Goal: Communication & Community: Answer question/provide support

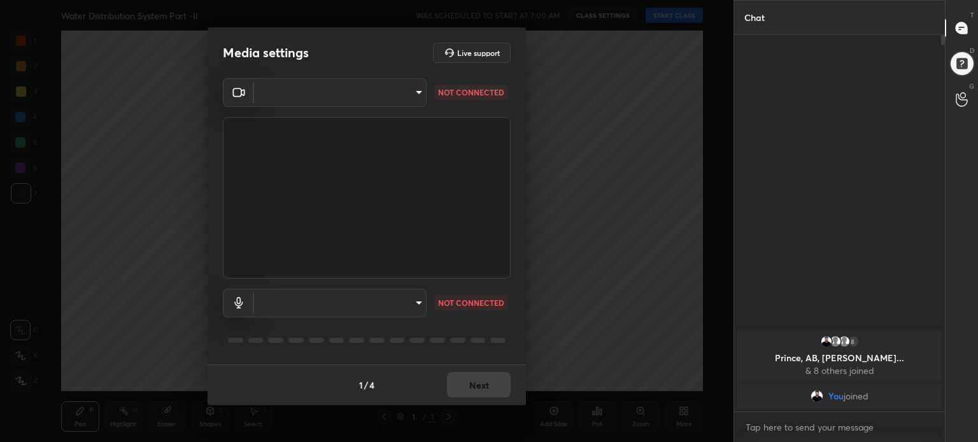
scroll to position [3, 4]
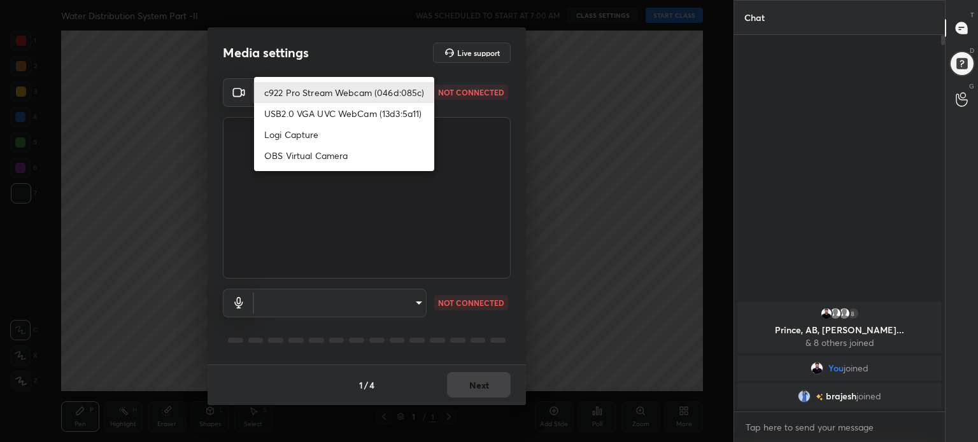
click at [418, 94] on body "1 2 3 4 5 6 7 C X Z C X Z E E Erase all H H Water Distribution System Part -II …" at bounding box center [489, 221] width 978 height 442
click at [384, 94] on li "c922 Pro Stream Webcam (046d:085c)" at bounding box center [344, 92] width 180 height 21
type input "823f0686effa8129b45635f2ccb001e90dada912b4ac5be9a907a884e008063f"
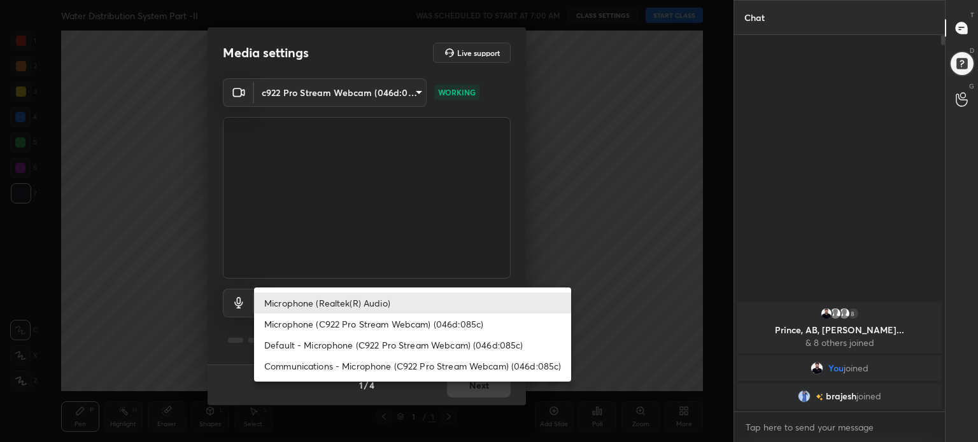
click at [416, 302] on body "1 2 3 4 5 6 7 C X Z C X Z E E Erase all H H Water Distribution System Part -II …" at bounding box center [489, 221] width 978 height 442
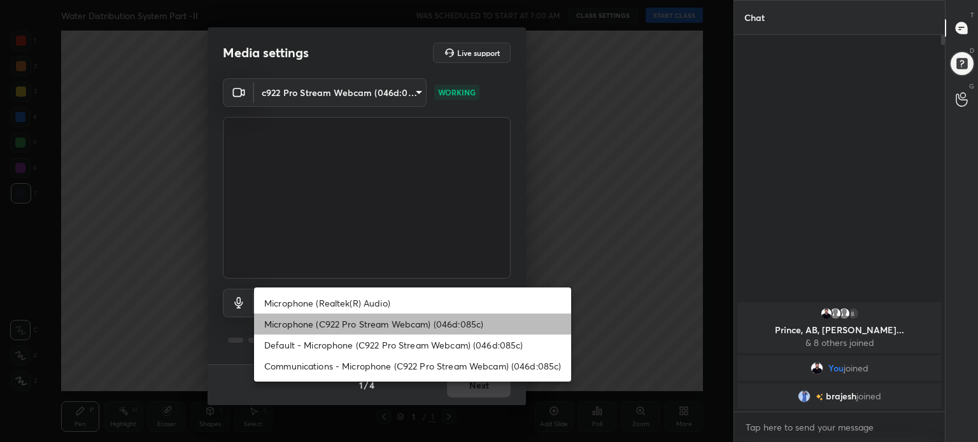
click at [418, 325] on li "Microphone (C922 Pro Stream Webcam) (046d:085c)" at bounding box center [412, 324] width 317 height 21
type input "e357962a3d82b54827f292563c6a686ab00a58fab774ce22224877b5c28c6ce9"
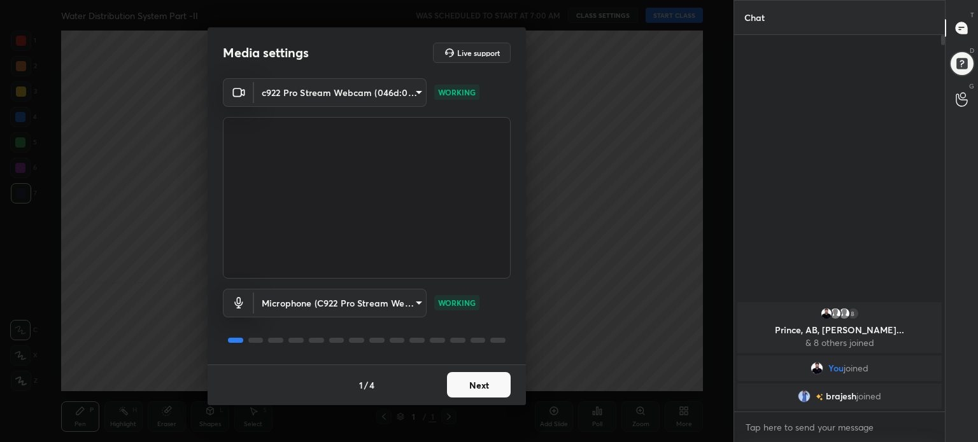
click at [481, 381] on button "Next" at bounding box center [479, 384] width 64 height 25
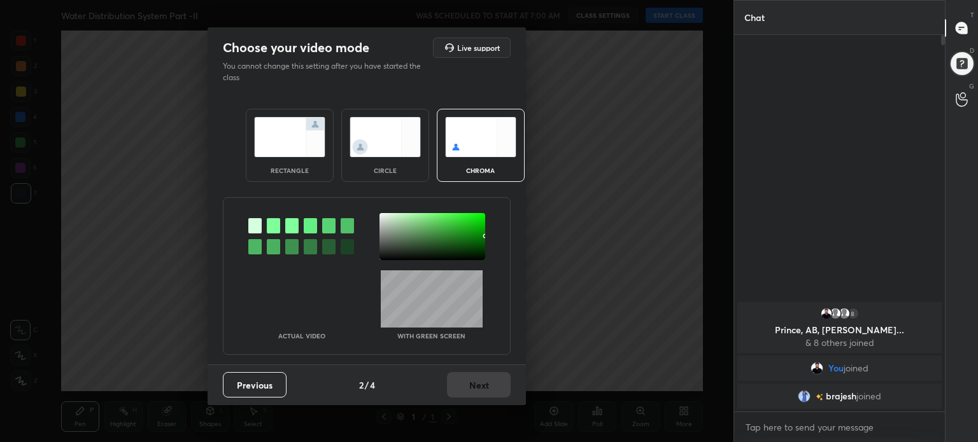
click at [298, 127] on img at bounding box center [289, 137] width 71 height 40
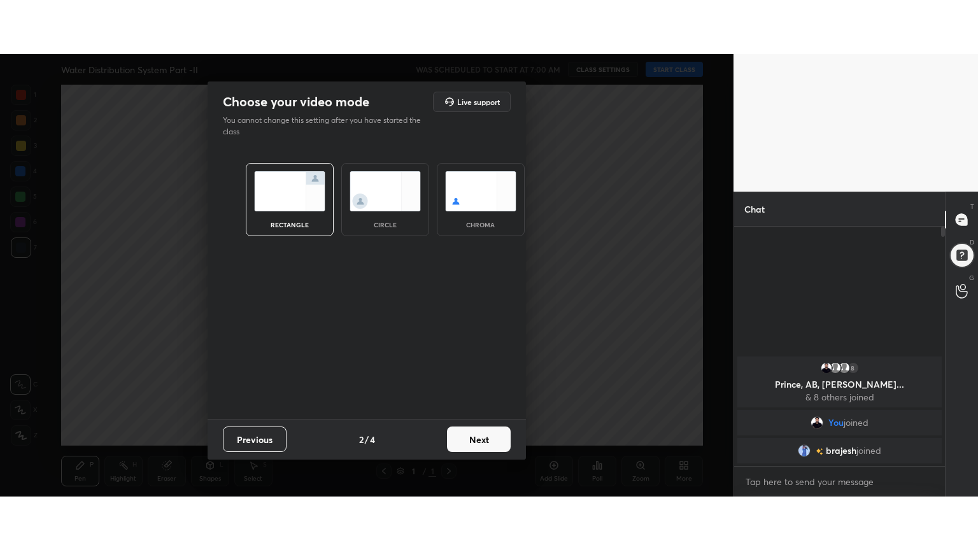
scroll to position [130, 207]
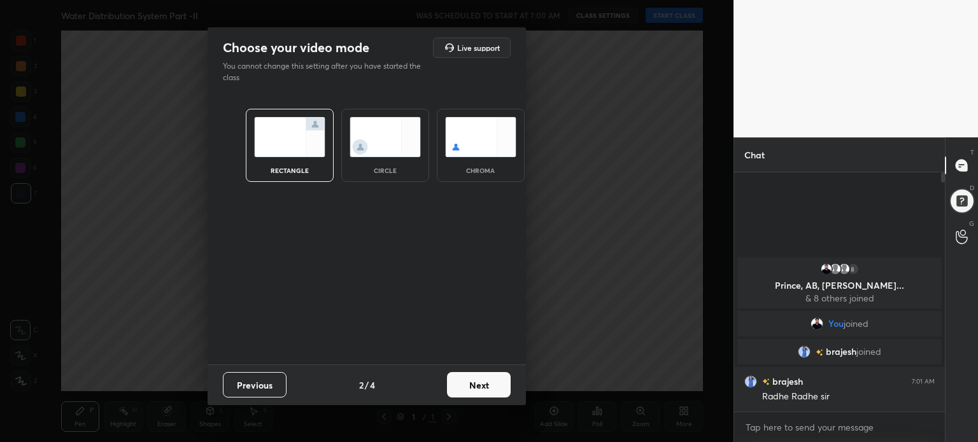
click at [497, 389] on button "Next" at bounding box center [479, 384] width 64 height 25
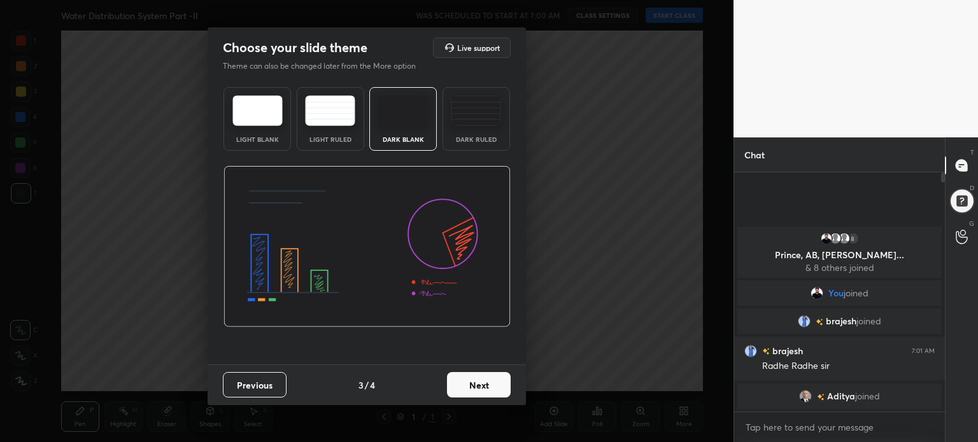
click at [268, 138] on div "Light Blank" at bounding box center [257, 139] width 51 height 6
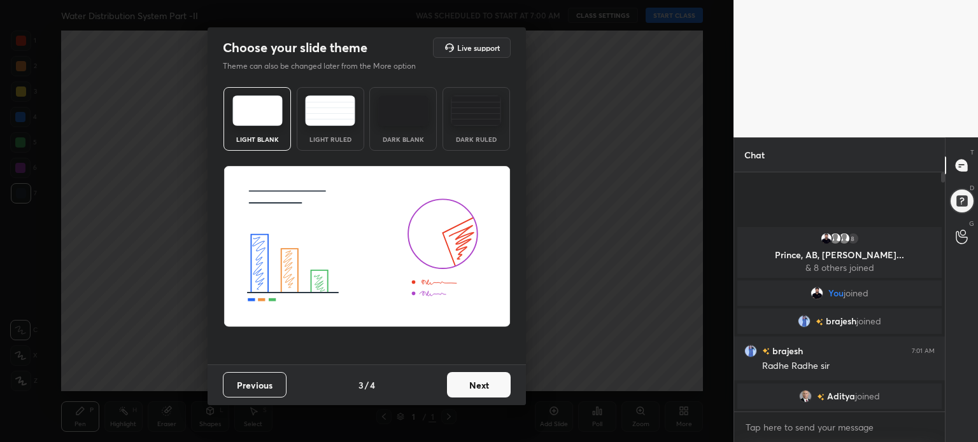
click at [474, 384] on button "Next" at bounding box center [479, 384] width 64 height 25
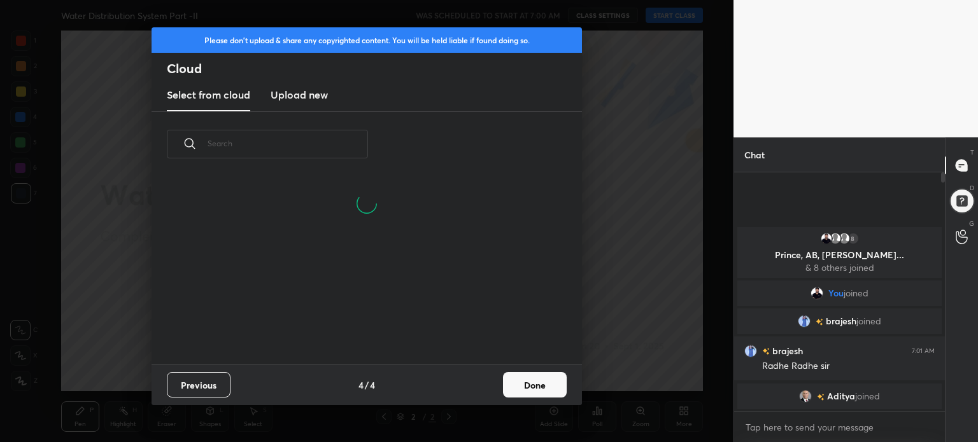
click at [545, 381] on button "Done" at bounding box center [535, 384] width 64 height 25
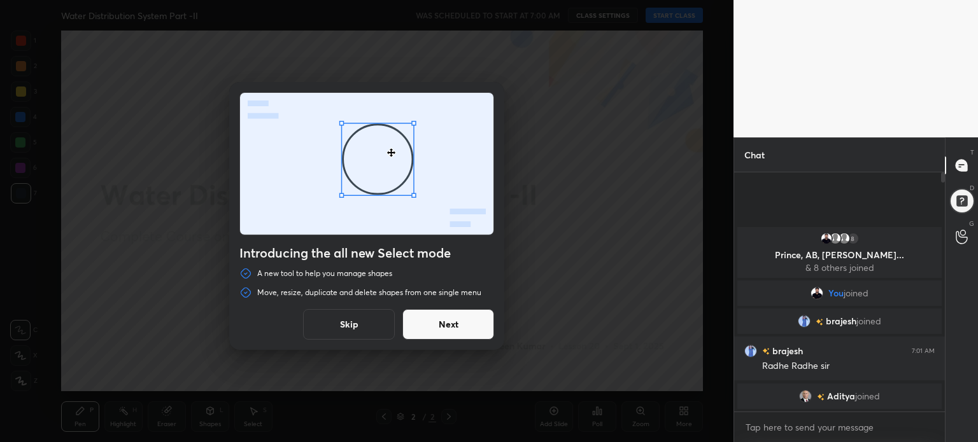
click at [363, 321] on button "Skip" at bounding box center [349, 324] width 92 height 31
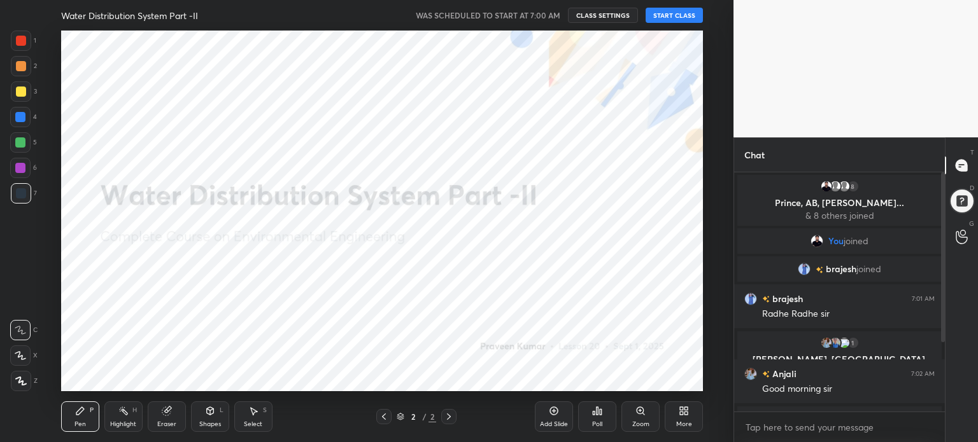
click at [685, 15] on button "START CLASS" at bounding box center [673, 15] width 57 height 15
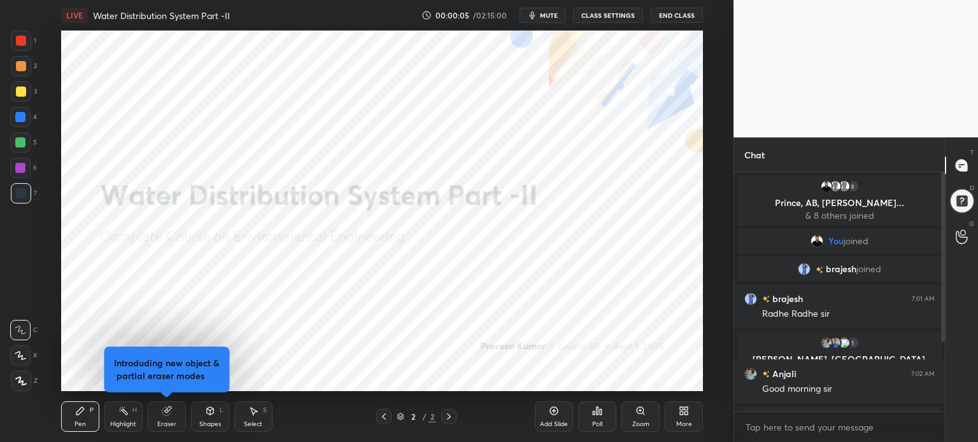
click at [689, 424] on div "More" at bounding box center [684, 424] width 16 height 6
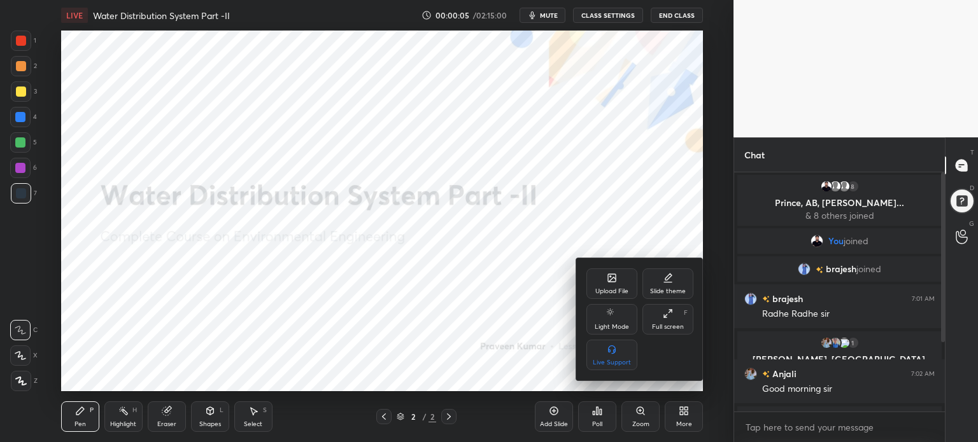
click at [668, 320] on div "Full screen F" at bounding box center [667, 319] width 51 height 31
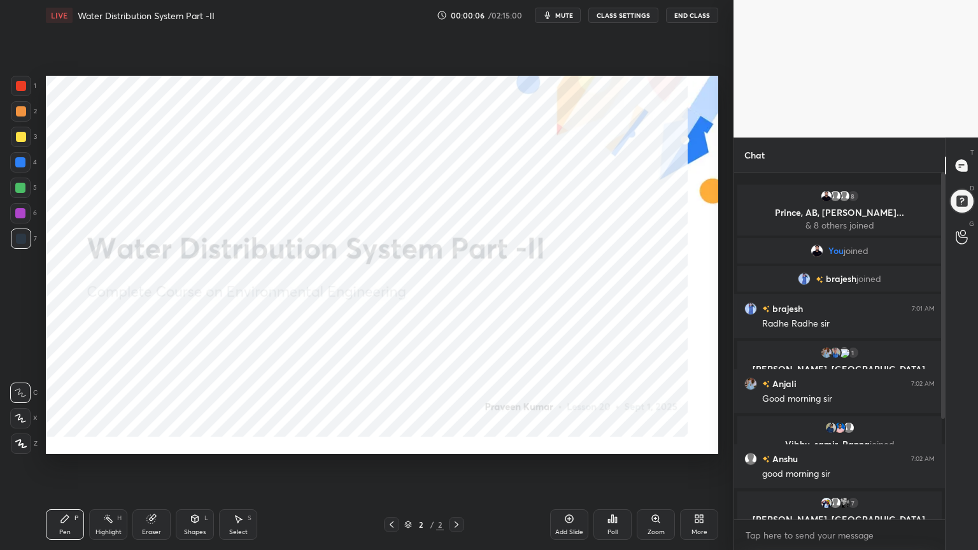
scroll to position [237, 207]
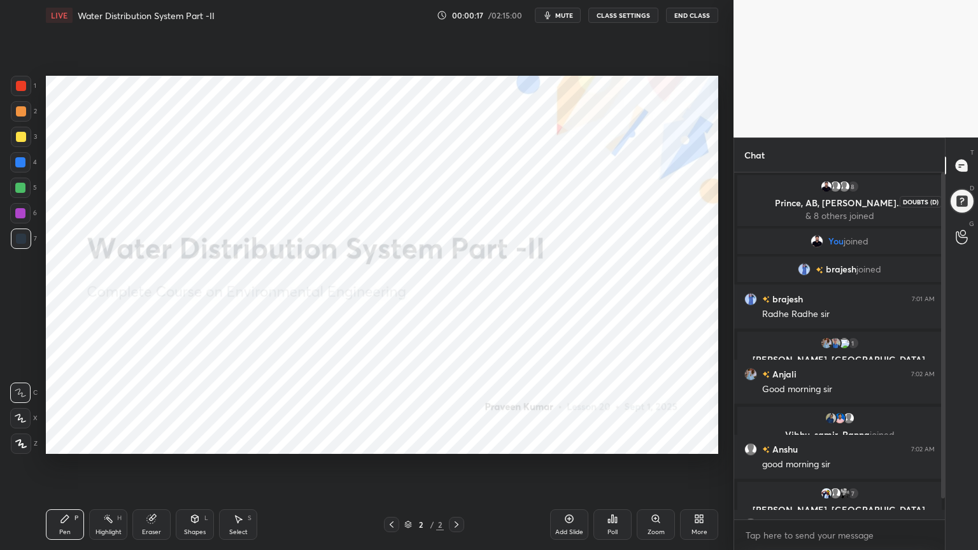
click at [965, 198] on div at bounding box center [961, 200] width 25 height 25
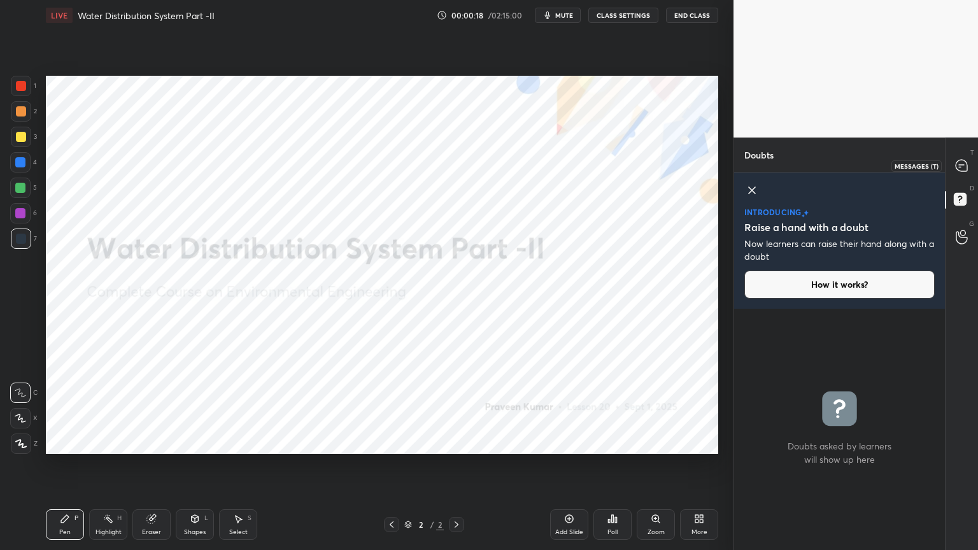
click at [955, 159] on icon at bounding box center [961, 165] width 13 height 13
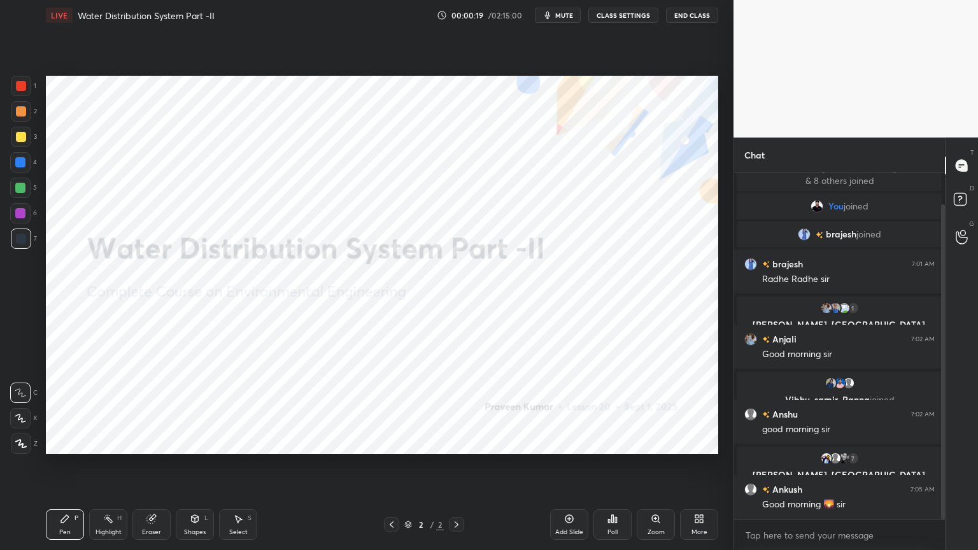
scroll to position [79, 0]
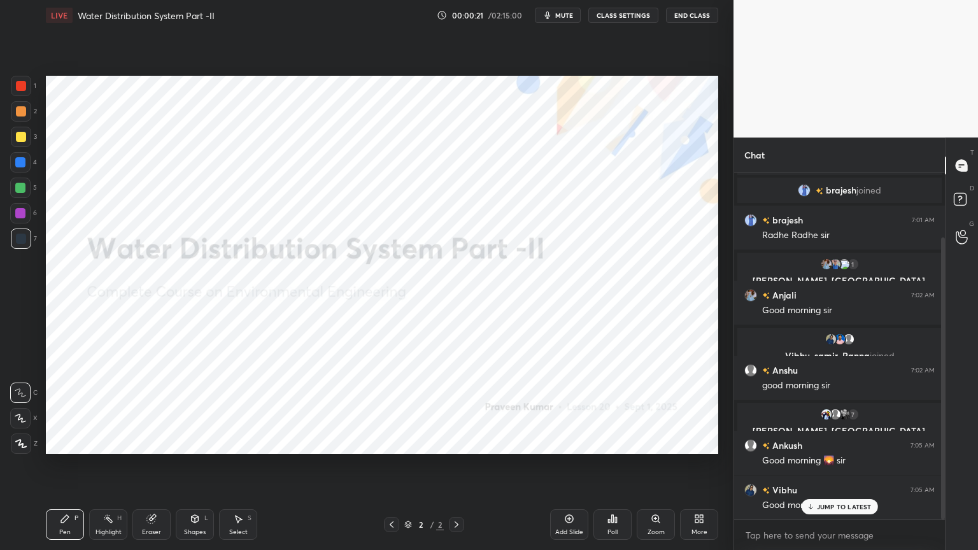
click at [564, 11] on span "mute" at bounding box center [564, 15] width 18 height 9
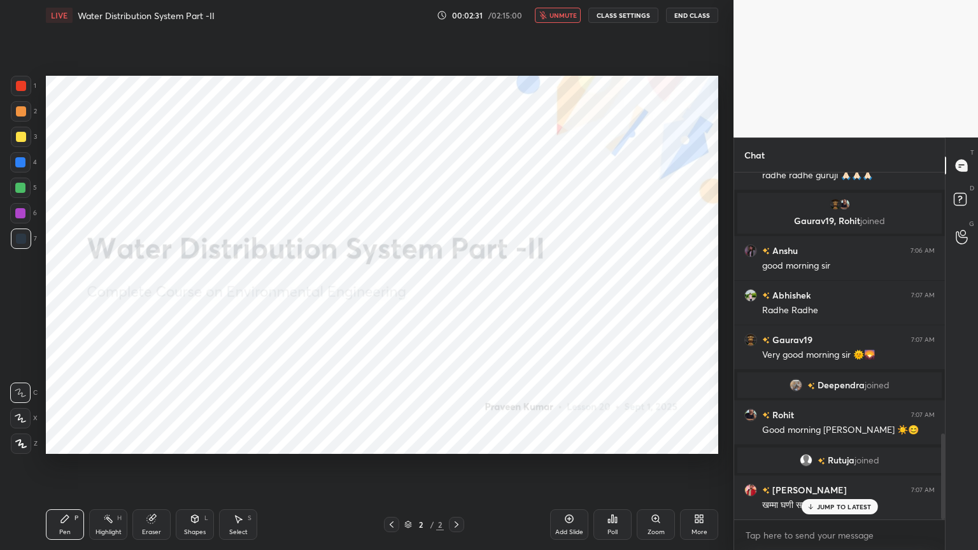
scroll to position [1054, 0]
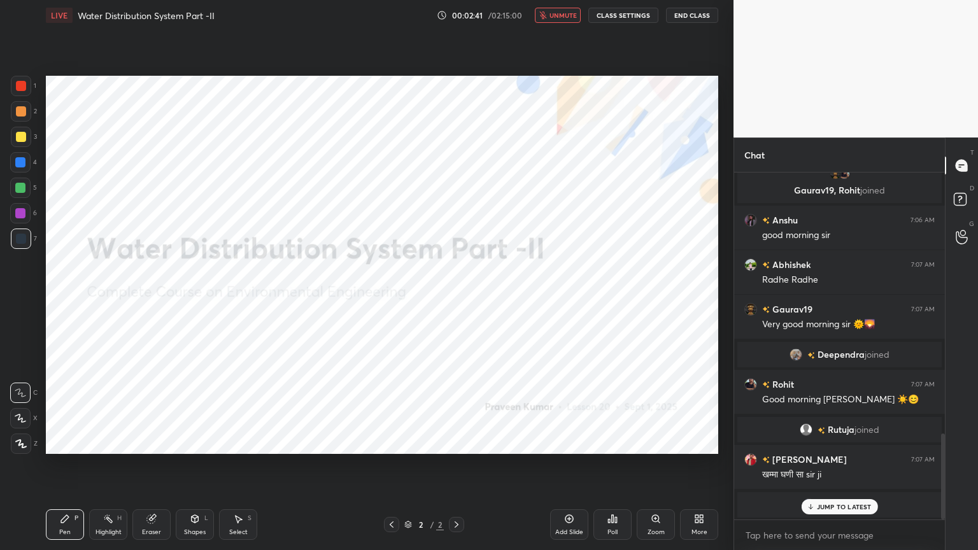
click at [570, 24] on div "LIVE Water Distribution System Part -II 00:02:41 / 02:15:00 unmute CLASS SETTIN…" at bounding box center [382, 15] width 672 height 31
click at [573, 13] on span "unmute" at bounding box center [562, 15] width 27 height 9
click at [566, 15] on span "mute" at bounding box center [564, 15] width 18 height 9
click at [701, 16] on button "End Class" at bounding box center [692, 15] width 52 height 15
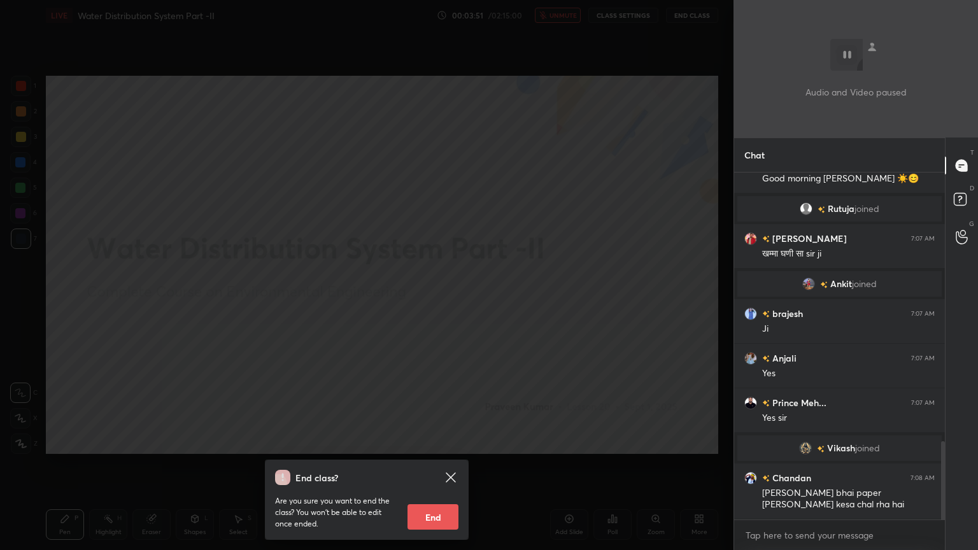
scroll to position [1216, 0]
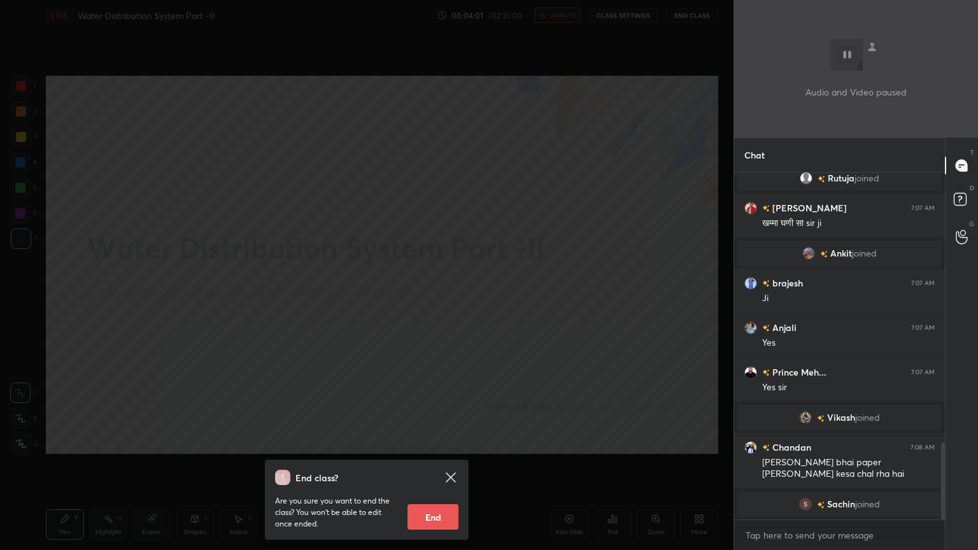
click at [439, 193] on div "End class? Are you sure you want to end the class? You won’t be able to edit on…" at bounding box center [366, 275] width 733 height 550
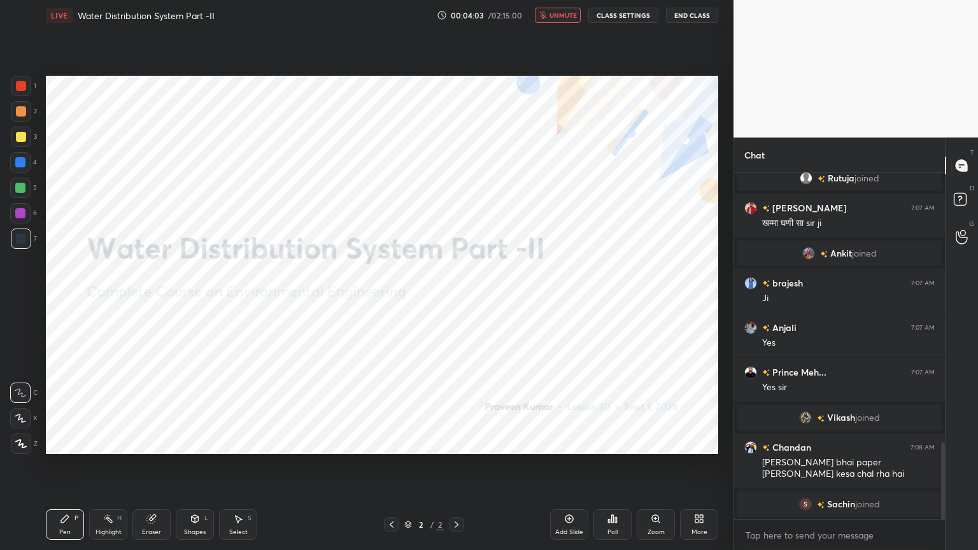
click at [563, 19] on button "unmute" at bounding box center [558, 15] width 46 height 15
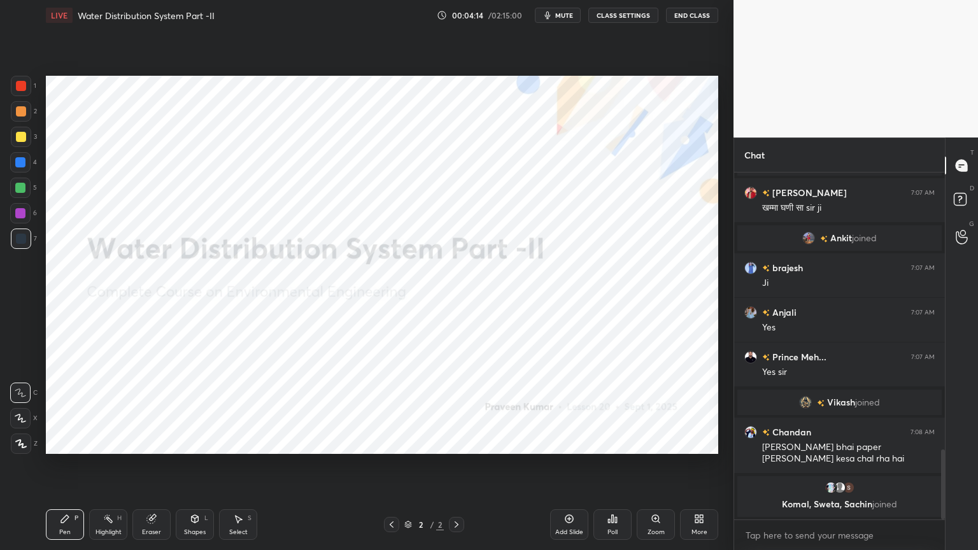
click at [700, 442] on icon at bounding box center [700, 520] width 3 height 3
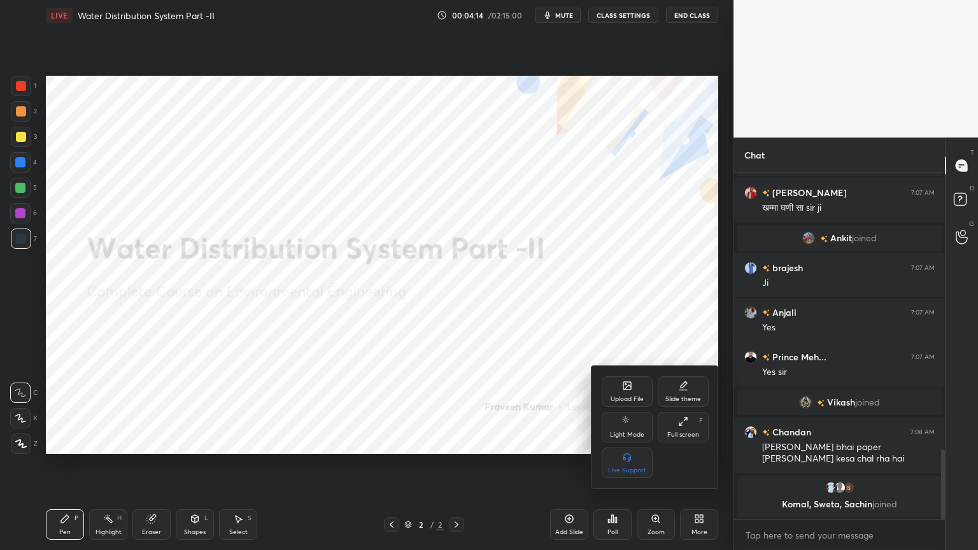
scroll to position [1265, 0]
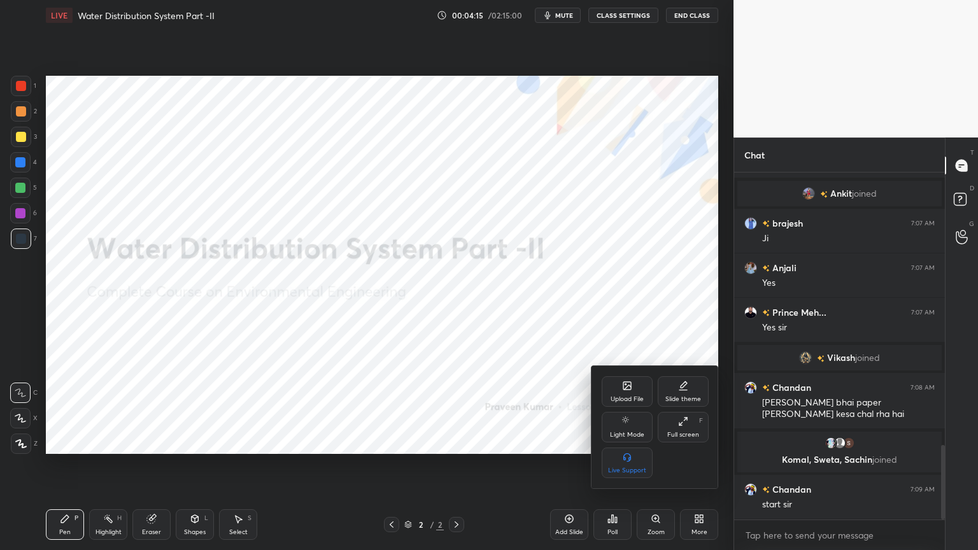
click at [684, 386] on icon at bounding box center [683, 384] width 6 height 6
click at [613, 442] on div "Dark Blank" at bounding box center [626, 462] width 51 height 31
click at [540, 442] on div at bounding box center [489, 275] width 978 height 550
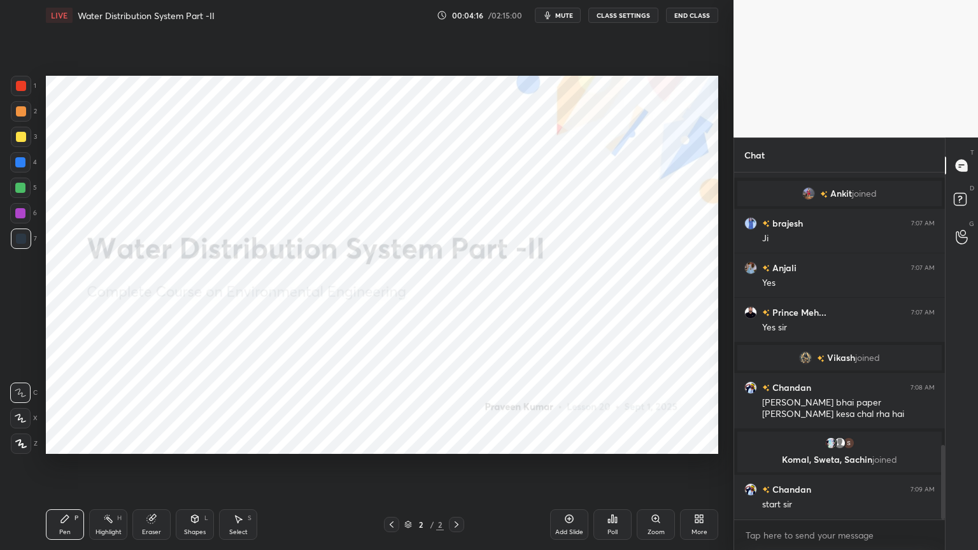
click at [568, 442] on div "Add Slide" at bounding box center [569, 532] width 28 height 6
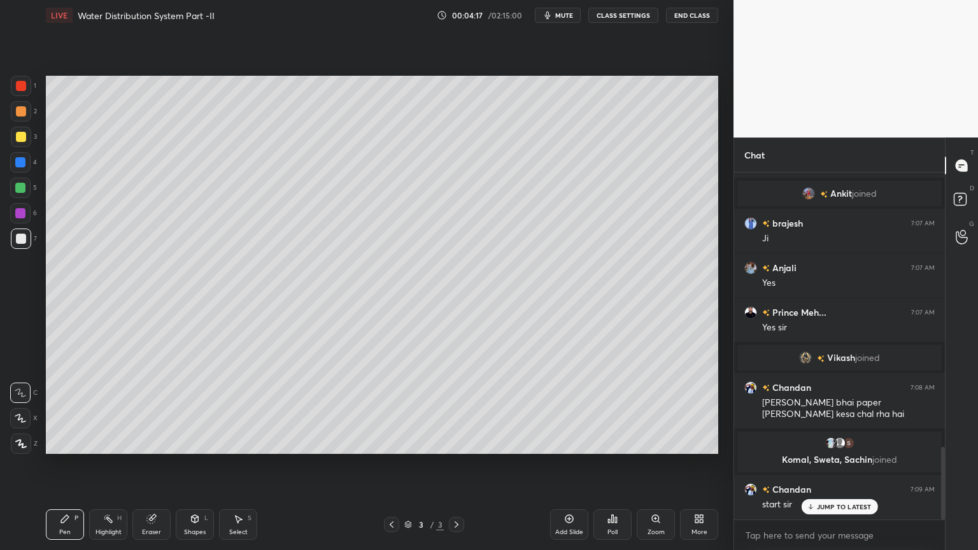
scroll to position [1309, 0]
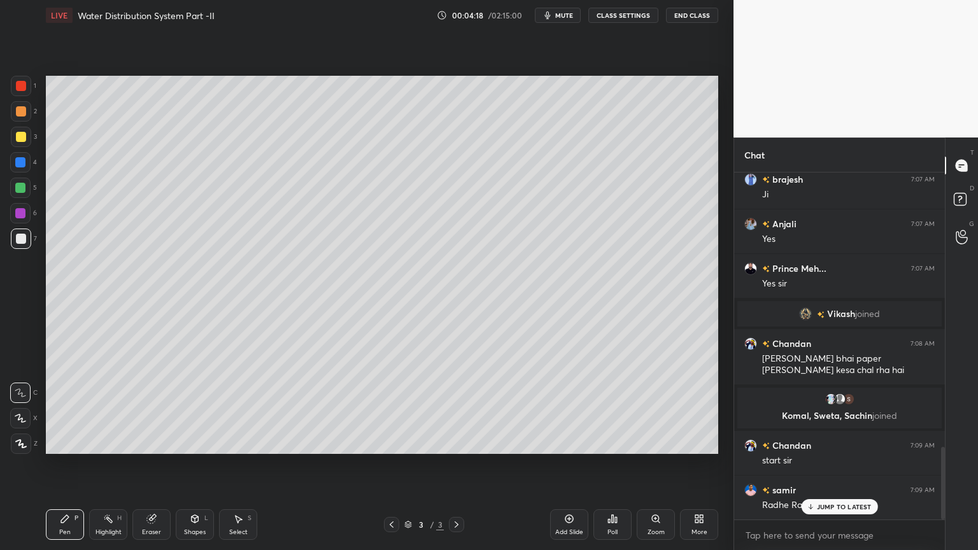
click at [16, 129] on div at bounding box center [21, 137] width 20 height 20
click at [20, 132] on div at bounding box center [21, 137] width 10 height 10
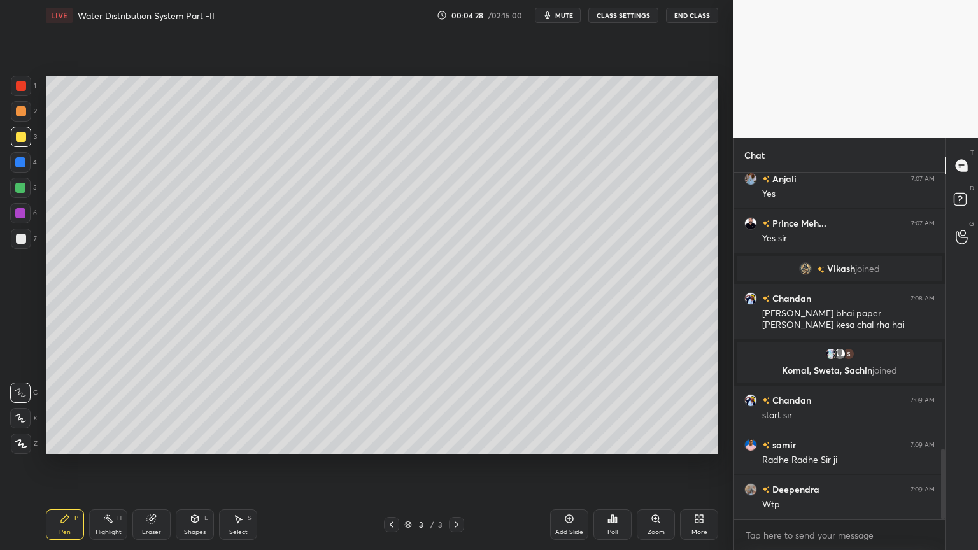
click at [22, 442] on icon at bounding box center [20, 443] width 11 height 9
click at [72, 442] on div "Pen P" at bounding box center [65, 524] width 38 height 31
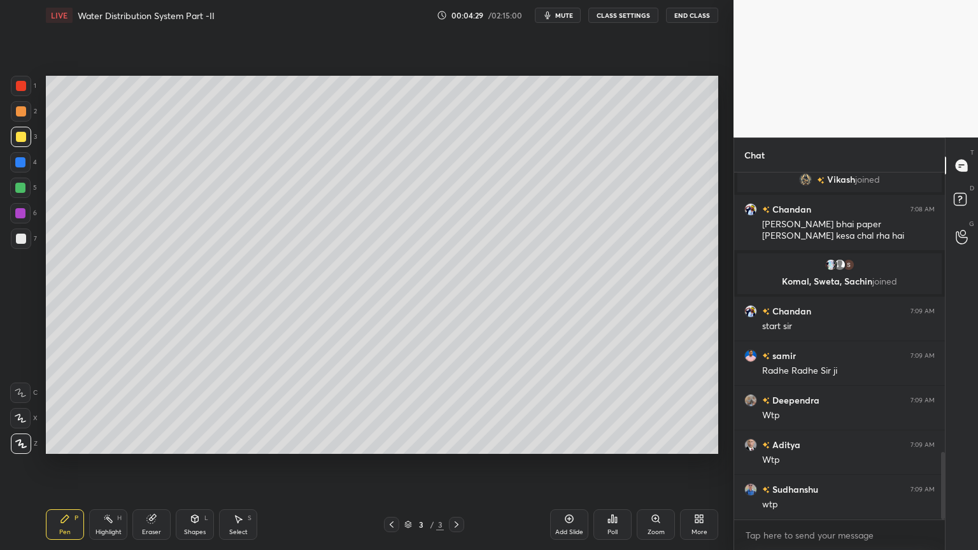
click at [23, 85] on div at bounding box center [21, 86] width 10 height 10
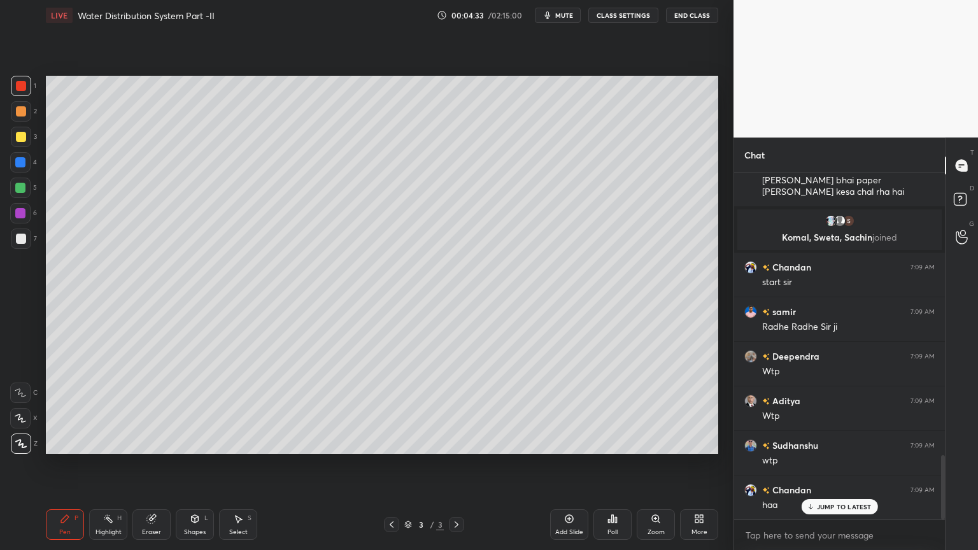
scroll to position [1517, 0]
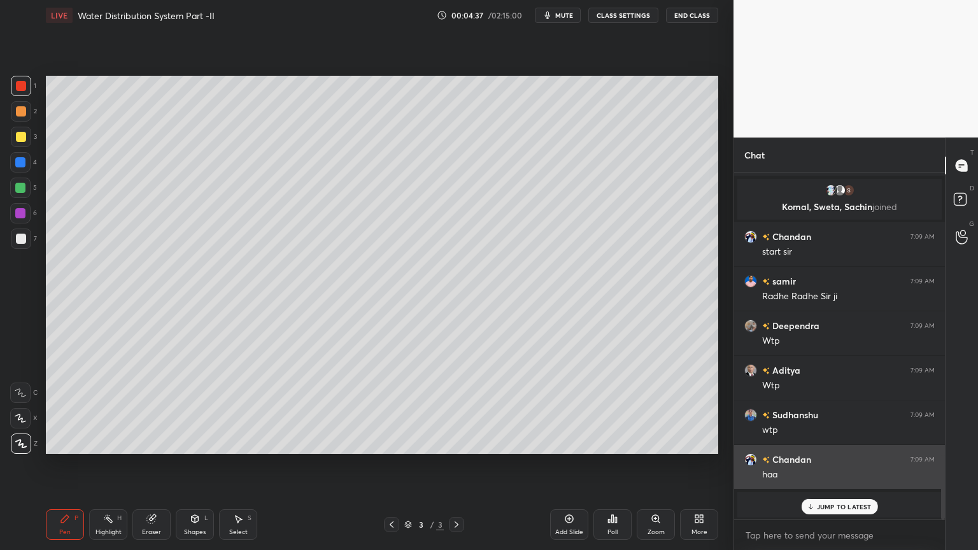
click at [843, 442] on div "JUMP TO LATEST" at bounding box center [839, 506] width 76 height 15
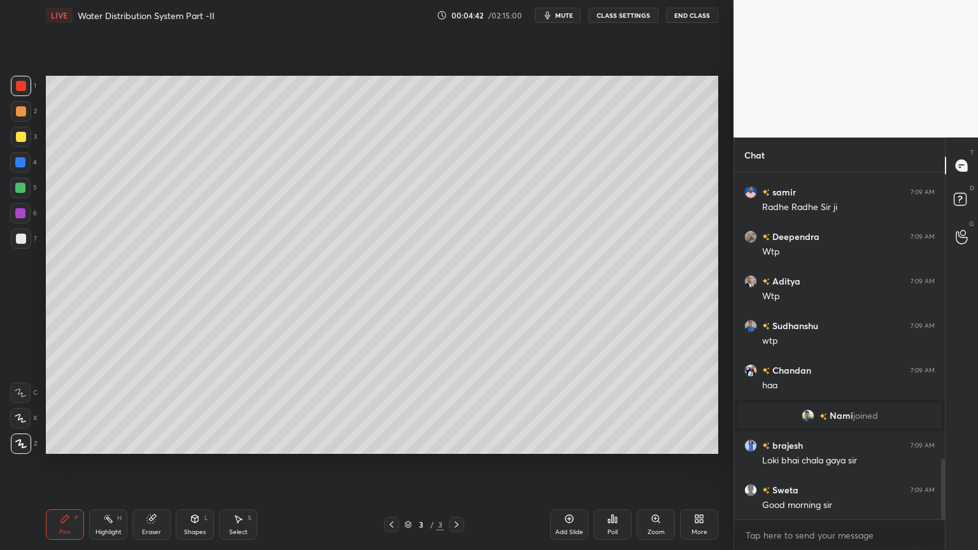
scroll to position [1652, 0]
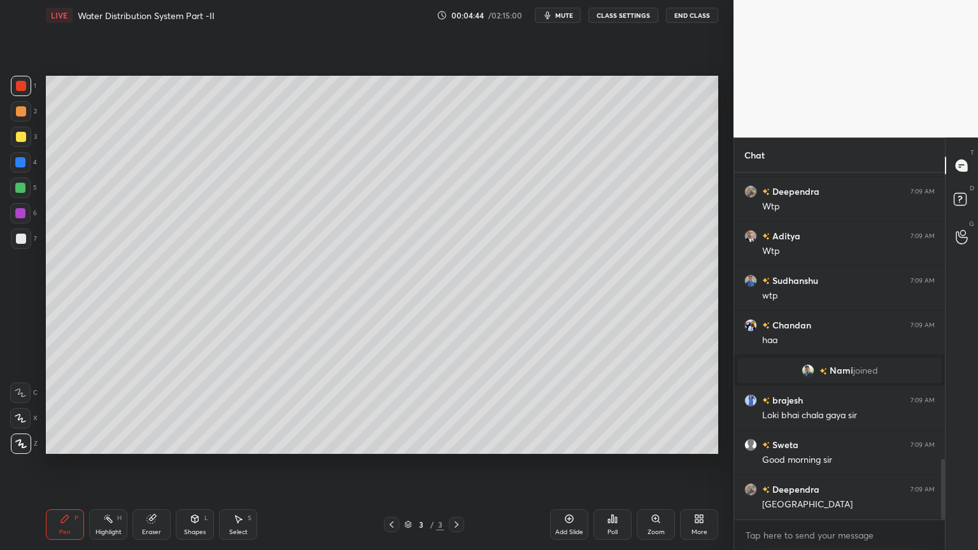
click at [152, 442] on div "Eraser" at bounding box center [151, 532] width 19 height 6
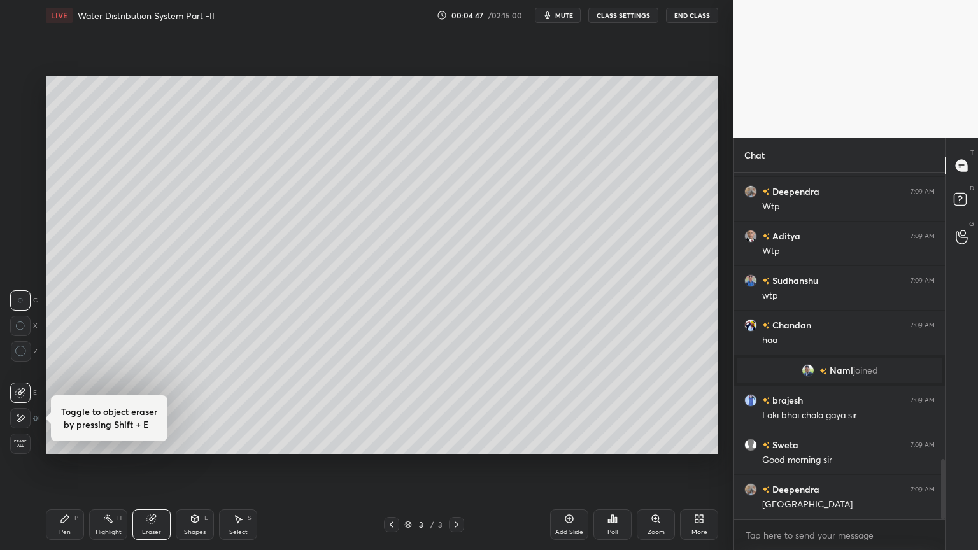
click at [60, 442] on div "Pen P" at bounding box center [65, 524] width 38 height 31
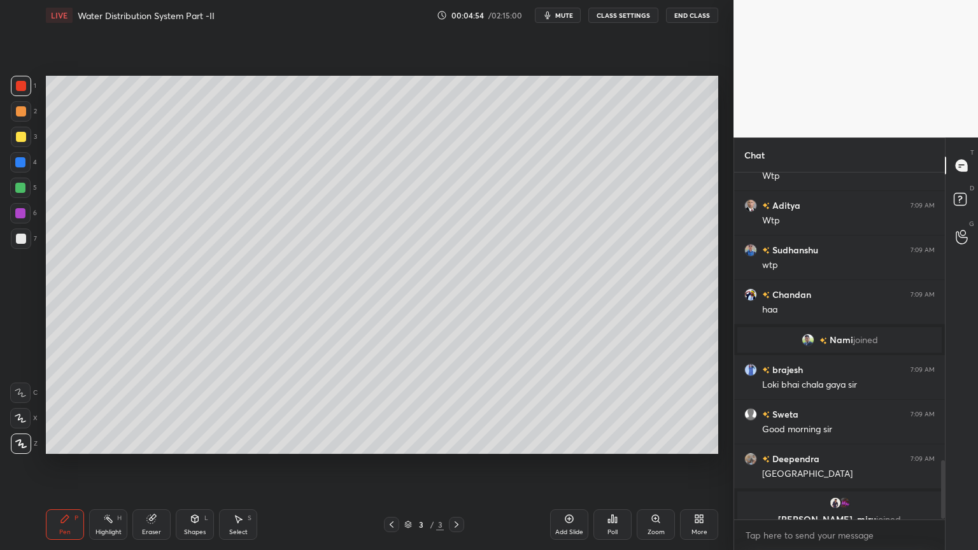
scroll to position [1697, 0]
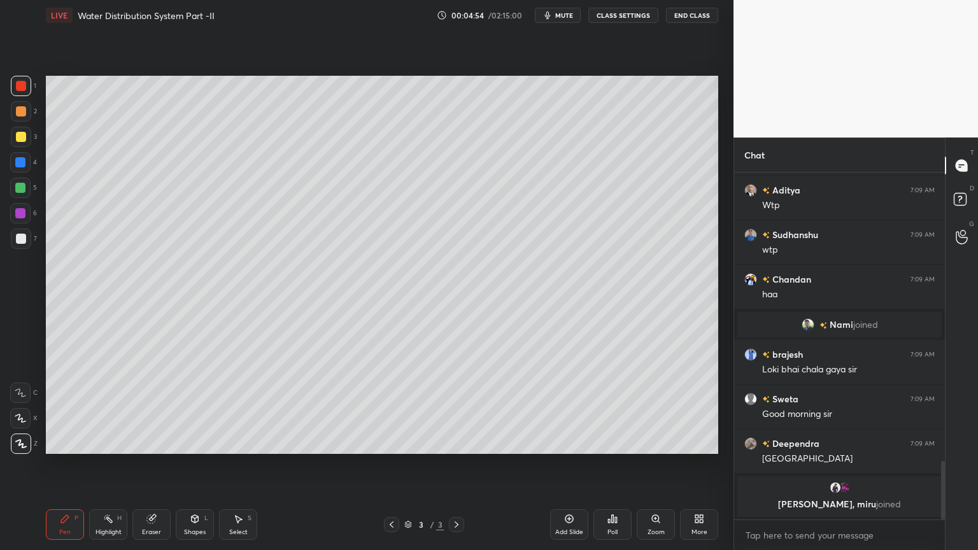
click at [153, 442] on div "Eraser" at bounding box center [151, 532] width 19 height 6
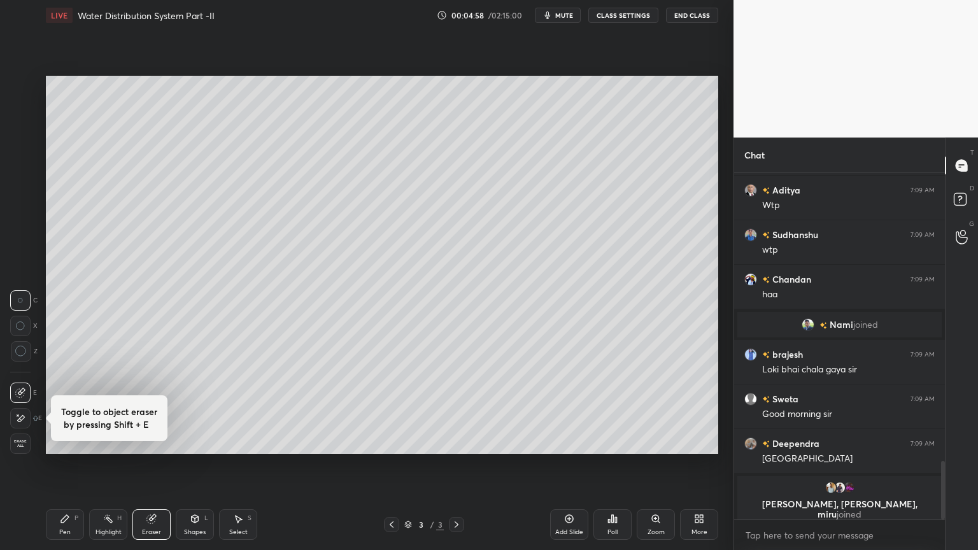
click at [70, 442] on div "Pen" at bounding box center [64, 532] width 11 height 6
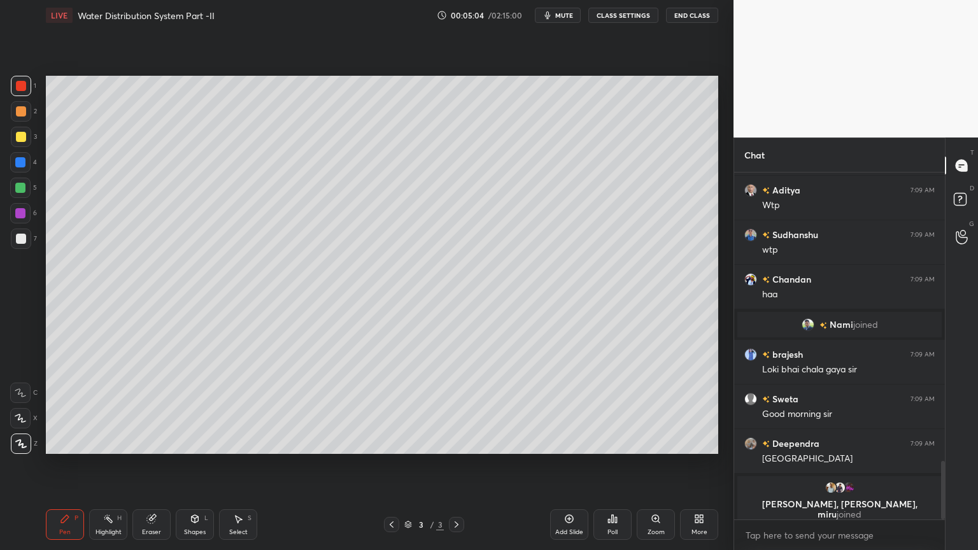
scroll to position [1708, 0]
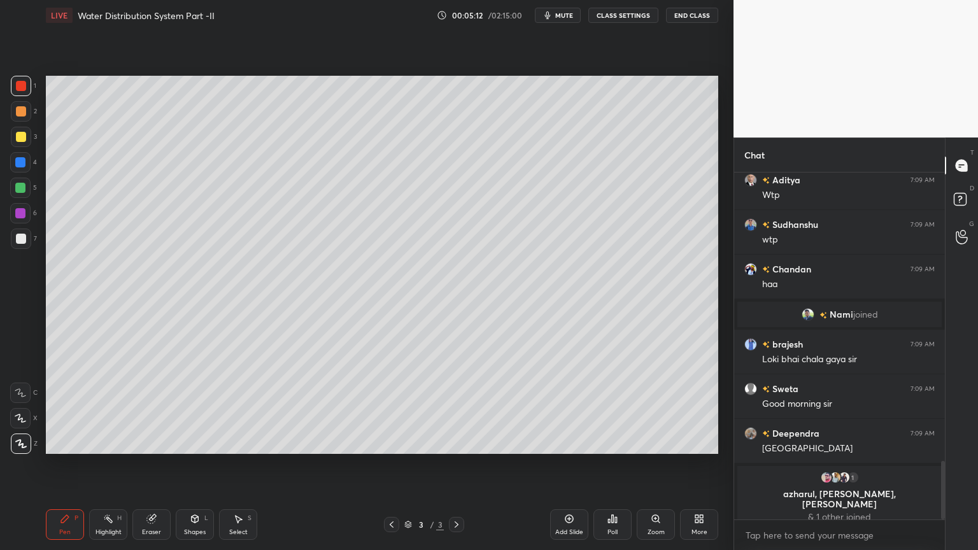
click at [157, 442] on div "Eraser" at bounding box center [151, 524] width 38 height 31
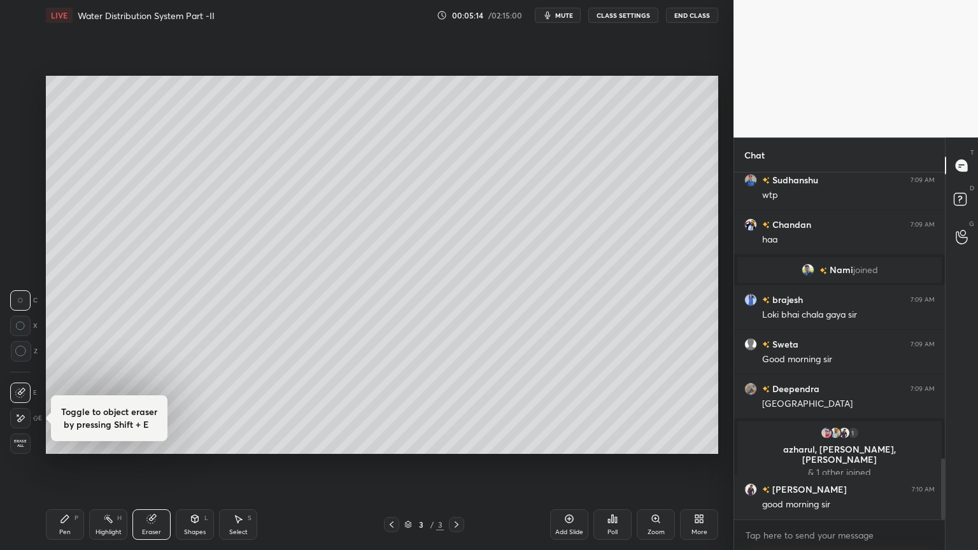
scroll to position [1627, 0]
click at [198, 442] on div "Shapes" at bounding box center [195, 532] width 22 height 6
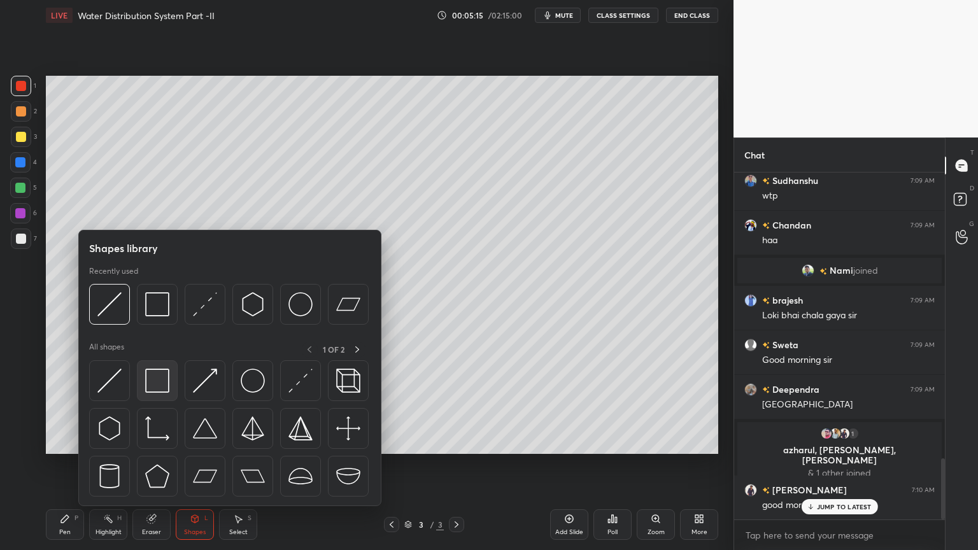
click at [158, 391] on img at bounding box center [157, 381] width 24 height 24
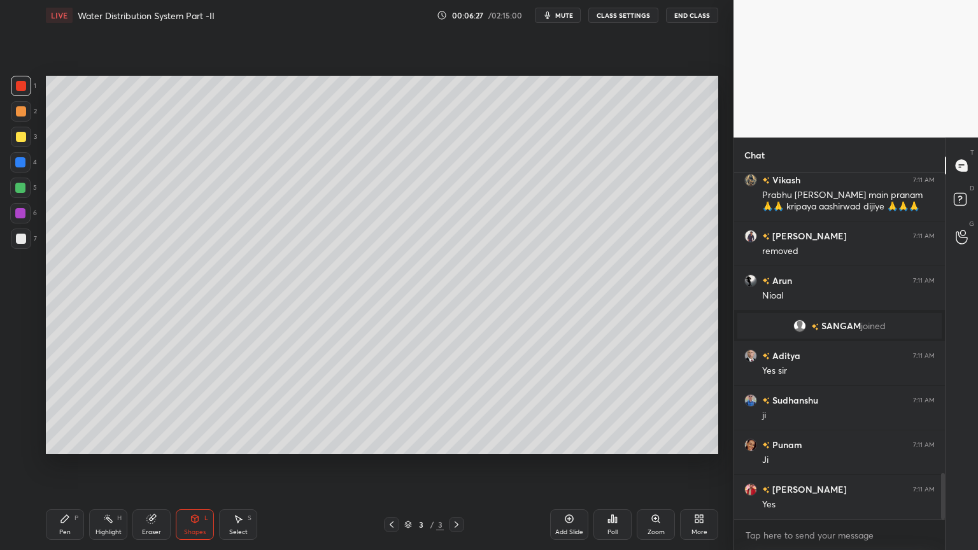
scroll to position [2289, 0]
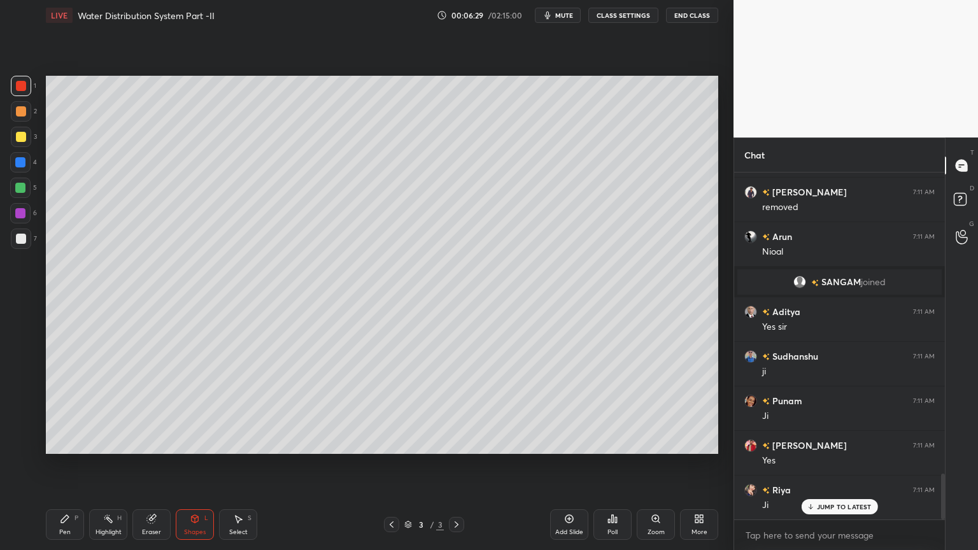
click at [78, 442] on div "Pen P" at bounding box center [65, 524] width 38 height 31
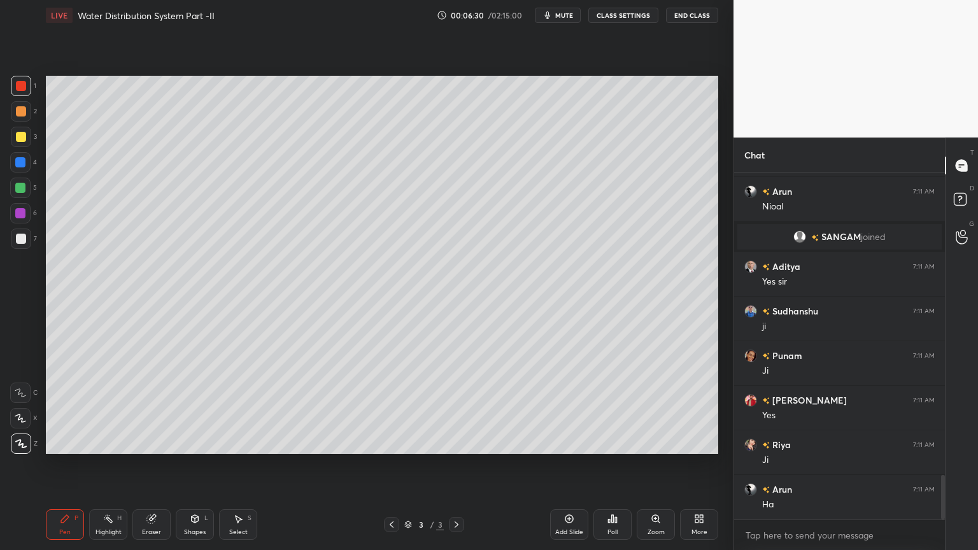
click at [25, 418] on icon at bounding box center [20, 418] width 11 height 9
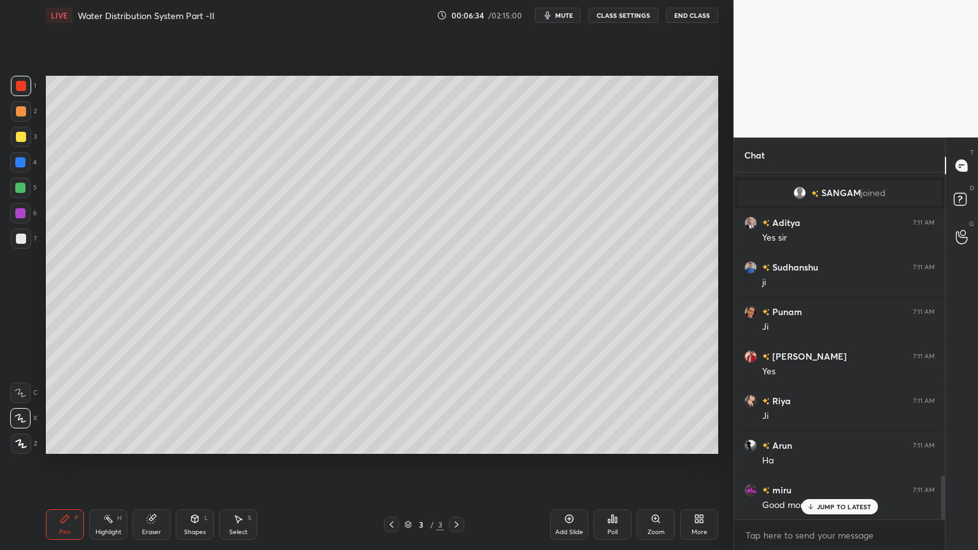
click at [20, 137] on div at bounding box center [21, 137] width 10 height 10
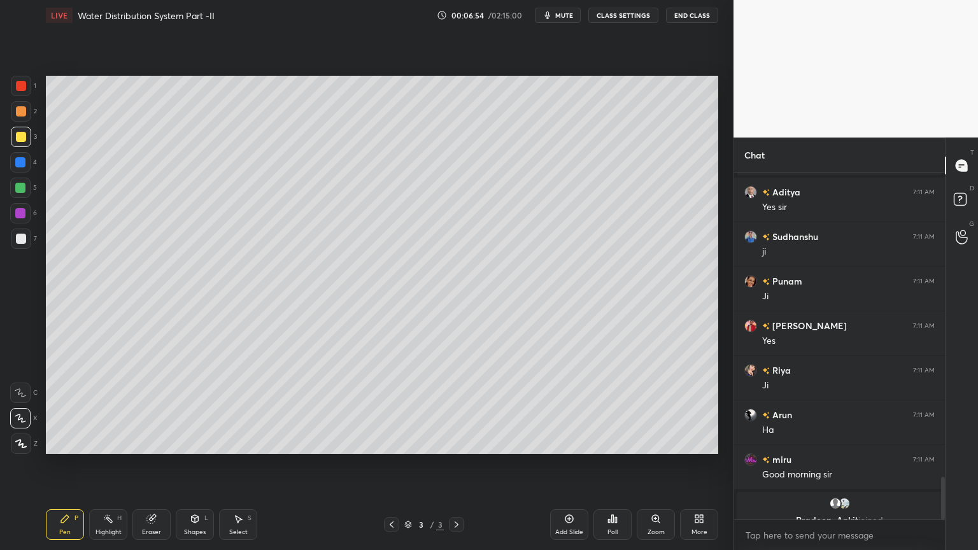
scroll to position [2454, 0]
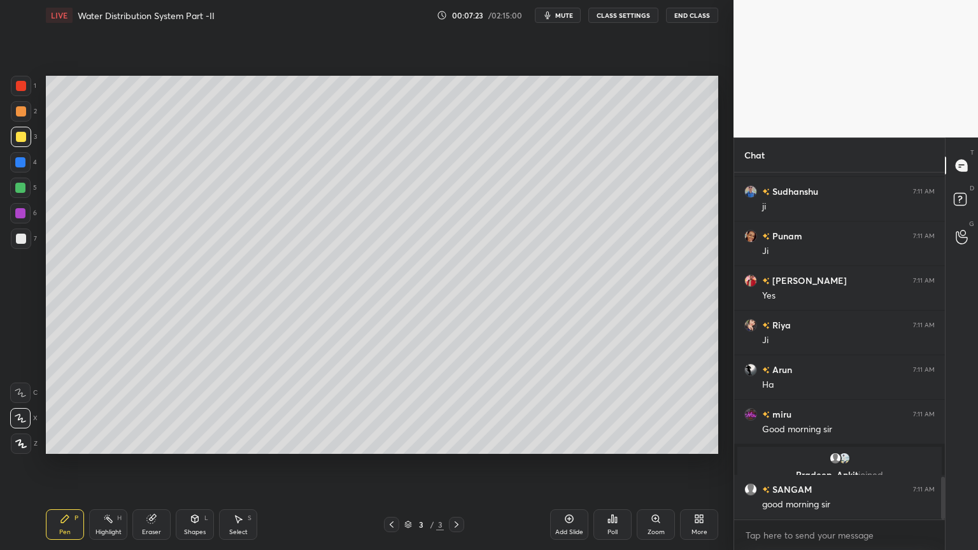
click at [23, 237] on div at bounding box center [21, 239] width 10 height 10
click at [155, 442] on div "Eraser" at bounding box center [151, 532] width 19 height 6
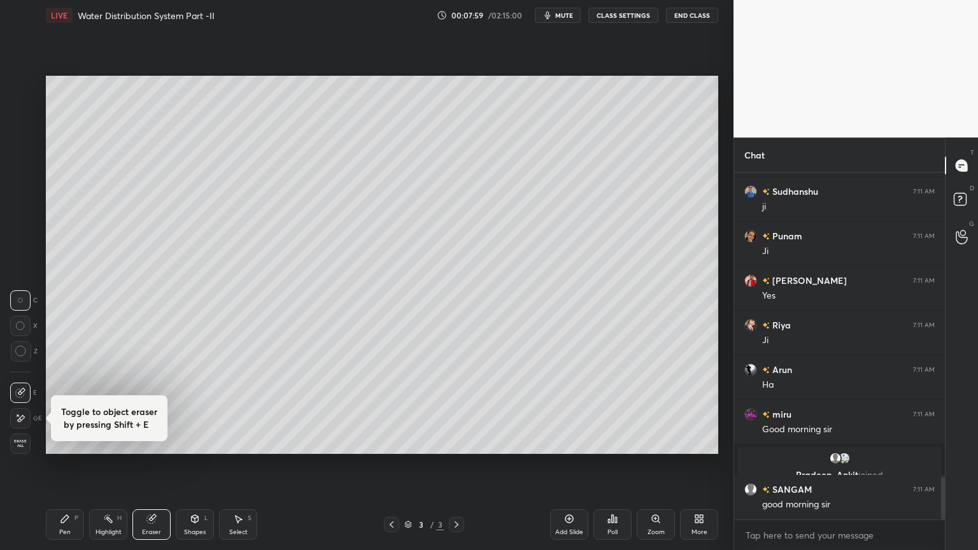
click at [60, 442] on div "Pen" at bounding box center [64, 532] width 11 height 6
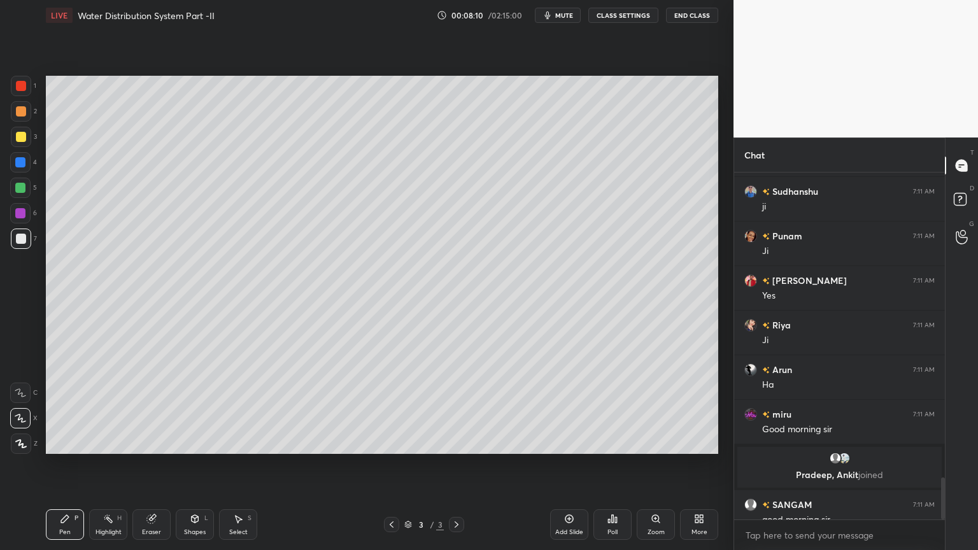
scroll to position [2499, 0]
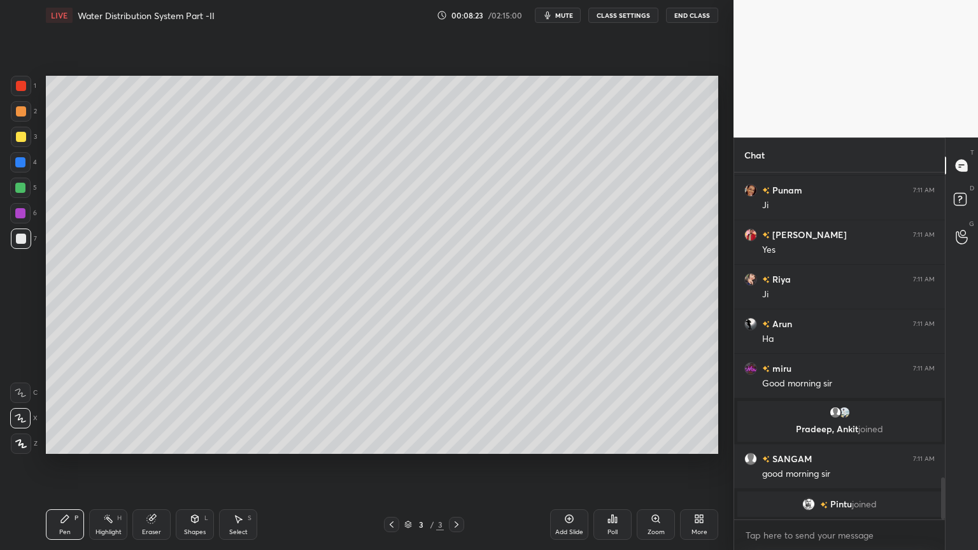
click at [202, 442] on div "Shapes L" at bounding box center [195, 524] width 38 height 31
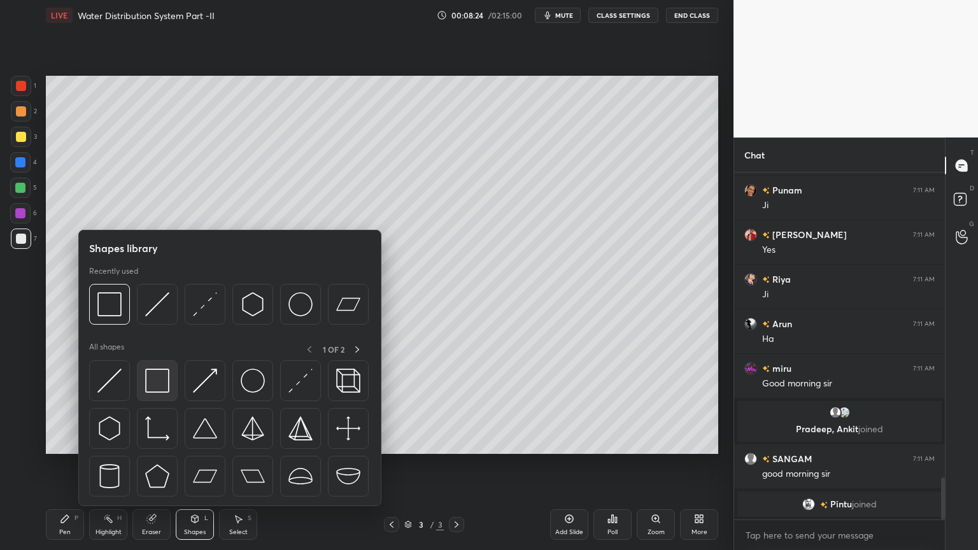
click at [160, 388] on img at bounding box center [157, 381] width 24 height 24
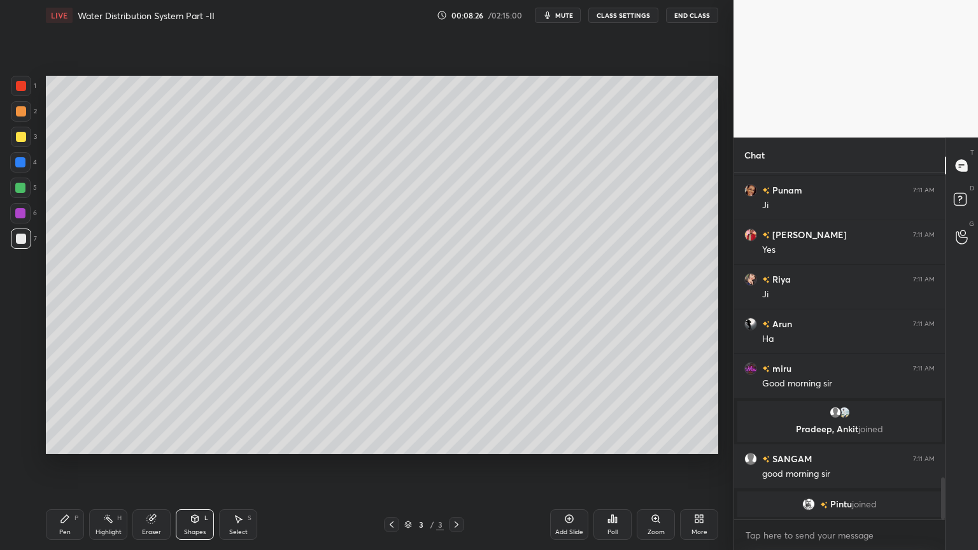
click at [18, 237] on div at bounding box center [21, 239] width 10 height 10
click at [52, 442] on div "Pen P" at bounding box center [65, 524] width 38 height 31
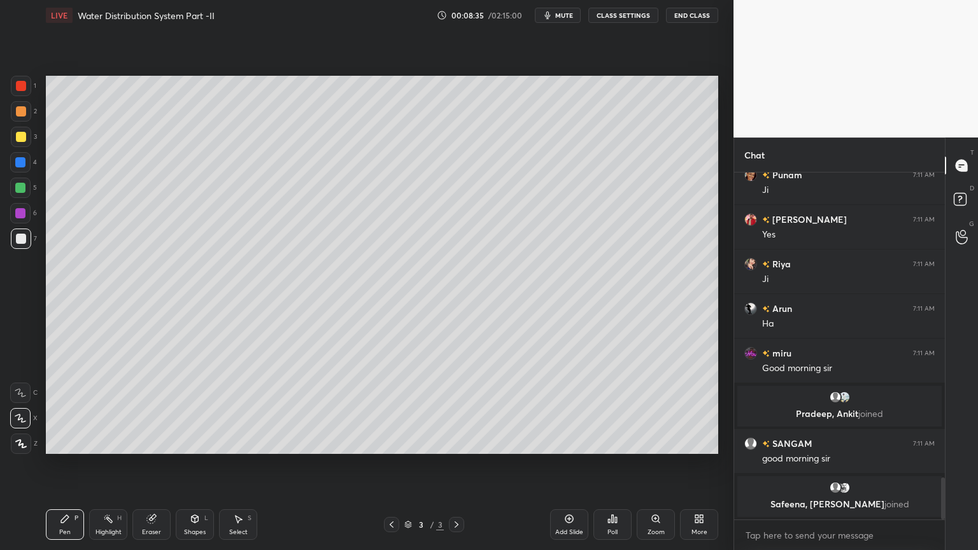
click at [193, 442] on div "Shapes L" at bounding box center [195, 524] width 38 height 31
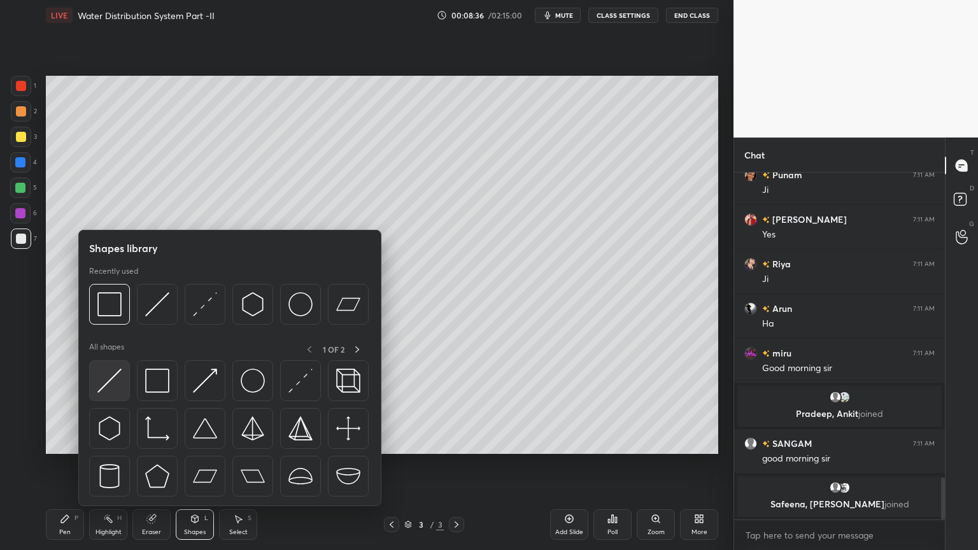
click at [109, 381] on img at bounding box center [109, 381] width 24 height 24
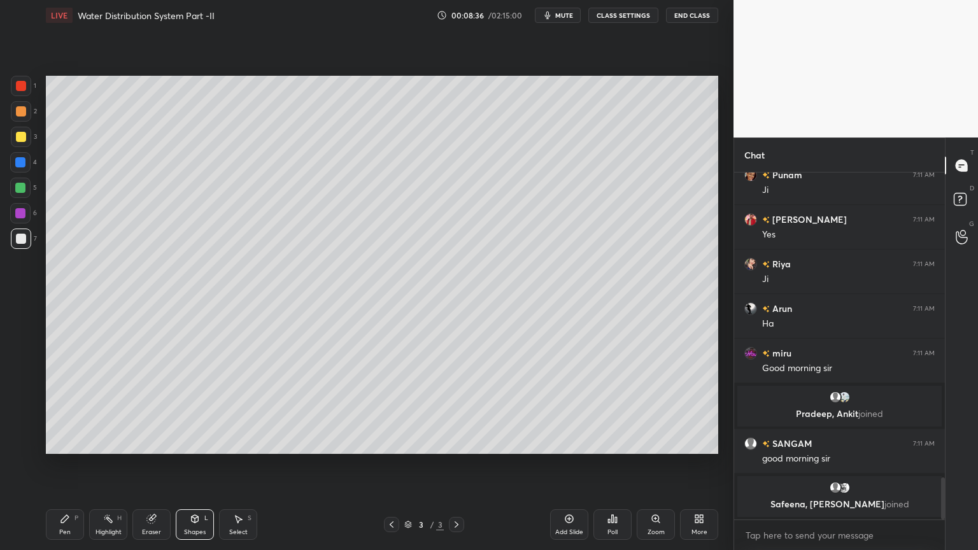
click at [18, 190] on div at bounding box center [20, 188] width 10 height 10
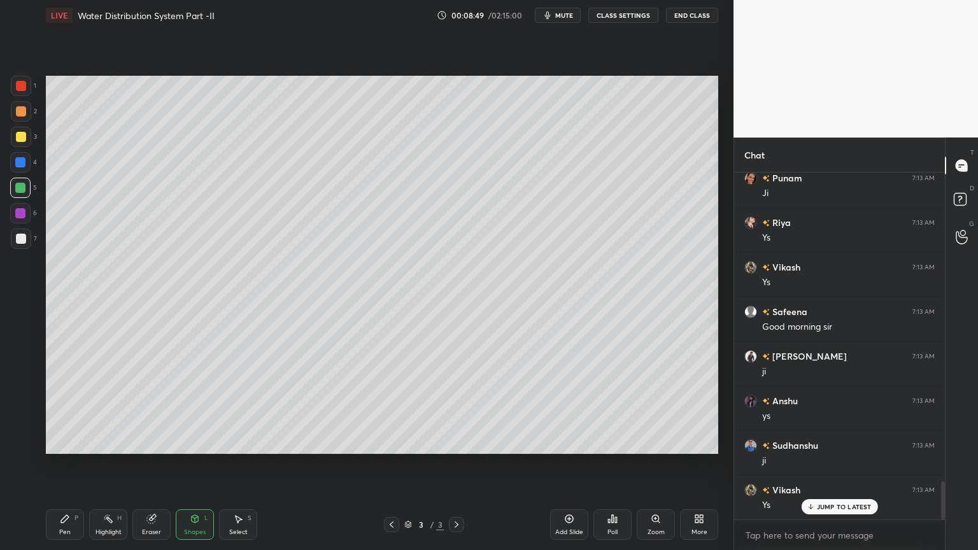
scroll to position [2836, 0]
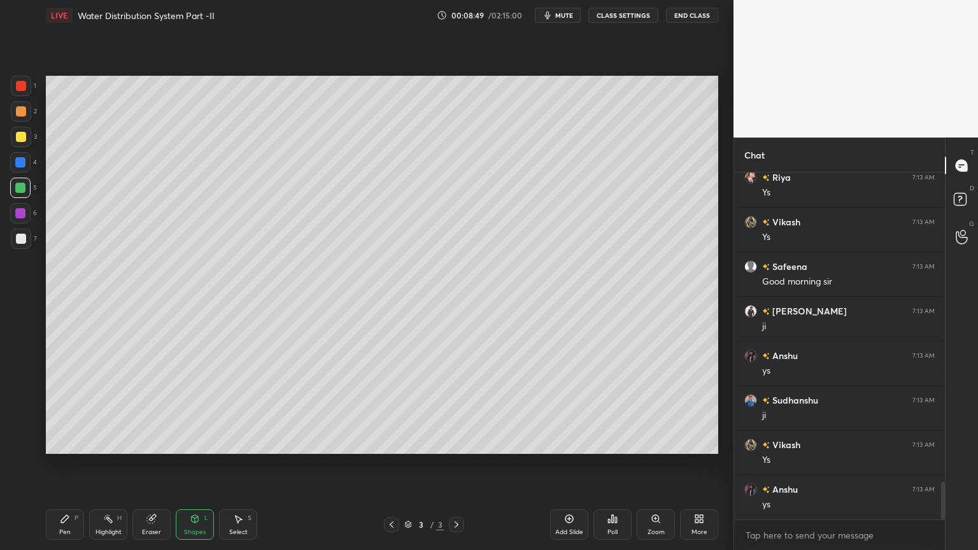
click at [65, 442] on div "Pen" at bounding box center [64, 532] width 11 height 6
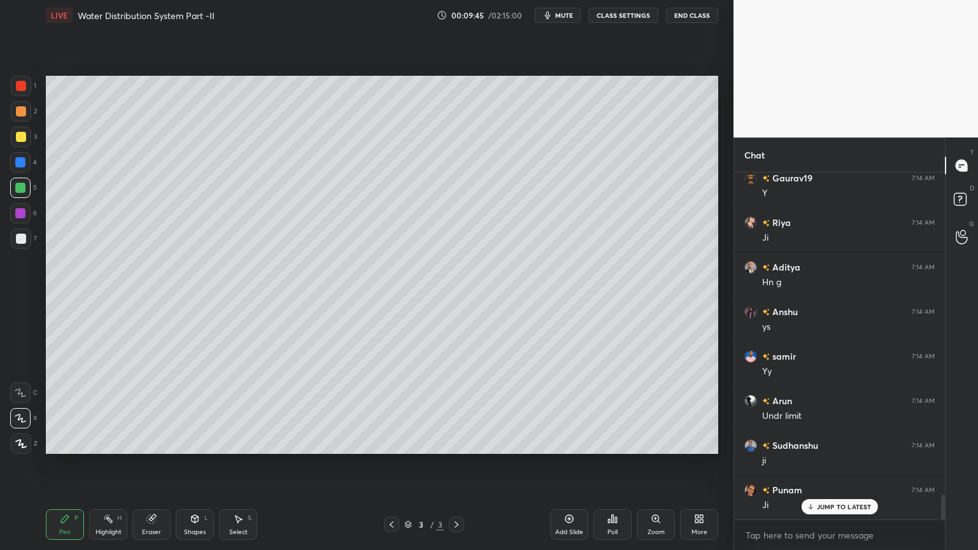
scroll to position [4567, 0]
click at [23, 192] on div at bounding box center [20, 188] width 10 height 10
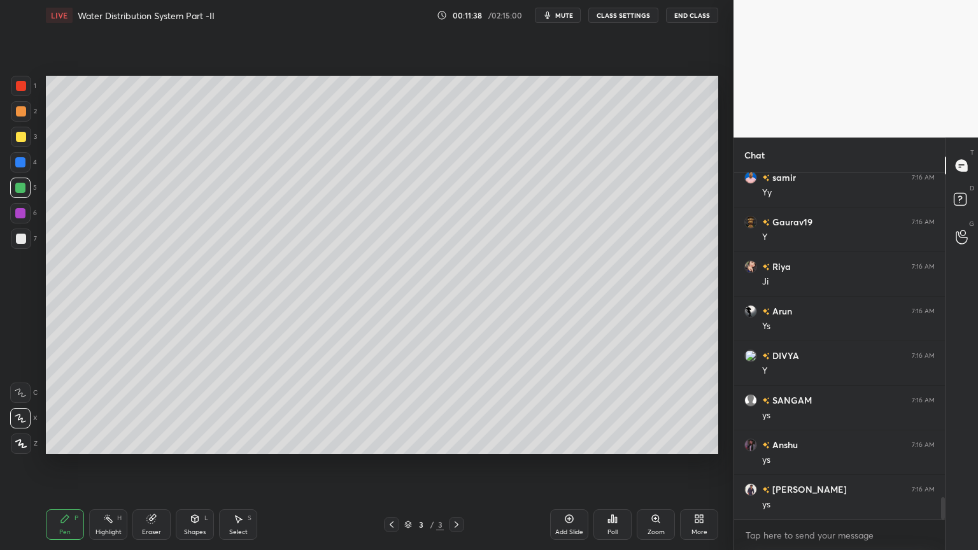
click at [561, 18] on span "mute" at bounding box center [564, 15] width 18 height 9
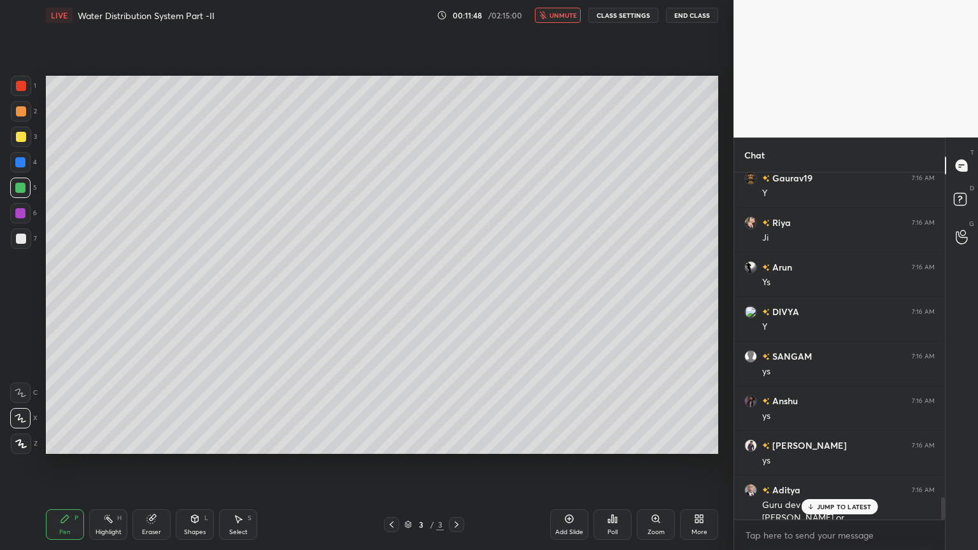
scroll to position [5112, 0]
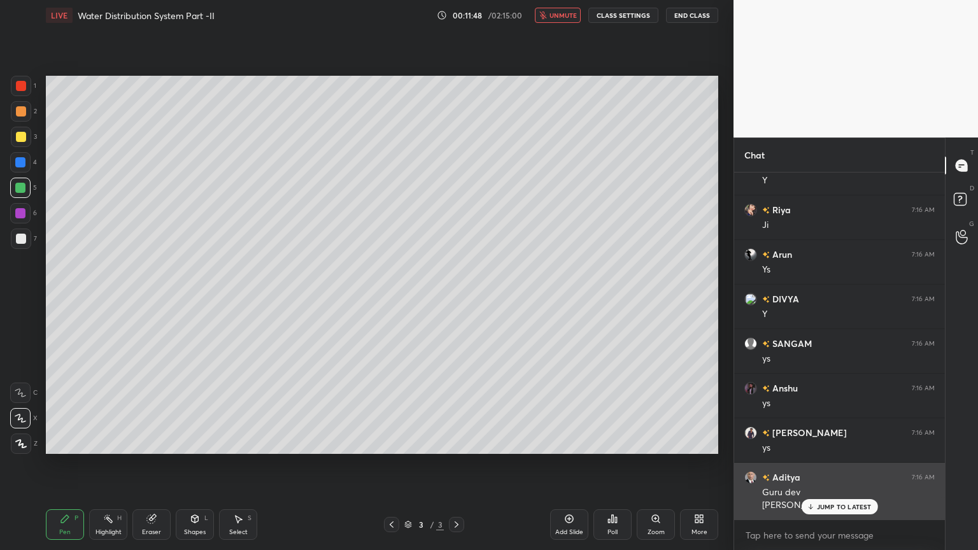
click at [823, 442] on div "JUMP TO LATEST" at bounding box center [839, 506] width 76 height 15
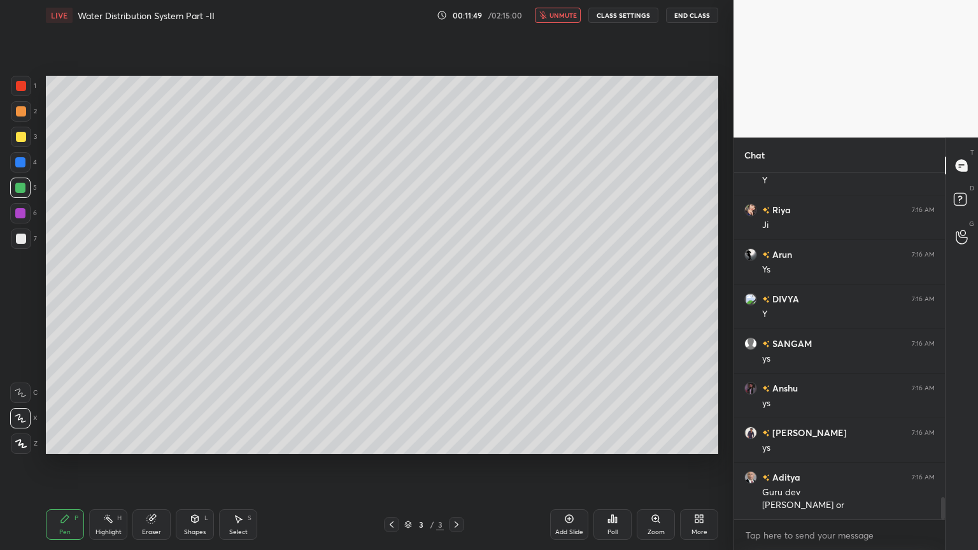
click at [553, 15] on span "unmute" at bounding box center [562, 15] width 27 height 9
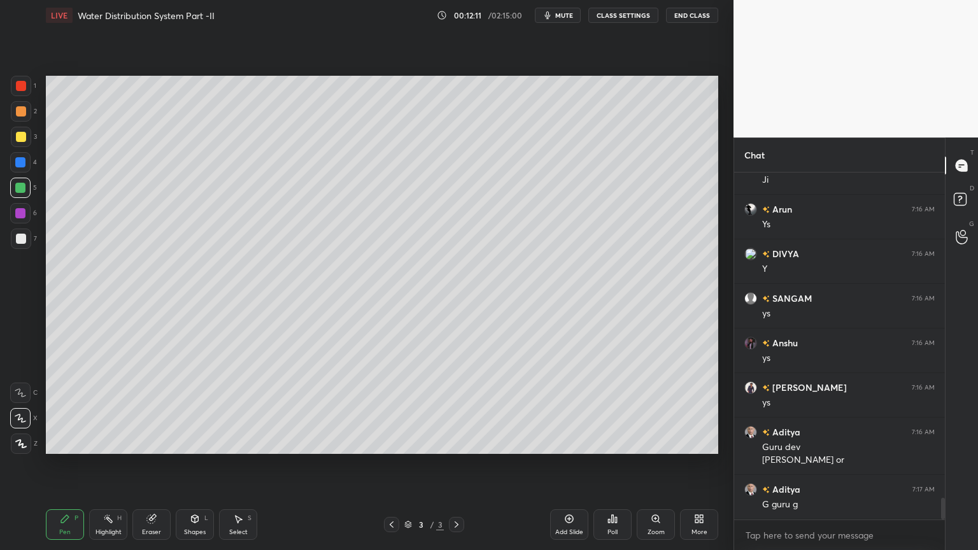
click at [568, 442] on div "Add Slide" at bounding box center [569, 532] width 28 height 6
click at [23, 87] on div at bounding box center [21, 86] width 10 height 10
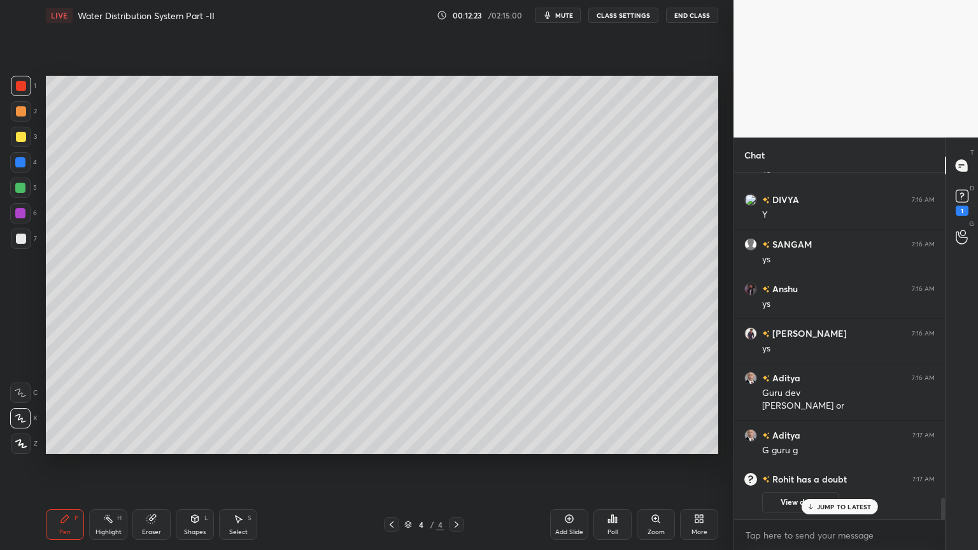
click at [27, 417] on div at bounding box center [20, 418] width 20 height 20
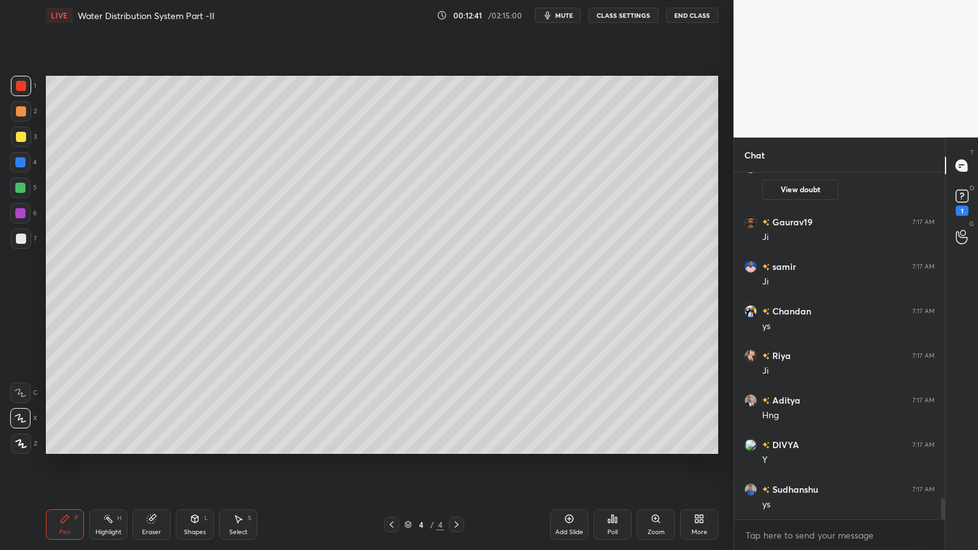
scroll to position [5352, 0]
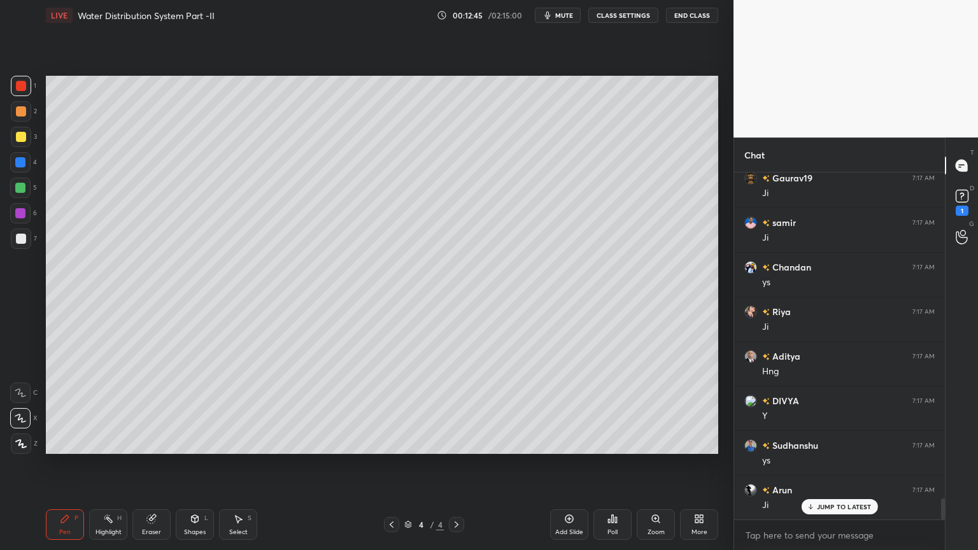
click at [20, 85] on div at bounding box center [21, 86] width 10 height 10
click at [20, 442] on icon at bounding box center [20, 443] width 11 height 9
click at [196, 442] on icon at bounding box center [195, 519] width 7 height 8
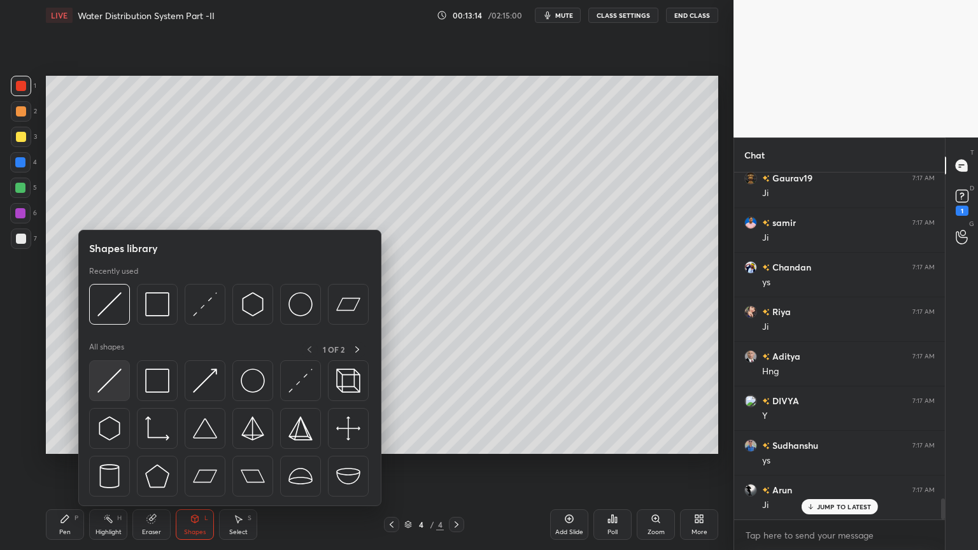
click at [104, 388] on img at bounding box center [109, 381] width 24 height 24
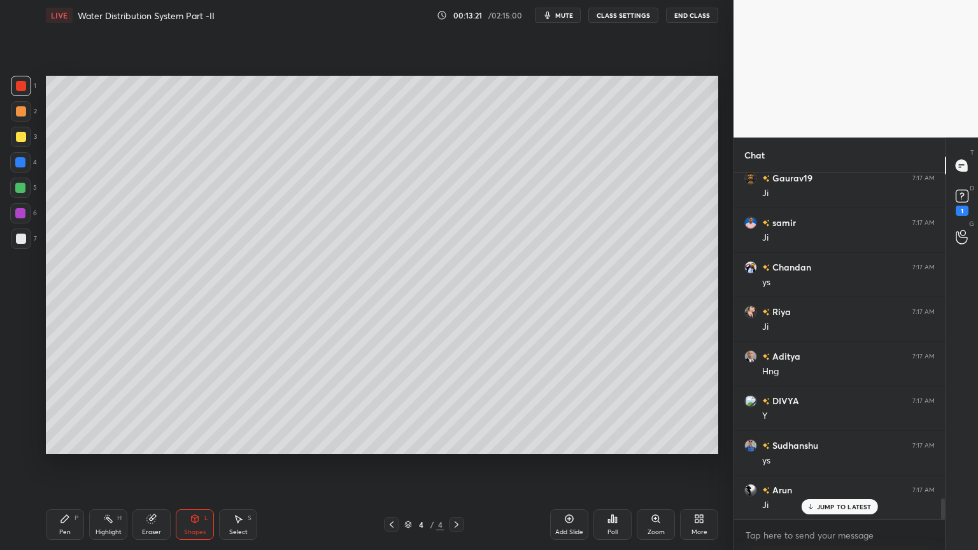
click at [68, 442] on icon at bounding box center [65, 519] width 10 height 10
click at [195, 442] on icon at bounding box center [195, 520] width 0 height 4
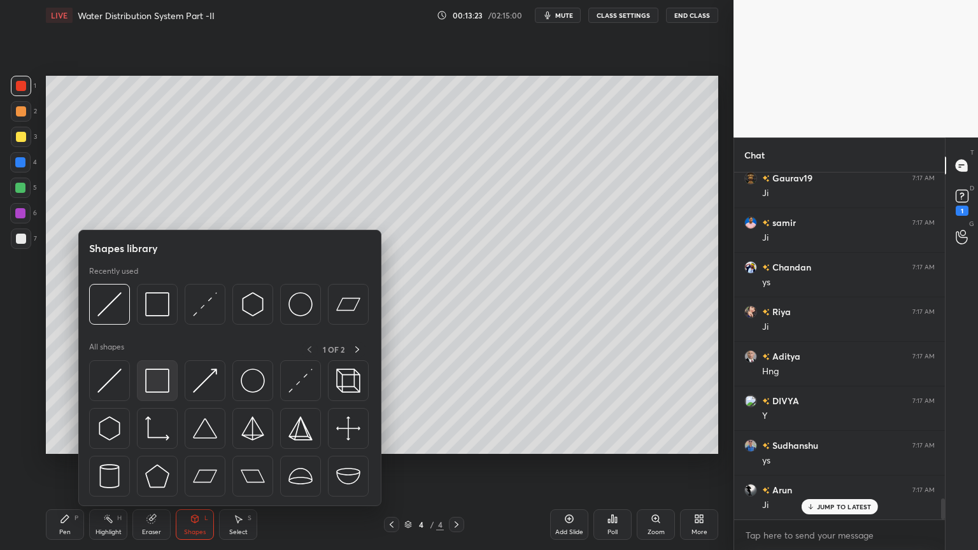
click at [161, 379] on img at bounding box center [157, 381] width 24 height 24
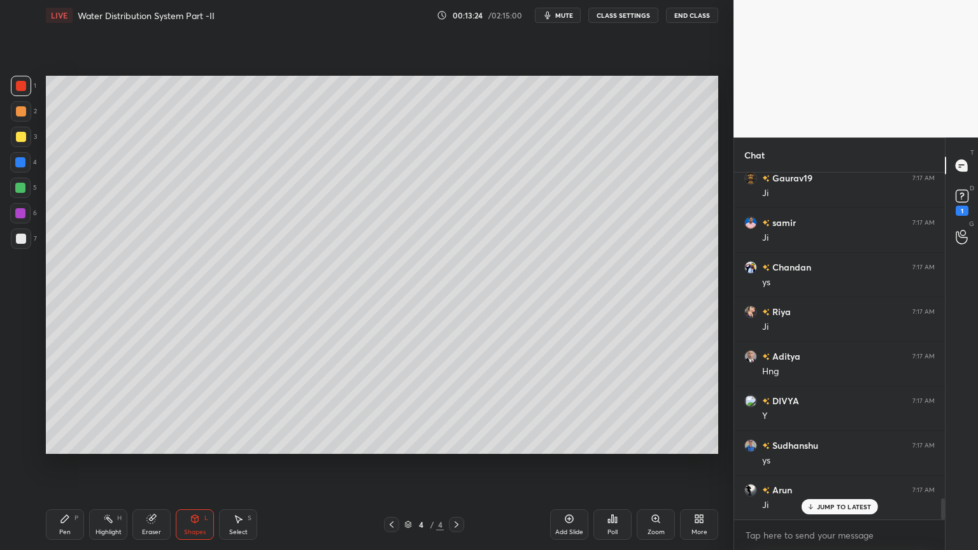
click at [20, 237] on div at bounding box center [21, 239] width 10 height 10
click at [57, 442] on div "Pen P" at bounding box center [65, 524] width 38 height 31
click at [22, 419] on icon at bounding box center [20, 418] width 10 height 8
click at [197, 442] on div "Shapes L" at bounding box center [195, 524] width 38 height 31
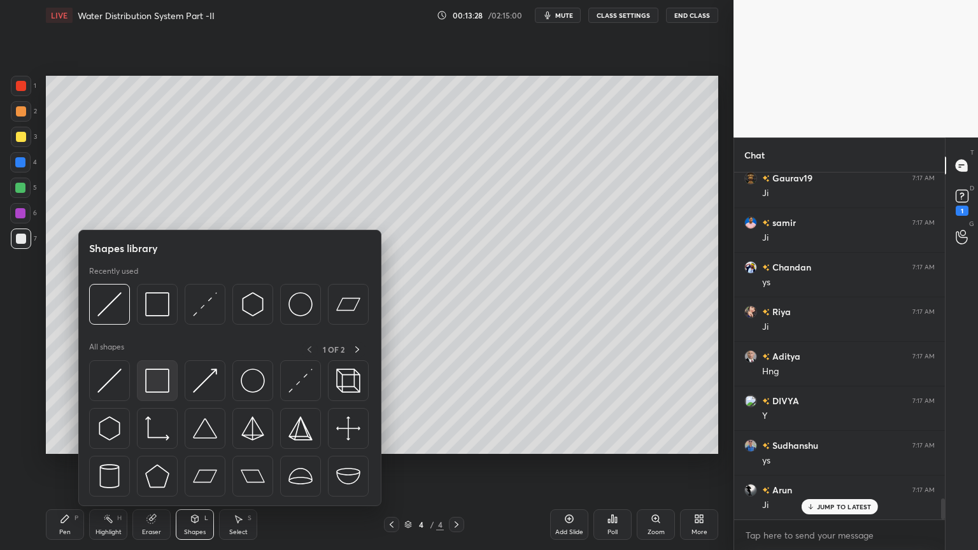
click at [155, 386] on img at bounding box center [157, 381] width 24 height 24
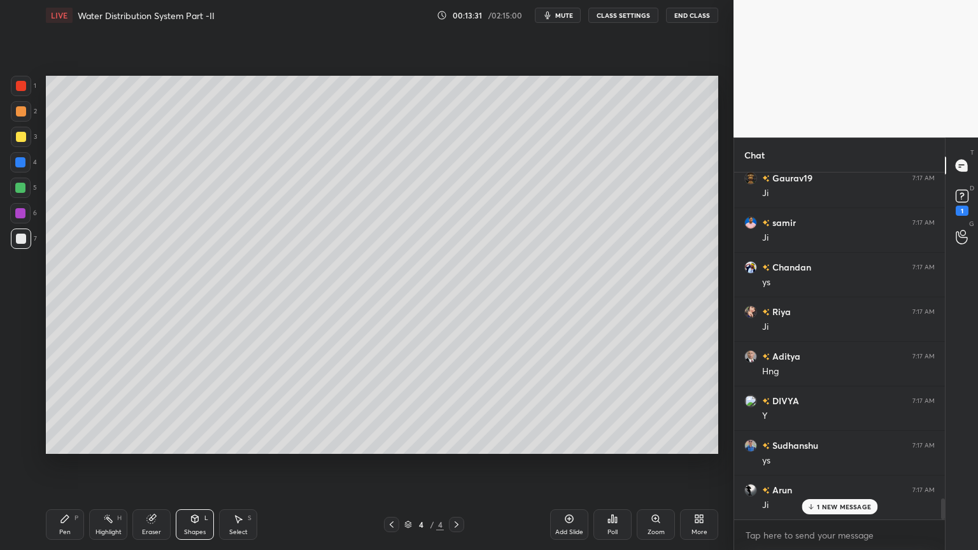
scroll to position [5397, 0]
click at [66, 442] on div "Pen P" at bounding box center [65, 524] width 38 height 31
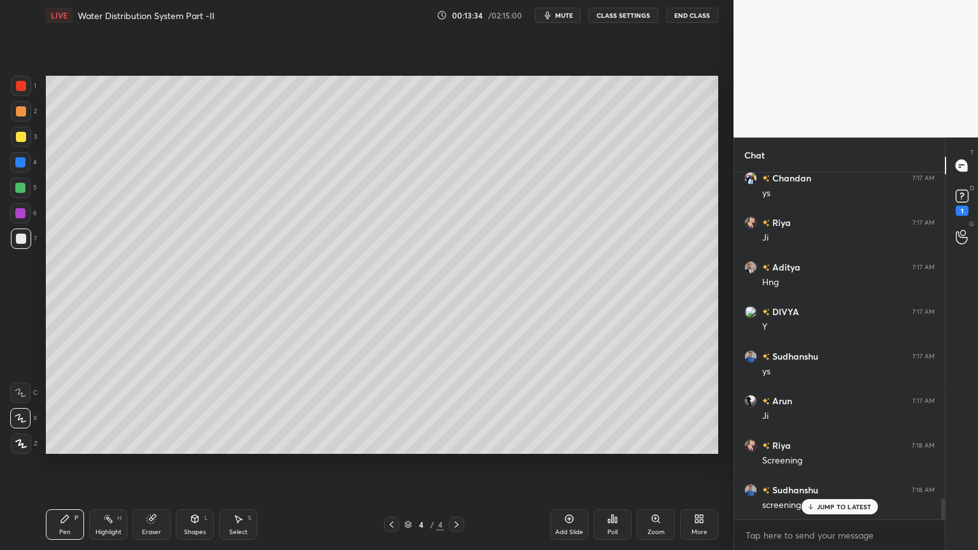
click at [18, 234] on div at bounding box center [21, 239] width 10 height 10
click at [192, 442] on div "Shapes" at bounding box center [195, 532] width 22 height 6
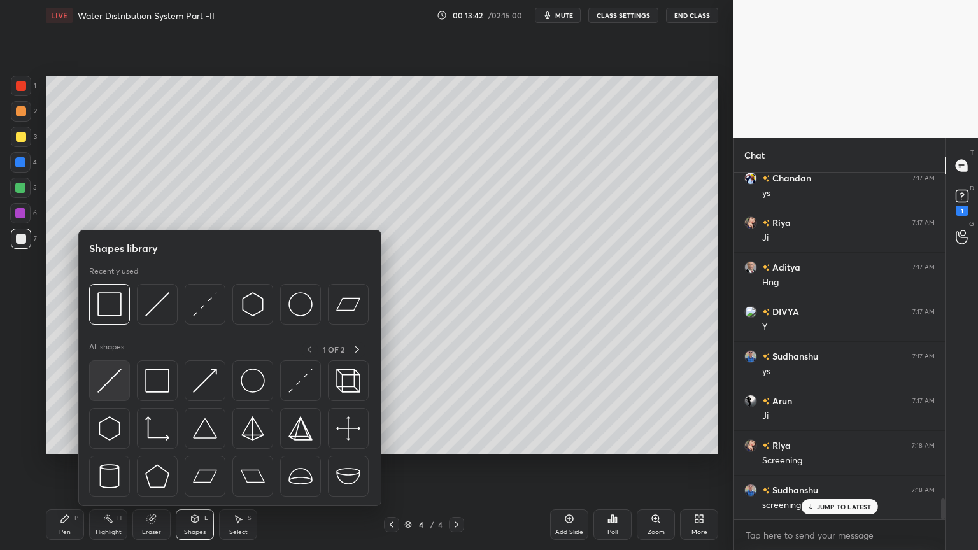
click at [104, 386] on img at bounding box center [109, 381] width 24 height 24
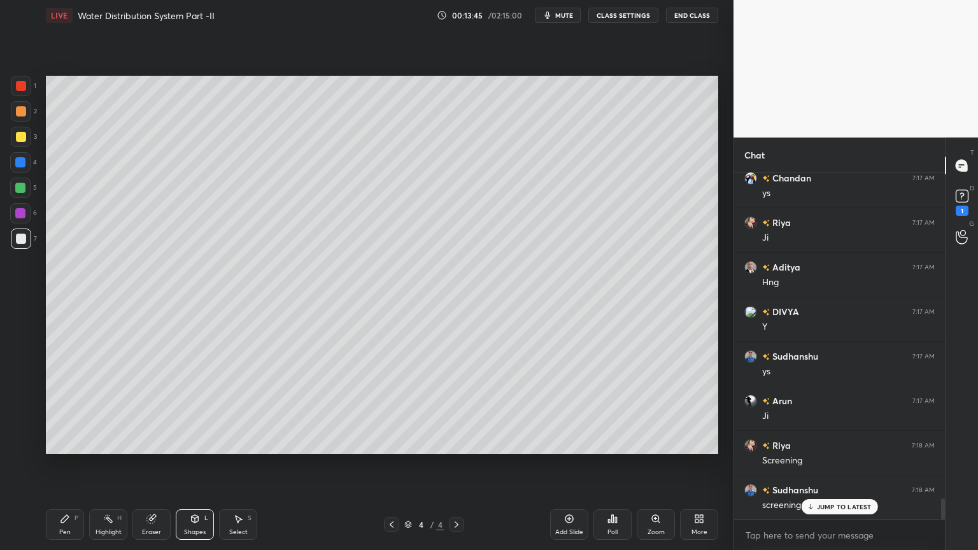
click at [190, 442] on icon at bounding box center [195, 519] width 10 height 10
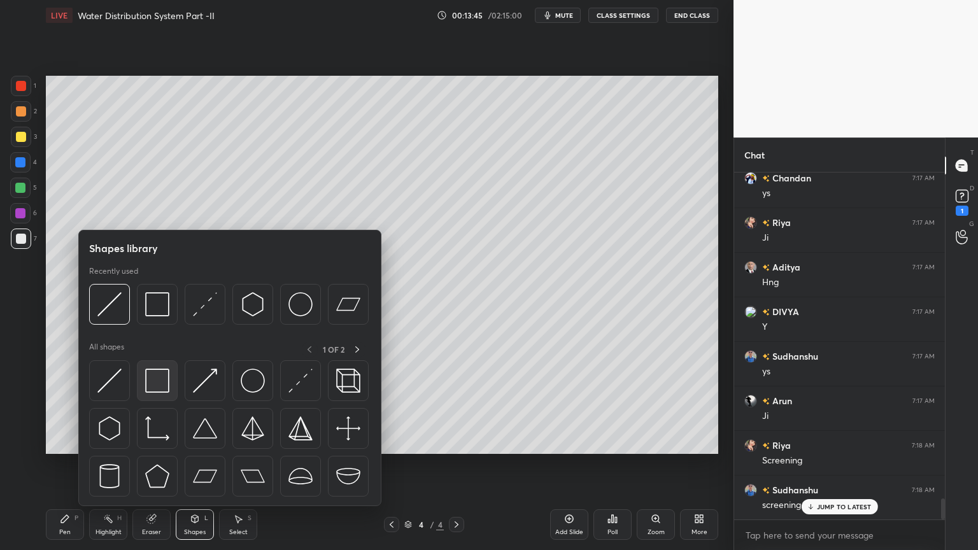
click at [157, 384] on img at bounding box center [157, 381] width 24 height 24
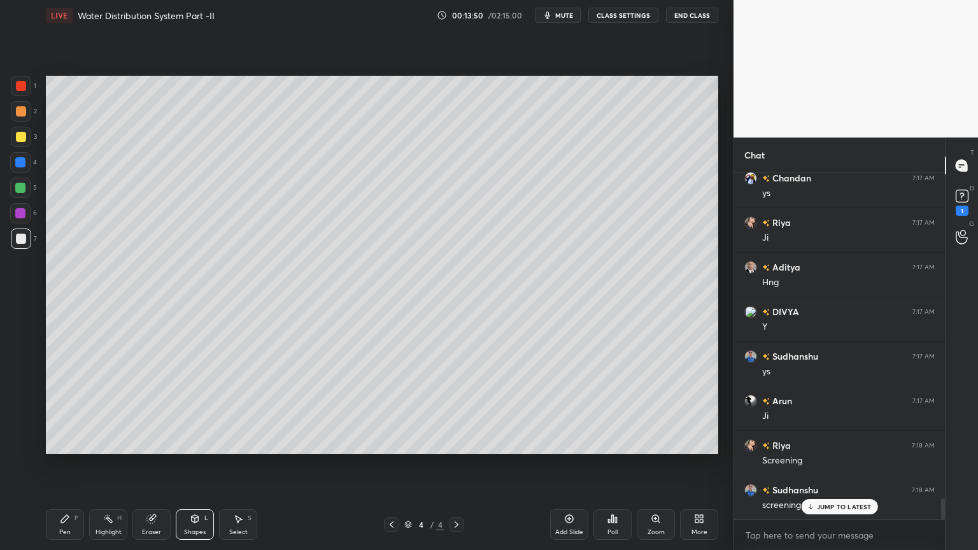
click at [60, 442] on div "Pen P Highlight H Eraser Shapes L Select S 4 / 4 Add Slide Poll Zoom More" at bounding box center [382, 524] width 672 height 51
click at [60, 442] on div "Pen P" at bounding box center [65, 524] width 38 height 31
click at [191, 442] on div "Shapes" at bounding box center [195, 532] width 22 height 6
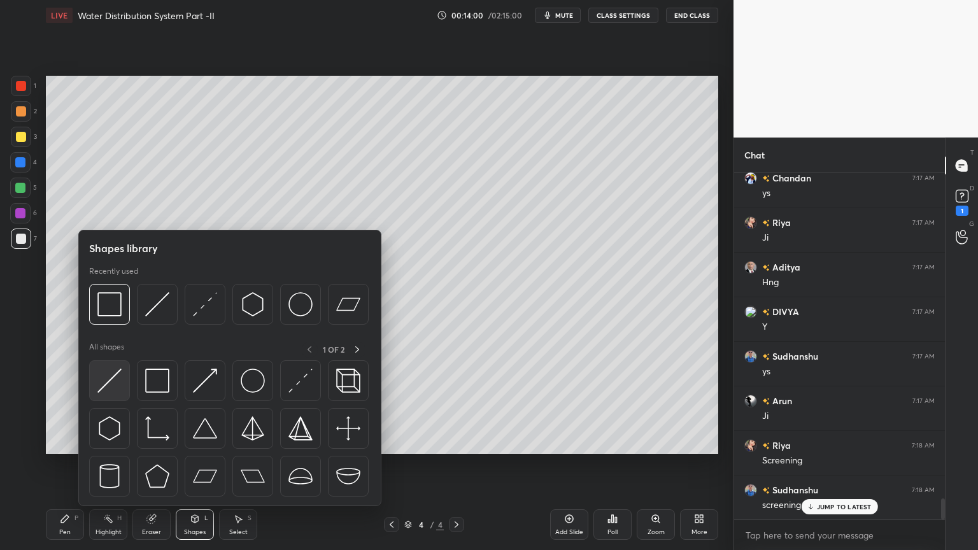
click at [96, 382] on div at bounding box center [109, 380] width 41 height 41
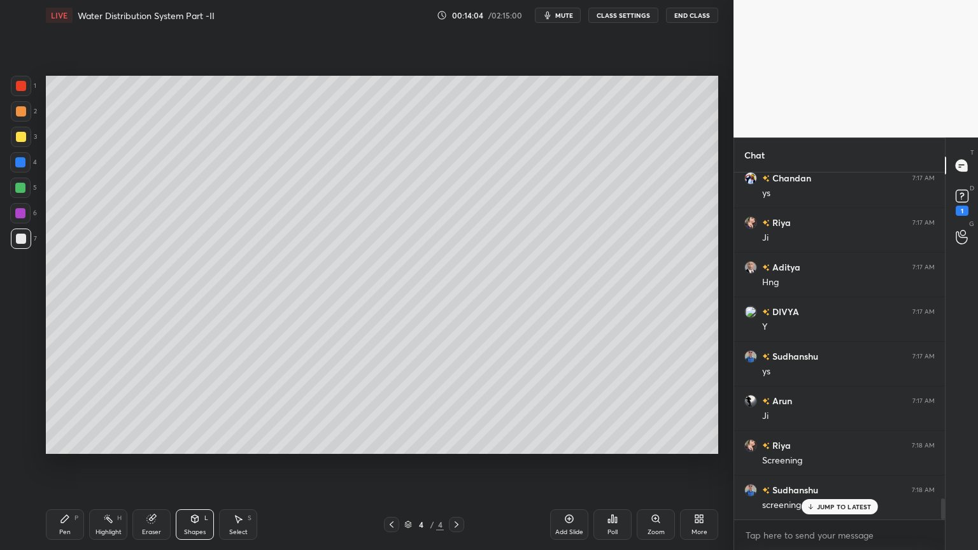
click at [200, 442] on div "Shapes" at bounding box center [195, 532] width 22 height 6
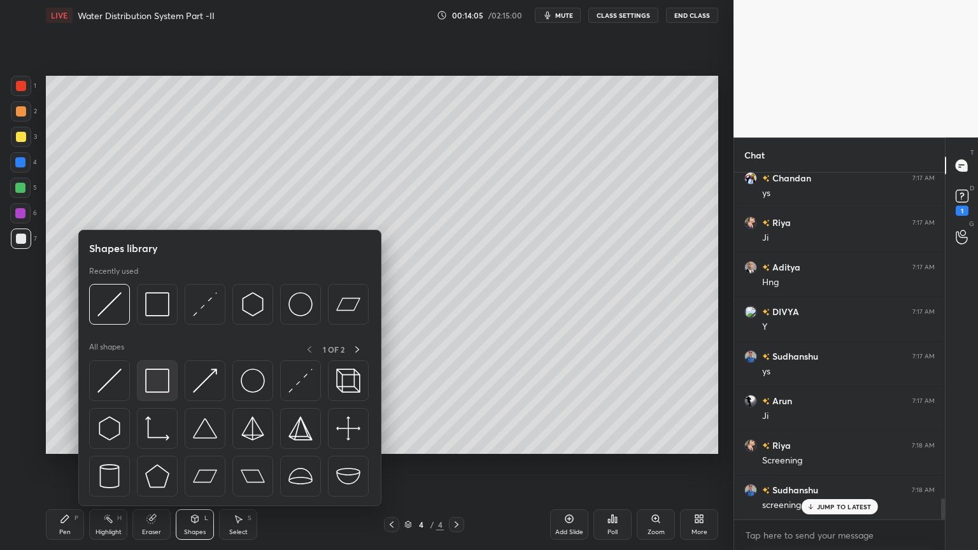
click at [156, 387] on img at bounding box center [157, 381] width 24 height 24
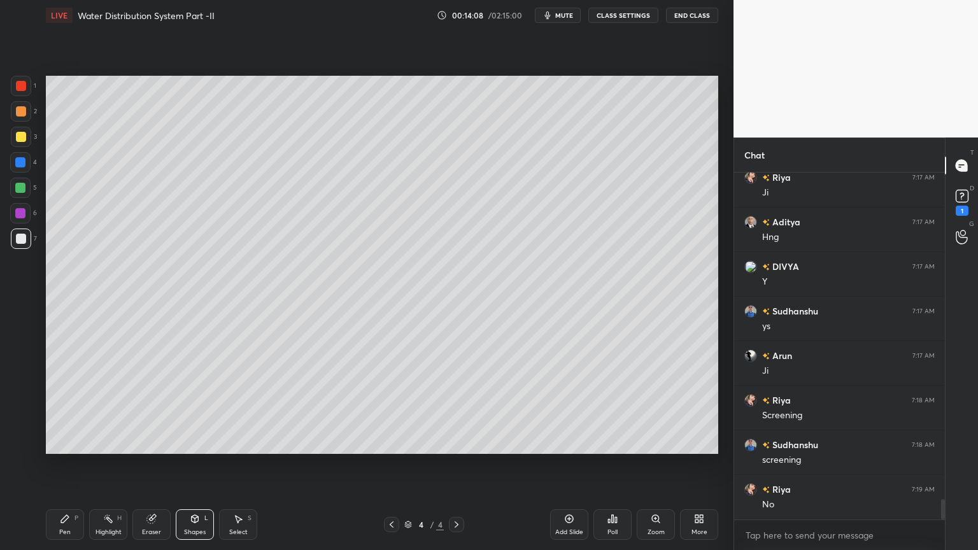
scroll to position [5530, 0]
click at [66, 442] on div "Pen" at bounding box center [64, 532] width 11 height 6
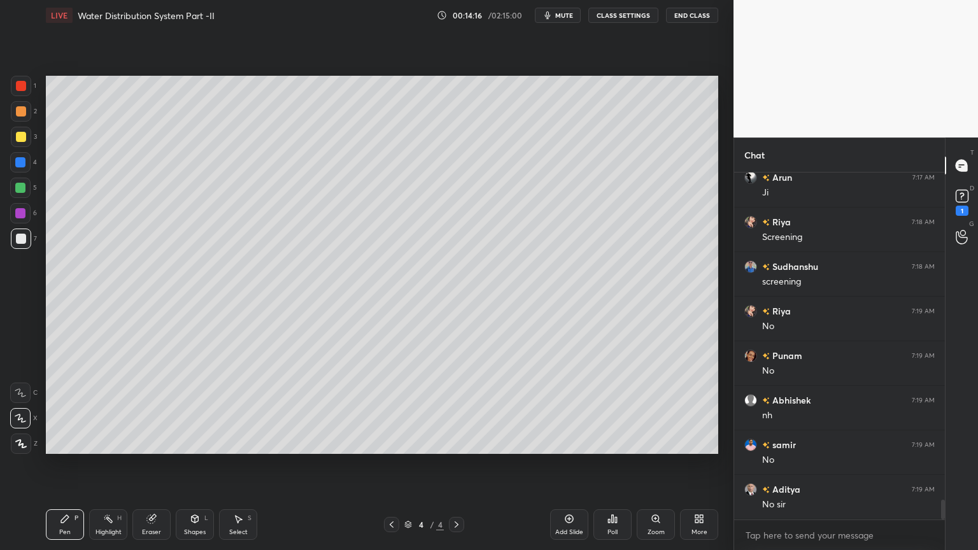
scroll to position [5708, 0]
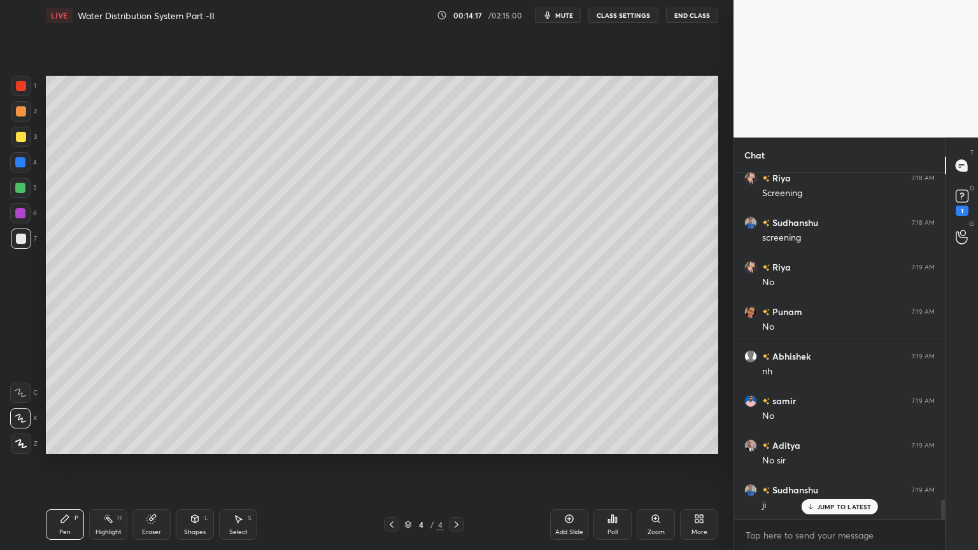
click at [190, 442] on div "Shapes L" at bounding box center [195, 524] width 38 height 31
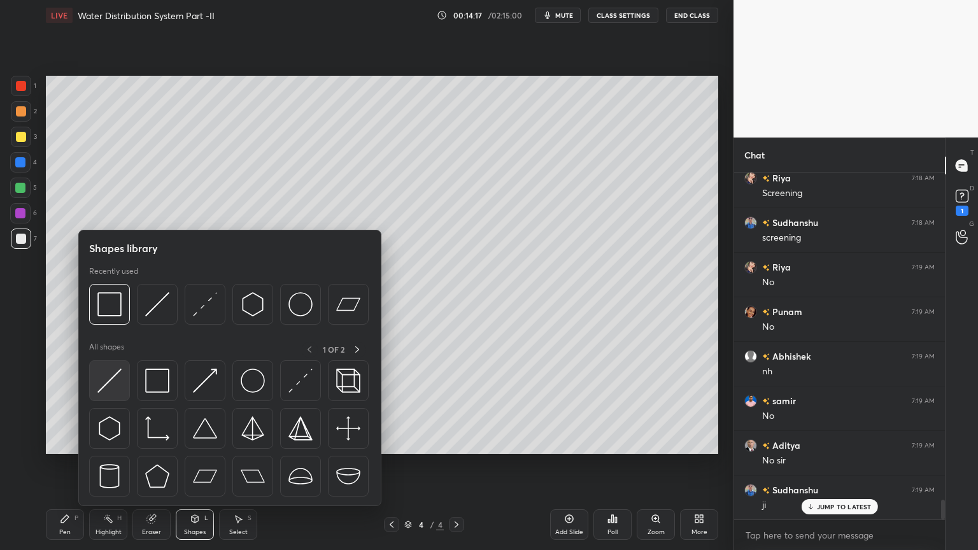
scroll to position [5753, 0]
click at [106, 384] on img at bounding box center [109, 381] width 24 height 24
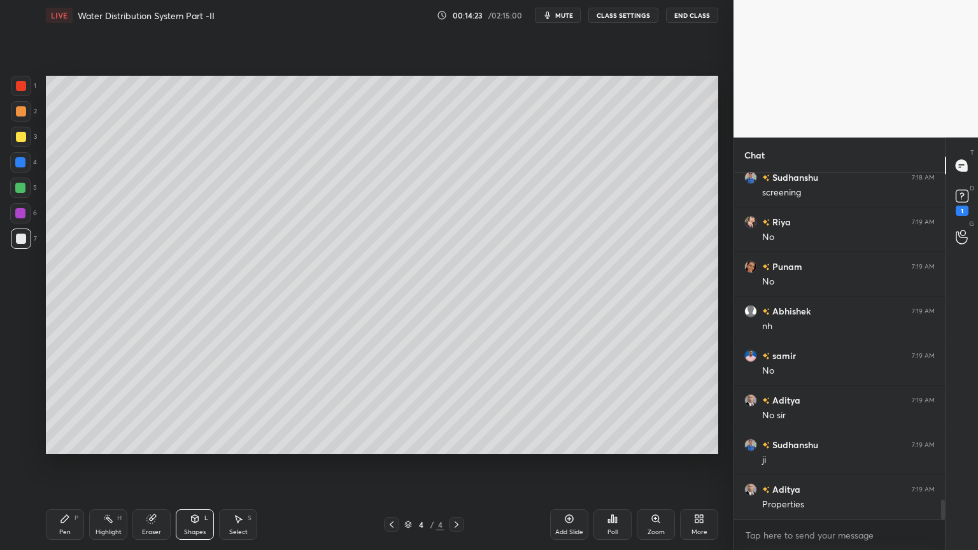
scroll to position [5797, 0]
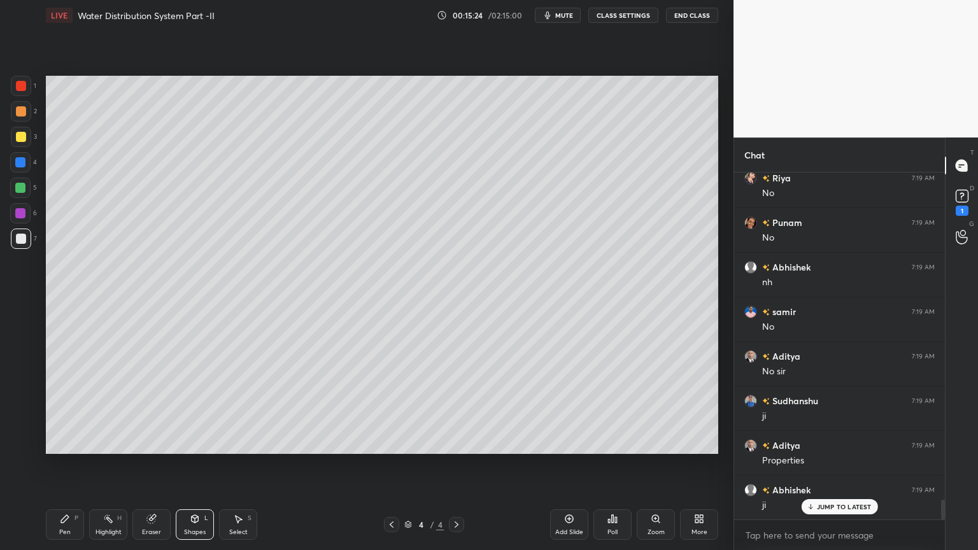
click at [193, 442] on div "Shapes" at bounding box center [195, 532] width 22 height 6
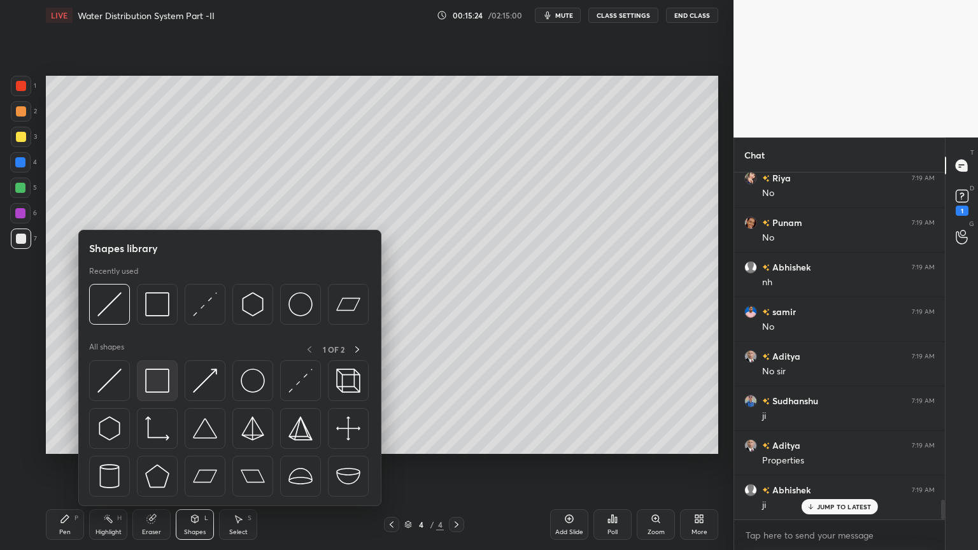
click at [155, 384] on img at bounding box center [157, 381] width 24 height 24
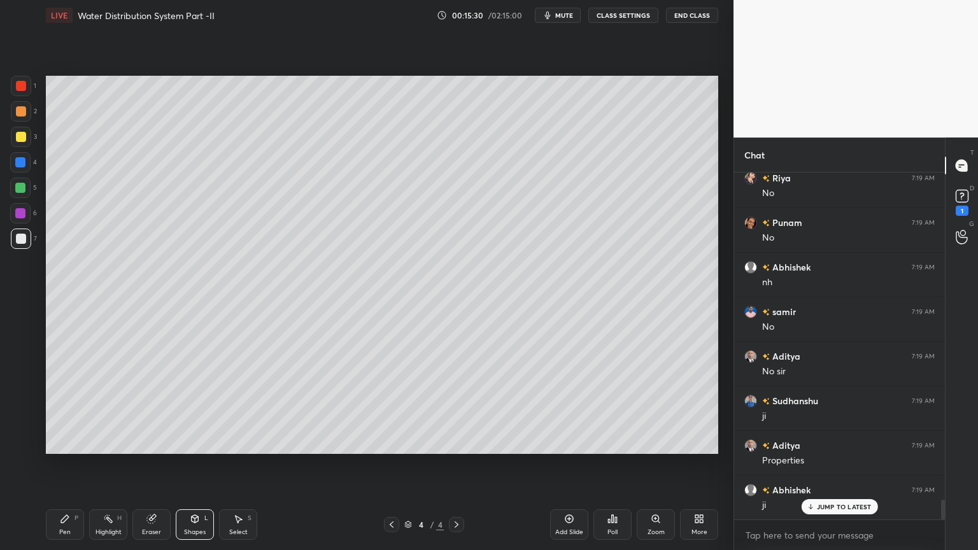
click at [59, 442] on div "Pen P" at bounding box center [65, 524] width 38 height 31
click at [192, 442] on icon at bounding box center [195, 519] width 7 height 8
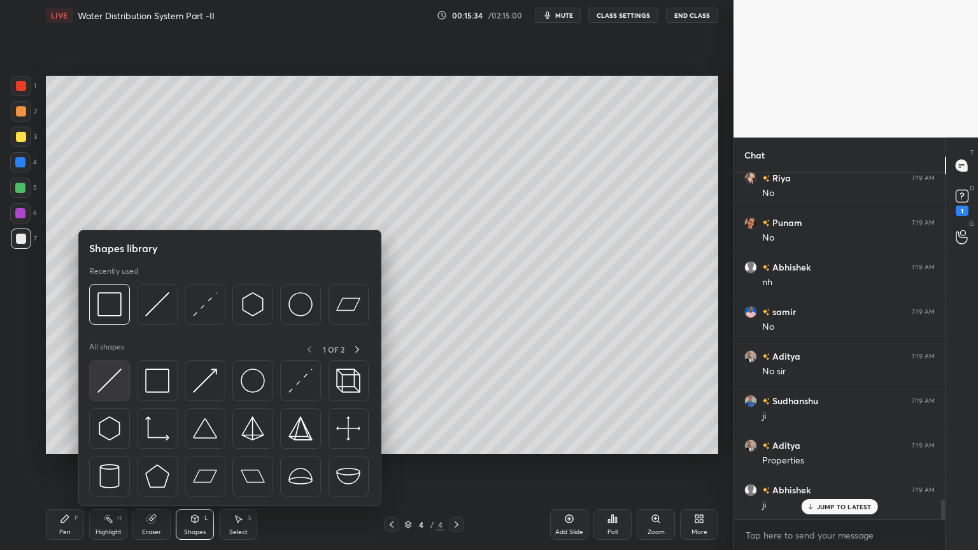
click at [112, 388] on img at bounding box center [109, 381] width 24 height 24
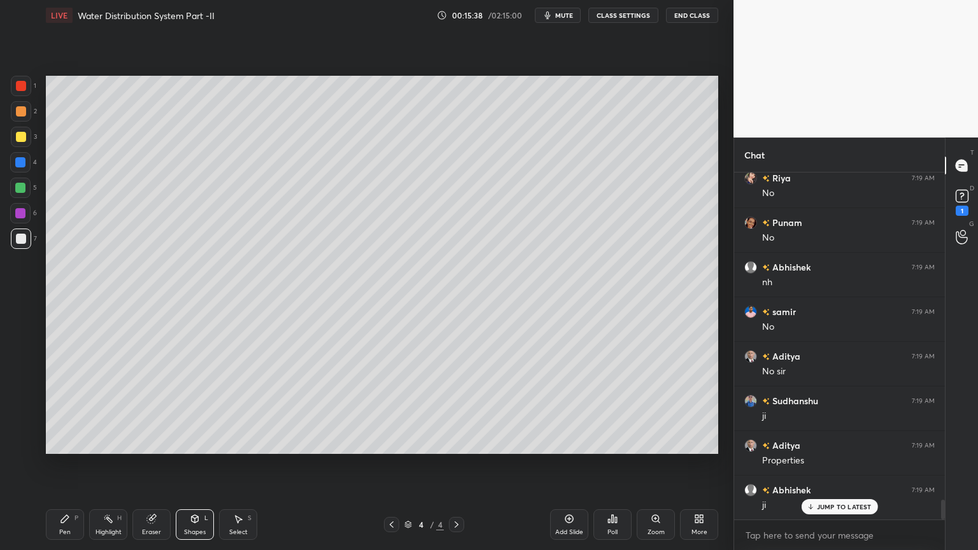
click at [199, 442] on icon at bounding box center [195, 519] width 10 height 10
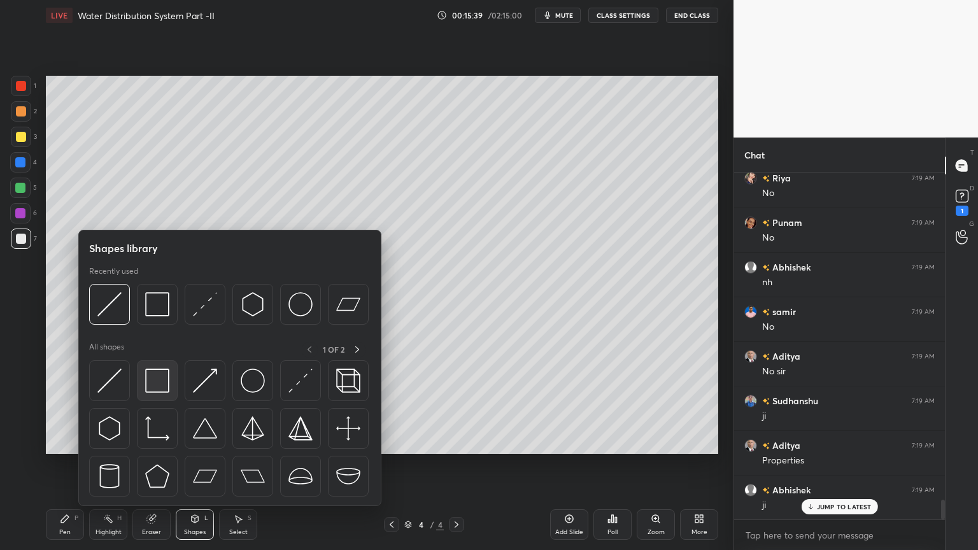
click at [156, 384] on img at bounding box center [157, 381] width 24 height 24
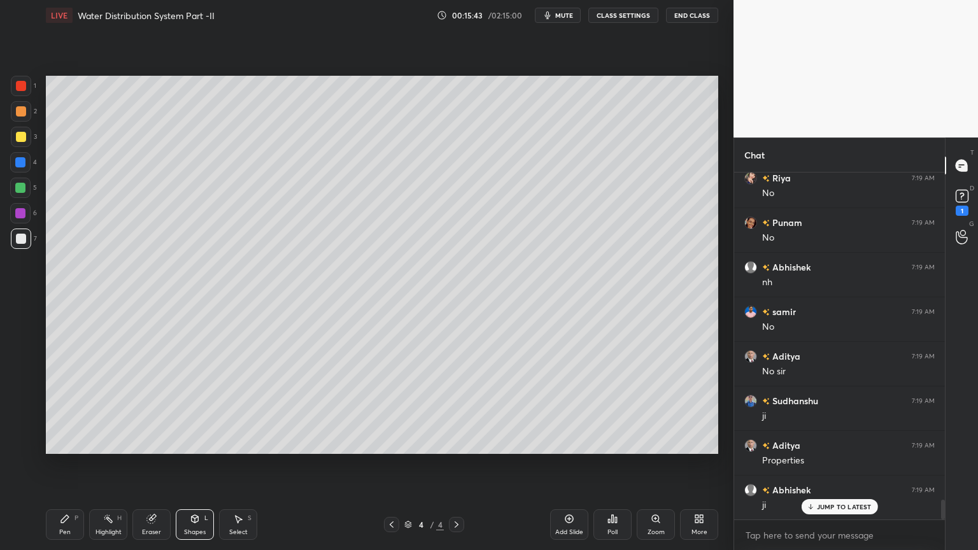
click at [64, 442] on div "Pen" at bounding box center [64, 532] width 11 height 6
click at [195, 442] on icon at bounding box center [195, 519] width 7 height 8
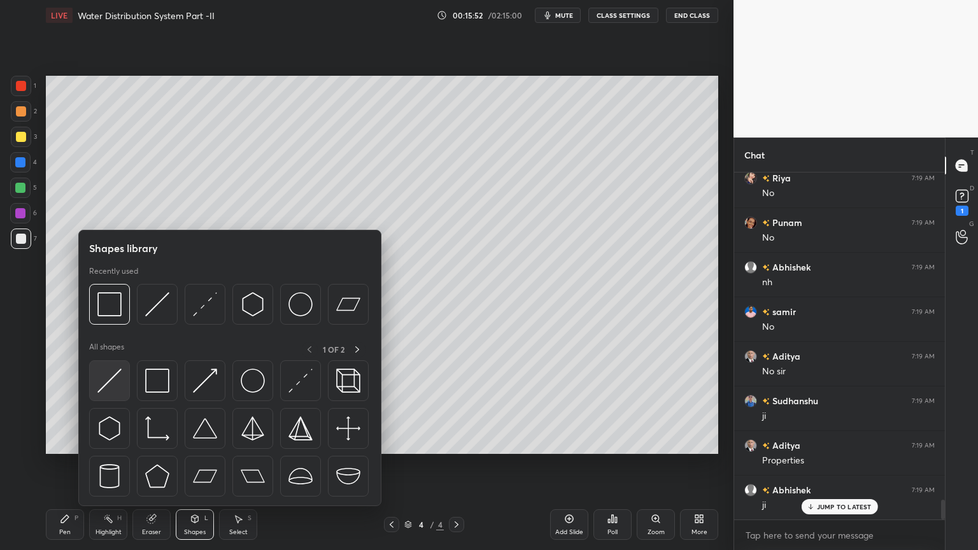
click at [101, 377] on img at bounding box center [109, 381] width 24 height 24
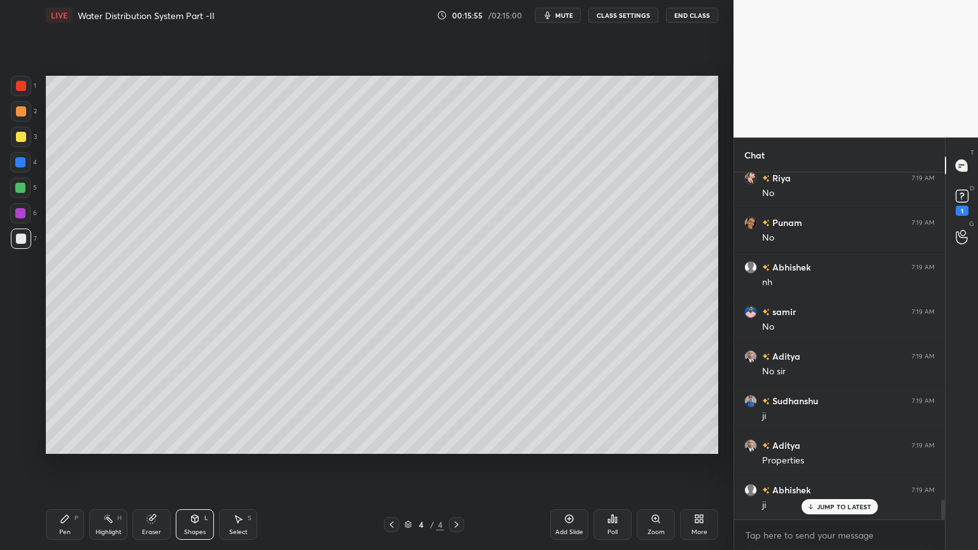
click at [186, 442] on div "Shapes" at bounding box center [195, 532] width 22 height 6
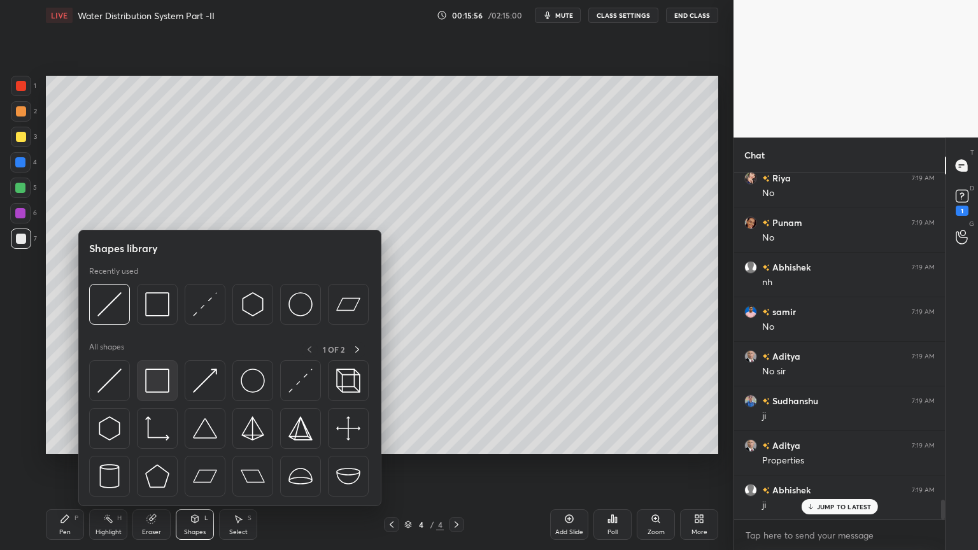
click at [153, 384] on img at bounding box center [157, 381] width 24 height 24
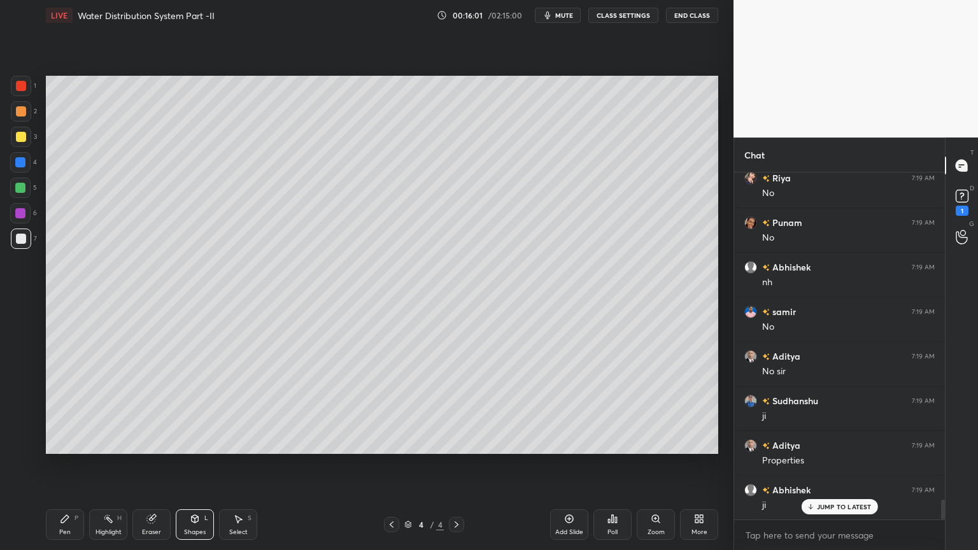
click at [67, 442] on div "Pen" at bounding box center [64, 532] width 11 height 6
click at [199, 442] on div "Shapes L" at bounding box center [195, 524] width 38 height 31
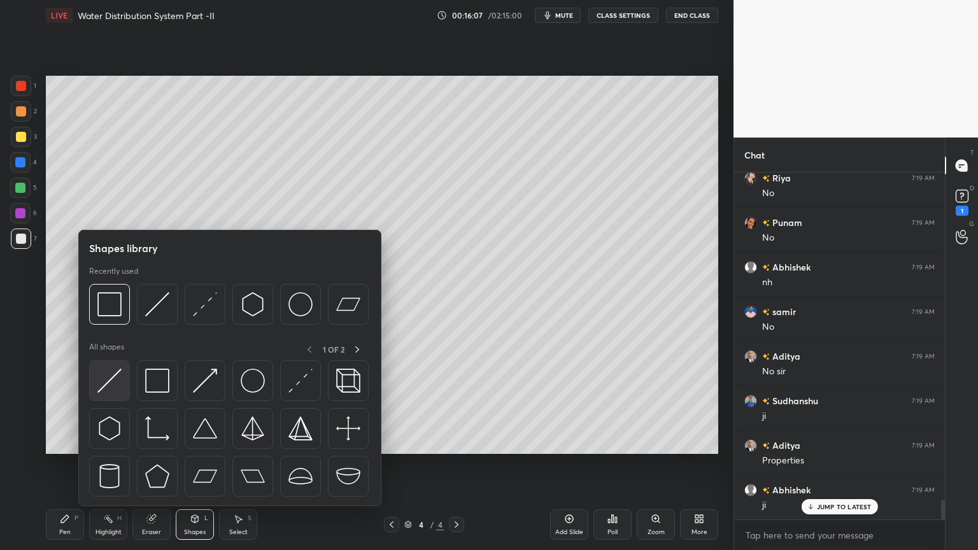
click at [106, 381] on img at bounding box center [109, 381] width 24 height 24
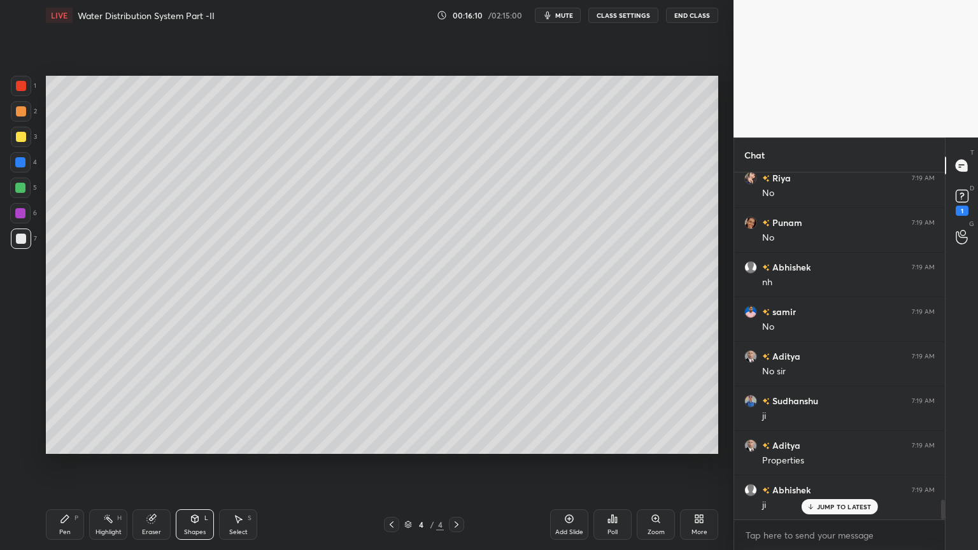
click at [197, 442] on icon at bounding box center [195, 519] width 7 height 8
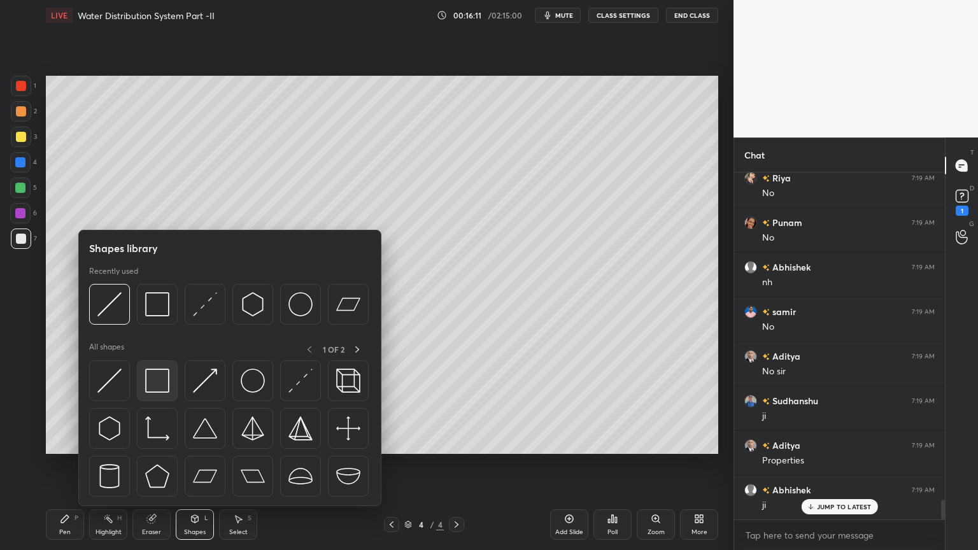
click at [150, 385] on img at bounding box center [157, 381] width 24 height 24
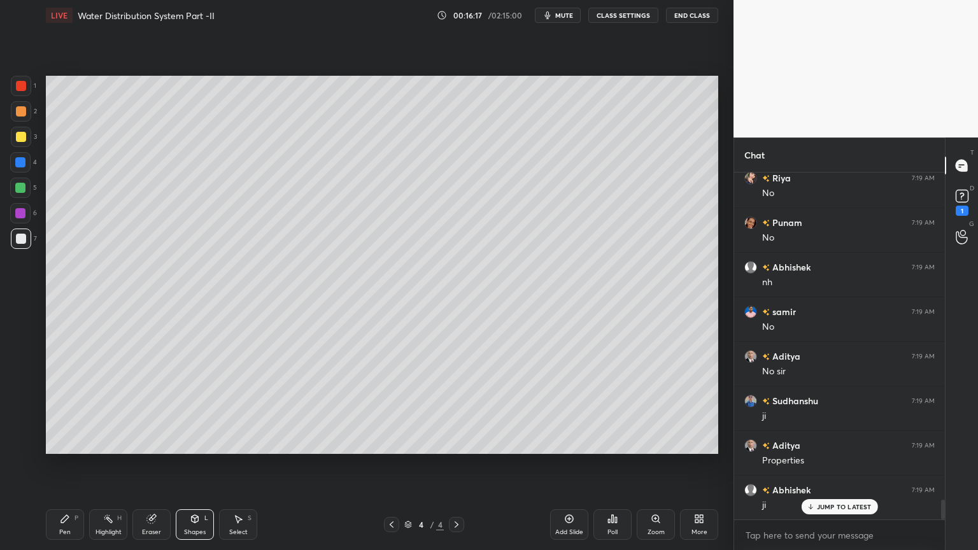
click at [64, 442] on div "Pen P" at bounding box center [65, 524] width 38 height 31
click at [192, 442] on icon at bounding box center [195, 519] width 7 height 8
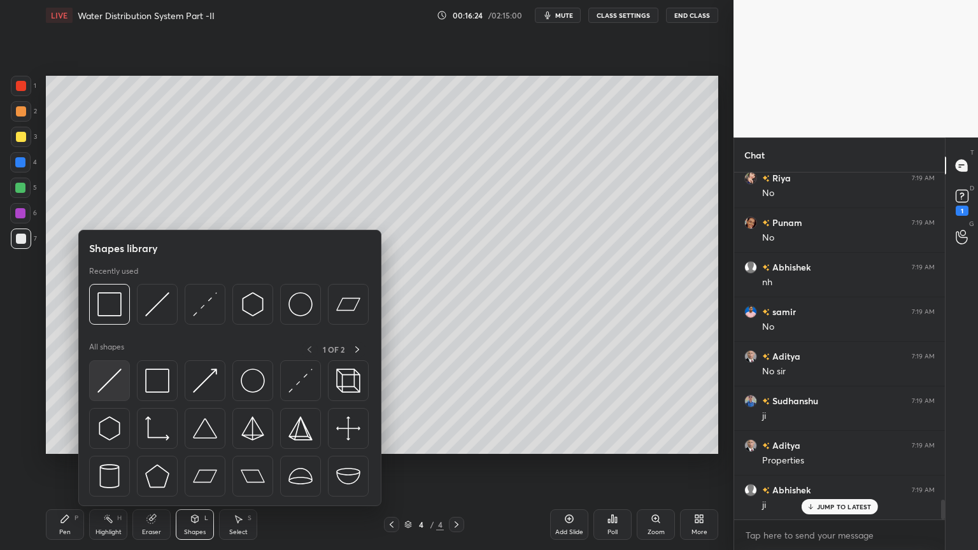
click at [106, 392] on img at bounding box center [109, 381] width 24 height 24
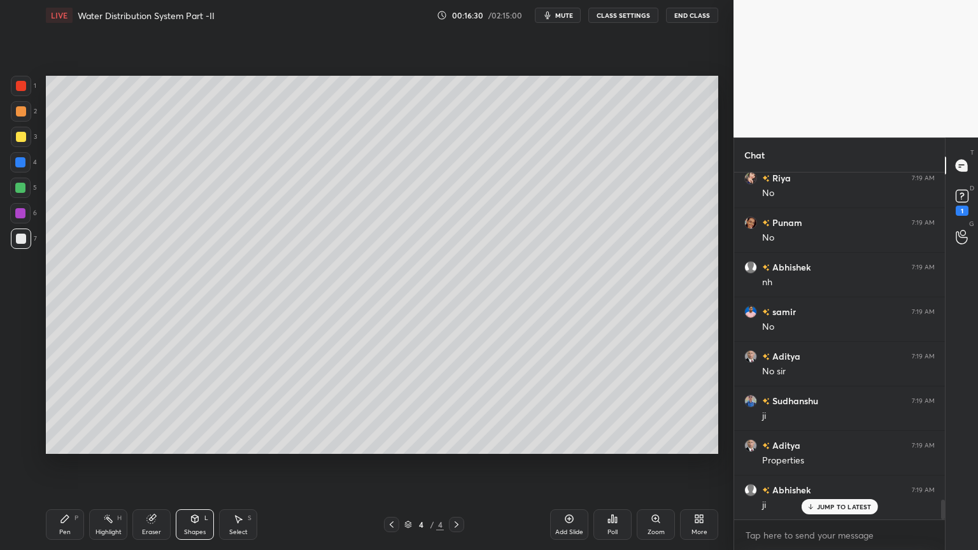
click at [193, 442] on icon at bounding box center [195, 519] width 7 height 8
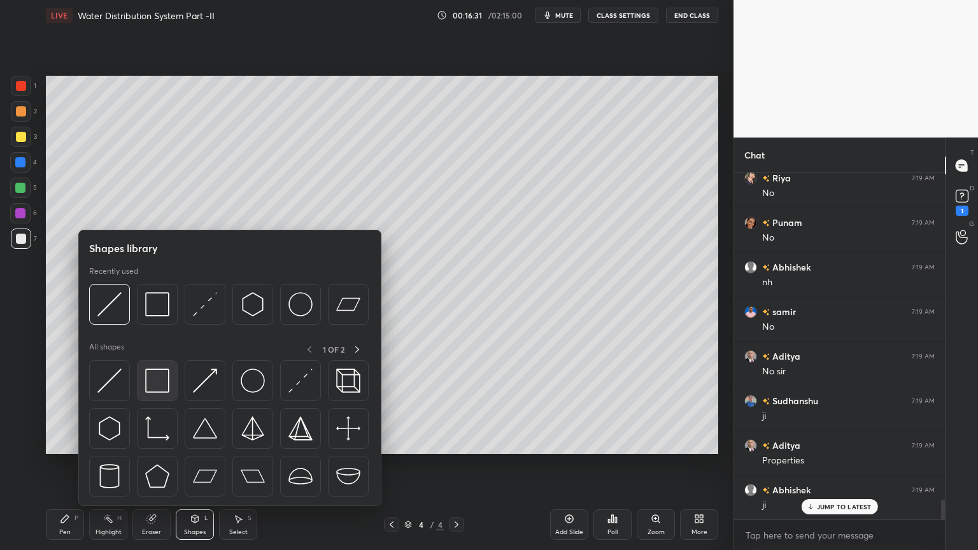
click at [157, 387] on img at bounding box center [157, 381] width 24 height 24
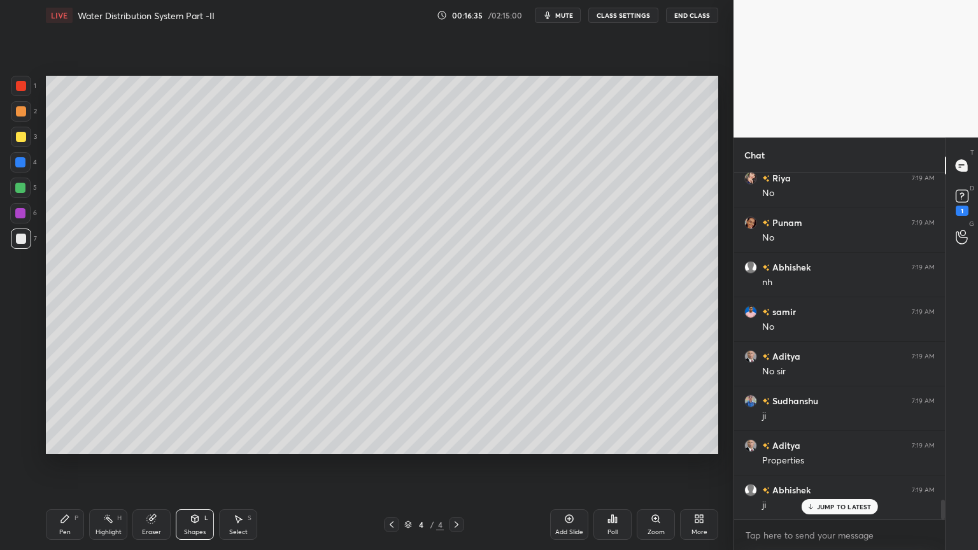
click at [67, 442] on div "Pen" at bounding box center [64, 532] width 11 height 6
click at [199, 442] on icon at bounding box center [195, 519] width 10 height 10
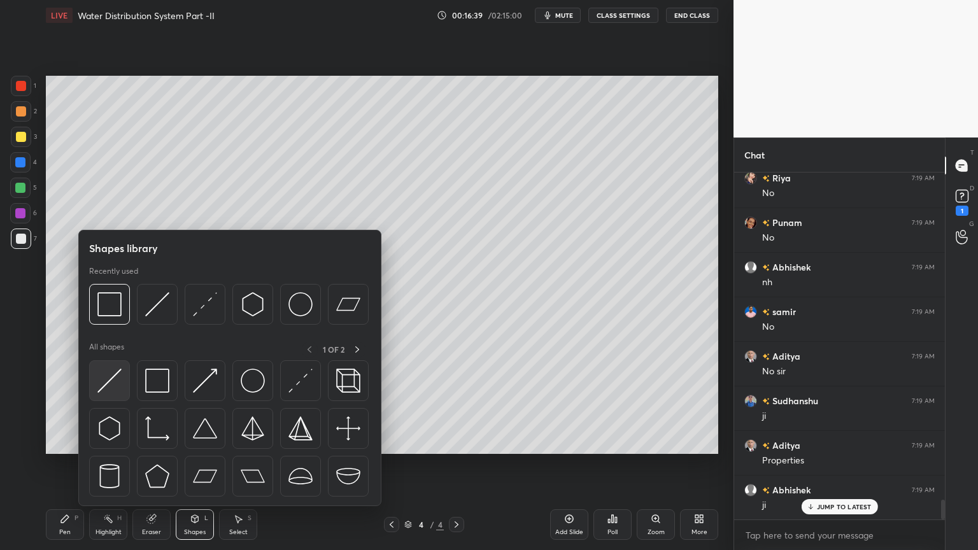
click at [107, 388] on img at bounding box center [109, 381] width 24 height 24
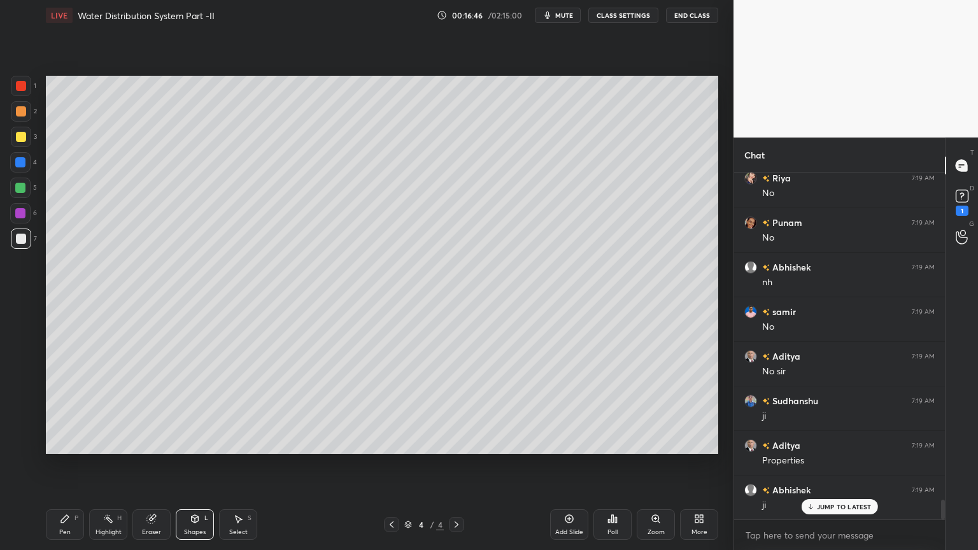
click at [191, 442] on icon at bounding box center [195, 519] width 10 height 10
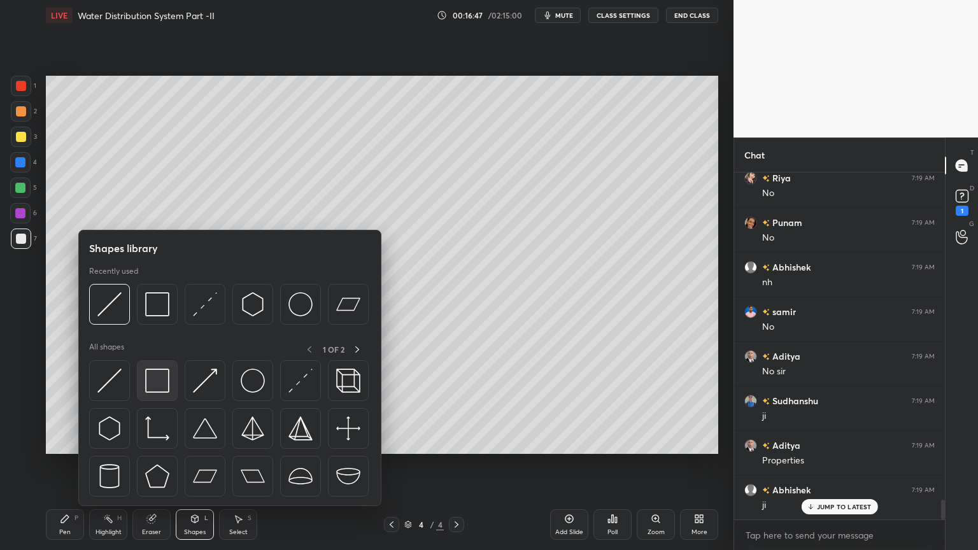
click at [158, 379] on img at bounding box center [157, 381] width 24 height 24
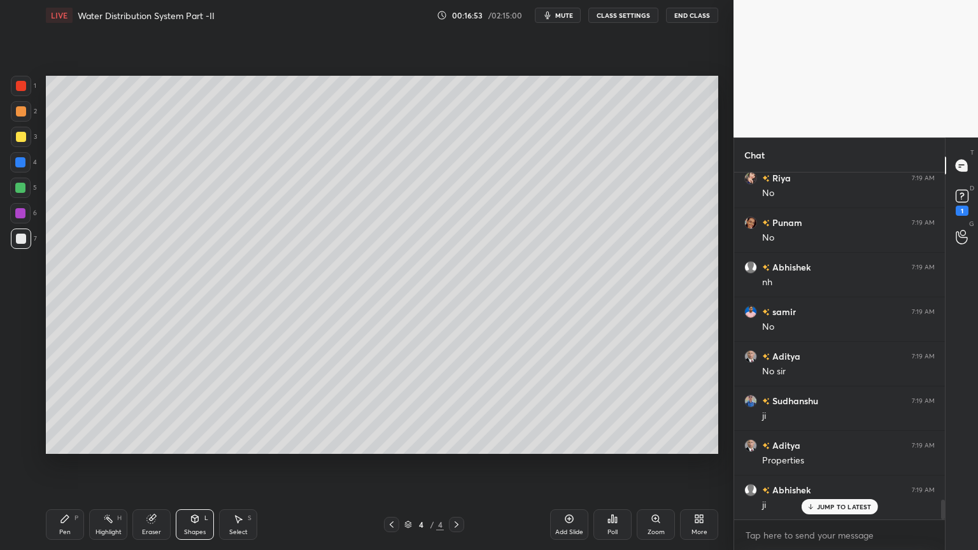
click at [65, 442] on icon at bounding box center [65, 519] width 10 height 10
click at [188, 442] on div "Shapes L" at bounding box center [195, 524] width 38 height 31
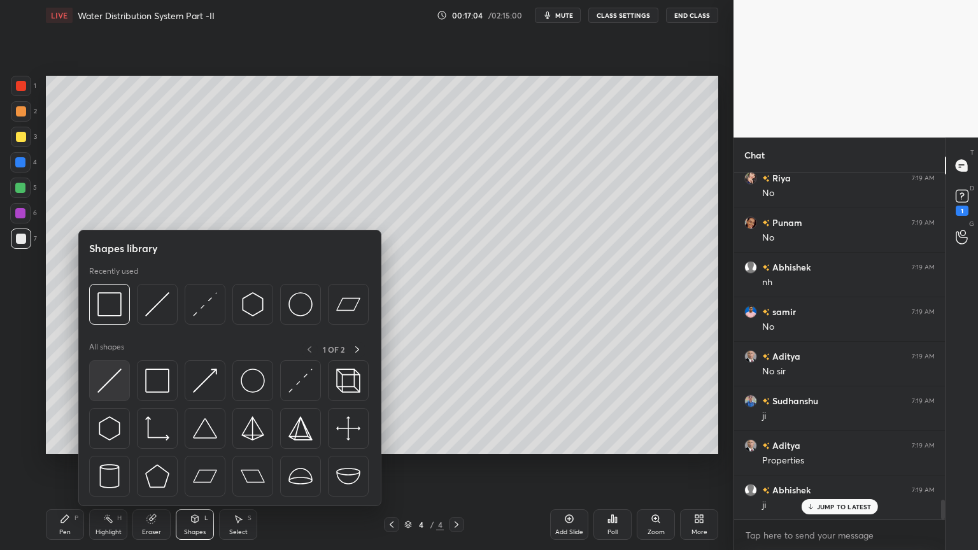
click at [109, 392] on img at bounding box center [109, 381] width 24 height 24
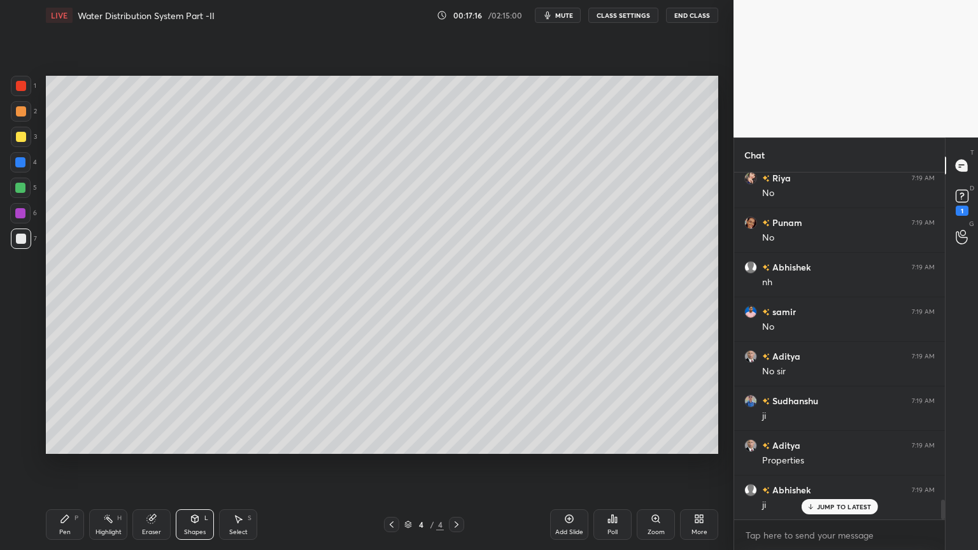
click at [199, 442] on icon at bounding box center [195, 519] width 10 height 10
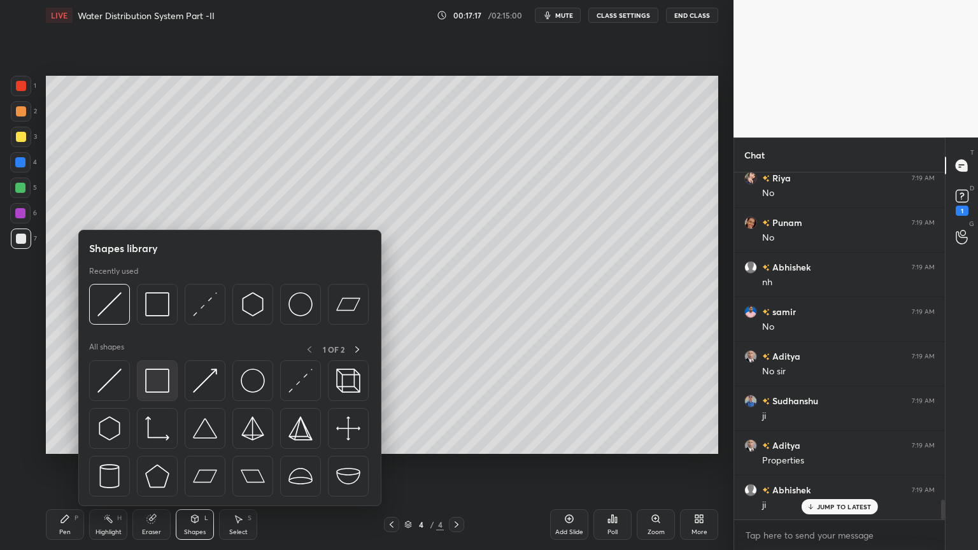
click at [158, 379] on img at bounding box center [157, 381] width 24 height 24
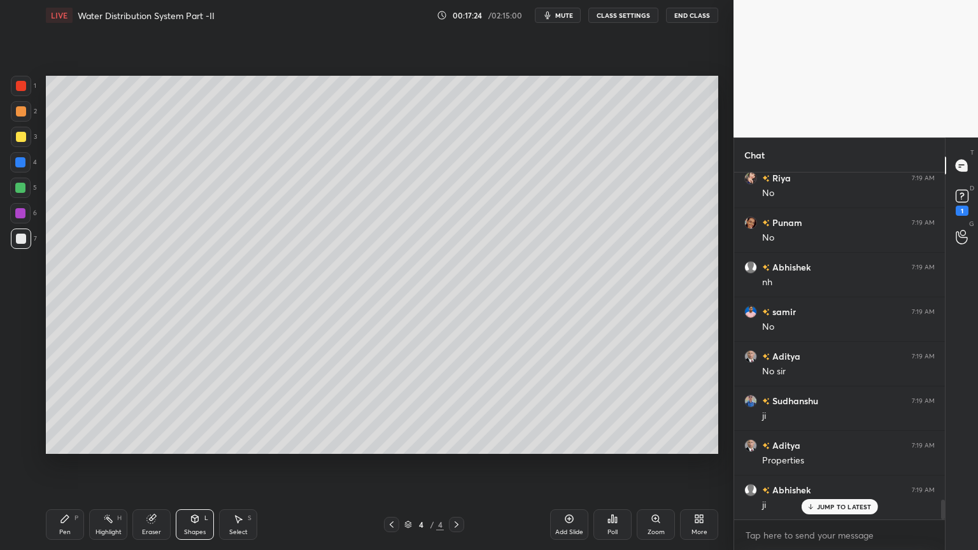
click at [64, 442] on div "Pen" at bounding box center [64, 532] width 11 height 6
click at [193, 442] on div "Shapes L" at bounding box center [195, 524] width 38 height 31
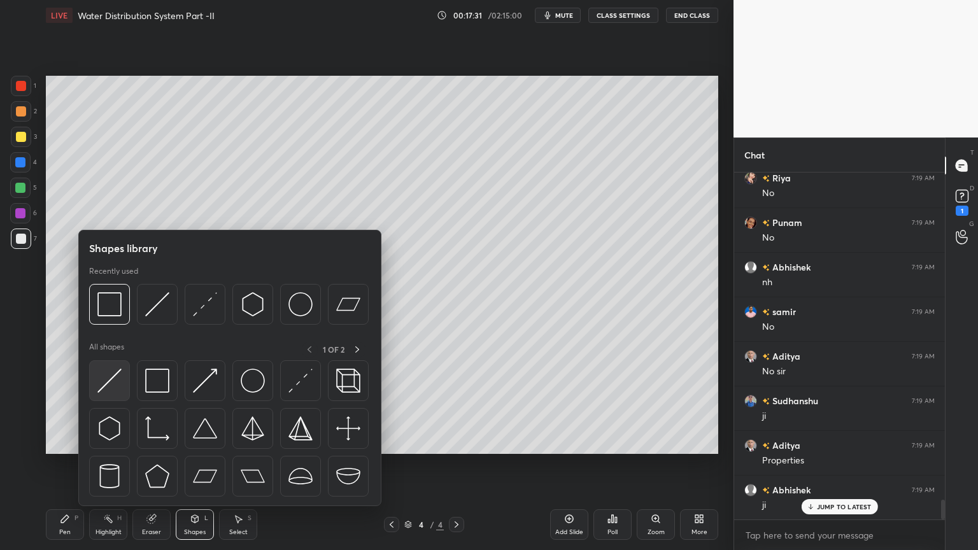
click at [113, 388] on img at bounding box center [109, 381] width 24 height 24
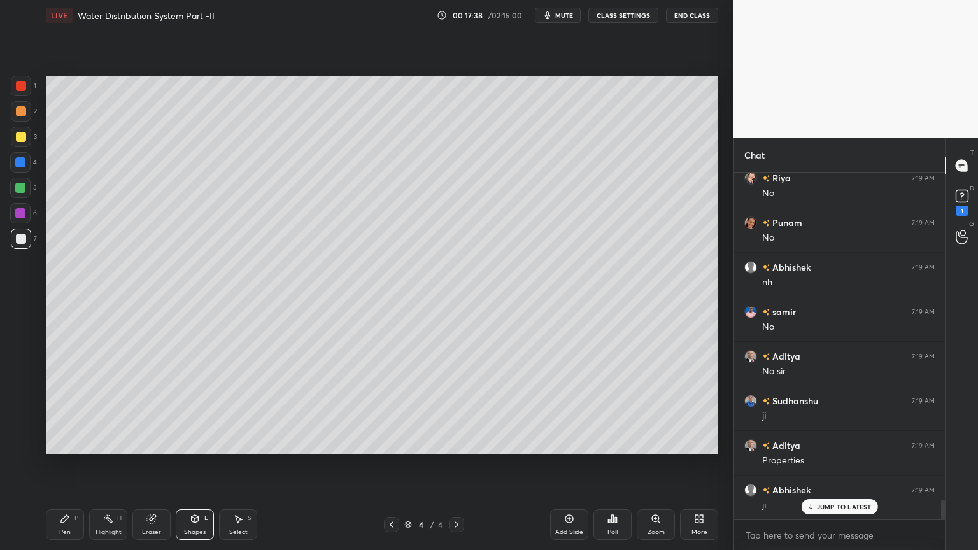
click at [185, 442] on div "Shapes L" at bounding box center [195, 524] width 38 height 31
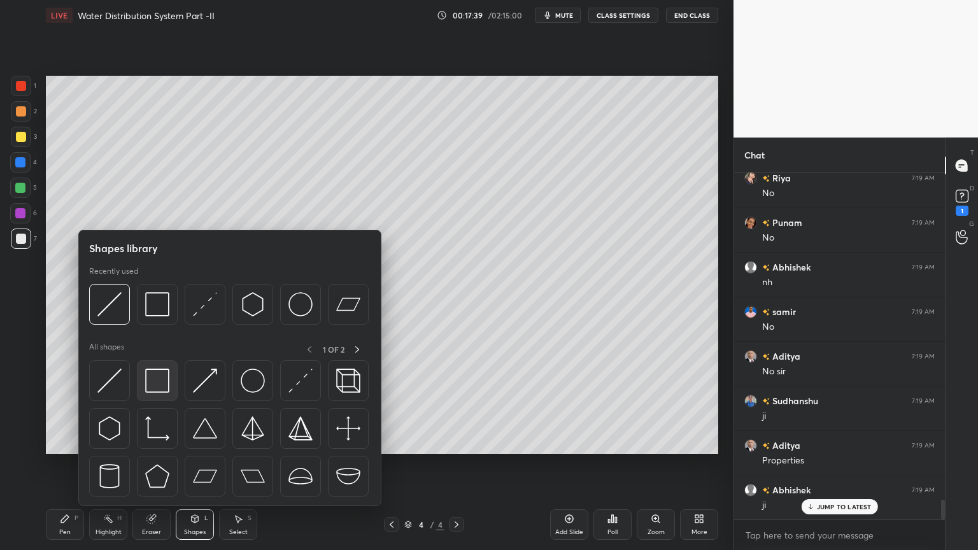
click at [159, 381] on img at bounding box center [157, 381] width 24 height 24
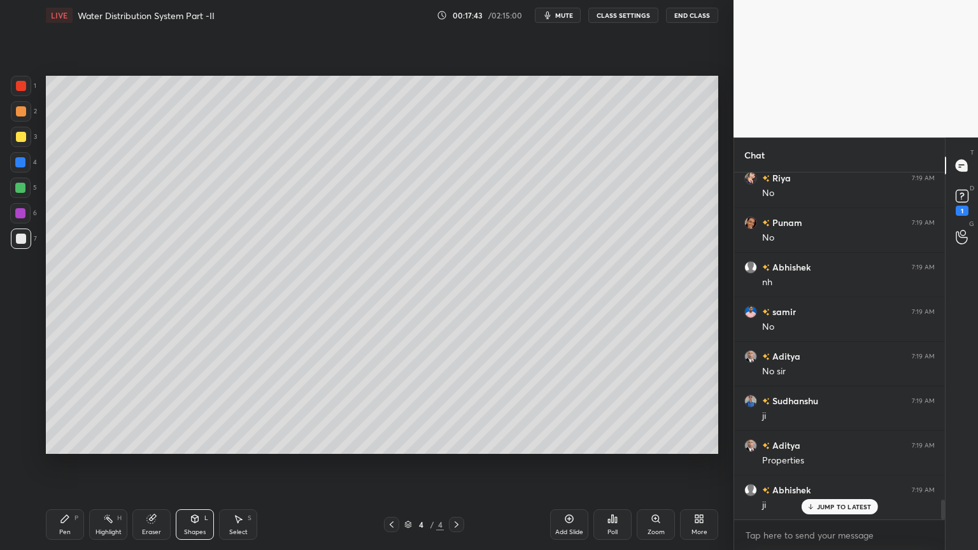
click at [64, 442] on div "Pen" at bounding box center [64, 532] width 11 height 6
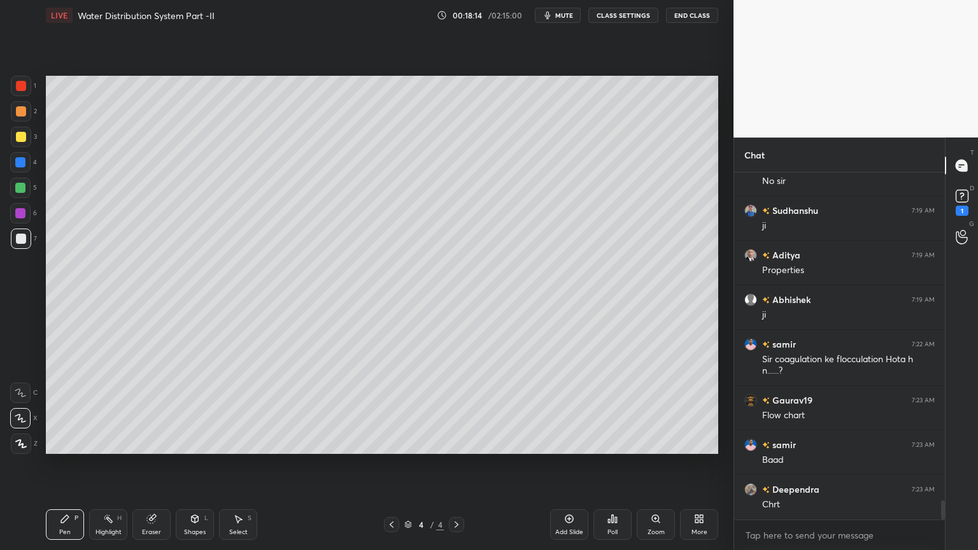
scroll to position [6031, 0]
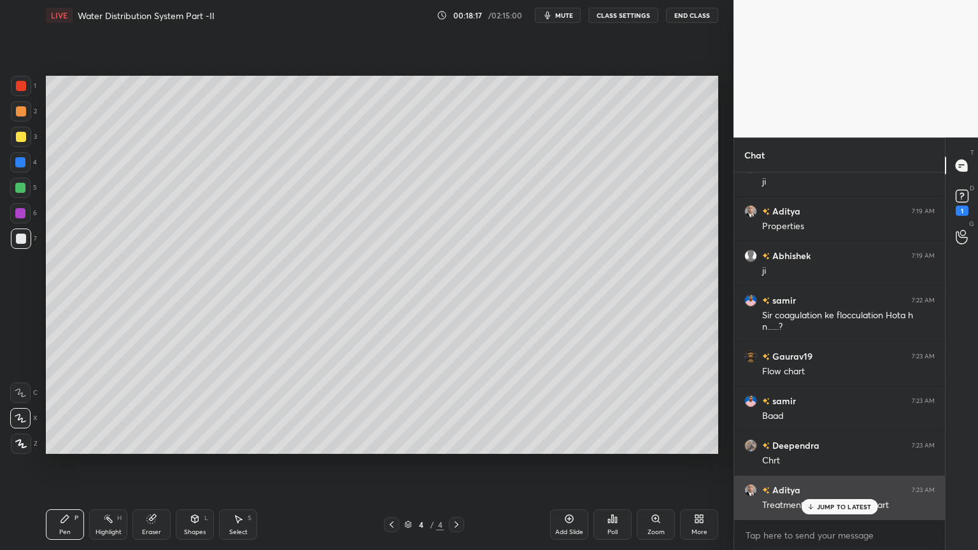
click at [848, 442] on p "JUMP TO LATEST" at bounding box center [844, 507] width 55 height 8
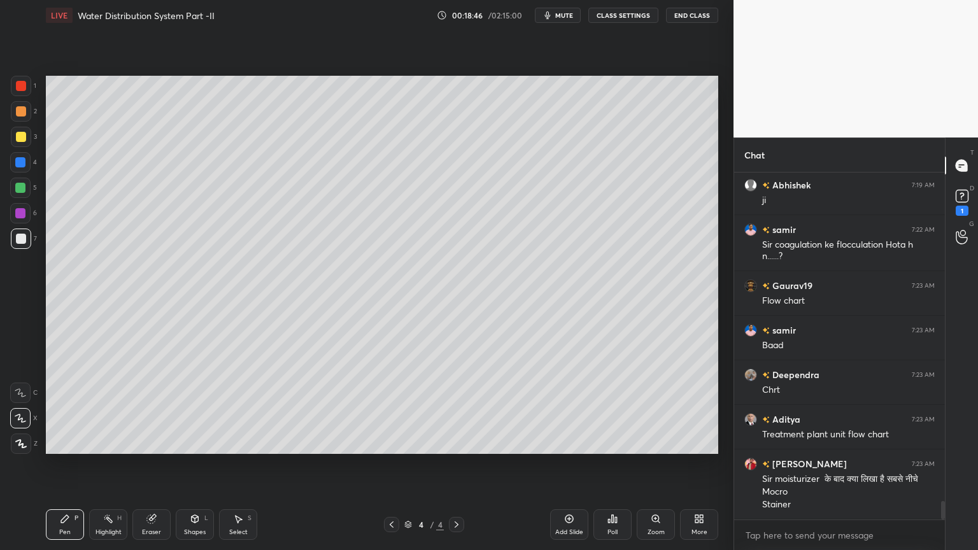
scroll to position [6146, 0]
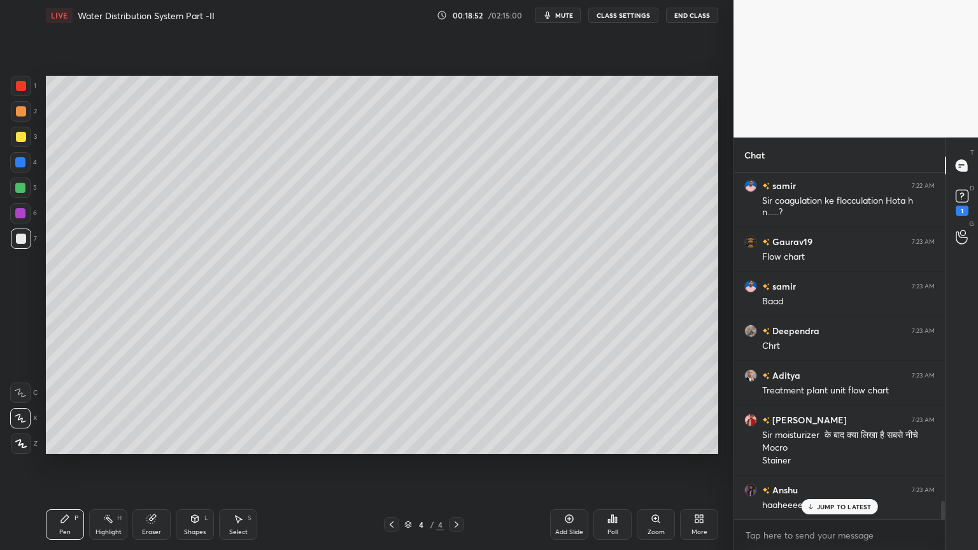
click at [564, 20] on button "mute" at bounding box center [558, 15] width 46 height 15
click at [554, 16] on span "unmute" at bounding box center [562, 15] width 27 height 9
click at [835, 442] on div "JUMP TO LATEST" at bounding box center [839, 506] width 76 height 15
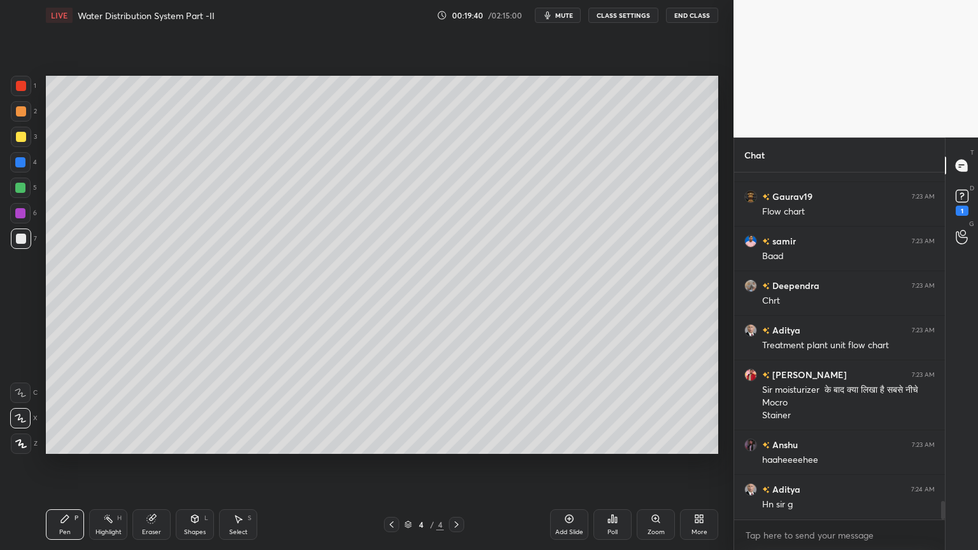
click at [569, 442] on div "Add Slide" at bounding box center [569, 524] width 38 height 31
click at [19, 132] on div at bounding box center [21, 137] width 10 height 10
click at [18, 442] on icon at bounding box center [20, 443] width 11 height 9
click at [67, 442] on div "Pen" at bounding box center [64, 532] width 11 height 6
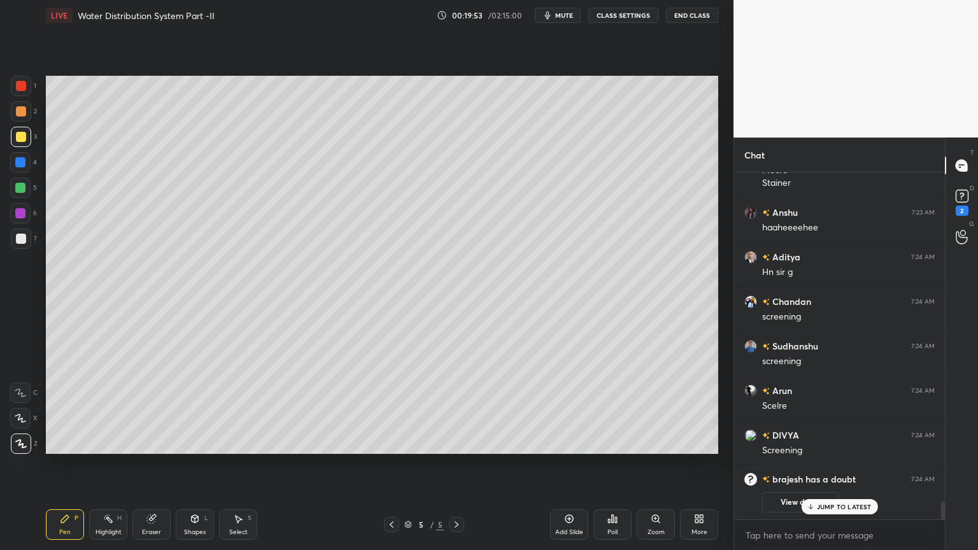
scroll to position [6052, 0]
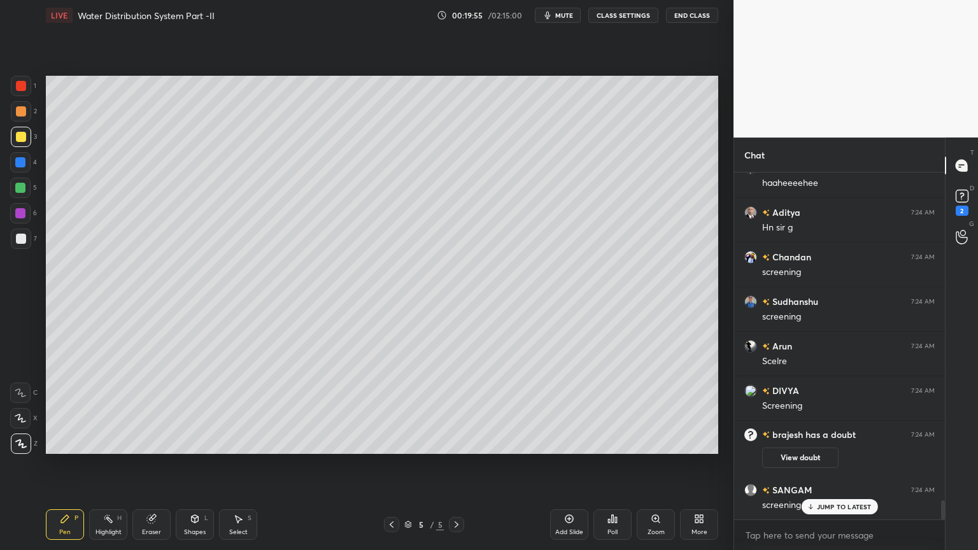
click at [193, 442] on div "Shapes L" at bounding box center [195, 524] width 38 height 31
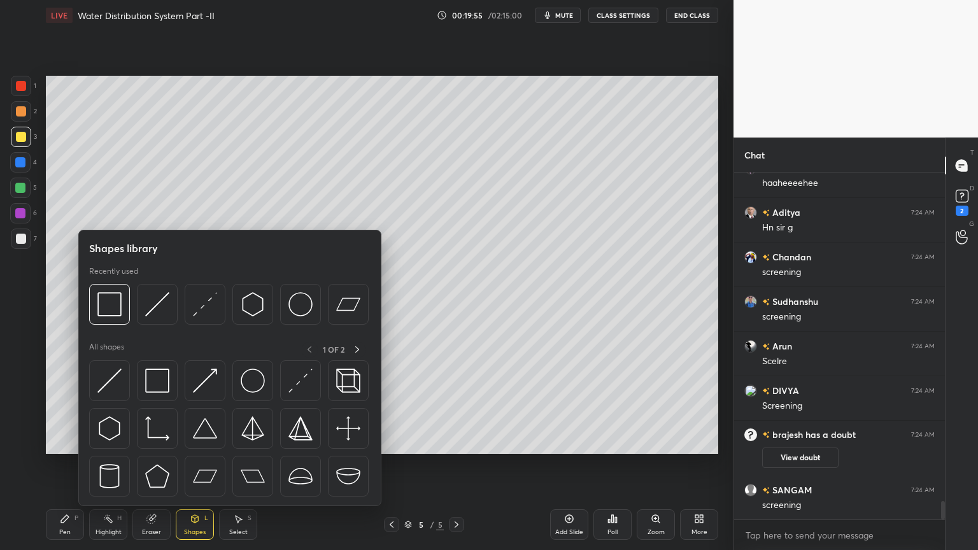
scroll to position [6097, 0]
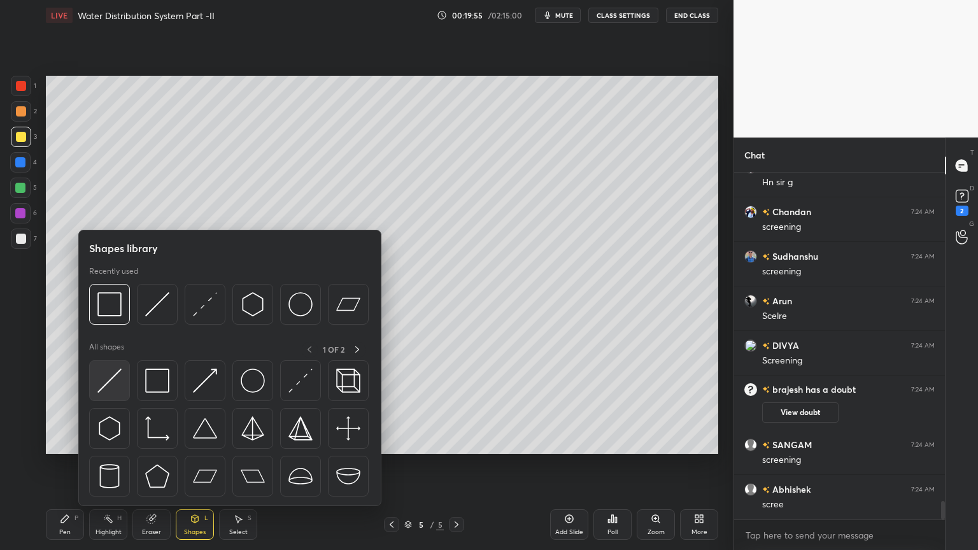
click at [107, 393] on div at bounding box center [109, 380] width 41 height 41
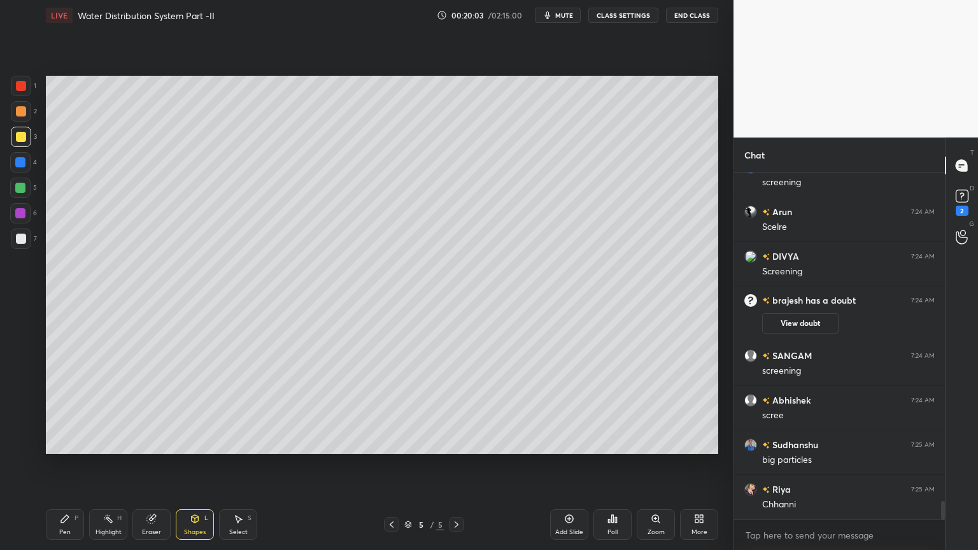
scroll to position [6217, 0]
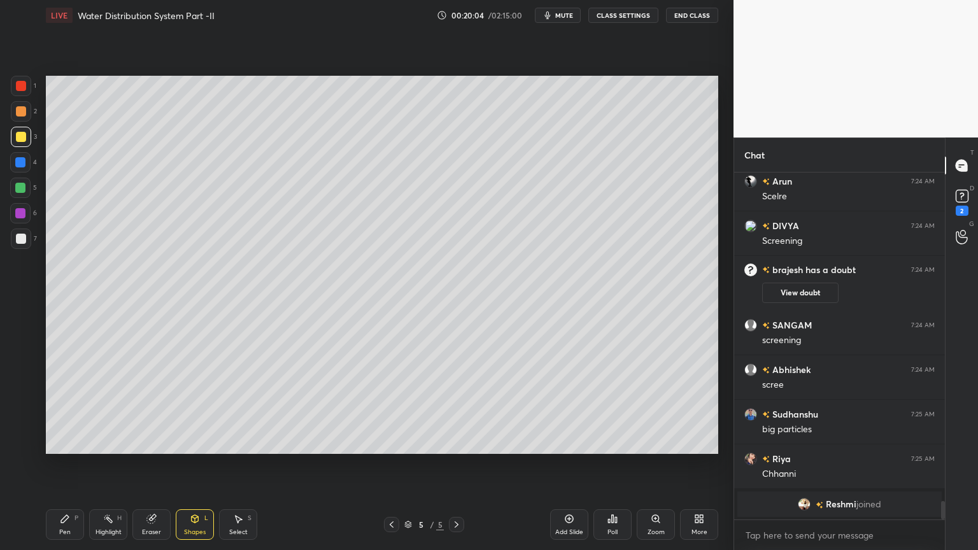
click at [391, 442] on icon at bounding box center [391, 524] width 10 height 10
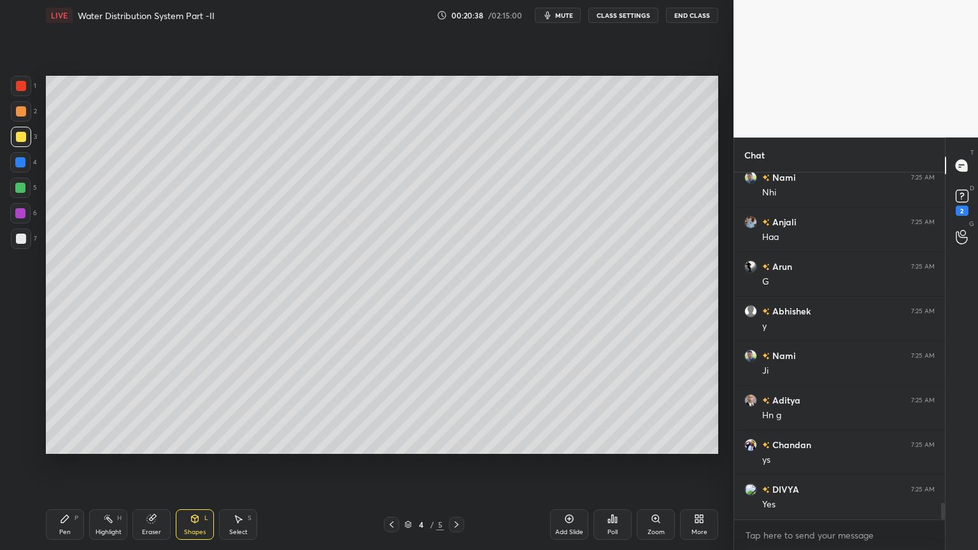
scroll to position [7037, 0]
click at [457, 442] on icon at bounding box center [456, 524] width 10 height 10
click at [20, 239] on div at bounding box center [21, 239] width 10 height 10
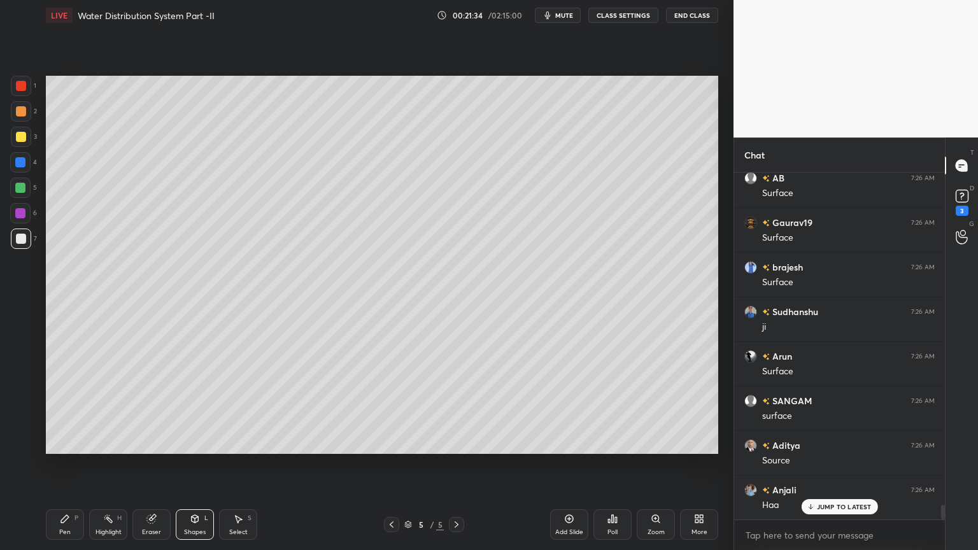
click at [68, 442] on div "Pen" at bounding box center [64, 532] width 11 height 6
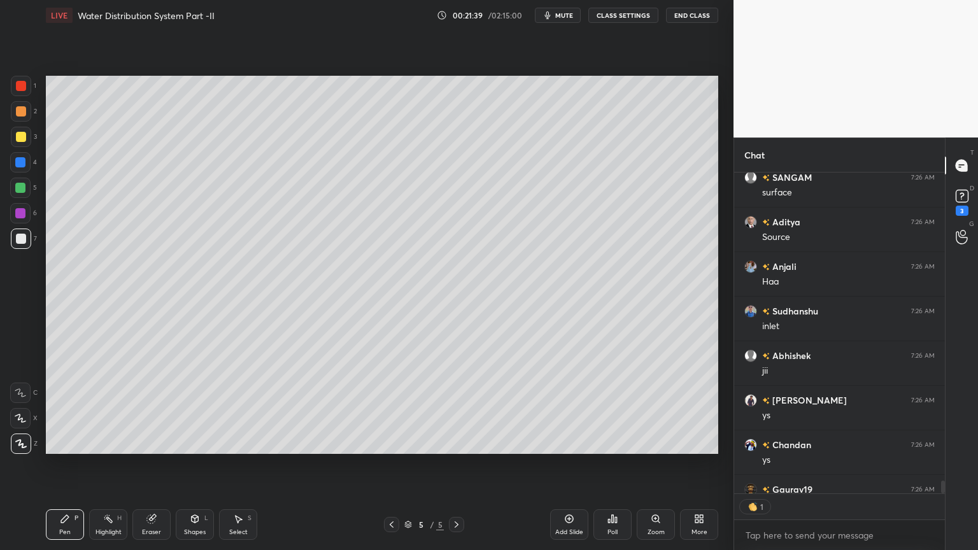
scroll to position [318, 207]
click at [199, 442] on icon at bounding box center [195, 519] width 10 height 10
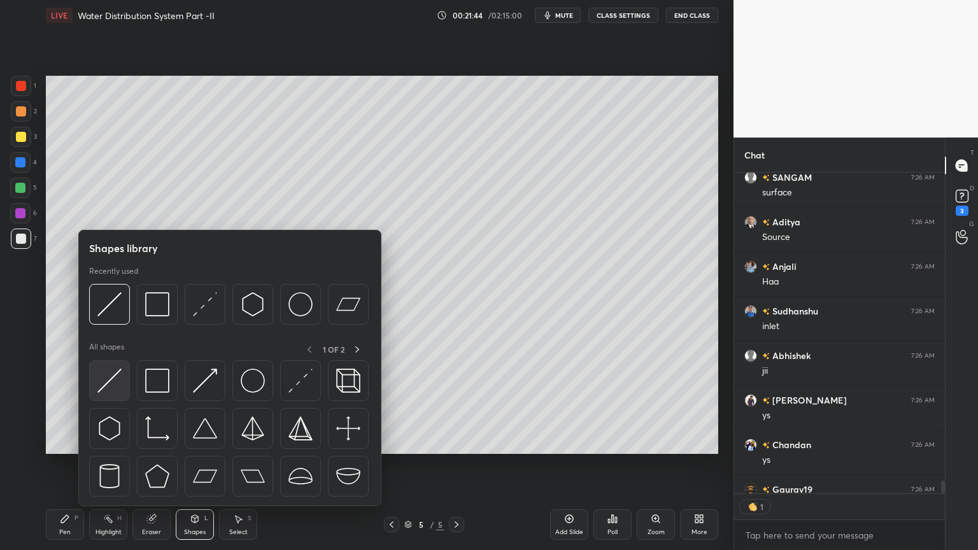
click at [95, 386] on div at bounding box center [109, 380] width 41 height 41
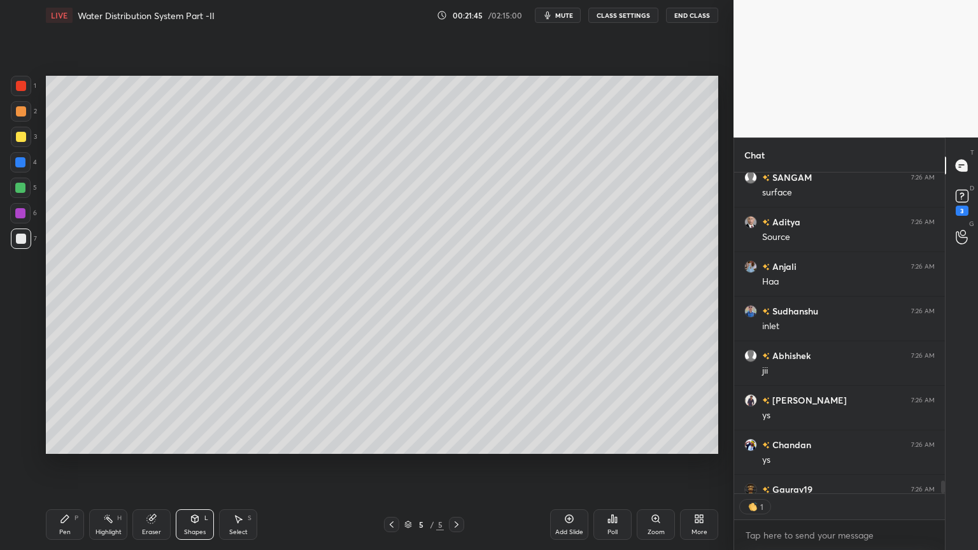
click at [20, 125] on div "2" at bounding box center [24, 113] width 26 height 25
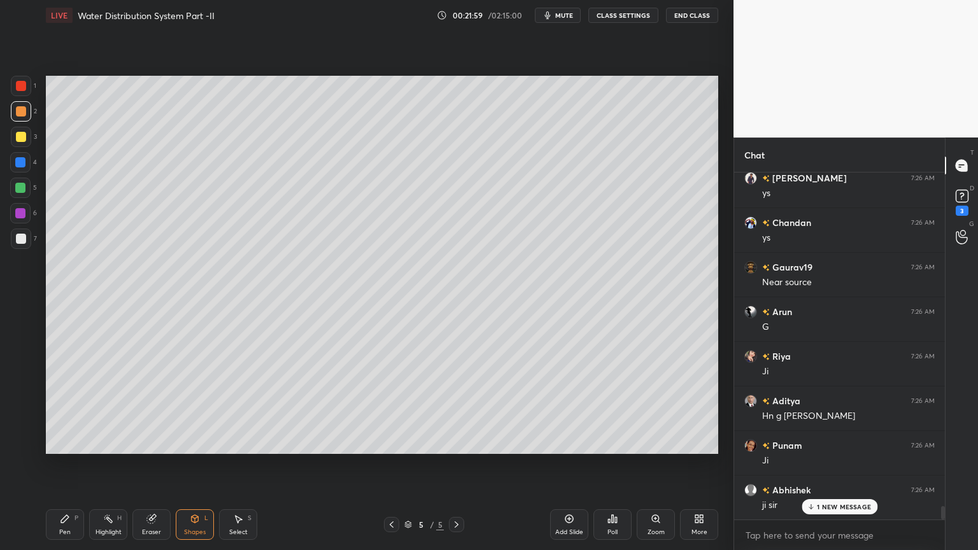
scroll to position [8508, 0]
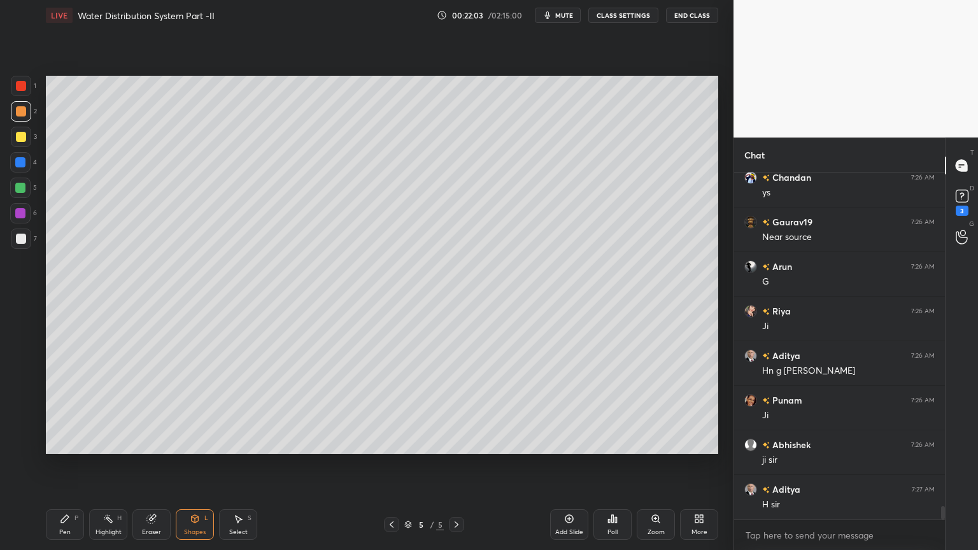
click at [145, 442] on div "Eraser" at bounding box center [151, 524] width 38 height 31
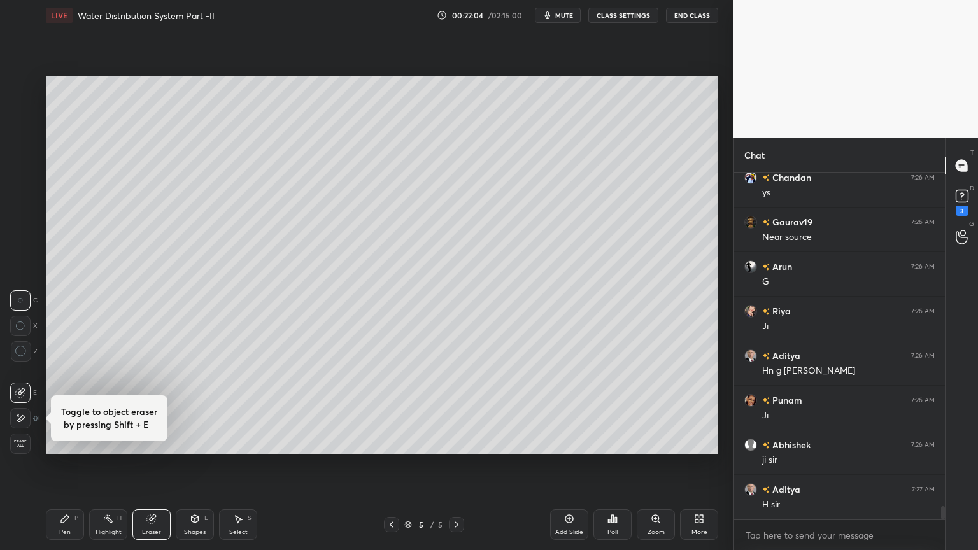
click at [22, 416] on icon at bounding box center [20, 418] width 10 height 11
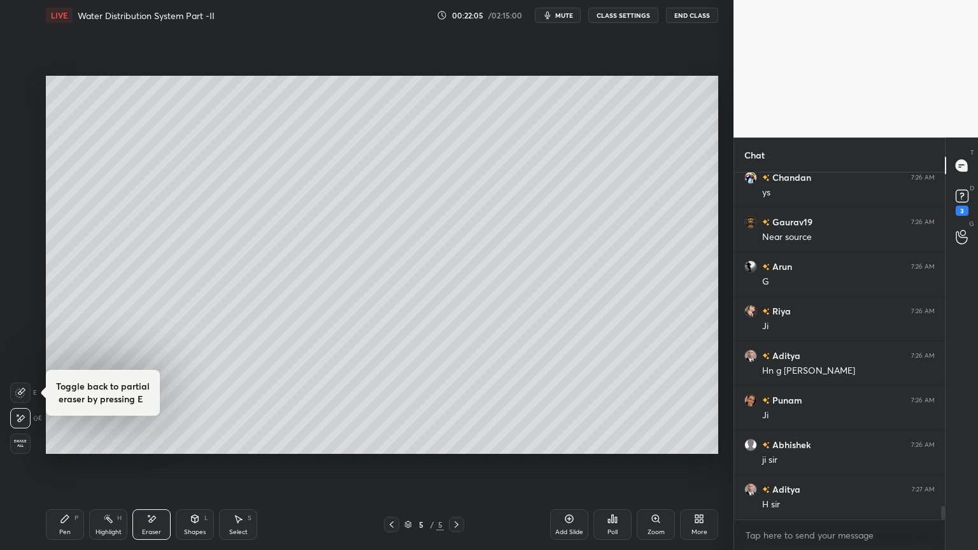
click at [18, 393] on icon at bounding box center [21, 391] width 7 height 6
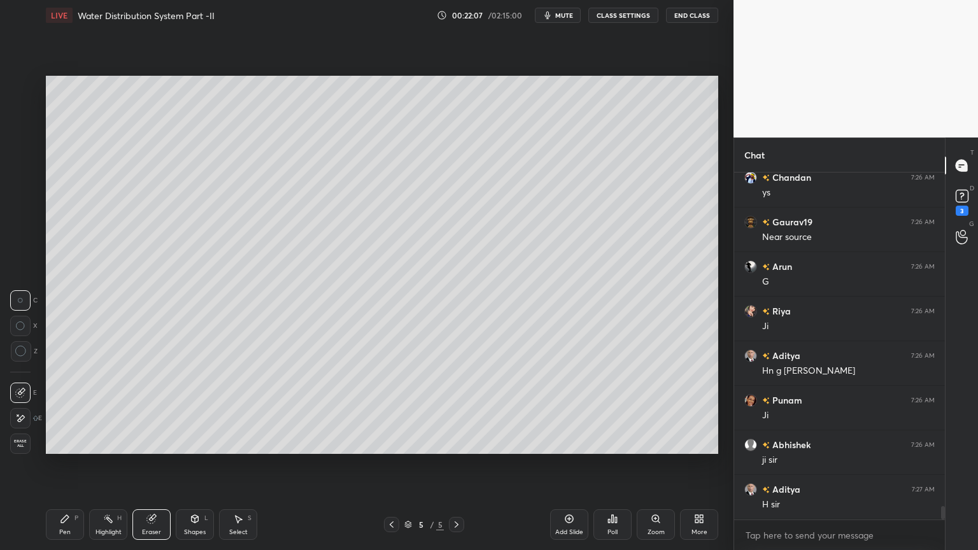
click at [23, 418] on icon at bounding box center [20, 418] width 10 height 11
click at [61, 442] on div "Pen" at bounding box center [64, 532] width 11 height 6
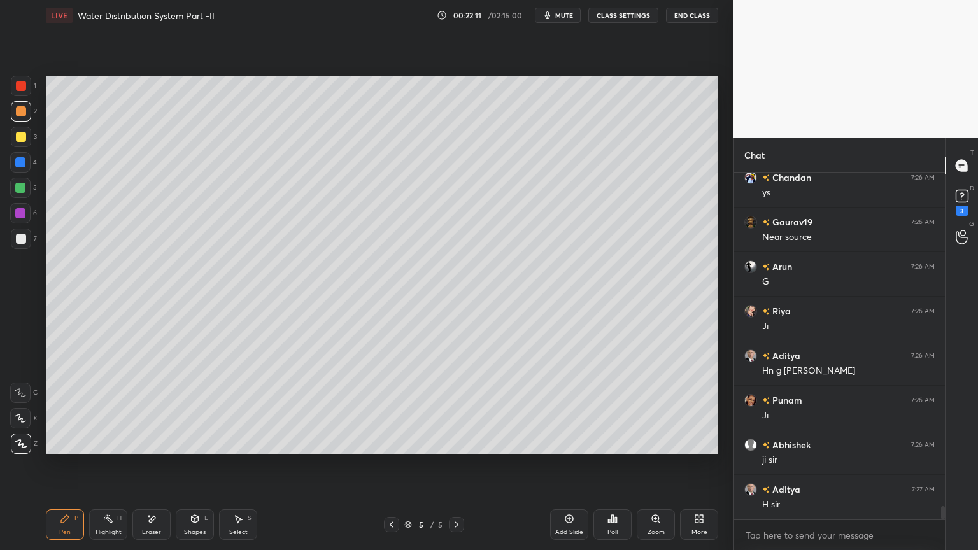
click at [18, 395] on icon at bounding box center [20, 392] width 11 height 9
click at [13, 241] on div at bounding box center [21, 238] width 20 height 20
click at [61, 442] on div "Pen P" at bounding box center [65, 524] width 38 height 31
click at [19, 418] on icon at bounding box center [20, 418] width 10 height 8
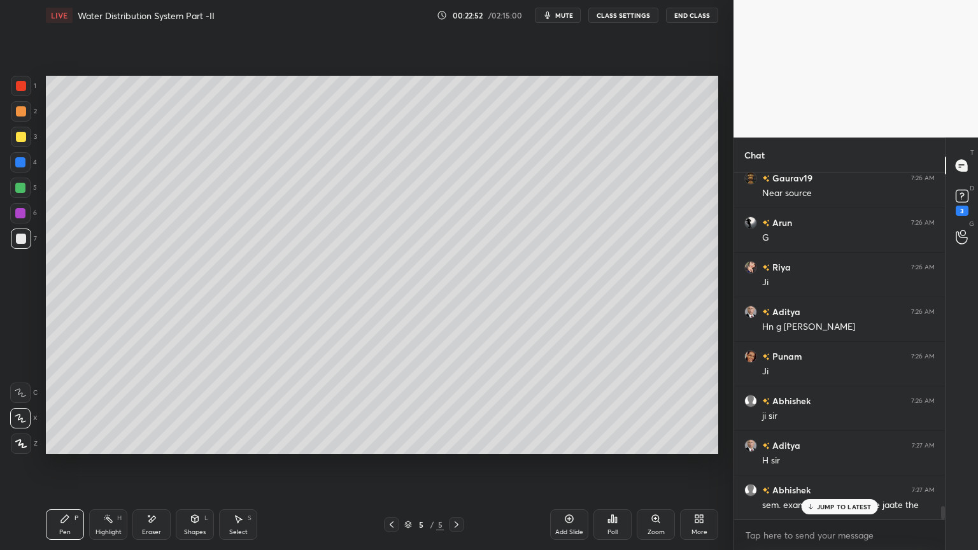
click at [698, 15] on button "End Class" at bounding box center [692, 15] width 52 height 15
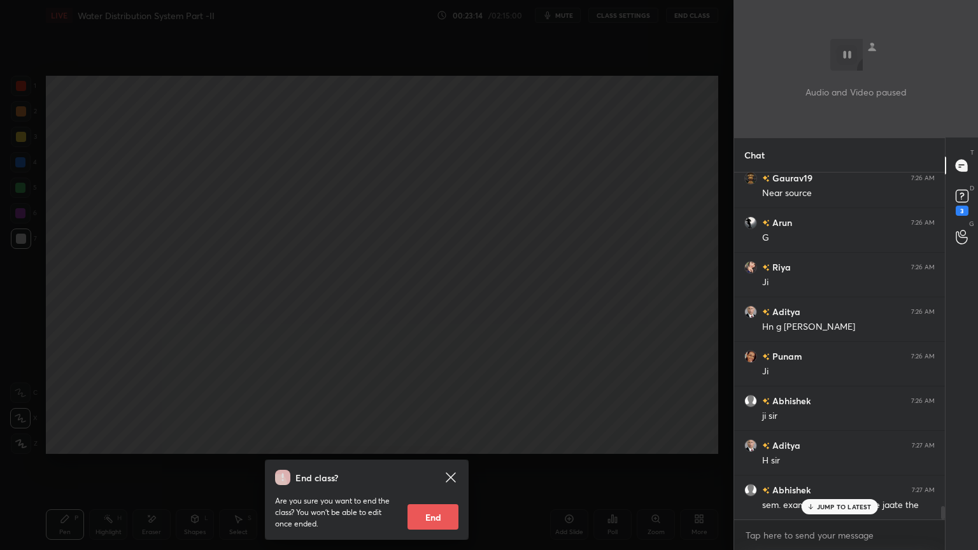
click at [443, 233] on div "End class? Are you sure you want to end the class? You won’t be able to edit on…" at bounding box center [366, 275] width 733 height 550
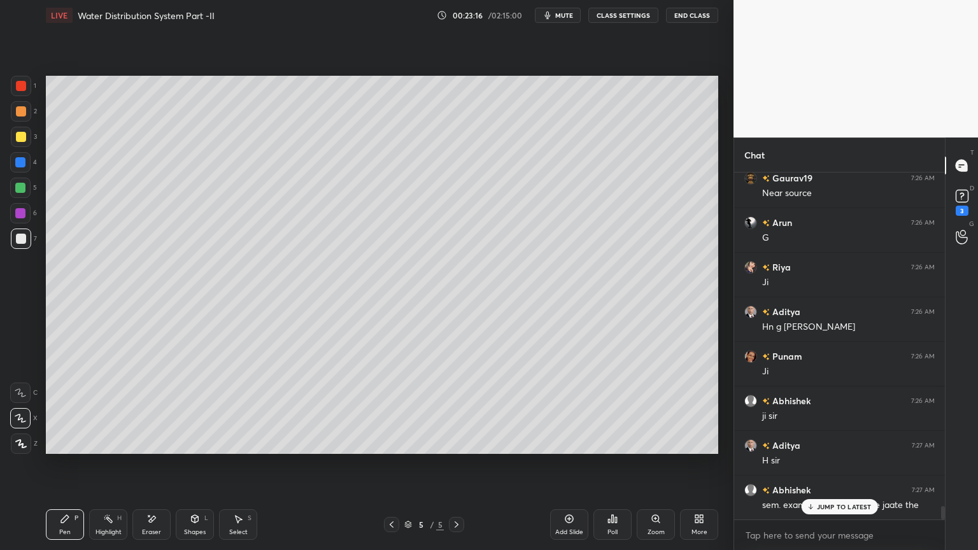
click at [17, 232] on div at bounding box center [21, 238] width 20 height 20
click at [850, 442] on p "JUMP TO LATEST" at bounding box center [844, 507] width 55 height 8
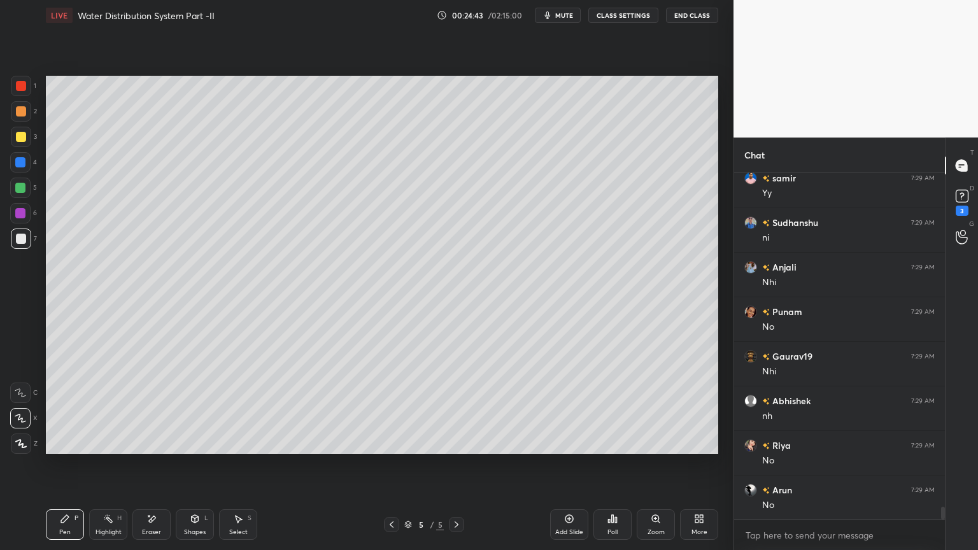
scroll to position [8953, 0]
click at [15, 129] on div at bounding box center [21, 137] width 20 height 20
click at [18, 441] on icon at bounding box center [20, 443] width 11 height 9
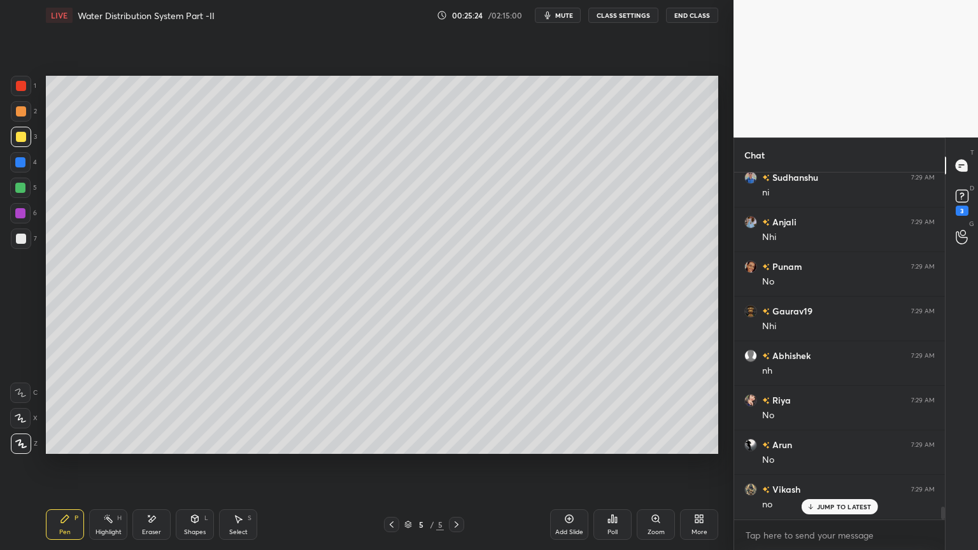
scroll to position [8997, 0]
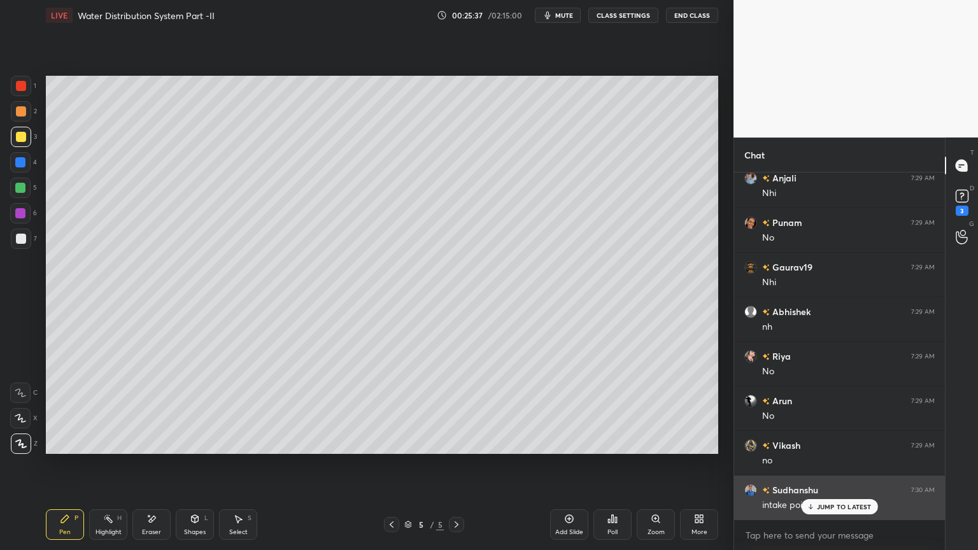
click at [833, 442] on p "JUMP TO LATEST" at bounding box center [844, 507] width 55 height 8
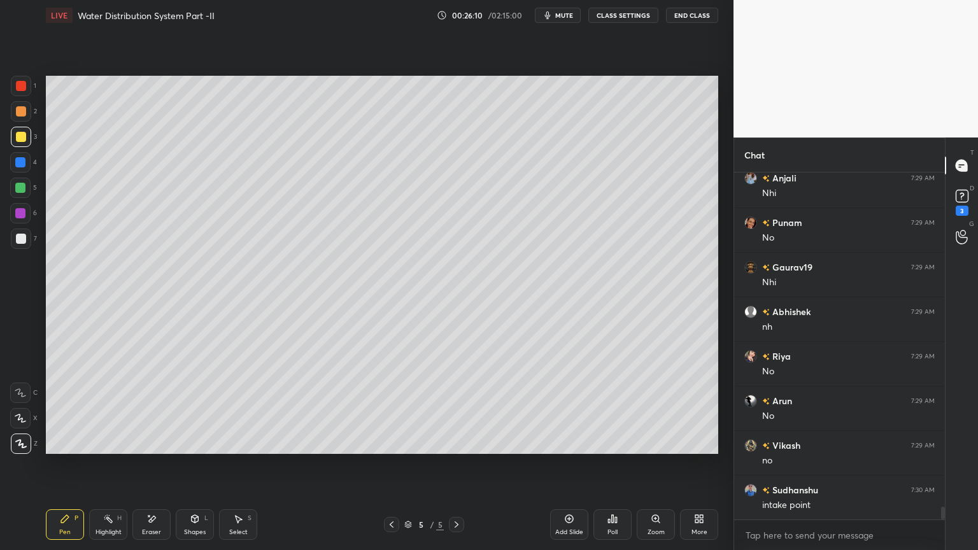
click at [196, 442] on div "Shapes" at bounding box center [195, 532] width 22 height 6
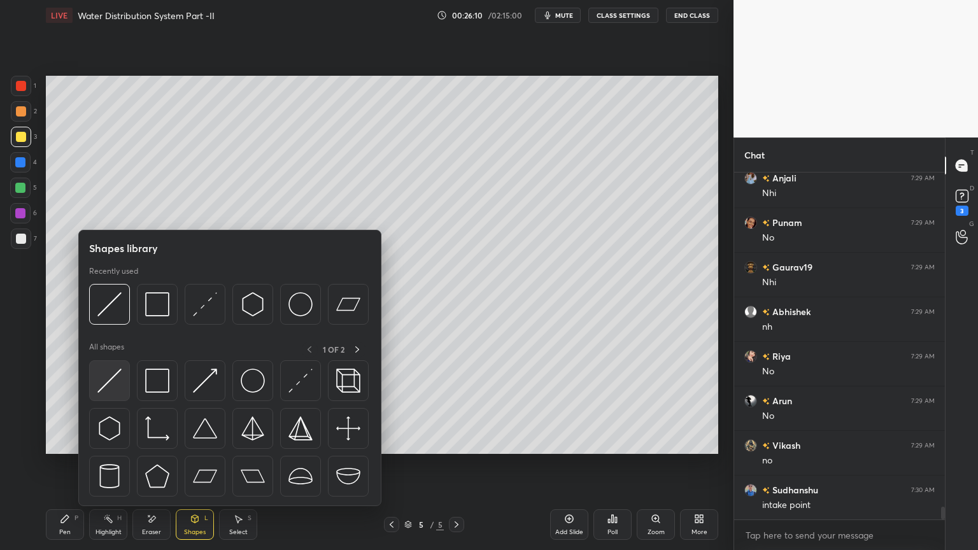
click at [106, 390] on img at bounding box center [109, 381] width 24 height 24
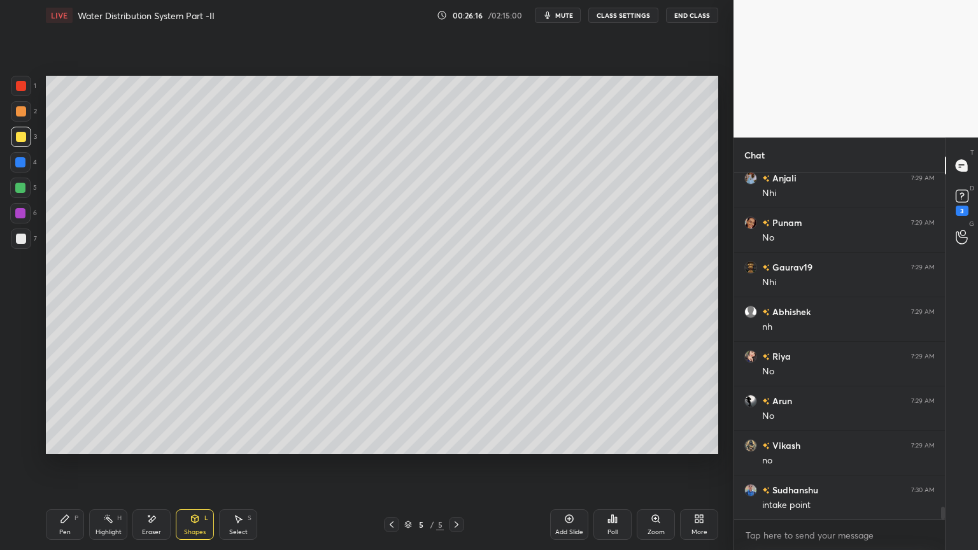
click at [17, 192] on div at bounding box center [20, 188] width 10 height 10
click at [56, 442] on div "Pen P" at bounding box center [65, 524] width 38 height 31
click at [22, 441] on icon at bounding box center [20, 443] width 11 height 9
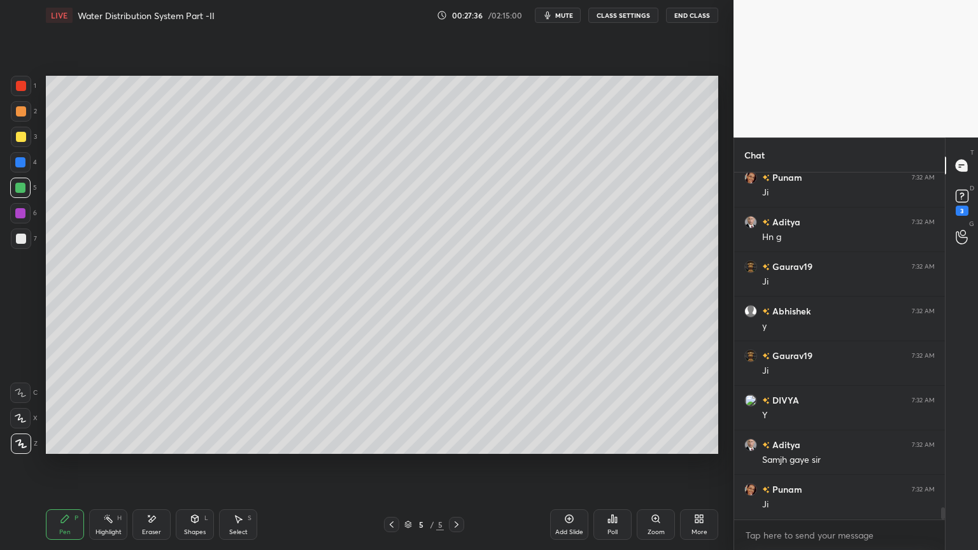
scroll to position [9532, 0]
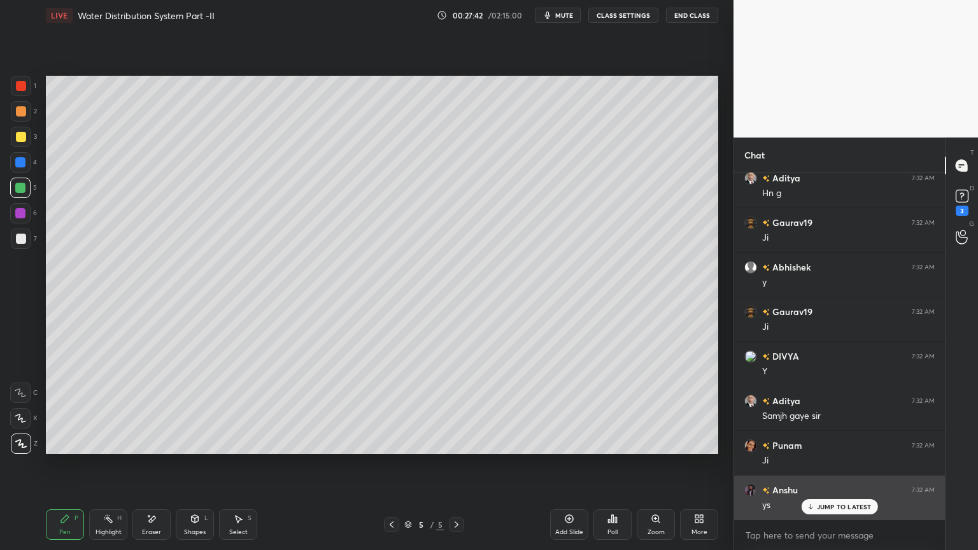
click at [834, 442] on p "JUMP TO LATEST" at bounding box center [844, 507] width 55 height 8
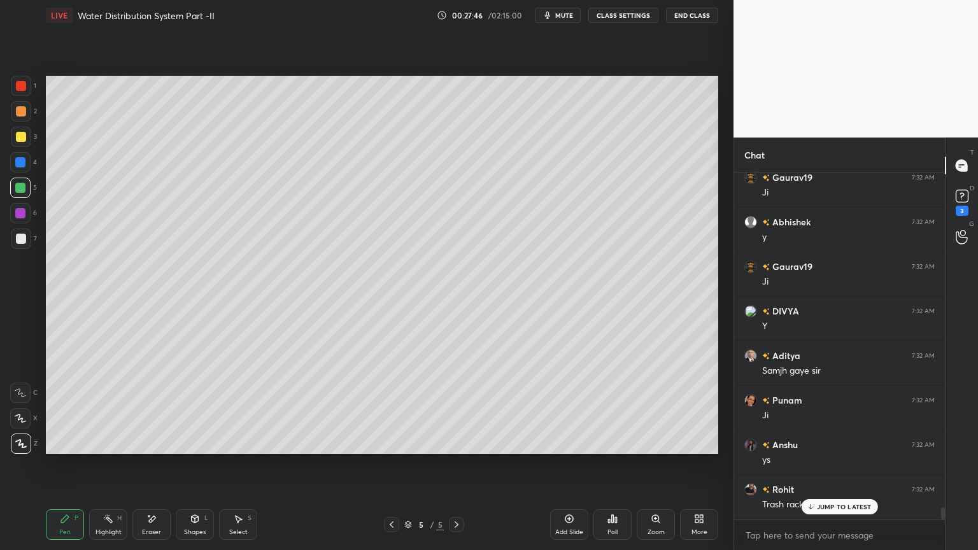
scroll to position [9621, 0]
click at [960, 204] on icon at bounding box center [961, 195] width 19 height 19
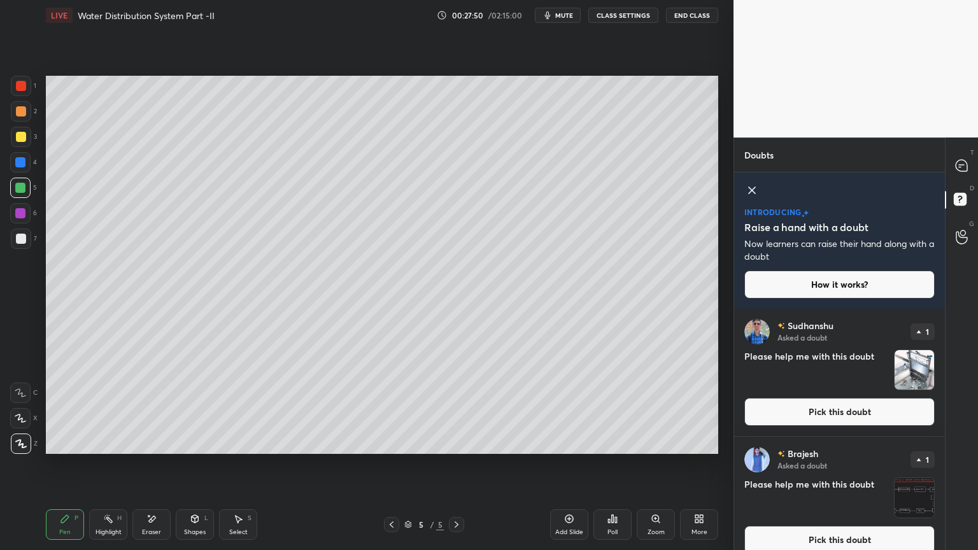
click at [889, 413] on button "Pick this doubt" at bounding box center [839, 412] width 190 height 28
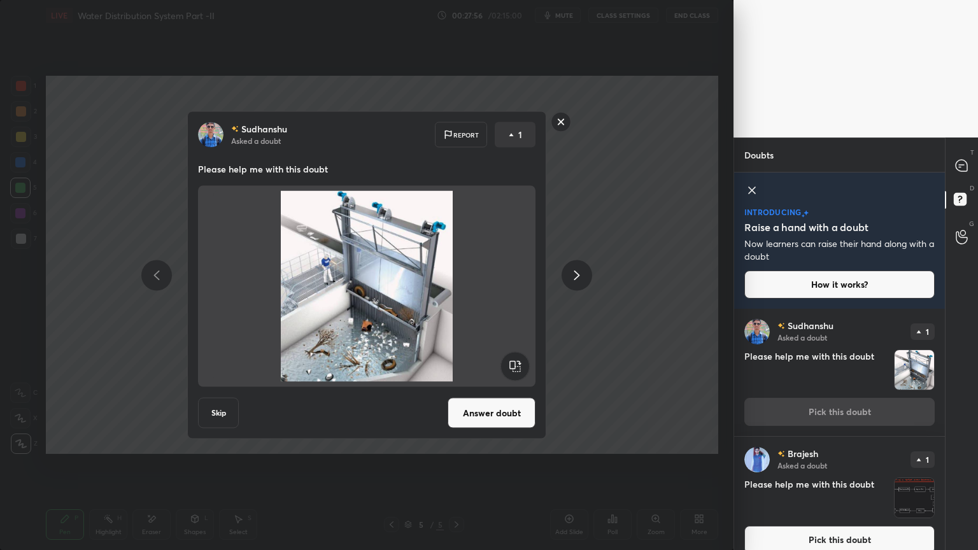
click at [563, 127] on rect at bounding box center [561, 122] width 20 height 20
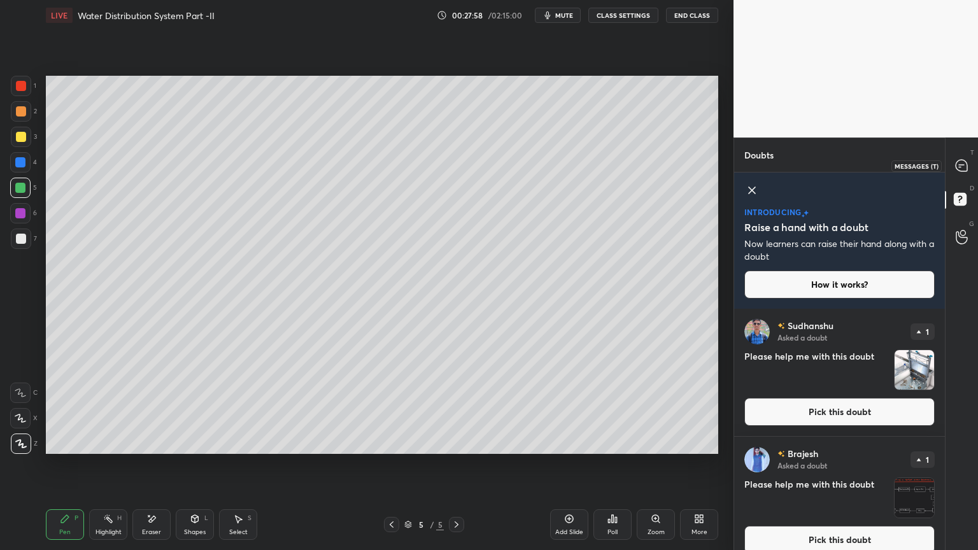
click at [959, 167] on icon at bounding box center [960, 165] width 11 height 11
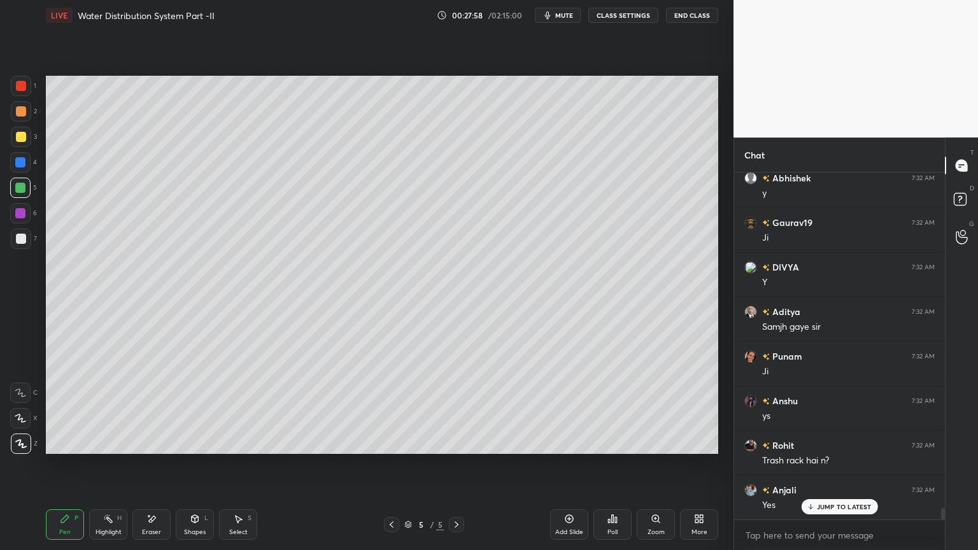
scroll to position [343, 207]
click at [835, 442] on p "JUMP TO LATEST" at bounding box center [844, 507] width 55 height 8
click at [575, 442] on div "Add Slide" at bounding box center [569, 524] width 38 height 31
click at [17, 196] on div at bounding box center [20, 188] width 20 height 20
click at [193, 442] on div "Shapes L" at bounding box center [195, 524] width 38 height 31
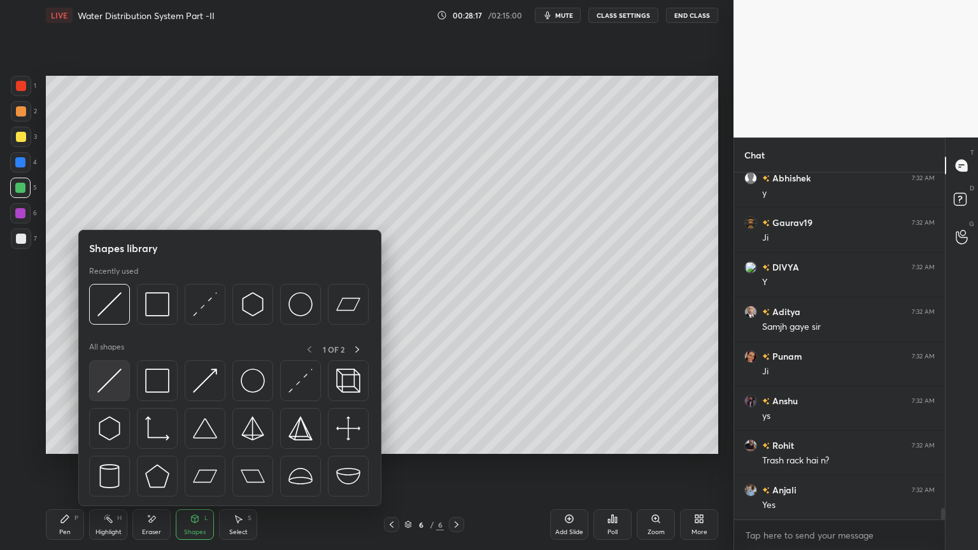
click at [108, 384] on img at bounding box center [109, 381] width 24 height 24
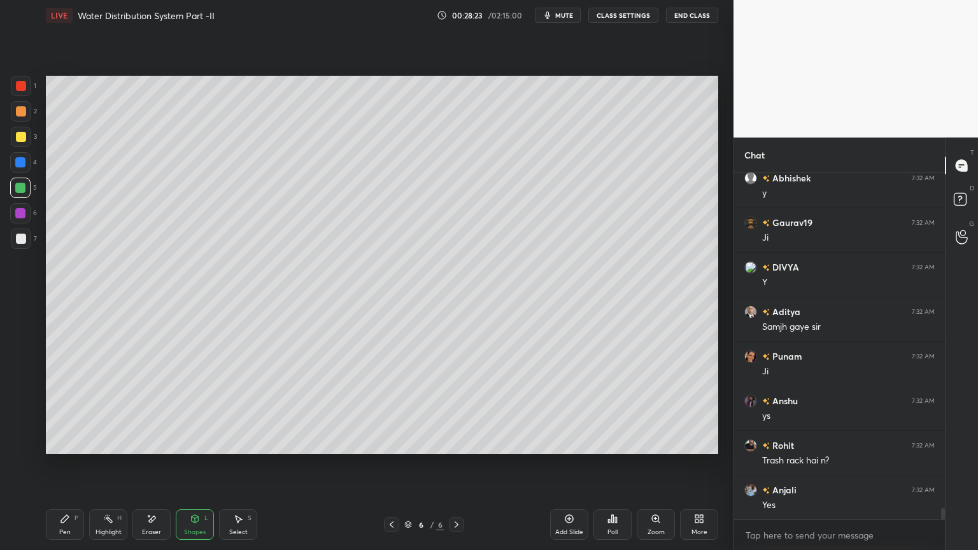
click at [25, 239] on div at bounding box center [21, 239] width 10 height 10
click at [62, 442] on icon at bounding box center [65, 519] width 10 height 10
click at [12, 246] on div at bounding box center [21, 238] width 20 height 20
click at [193, 442] on div "Shapes" at bounding box center [195, 532] width 22 height 6
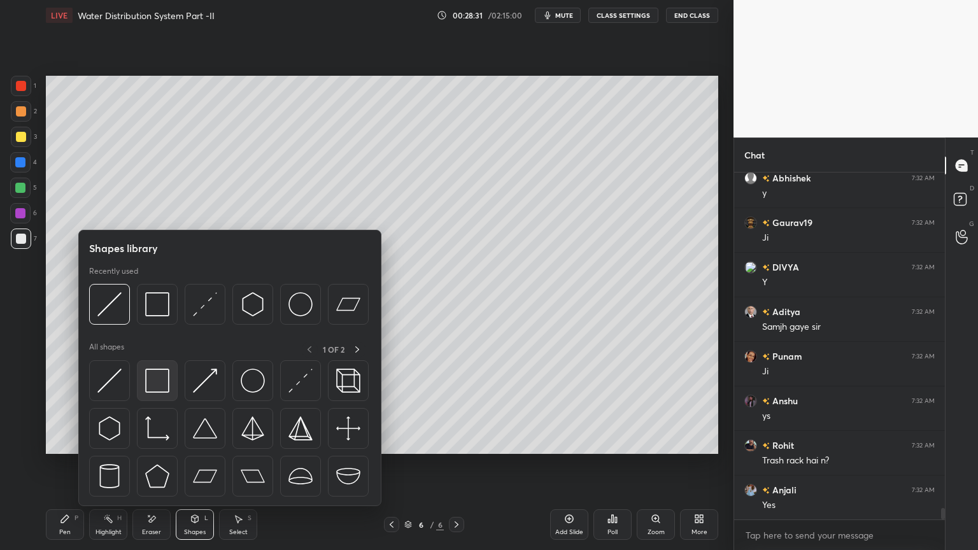
click at [154, 388] on img at bounding box center [157, 381] width 24 height 24
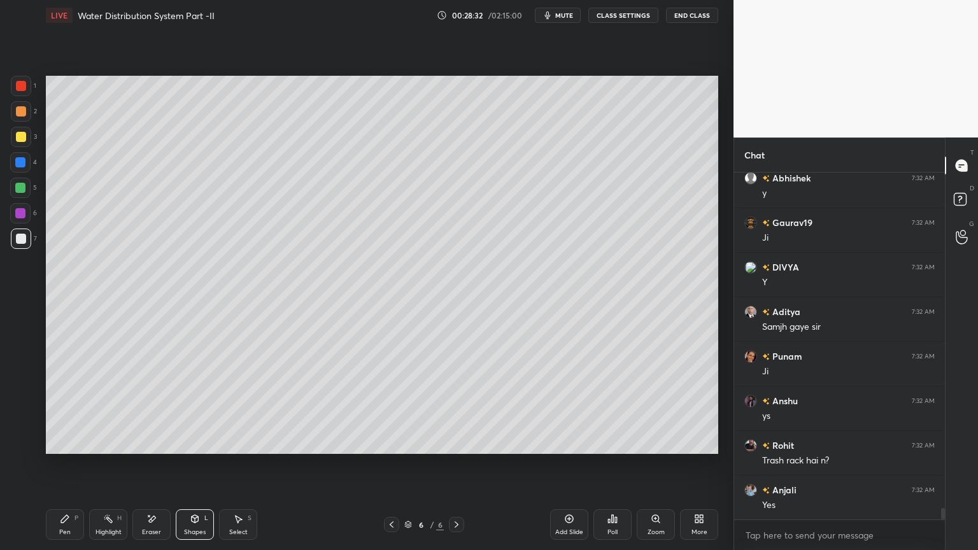
click at [22, 246] on div at bounding box center [21, 238] width 20 height 20
click at [200, 442] on div "Shapes L" at bounding box center [195, 524] width 38 height 31
click at [390, 442] on icon at bounding box center [391, 524] width 10 height 10
click at [457, 442] on icon at bounding box center [456, 524] width 4 height 6
click at [191, 442] on icon at bounding box center [195, 519] width 10 height 10
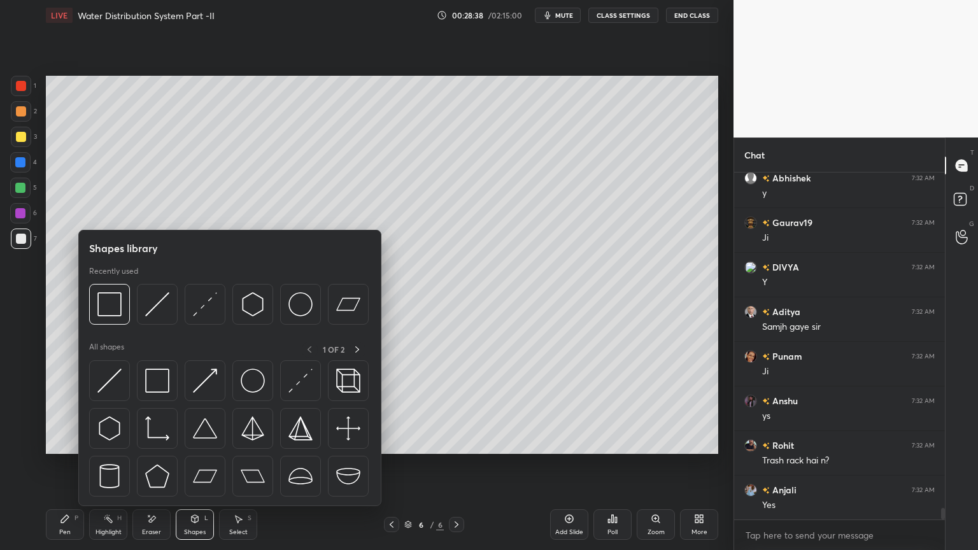
click at [69, 442] on icon at bounding box center [65, 519] width 10 height 10
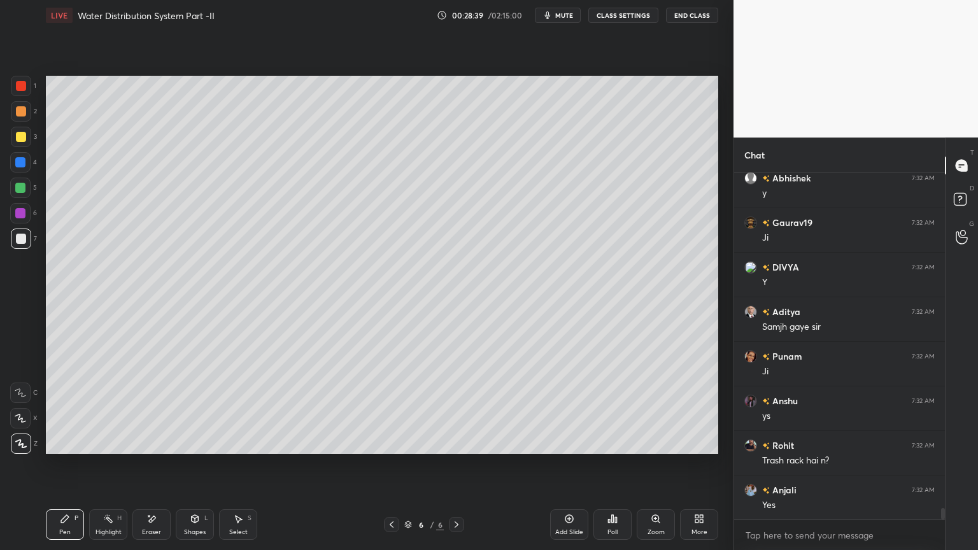
click at [21, 418] on icon at bounding box center [20, 418] width 11 height 9
click at [196, 442] on icon at bounding box center [195, 519] width 7 height 8
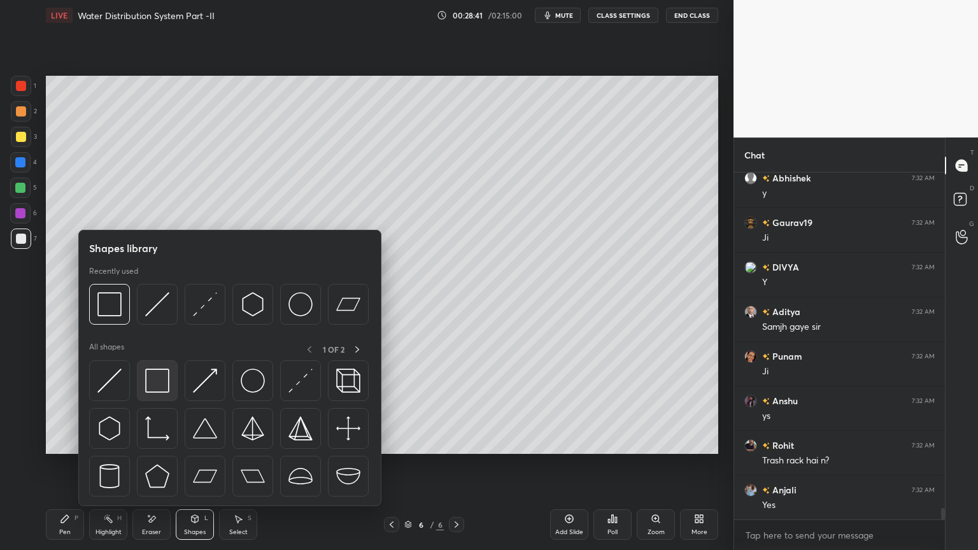
click at [155, 384] on img at bounding box center [157, 381] width 24 height 24
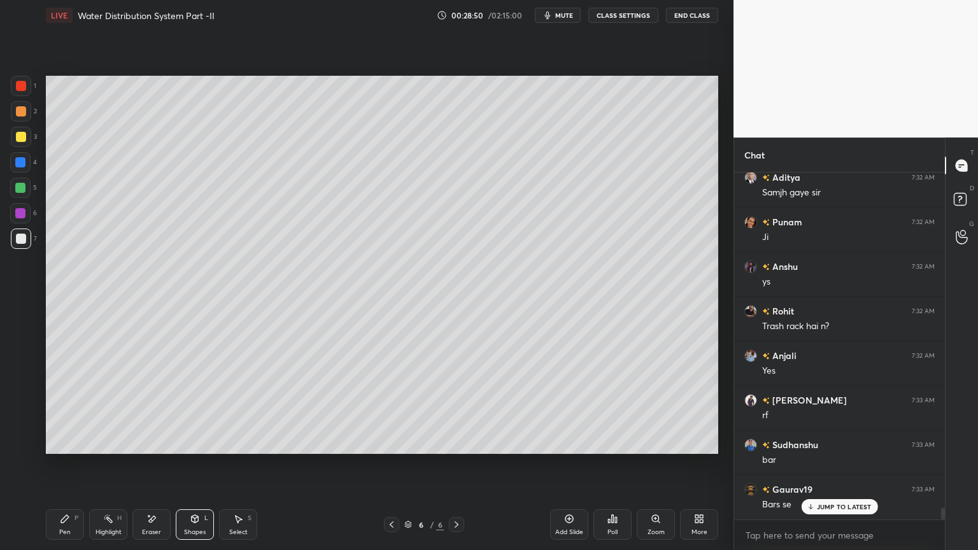
scroll to position [10082, 0]
click at [196, 442] on div "Shapes" at bounding box center [195, 532] width 22 height 6
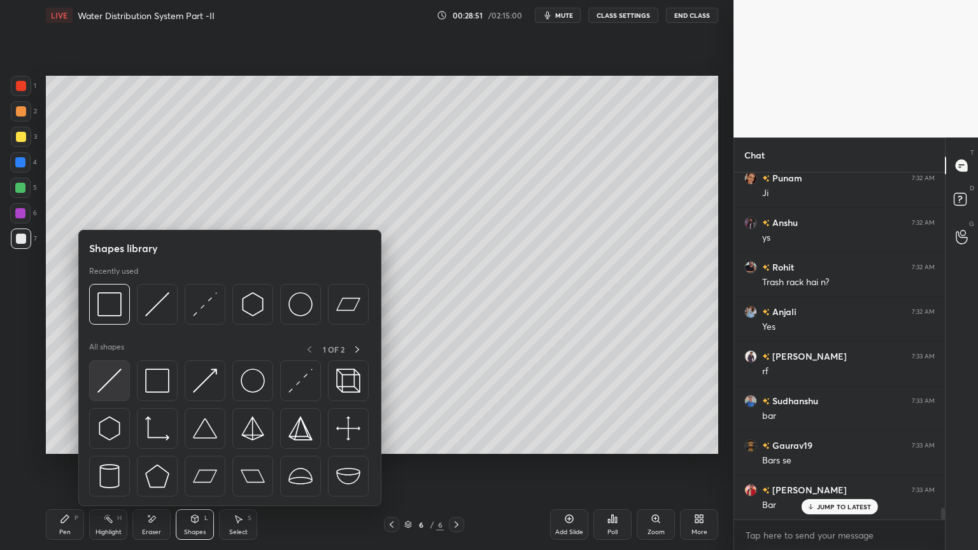
click at [104, 391] on img at bounding box center [109, 381] width 24 height 24
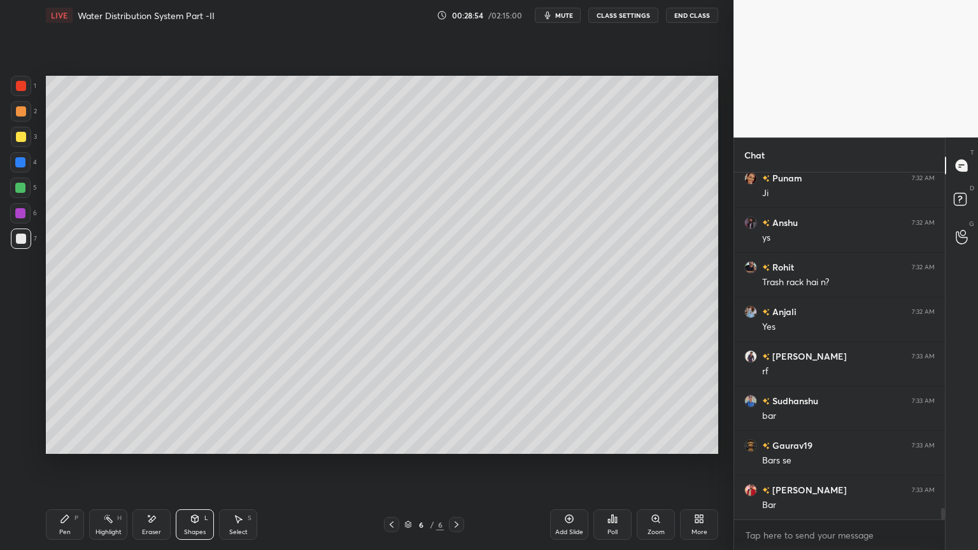
scroll to position [10127, 0]
click at [199, 442] on div "Shapes L" at bounding box center [195, 524] width 38 height 31
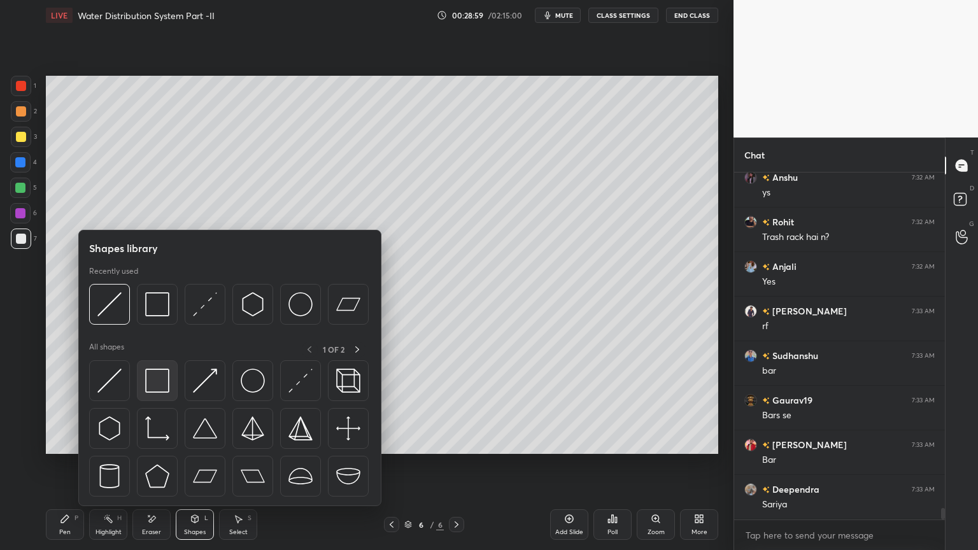
click at [156, 384] on img at bounding box center [157, 381] width 24 height 24
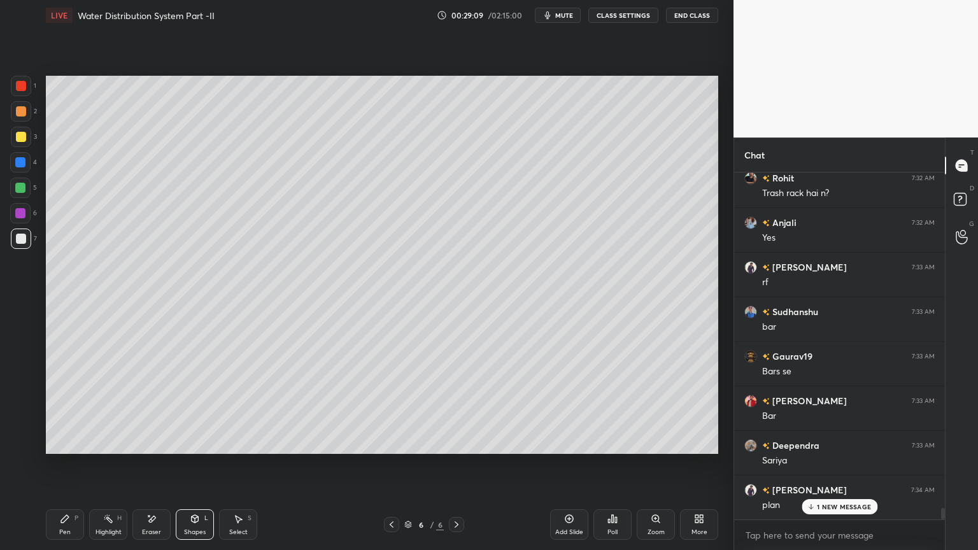
scroll to position [10216, 0]
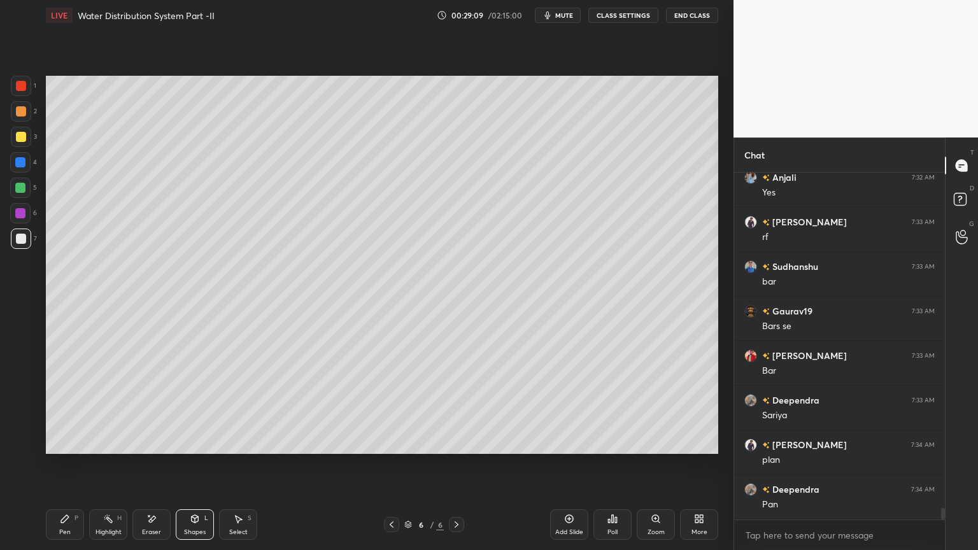
click at [198, 442] on icon at bounding box center [195, 519] width 7 height 8
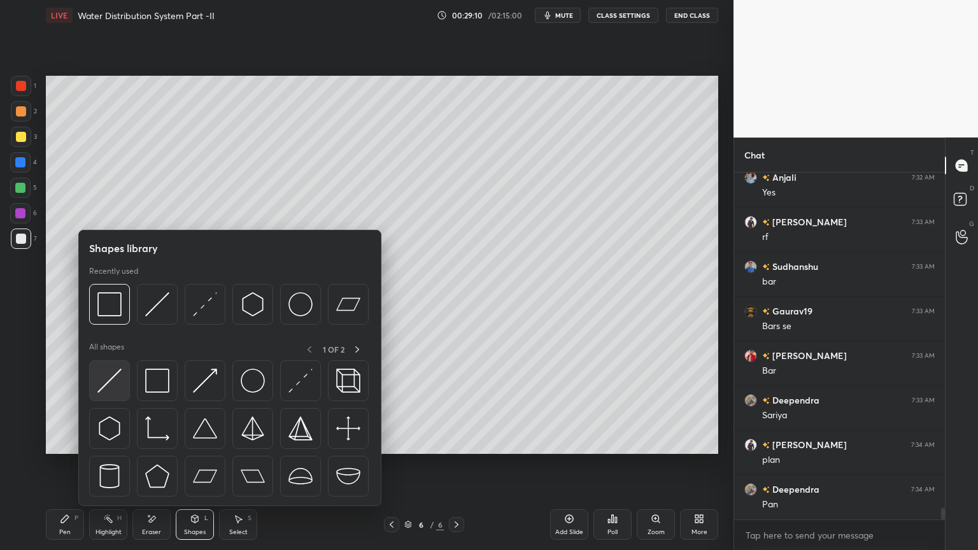
click at [108, 386] on img at bounding box center [109, 381] width 24 height 24
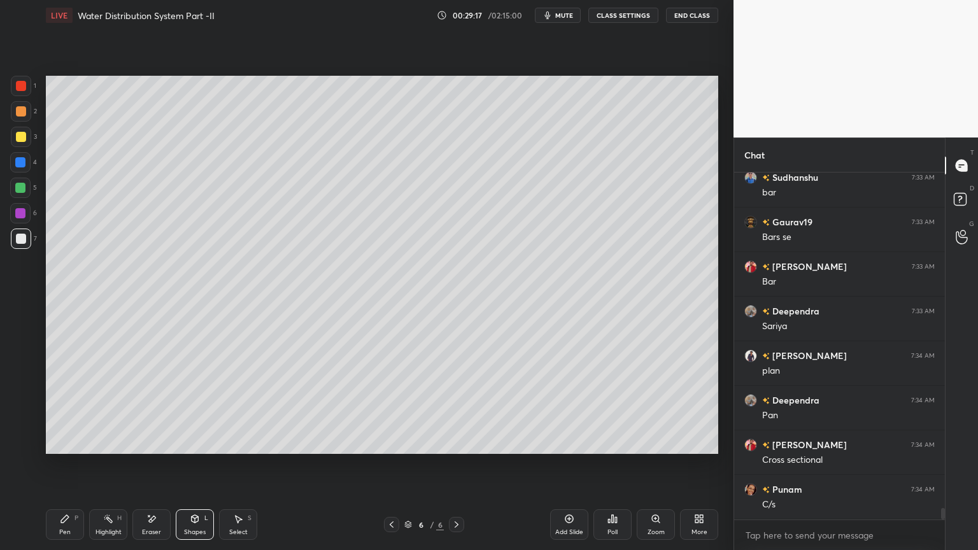
scroll to position [10349, 0]
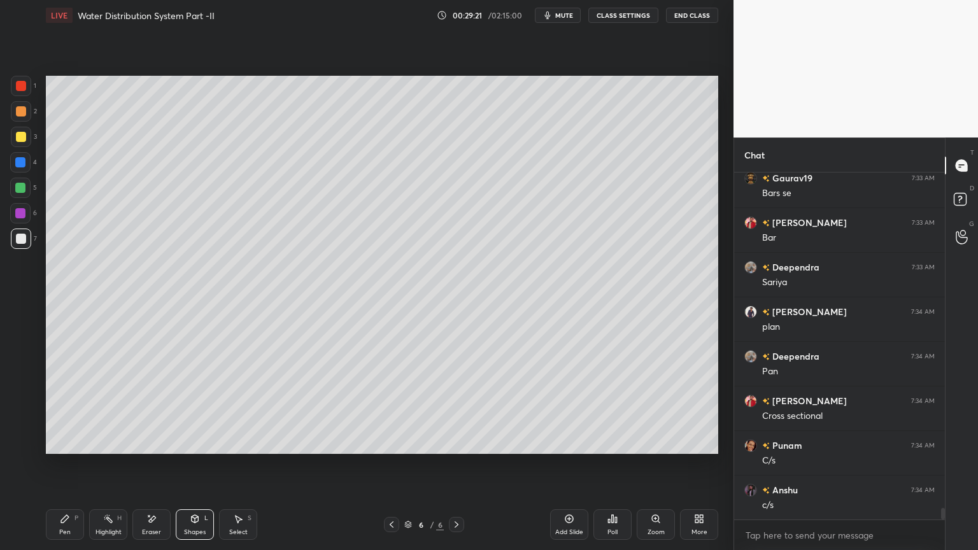
click at [211, 442] on div "Pen P Highlight H Eraser Shapes L Select S 6 / 6 Add Slide Poll Zoom More" at bounding box center [382, 524] width 672 height 51
click at [195, 442] on icon at bounding box center [195, 520] width 0 height 4
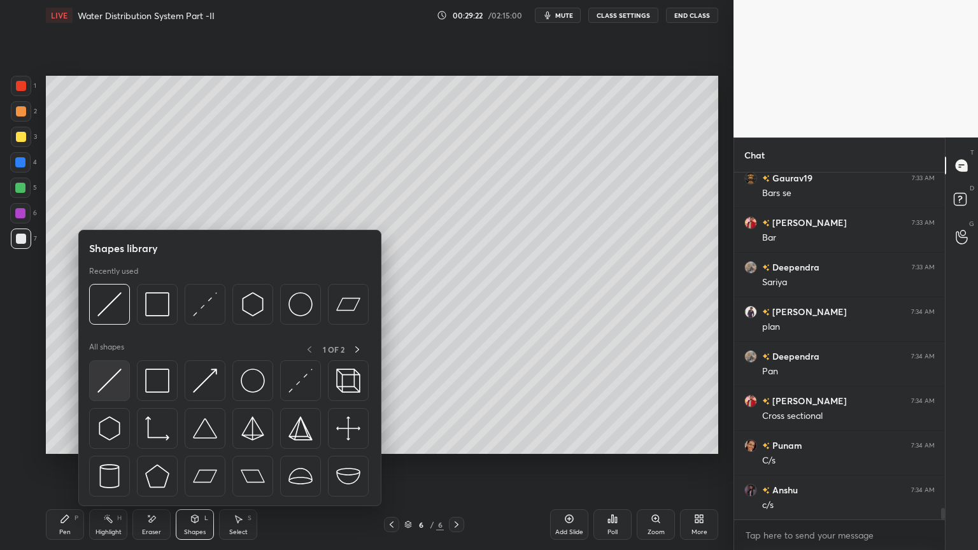
click at [106, 387] on img at bounding box center [109, 381] width 24 height 24
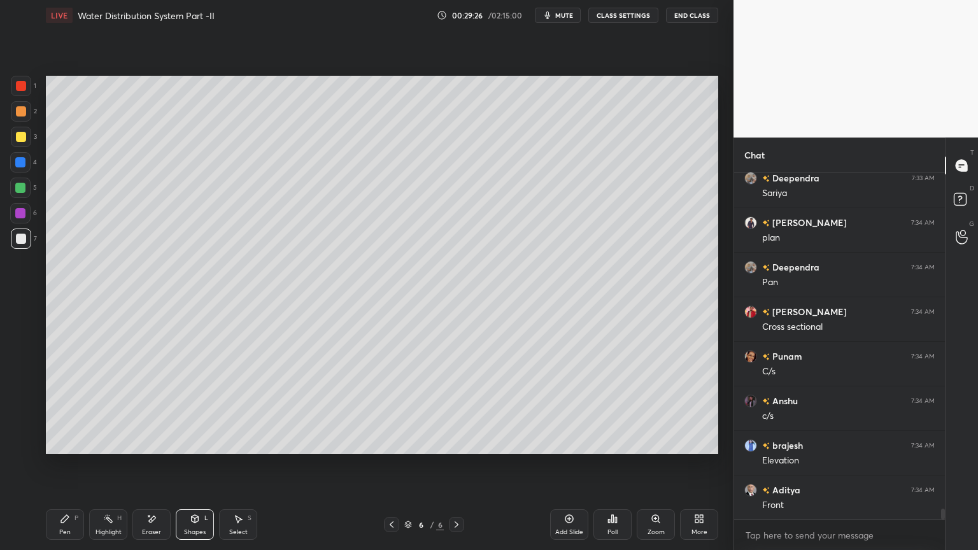
scroll to position [10483, 0]
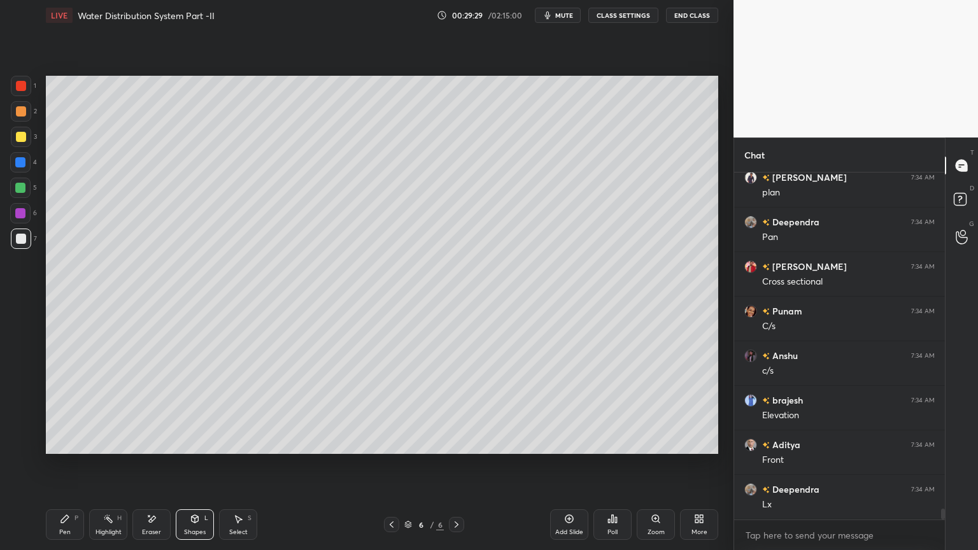
click at [57, 442] on div "Pen P" at bounding box center [65, 524] width 38 height 31
click at [193, 442] on icon at bounding box center [195, 518] width 7 height 2
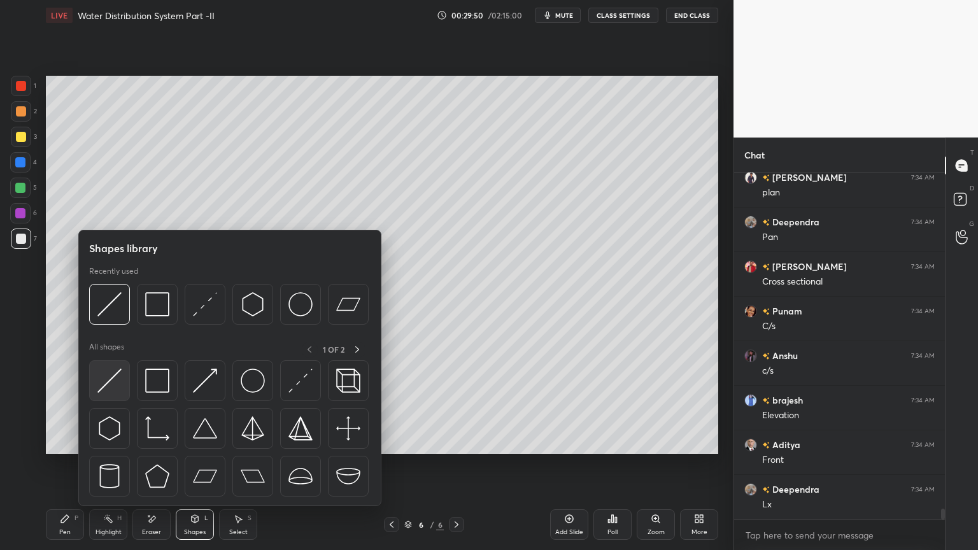
click at [104, 382] on img at bounding box center [109, 381] width 24 height 24
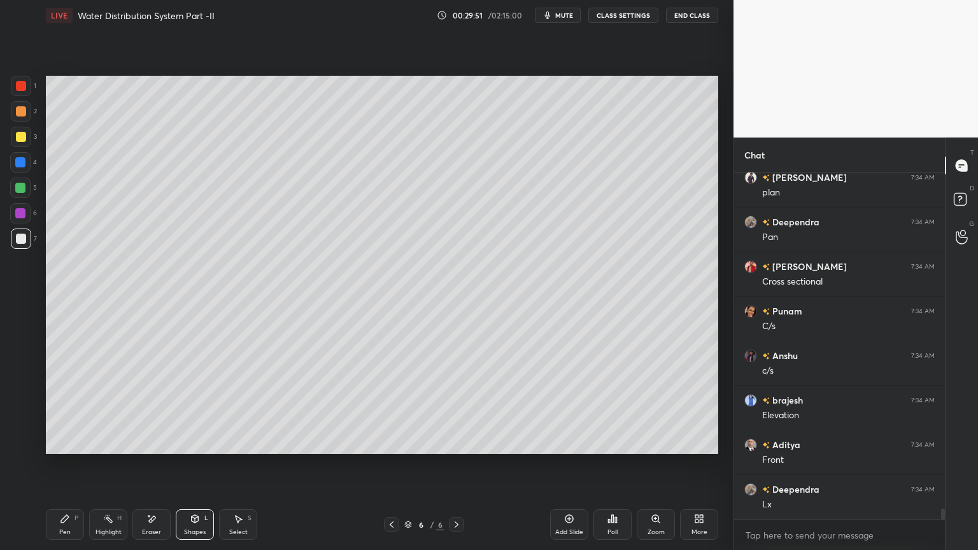
click at [13, 132] on div at bounding box center [21, 137] width 20 height 20
click at [55, 442] on div "Pen P" at bounding box center [65, 524] width 38 height 31
click at [179, 442] on div "Shapes L" at bounding box center [195, 524] width 38 height 31
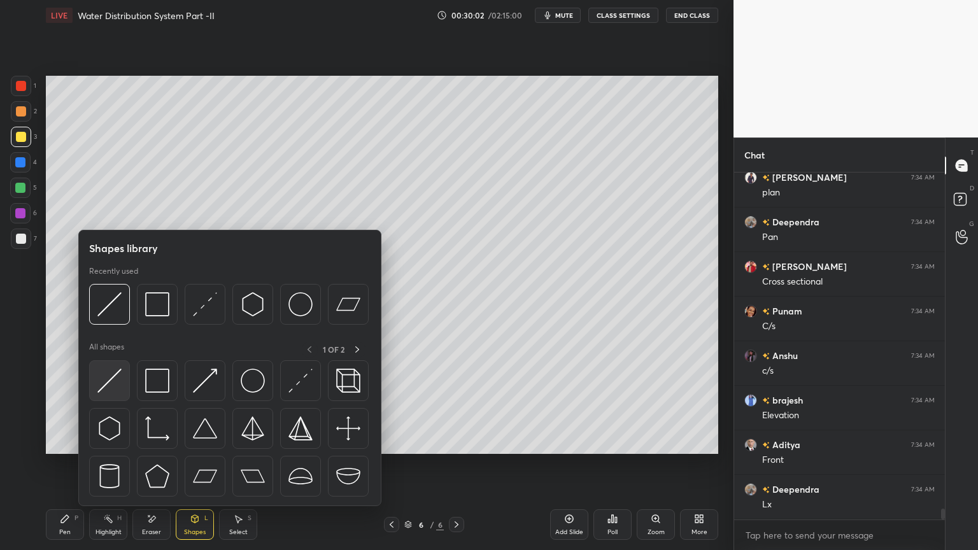
click at [102, 390] on img at bounding box center [109, 381] width 24 height 24
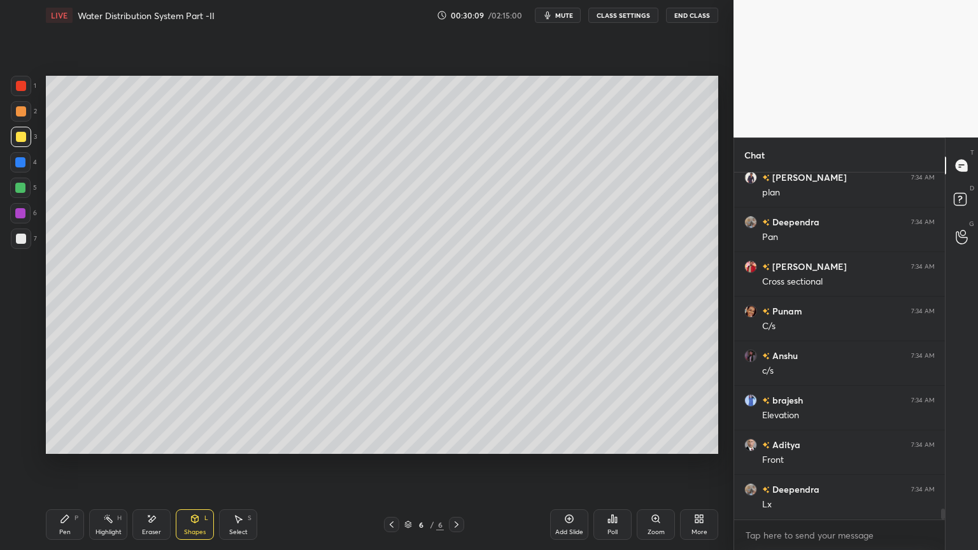
click at [61, 442] on div "Pen" at bounding box center [64, 532] width 11 height 6
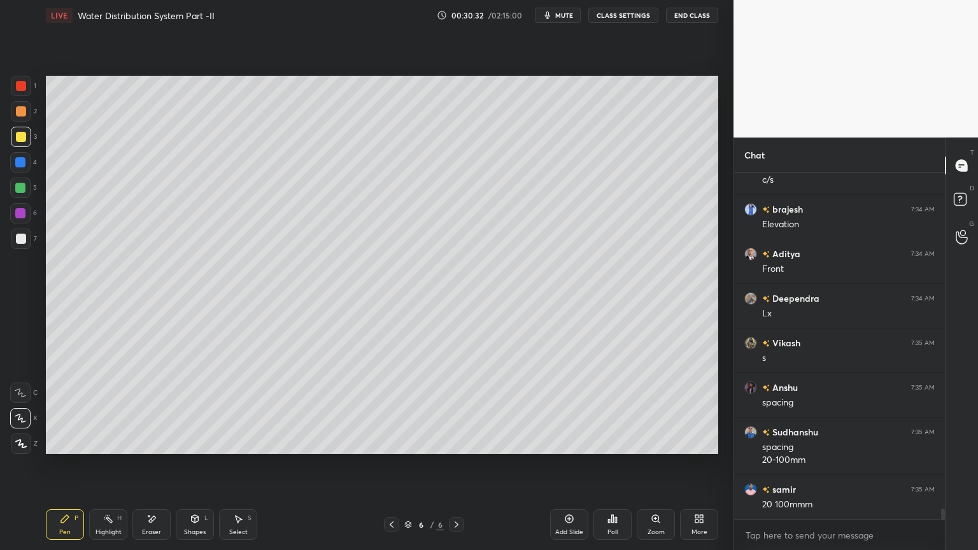
scroll to position [10718, 0]
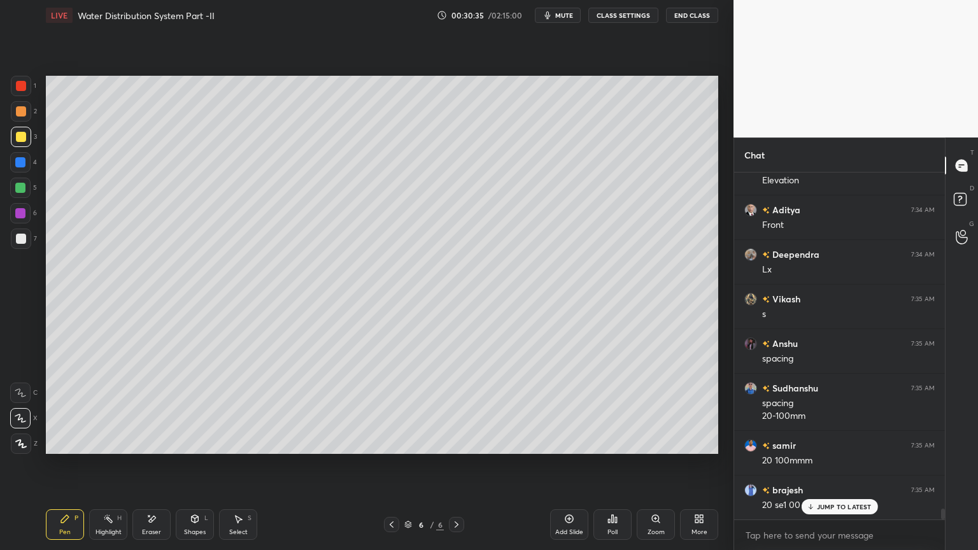
click at [239, 442] on div "Select S" at bounding box center [238, 524] width 38 height 31
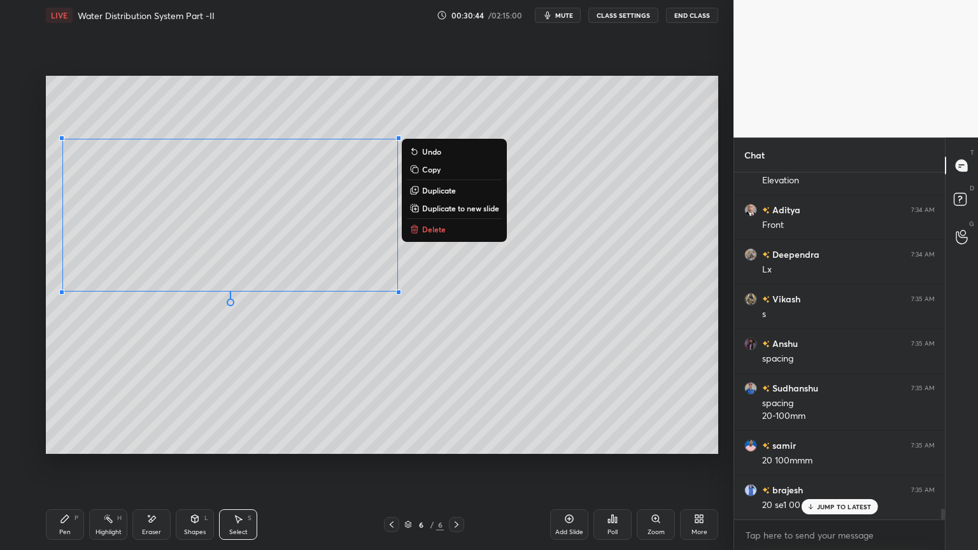
click at [502, 383] on div "0 ° Undo Copy Duplicate Duplicate to new slide Delete" at bounding box center [382, 265] width 672 height 378
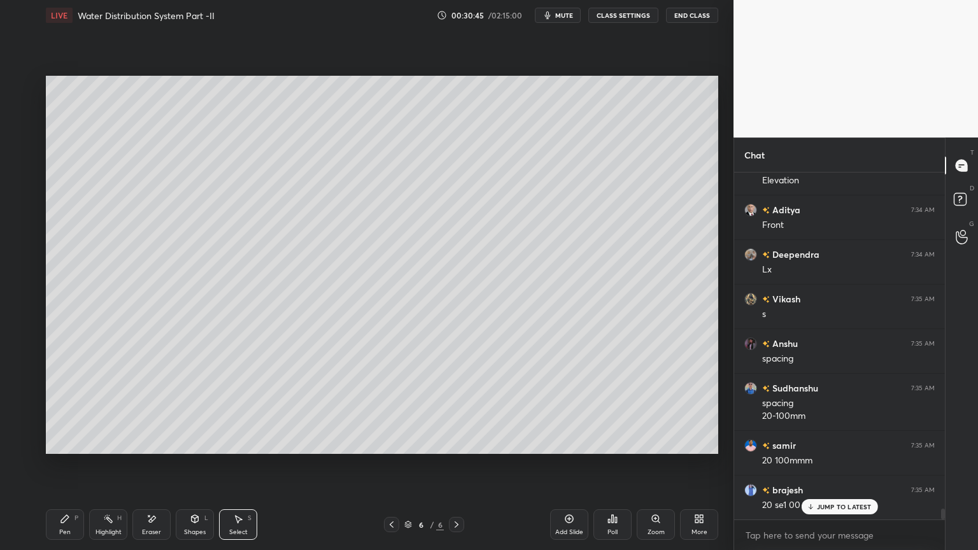
click at [150, 442] on icon at bounding box center [151, 519] width 10 height 11
click at [18, 391] on icon at bounding box center [20, 393] width 10 height 10
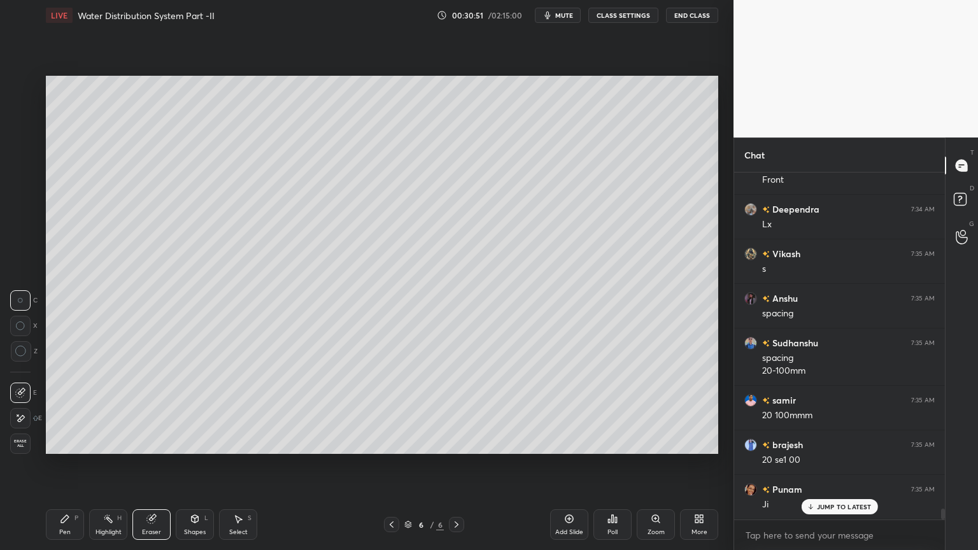
scroll to position [10807, 0]
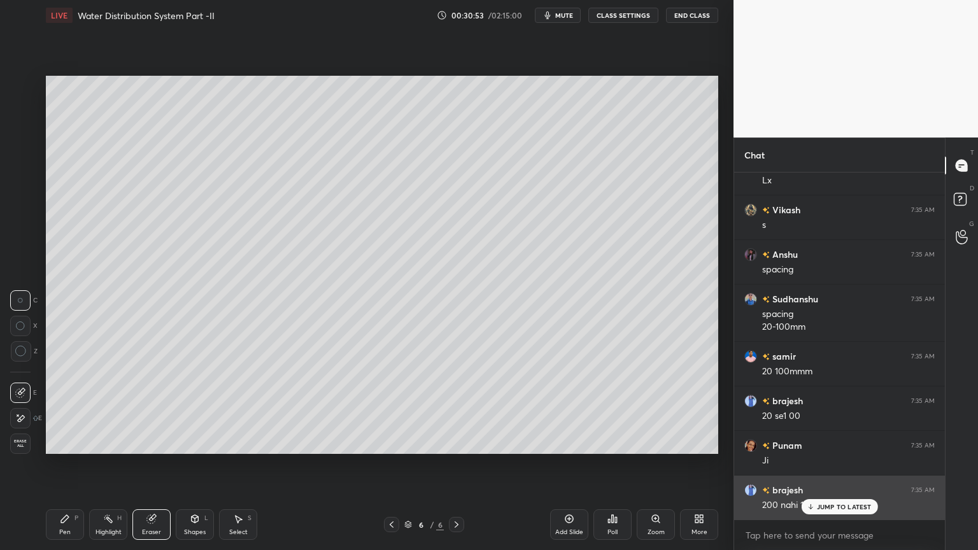
click at [826, 442] on p "JUMP TO LATEST" at bounding box center [844, 507] width 55 height 8
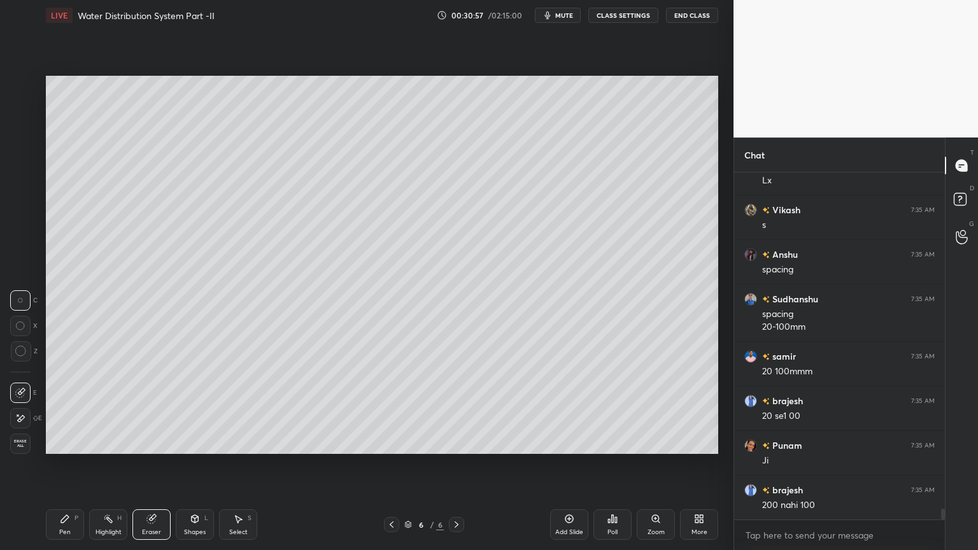
scroll to position [10853, 0]
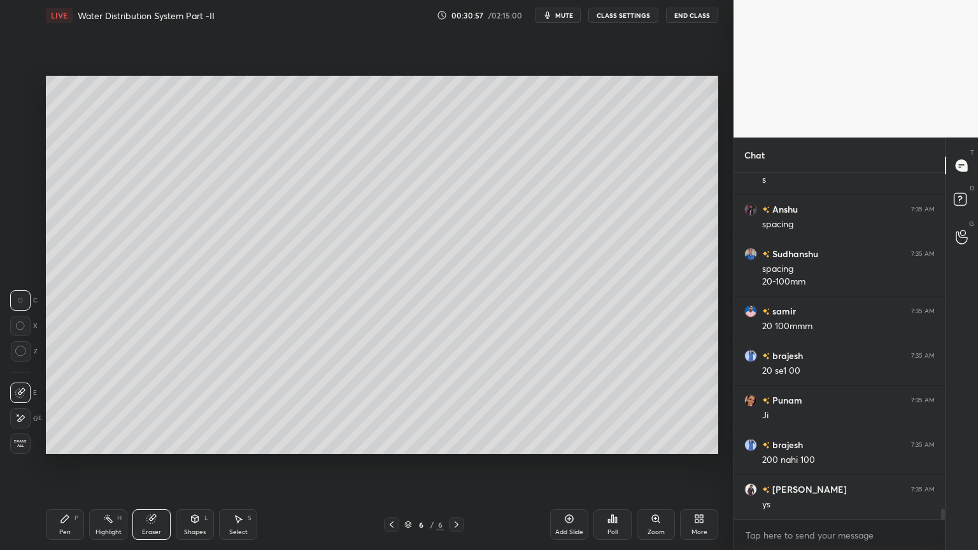
click at [191, 442] on div "Shapes L" at bounding box center [195, 524] width 38 height 31
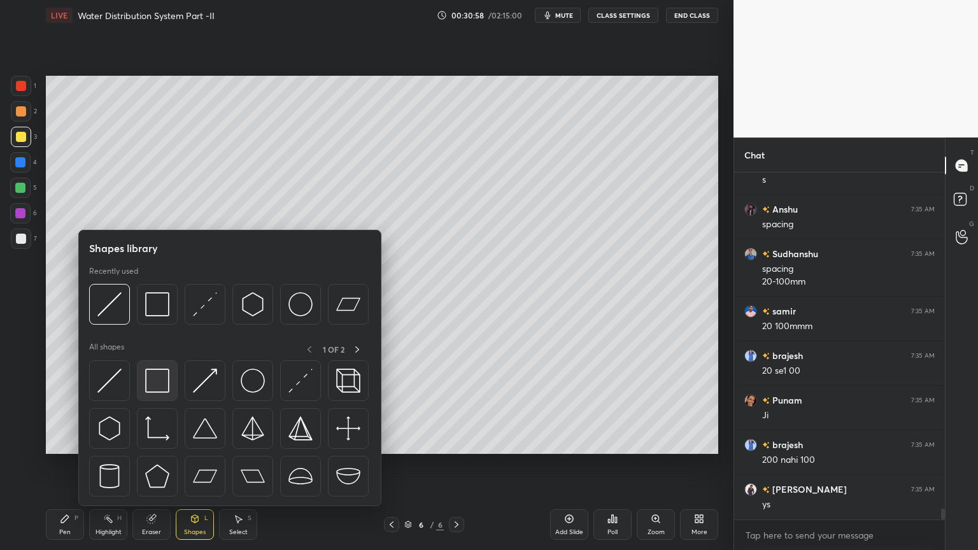
click at [156, 379] on img at bounding box center [157, 381] width 24 height 24
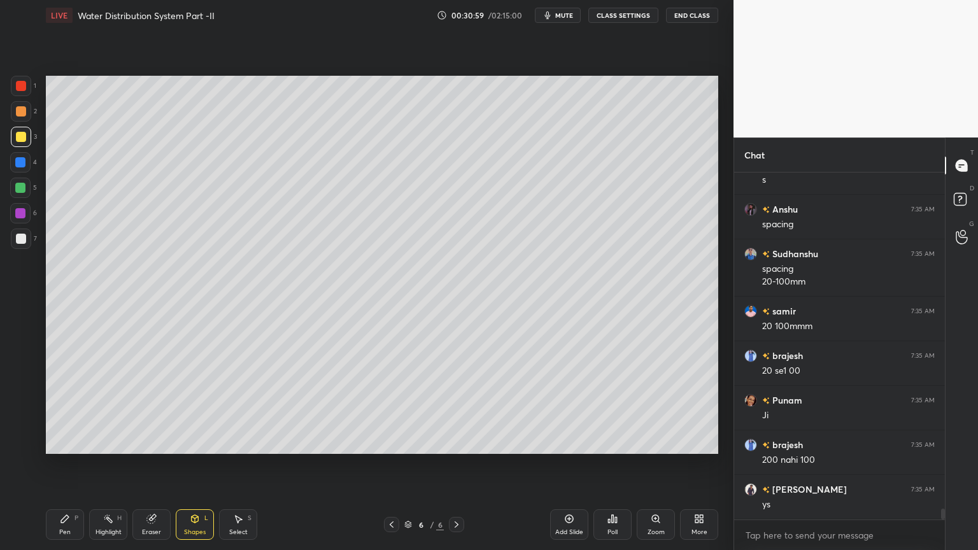
click at [16, 234] on div at bounding box center [21, 239] width 10 height 10
click at [197, 442] on icon at bounding box center [195, 519] width 10 height 10
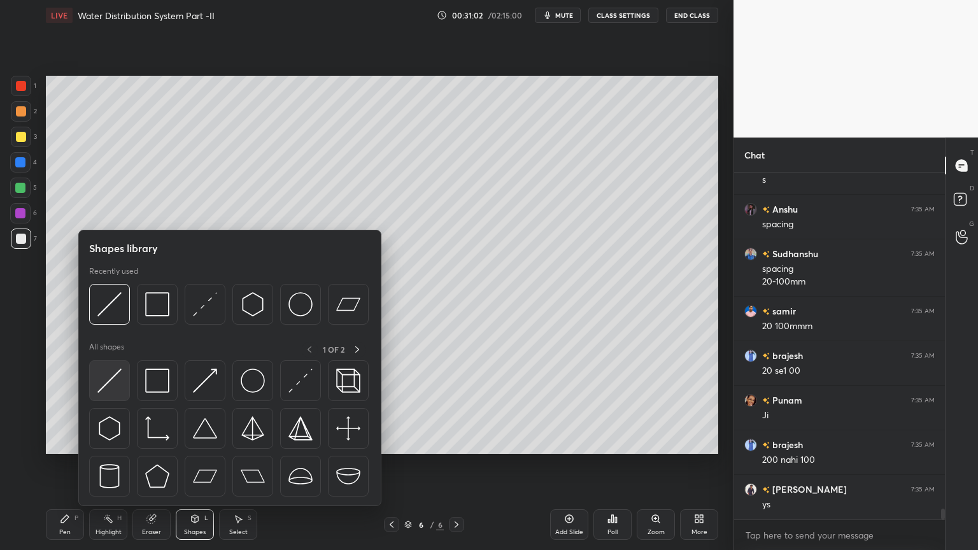
click at [90, 374] on div at bounding box center [109, 380] width 41 height 41
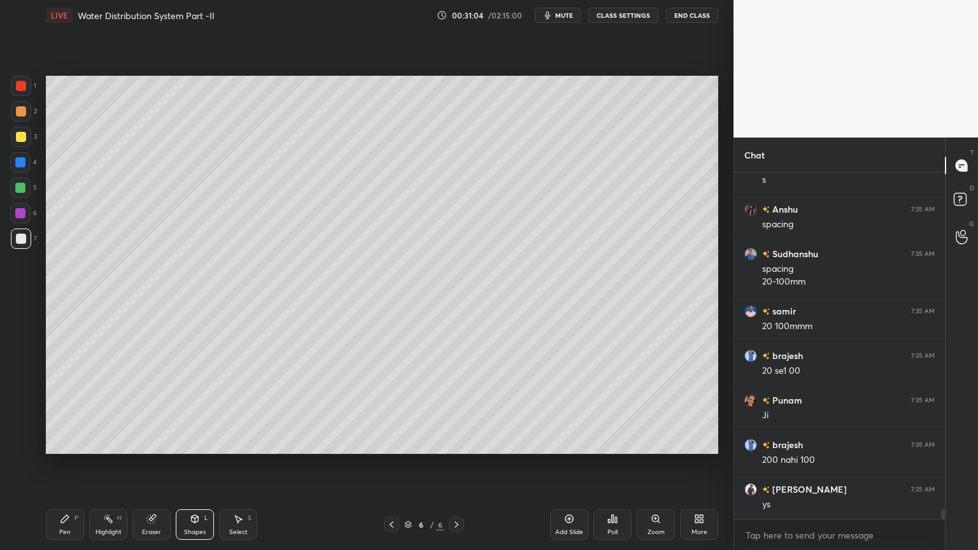
click at [22, 189] on div at bounding box center [20, 188] width 10 height 10
click at [199, 442] on icon at bounding box center [195, 519] width 10 height 10
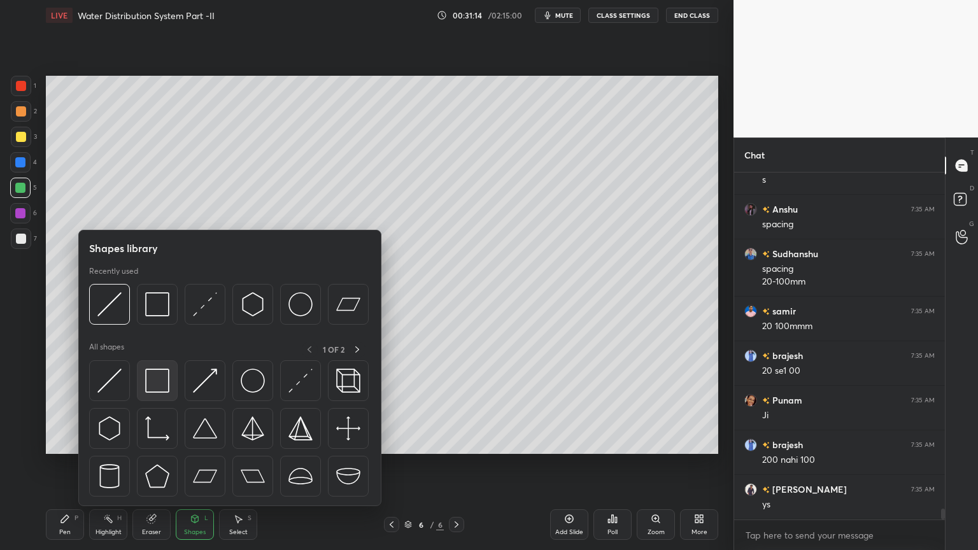
click at [157, 389] on img at bounding box center [157, 381] width 24 height 24
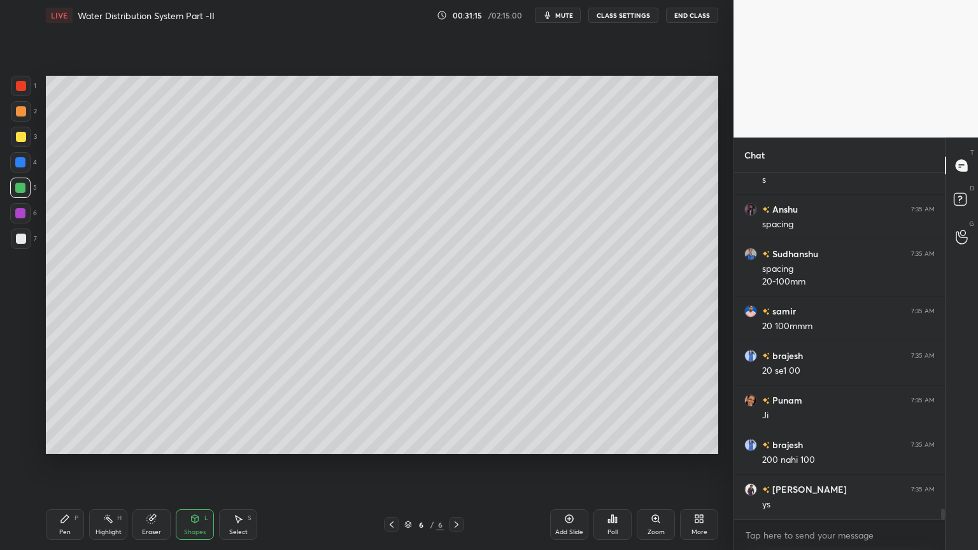
click at [25, 239] on div at bounding box center [21, 239] width 10 height 10
click at [195, 442] on div "Shapes" at bounding box center [195, 532] width 22 height 6
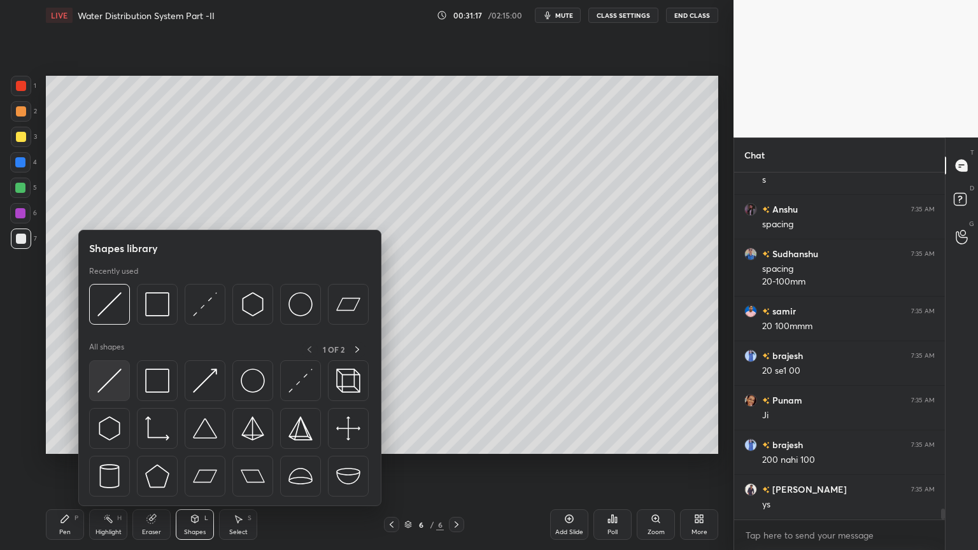
click at [97, 378] on img at bounding box center [109, 381] width 24 height 24
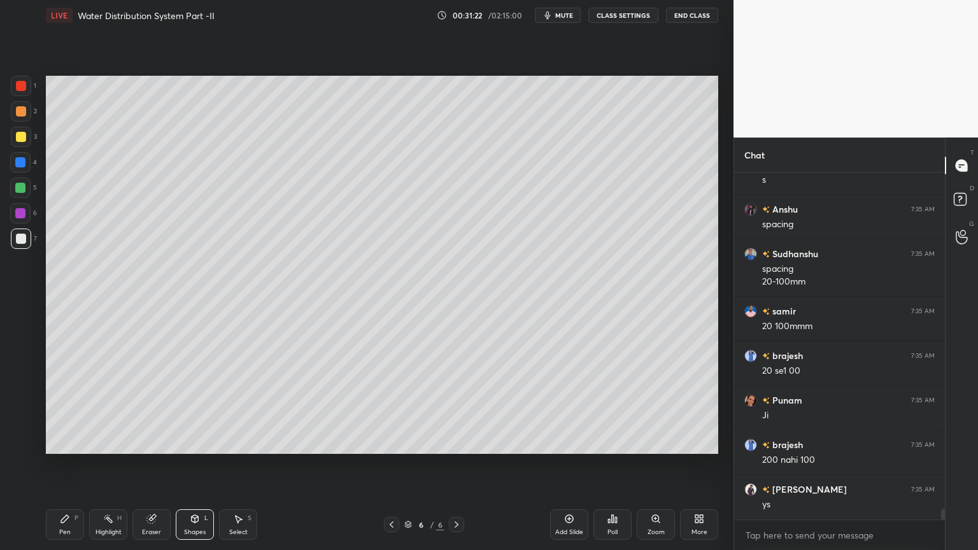
click at [192, 442] on icon at bounding box center [195, 519] width 7 height 8
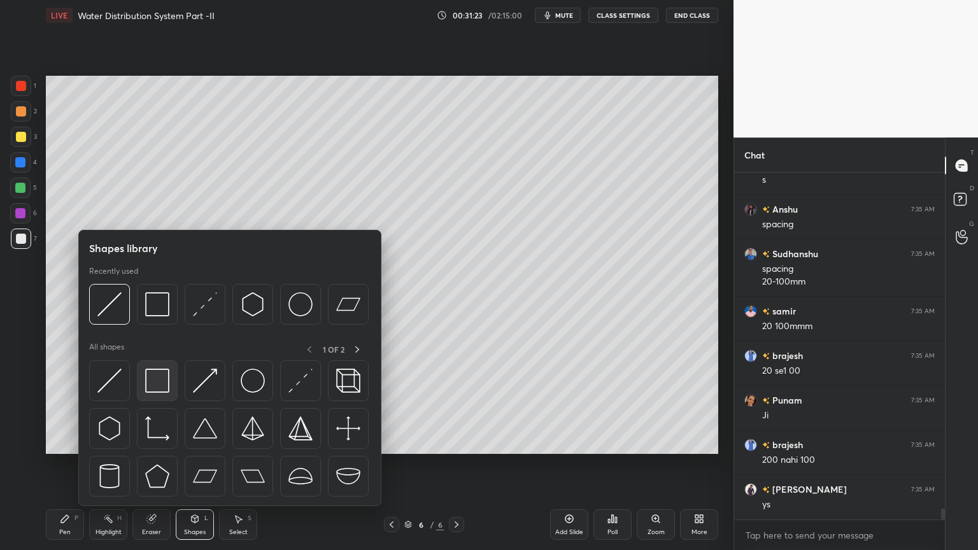
scroll to position [10897, 0]
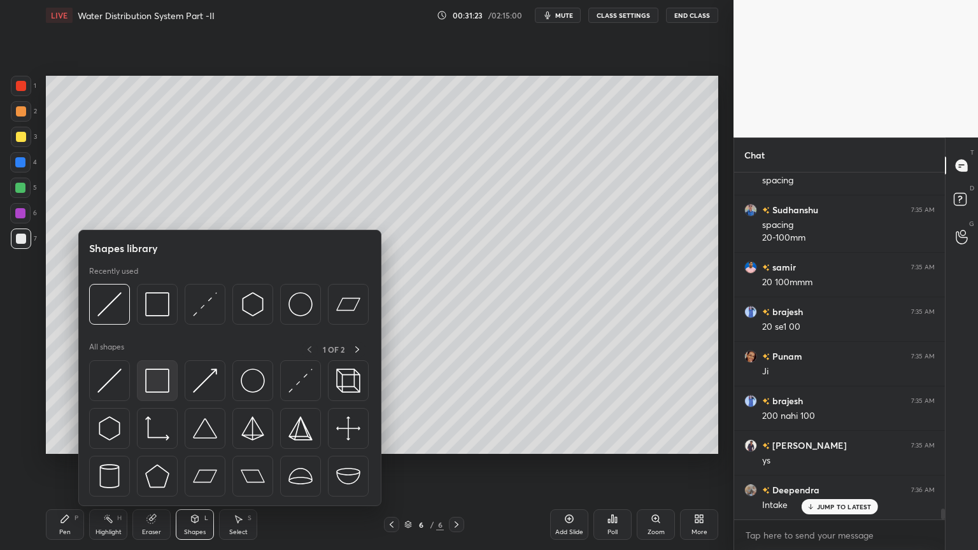
click at [151, 385] on img at bounding box center [157, 381] width 24 height 24
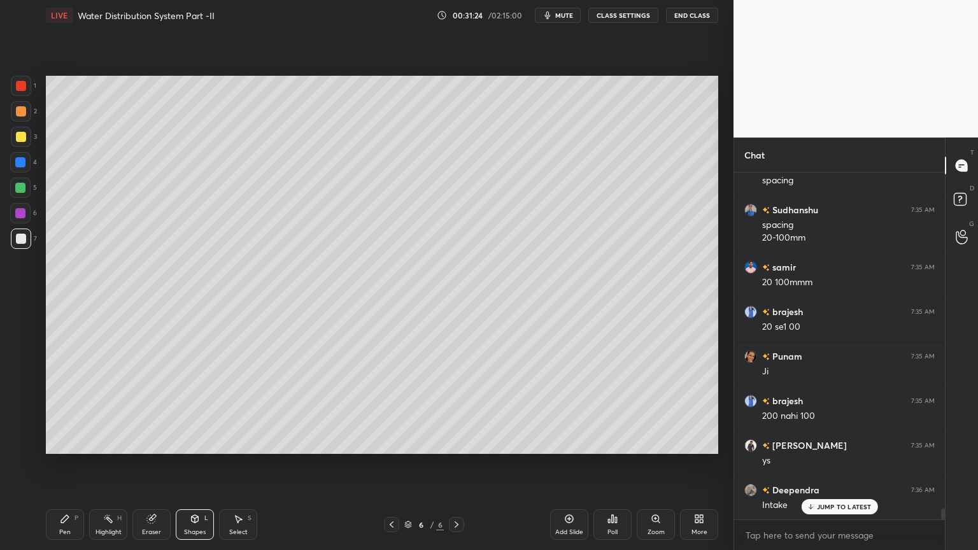
click at [17, 137] on div at bounding box center [21, 137] width 10 height 10
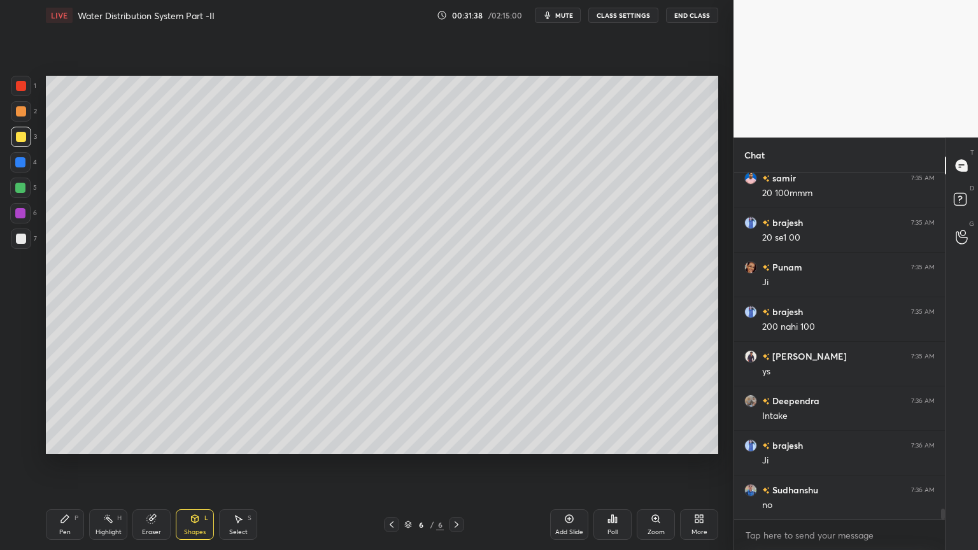
scroll to position [11031, 0]
click at [195, 442] on div "Shapes L" at bounding box center [195, 524] width 38 height 31
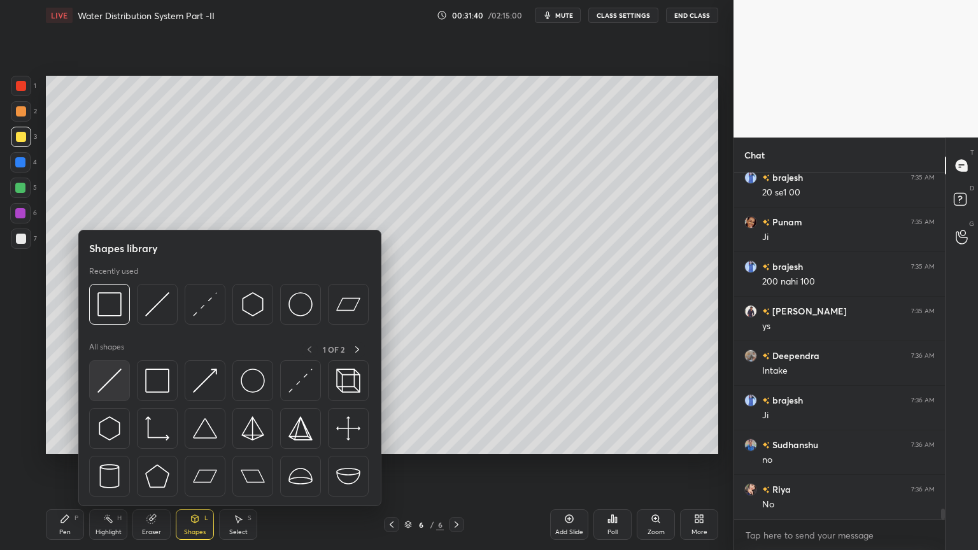
click at [104, 384] on img at bounding box center [109, 381] width 24 height 24
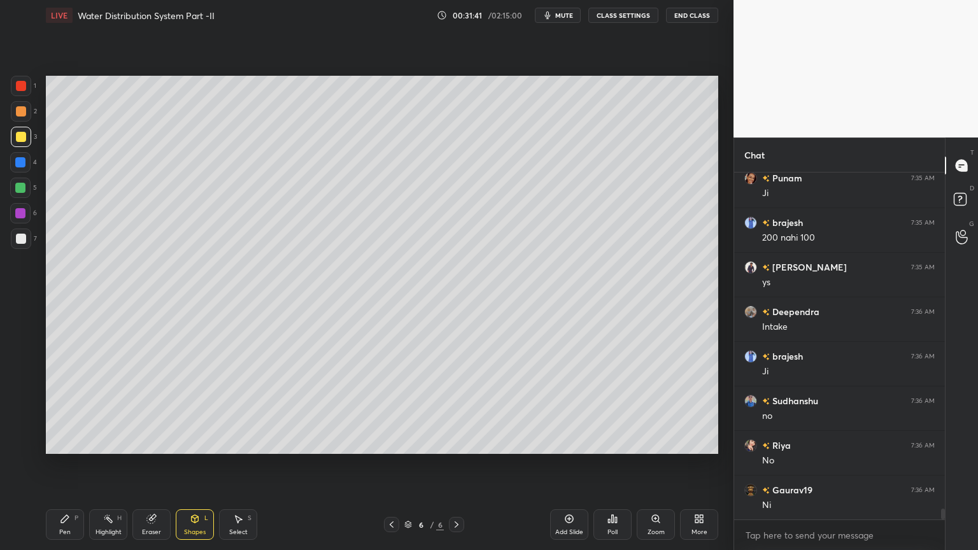
click at [18, 235] on div at bounding box center [21, 239] width 10 height 10
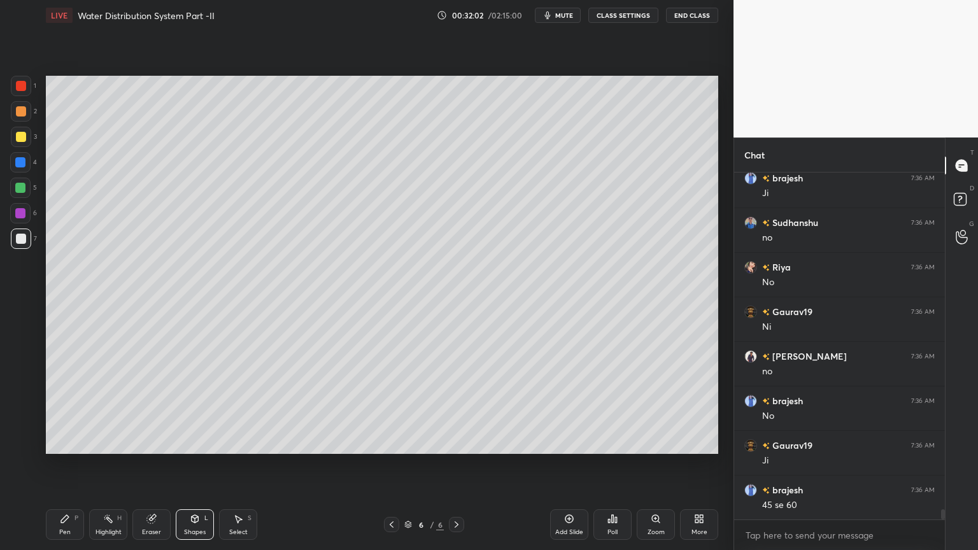
click at [56, 442] on div "Pen P" at bounding box center [65, 524] width 38 height 31
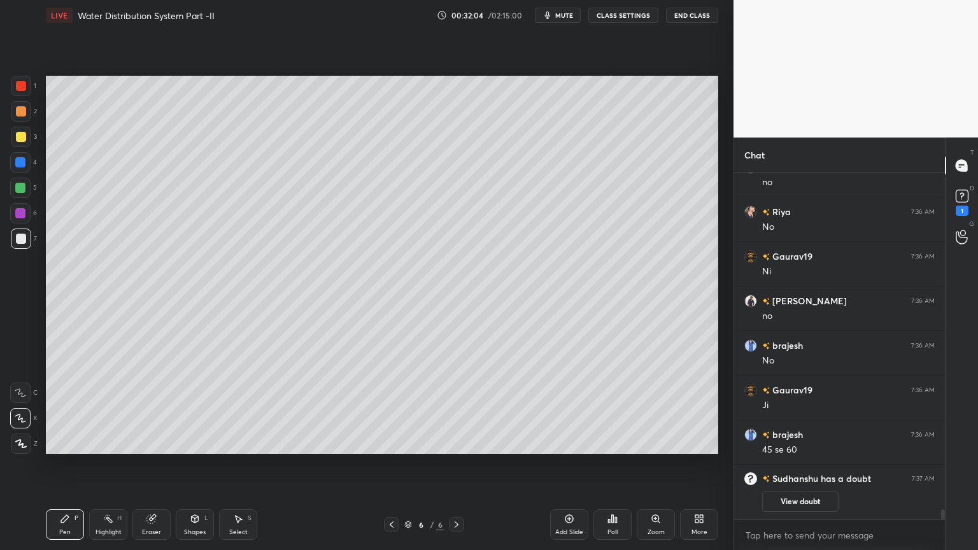
click at [18, 136] on div at bounding box center [21, 137] width 10 height 10
click at [195, 442] on div "Shapes L" at bounding box center [195, 524] width 38 height 31
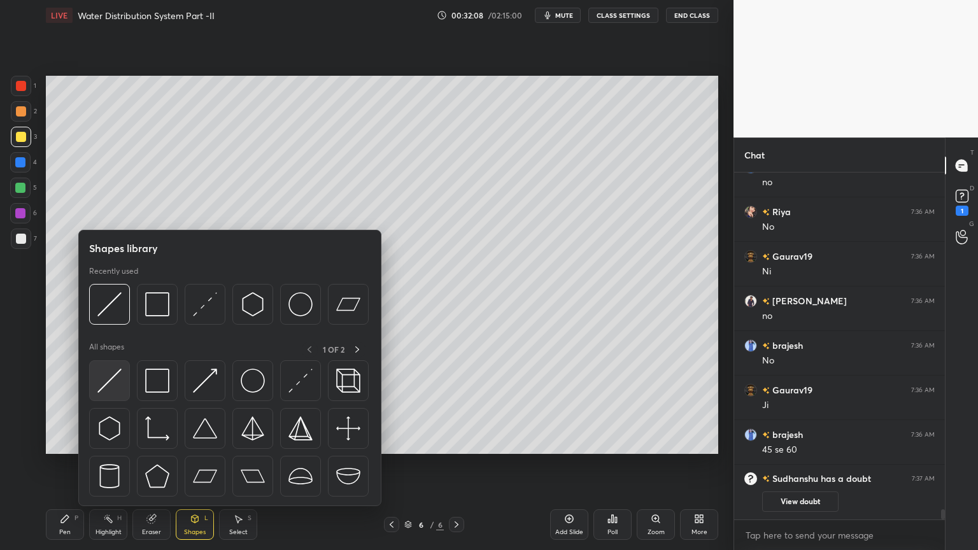
click at [101, 379] on img at bounding box center [109, 381] width 24 height 24
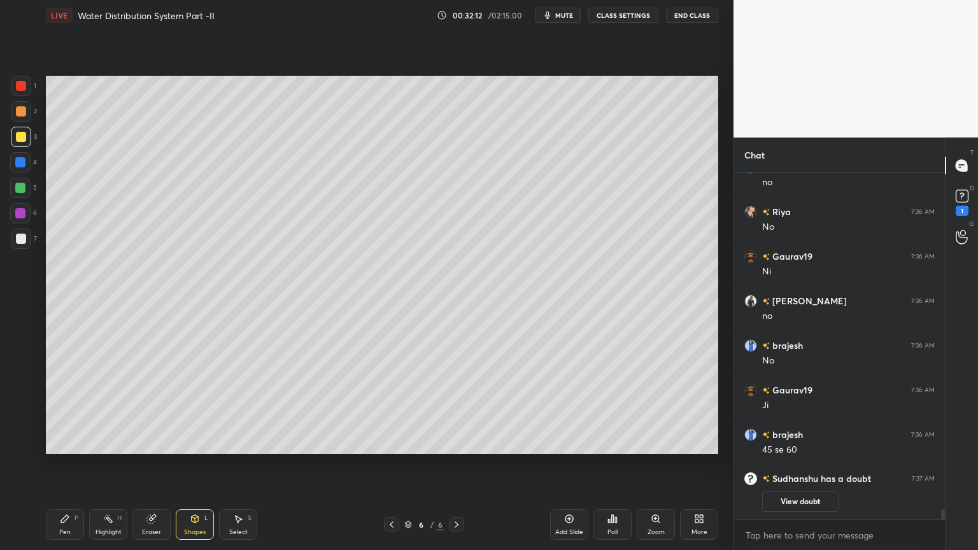
click at [19, 234] on div at bounding box center [21, 239] width 10 height 10
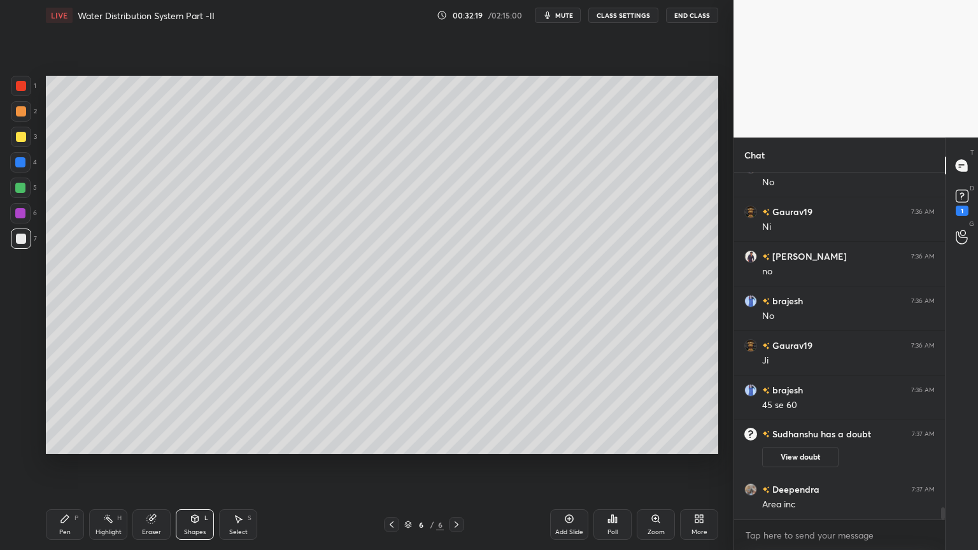
scroll to position [9745, 0]
click at [43, 442] on div "LIVE Water Distribution System Part -II 00:32:24 / 02:15:00 mute CLASS SETTINGS…" at bounding box center [382, 275] width 682 height 550
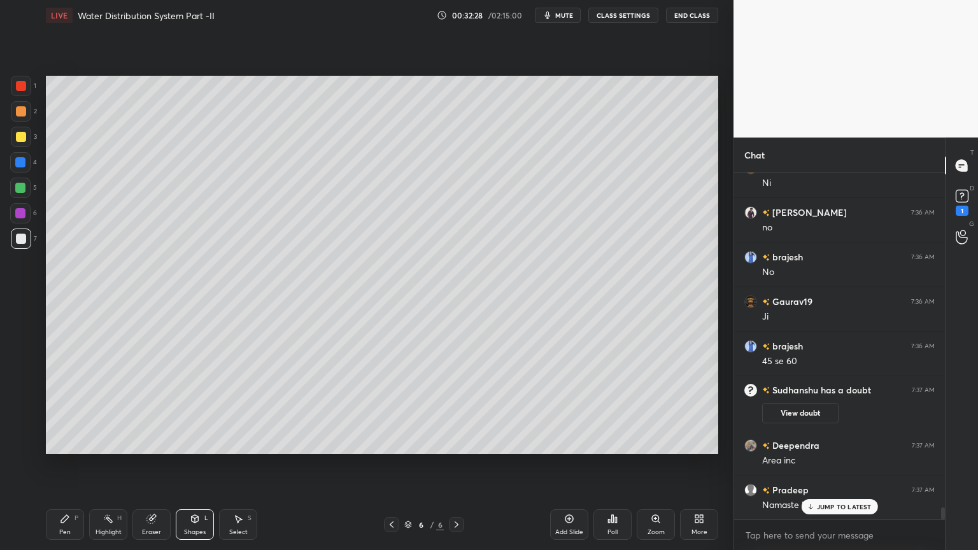
click at [60, 442] on div "Pen" at bounding box center [64, 532] width 11 height 6
click at [200, 442] on div "Shapes L" at bounding box center [195, 524] width 38 height 31
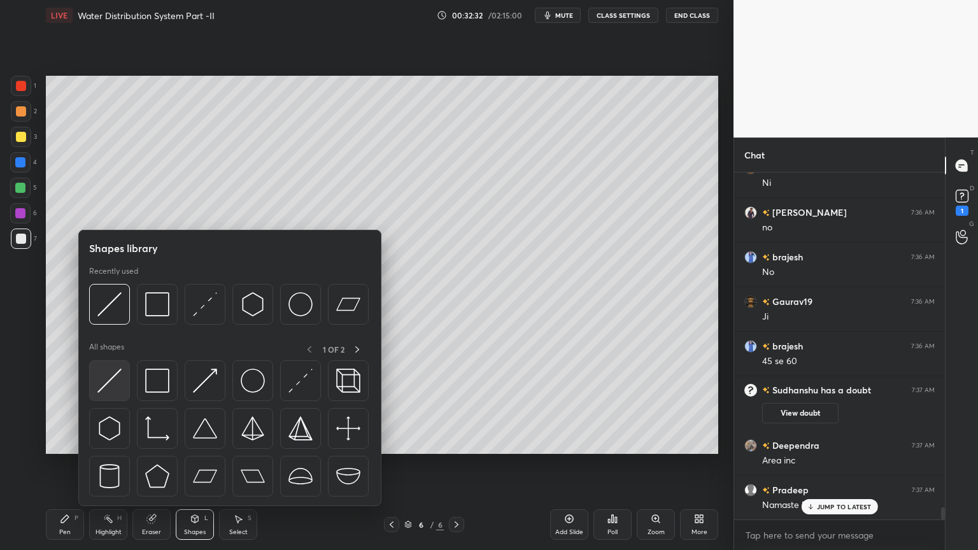
click at [99, 390] on img at bounding box center [109, 381] width 24 height 24
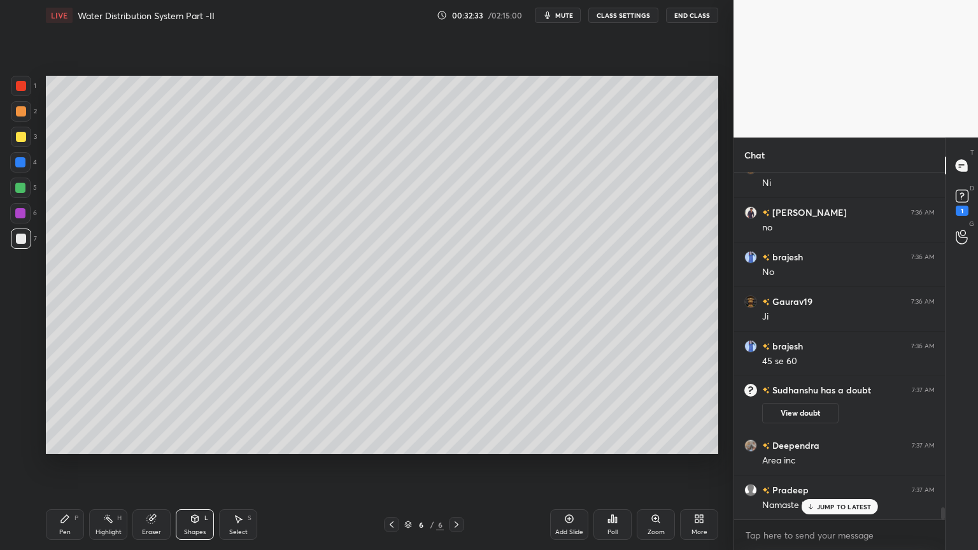
click at [11, 160] on div at bounding box center [20, 162] width 20 height 20
click at [71, 442] on div "Pen P" at bounding box center [65, 524] width 38 height 31
click at [196, 442] on div "Shapes" at bounding box center [195, 532] width 22 height 6
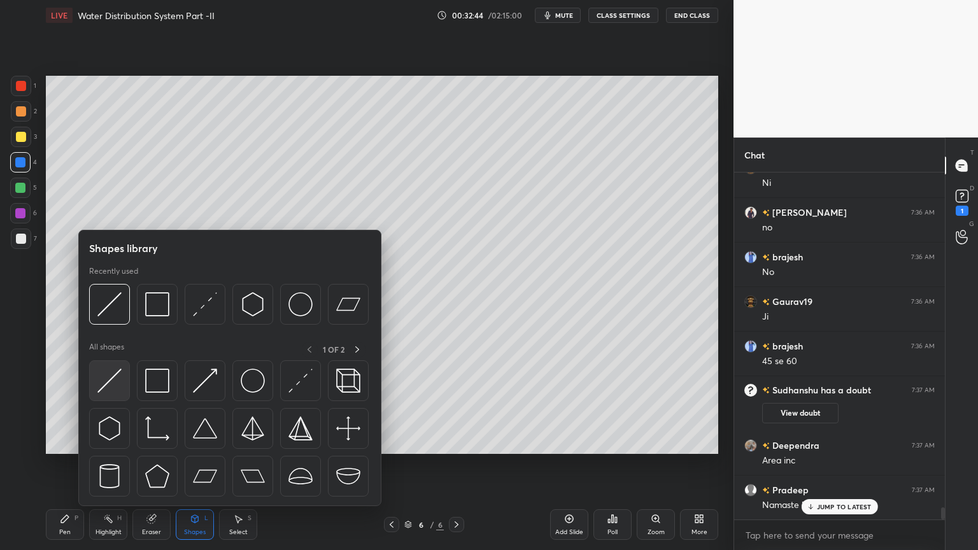
click at [102, 382] on img at bounding box center [109, 381] width 24 height 24
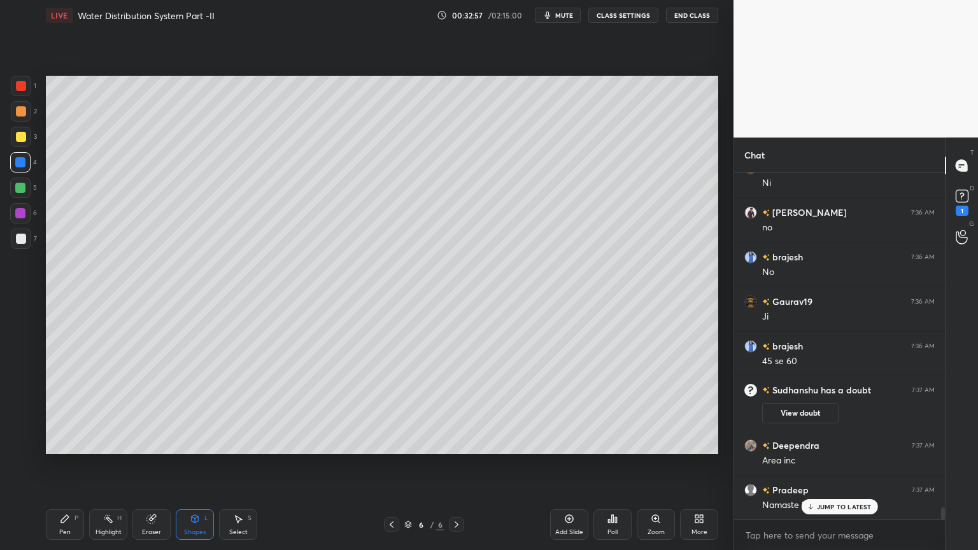
click at [66, 442] on div "Pen P" at bounding box center [65, 524] width 38 height 31
click at [22, 139] on div at bounding box center [21, 137] width 10 height 10
click at [19, 87] on div at bounding box center [21, 86] width 10 height 10
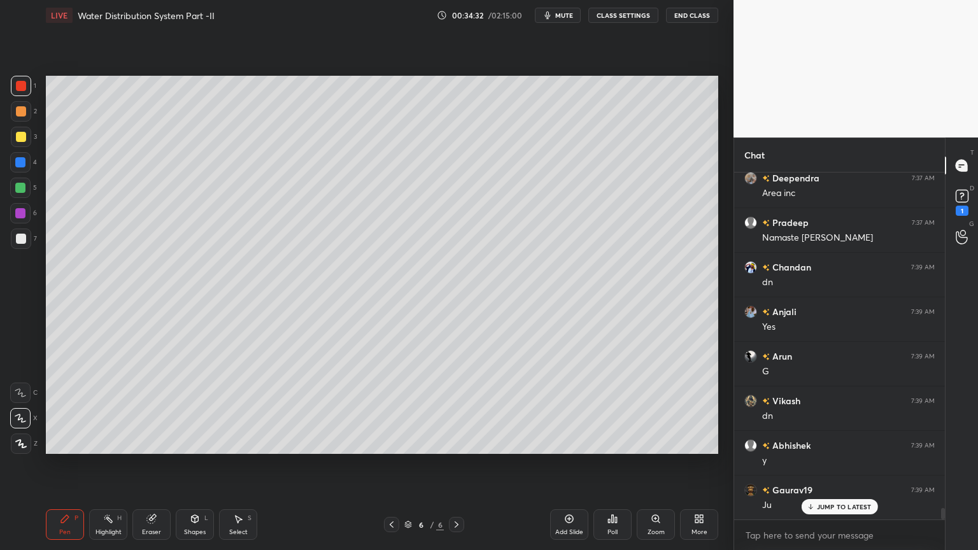
scroll to position [10112, 0]
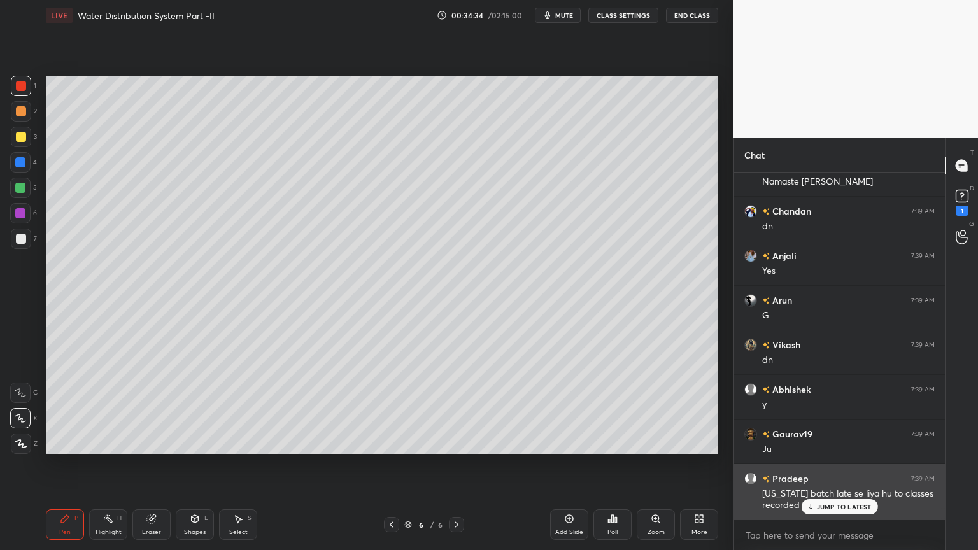
click at [847, 442] on p "JUMP TO LATEST" at bounding box center [844, 507] width 55 height 8
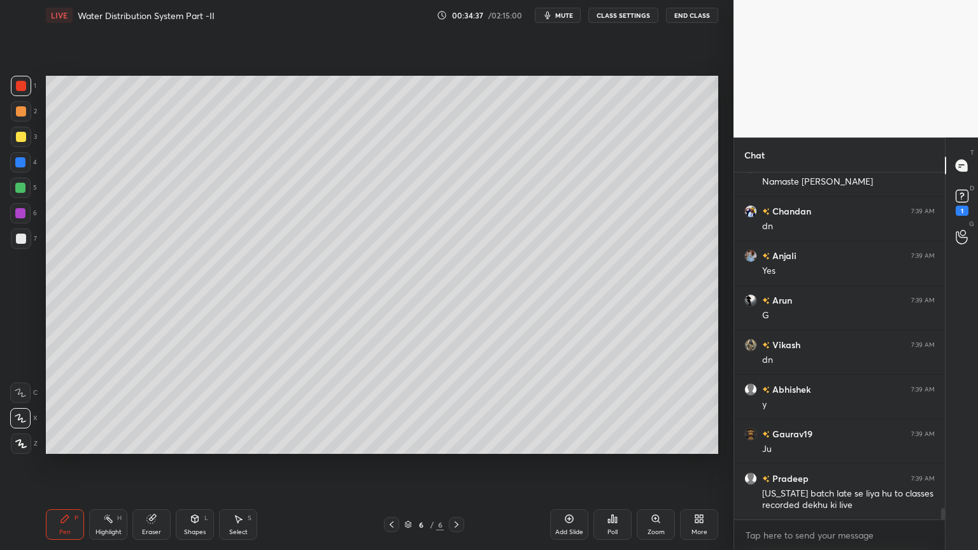
click at [70, 442] on div "Pen P" at bounding box center [65, 524] width 38 height 31
click at [31, 244] on div at bounding box center [21, 238] width 20 height 20
click at [69, 442] on div "Pen" at bounding box center [64, 532] width 11 height 6
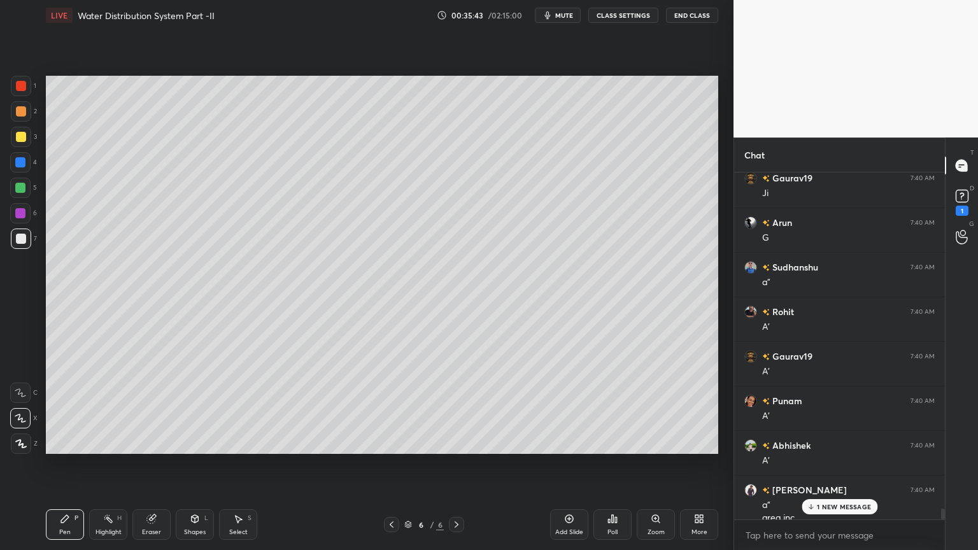
scroll to position [10660, 0]
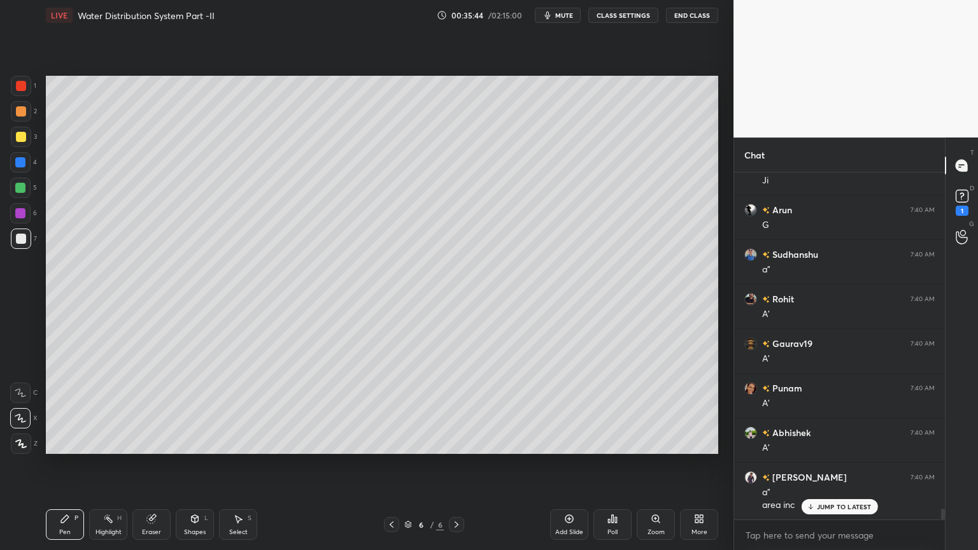
click at [191, 442] on div "Shapes" at bounding box center [195, 532] width 22 height 6
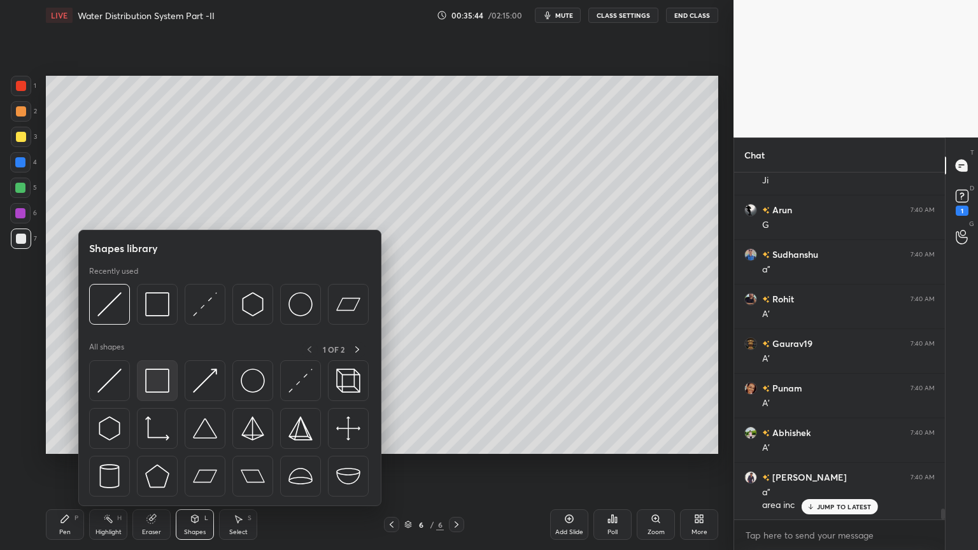
click at [153, 374] on img at bounding box center [157, 381] width 24 height 24
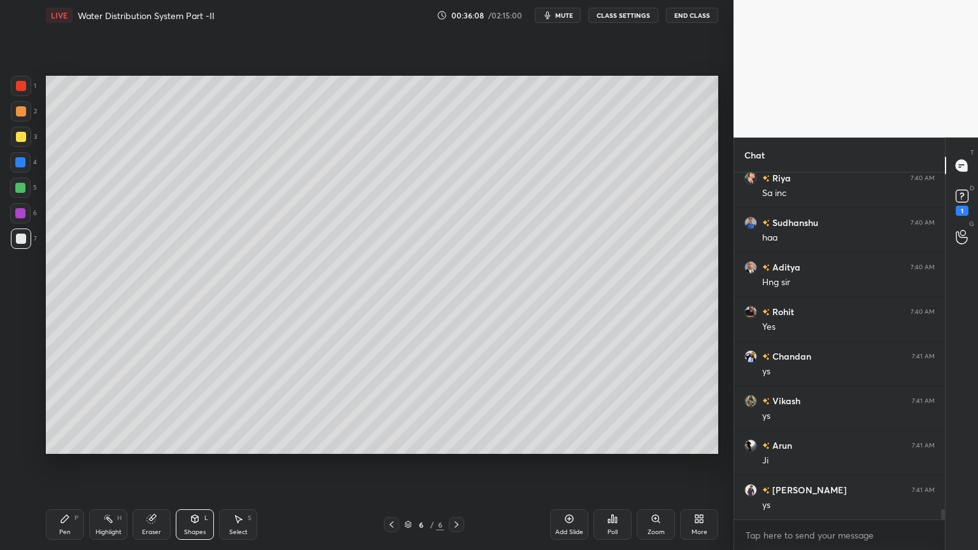
scroll to position [11240, 0]
click at [56, 442] on div "Pen P" at bounding box center [65, 524] width 38 height 31
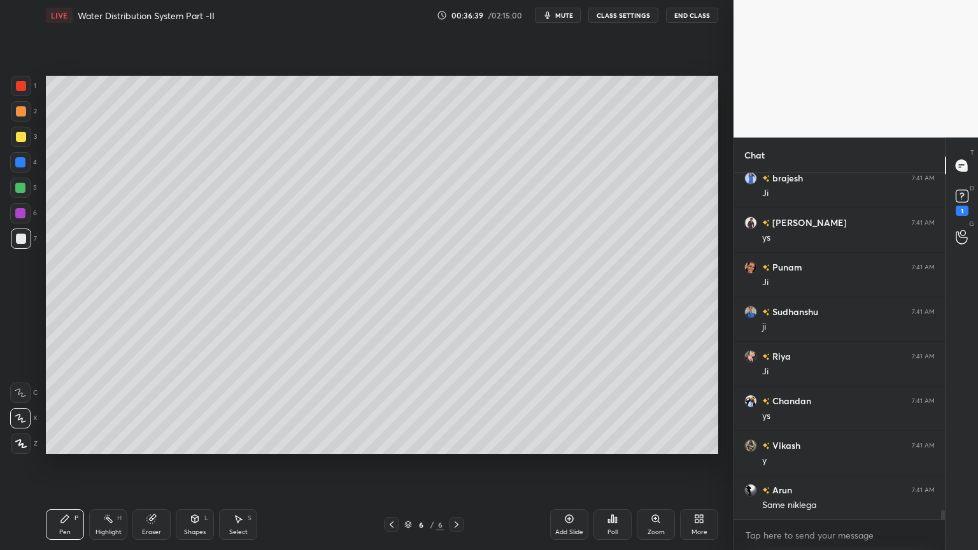
scroll to position [12131, 0]
click at [195, 442] on div "Shapes L" at bounding box center [195, 524] width 38 height 31
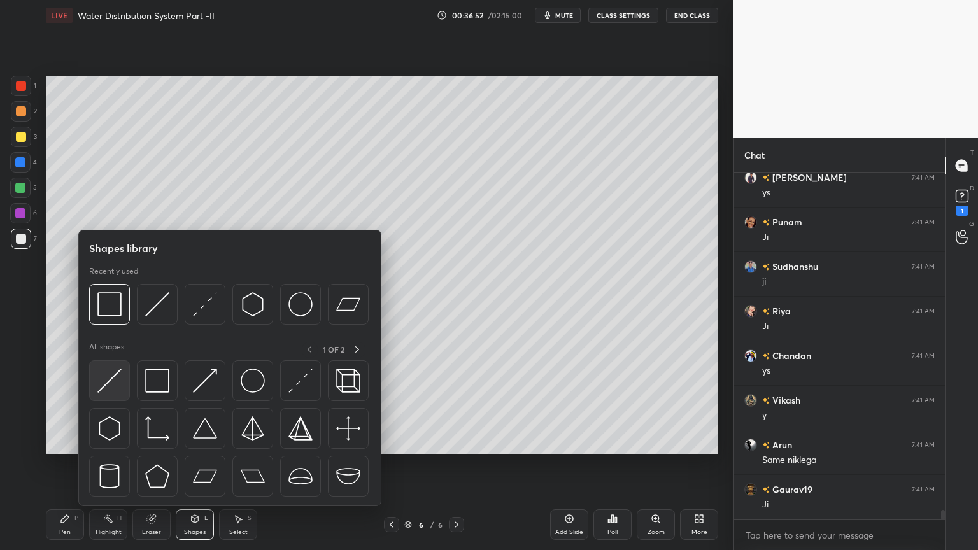
click at [99, 387] on img at bounding box center [109, 381] width 24 height 24
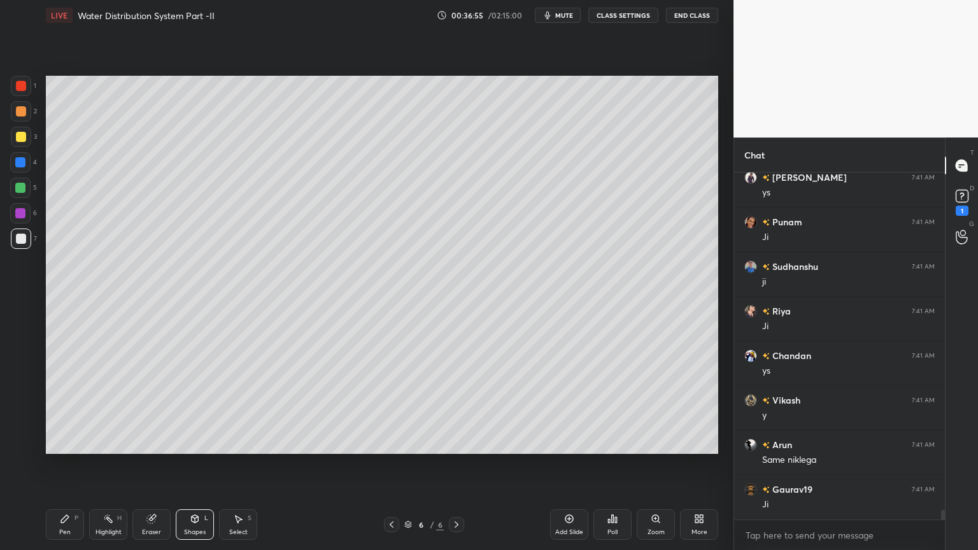
click at [63, 442] on div "Pen" at bounding box center [64, 532] width 11 height 6
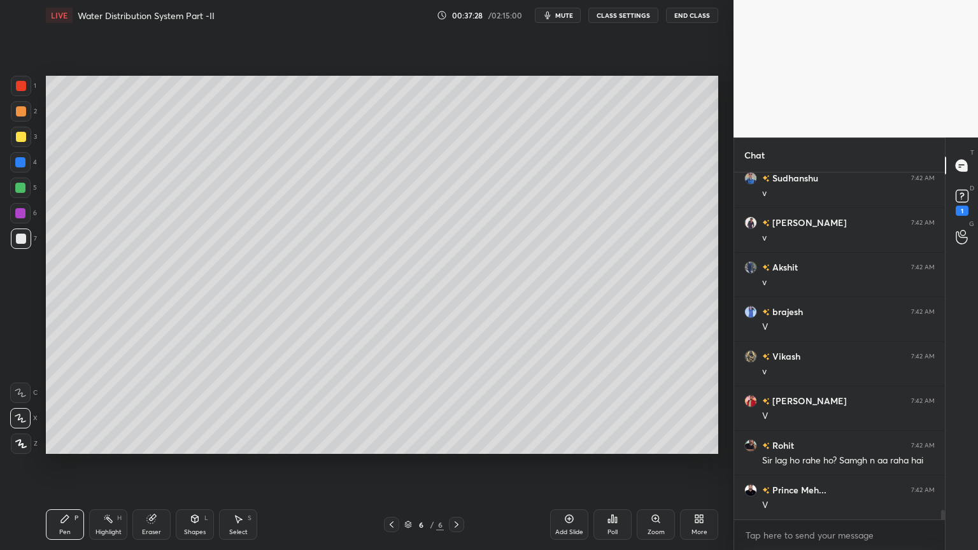
scroll to position [12576, 0]
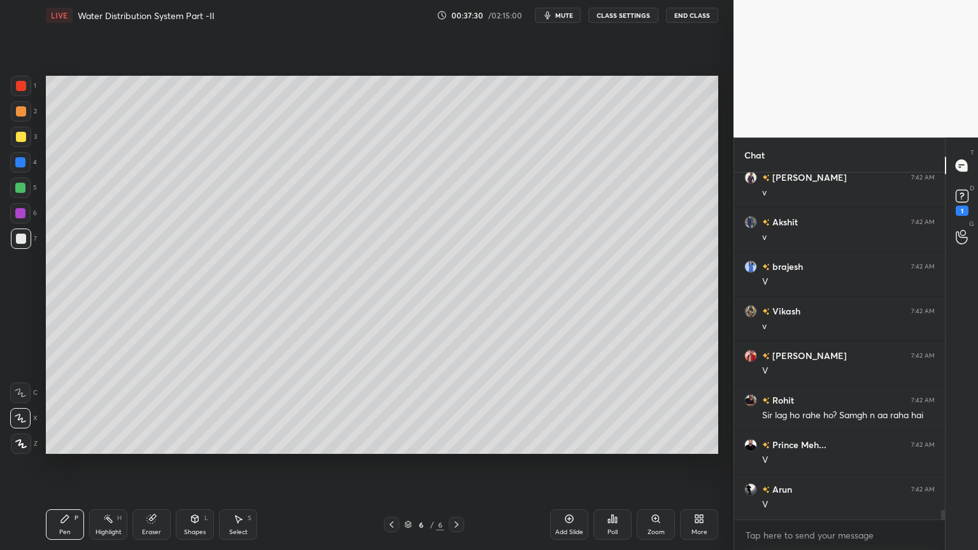
click at [200, 442] on div "Shapes L" at bounding box center [195, 524] width 38 height 31
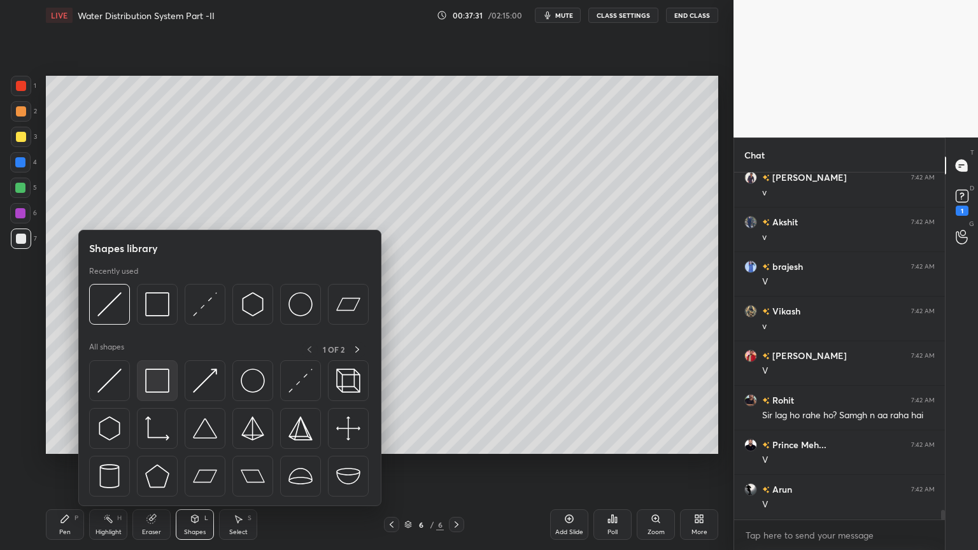
click at [154, 381] on img at bounding box center [157, 381] width 24 height 24
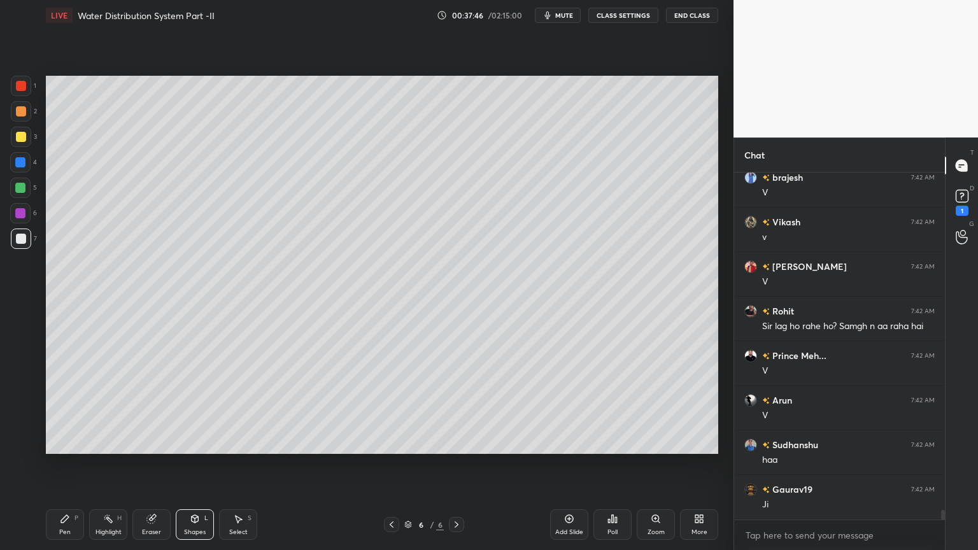
scroll to position [12709, 0]
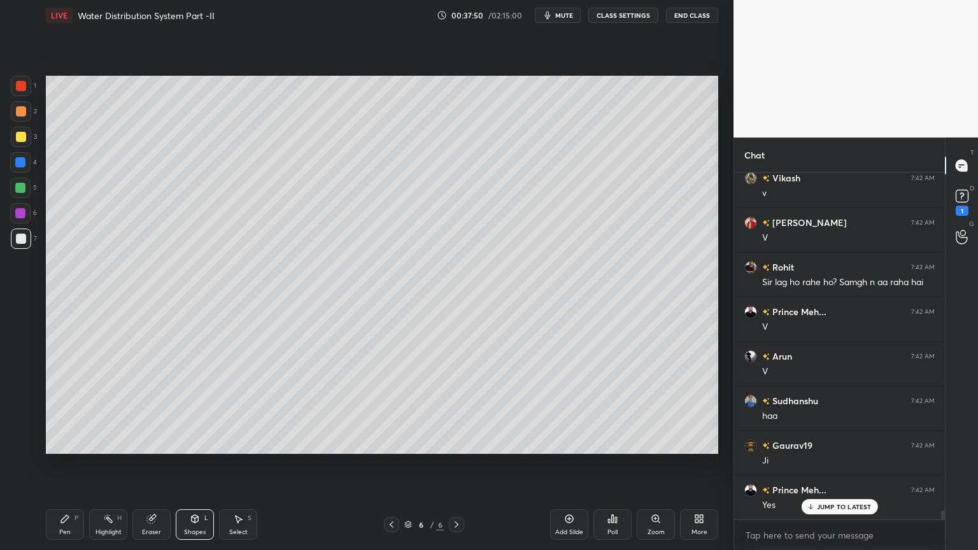
click at [15, 92] on div at bounding box center [21, 86] width 20 height 20
click at [64, 442] on div "Pen P" at bounding box center [65, 524] width 38 height 31
click at [22, 442] on icon at bounding box center [21, 444] width 10 height 8
click at [195, 442] on div "Shapes" at bounding box center [195, 532] width 22 height 6
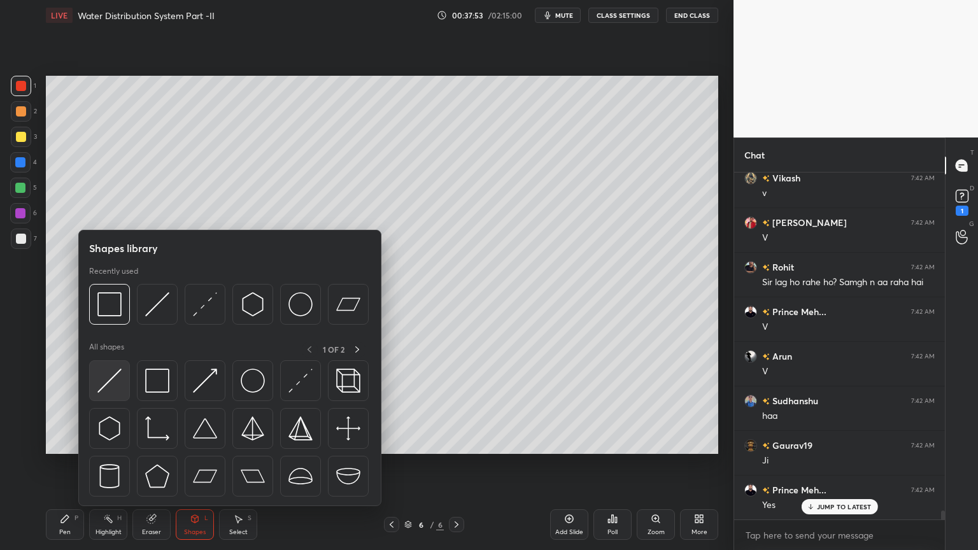
click at [106, 384] on img at bounding box center [109, 381] width 24 height 24
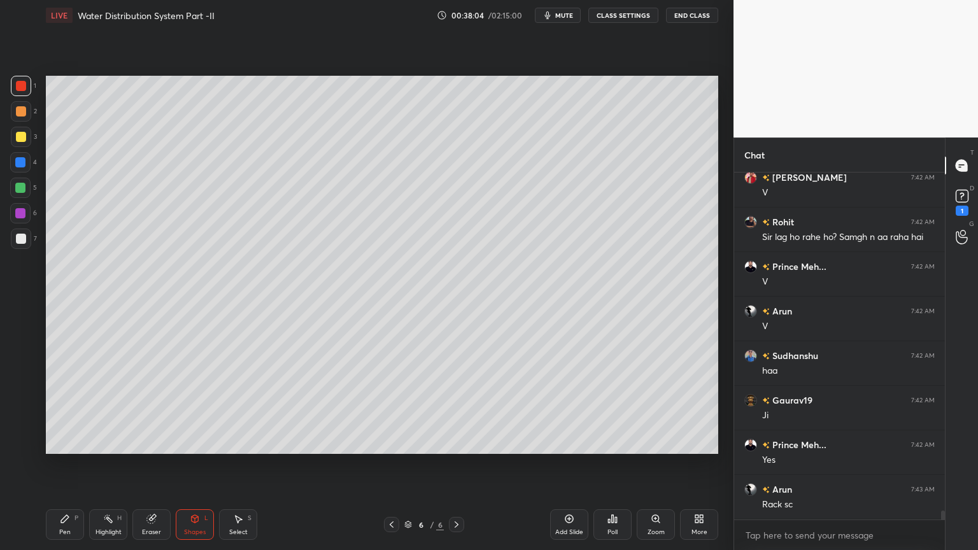
scroll to position [12798, 0]
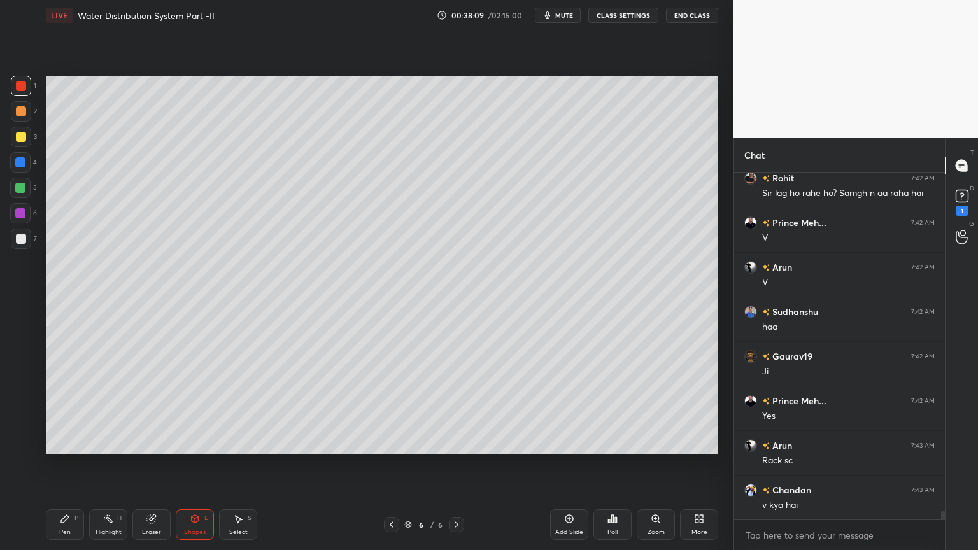
click at [52, 442] on div "Pen P" at bounding box center [65, 524] width 38 height 31
click at [190, 442] on div "Shapes L" at bounding box center [195, 524] width 38 height 31
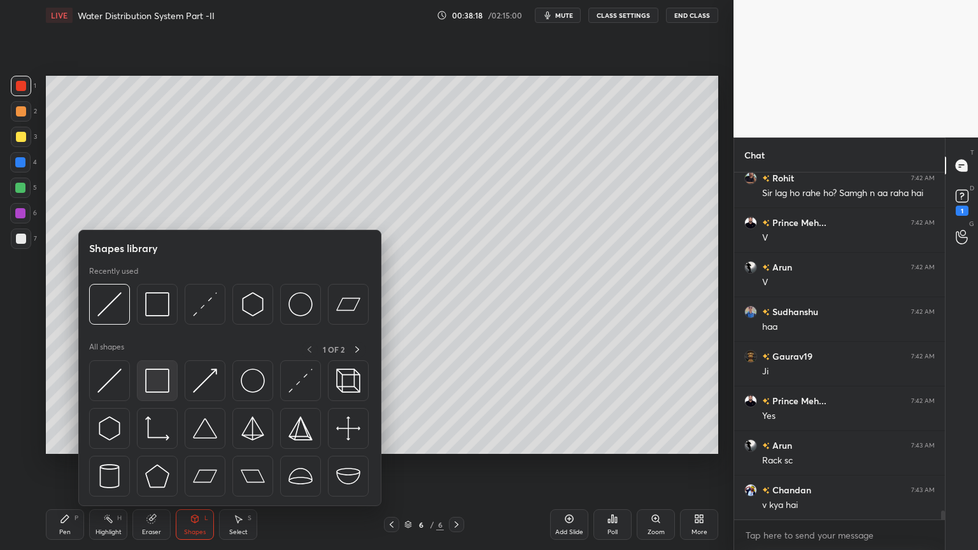
click at [157, 388] on img at bounding box center [157, 381] width 24 height 24
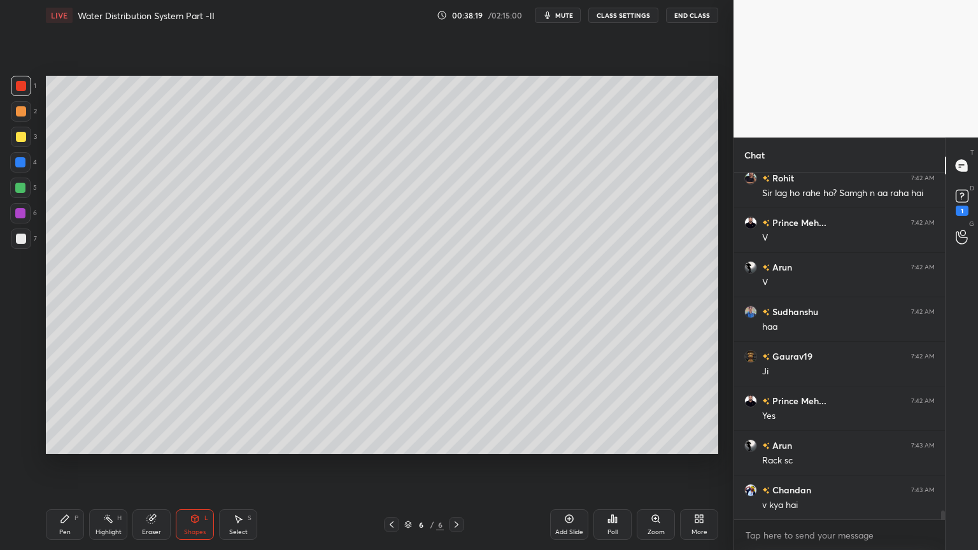
scroll to position [12811, 0]
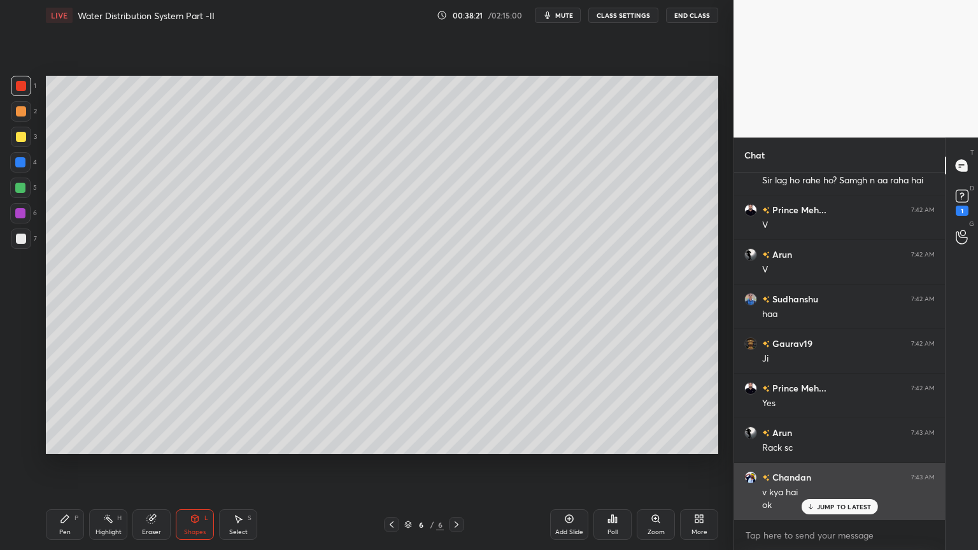
click at [847, 442] on div "JUMP TO LATEST" at bounding box center [839, 506] width 76 height 15
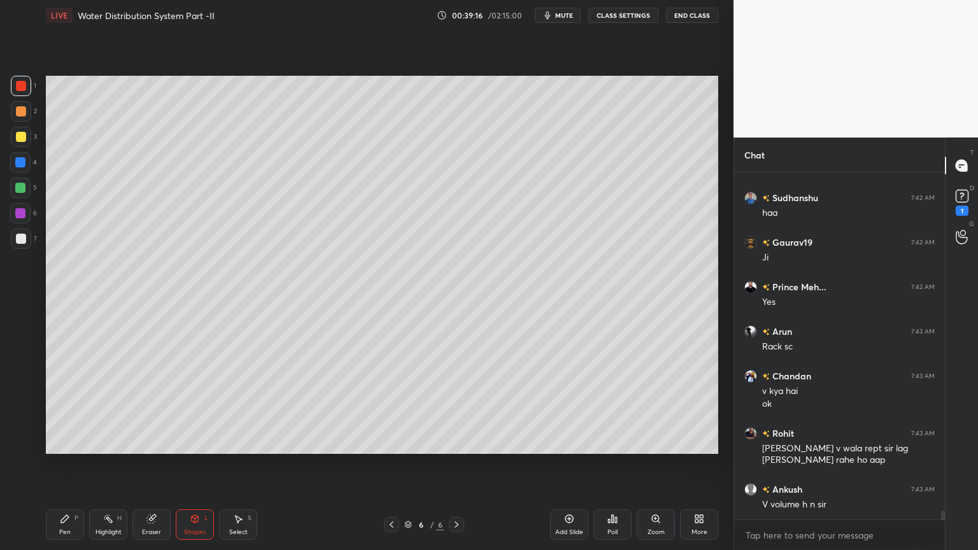
scroll to position [12956, 0]
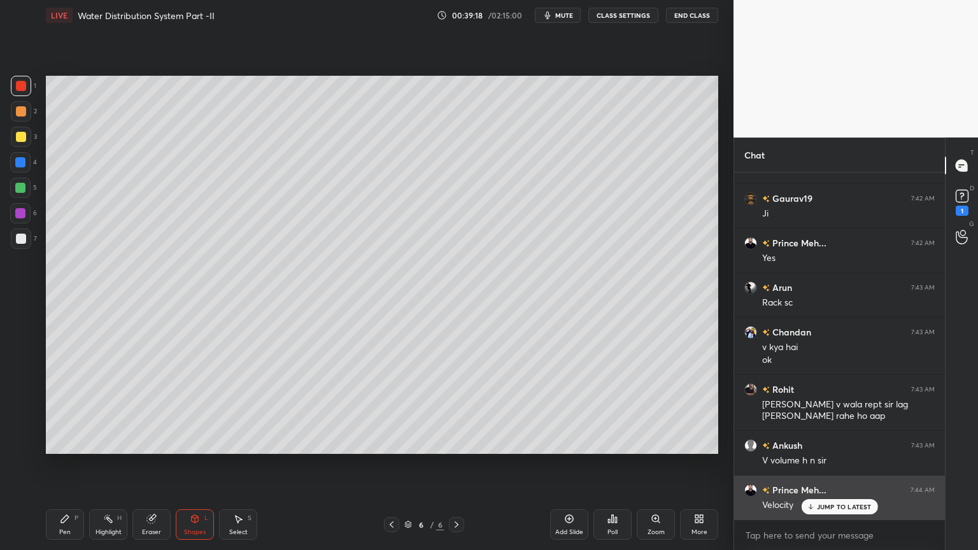
click at [832, 442] on div "JUMP TO LATEST" at bounding box center [839, 506] width 76 height 15
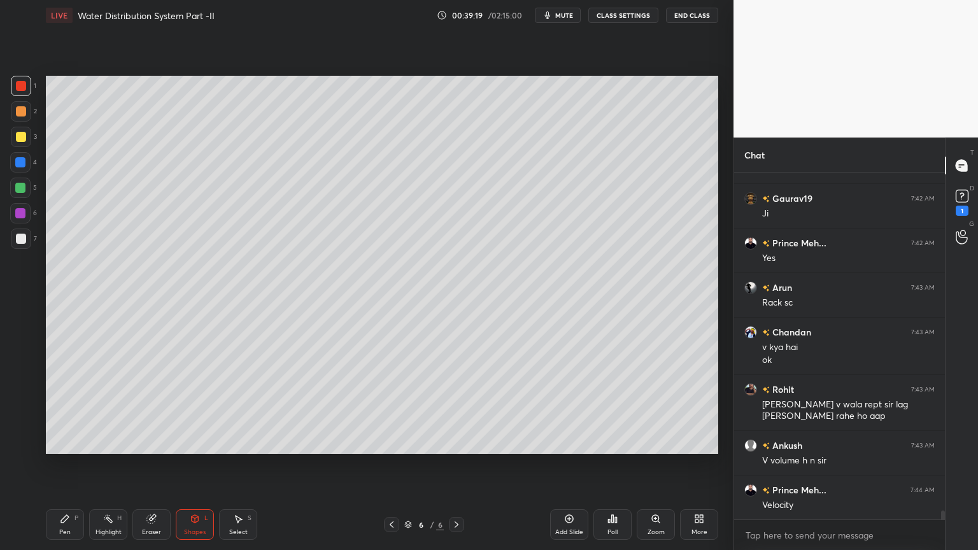
click at [69, 442] on div "Pen" at bounding box center [64, 532] width 11 height 6
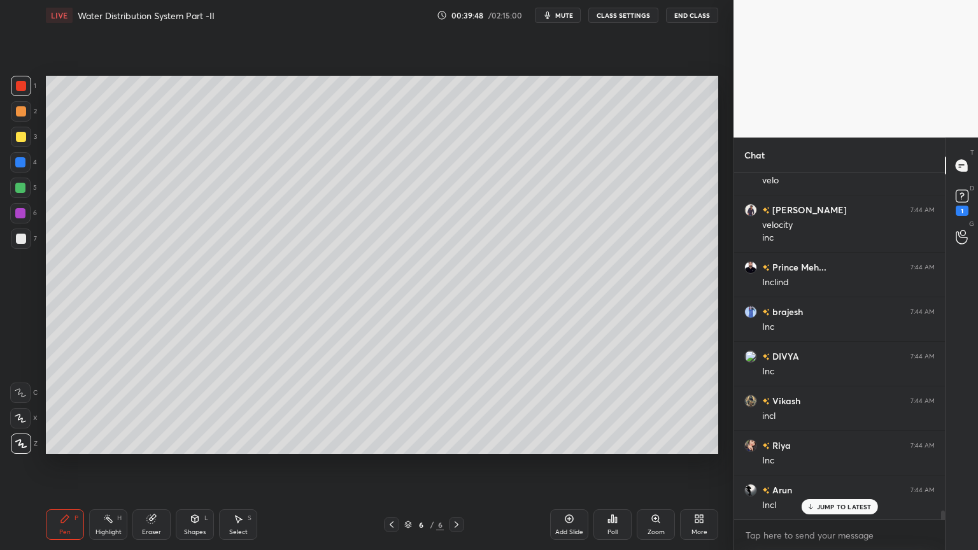
scroll to position [13414, 0]
click at [845, 442] on div "[PERSON_NAME] 7:42 AM haa Gaurav19 7:42 AM [PERSON_NAME] Meh... 7:42 AM Yes Aru…" at bounding box center [839, 345] width 211 height 347
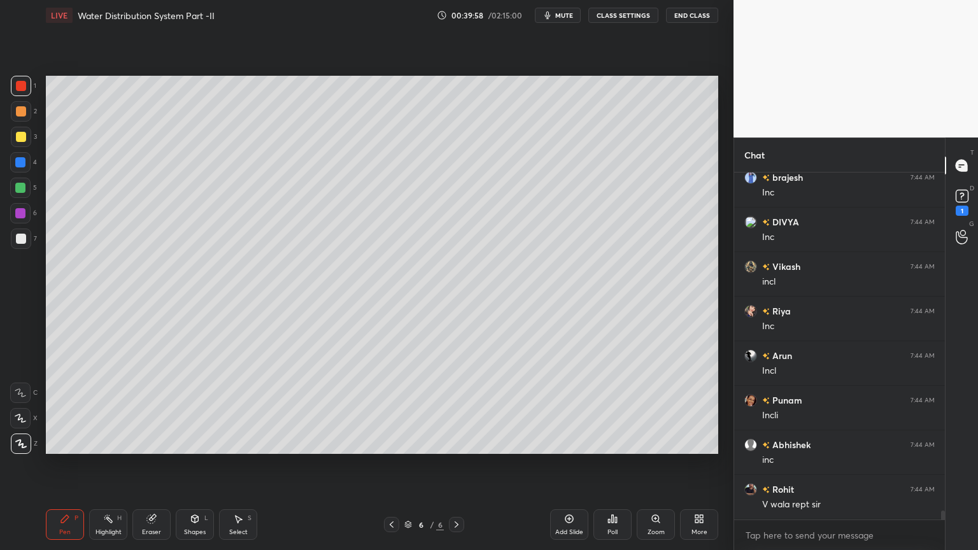
click at [575, 442] on div "Add Slide" at bounding box center [569, 524] width 38 height 31
click at [17, 239] on div at bounding box center [21, 239] width 10 height 10
click at [21, 237] on div at bounding box center [21, 239] width 10 height 10
click at [61, 442] on icon at bounding box center [65, 519] width 8 height 8
click at [20, 419] on icon at bounding box center [20, 418] width 11 height 9
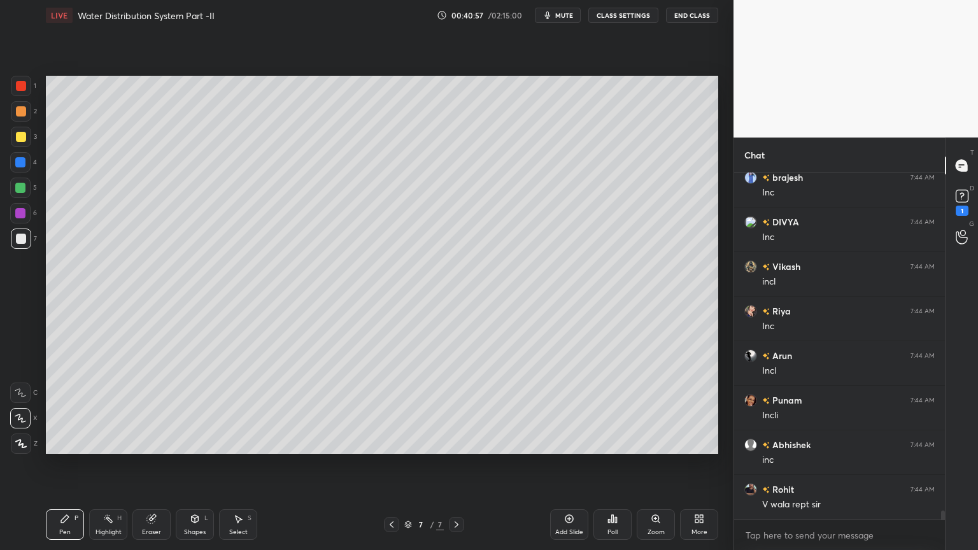
scroll to position [13504, 0]
click at [24, 132] on div at bounding box center [21, 137] width 10 height 10
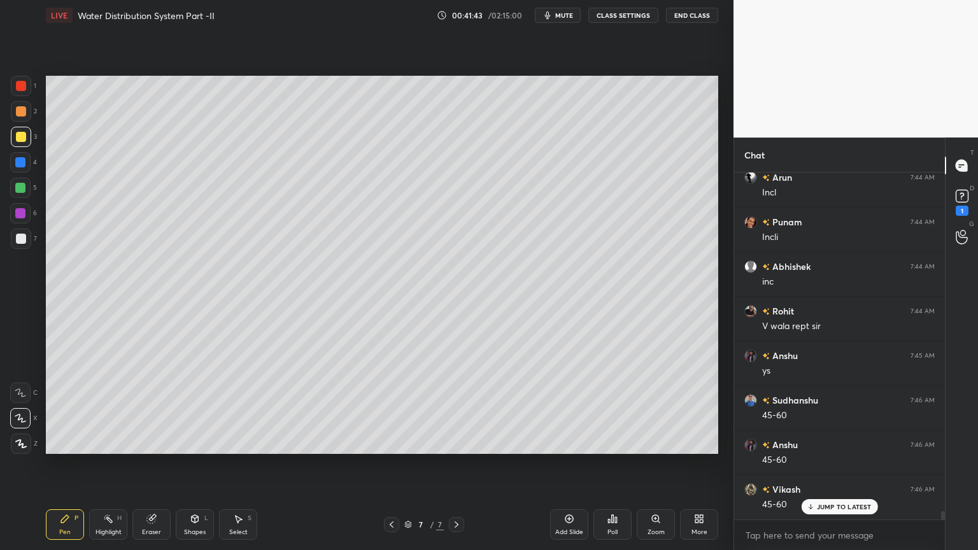
scroll to position [13682, 0]
click at [24, 188] on div at bounding box center [20, 188] width 10 height 10
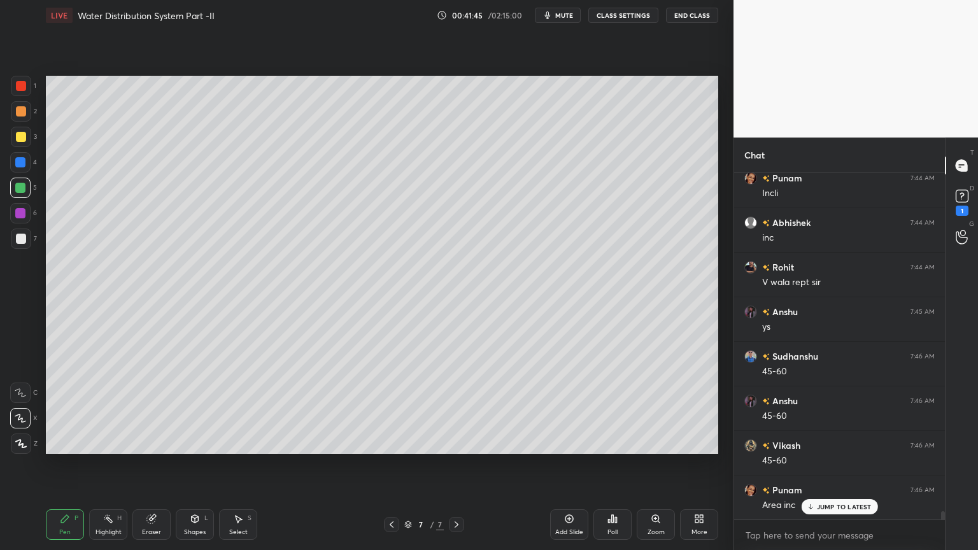
click at [20, 162] on div at bounding box center [20, 162] width 10 height 10
click at [64, 442] on div "Pen P" at bounding box center [65, 524] width 38 height 31
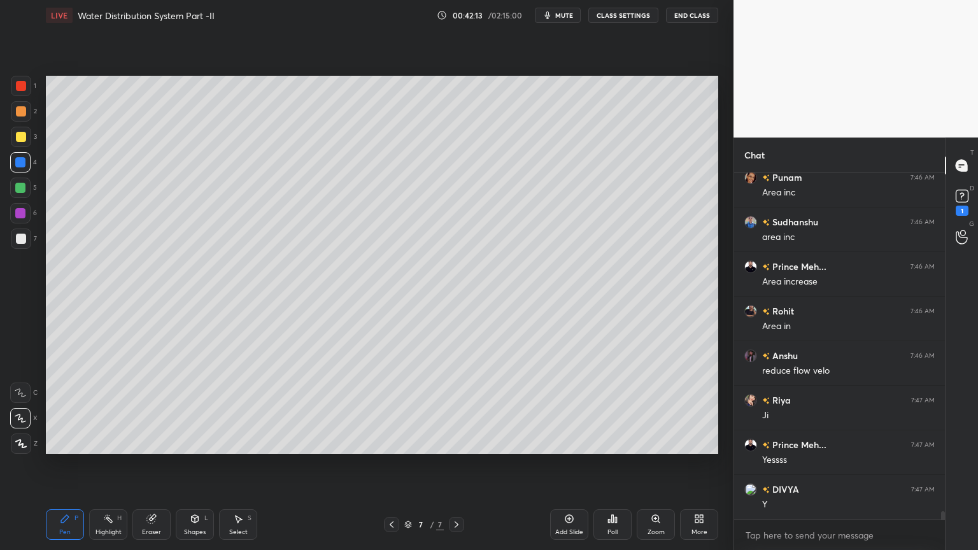
scroll to position [14038, 0]
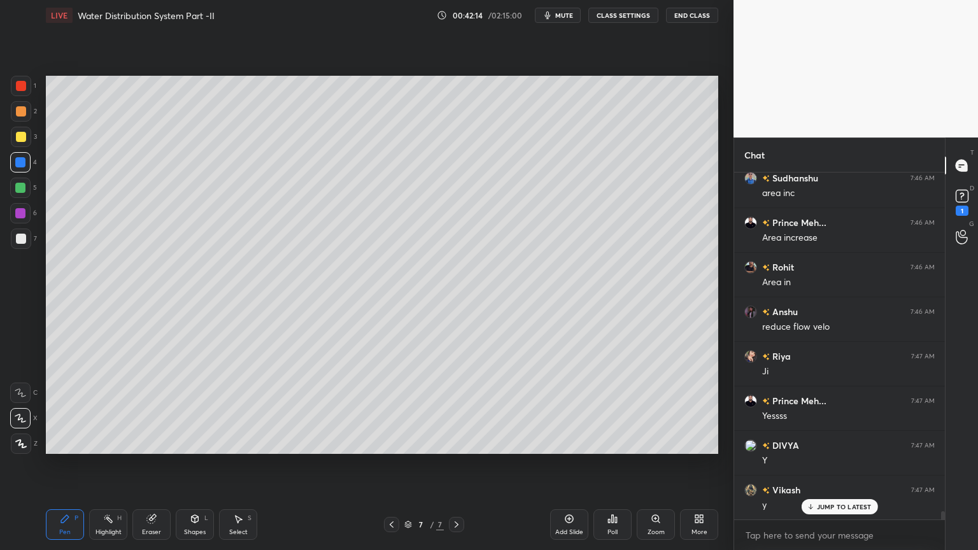
click at [64, 442] on div "Pen P" at bounding box center [65, 524] width 38 height 31
click at [390, 442] on icon at bounding box center [391, 524] width 10 height 10
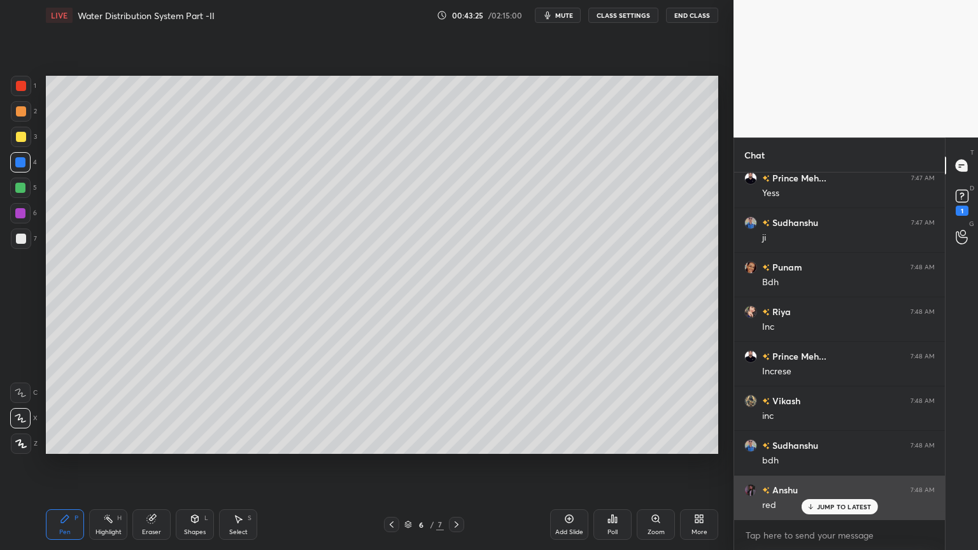
click at [833, 442] on p "JUMP TO LATEST" at bounding box center [844, 507] width 55 height 8
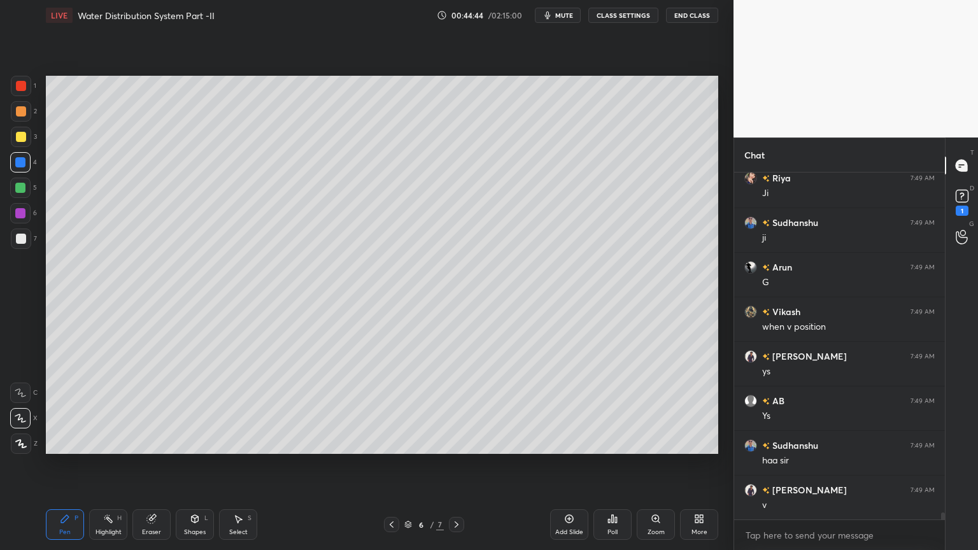
scroll to position [16133, 0]
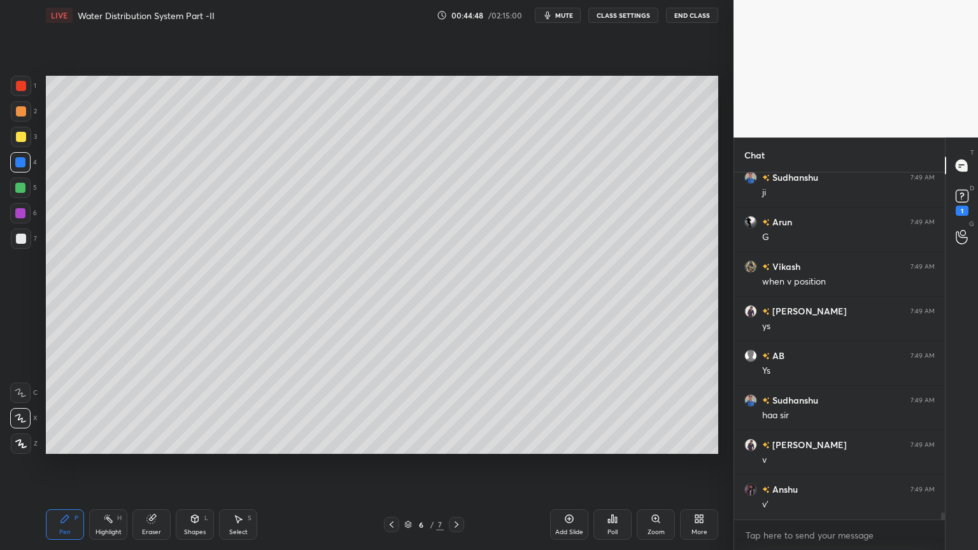
click at [453, 442] on icon at bounding box center [456, 524] width 10 height 10
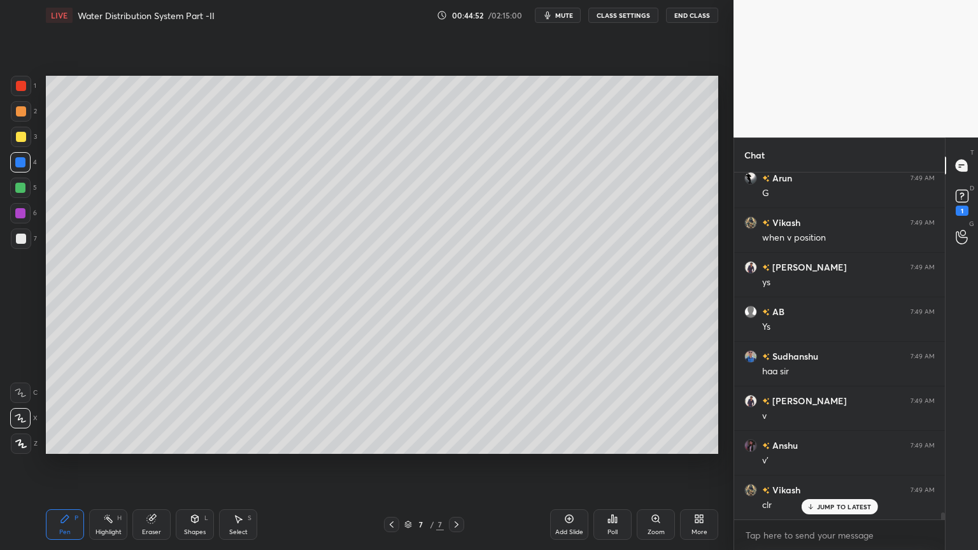
click at [20, 162] on div at bounding box center [20, 162] width 10 height 10
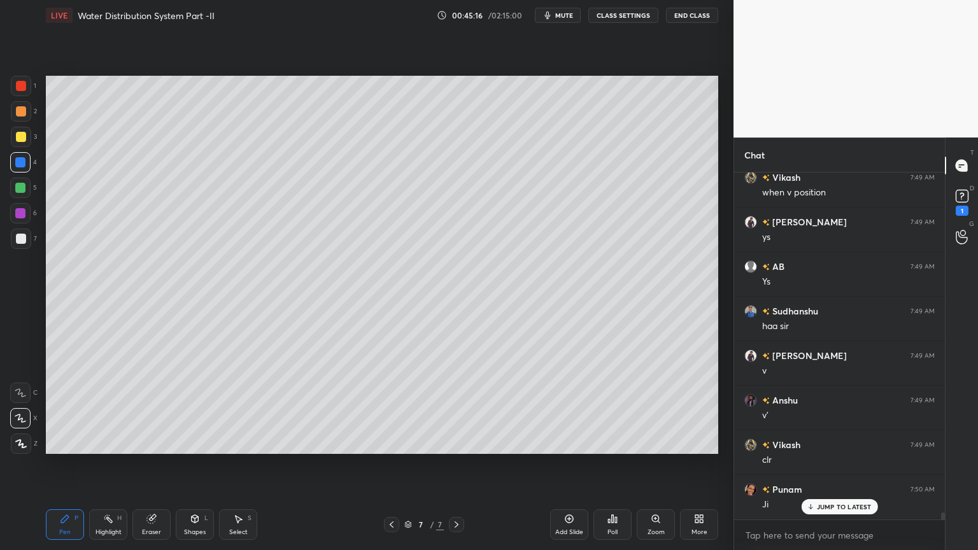
scroll to position [16266, 0]
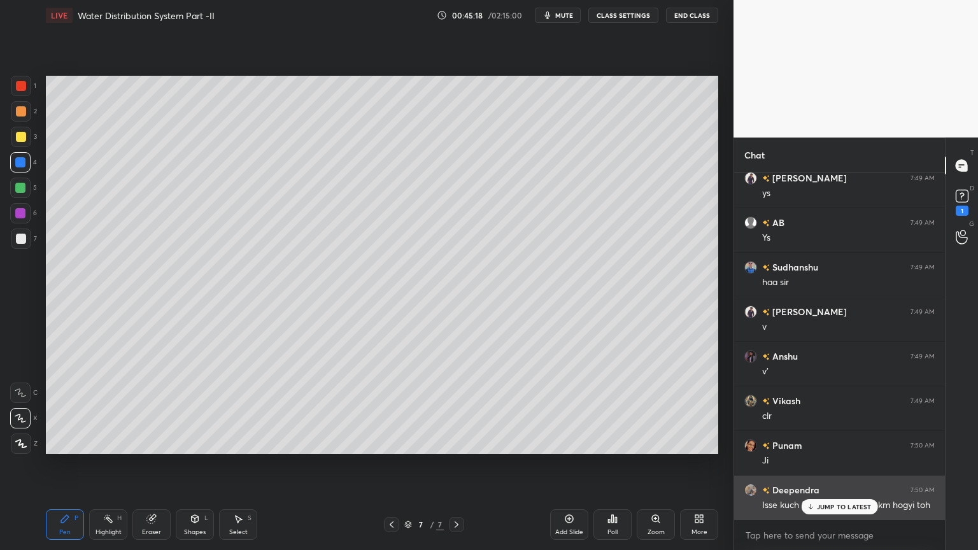
click at [829, 442] on p "JUMP TO LATEST" at bounding box center [844, 507] width 55 height 8
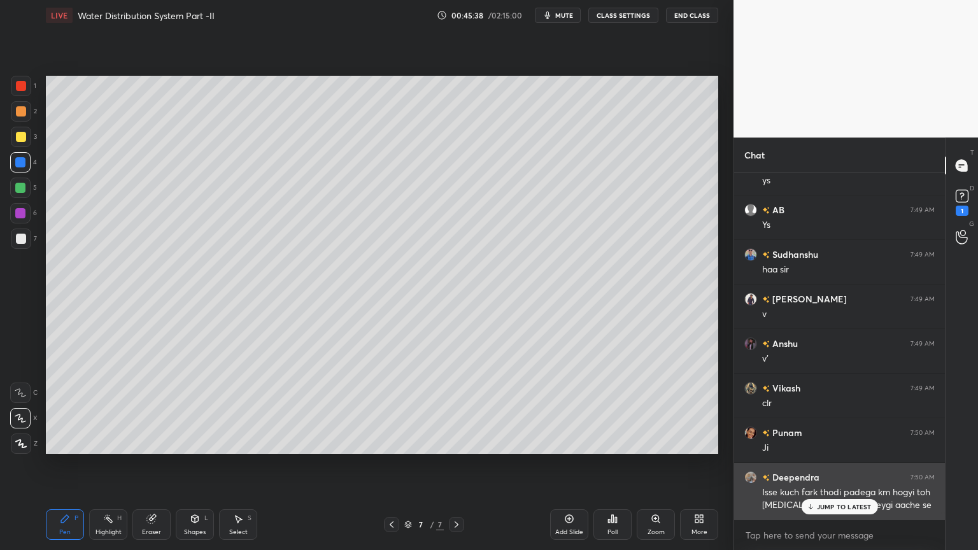
click at [833, 442] on p "JUMP TO LATEST" at bounding box center [844, 507] width 55 height 8
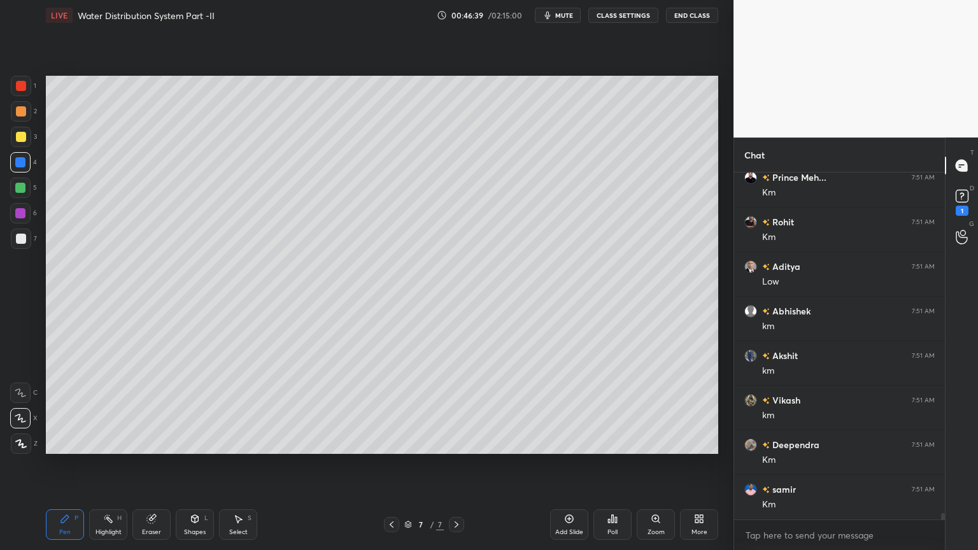
scroll to position [17704, 0]
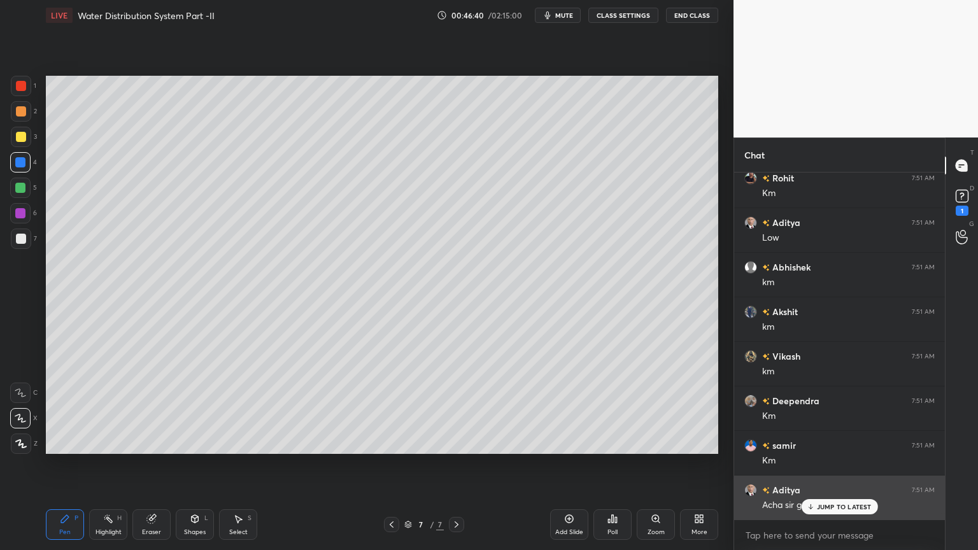
click at [843, 442] on div "JUMP TO LATEST" at bounding box center [839, 506] width 76 height 15
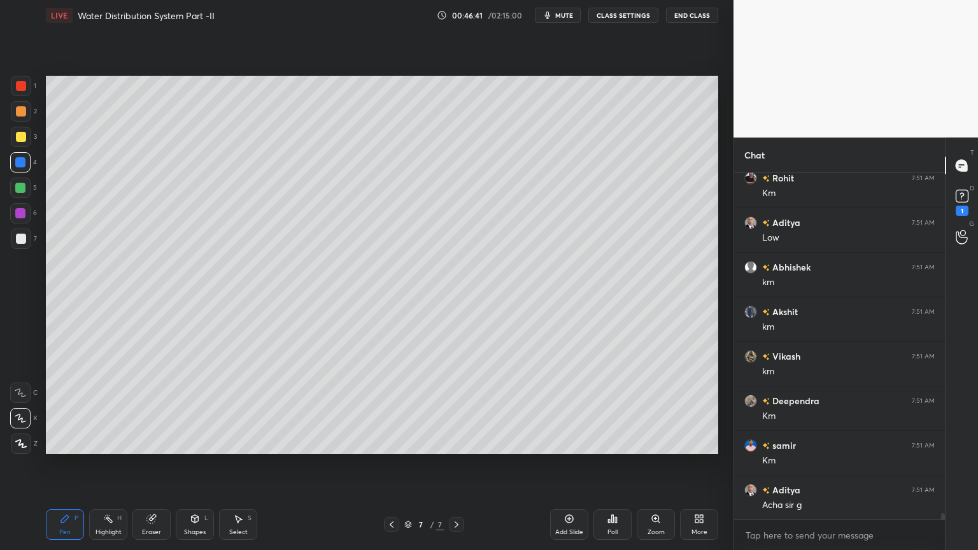
click at [559, 442] on div "Add Slide" at bounding box center [569, 524] width 38 height 31
click at [20, 139] on div at bounding box center [21, 137] width 10 height 10
click at [59, 442] on div "Pen P" at bounding box center [65, 524] width 38 height 31
click at [20, 140] on div at bounding box center [21, 137] width 10 height 10
click at [21, 438] on div at bounding box center [21, 443] width 20 height 20
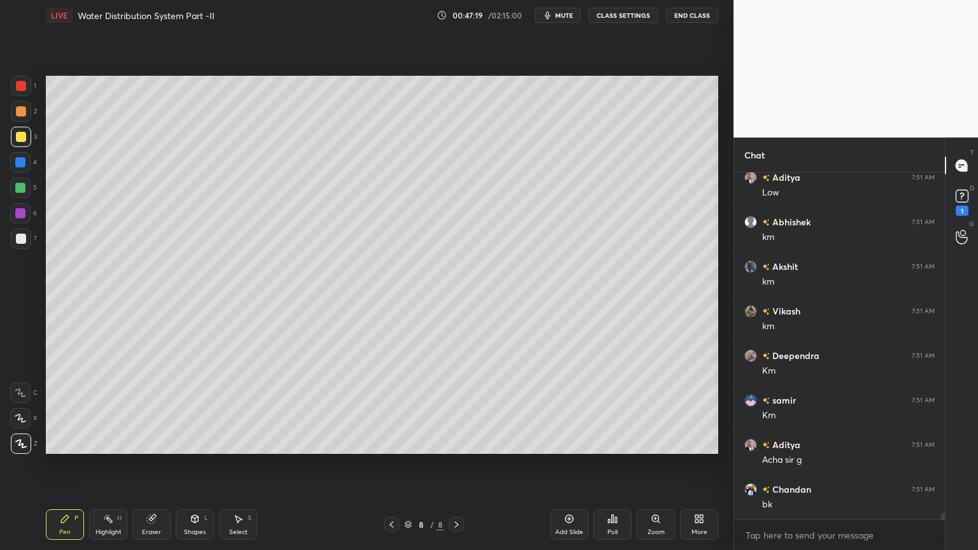
scroll to position [17804, 0]
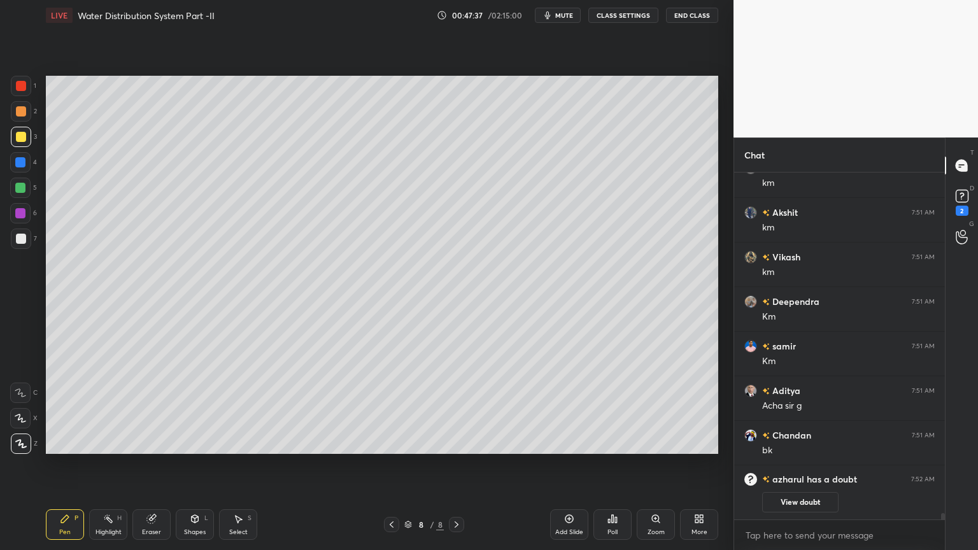
click at [197, 442] on icon at bounding box center [195, 519] width 7 height 8
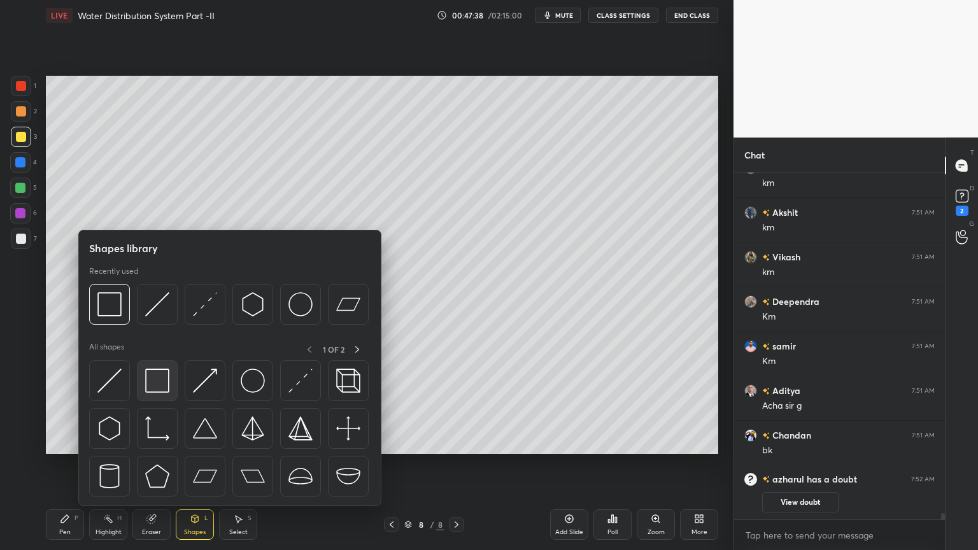
click at [158, 379] on img at bounding box center [157, 381] width 24 height 24
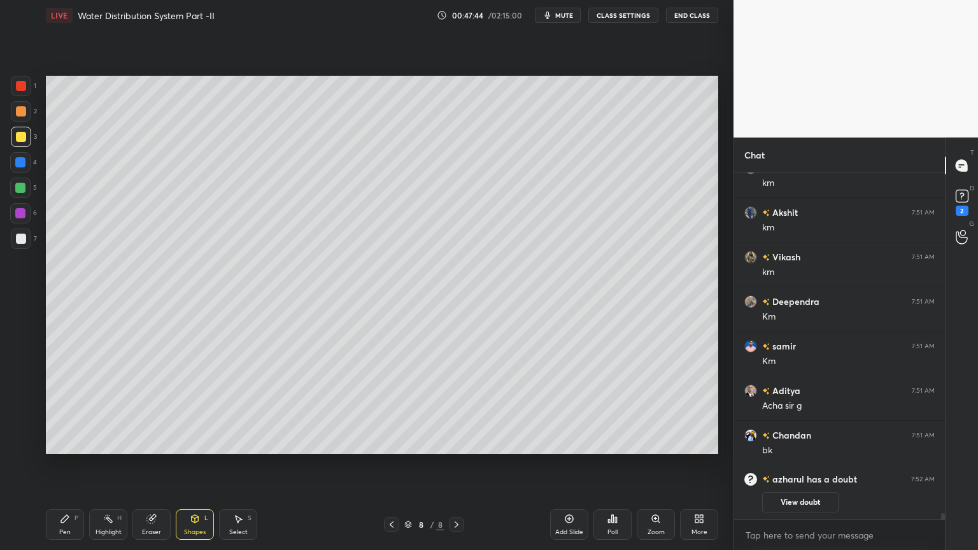
click at [69, 442] on icon at bounding box center [65, 519] width 10 height 10
click at [28, 239] on div at bounding box center [21, 238] width 20 height 20
click at [15, 415] on icon at bounding box center [20, 418] width 11 height 9
click at [16, 134] on div at bounding box center [21, 137] width 10 height 10
click at [21, 241] on div at bounding box center [21, 239] width 10 height 10
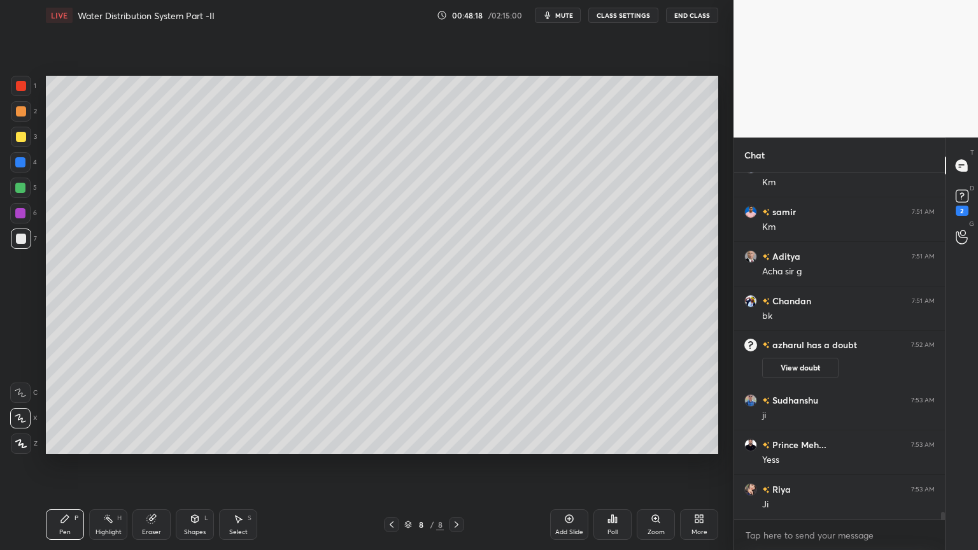
scroll to position [15581, 0]
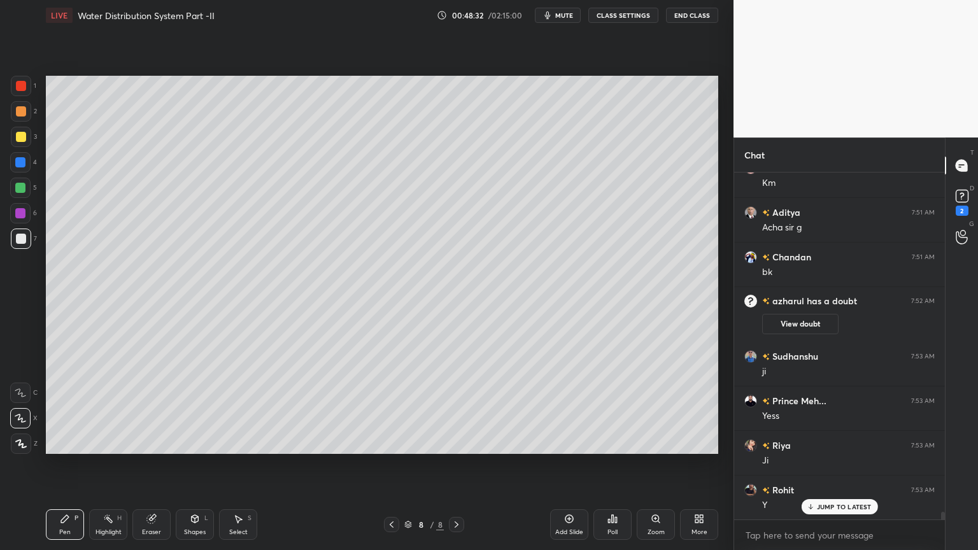
click at [192, 442] on icon at bounding box center [195, 519] width 7 height 8
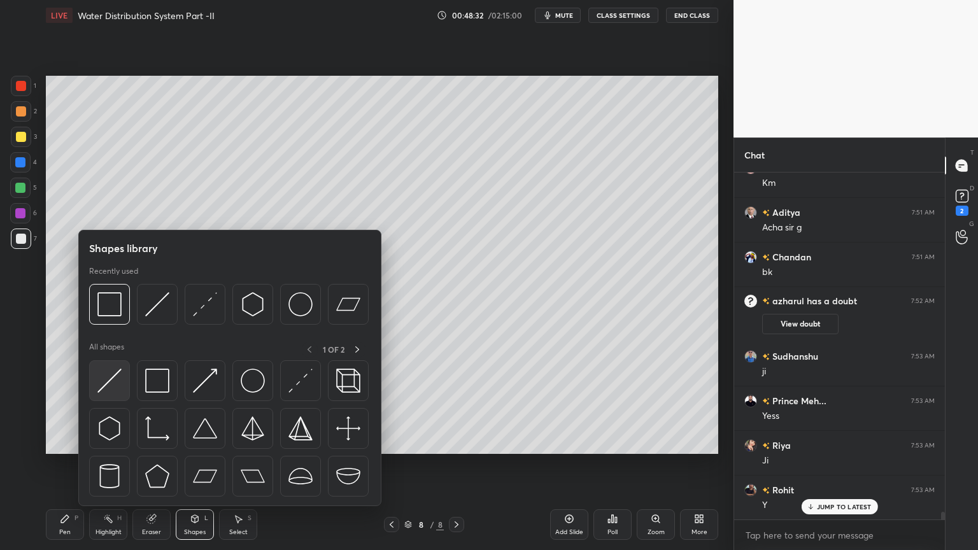
click at [108, 378] on img at bounding box center [109, 381] width 24 height 24
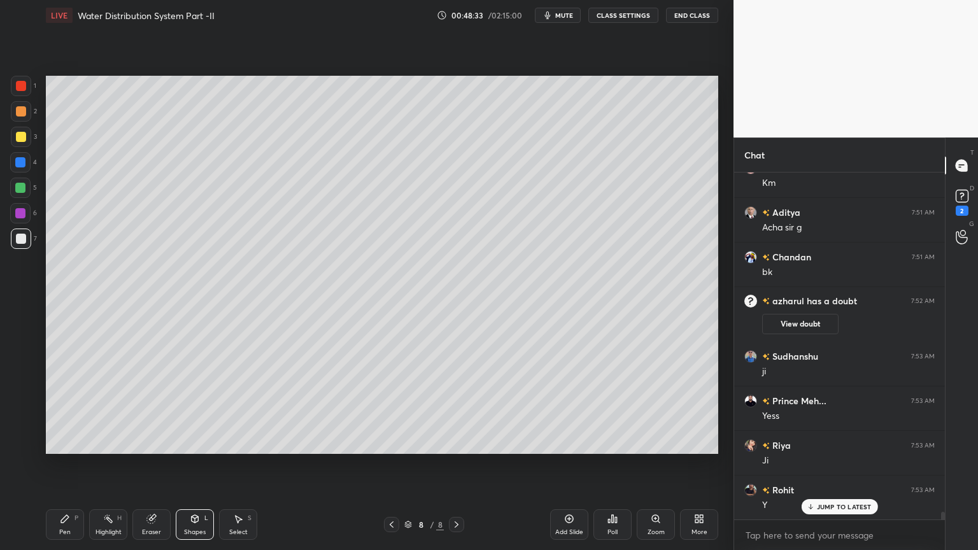
click at [195, 442] on icon at bounding box center [195, 519] width 7 height 8
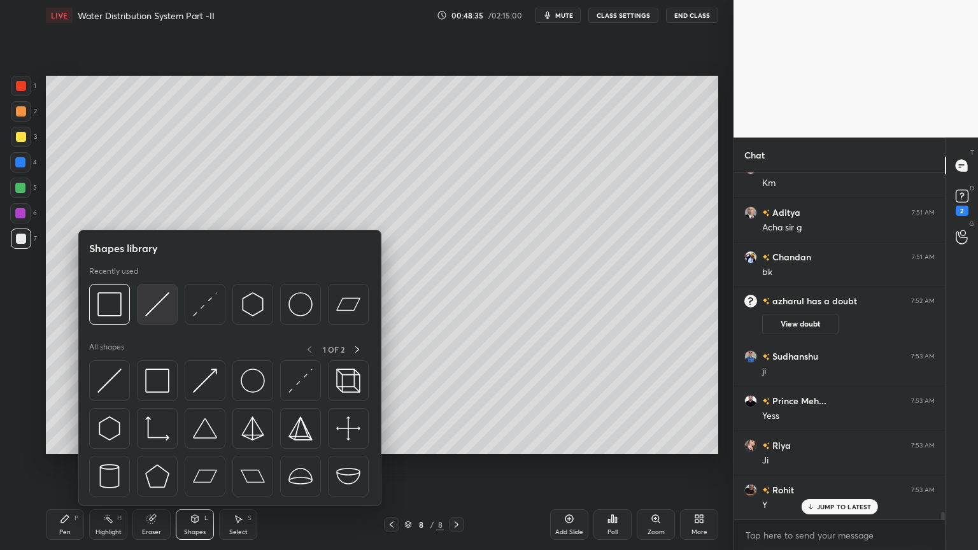
click at [158, 302] on img at bounding box center [157, 304] width 24 height 24
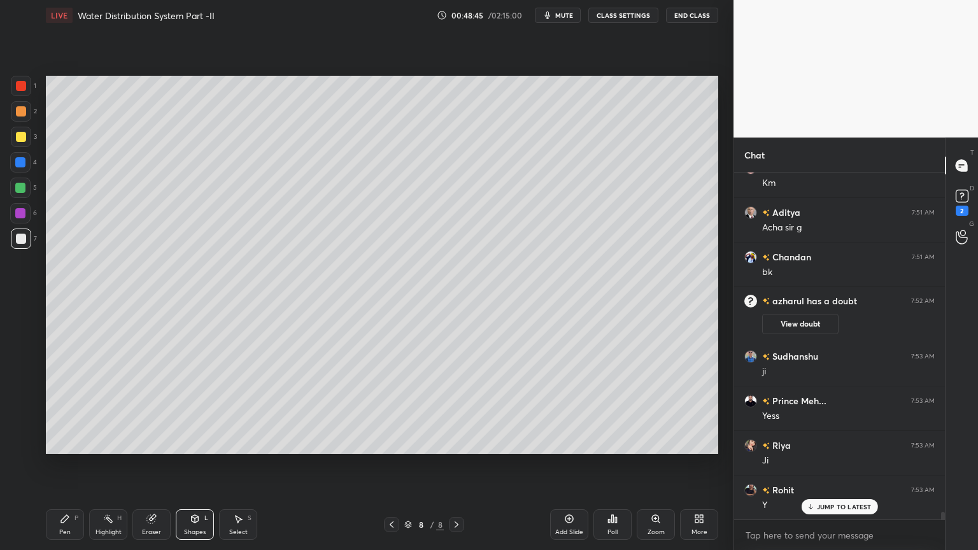
click at [158, 442] on div "Eraser" at bounding box center [151, 524] width 38 height 31
click at [193, 442] on div "Shapes L" at bounding box center [195, 524] width 38 height 31
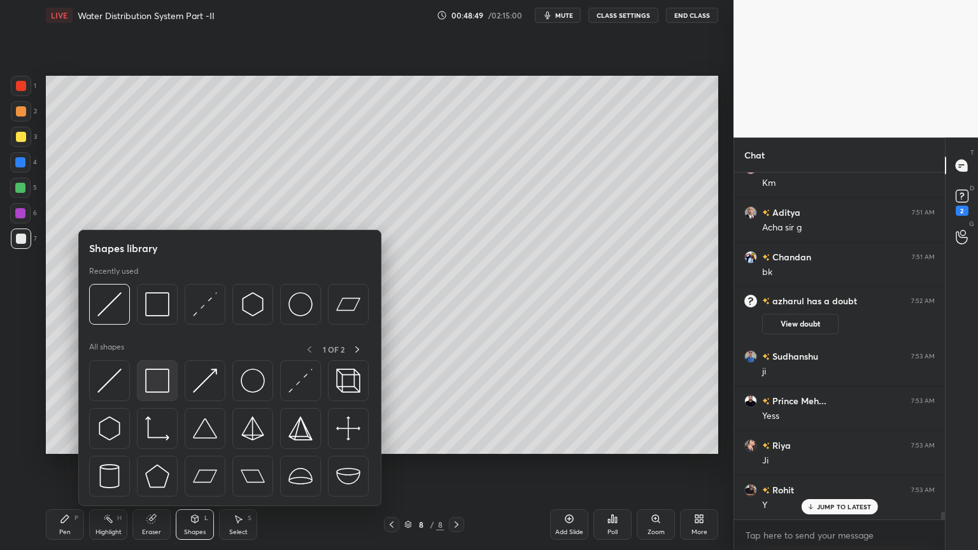
click at [154, 381] on img at bounding box center [157, 381] width 24 height 24
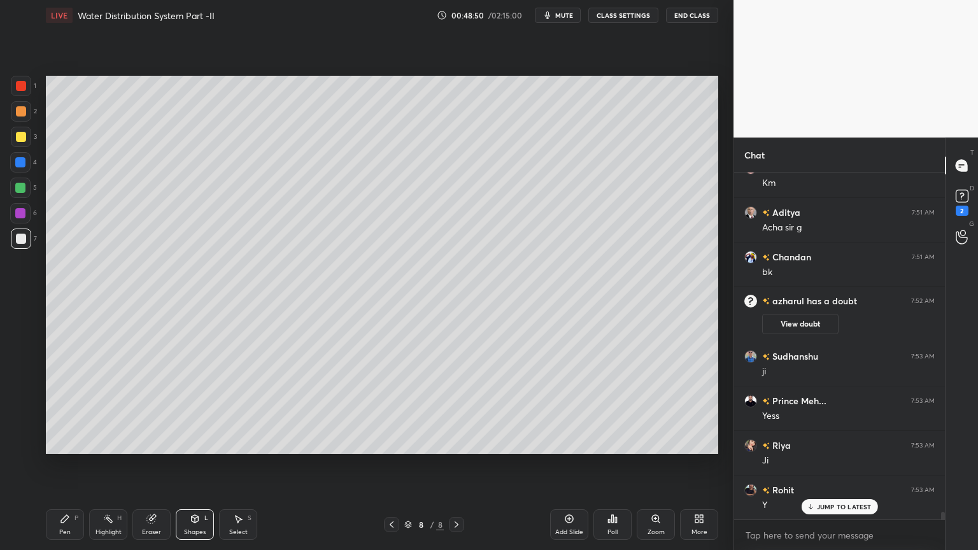
click at [193, 442] on icon at bounding box center [195, 519] width 7 height 8
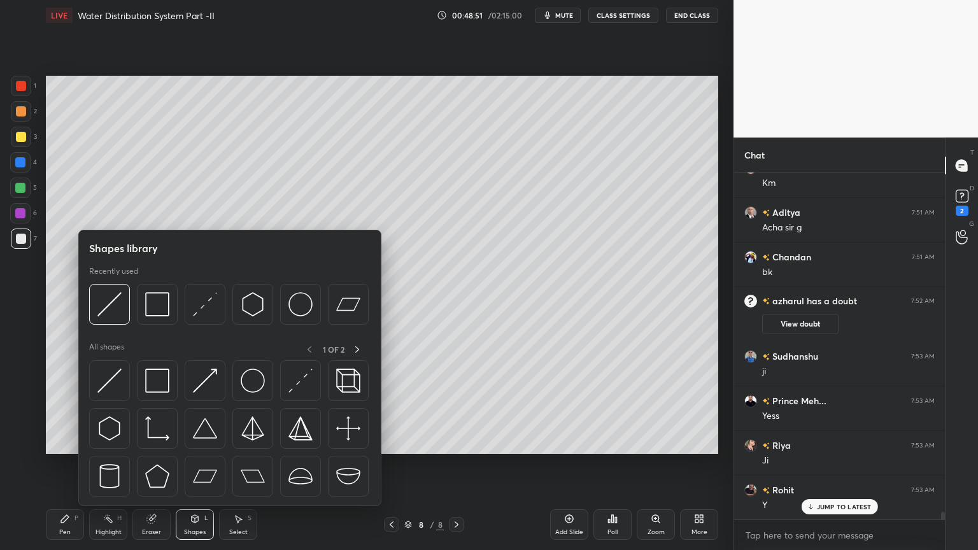
click at [206, 442] on img at bounding box center [205, 476] width 24 height 24
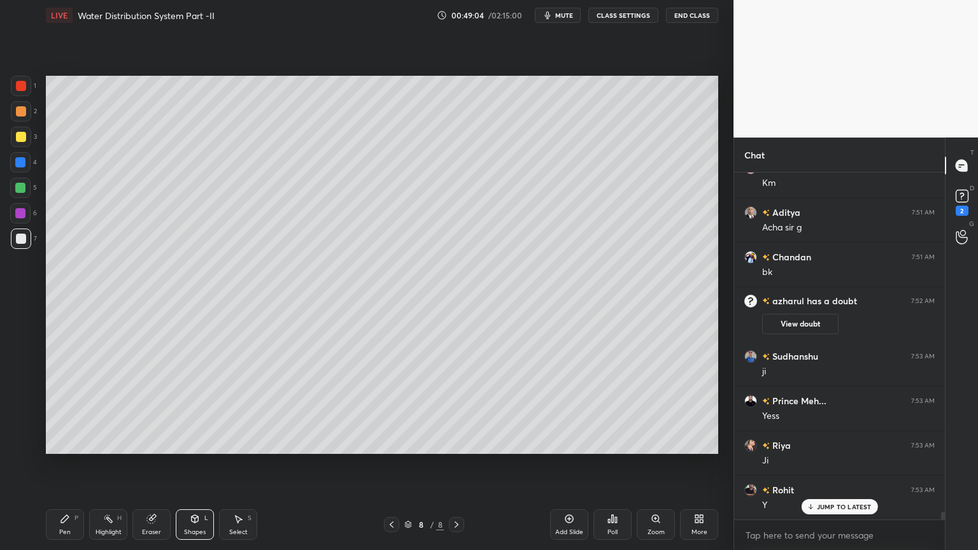
click at [193, 442] on div "Pen P Highlight H Eraser Shapes L Select S 8 / 8 Add Slide Poll Zoom More" at bounding box center [382, 524] width 672 height 51
click at [191, 442] on icon at bounding box center [195, 519] width 10 height 10
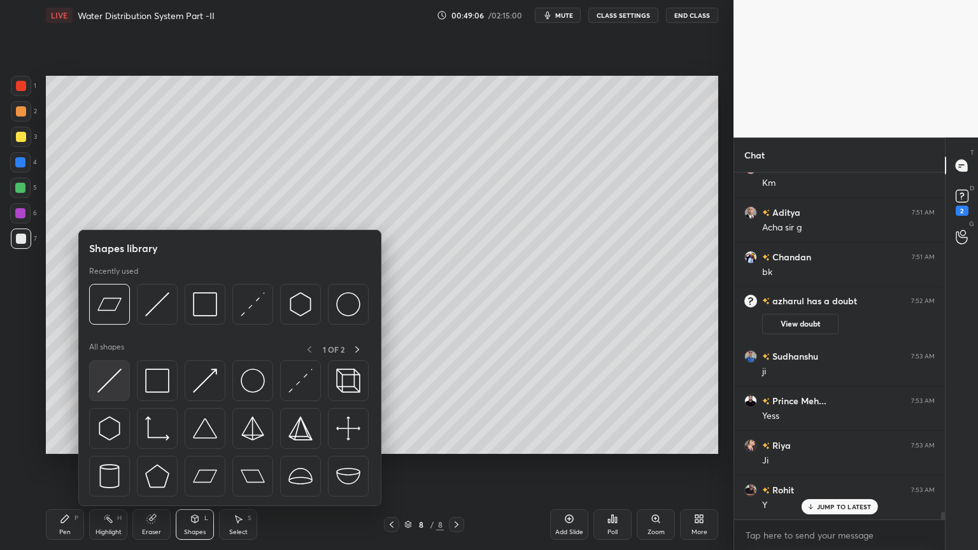
click at [112, 381] on img at bounding box center [109, 381] width 24 height 24
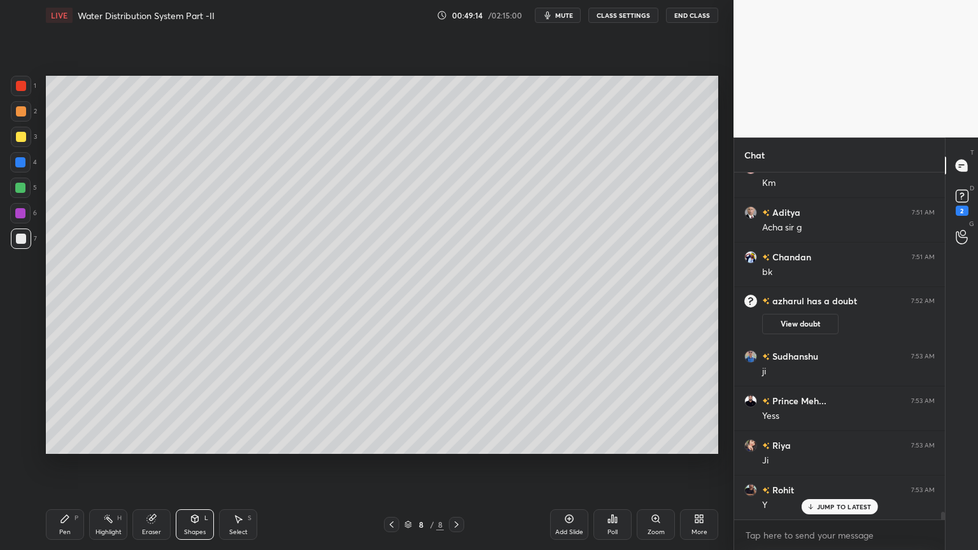
click at [191, 442] on icon at bounding box center [195, 519] width 10 height 10
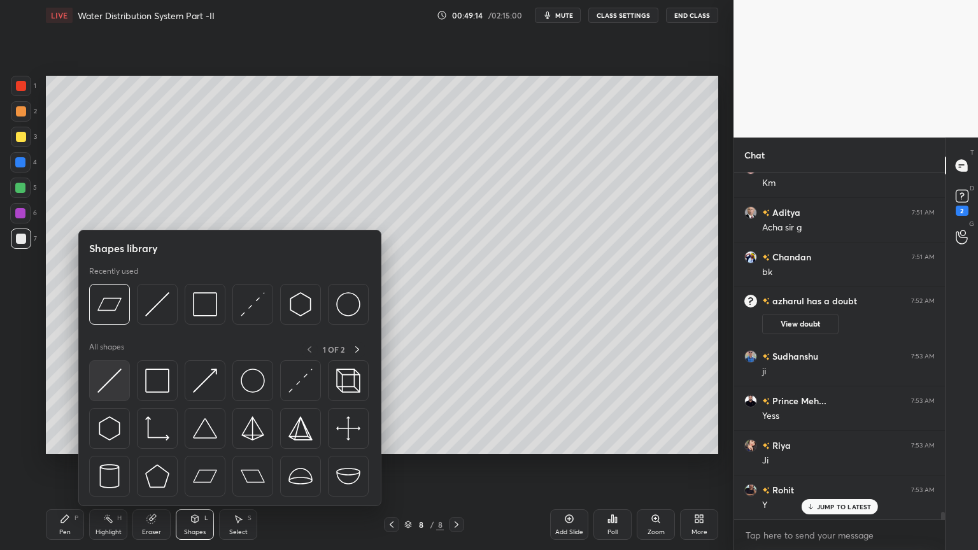
click at [111, 381] on img at bounding box center [109, 381] width 24 height 24
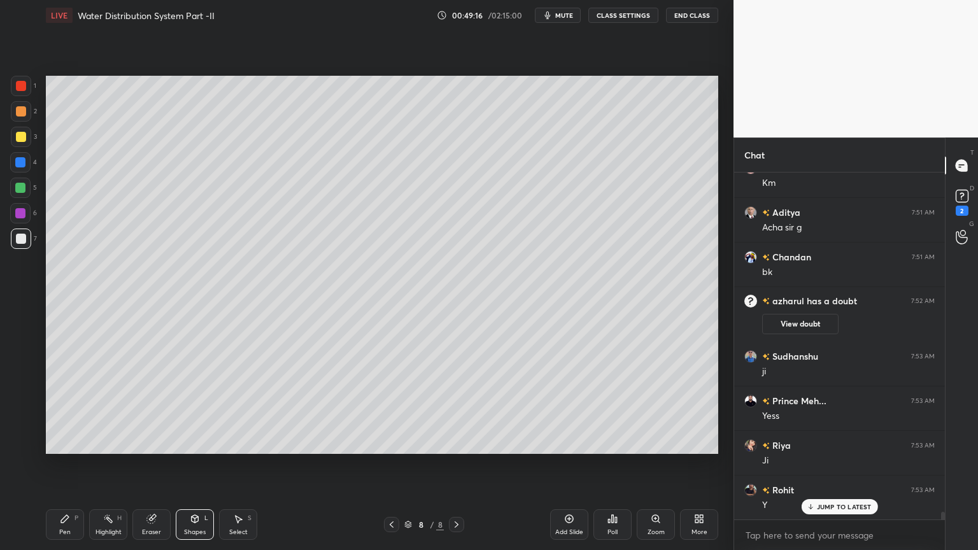
click at [18, 135] on div at bounding box center [21, 137] width 10 height 10
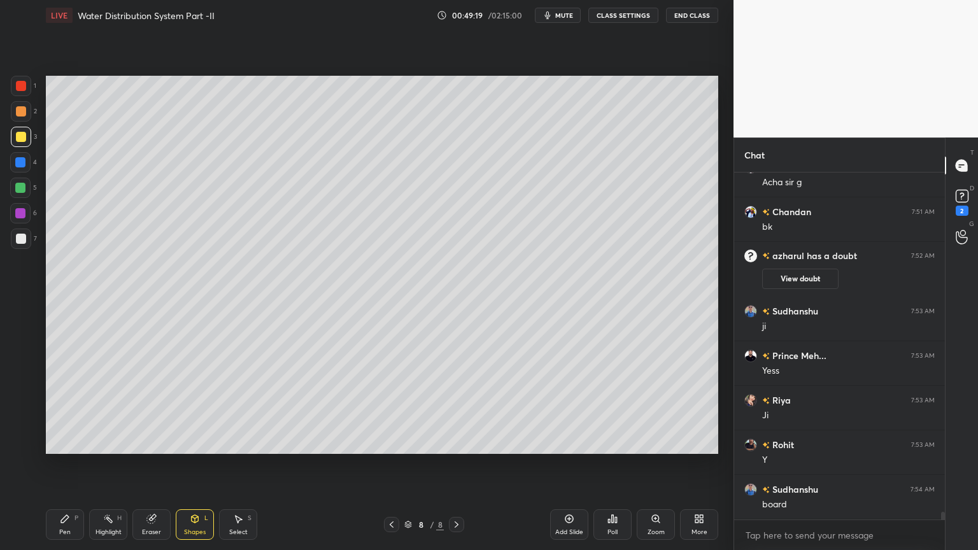
click at [64, 442] on div "Pen" at bounding box center [64, 532] width 11 height 6
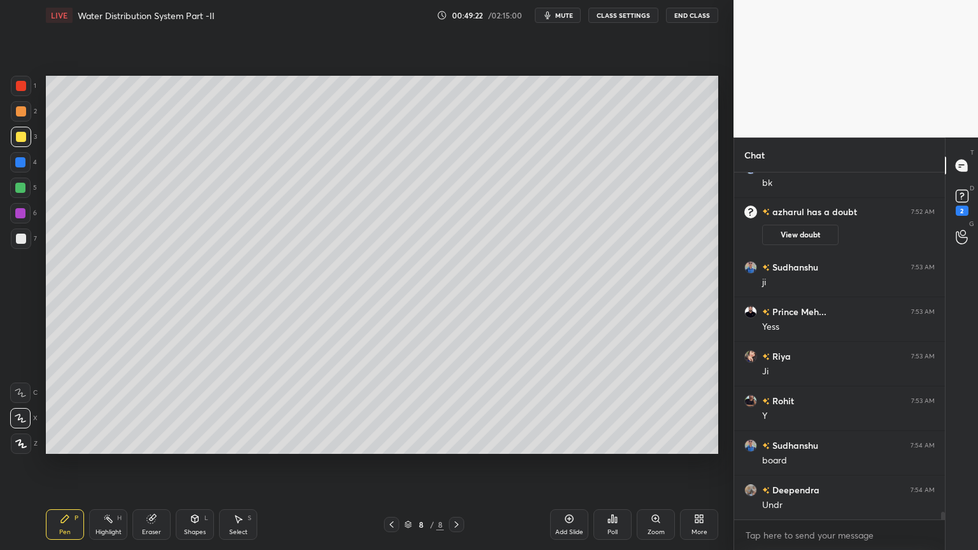
click at [199, 442] on div "Shapes L" at bounding box center [195, 524] width 38 height 31
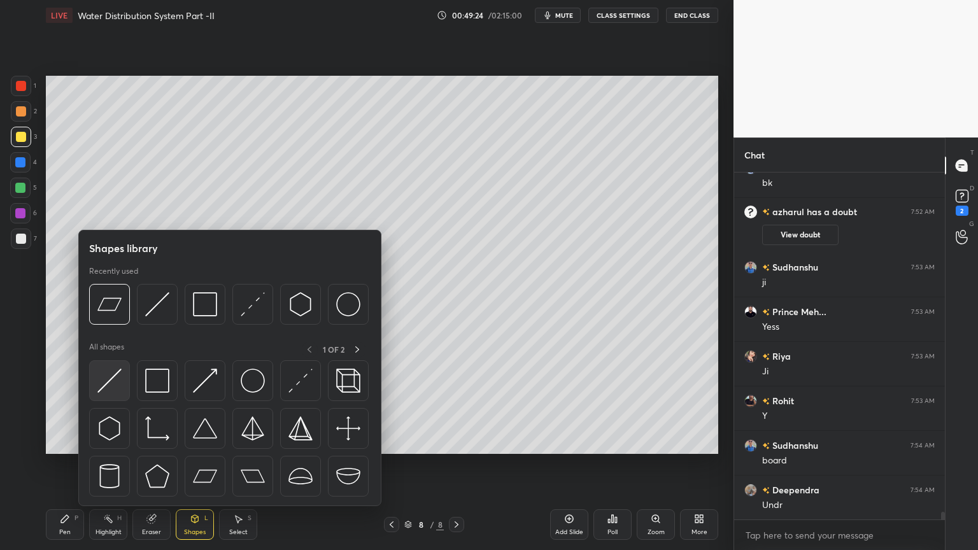
click at [103, 382] on img at bounding box center [109, 381] width 24 height 24
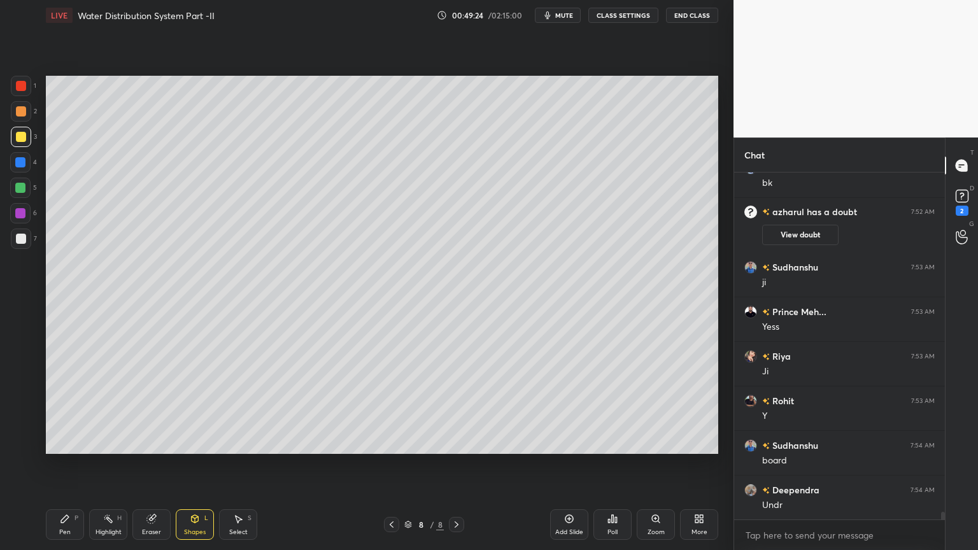
scroll to position [15715, 0]
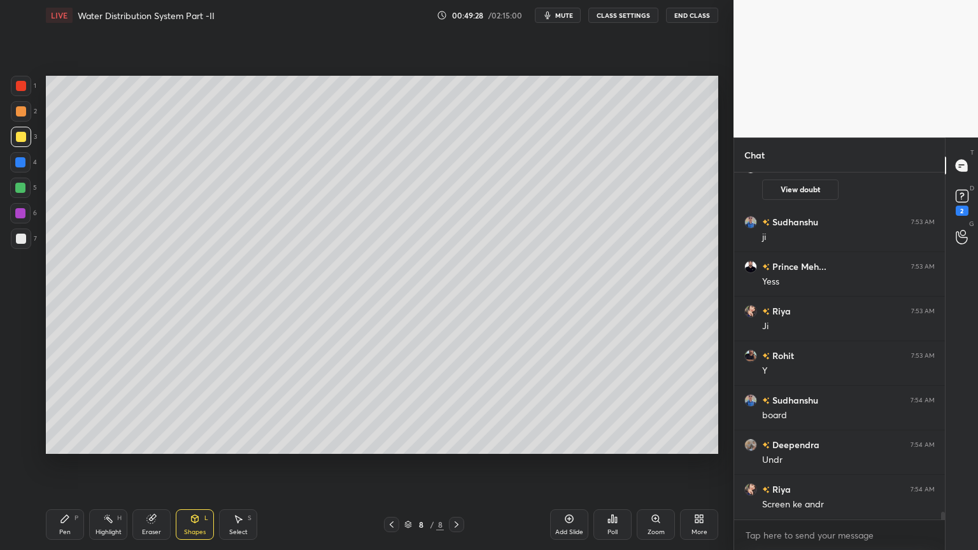
click at [66, 442] on icon at bounding box center [65, 519] width 10 height 10
click at [22, 239] on div at bounding box center [21, 239] width 10 height 10
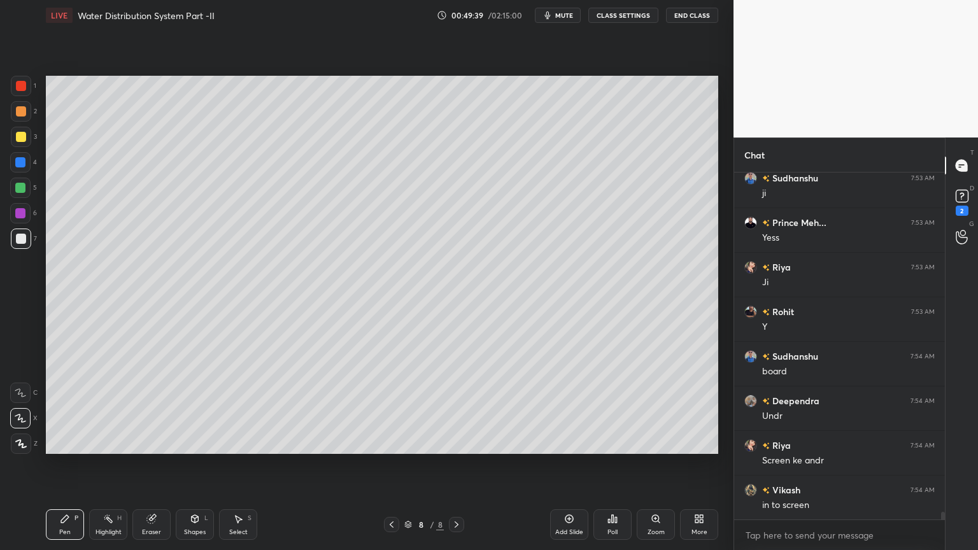
scroll to position [15790, 0]
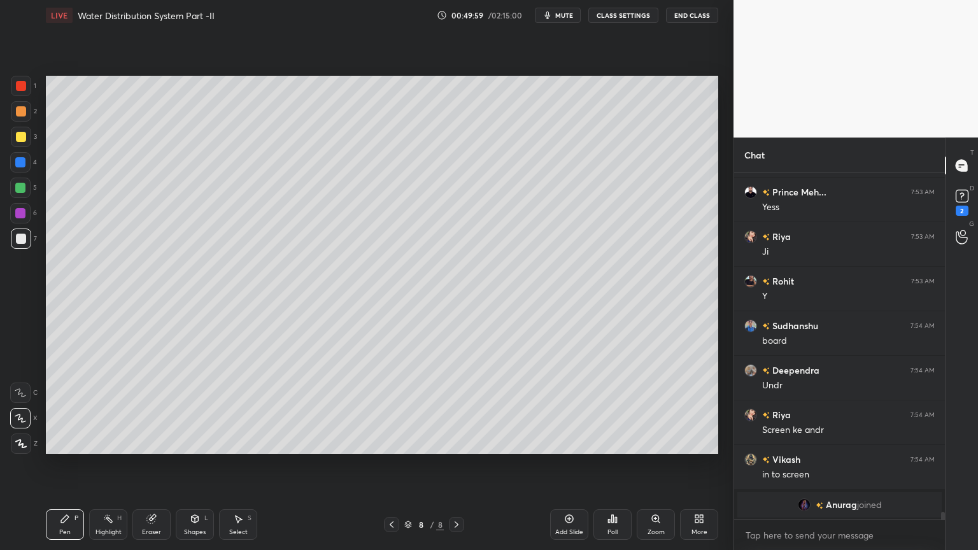
click at [18, 186] on div at bounding box center [20, 188] width 10 height 10
click at [25, 439] on icon at bounding box center [20, 443] width 11 height 9
click at [390, 442] on icon at bounding box center [391, 524] width 10 height 10
click at [389, 442] on icon at bounding box center [391, 524] width 10 height 10
click at [390, 442] on icon at bounding box center [391, 524] width 10 height 10
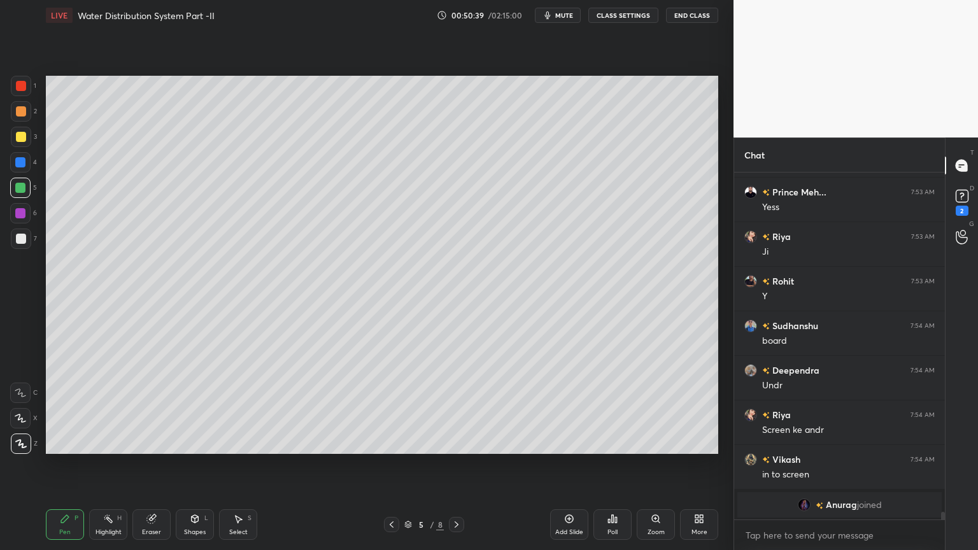
click at [461, 442] on icon at bounding box center [456, 524] width 10 height 10
click at [459, 442] on icon at bounding box center [456, 524] width 10 height 10
click at [458, 442] on icon at bounding box center [456, 524] width 10 height 10
click at [457, 442] on icon at bounding box center [456, 524] width 4 height 6
click at [456, 442] on icon at bounding box center [456, 524] width 10 height 10
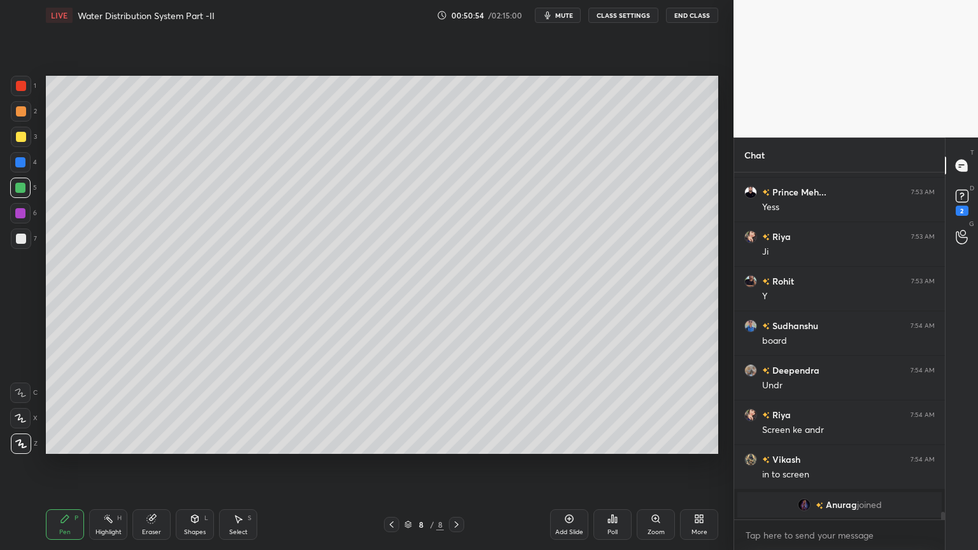
scroll to position [15835, 0]
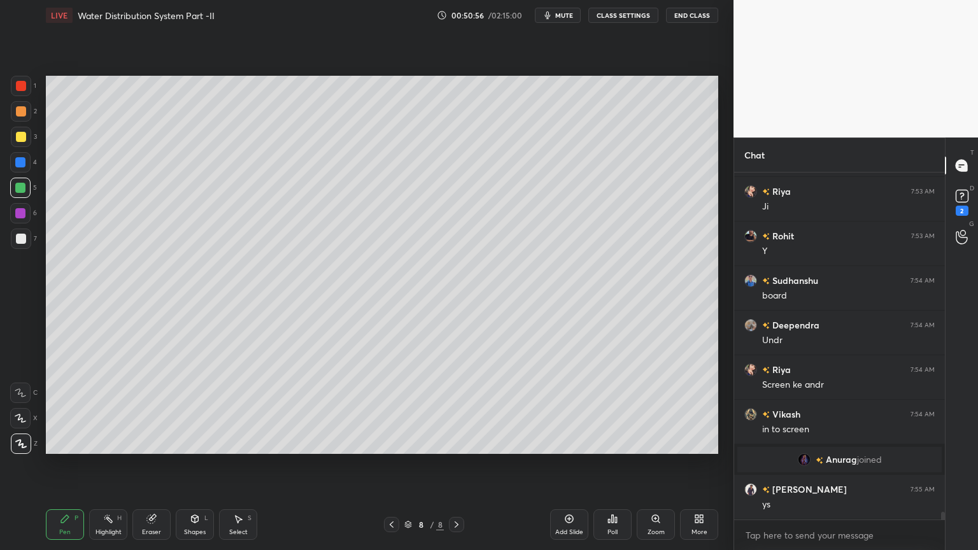
click at [695, 20] on button "End Class" at bounding box center [692, 15] width 52 height 15
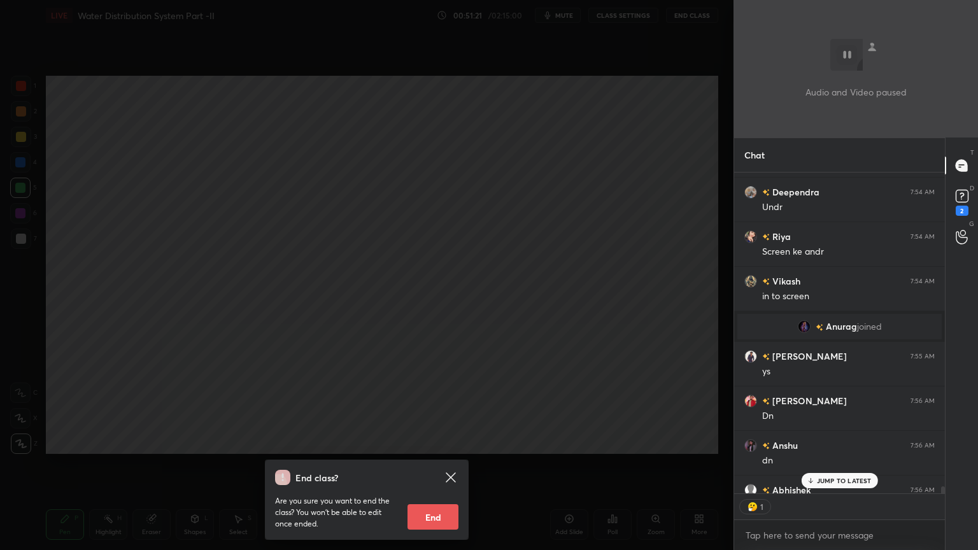
scroll to position [4, 4]
click at [644, 348] on div "End class? Are you sure you want to end the class? You won’t be able to edit on…" at bounding box center [366, 275] width 733 height 550
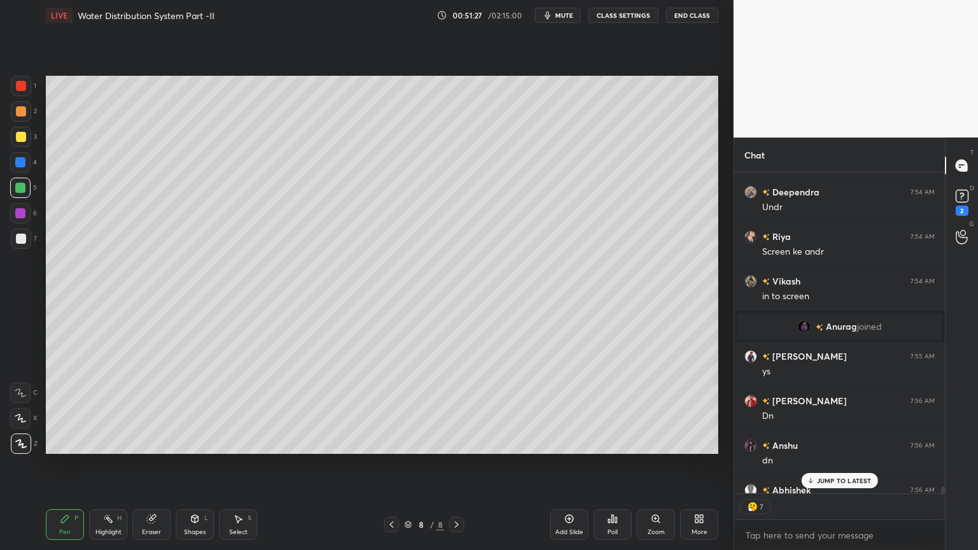
click at [855, 442] on p "JUMP TO LATEST" at bounding box center [844, 481] width 55 height 8
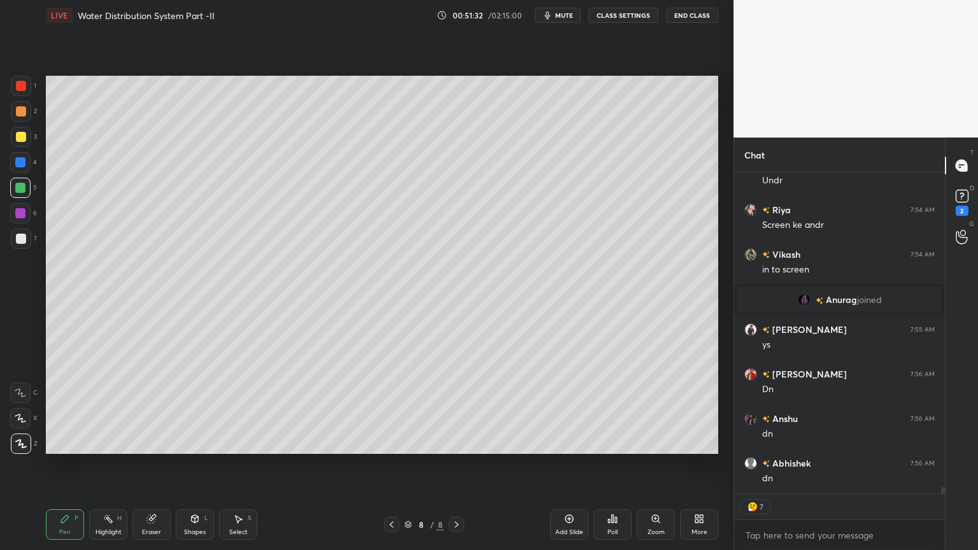
click at [391, 442] on icon at bounding box center [391, 524] width 10 height 10
click at [389, 442] on icon at bounding box center [391, 524] width 10 height 10
click at [391, 442] on icon at bounding box center [391, 524] width 10 height 10
click at [456, 442] on icon at bounding box center [456, 524] width 4 height 6
click at [456, 442] on icon at bounding box center [456, 524] width 10 height 10
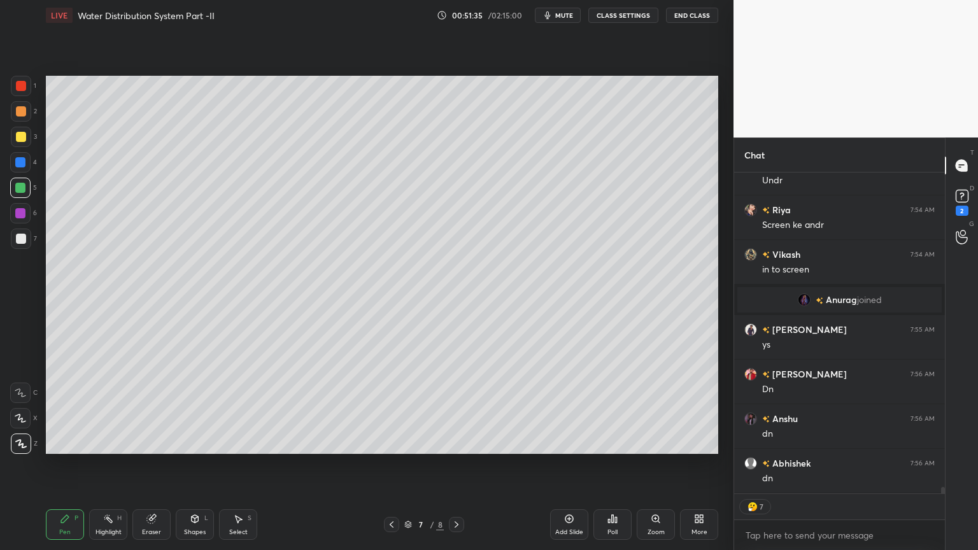
click at [458, 442] on icon at bounding box center [456, 524] width 10 height 10
click at [452, 442] on div at bounding box center [456, 524] width 15 height 15
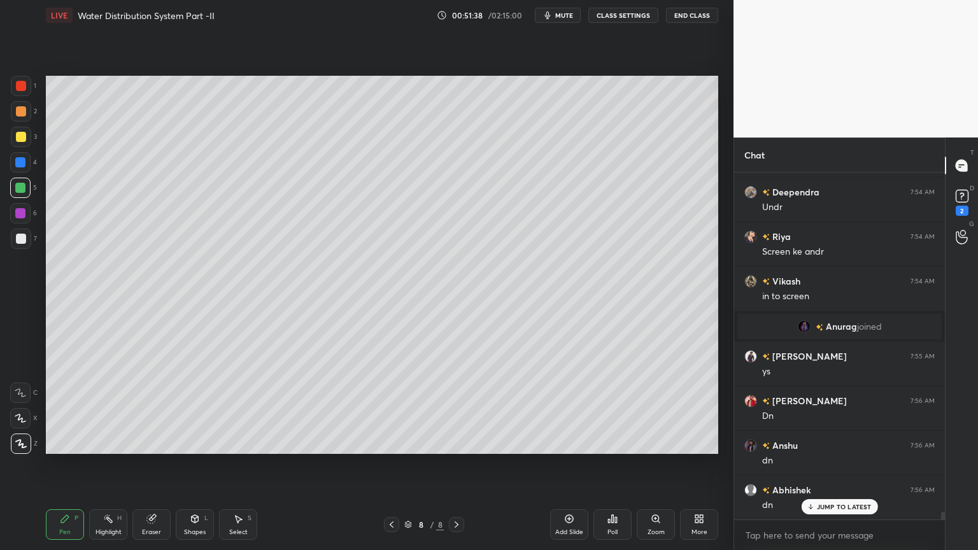
click at [563, 442] on div "Add Slide" at bounding box center [569, 524] width 38 height 31
click at [15, 188] on div at bounding box center [20, 188] width 10 height 10
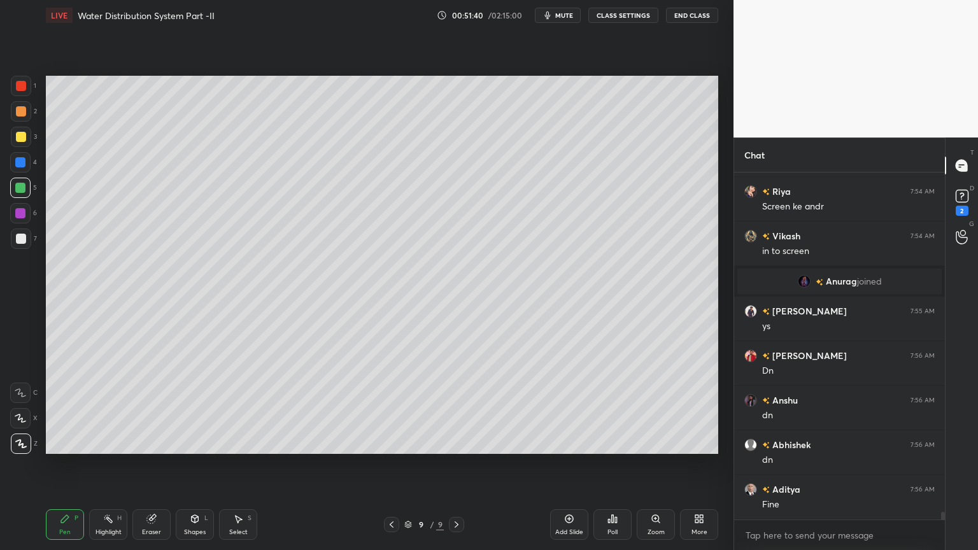
click at [68, 442] on div "Pen" at bounding box center [64, 532] width 11 height 6
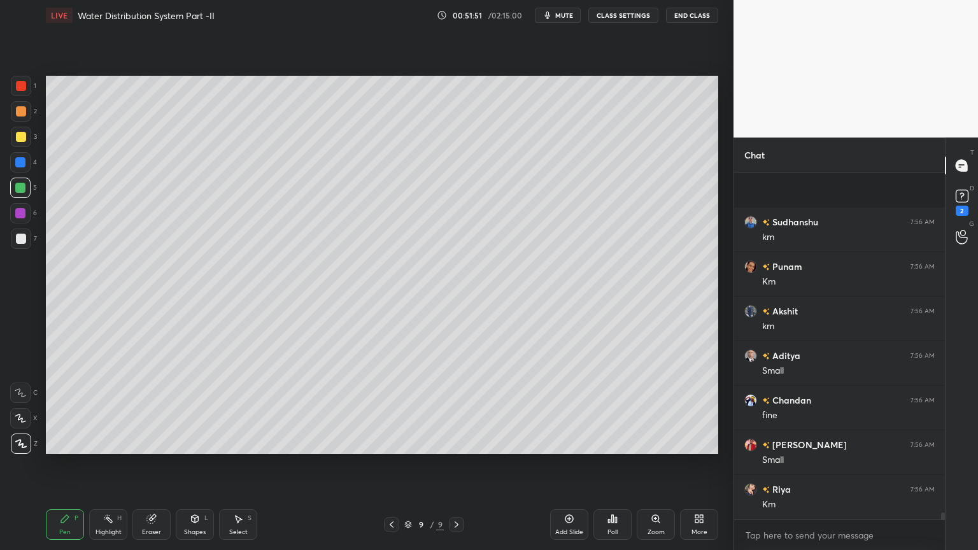
scroll to position [16459, 0]
click at [188, 442] on div "Shapes L" at bounding box center [195, 524] width 38 height 31
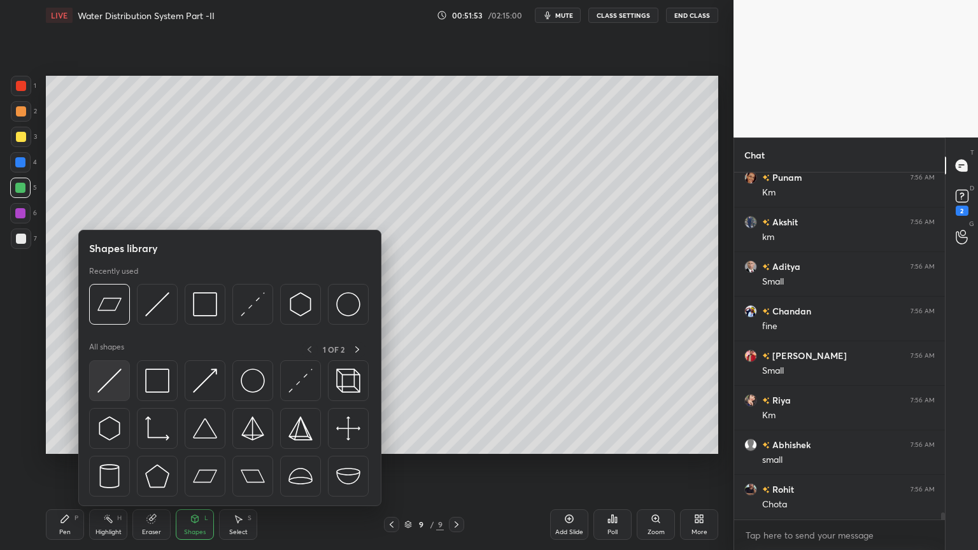
click at [114, 398] on div at bounding box center [109, 380] width 41 height 41
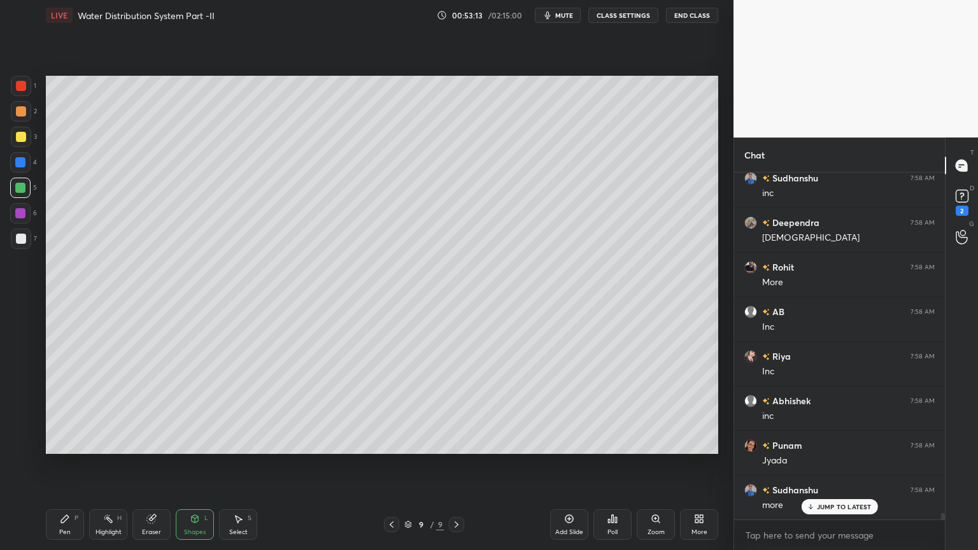
scroll to position [18909, 0]
click at [18, 242] on div at bounding box center [21, 239] width 10 height 10
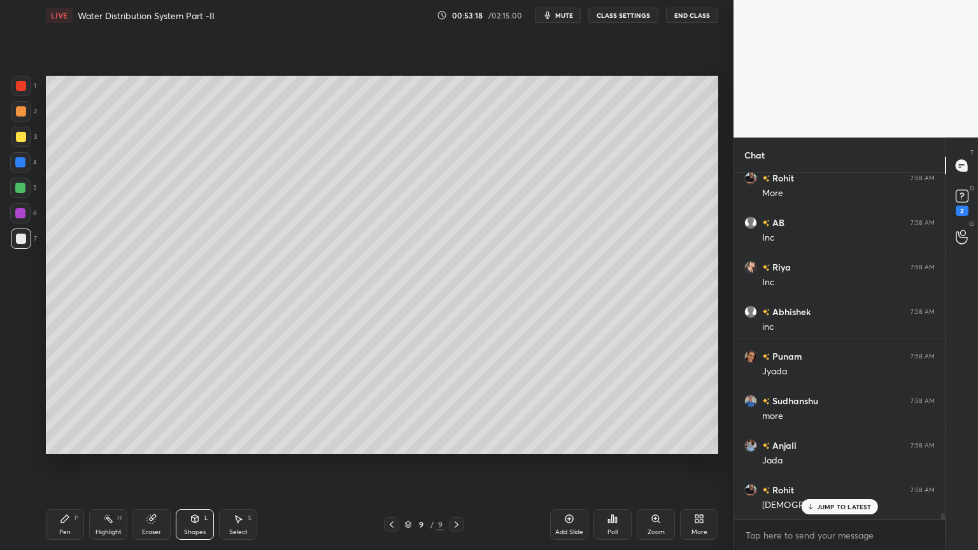
click at [64, 442] on div "Pen" at bounding box center [64, 532] width 11 height 6
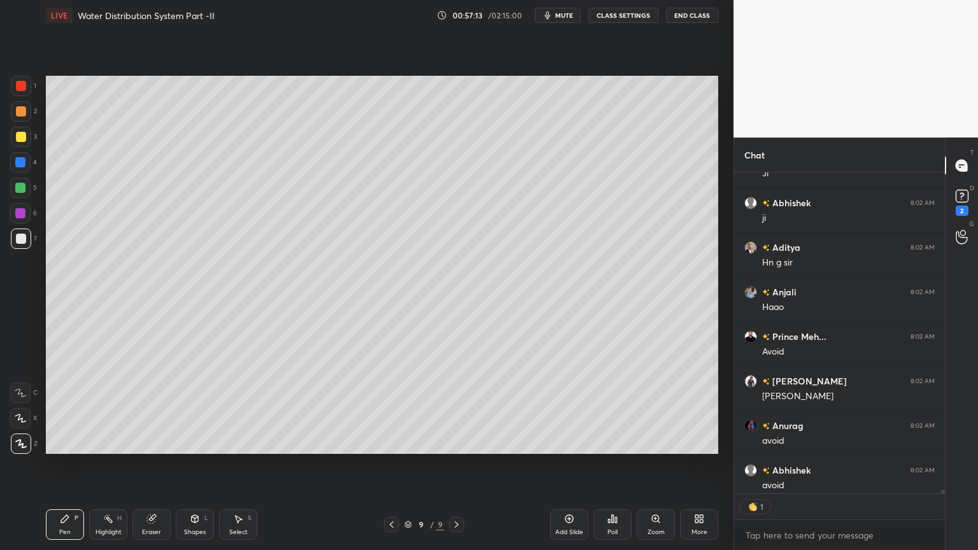
scroll to position [28871, 0]
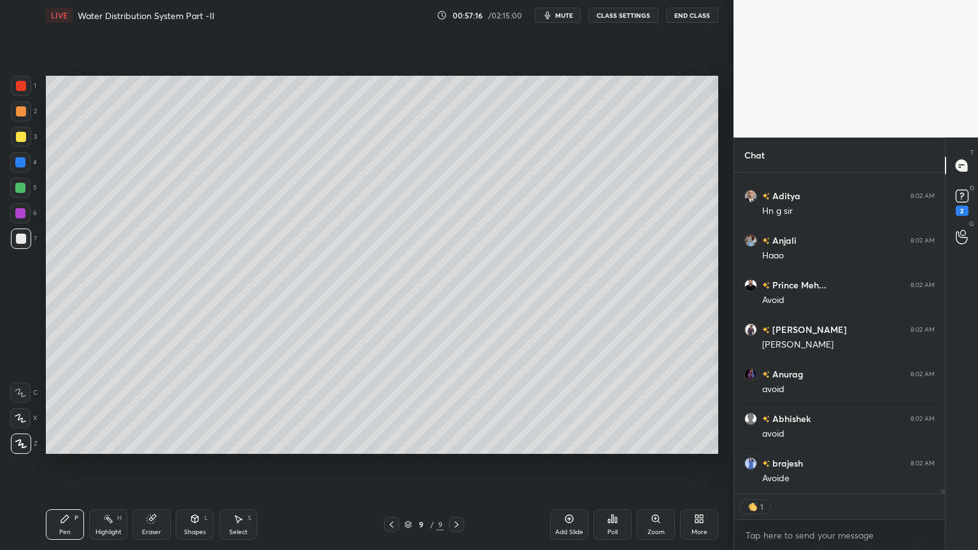
click at [153, 442] on div "Eraser" at bounding box center [151, 524] width 38 height 31
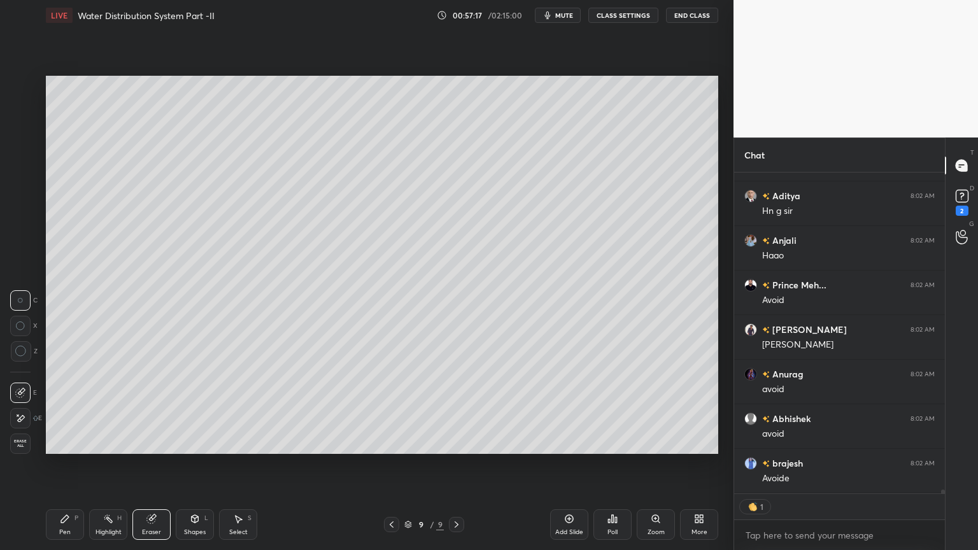
click at [22, 418] on icon at bounding box center [20, 418] width 10 height 11
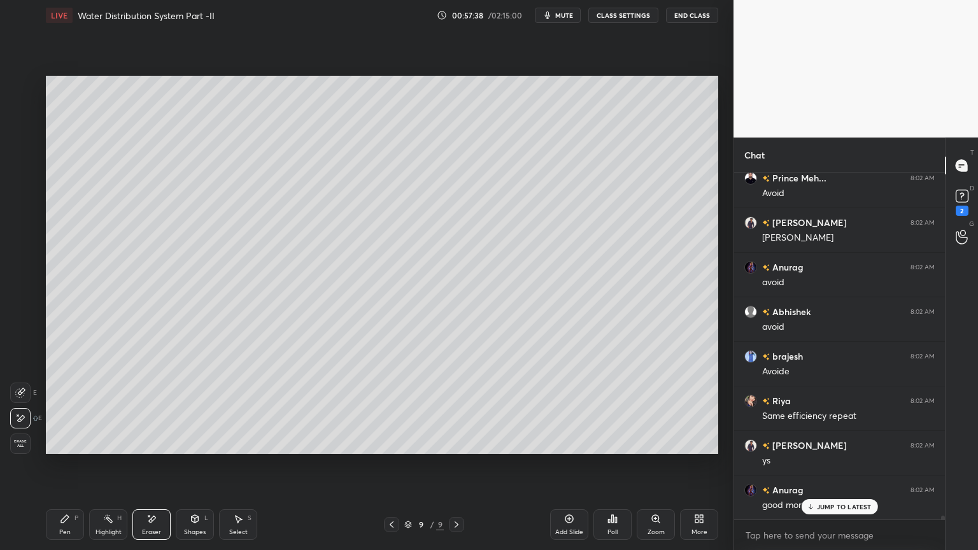
scroll to position [29067, 0]
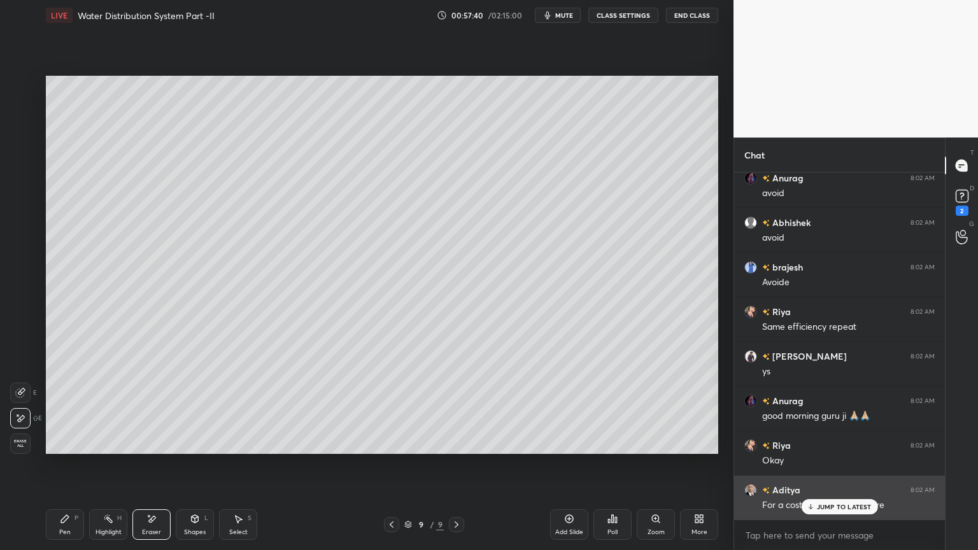
click at [825, 442] on p "JUMP TO LATEST" at bounding box center [844, 507] width 55 height 8
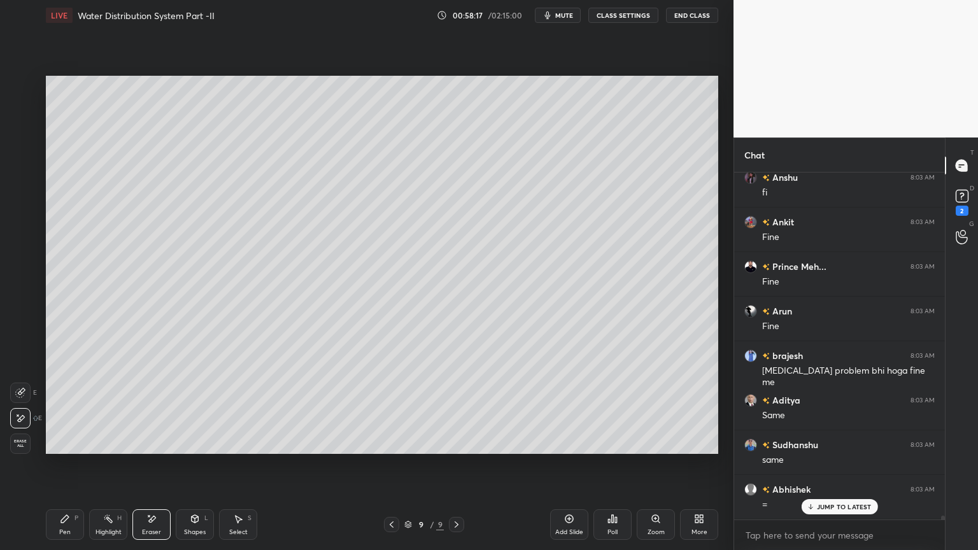
scroll to position [30225, 0]
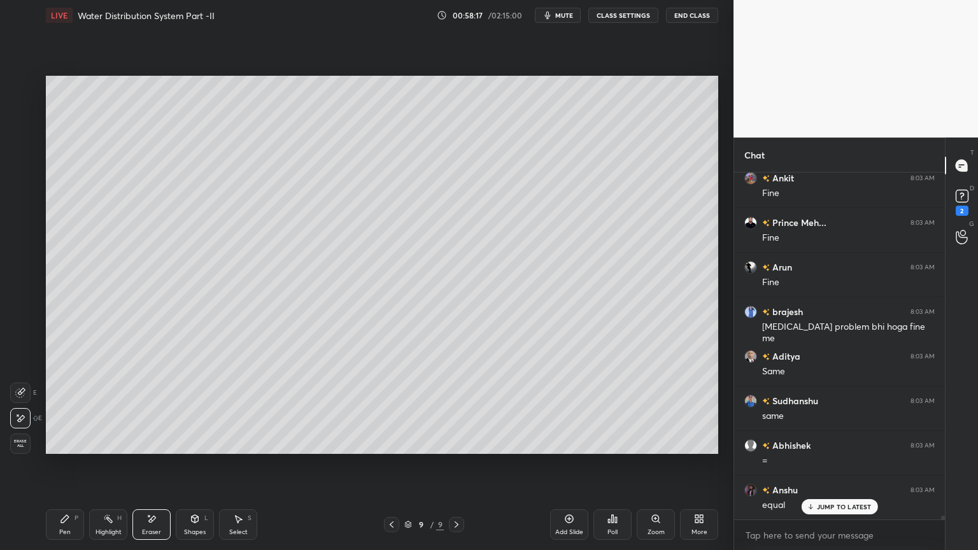
click at [59, 442] on div "Pen P" at bounding box center [65, 524] width 38 height 31
click at [186, 442] on div "Shapes L" at bounding box center [195, 524] width 38 height 31
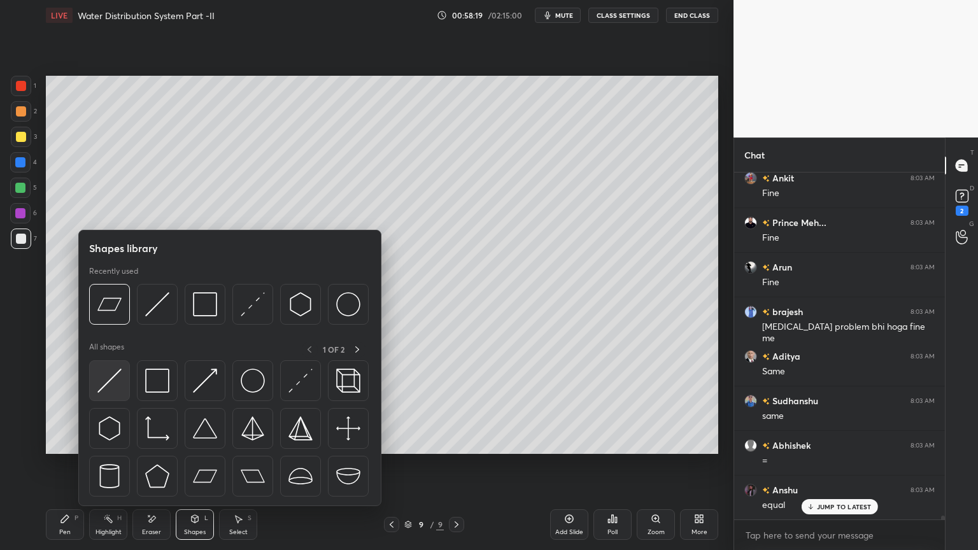
scroll to position [30270, 0]
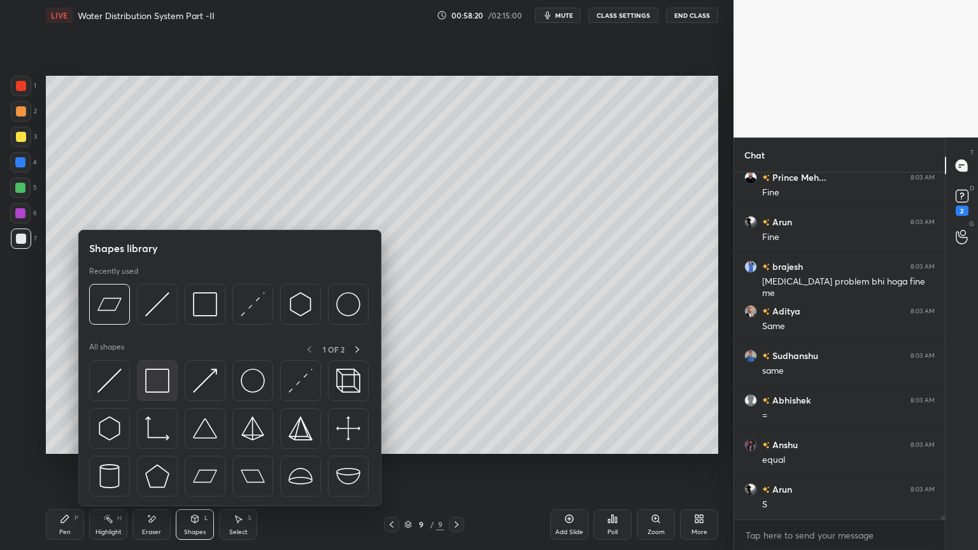
click at [151, 382] on img at bounding box center [157, 381] width 24 height 24
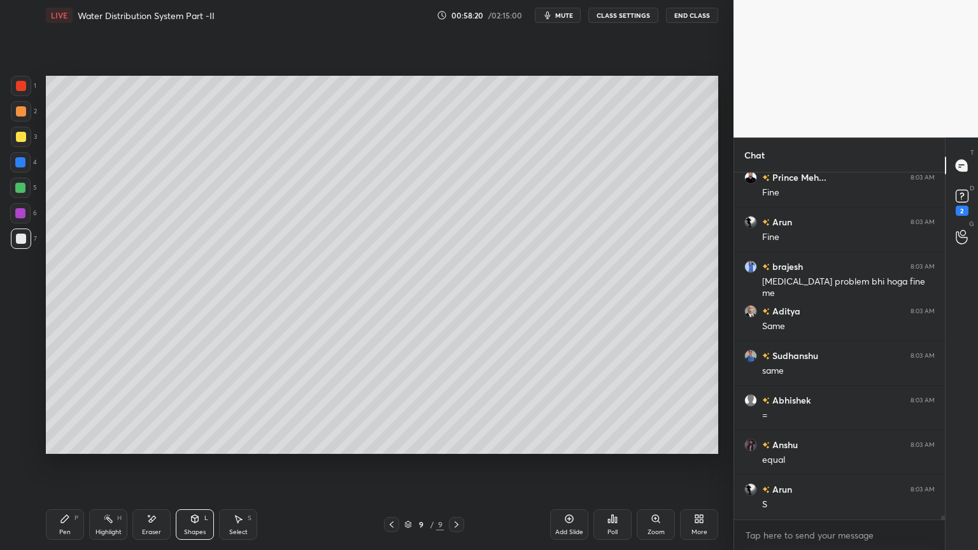
click at [22, 240] on div at bounding box center [21, 239] width 10 height 10
click at [195, 442] on div "Shapes L" at bounding box center [195, 524] width 38 height 31
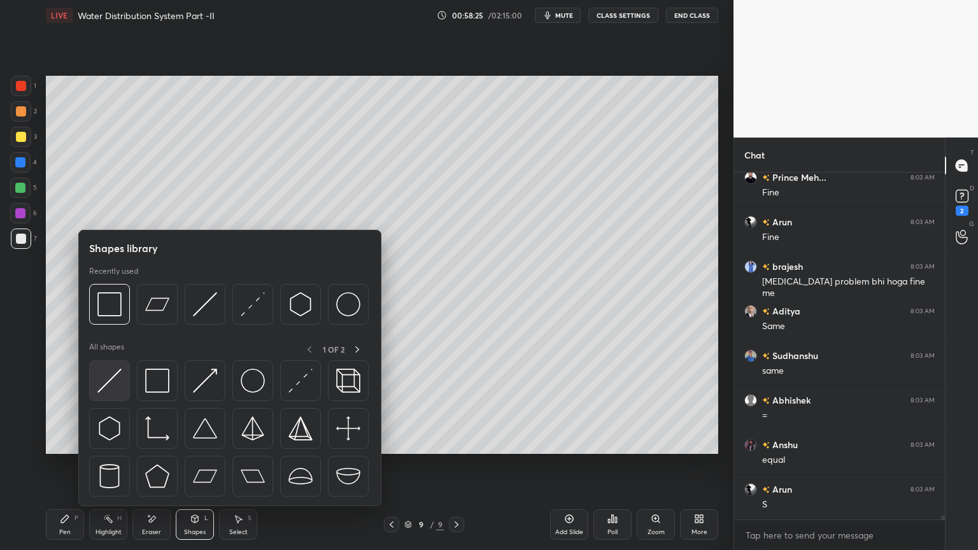
click at [94, 380] on div at bounding box center [109, 380] width 41 height 41
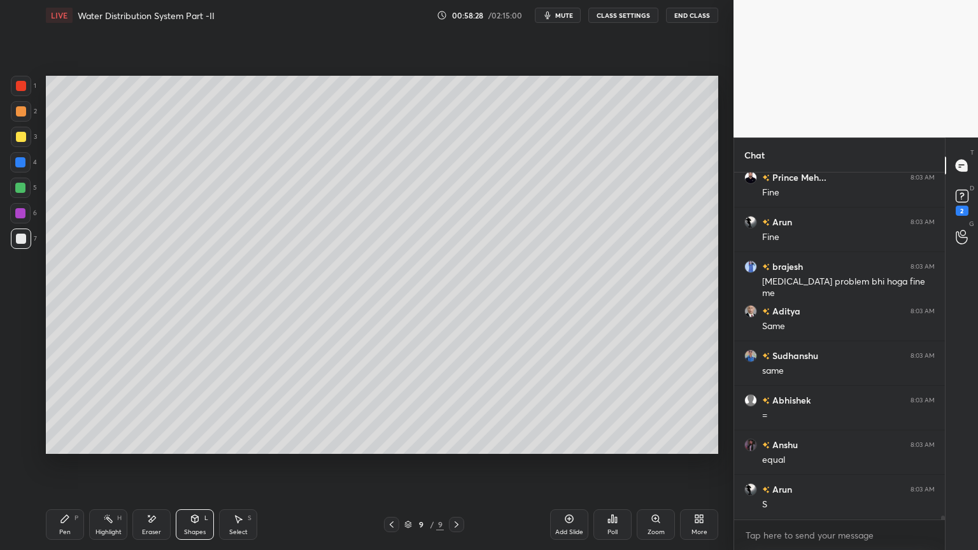
scroll to position [30314, 0]
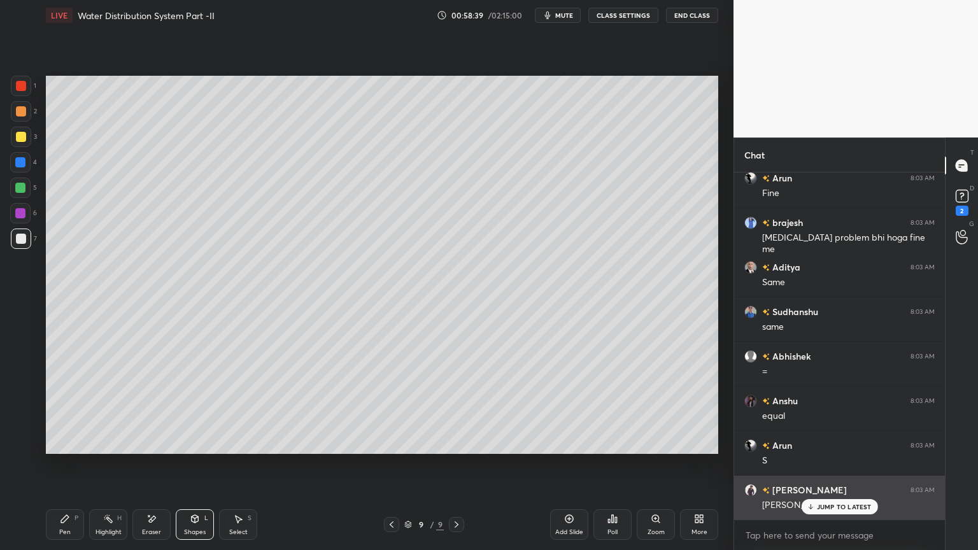
click at [838, 442] on p "JUMP TO LATEST" at bounding box center [844, 507] width 55 height 8
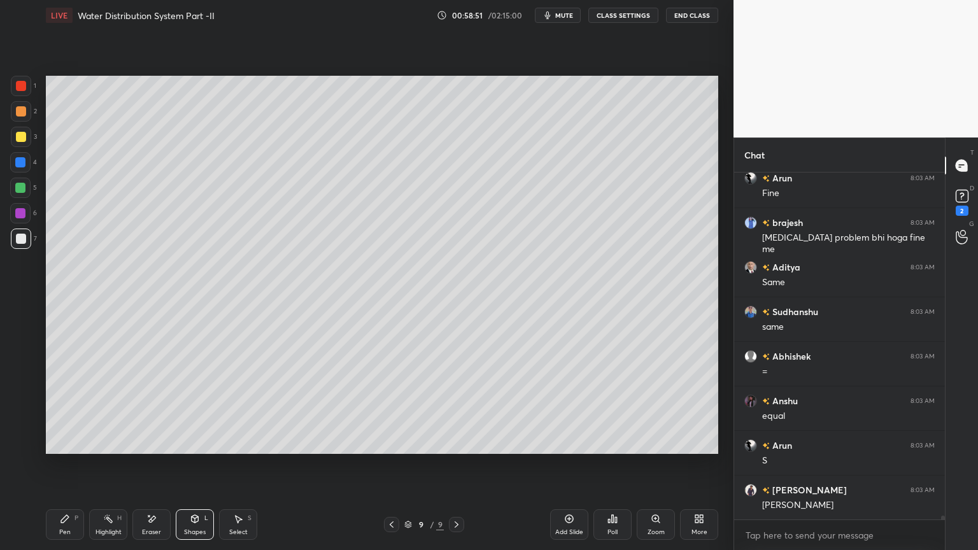
click at [51, 442] on div "Pen P" at bounding box center [65, 524] width 38 height 31
click at [20, 234] on div at bounding box center [21, 239] width 10 height 10
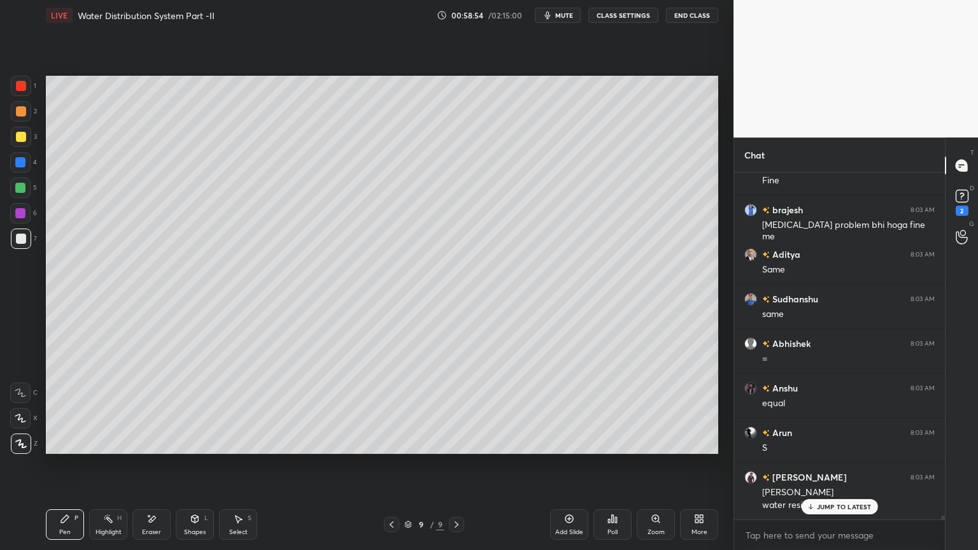
click at [17, 418] on icon at bounding box center [20, 418] width 11 height 9
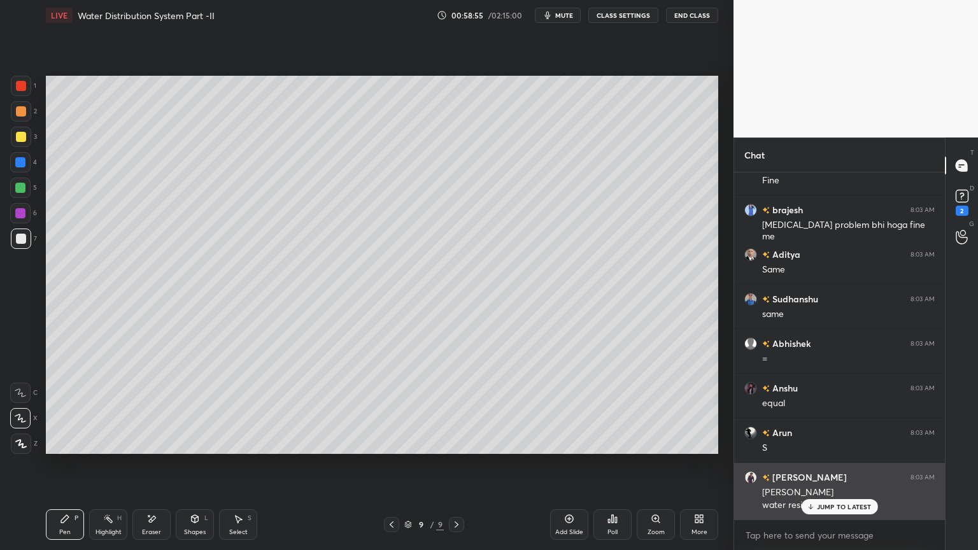
click at [819, 442] on p "JUMP TO LATEST" at bounding box center [844, 507] width 55 height 8
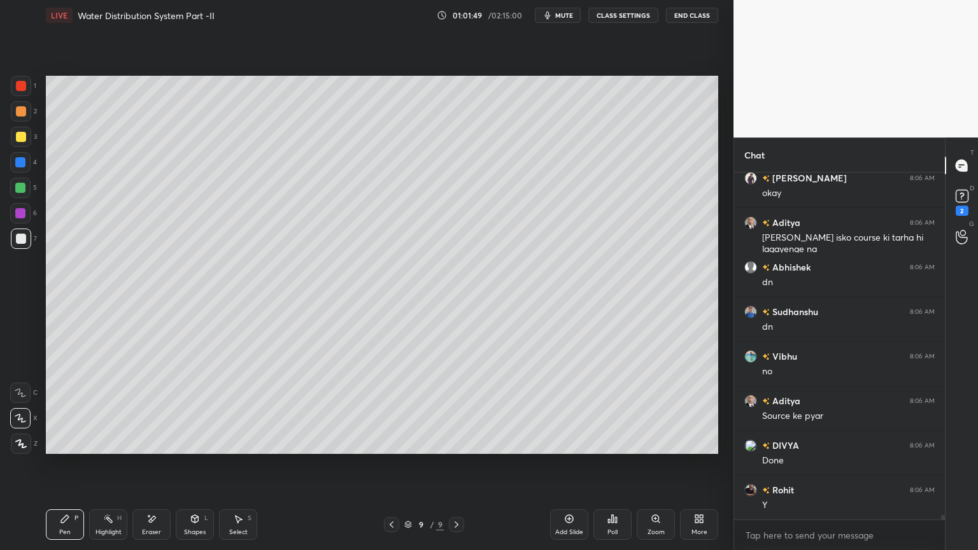
scroll to position [26670, 0]
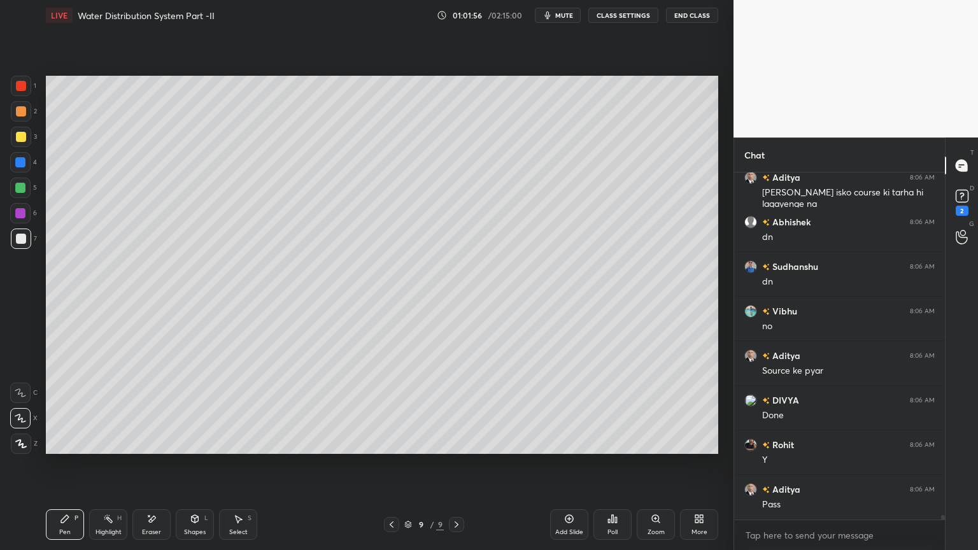
click at [565, 442] on icon at bounding box center [569, 519] width 10 height 10
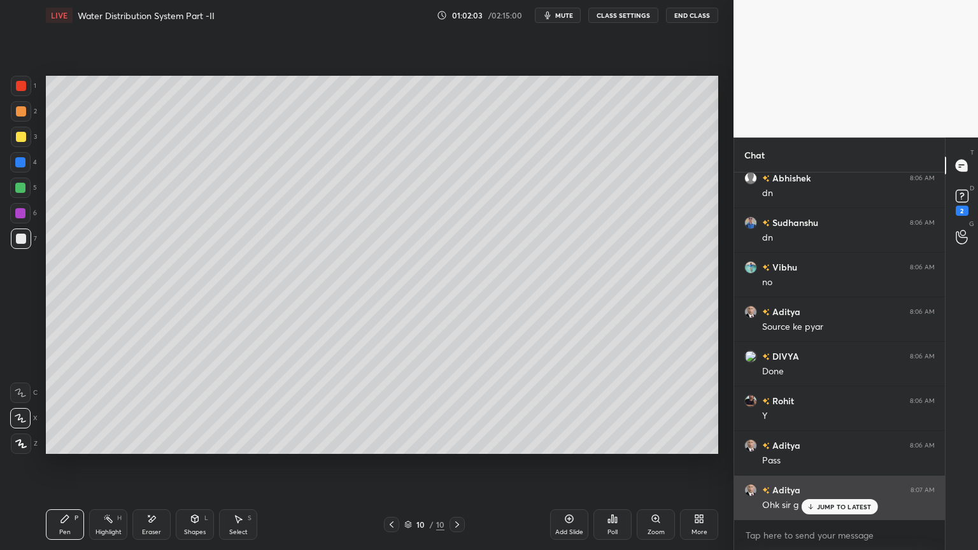
click at [840, 442] on p "JUMP TO LATEST" at bounding box center [844, 507] width 55 height 8
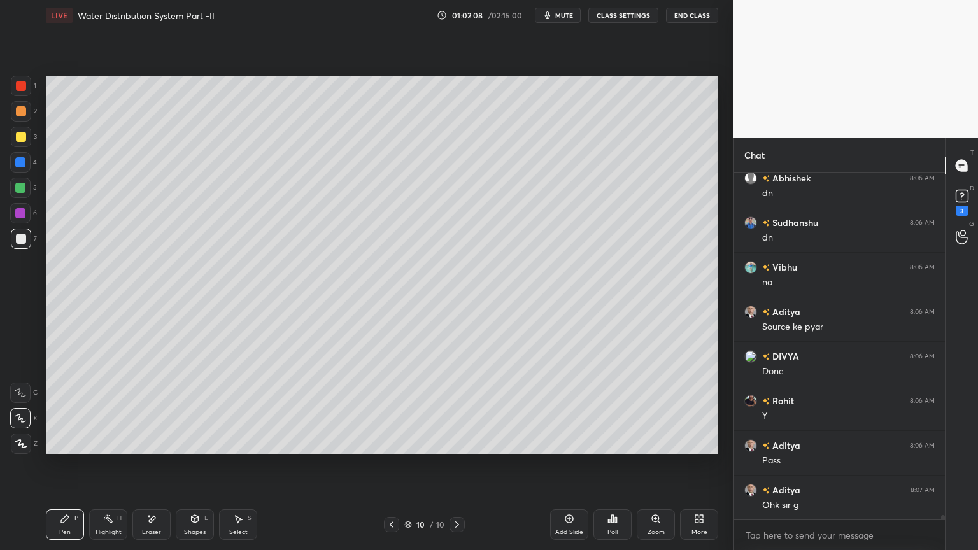
scroll to position [26770, 0]
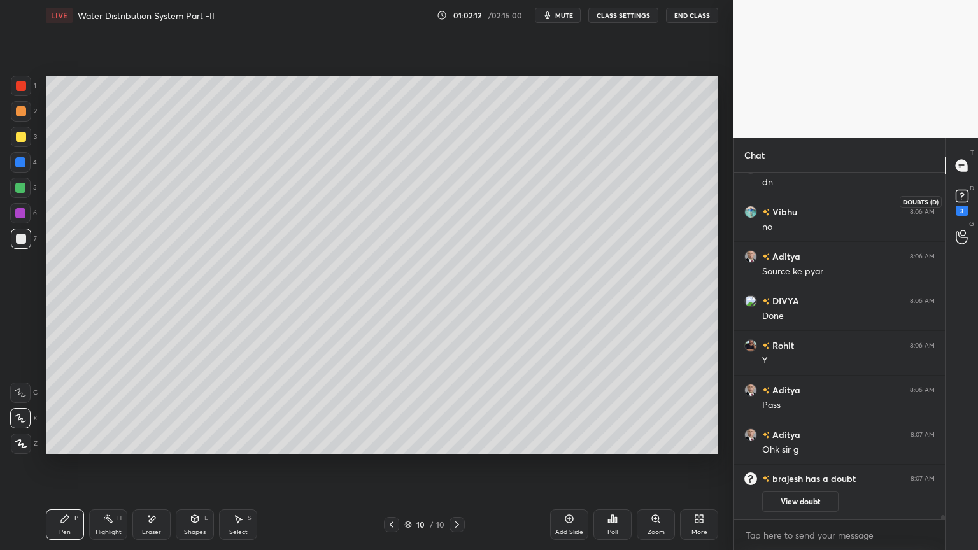
click at [962, 204] on icon at bounding box center [961, 195] width 19 height 19
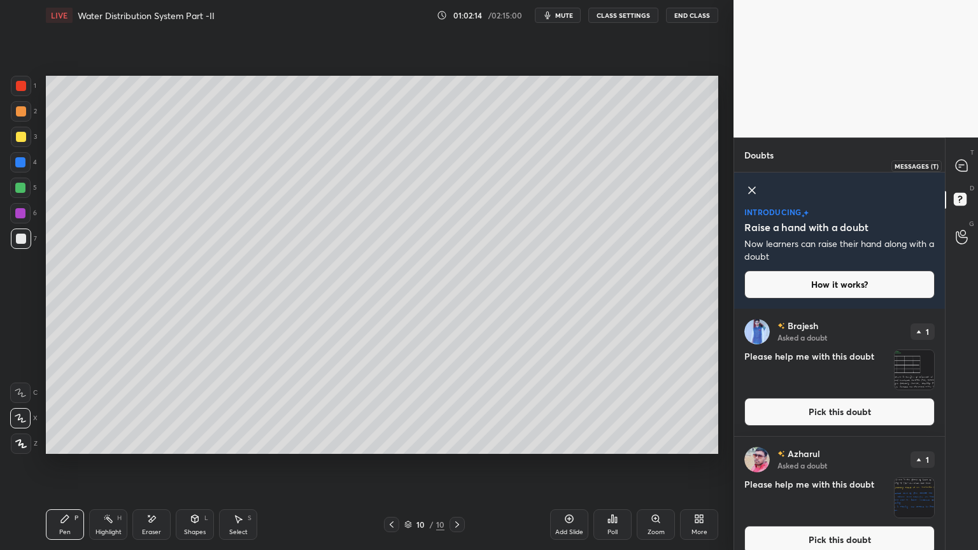
click at [959, 161] on icon at bounding box center [960, 165] width 11 height 11
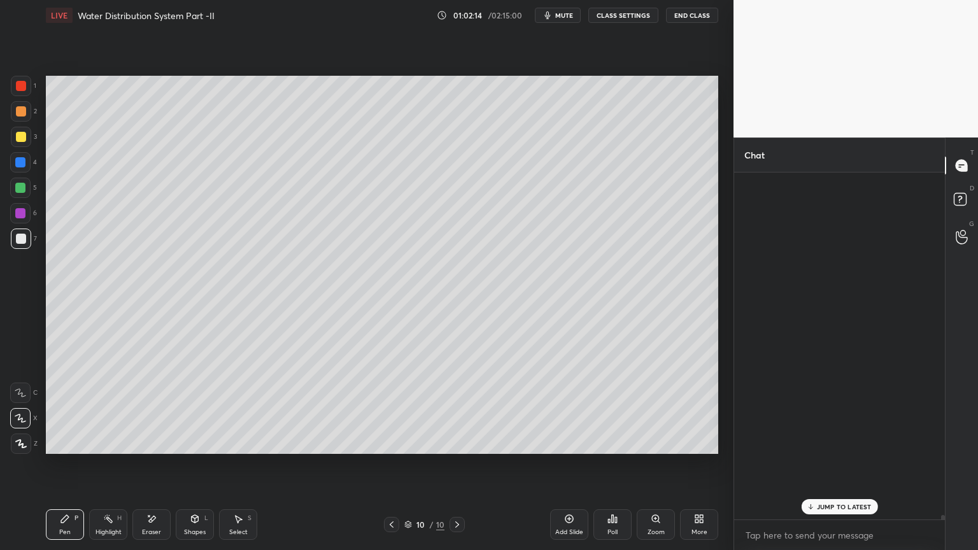
scroll to position [343, 207]
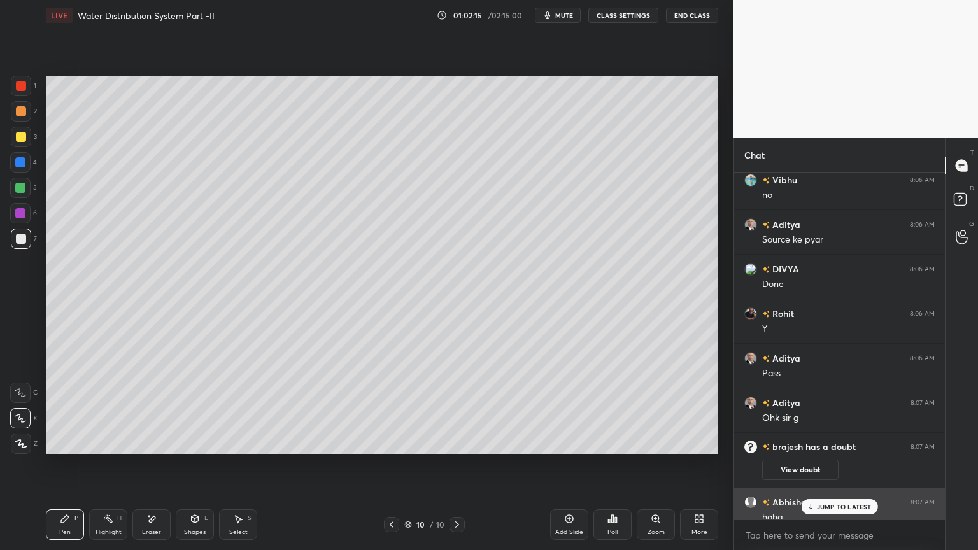
click at [838, 442] on div "Abhishek 8:07 AM" at bounding box center [839, 501] width 190 height 13
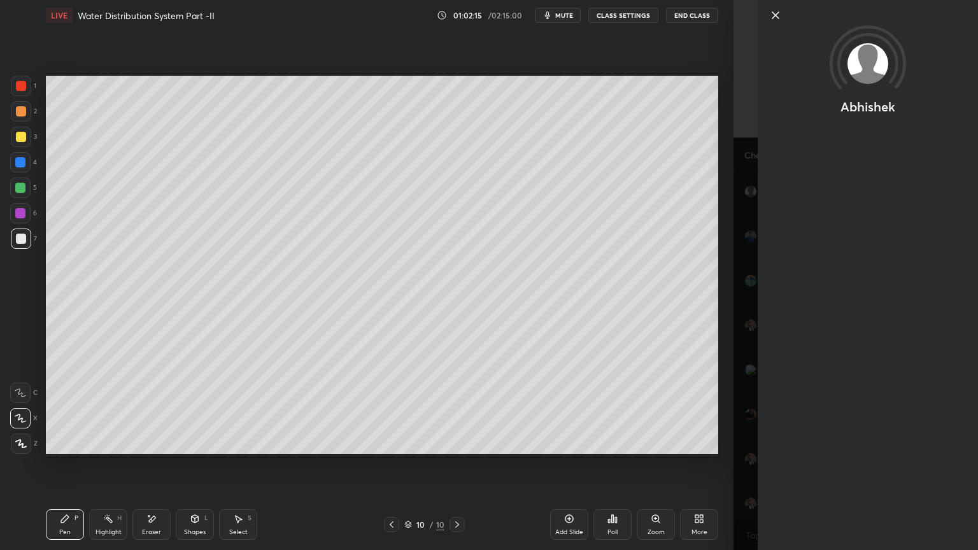
scroll to position [26862, 0]
click at [733, 442] on div "Abhishek" at bounding box center [855, 275] width 244 height 550
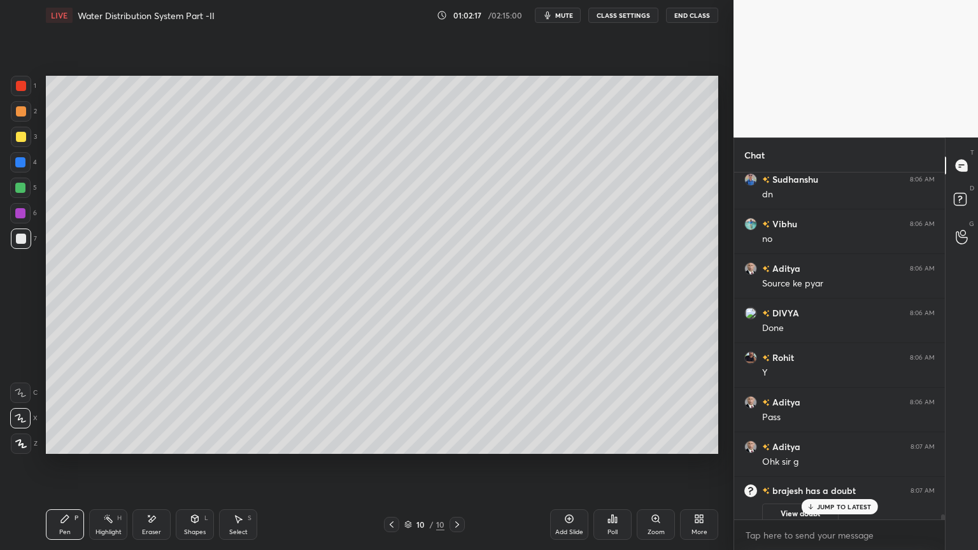
click at [833, 442] on p "JUMP TO LATEST" at bounding box center [844, 507] width 55 height 8
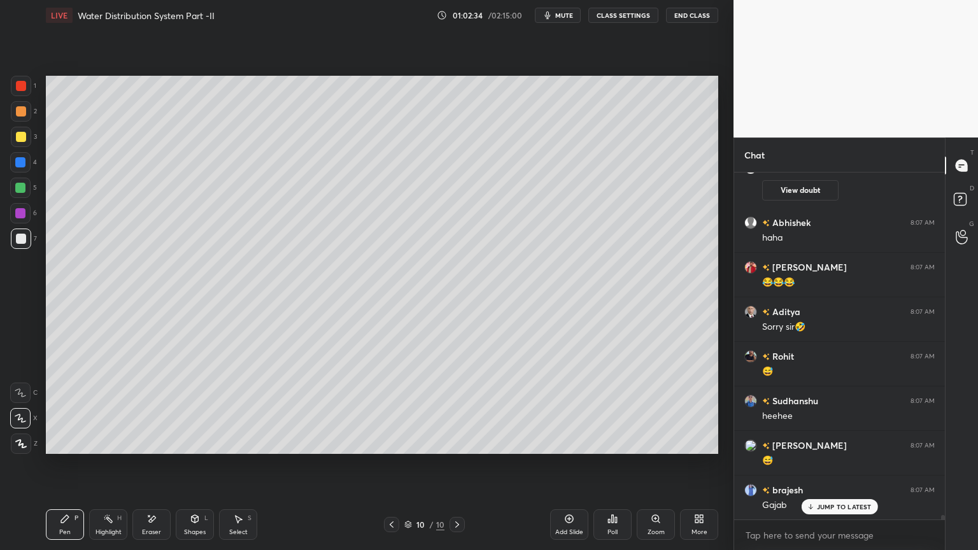
scroll to position [27231, 0]
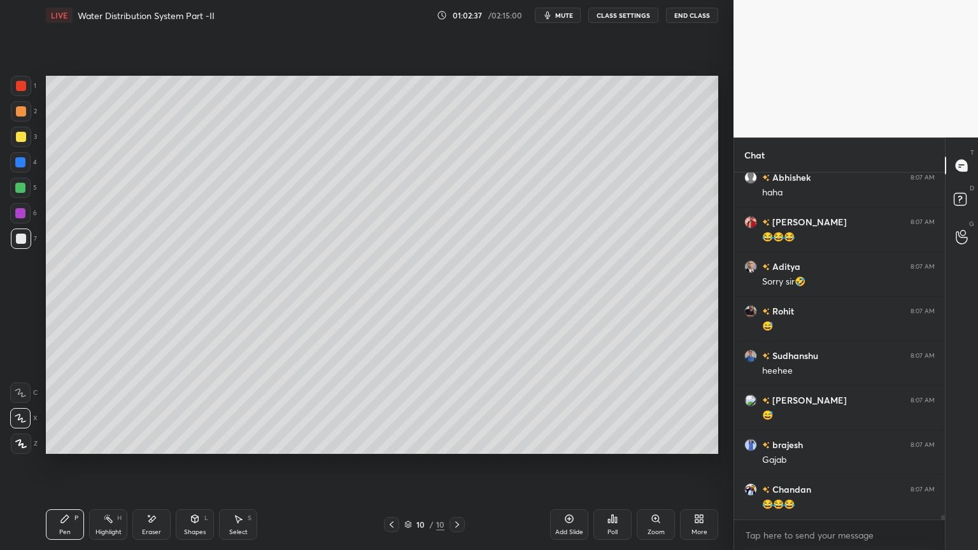
click at [153, 442] on icon at bounding box center [152, 519] width 7 height 6
click at [65, 442] on div "Pen" at bounding box center [64, 532] width 11 height 6
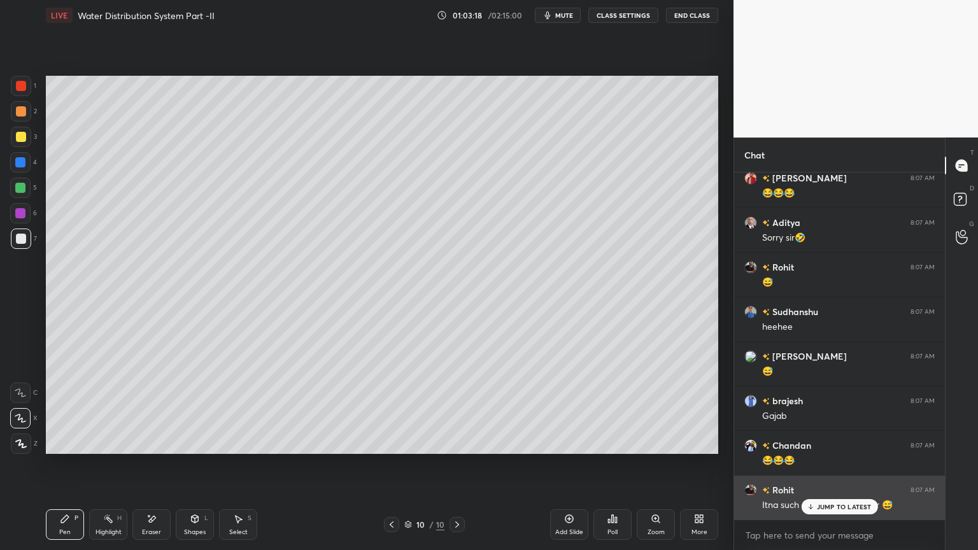
click at [828, 442] on p "JUMP TO LATEST" at bounding box center [844, 507] width 55 height 8
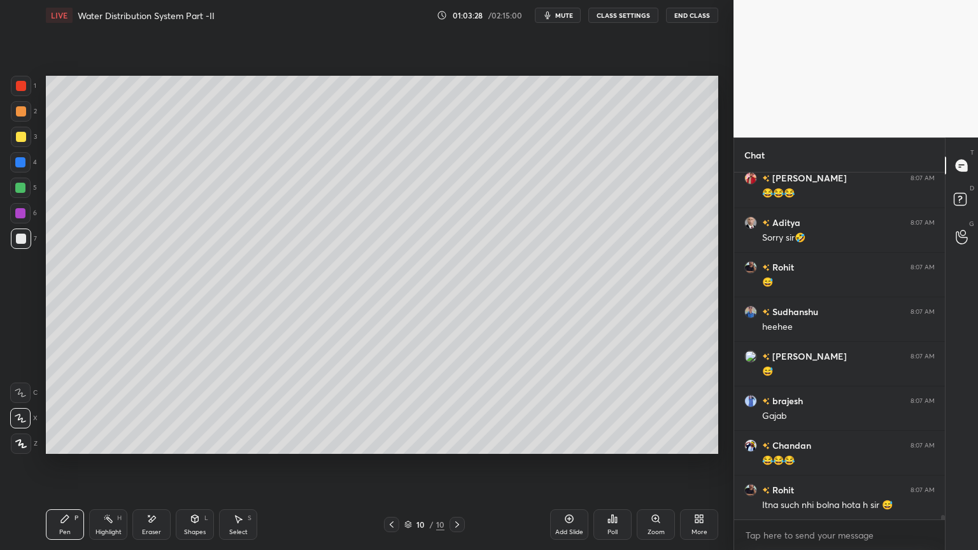
click at [958, 193] on rect at bounding box center [959, 199] width 12 height 12
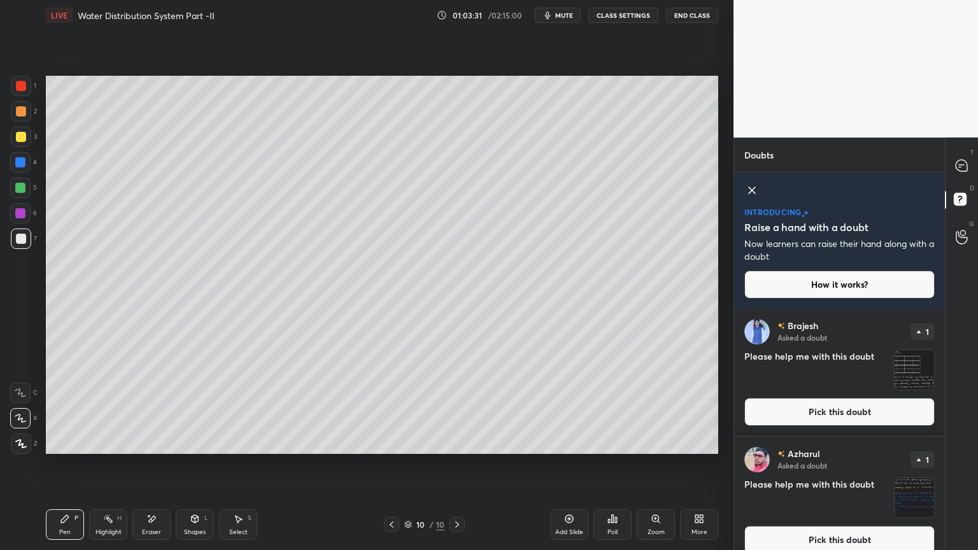
scroll to position [0, 0]
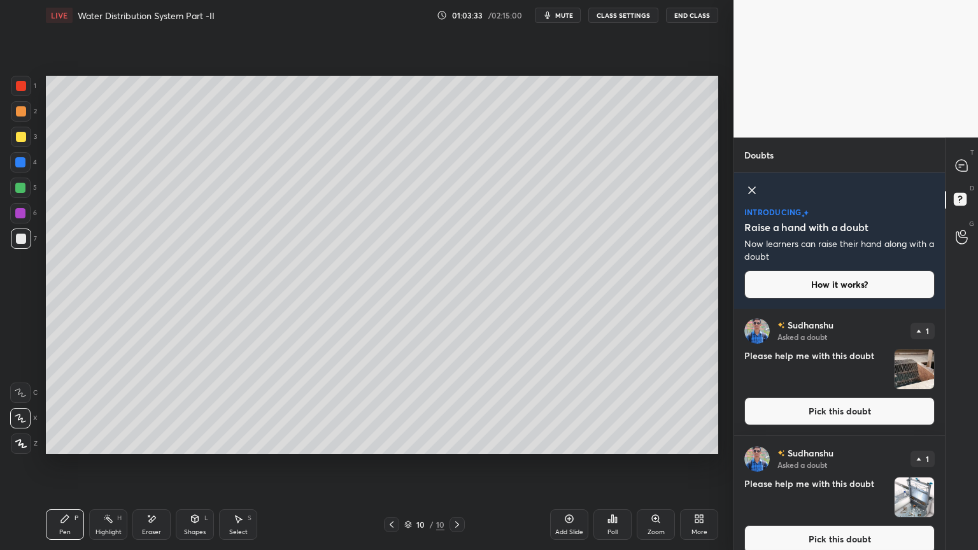
click at [861, 419] on button "Pick this doubt" at bounding box center [839, 411] width 190 height 28
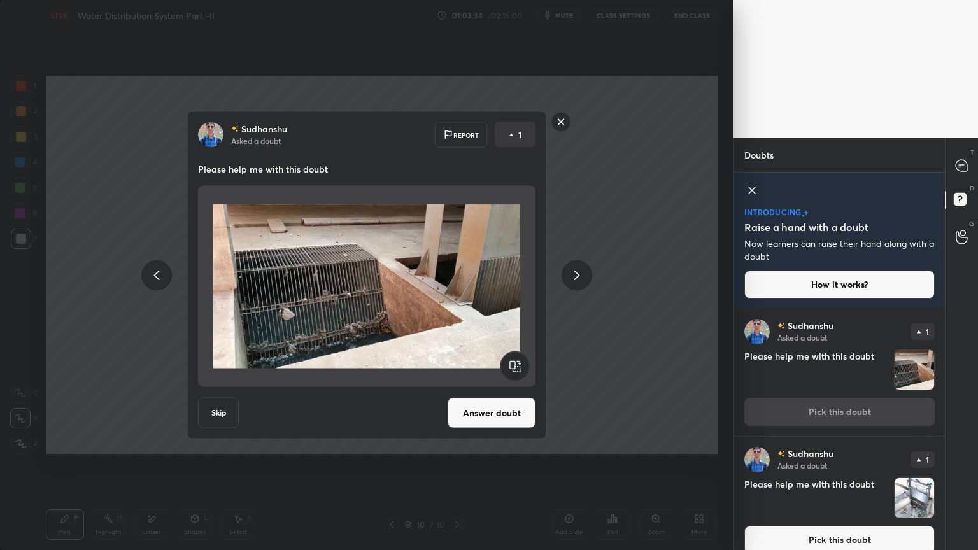
click at [498, 418] on button "Answer doubt" at bounding box center [491, 413] width 88 height 31
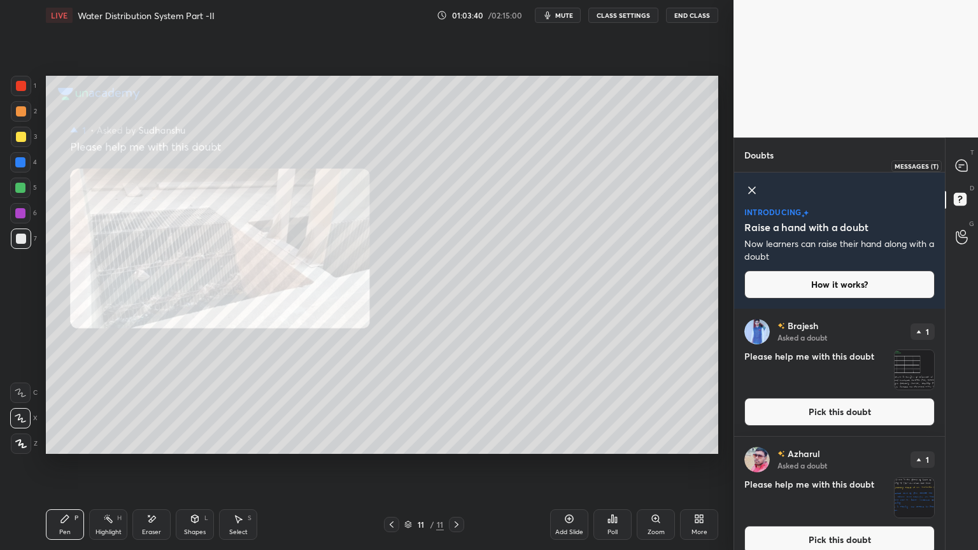
click at [959, 167] on icon at bounding box center [960, 167] width 2 height 0
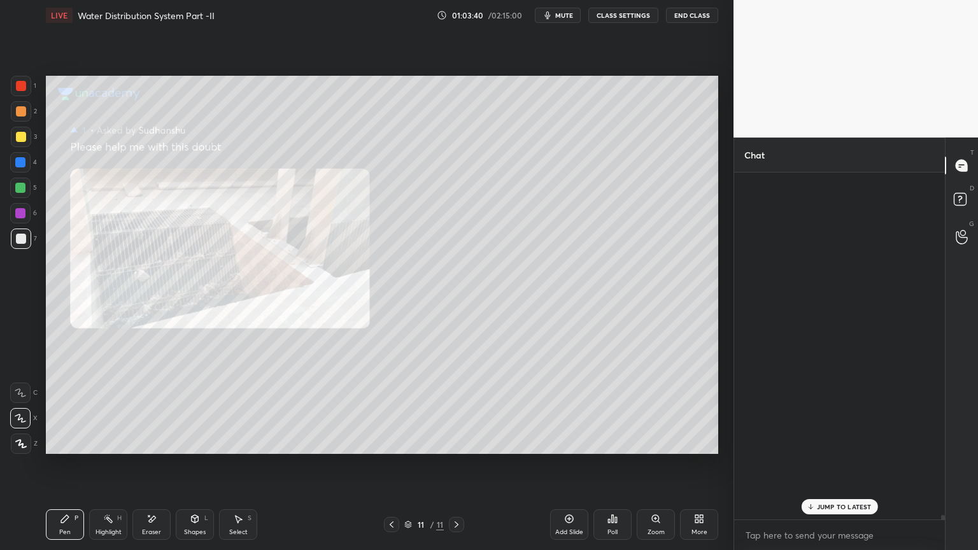
scroll to position [343, 207]
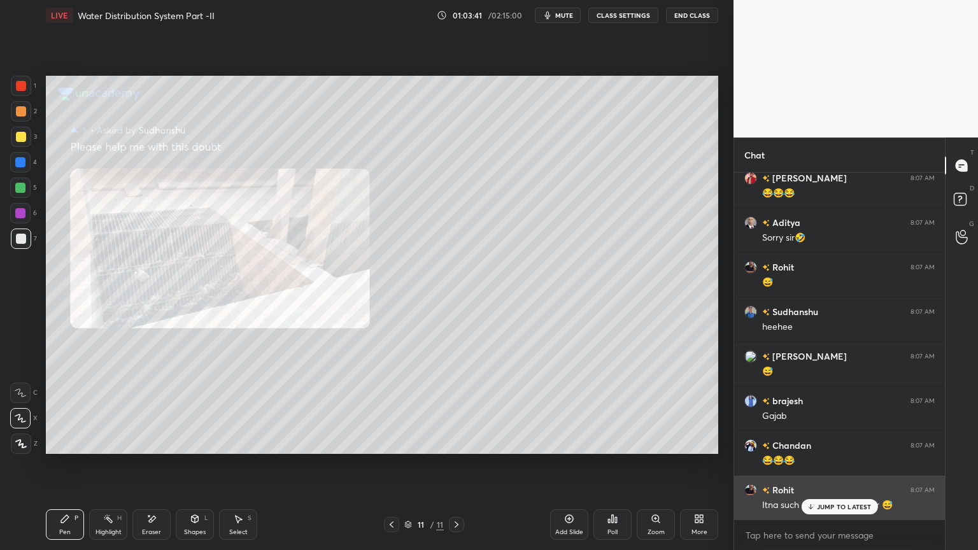
click at [859, 442] on p "JUMP TO LATEST" at bounding box center [844, 507] width 55 height 8
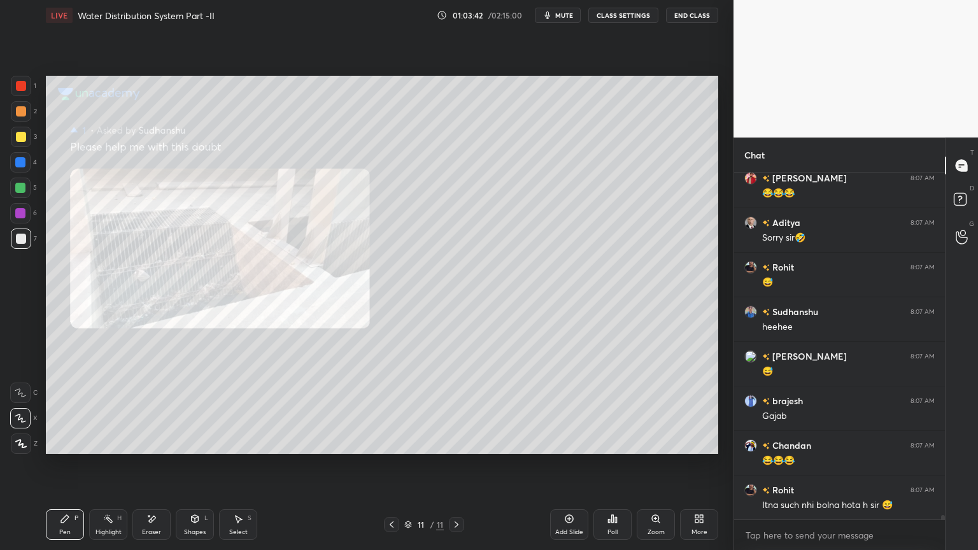
click at [655, 442] on icon at bounding box center [655, 518] width 7 height 7
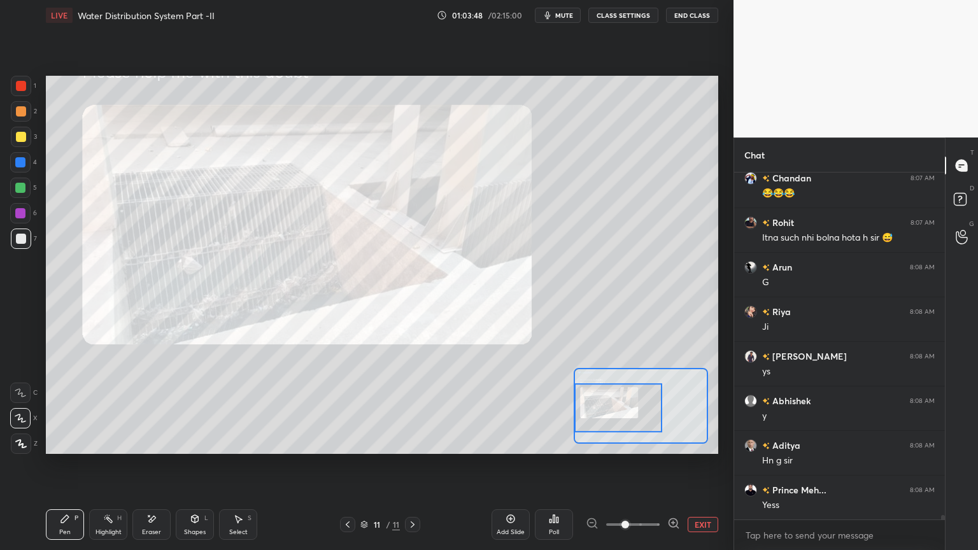
scroll to position [27556, 0]
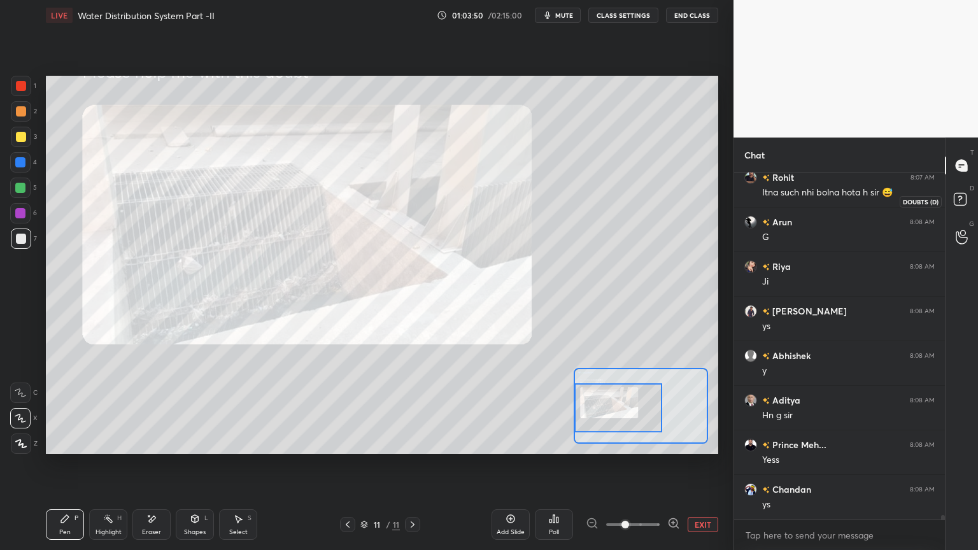
click at [965, 196] on rect at bounding box center [959, 199] width 12 height 12
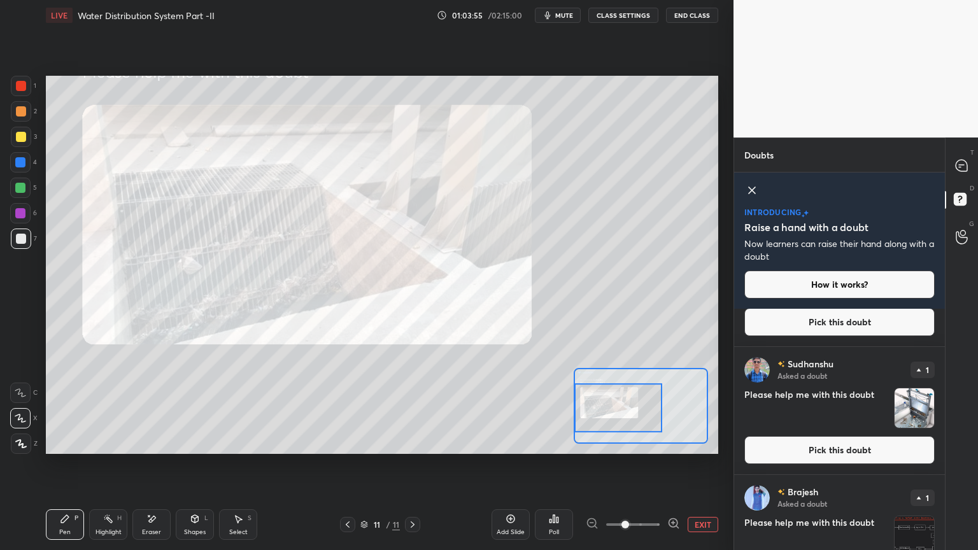
scroll to position [218, 0]
click at [874, 442] on button "Pick this doubt" at bounding box center [839, 449] width 190 height 28
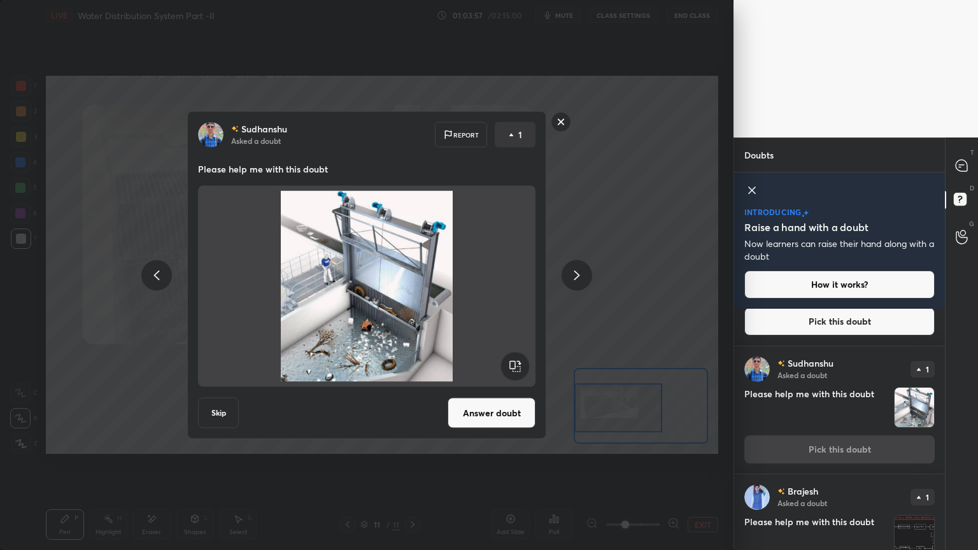
click at [481, 407] on button "Answer doubt" at bounding box center [491, 413] width 88 height 31
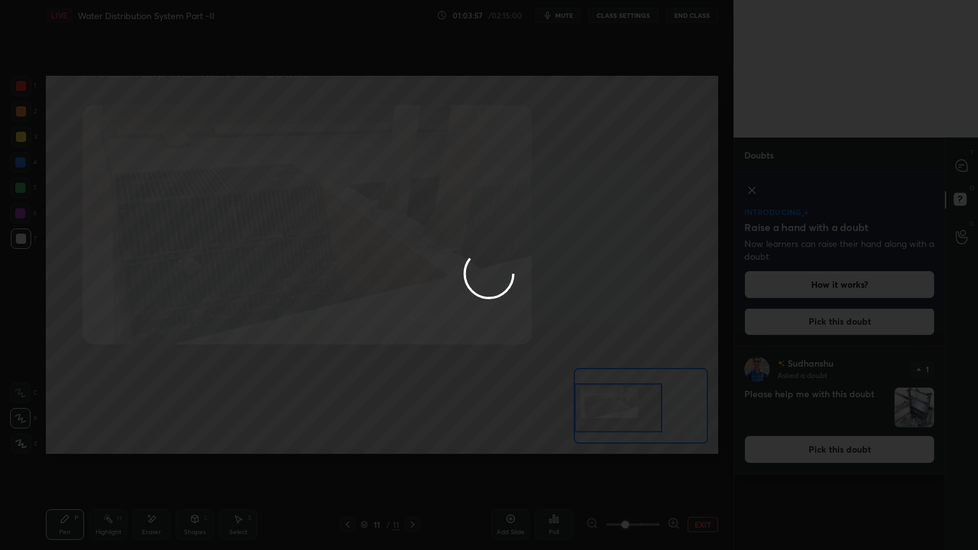
scroll to position [0, 0]
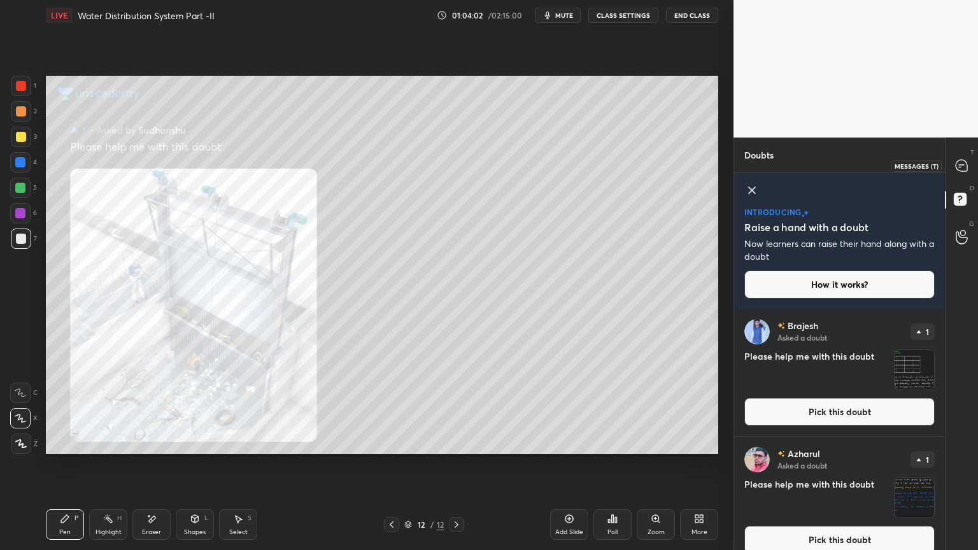
click at [955, 169] on icon at bounding box center [961, 165] width 13 height 13
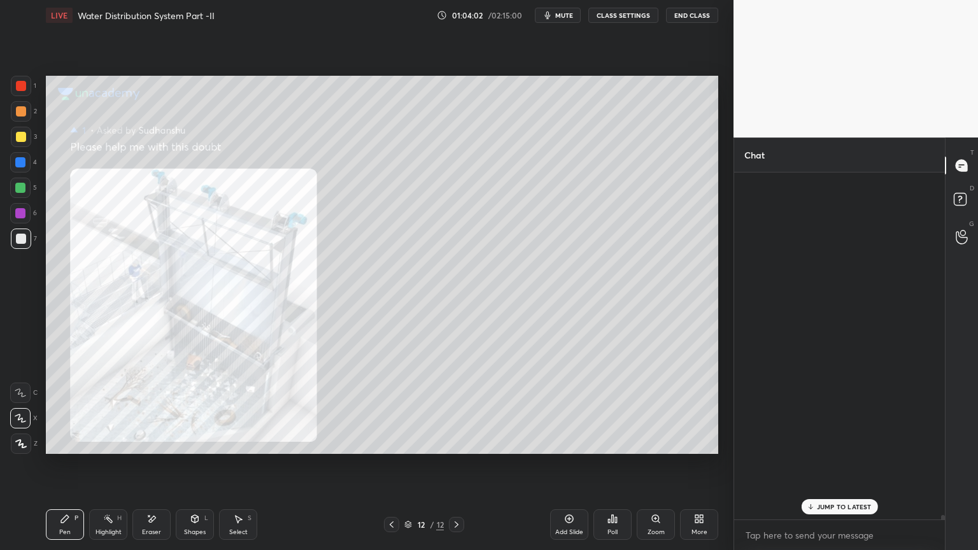
scroll to position [343, 207]
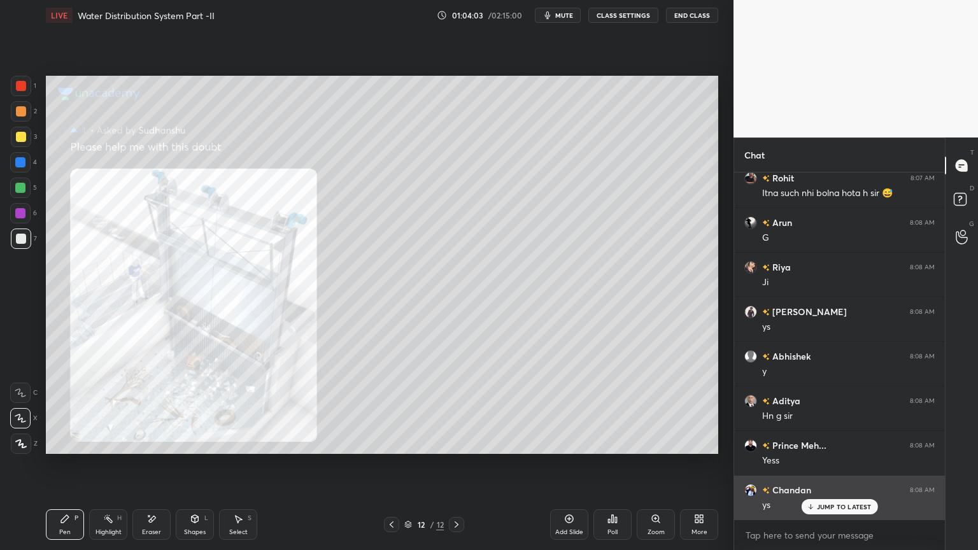
click at [857, 442] on div "JUMP TO LATEST" at bounding box center [839, 506] width 76 height 15
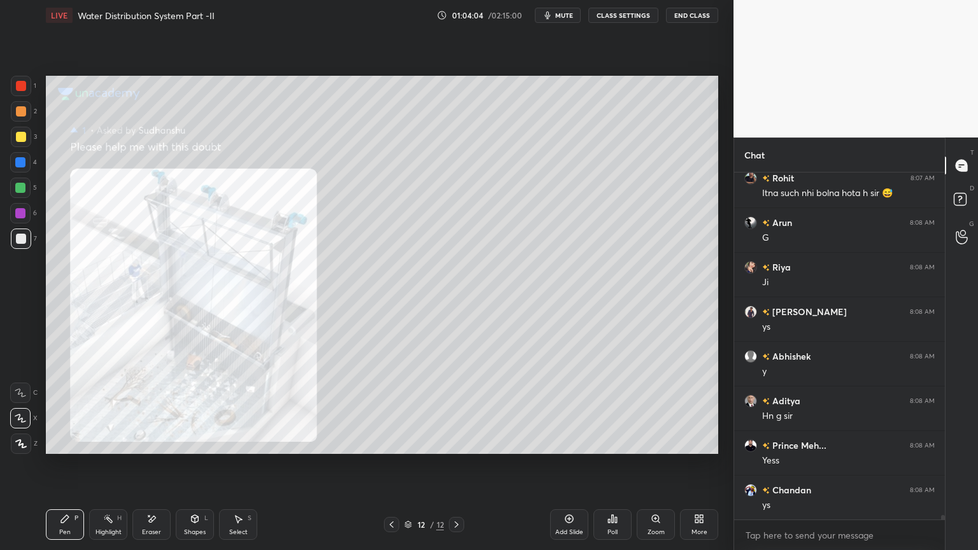
click at [657, 442] on div "Zoom" at bounding box center [655, 532] width 17 height 6
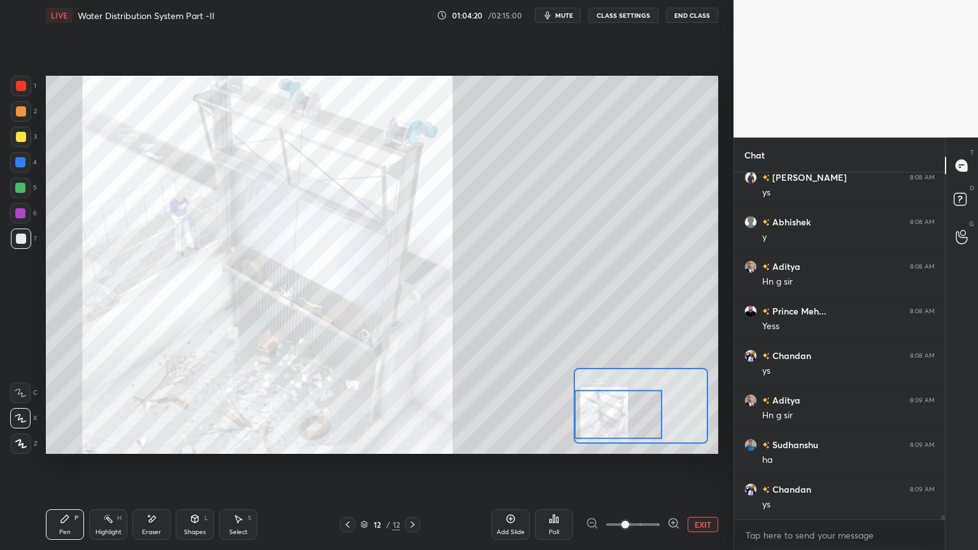
scroll to position [27702, 0]
click at [22, 89] on div at bounding box center [21, 86] width 10 height 10
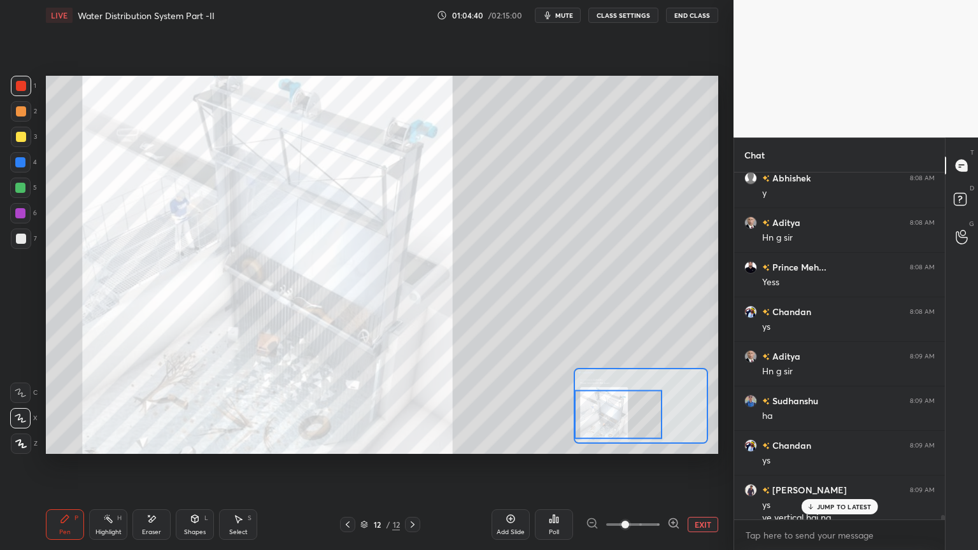
scroll to position [27715, 0]
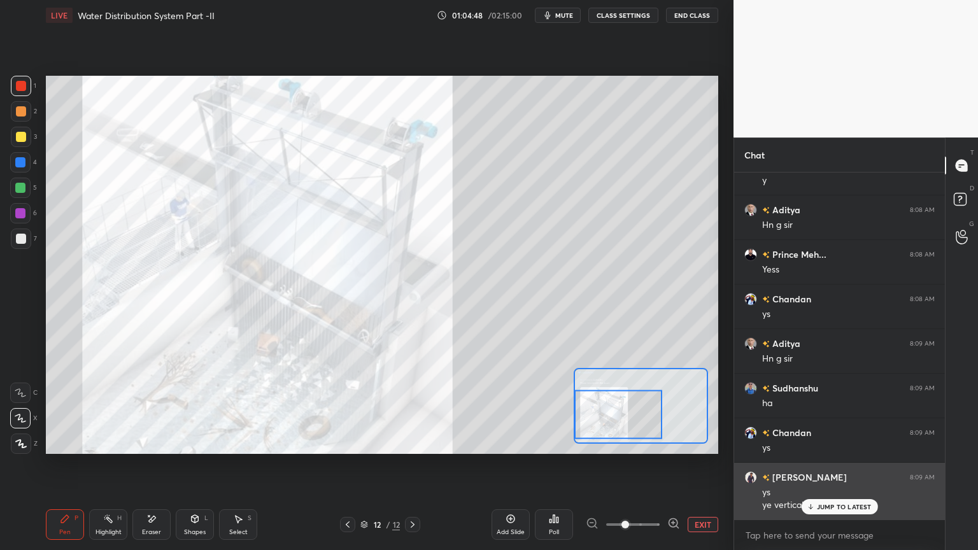
click at [814, 442] on icon at bounding box center [810, 507] width 8 height 8
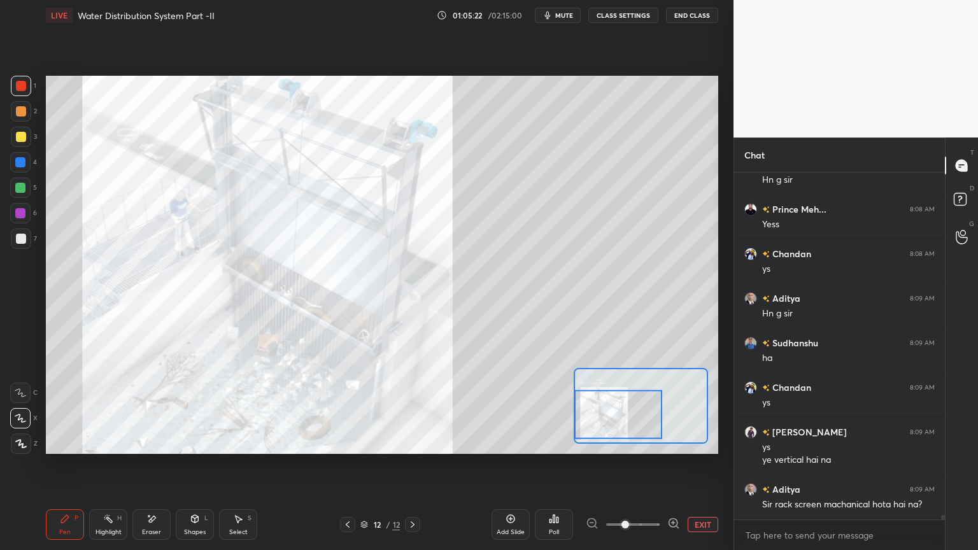
scroll to position [4, 4]
click at [962, 206] on rect at bounding box center [959, 199] width 12 height 12
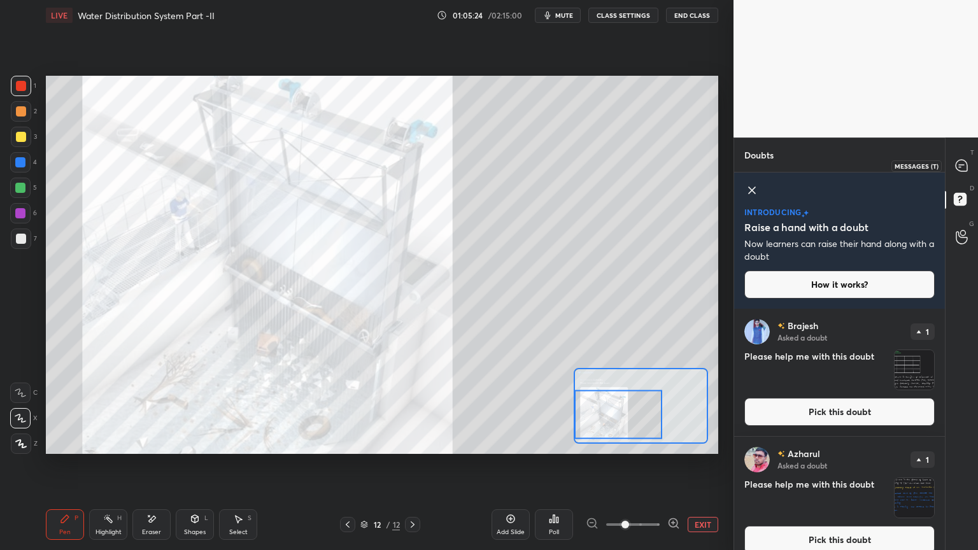
click at [952, 168] on div at bounding box center [961, 165] width 25 height 23
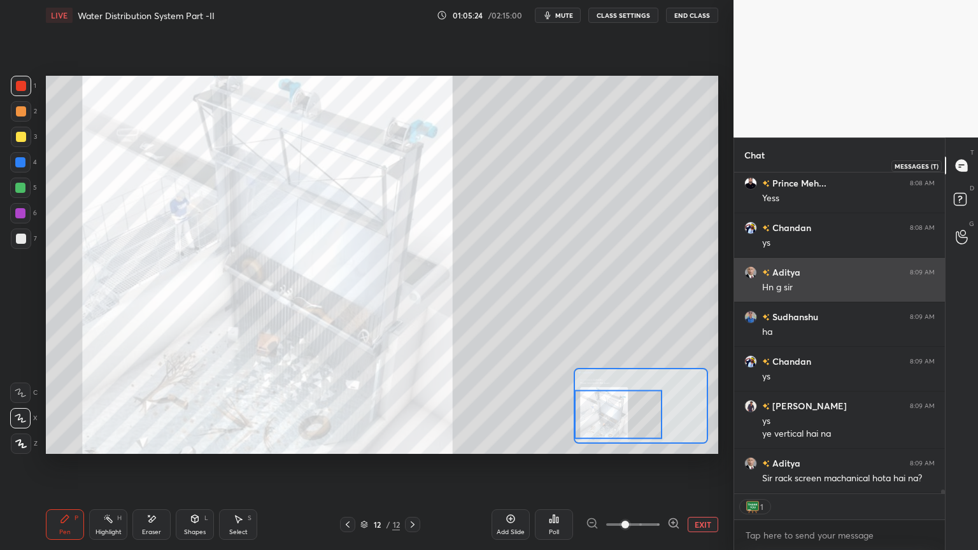
scroll to position [318, 207]
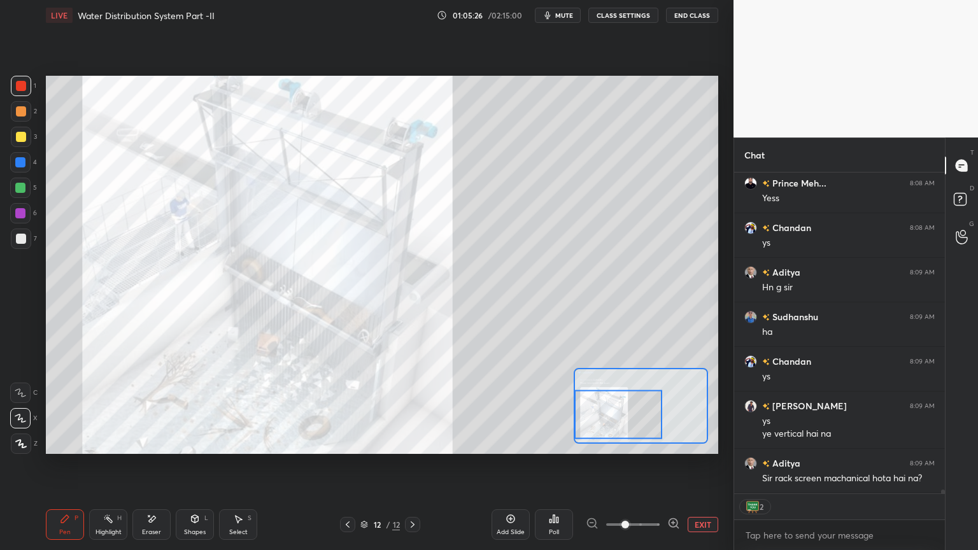
click at [352, 442] on icon at bounding box center [347, 524] width 10 height 10
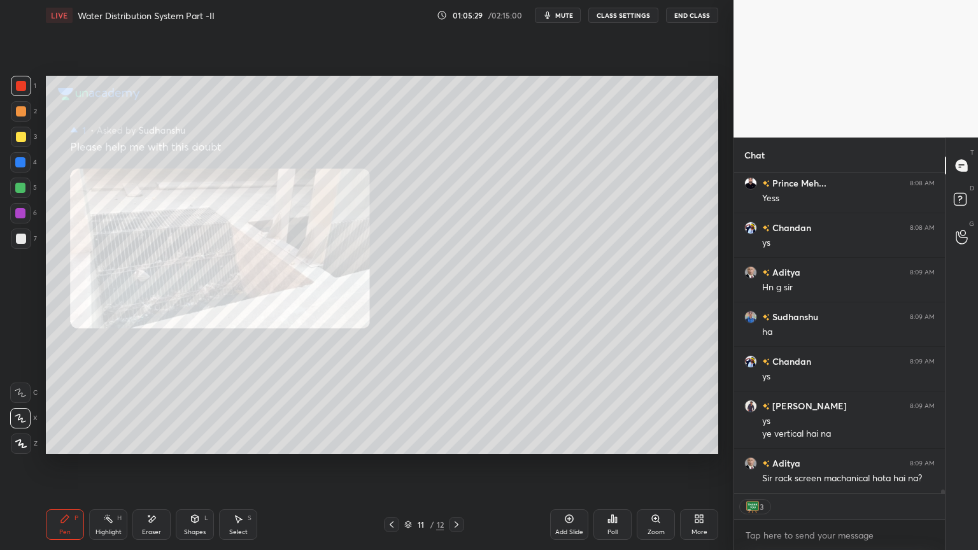
click at [657, 442] on icon at bounding box center [655, 518] width 7 height 7
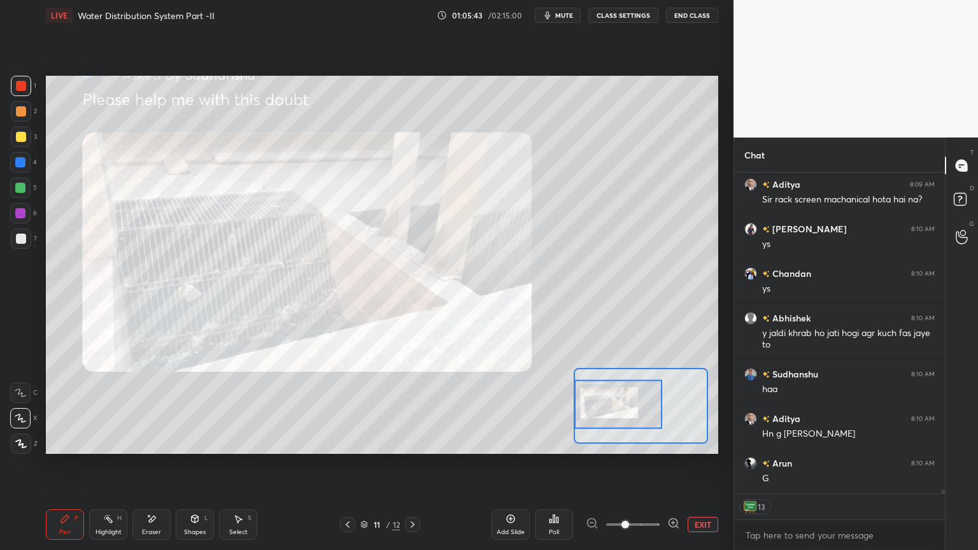
scroll to position [28110, 0]
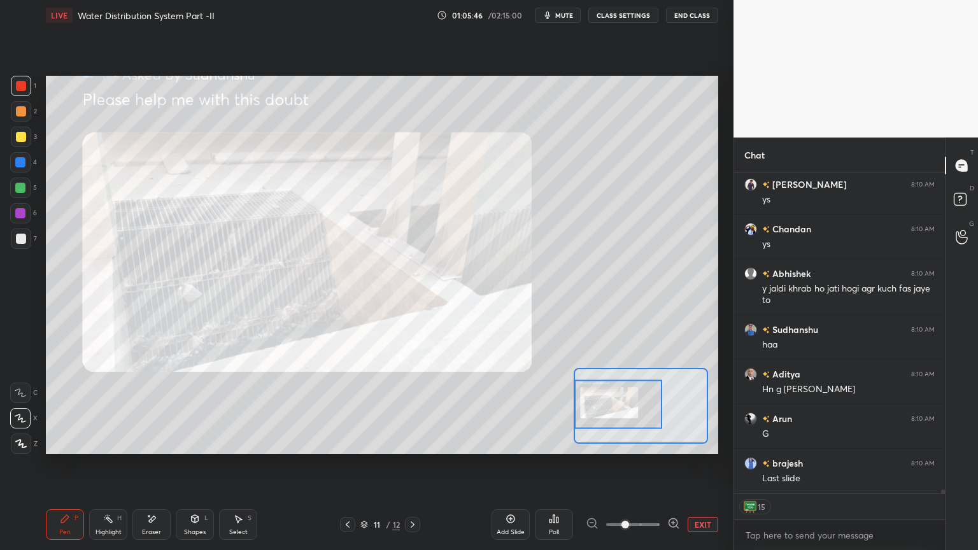
click at [408, 442] on icon at bounding box center [412, 524] width 10 height 10
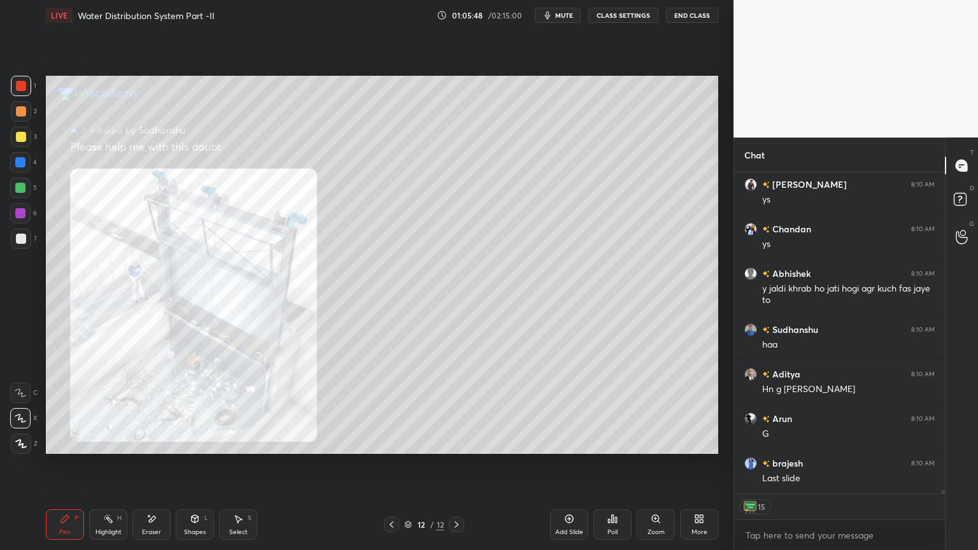
click at [655, 442] on icon at bounding box center [655, 519] width 10 height 10
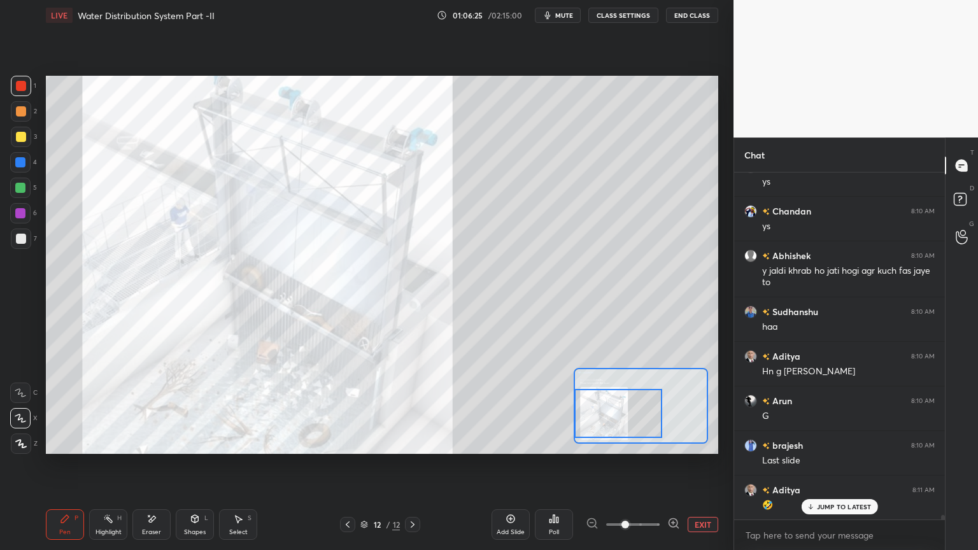
scroll to position [28183, 0]
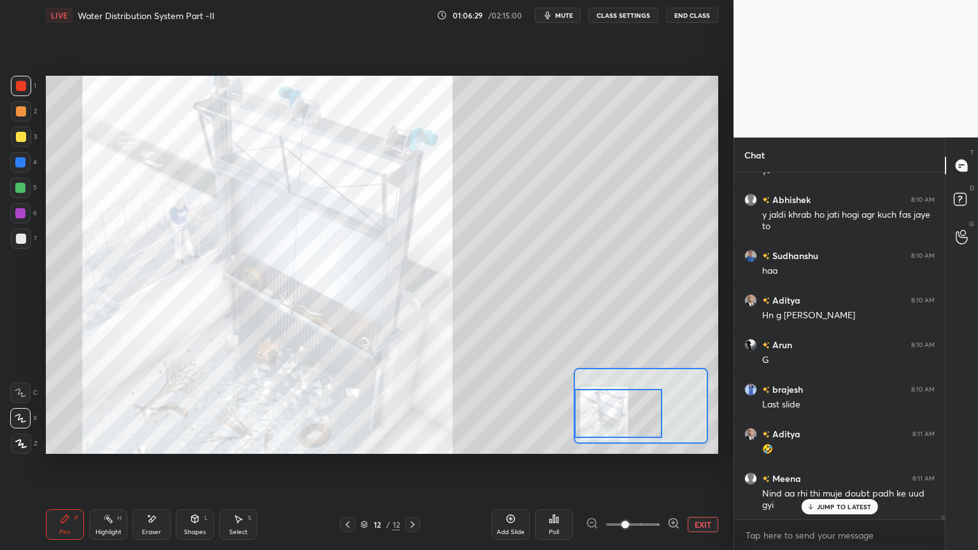
click at [345, 442] on icon at bounding box center [347, 524] width 10 height 10
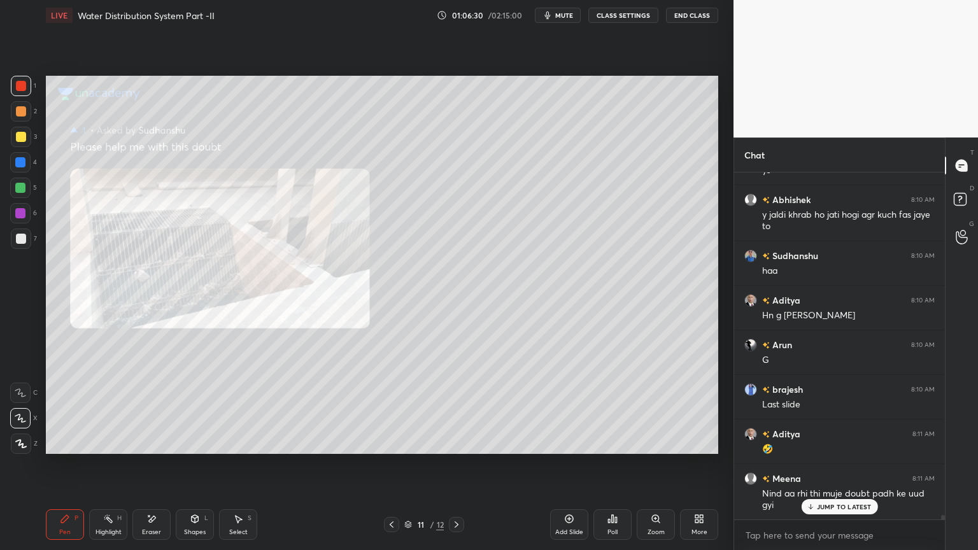
click at [395, 442] on icon at bounding box center [391, 524] width 10 height 10
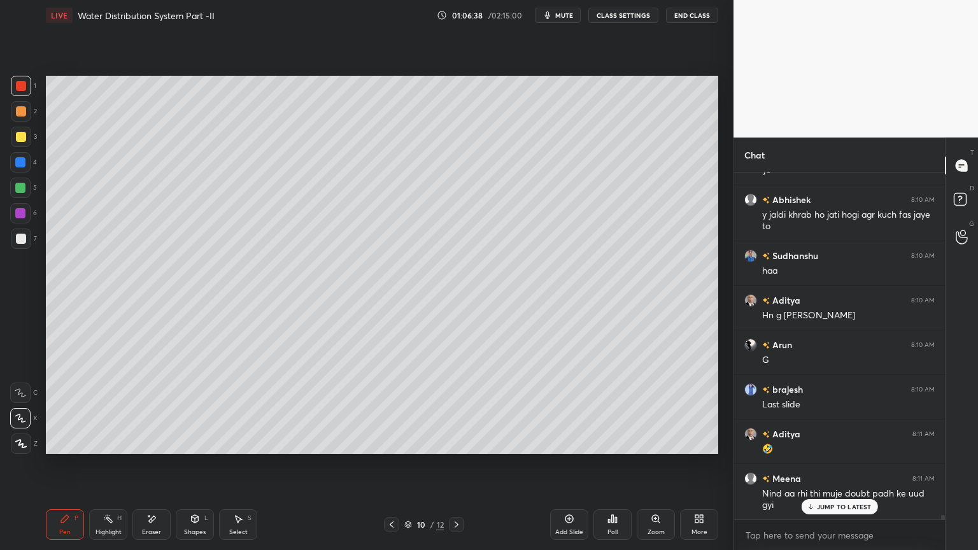
click at [15, 129] on div at bounding box center [21, 137] width 20 height 20
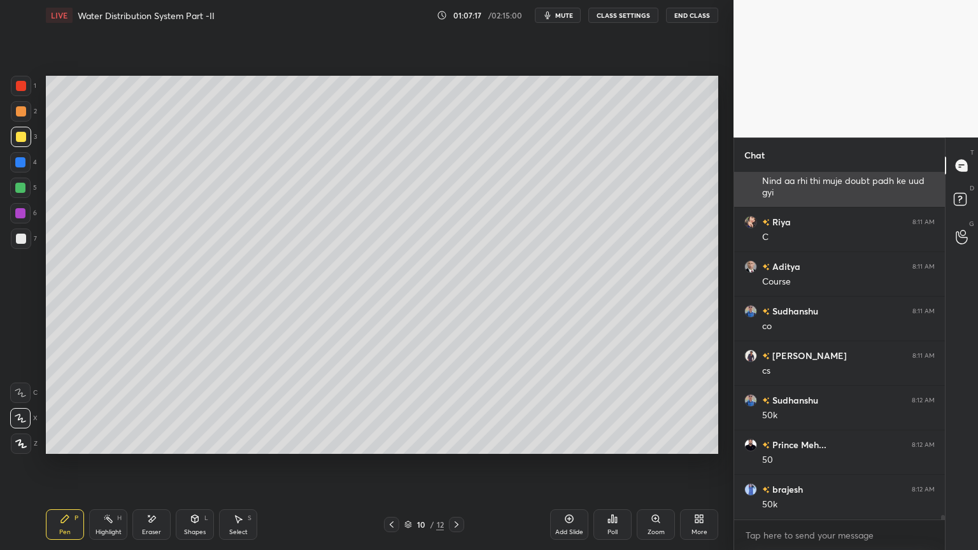
scroll to position [28540, 0]
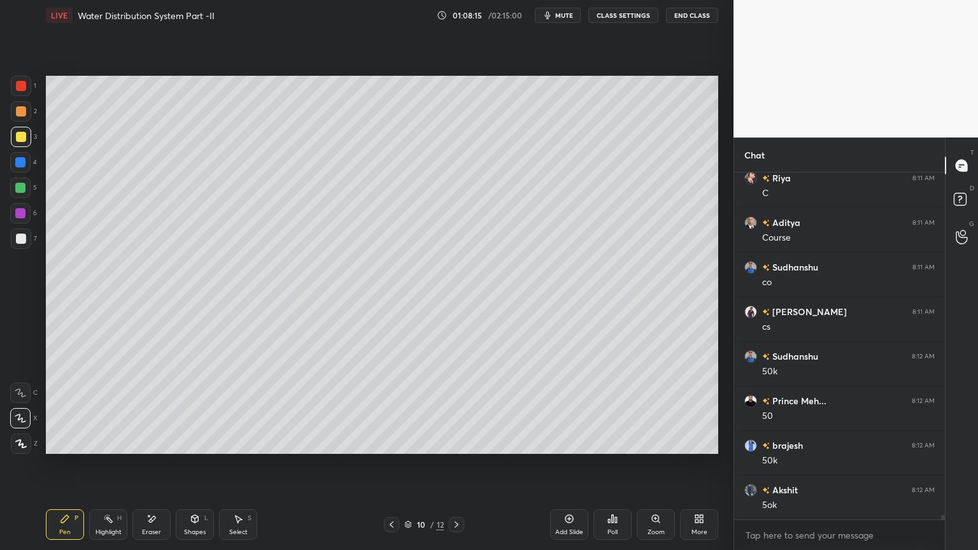
click at [192, 442] on icon at bounding box center [195, 519] width 7 height 8
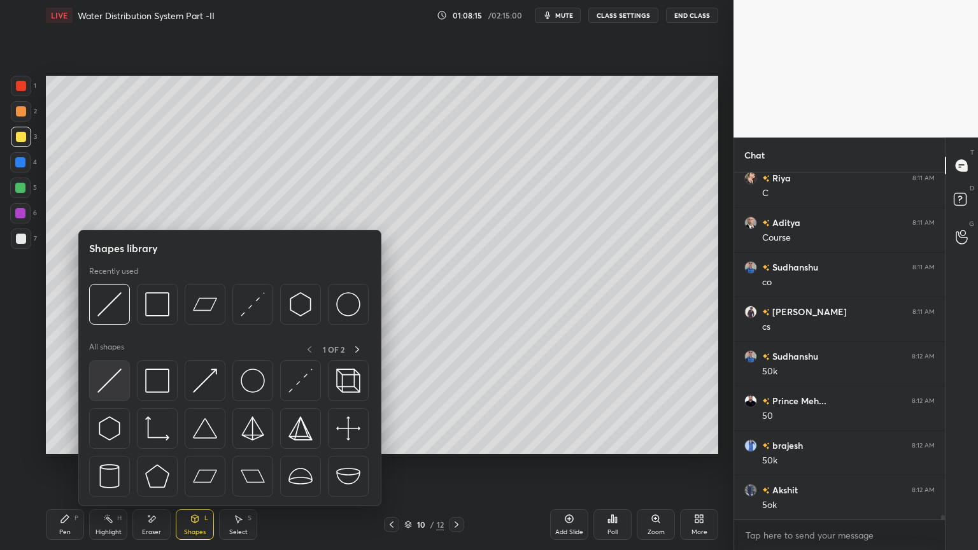
click at [105, 390] on img at bounding box center [109, 381] width 24 height 24
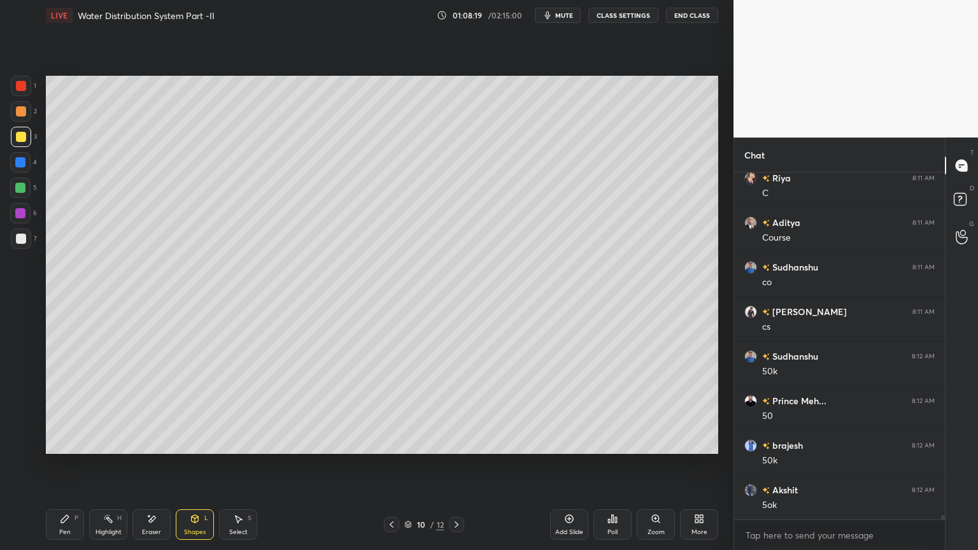
click at [60, 442] on div "Pen" at bounding box center [64, 532] width 11 height 6
click at [557, 15] on button "mute" at bounding box center [558, 15] width 46 height 15
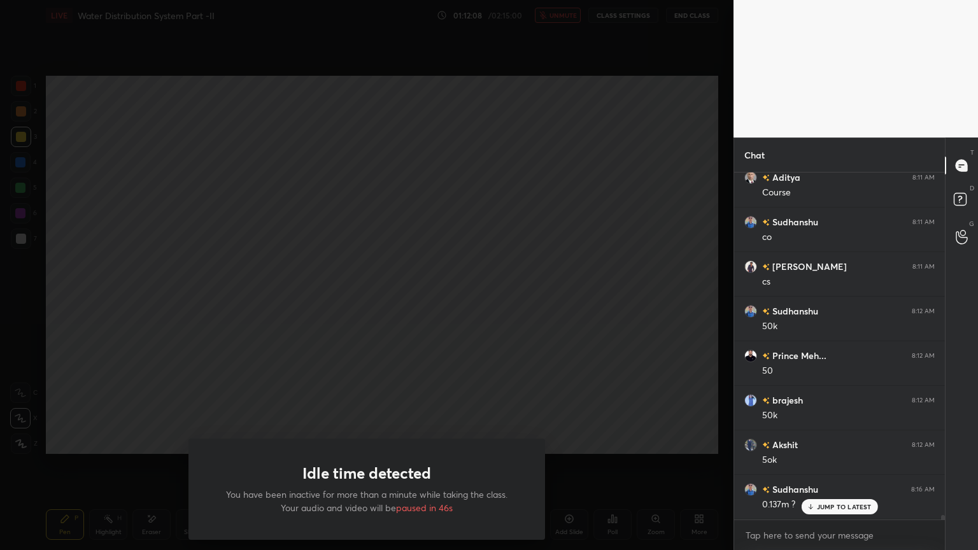
scroll to position [28629, 0]
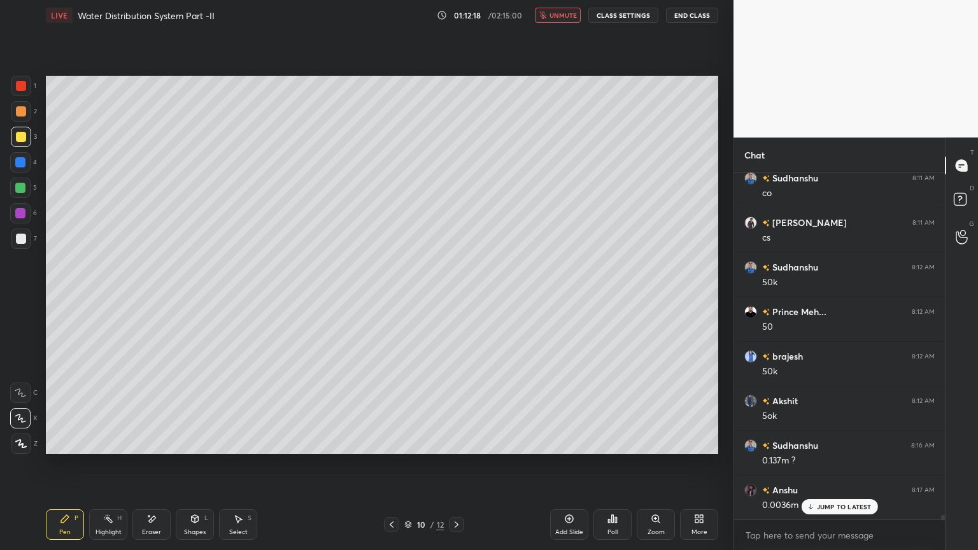
click at [568, 17] on span "unmute" at bounding box center [562, 15] width 27 height 9
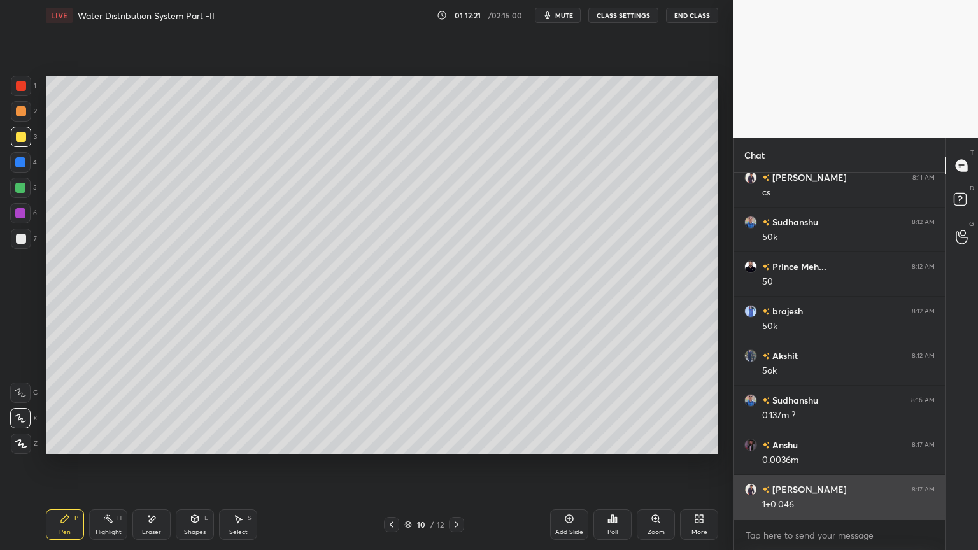
click at [833, 442] on div "1+0.046" at bounding box center [848, 504] width 172 height 13
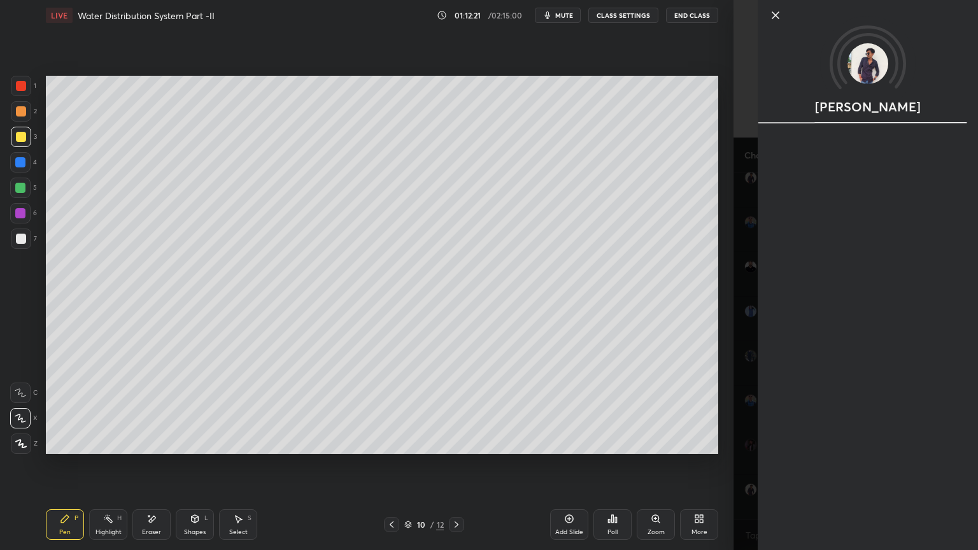
click at [615, 442] on div "Setting up your live class Poll for secs No correct answer Start poll" at bounding box center [382, 265] width 682 height 468
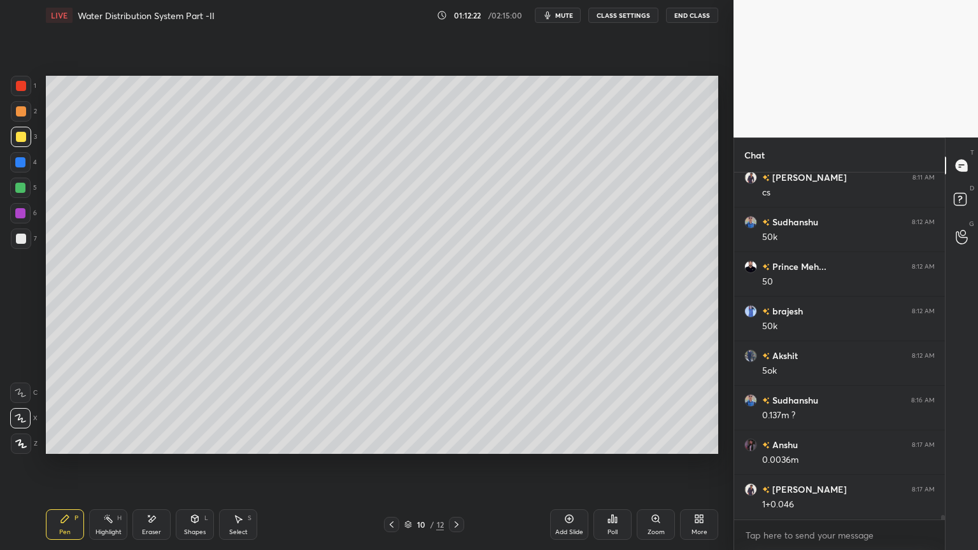
click at [568, 442] on div "Add Slide" at bounding box center [569, 524] width 38 height 31
click at [27, 249] on div "7" at bounding box center [24, 240] width 26 height 25
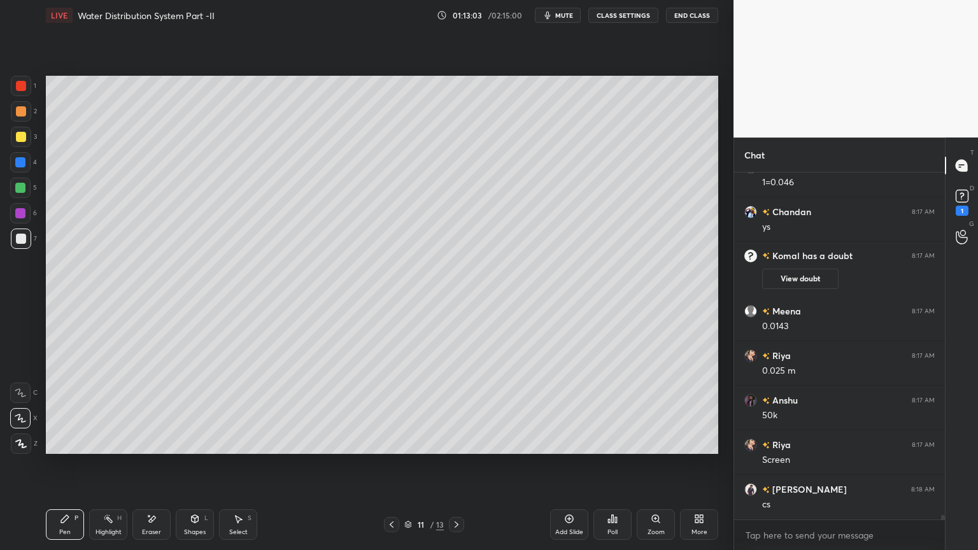
scroll to position [28239, 0]
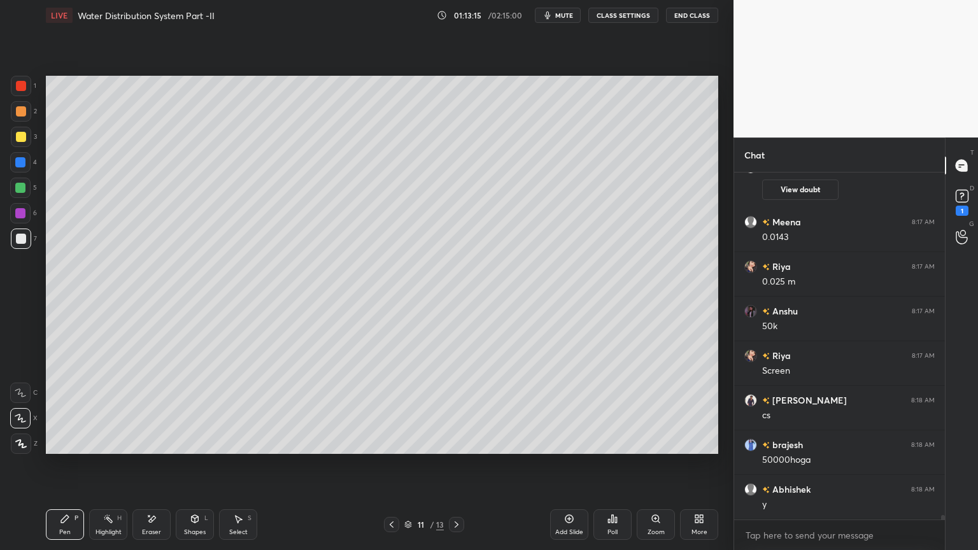
click at [202, 442] on div "Shapes L" at bounding box center [195, 524] width 38 height 31
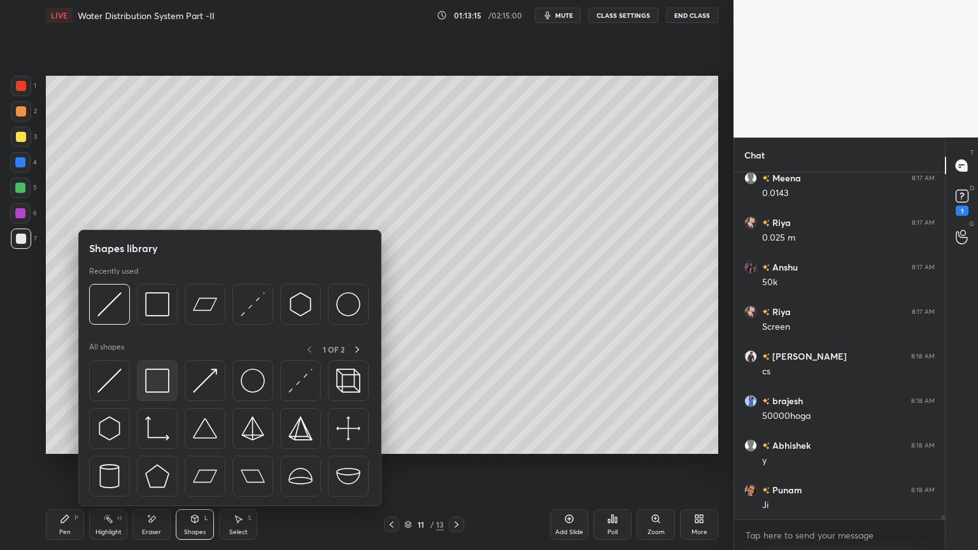
scroll to position [28374, 0]
click at [160, 386] on img at bounding box center [157, 381] width 24 height 24
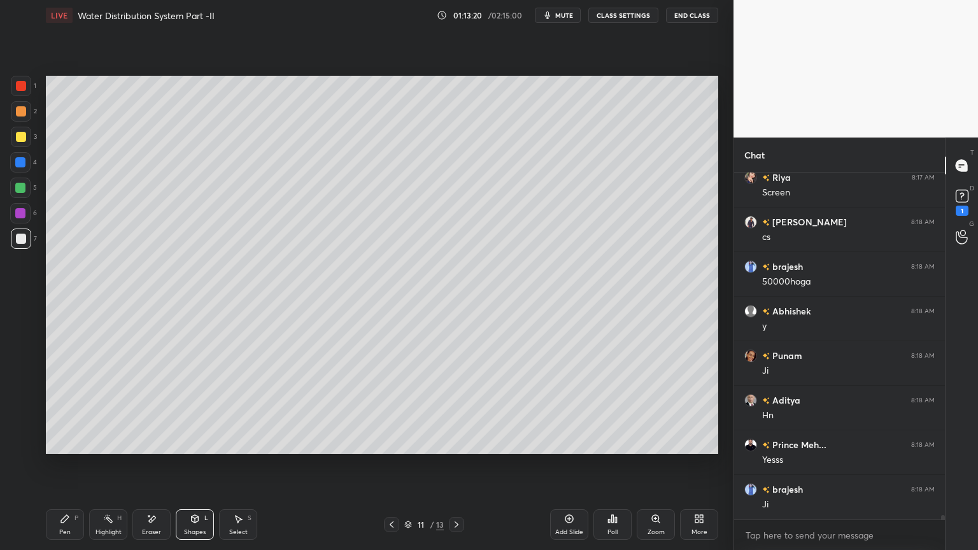
scroll to position [28507, 0]
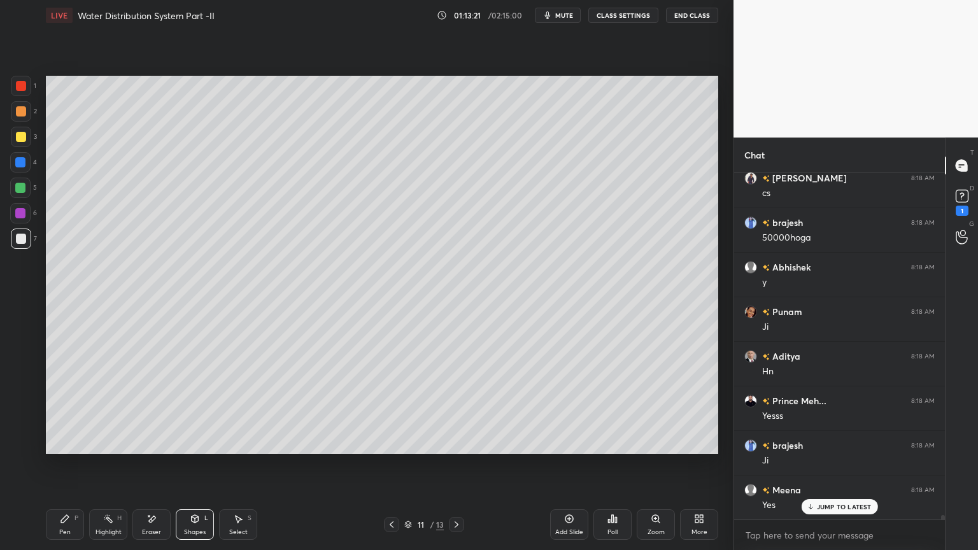
click at [192, 442] on icon at bounding box center [195, 519] width 10 height 10
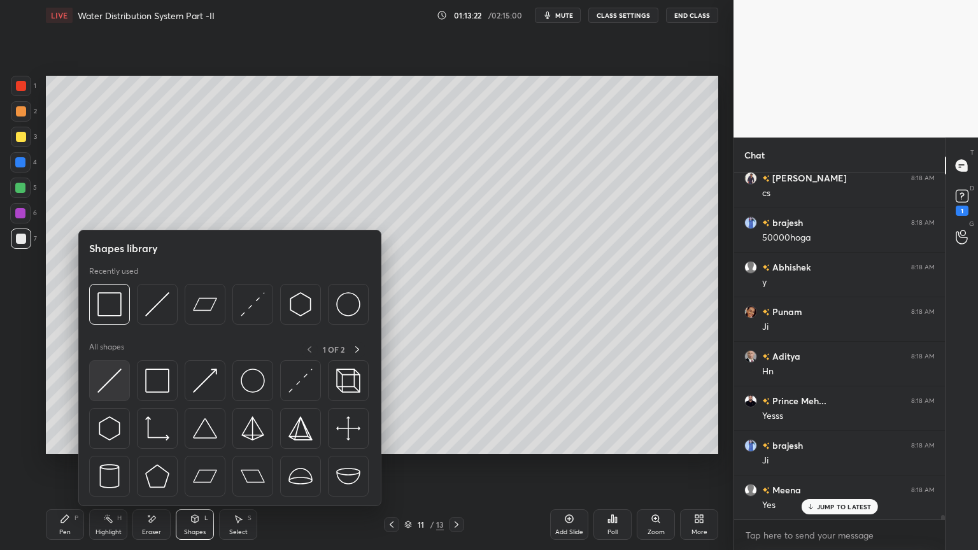
click at [111, 390] on img at bounding box center [109, 381] width 24 height 24
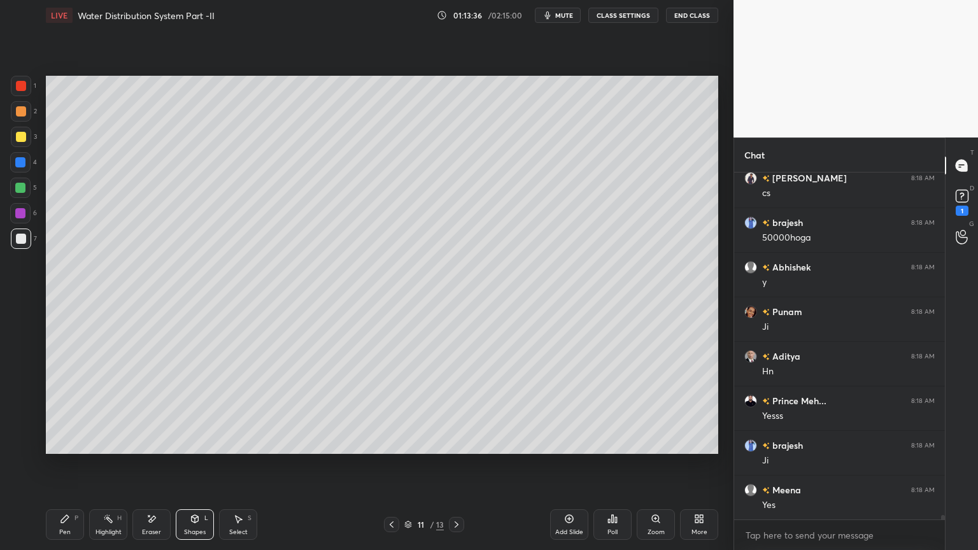
scroll to position [28552, 0]
click at [199, 442] on div "Shapes L" at bounding box center [195, 524] width 38 height 31
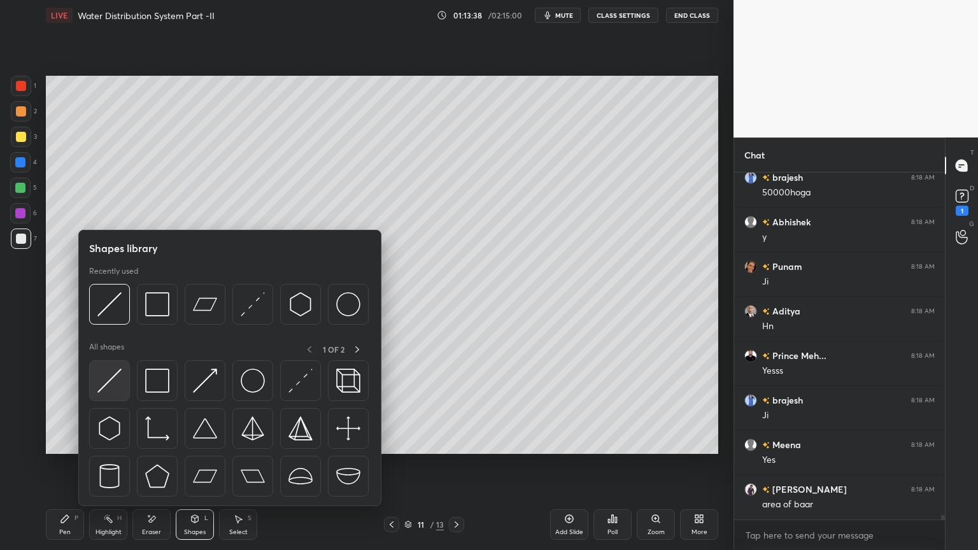
click at [106, 377] on img at bounding box center [109, 381] width 24 height 24
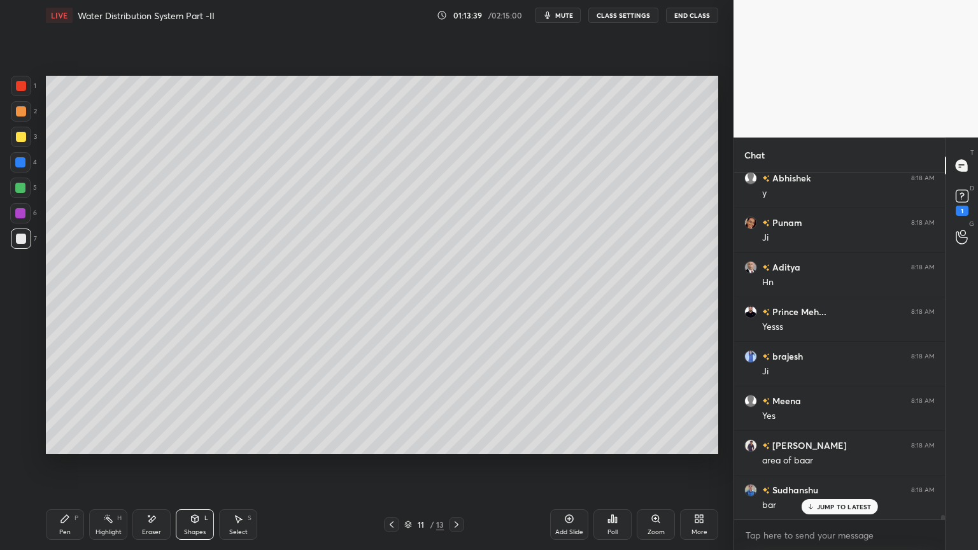
scroll to position [28641, 0]
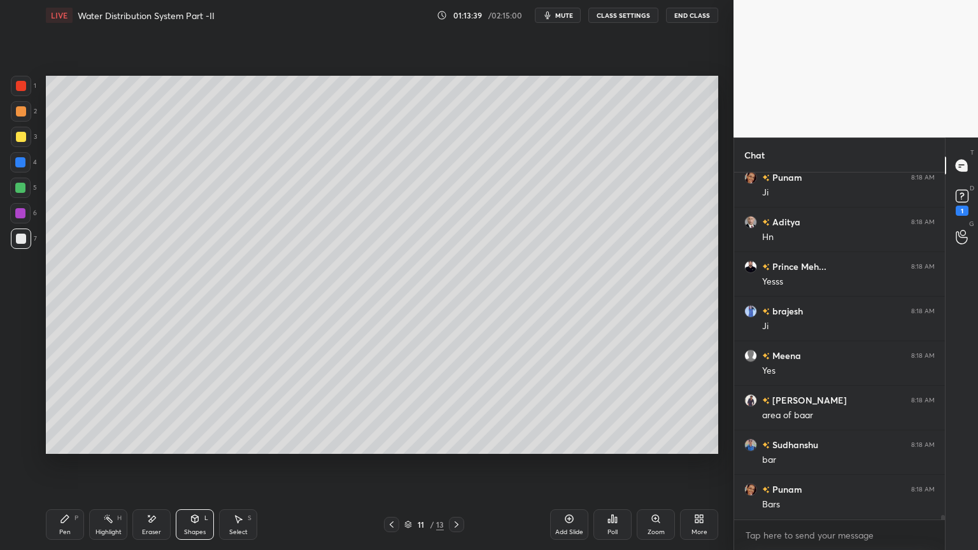
click at [19, 135] on div at bounding box center [21, 137] width 10 height 10
click at [200, 442] on div "Shapes" at bounding box center [195, 532] width 22 height 6
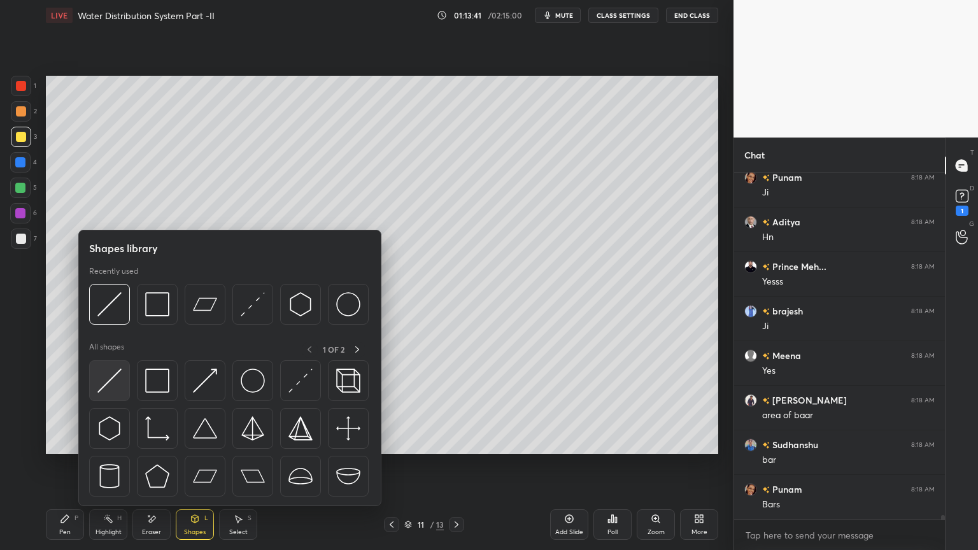
click at [110, 380] on img at bounding box center [109, 381] width 24 height 24
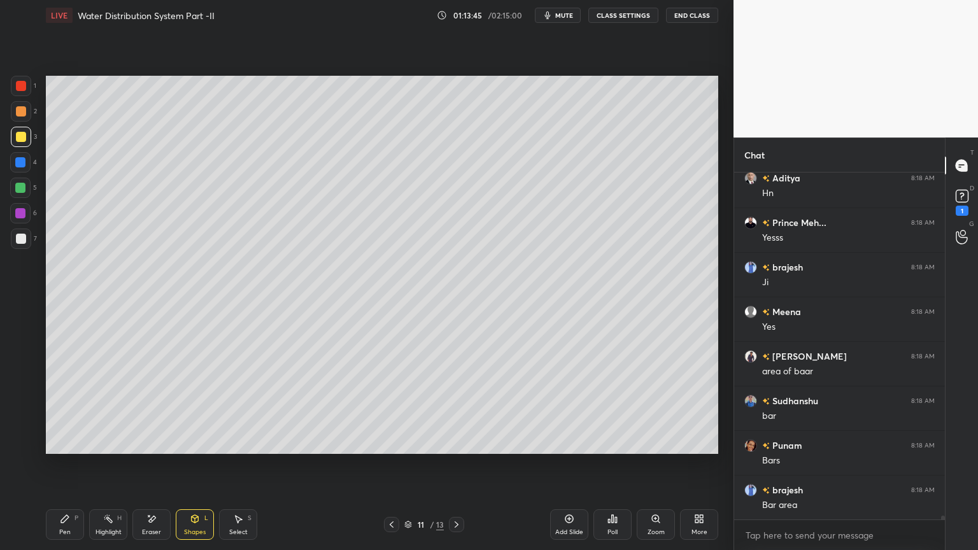
scroll to position [28730, 0]
click at [68, 442] on div "Pen P" at bounding box center [65, 524] width 38 height 31
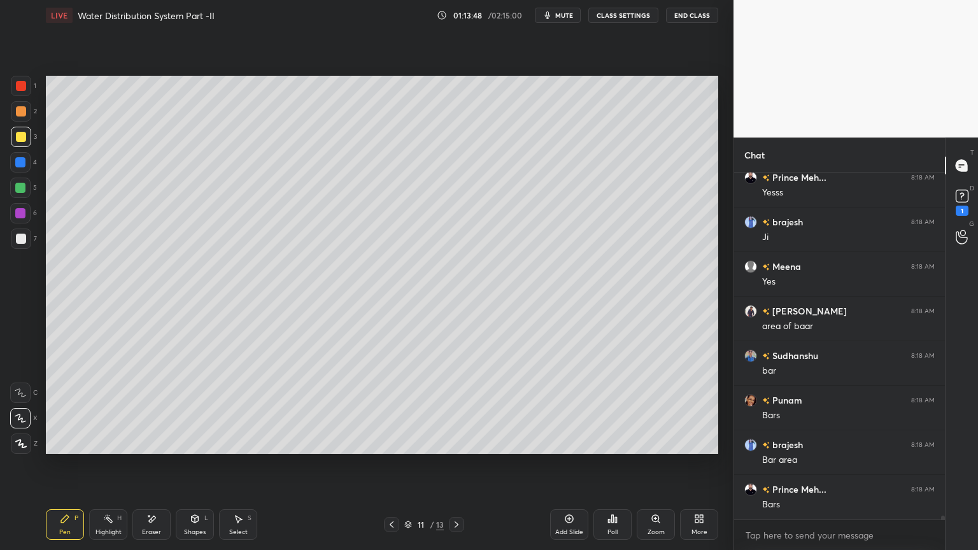
scroll to position [28774, 0]
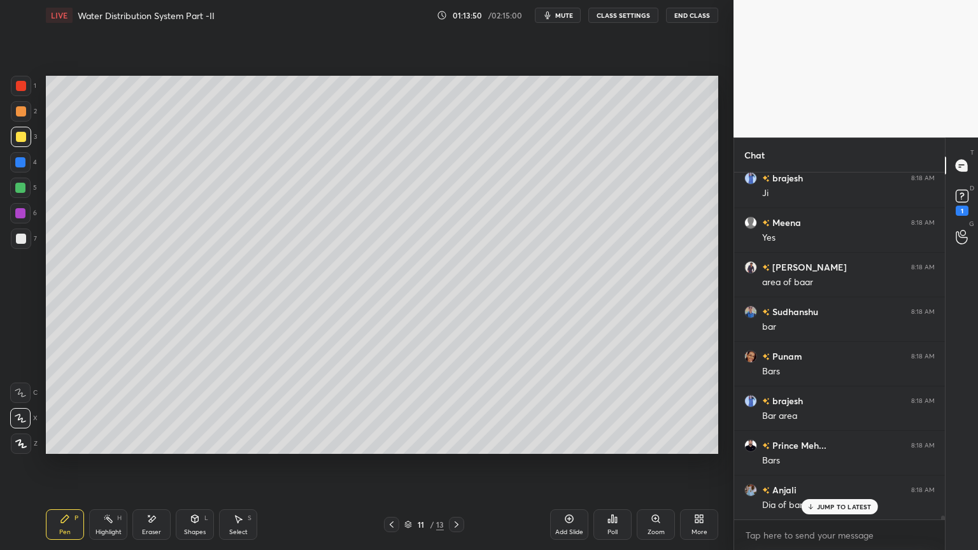
click at [193, 442] on div "Shapes" at bounding box center [195, 532] width 22 height 6
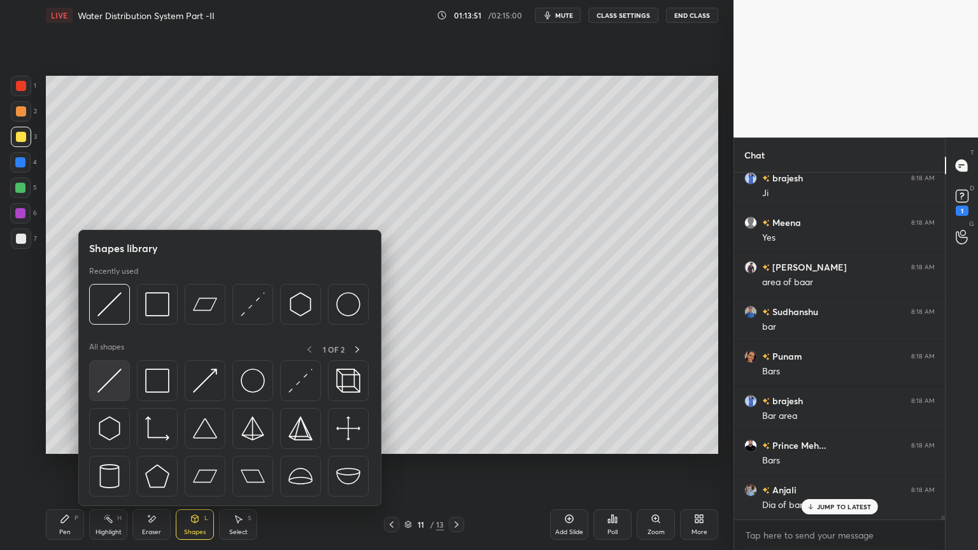
click at [115, 387] on img at bounding box center [109, 381] width 24 height 24
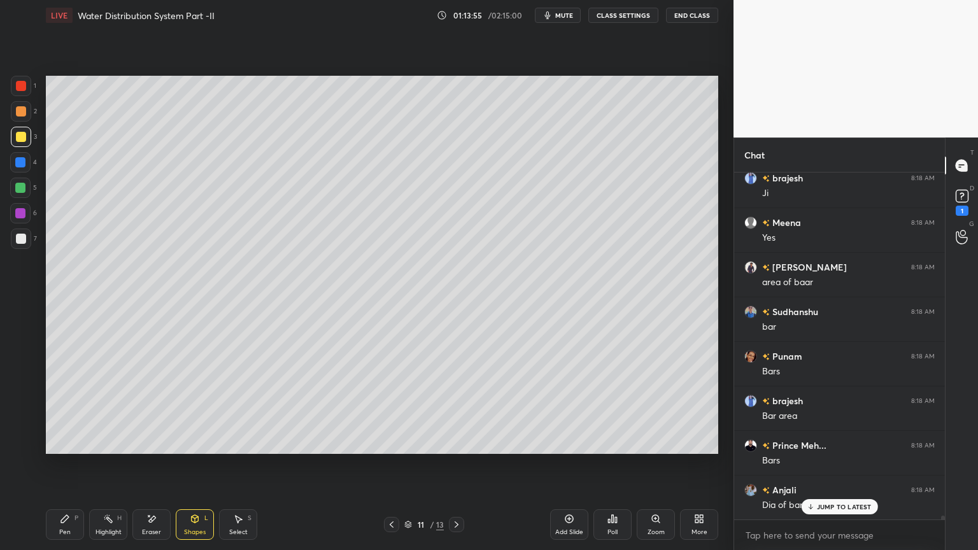
click at [61, 442] on icon at bounding box center [65, 519] width 8 height 8
click at [19, 158] on div at bounding box center [20, 162] width 10 height 10
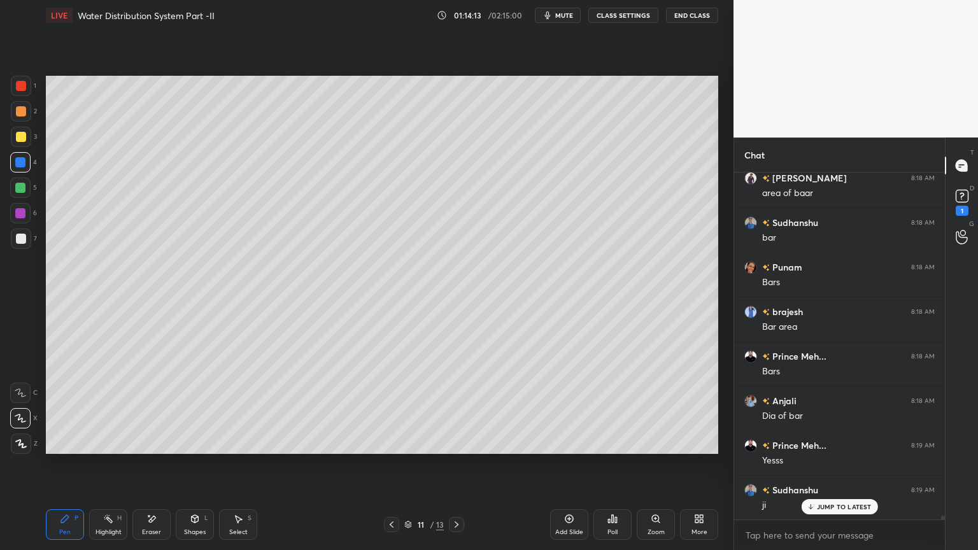
scroll to position [28908, 0]
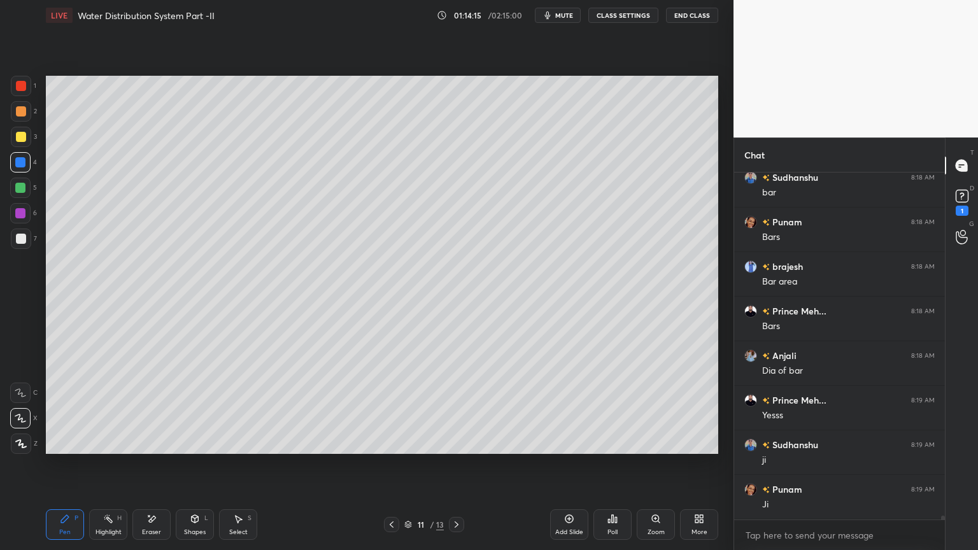
click at [202, 442] on div "Shapes" at bounding box center [195, 532] width 22 height 6
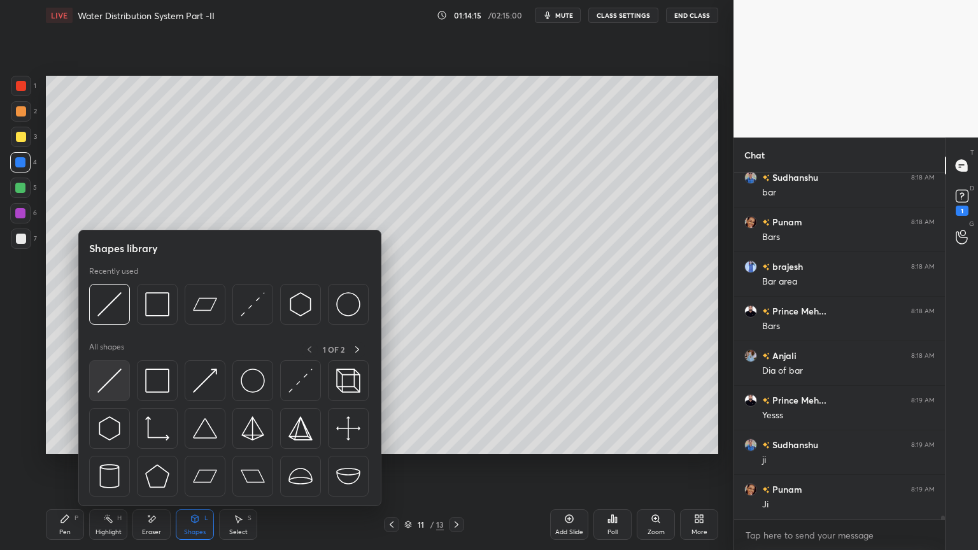
click at [104, 391] on img at bounding box center [109, 381] width 24 height 24
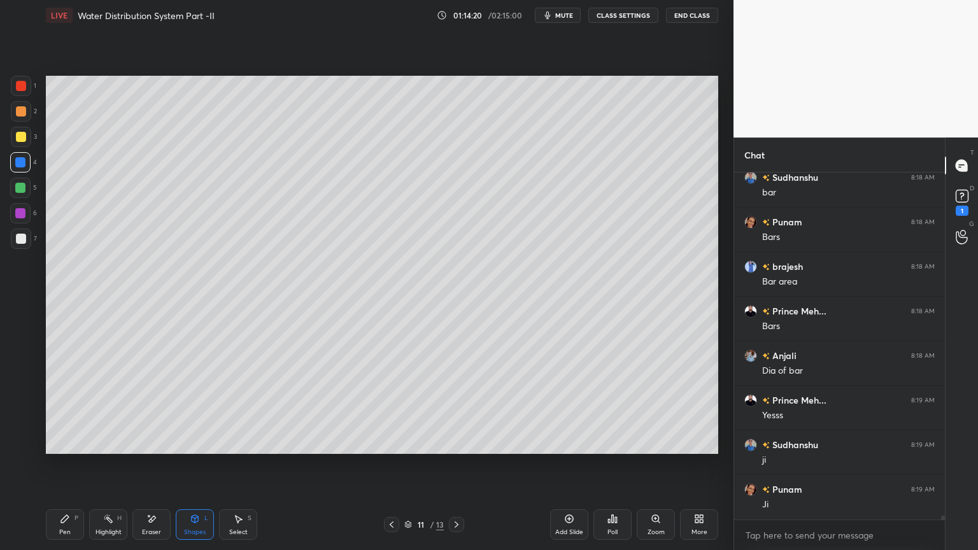
click at [69, 442] on icon at bounding box center [65, 519] width 10 height 10
click at [15, 242] on div at bounding box center [21, 238] width 20 height 20
click at [143, 442] on div "Eraser" at bounding box center [151, 524] width 38 height 31
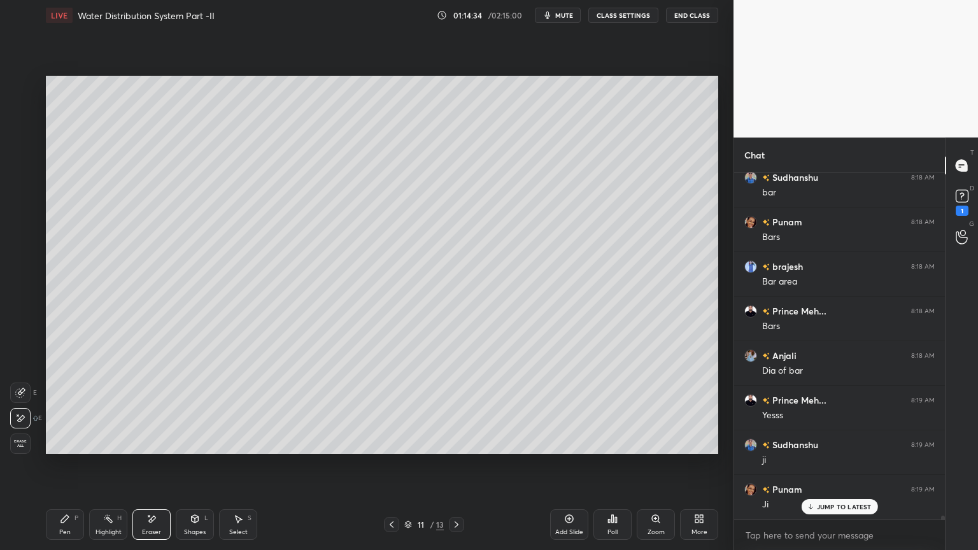
scroll to position [28952, 0]
click at [60, 442] on icon at bounding box center [65, 519] width 10 height 10
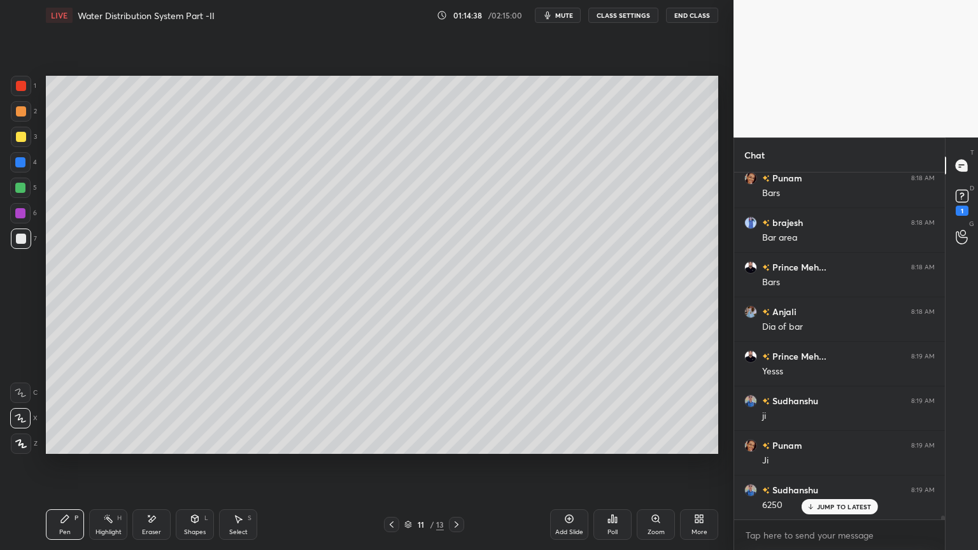
click at [23, 238] on div at bounding box center [21, 239] width 10 height 10
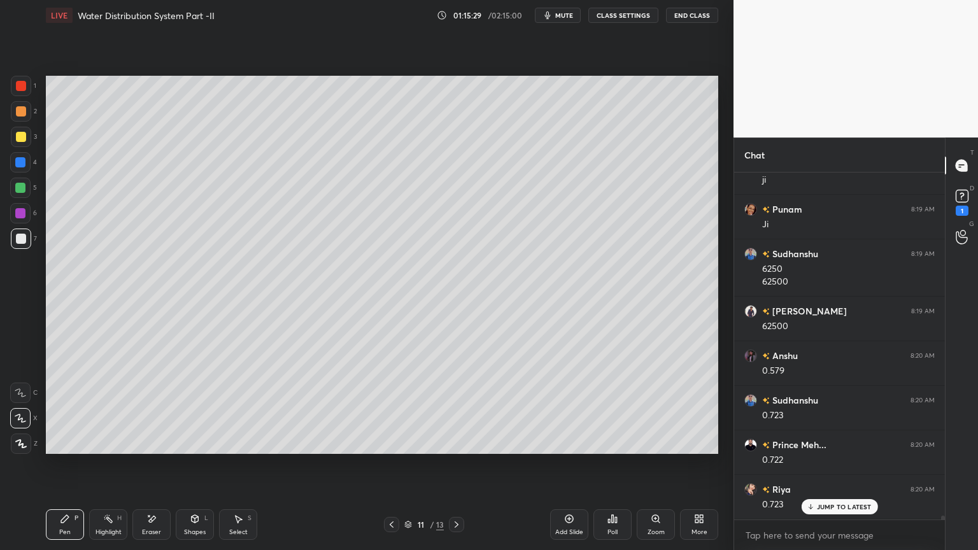
scroll to position [29232, 0]
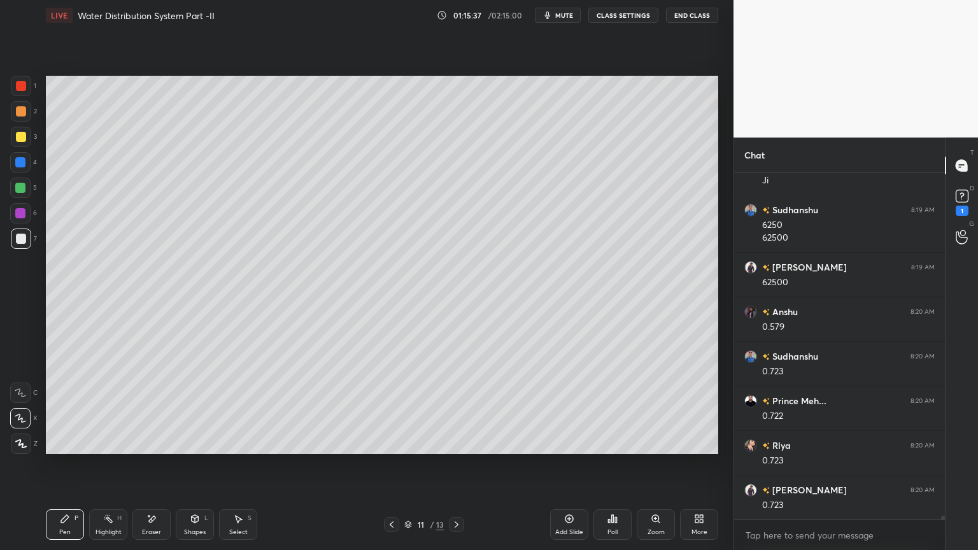
click at [388, 442] on icon at bounding box center [391, 524] width 10 height 10
click at [461, 442] on div at bounding box center [456, 524] width 15 height 15
click at [150, 442] on div "Eraser" at bounding box center [151, 524] width 38 height 31
click at [64, 442] on div "Pen" at bounding box center [64, 532] width 11 height 6
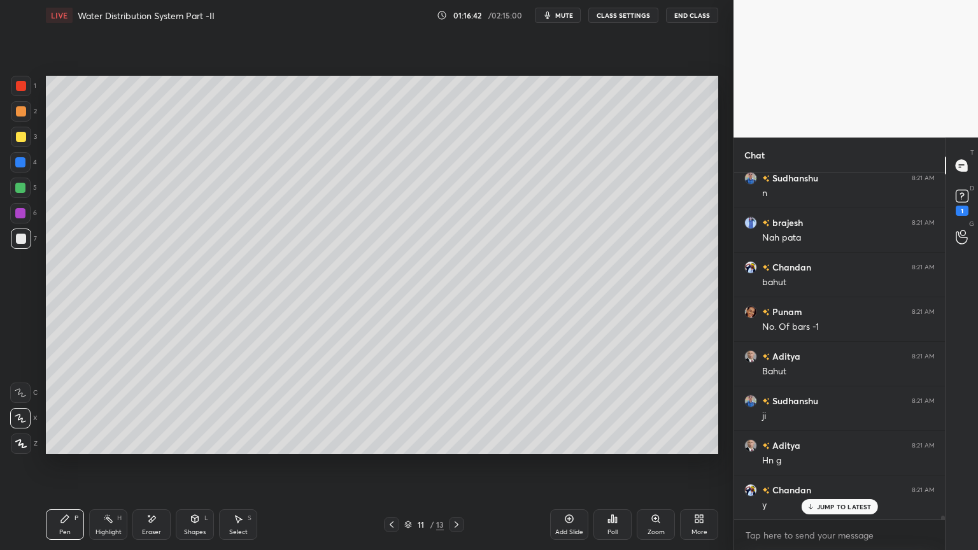
scroll to position [29634, 0]
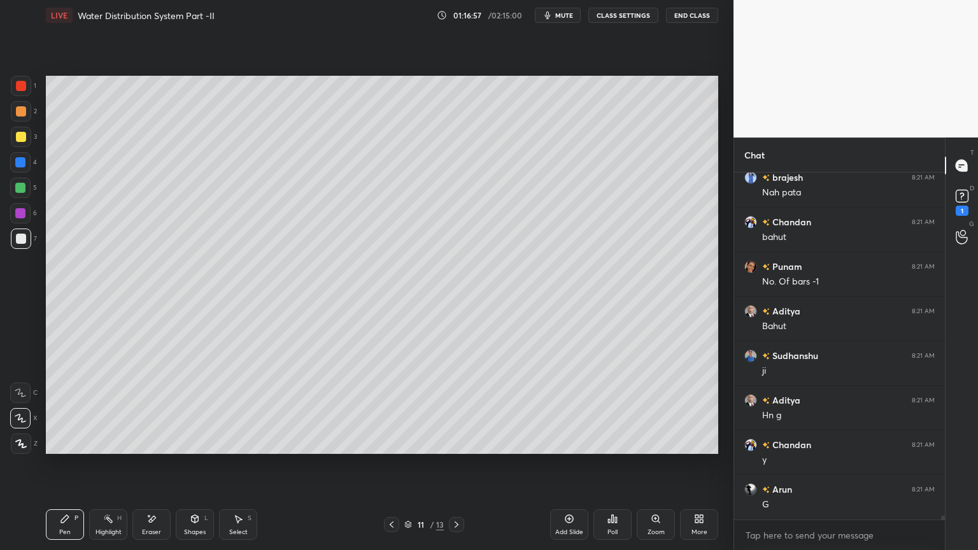
click at [244, 442] on div "Select S" at bounding box center [238, 524] width 38 height 31
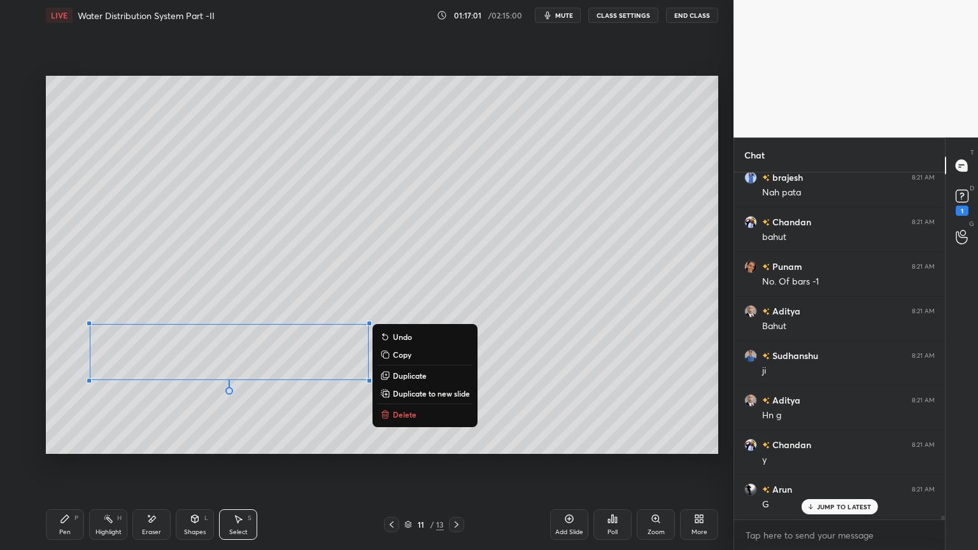
scroll to position [29678, 0]
click at [320, 436] on div "0 ° Undo Copy Duplicate Duplicate to new slide Delete" at bounding box center [382, 265] width 672 height 378
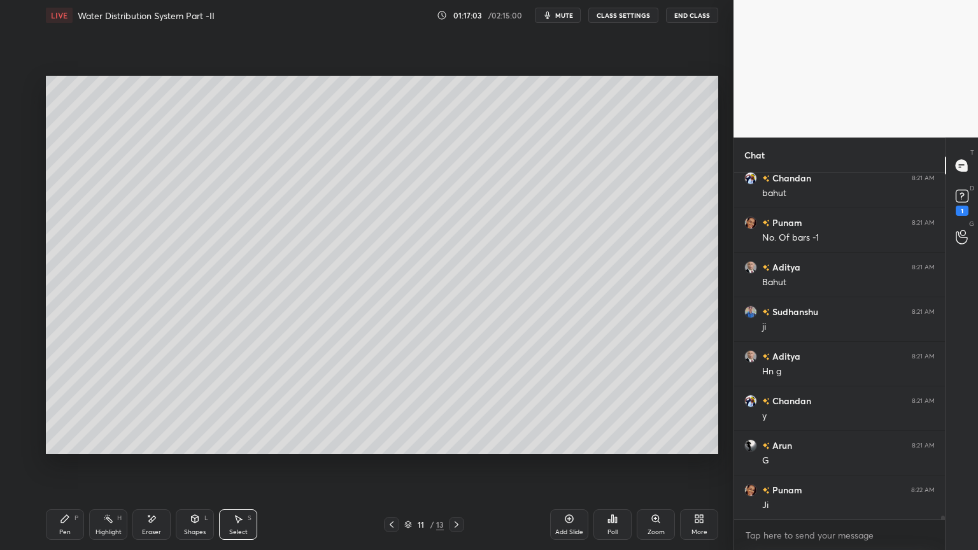
scroll to position [29723, 0]
click at [193, 442] on div "Shapes" at bounding box center [195, 532] width 22 height 6
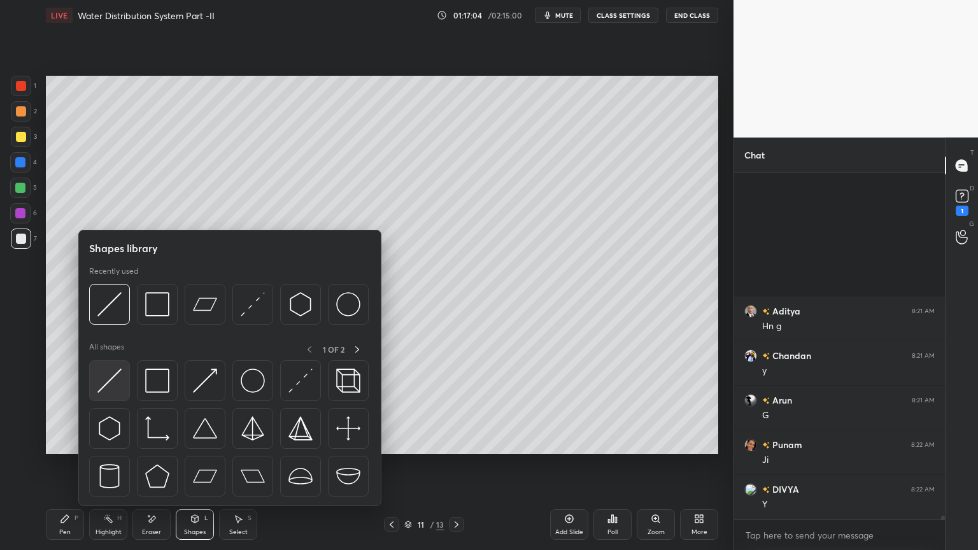
scroll to position [29901, 0]
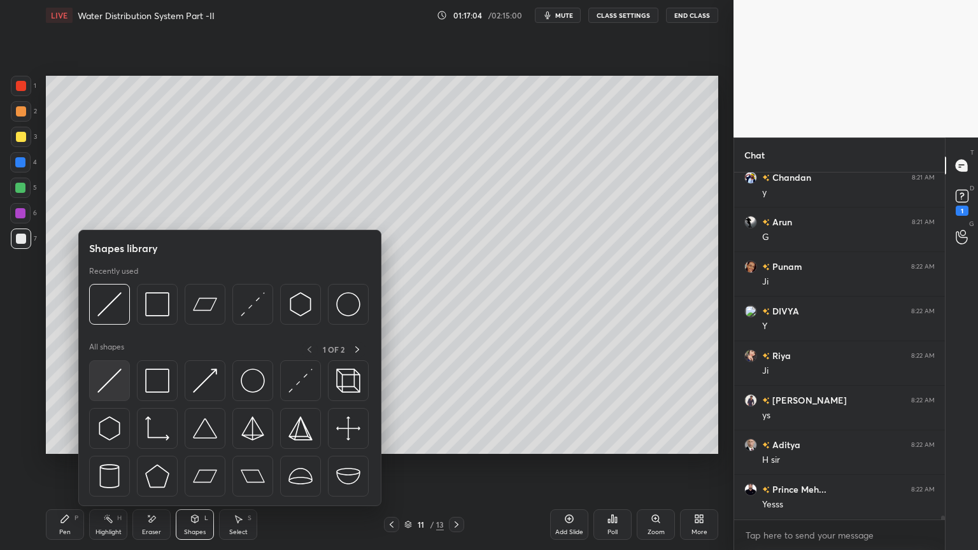
click at [106, 383] on img at bounding box center [109, 381] width 24 height 24
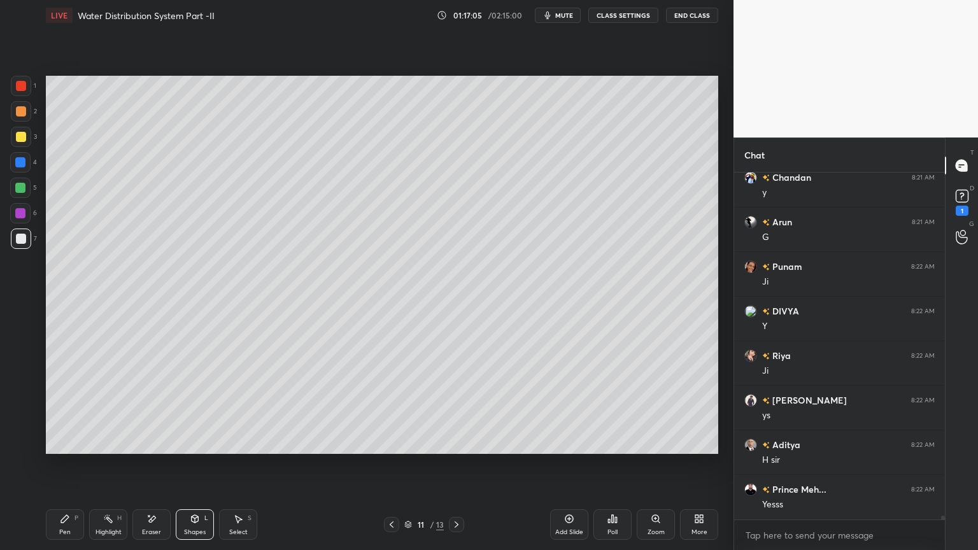
click at [16, 85] on div at bounding box center [21, 86] width 10 height 10
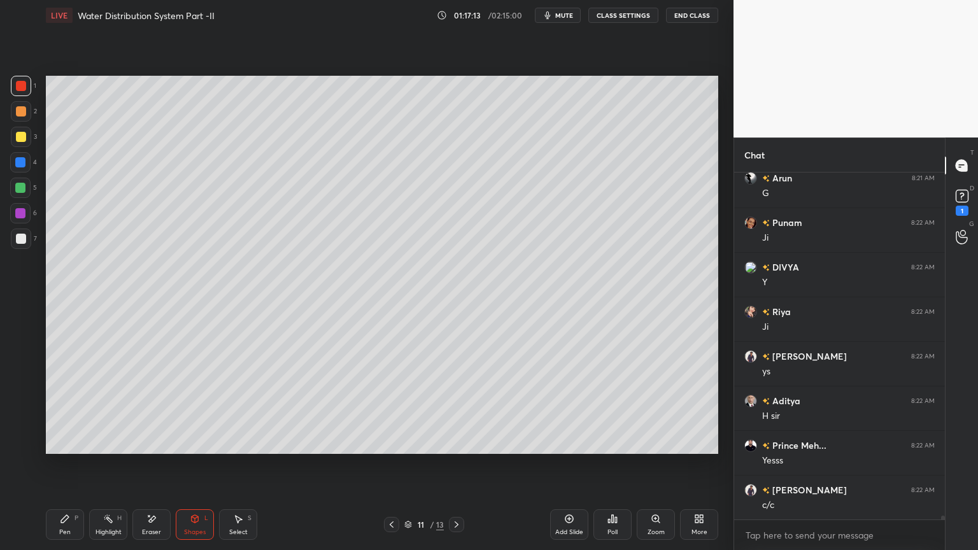
scroll to position [29990, 0]
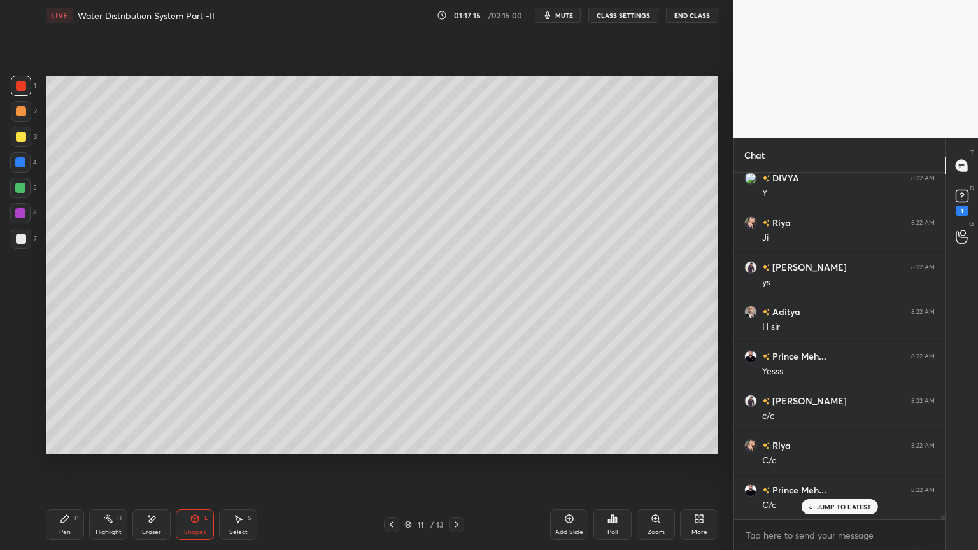
click at [66, 442] on div "Pen P" at bounding box center [65, 524] width 38 height 31
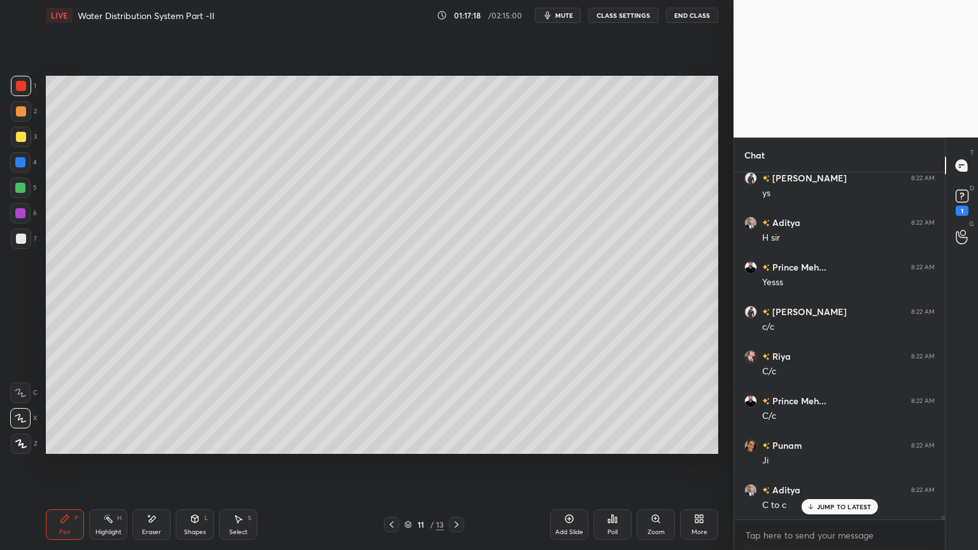
scroll to position [30169, 0]
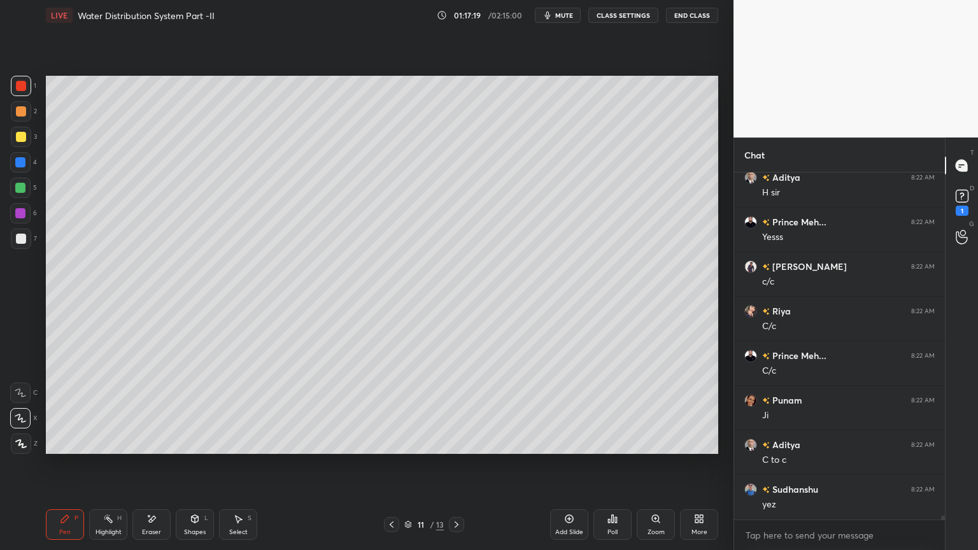
click at [19, 232] on div at bounding box center [21, 238] width 20 height 20
click at [388, 442] on icon at bounding box center [391, 524] width 10 height 10
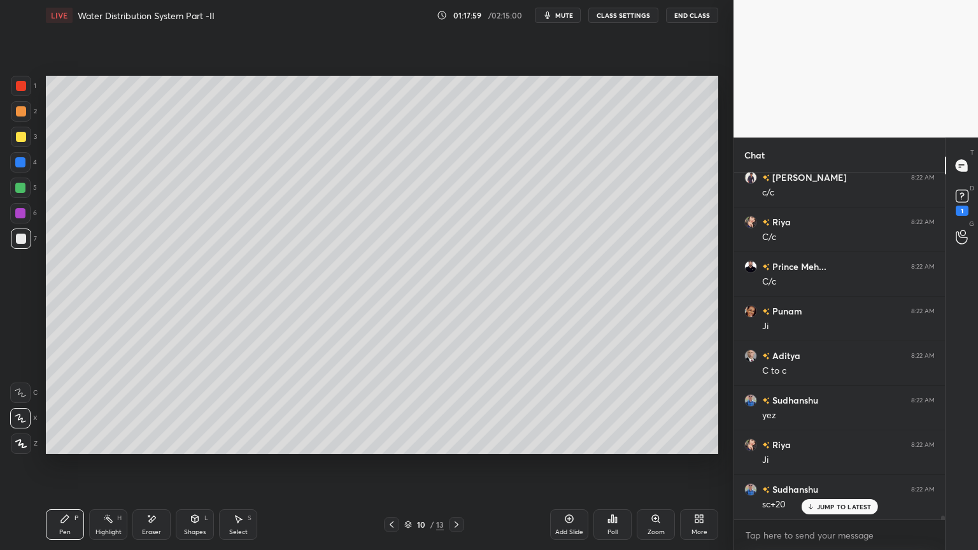
scroll to position [30302, 0]
click at [451, 442] on icon at bounding box center [456, 524] width 10 height 10
click at [153, 442] on icon at bounding box center [152, 519] width 7 height 6
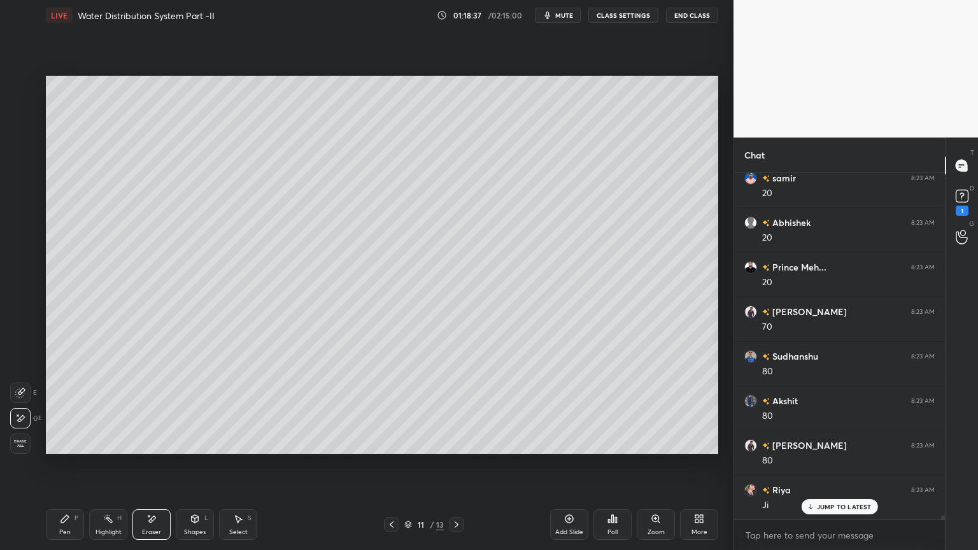
click at [62, 442] on div "Pen" at bounding box center [64, 532] width 11 height 6
click at [569, 442] on icon at bounding box center [569, 519] width 10 height 10
click at [392, 442] on icon at bounding box center [391, 524] width 10 height 10
click at [453, 442] on icon at bounding box center [456, 524] width 10 height 10
click at [390, 442] on icon at bounding box center [391, 524] width 10 height 10
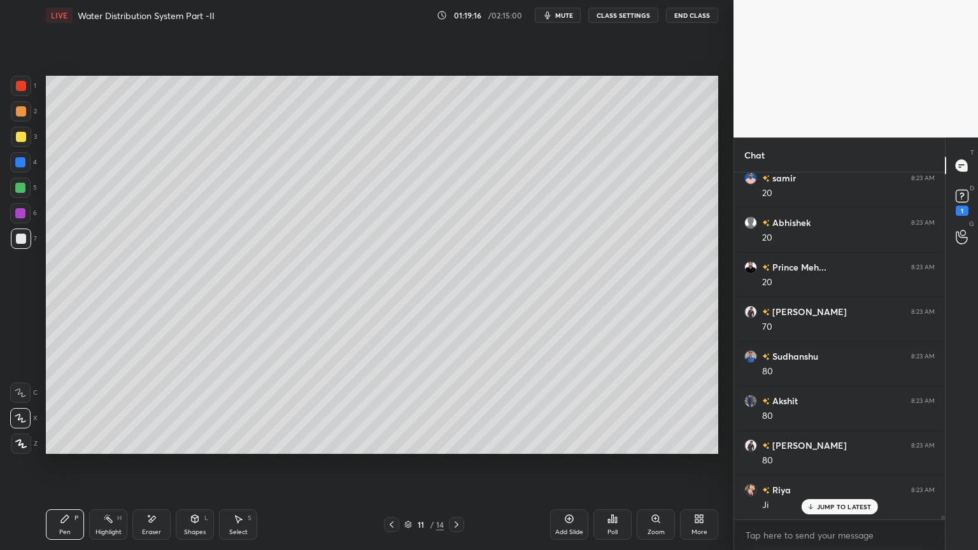
click at [457, 442] on icon at bounding box center [456, 524] width 10 height 10
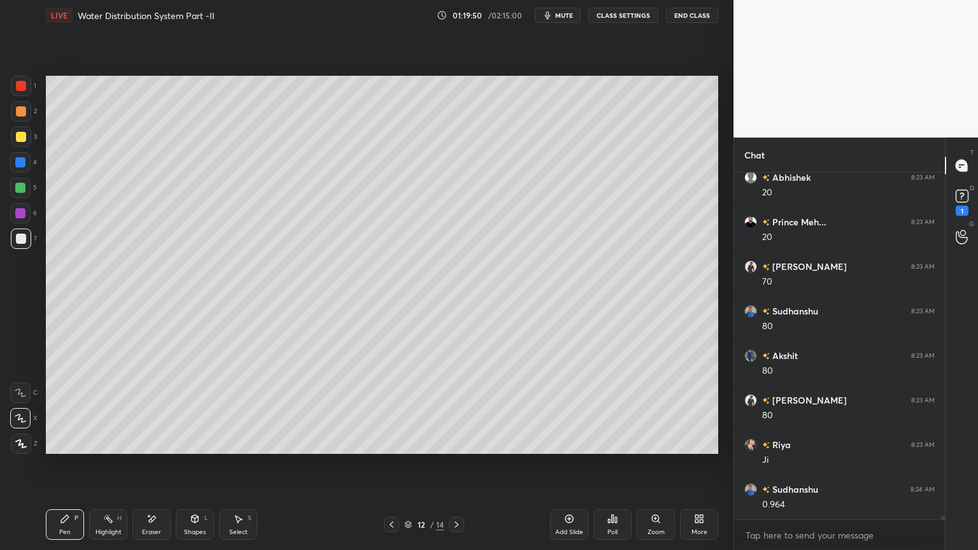
scroll to position [30836, 0]
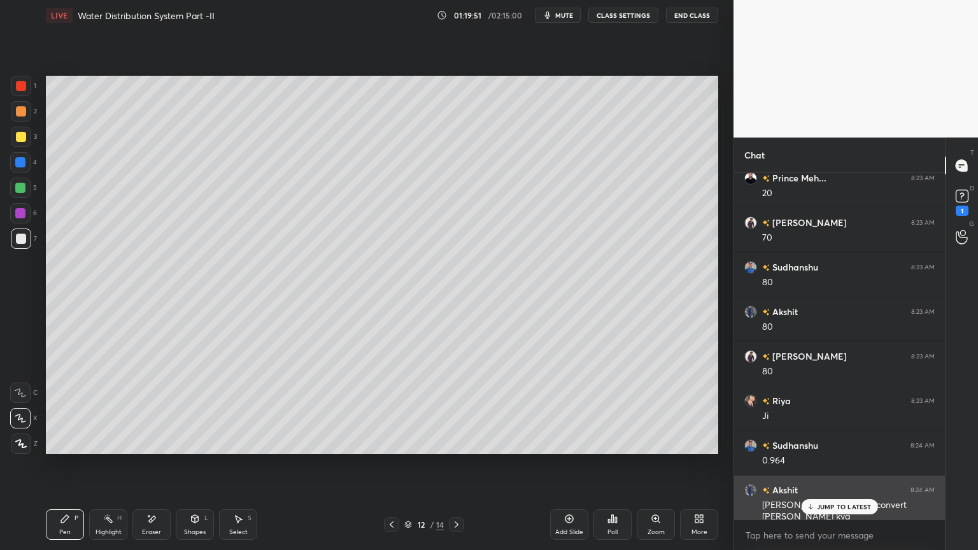
click at [830, 442] on div "JUMP TO LATEST" at bounding box center [839, 506] width 76 height 15
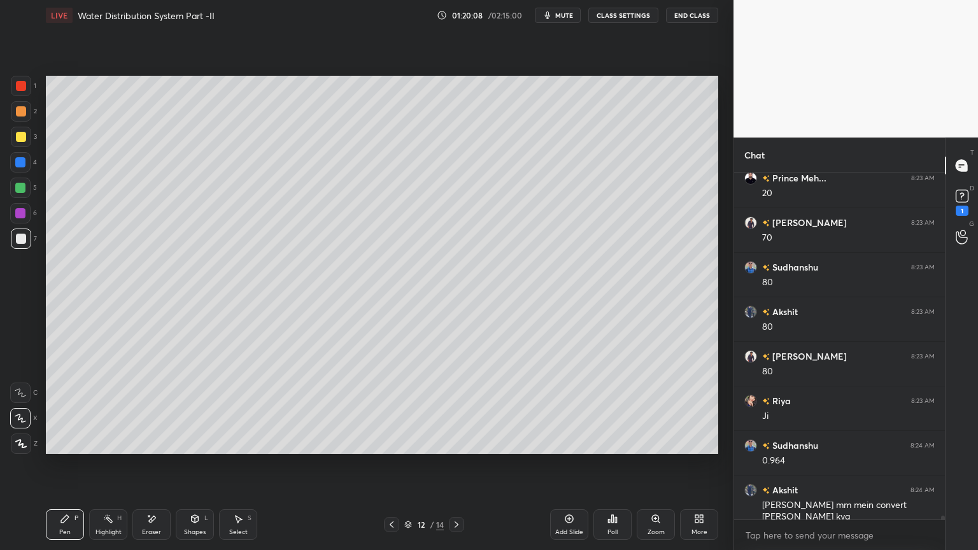
scroll to position [30881, 0]
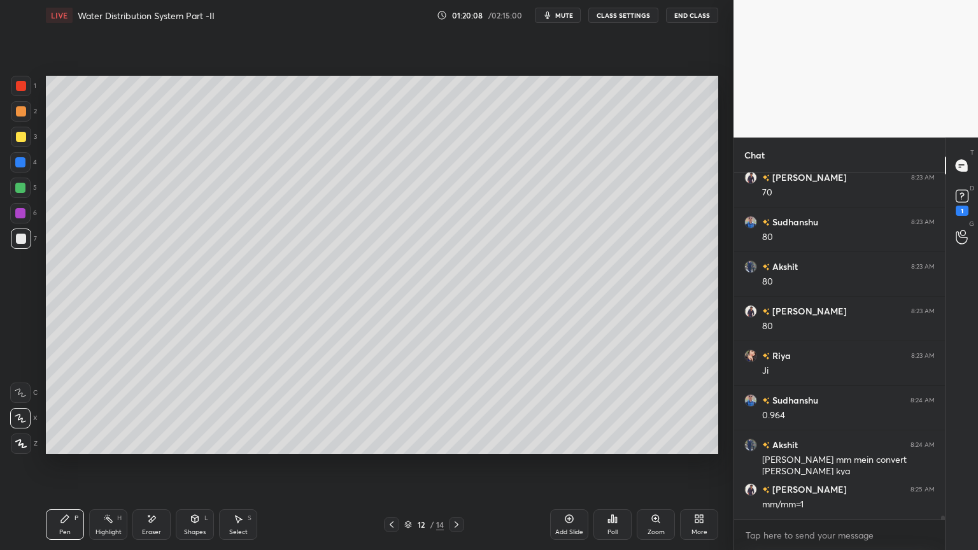
click at [389, 442] on div at bounding box center [391, 524] width 15 height 15
click at [391, 442] on icon at bounding box center [391, 524] width 10 height 10
click at [458, 442] on icon at bounding box center [456, 524] width 10 height 10
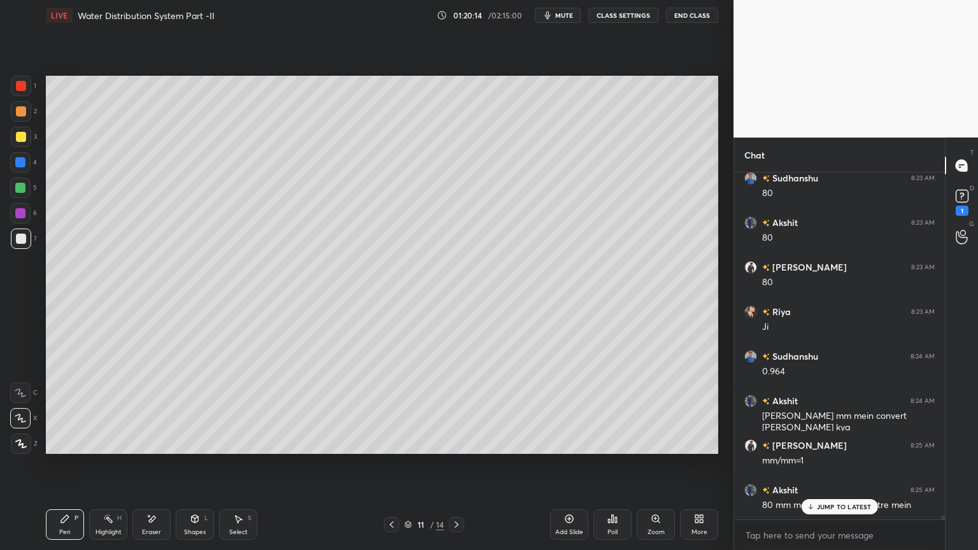
click at [455, 442] on icon at bounding box center [456, 524] width 10 height 10
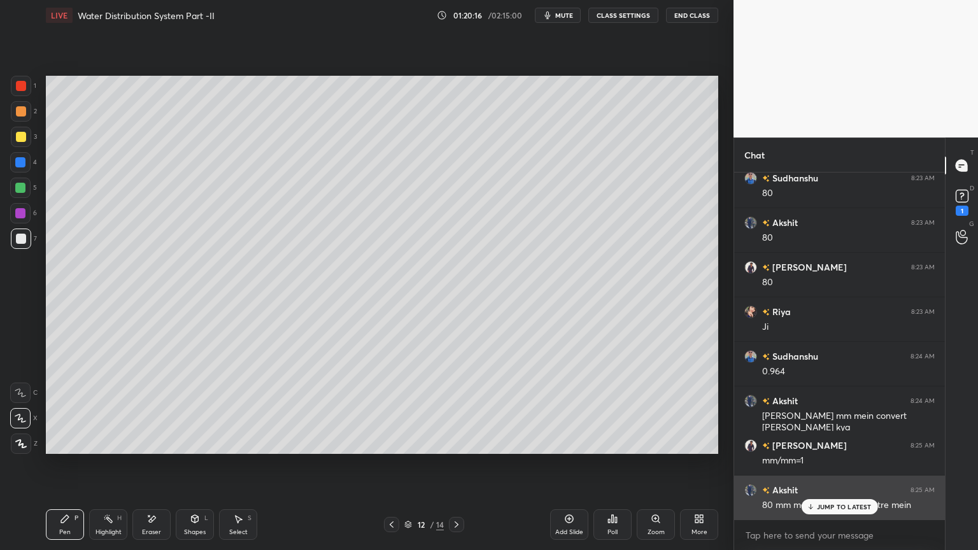
click at [848, 442] on p "JUMP TO LATEST" at bounding box center [844, 507] width 55 height 8
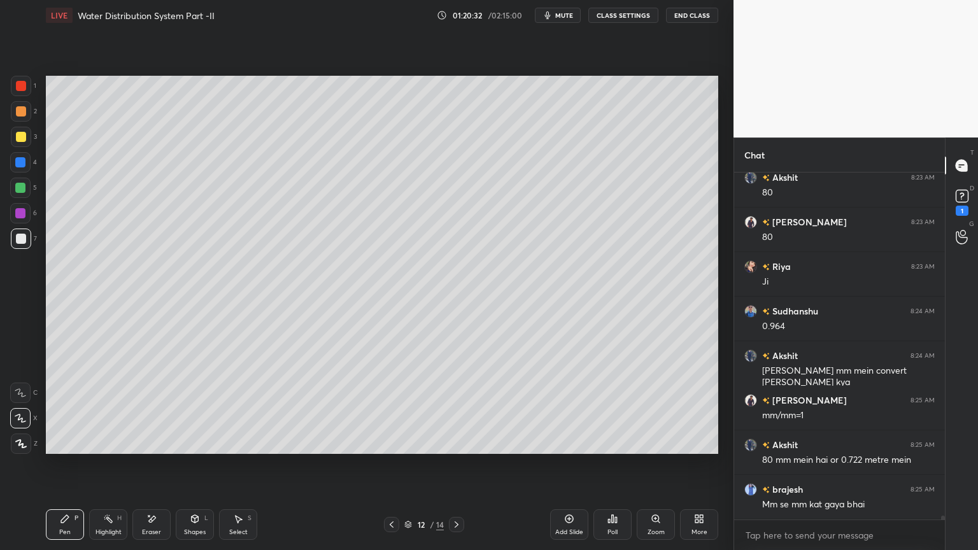
scroll to position [31014, 0]
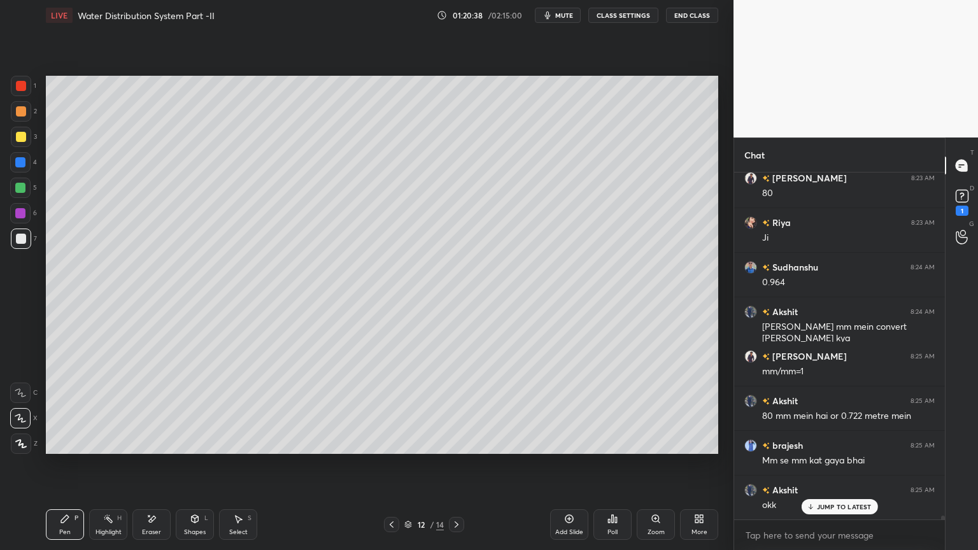
click at [388, 442] on icon at bounding box center [391, 524] width 10 height 10
click at [390, 442] on icon at bounding box center [391, 524] width 10 height 10
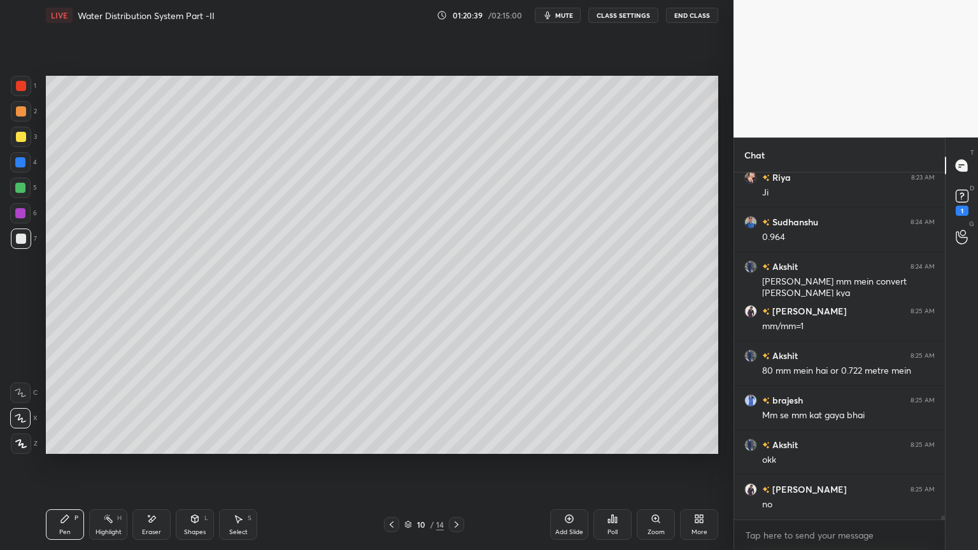
click at [390, 442] on icon at bounding box center [391, 524] width 10 height 10
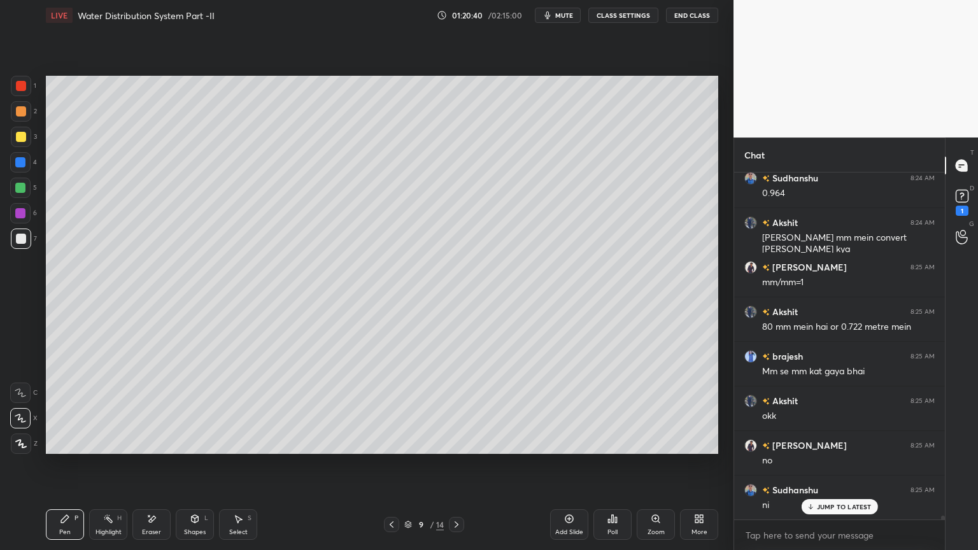
click at [391, 442] on icon at bounding box center [392, 524] width 4 height 6
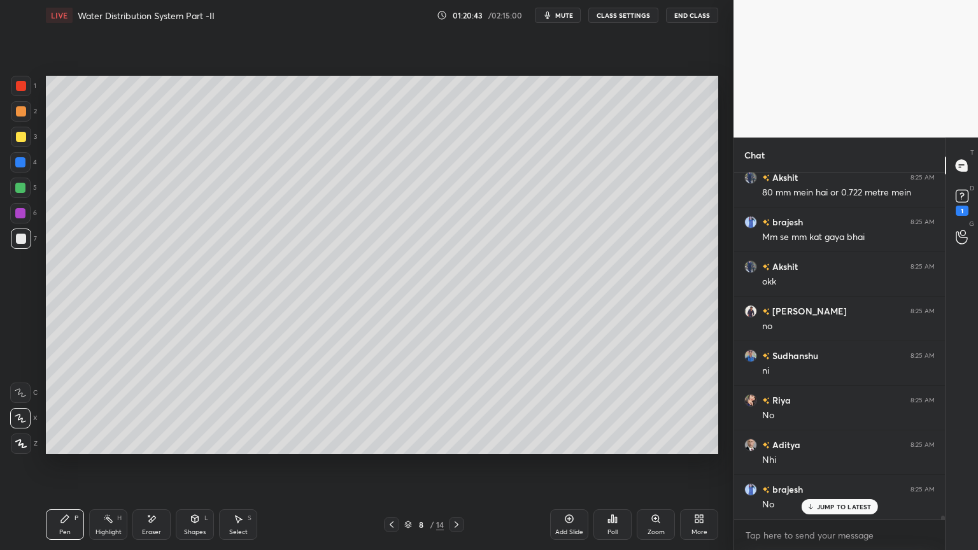
scroll to position [31327, 0]
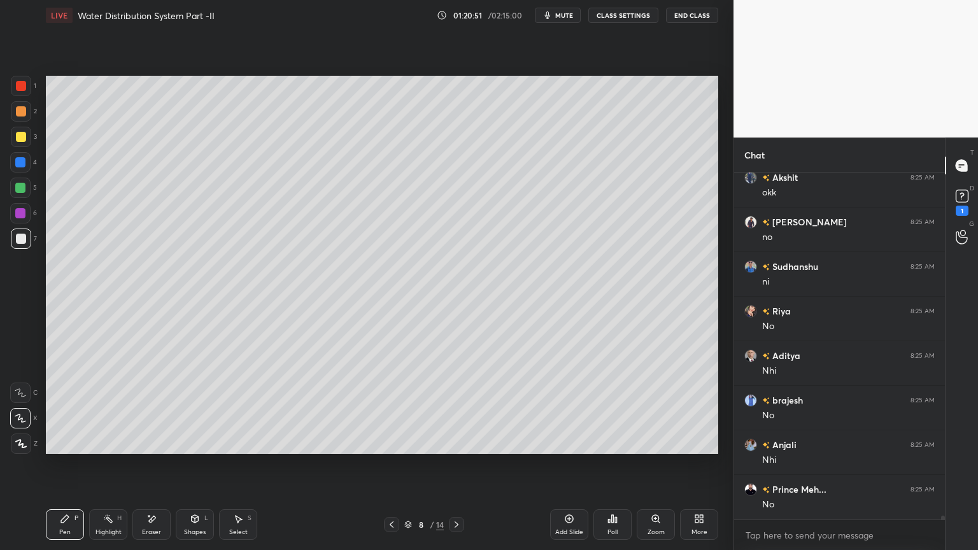
click at [454, 442] on icon at bounding box center [456, 524] width 10 height 10
click at [453, 442] on icon at bounding box center [456, 524] width 10 height 10
click at [456, 442] on icon at bounding box center [456, 524] width 10 height 10
click at [453, 442] on icon at bounding box center [456, 524] width 10 height 10
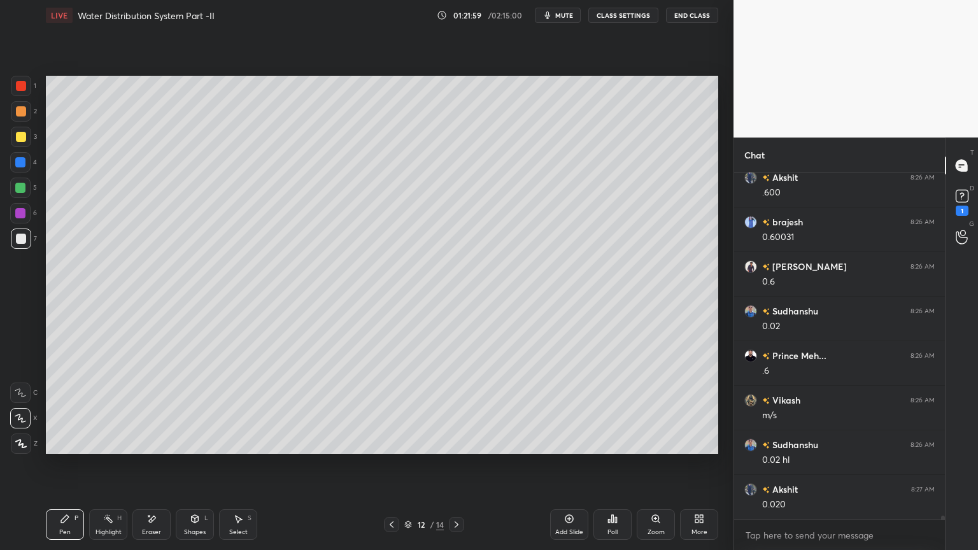
scroll to position [31995, 0]
click at [196, 442] on div "Shapes" at bounding box center [195, 532] width 22 height 6
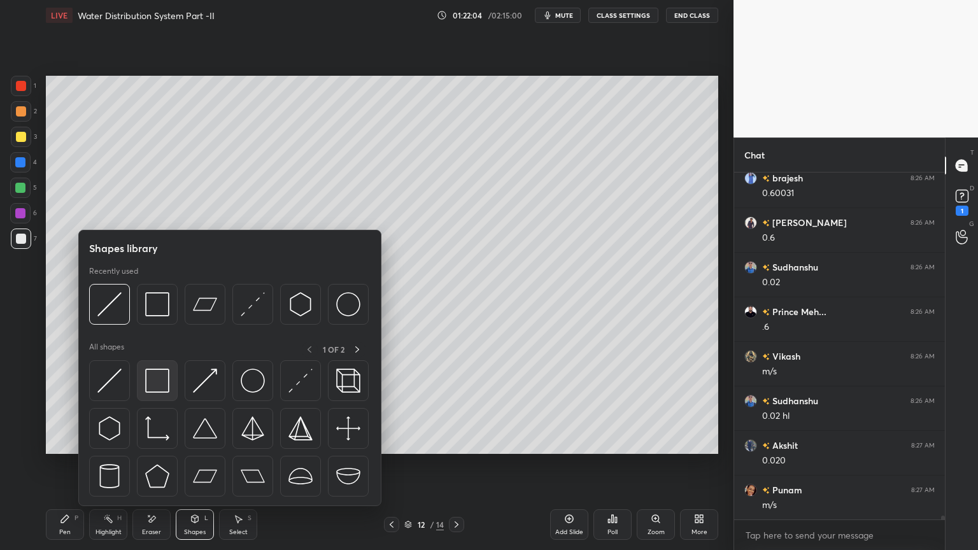
click at [155, 384] on img at bounding box center [157, 381] width 24 height 24
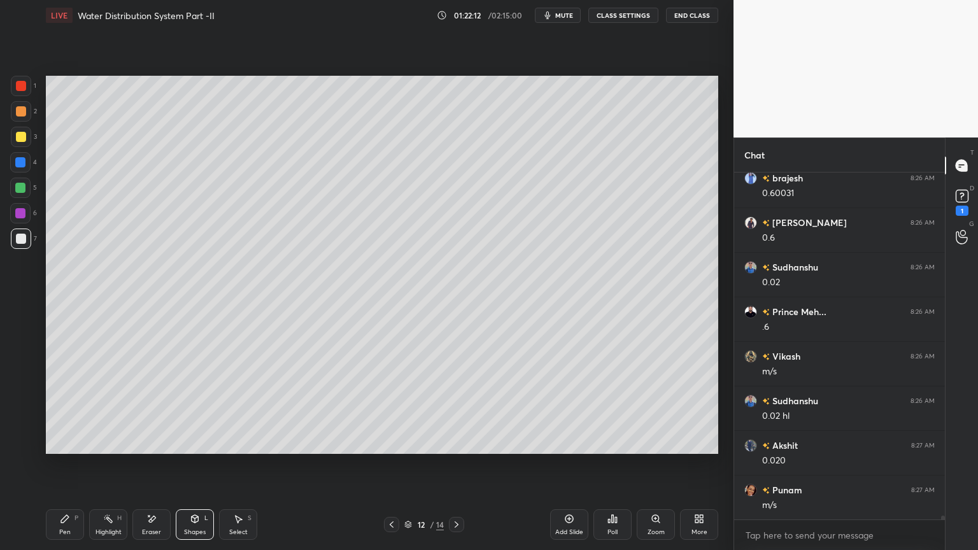
click at [388, 442] on icon at bounding box center [391, 524] width 10 height 10
click at [392, 442] on icon at bounding box center [391, 524] width 10 height 10
click at [454, 442] on div at bounding box center [456, 524] width 15 height 15
click at [458, 442] on div at bounding box center [456, 524] width 15 height 15
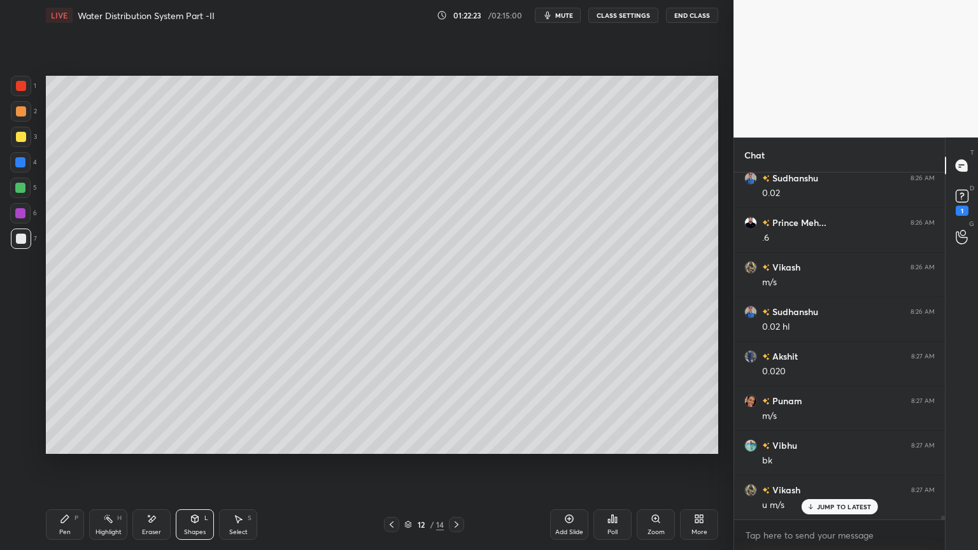
click at [153, 442] on icon at bounding box center [152, 519] width 7 height 6
click at [67, 442] on div "Pen" at bounding box center [64, 532] width 11 height 6
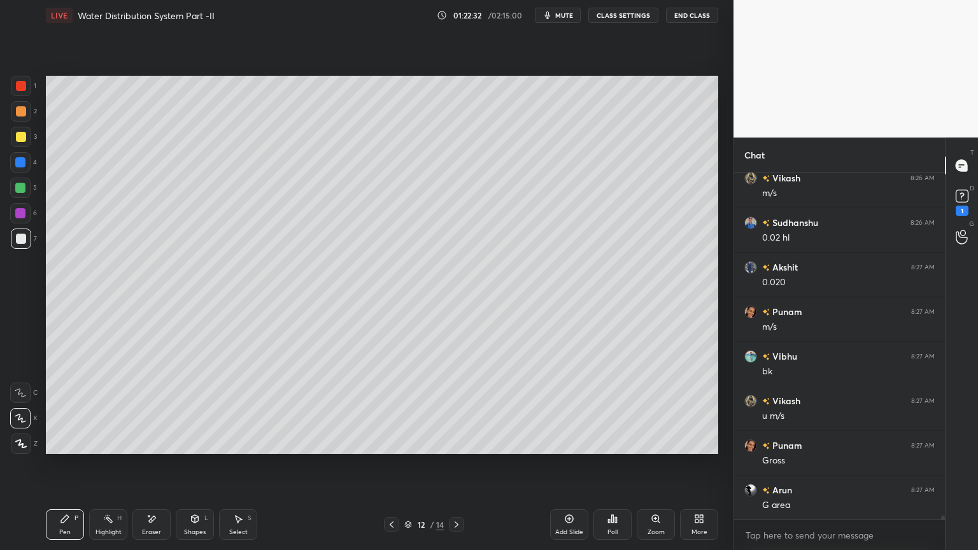
scroll to position [32218, 0]
click at [566, 442] on icon at bounding box center [569, 519] width 10 height 10
click at [391, 442] on icon at bounding box center [391, 524] width 10 height 10
click at [389, 442] on icon at bounding box center [391, 524] width 10 height 10
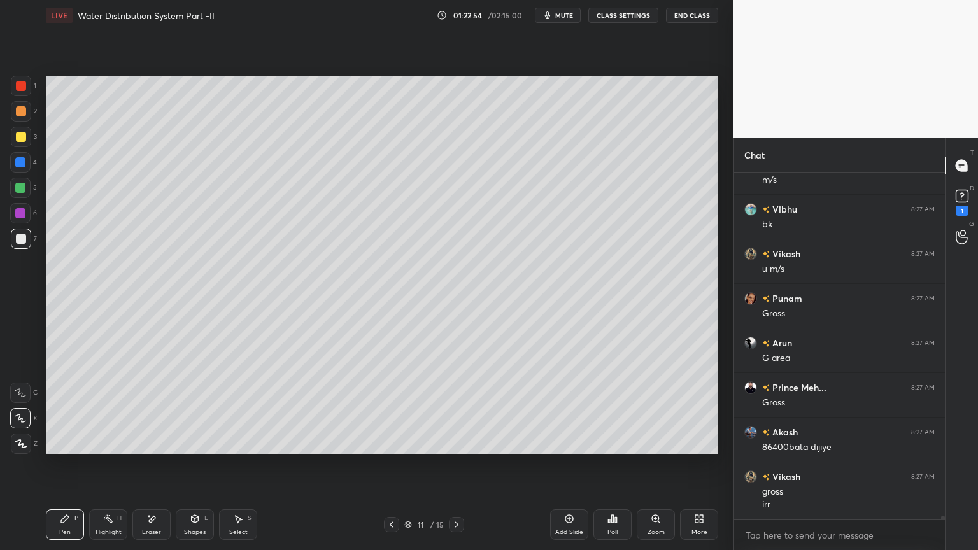
scroll to position [32364, 0]
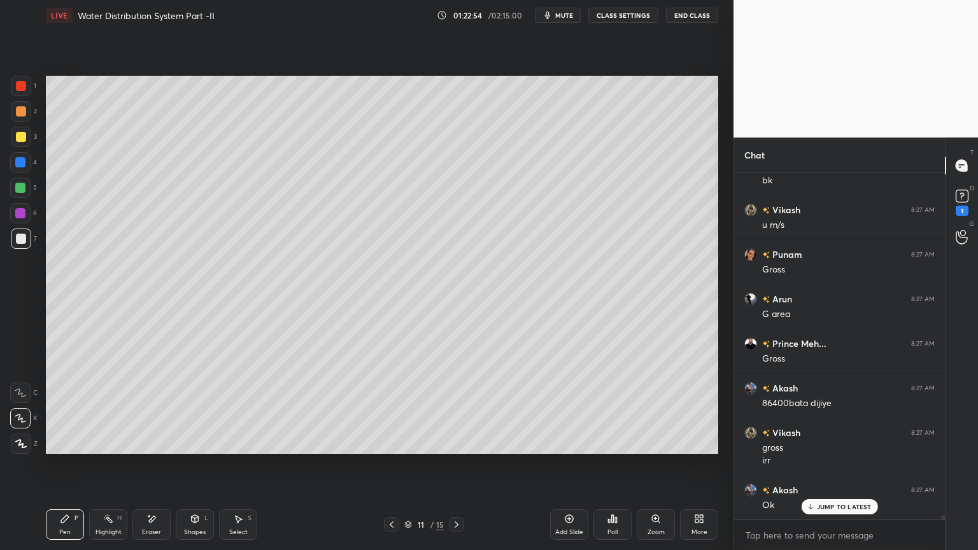
click at [456, 442] on icon at bounding box center [456, 524] width 10 height 10
click at [458, 442] on icon at bounding box center [456, 524] width 10 height 10
click at [192, 442] on div "Shapes" at bounding box center [195, 532] width 22 height 6
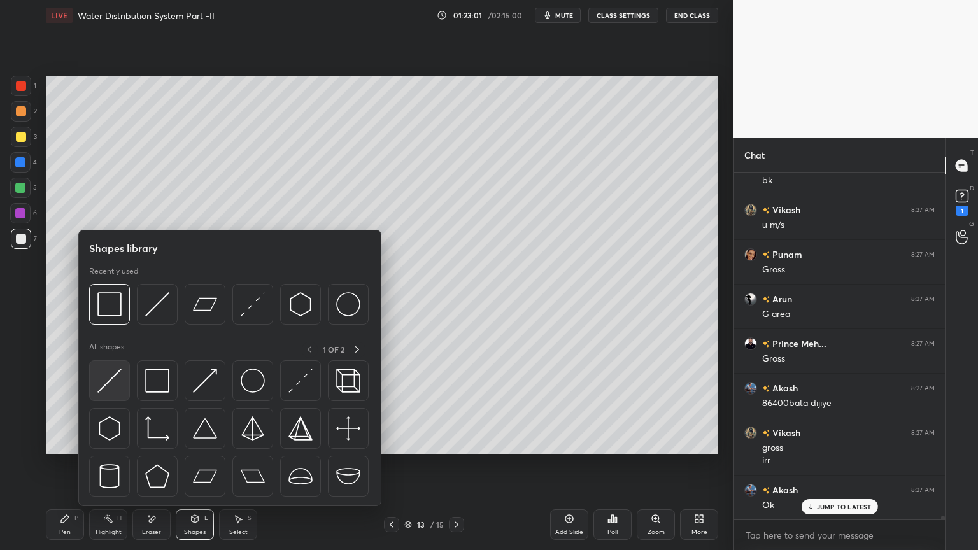
click at [97, 387] on img at bounding box center [109, 381] width 24 height 24
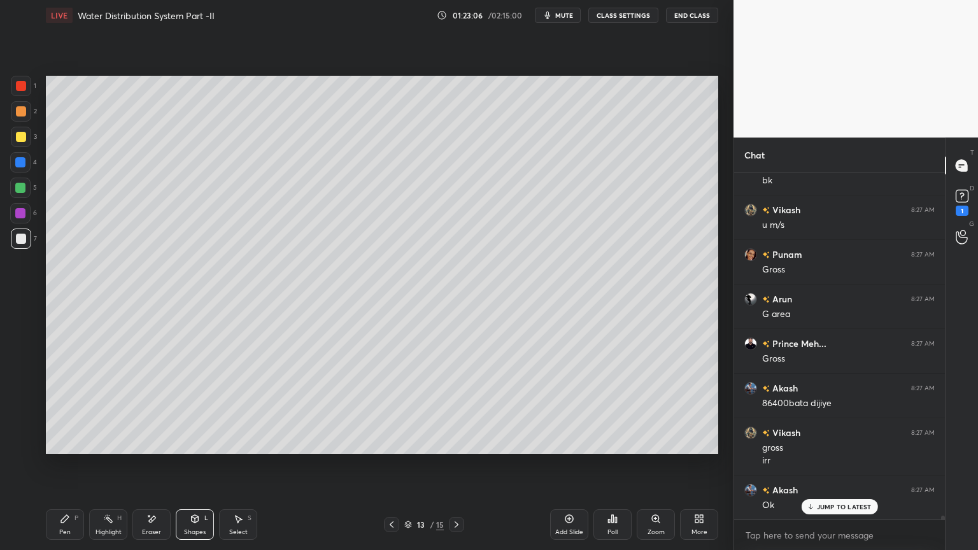
click at [206, 442] on div "Shapes L" at bounding box center [195, 524] width 38 height 31
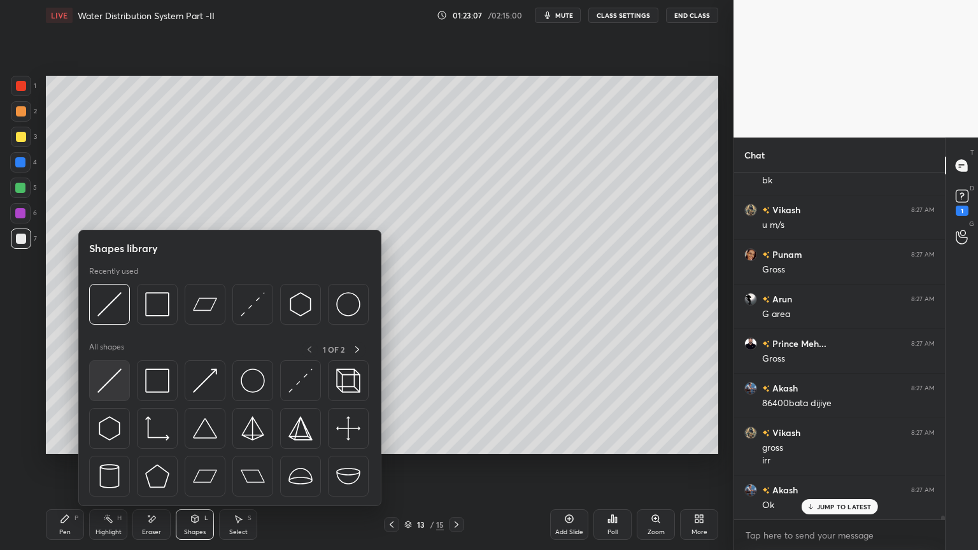
click at [99, 385] on img at bounding box center [109, 381] width 24 height 24
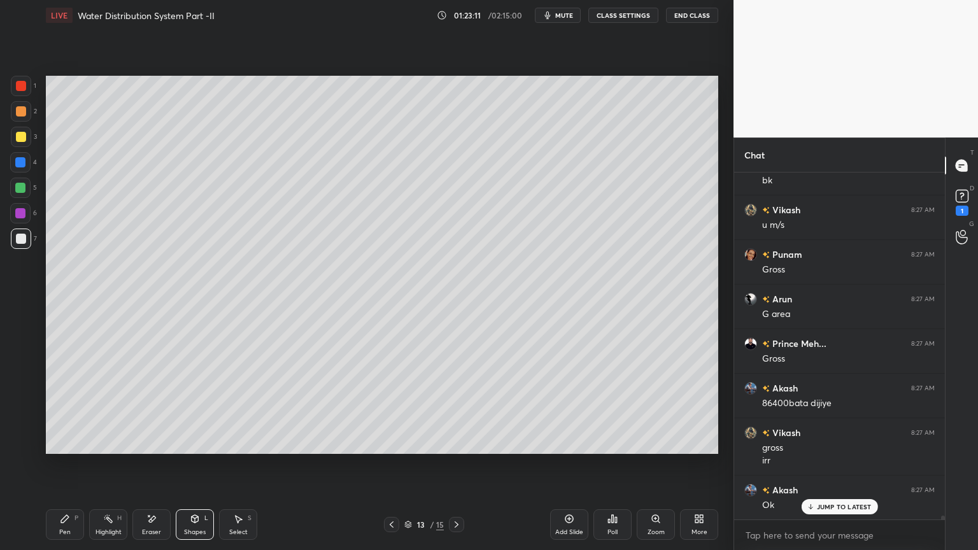
click at [71, 442] on div "Pen P" at bounding box center [65, 524] width 38 height 31
click at [181, 442] on div "Shapes L" at bounding box center [195, 524] width 38 height 31
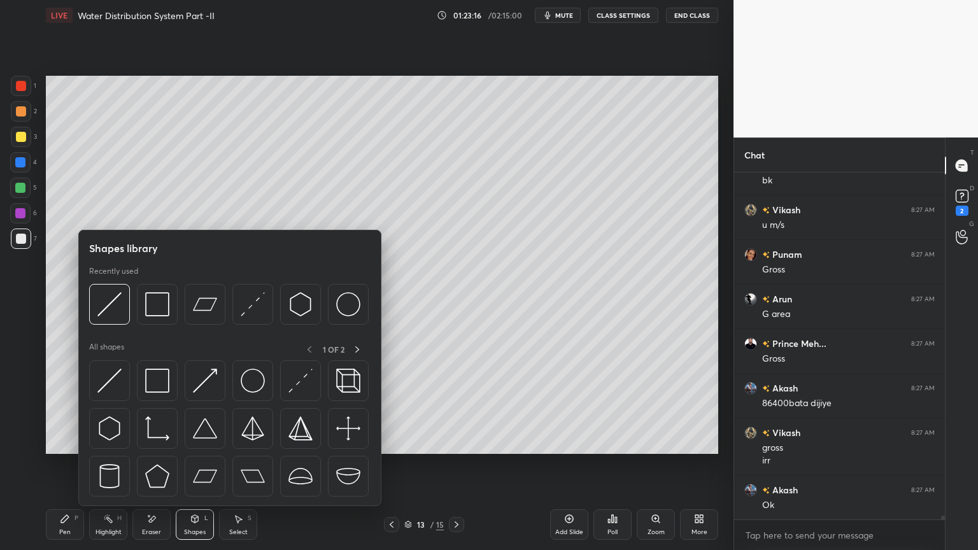
click at [89, 383] on div at bounding box center [109, 380] width 41 height 41
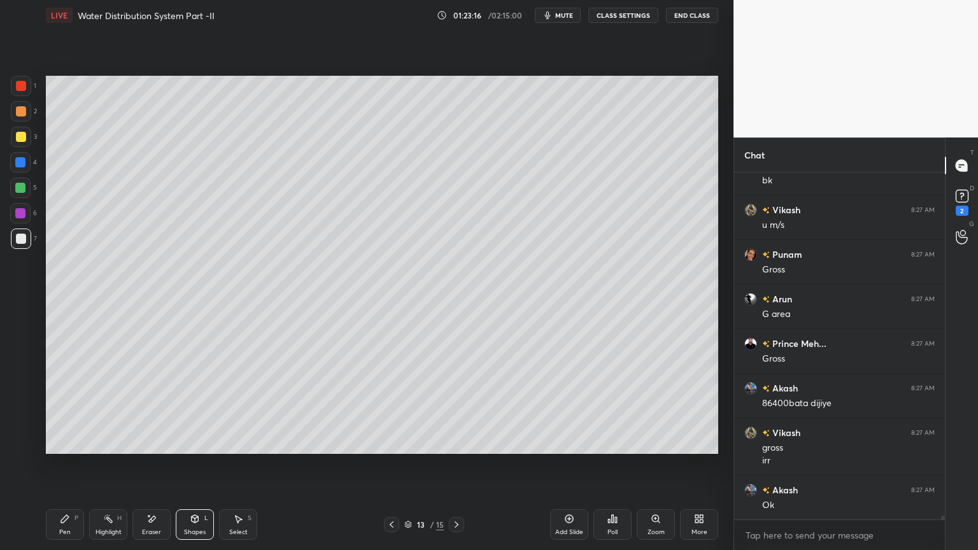
scroll to position [32409, 0]
click at [61, 442] on icon at bounding box center [65, 519] width 8 height 8
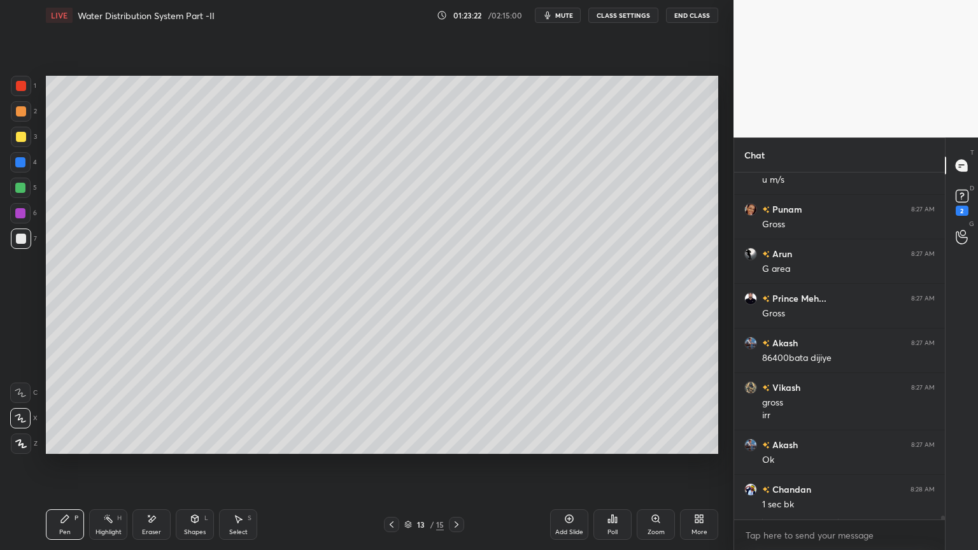
click at [391, 442] on div at bounding box center [391, 524] width 15 height 15
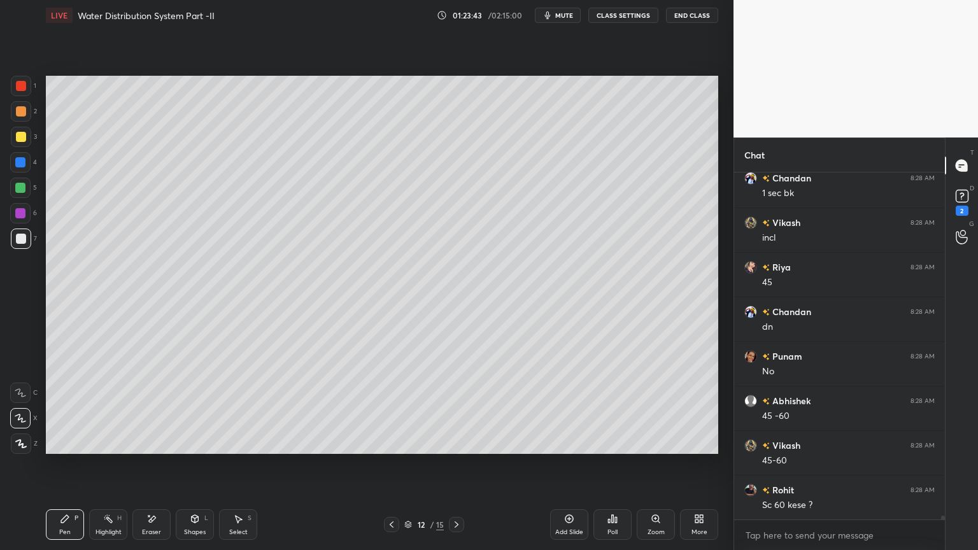
scroll to position [32765, 0]
click at [392, 442] on div at bounding box center [391, 524] width 15 height 15
click at [391, 442] on div at bounding box center [391, 524] width 15 height 15
click at [197, 442] on div "Shapes" at bounding box center [195, 532] width 22 height 6
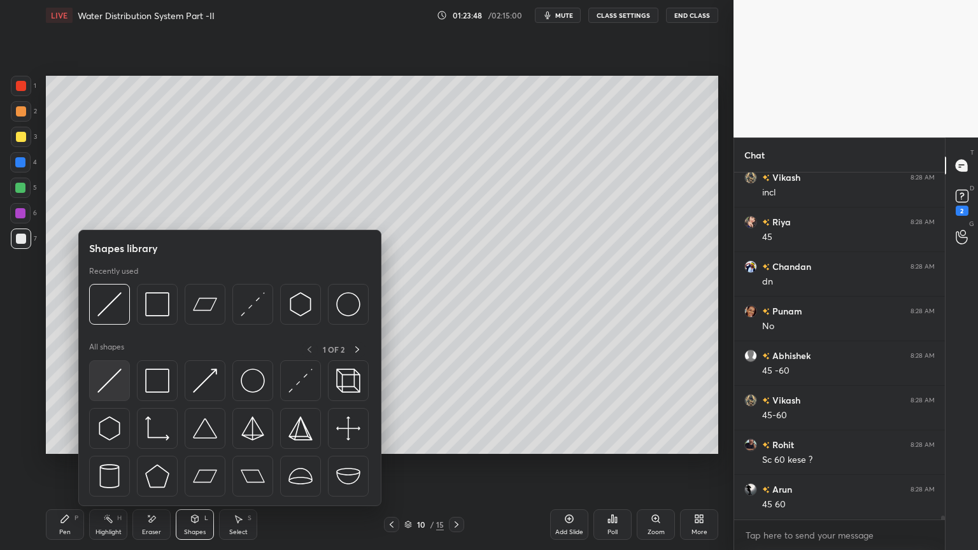
click at [111, 379] on img at bounding box center [109, 381] width 24 height 24
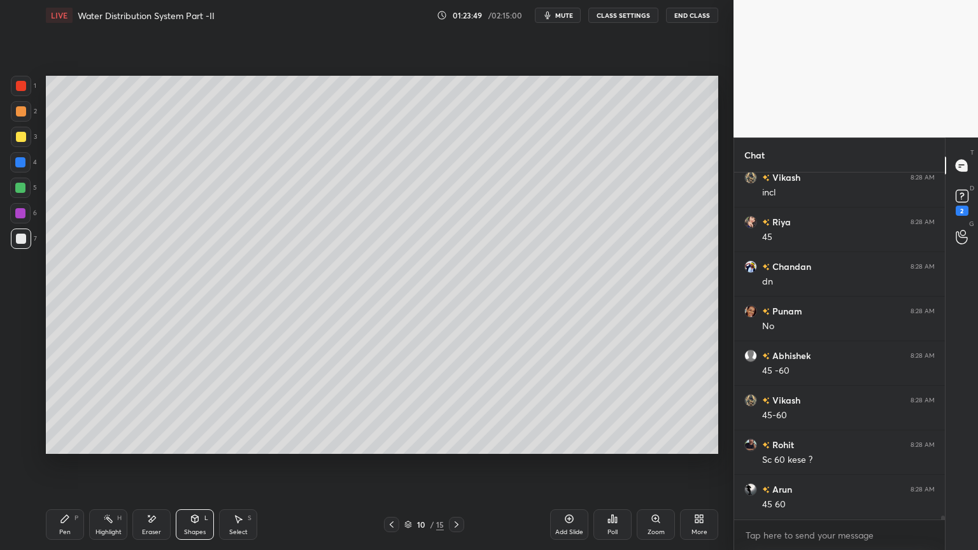
click at [16, 241] on div at bounding box center [21, 239] width 10 height 10
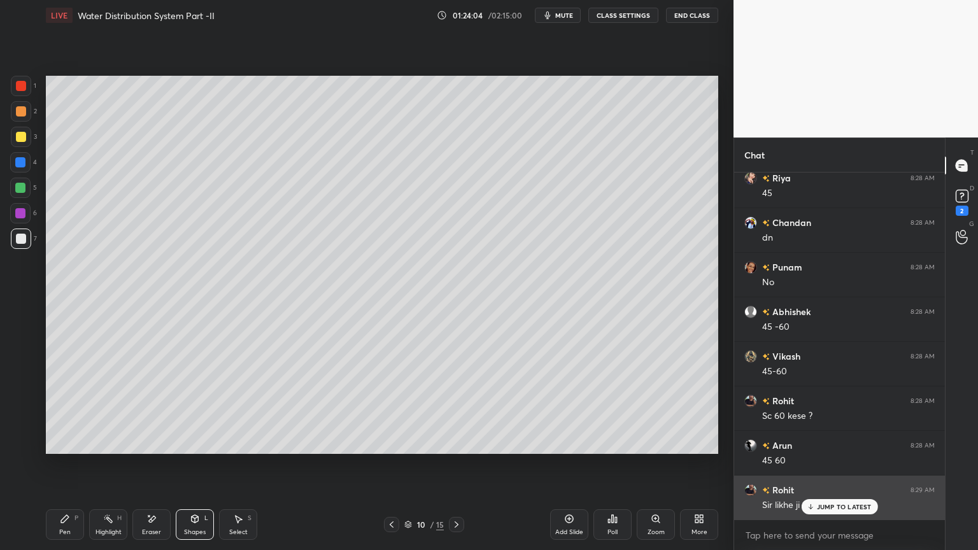
click at [813, 442] on icon at bounding box center [810, 507] width 8 height 8
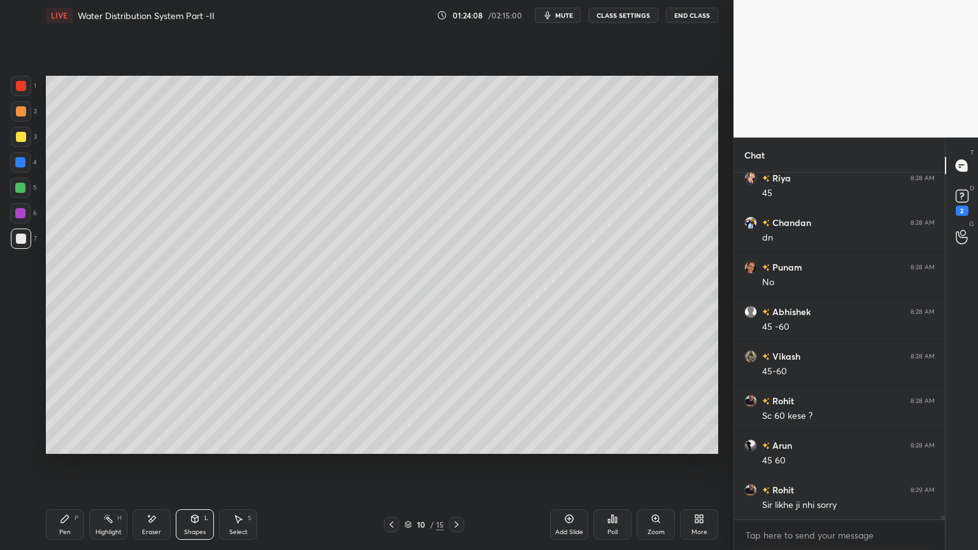
click at [455, 442] on icon at bounding box center [456, 524] width 10 height 10
click at [453, 442] on icon at bounding box center [456, 524] width 10 height 10
click at [454, 442] on icon at bounding box center [456, 524] width 10 height 10
click at [64, 442] on div "Pen P" at bounding box center [65, 524] width 38 height 31
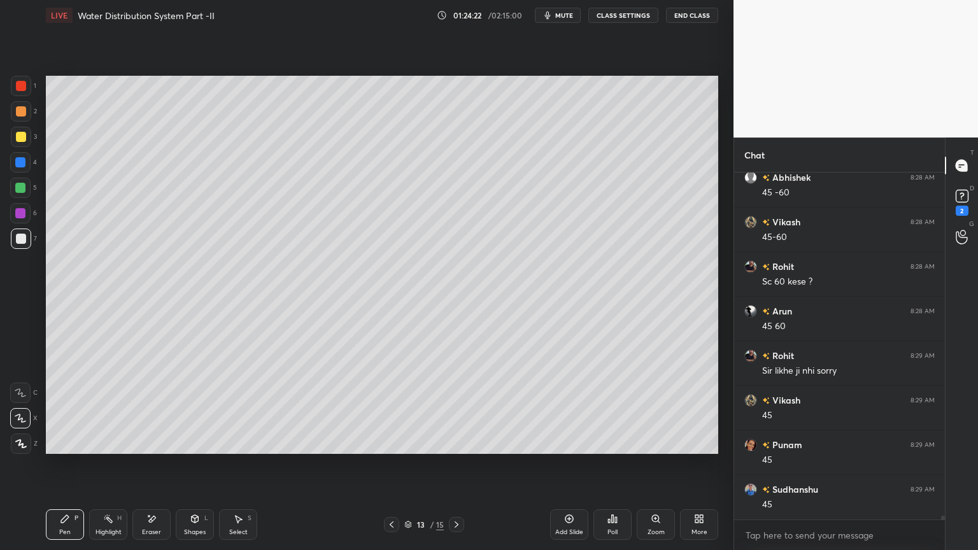
scroll to position [32987, 0]
click at [394, 442] on icon at bounding box center [391, 524] width 10 height 10
click at [454, 442] on icon at bounding box center [456, 524] width 10 height 10
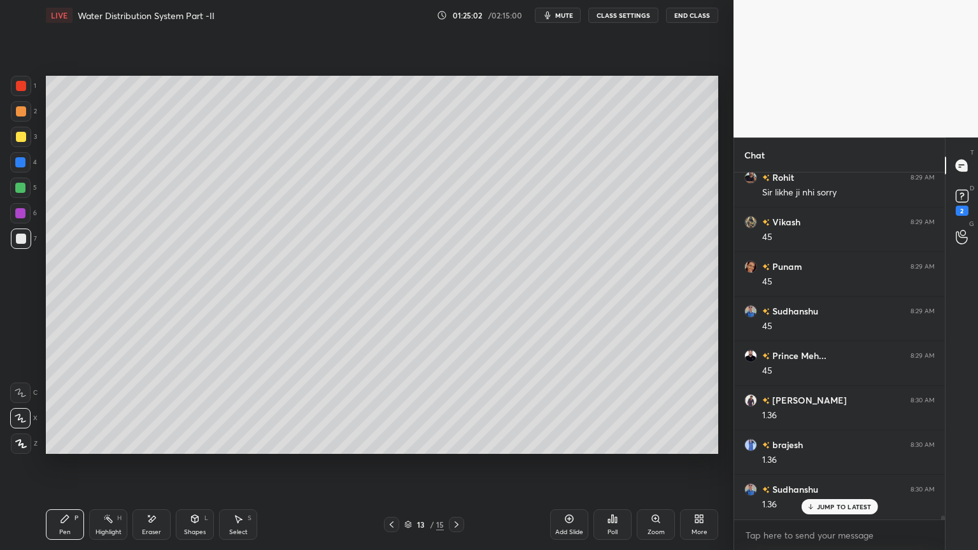
scroll to position [33166, 0]
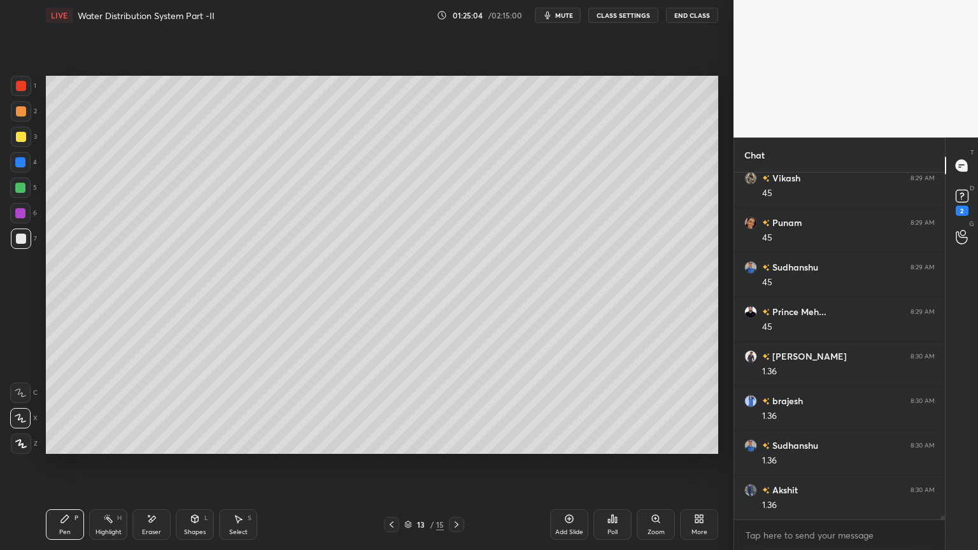
click at [200, 442] on div "Pen P Highlight H Eraser Shapes L Select S 13 / 15 Add Slide Poll Zoom More" at bounding box center [382, 524] width 672 height 51
click at [200, 442] on div "Shapes" at bounding box center [195, 532] width 22 height 6
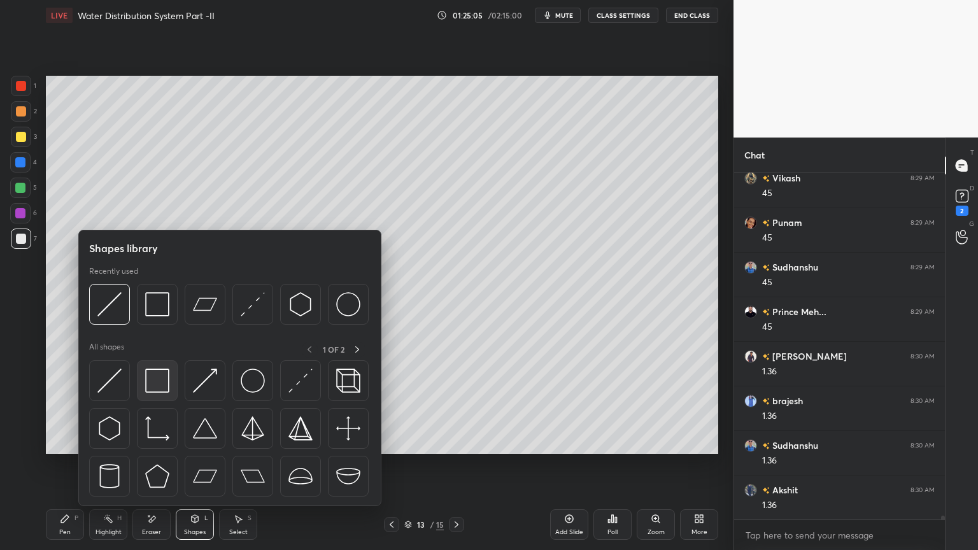
click at [155, 392] on img at bounding box center [157, 381] width 24 height 24
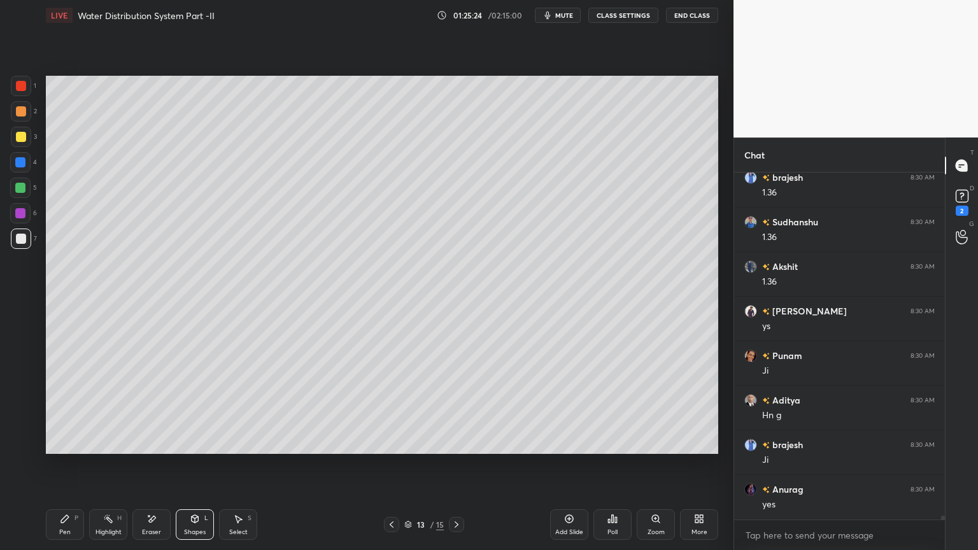
scroll to position [33433, 0]
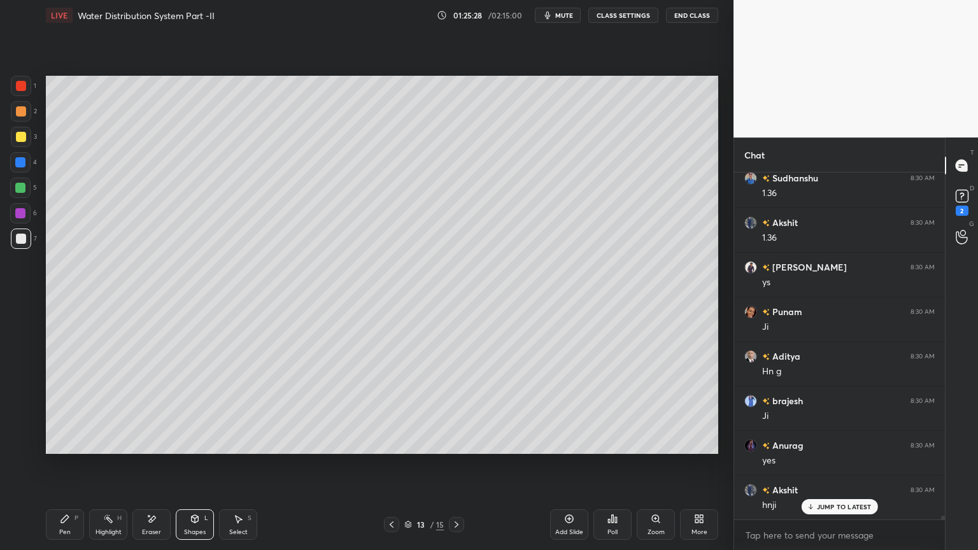
click at [391, 442] on div at bounding box center [391, 524] width 15 height 15
click at [390, 442] on icon at bounding box center [391, 524] width 10 height 10
click at [388, 442] on icon at bounding box center [391, 524] width 10 height 10
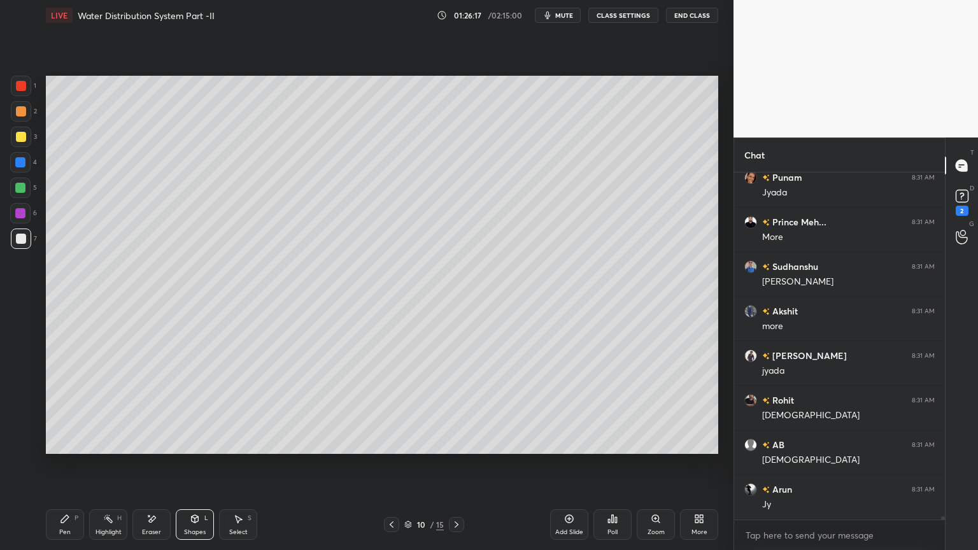
scroll to position [34324, 0]
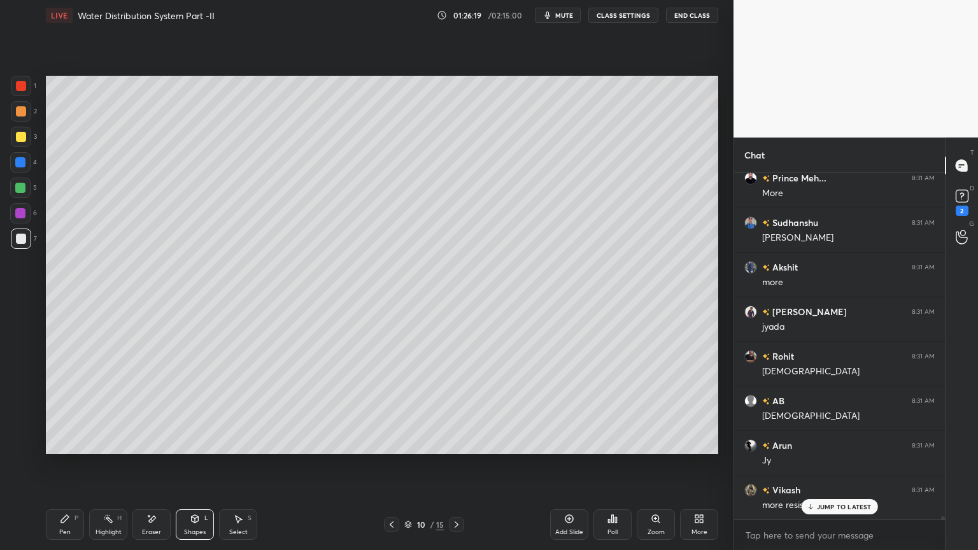
click at [830, 442] on p "JUMP TO LATEST" at bounding box center [844, 507] width 55 height 8
click at [459, 442] on icon at bounding box center [456, 524] width 10 height 10
click at [458, 442] on icon at bounding box center [456, 524] width 10 height 10
click at [460, 442] on icon at bounding box center [456, 524] width 10 height 10
click at [65, 442] on div "Pen P" at bounding box center [65, 524] width 38 height 31
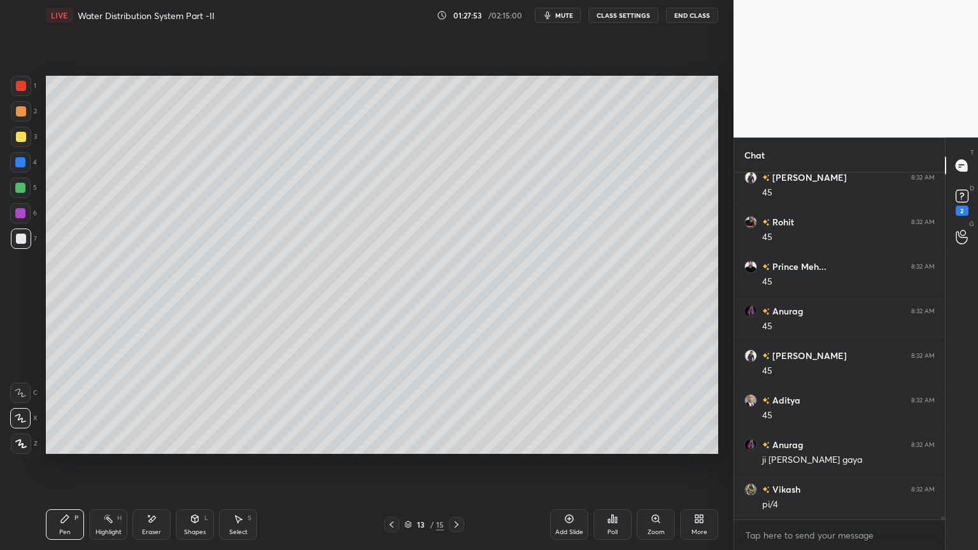
scroll to position [34838, 0]
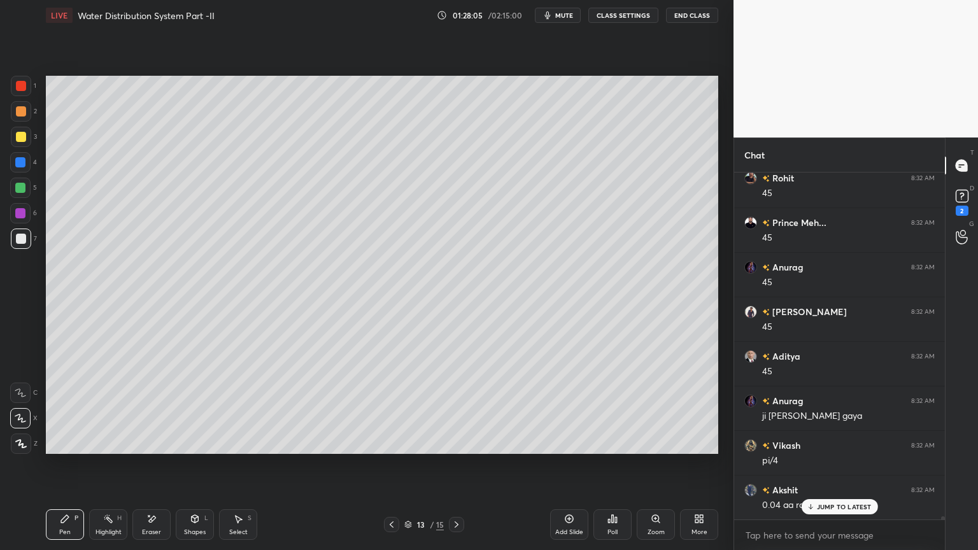
click at [835, 442] on p "JUMP TO LATEST" at bounding box center [844, 507] width 55 height 8
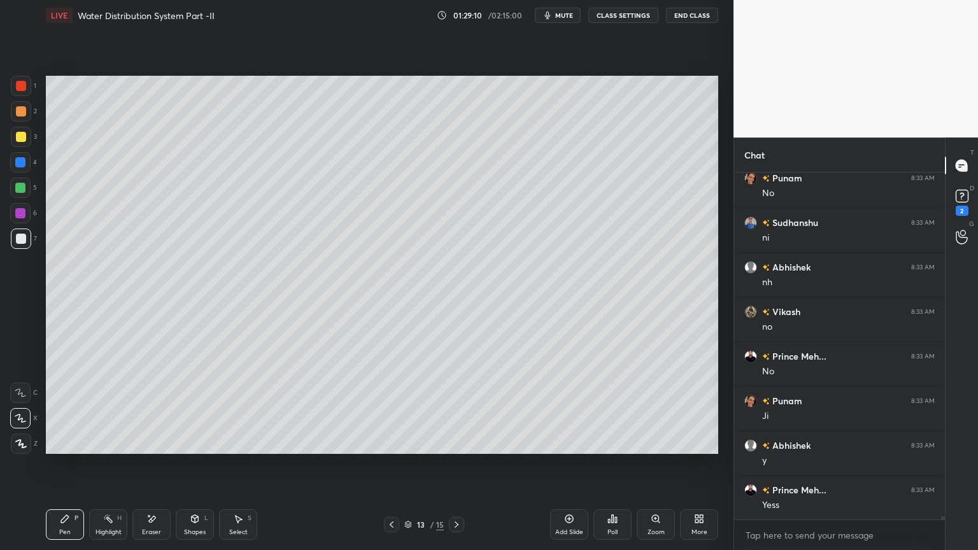
scroll to position [35240, 0]
click at [197, 442] on div "Shapes" at bounding box center [195, 532] width 22 height 6
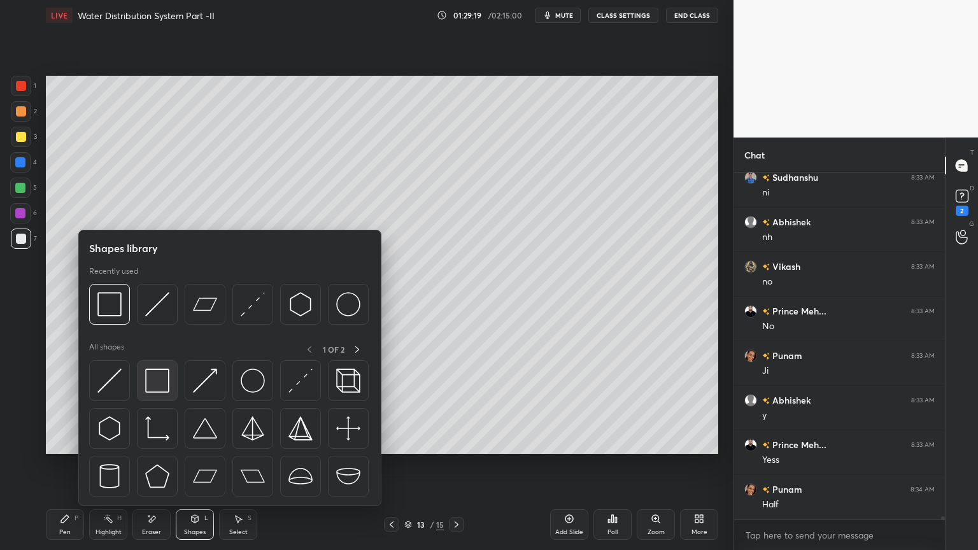
click at [147, 379] on img at bounding box center [157, 381] width 24 height 24
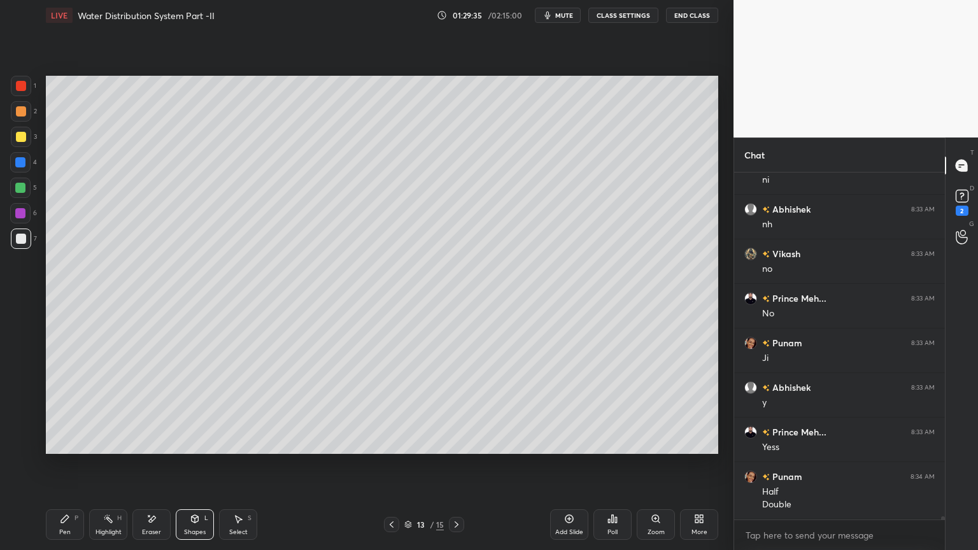
scroll to position [35297, 0]
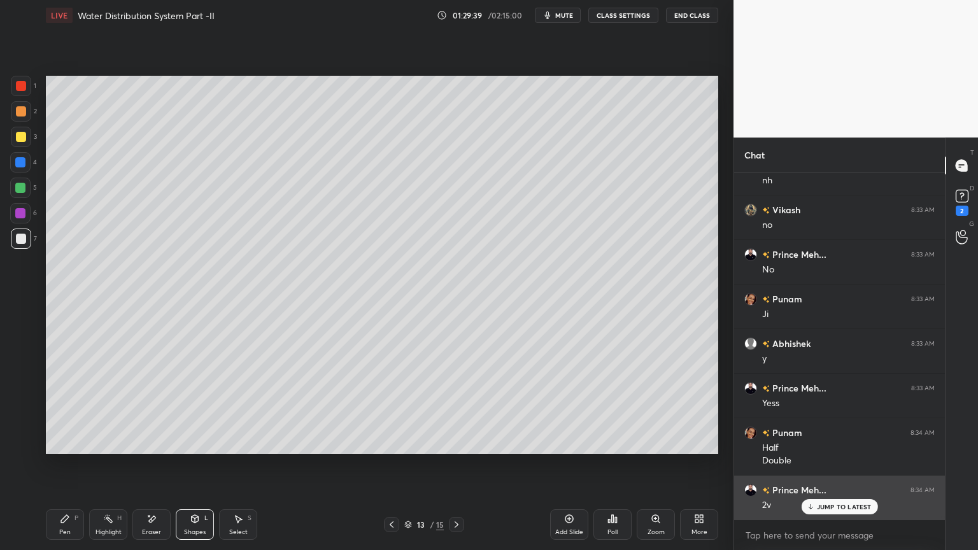
click at [833, 442] on p "JUMP TO LATEST" at bounding box center [844, 507] width 55 height 8
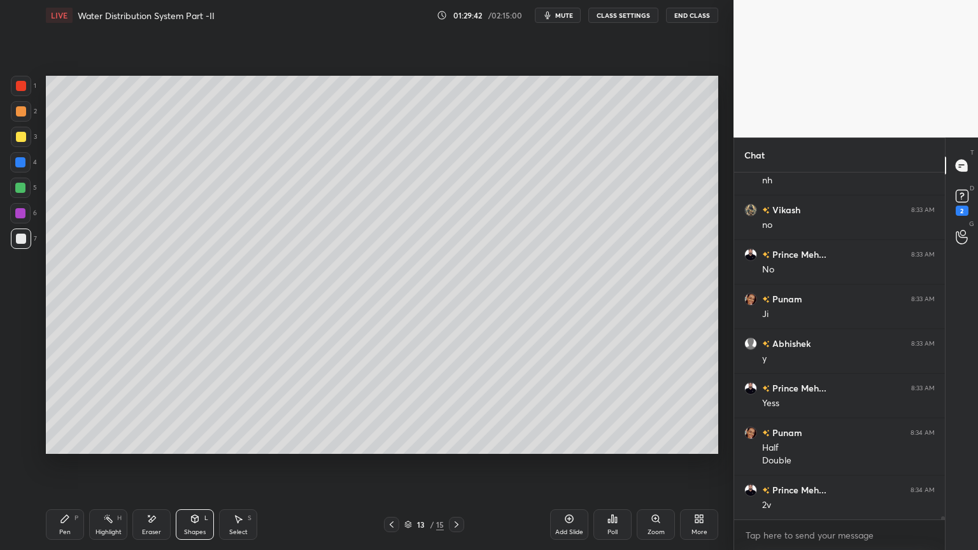
click at [568, 442] on div "Add Slide" at bounding box center [569, 524] width 38 height 31
click at [57, 442] on div "Pen P" at bounding box center [65, 524] width 38 height 31
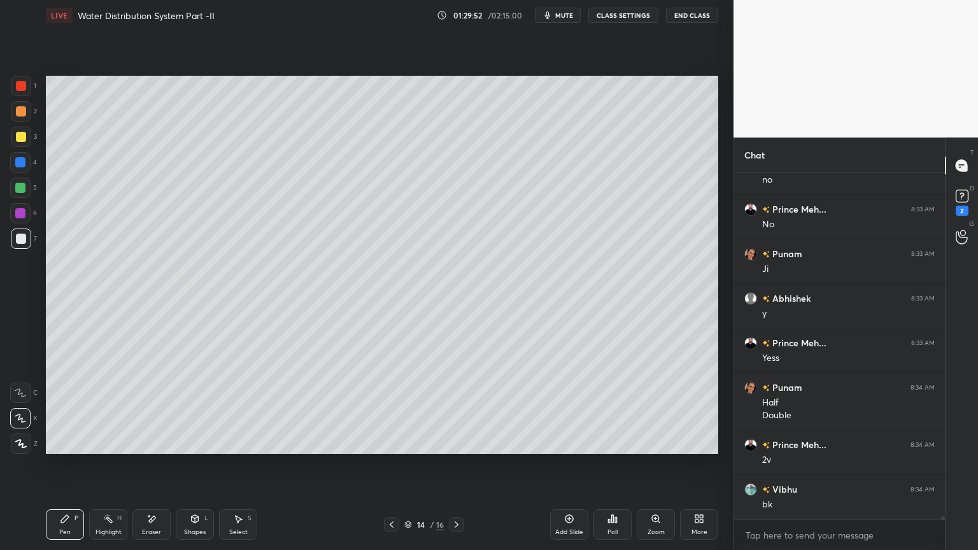
click at [386, 442] on div at bounding box center [391, 524] width 15 height 15
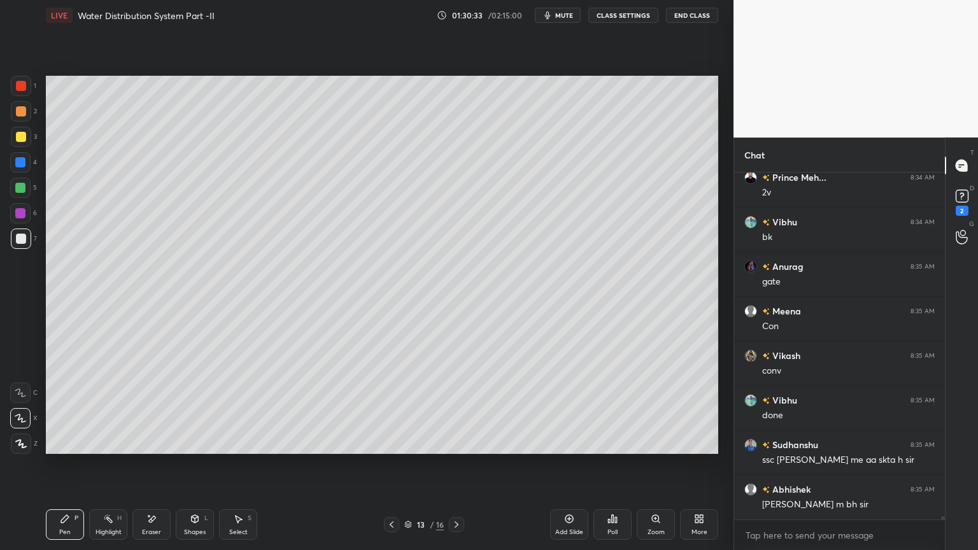
scroll to position [35653, 0]
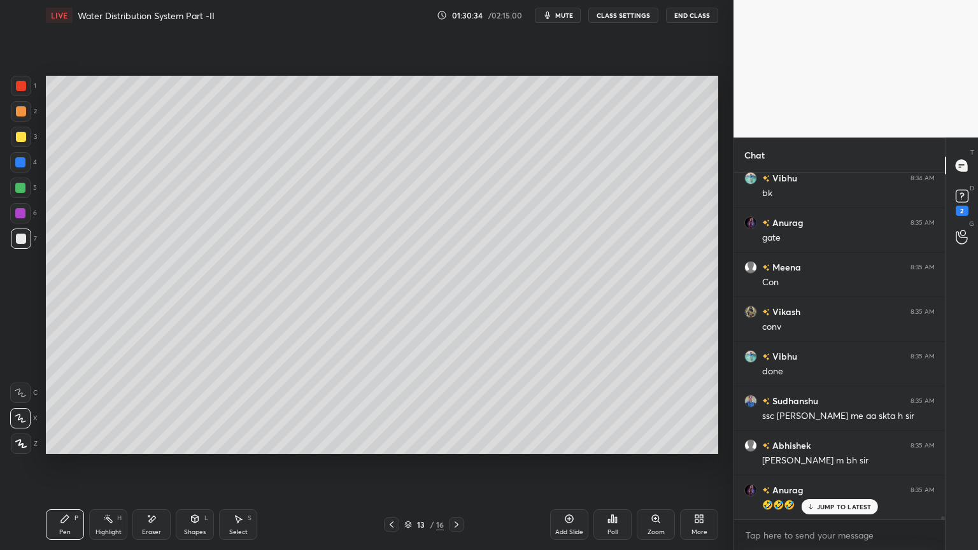
click at [457, 442] on icon at bounding box center [456, 524] width 4 height 6
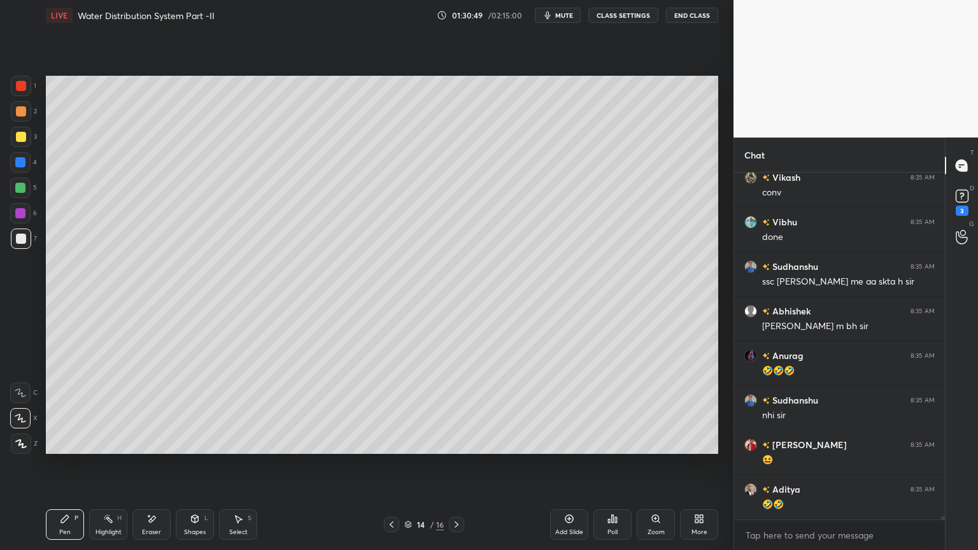
scroll to position [35841, 0]
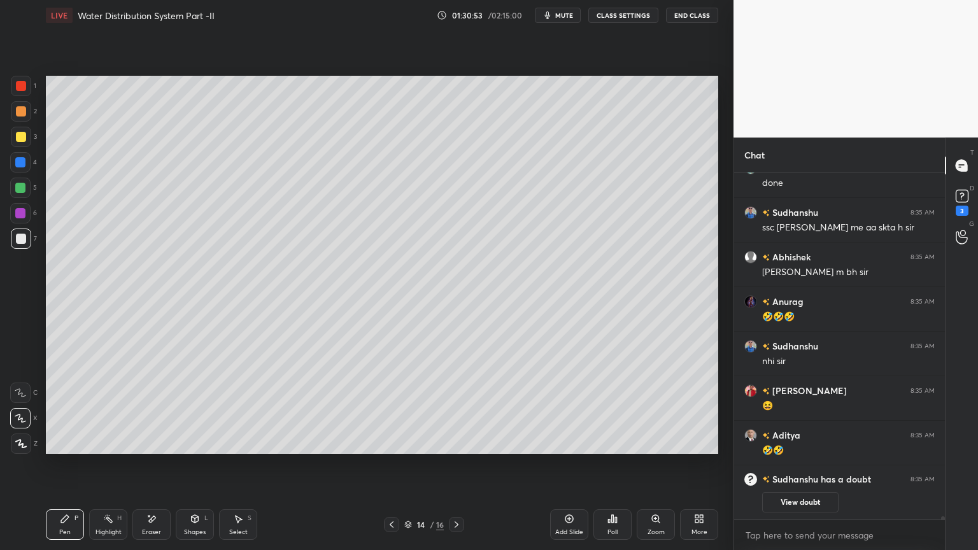
click at [389, 442] on icon at bounding box center [391, 524] width 10 height 10
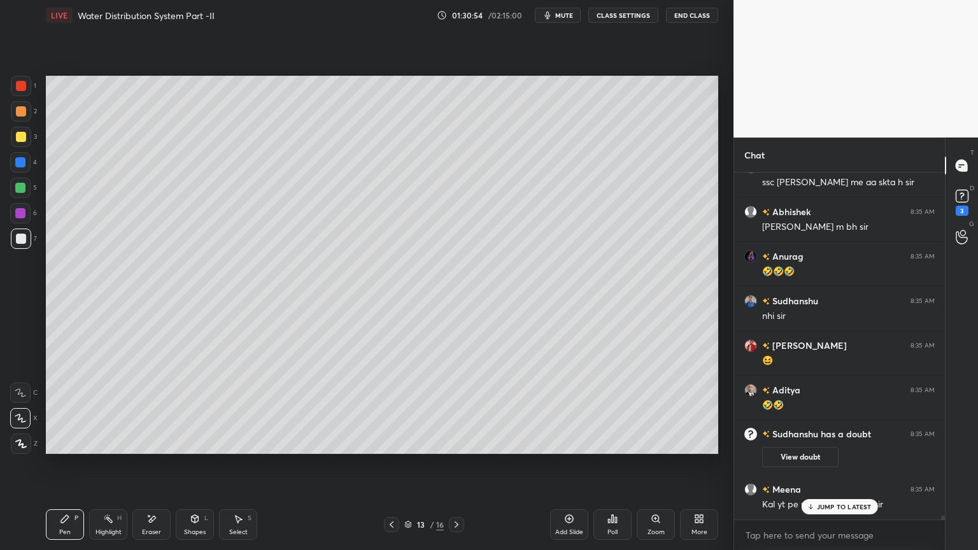
scroll to position [33619, 0]
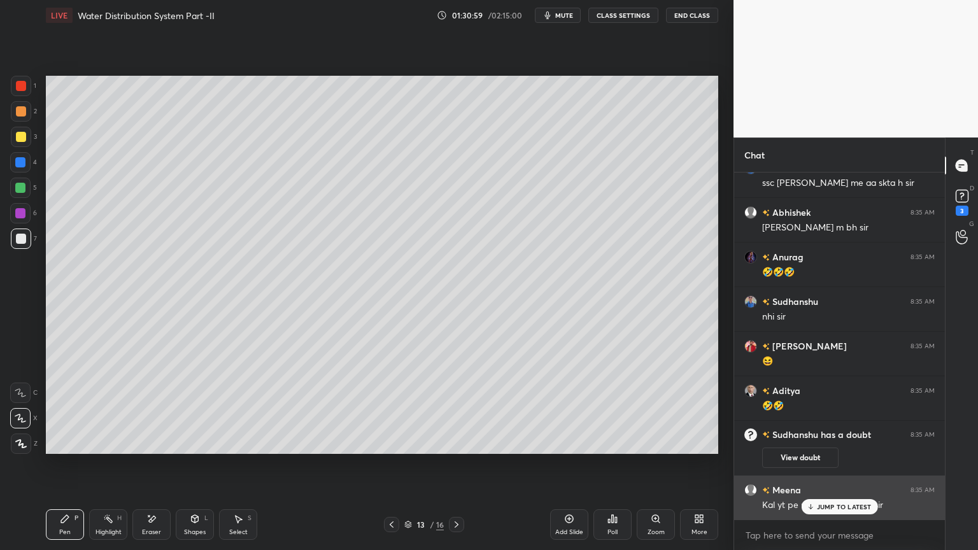
click at [836, 442] on p "JUMP TO LATEST" at bounding box center [844, 507] width 55 height 8
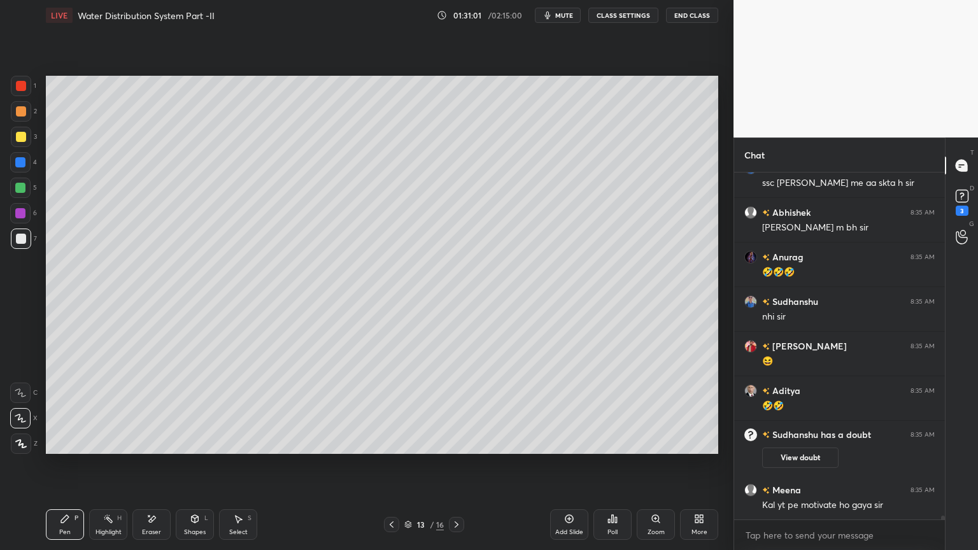
click at [449, 442] on div at bounding box center [456, 524] width 15 height 15
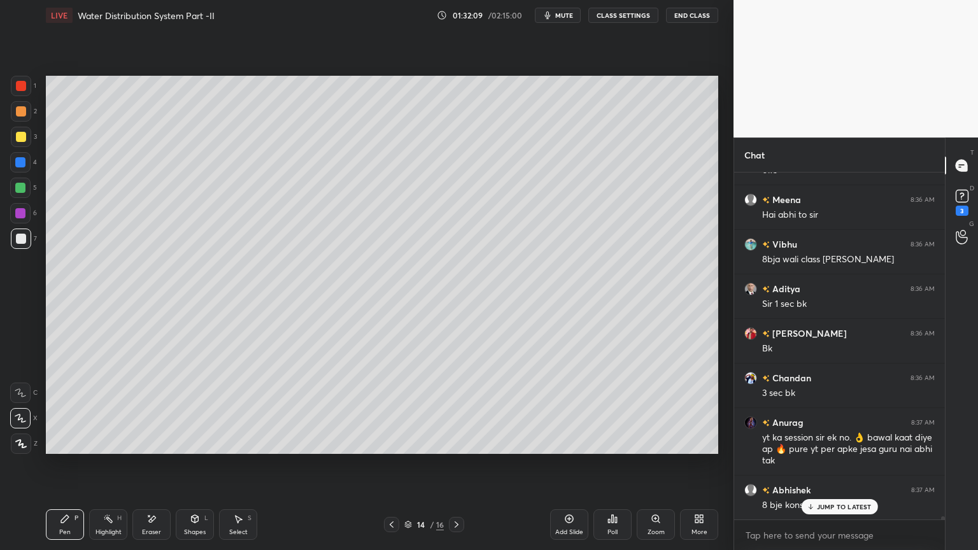
scroll to position [34054, 0]
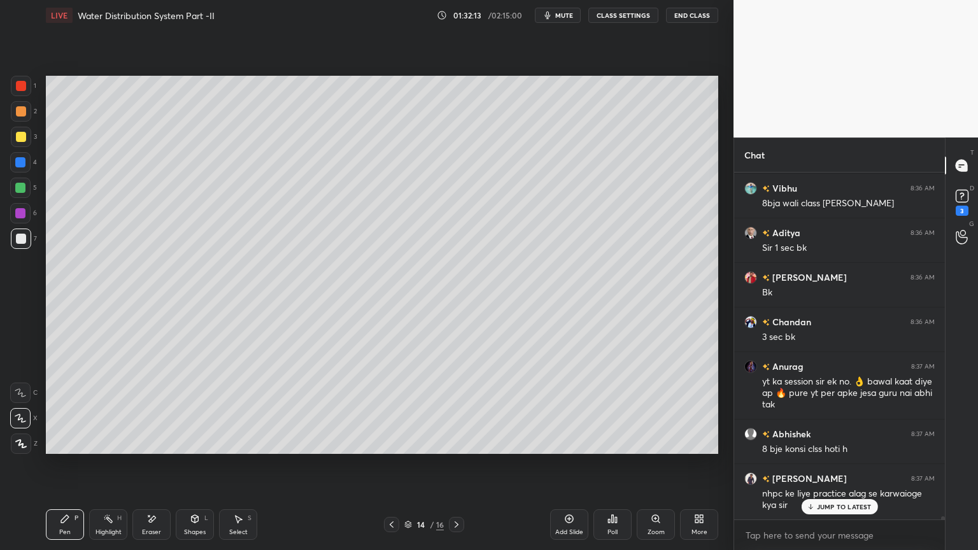
click at [559, 18] on span "mute" at bounding box center [564, 15] width 18 height 9
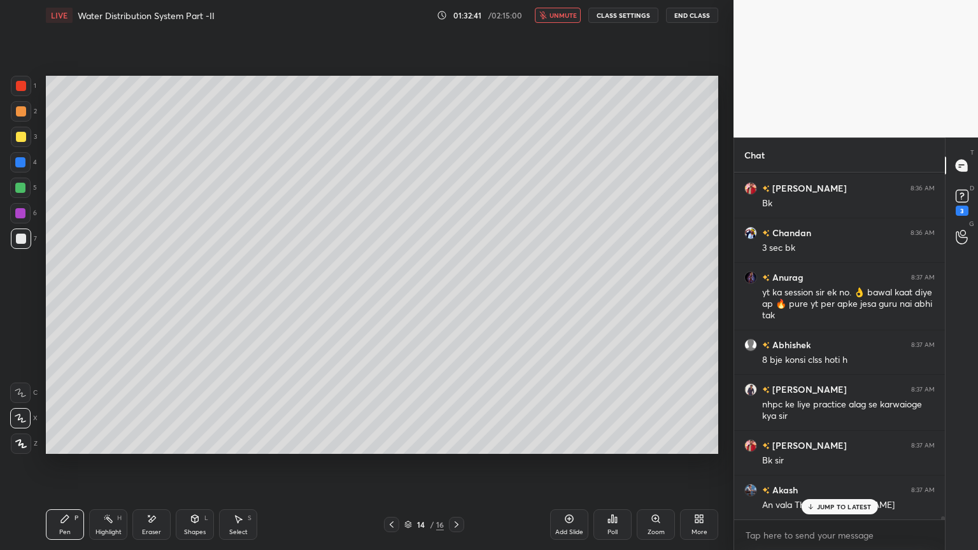
scroll to position [318, 207]
click at [835, 442] on p "JUMP TO LATEST" at bounding box center [844, 481] width 55 height 8
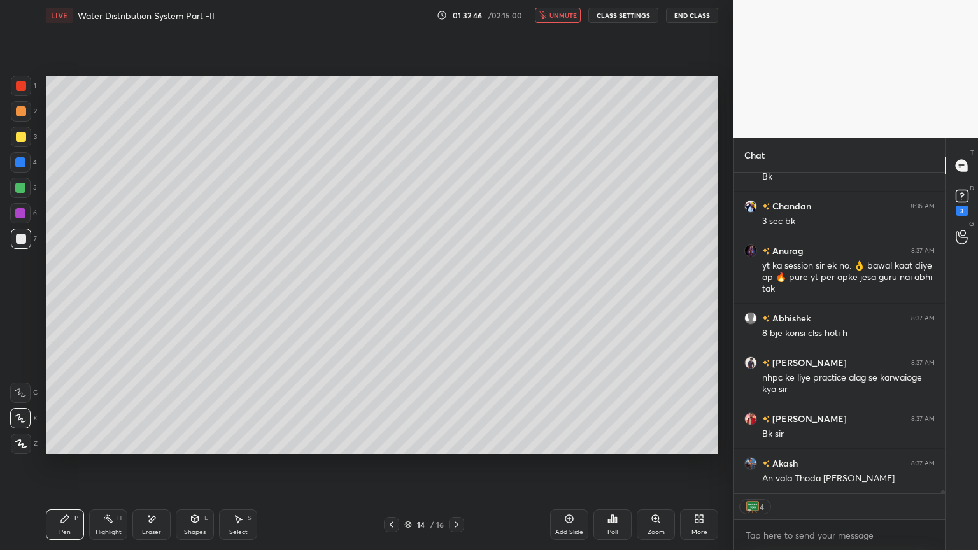
click at [395, 442] on icon at bounding box center [391, 524] width 10 height 10
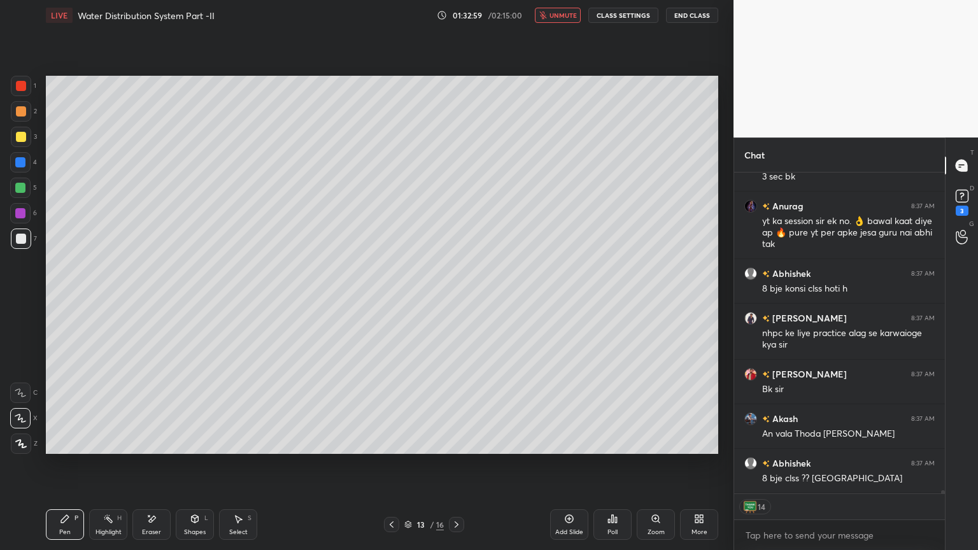
scroll to position [34259, 0]
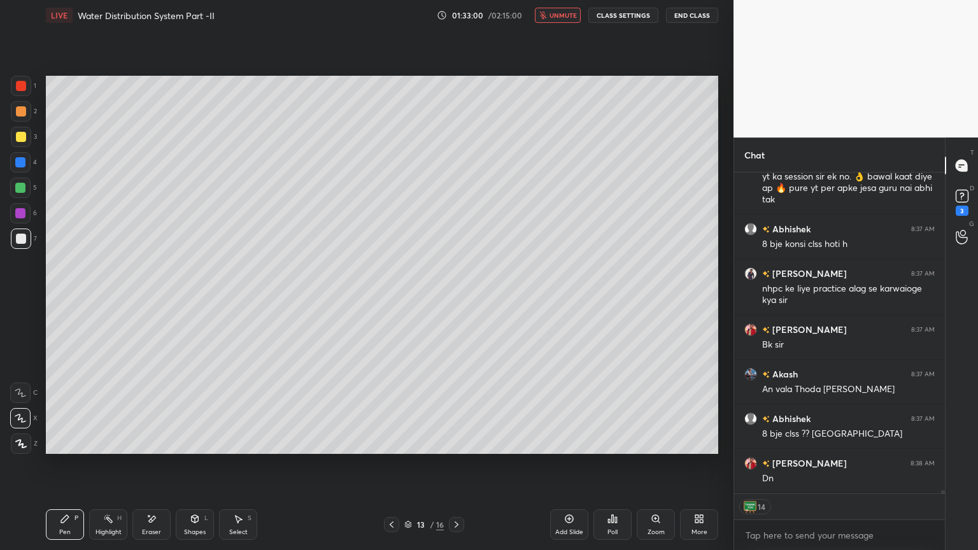
click at [558, 16] on span "unmute" at bounding box center [562, 15] width 27 height 9
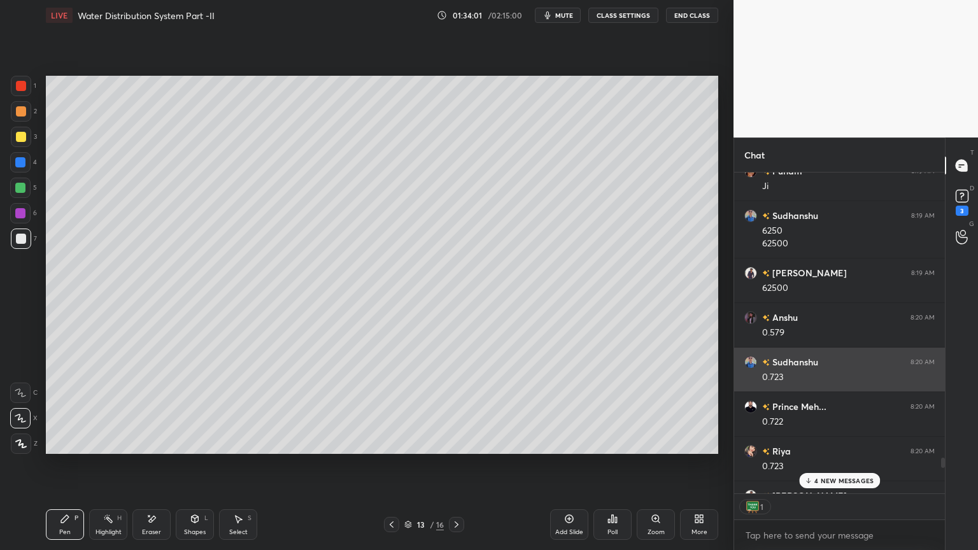
scroll to position [28789, 0]
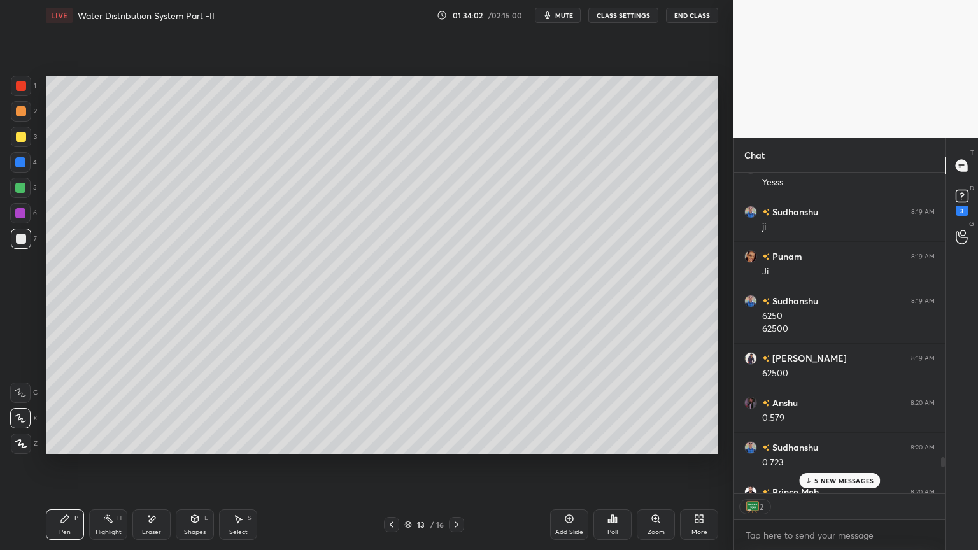
click at [842, 442] on div "5 NEW MESSAGES" at bounding box center [839, 480] width 81 height 15
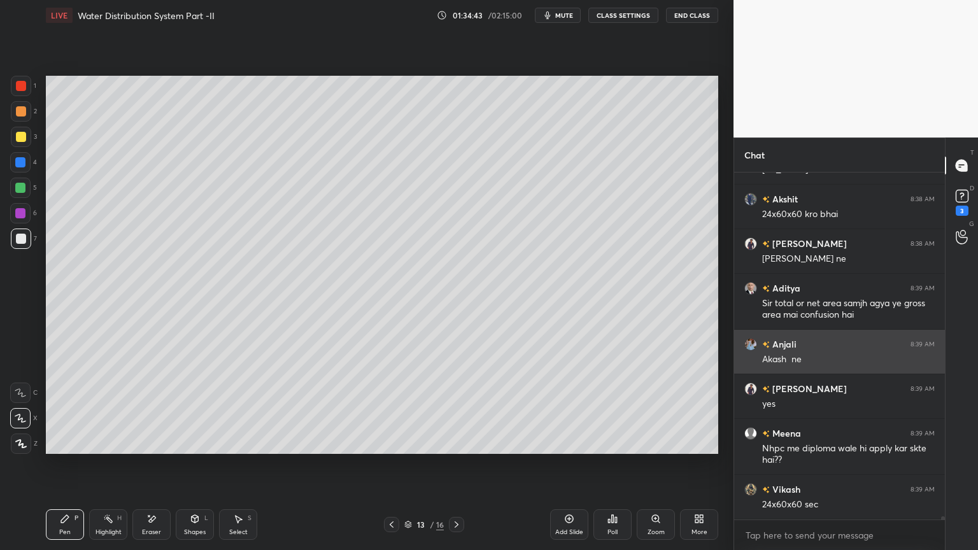
scroll to position [36804, 0]
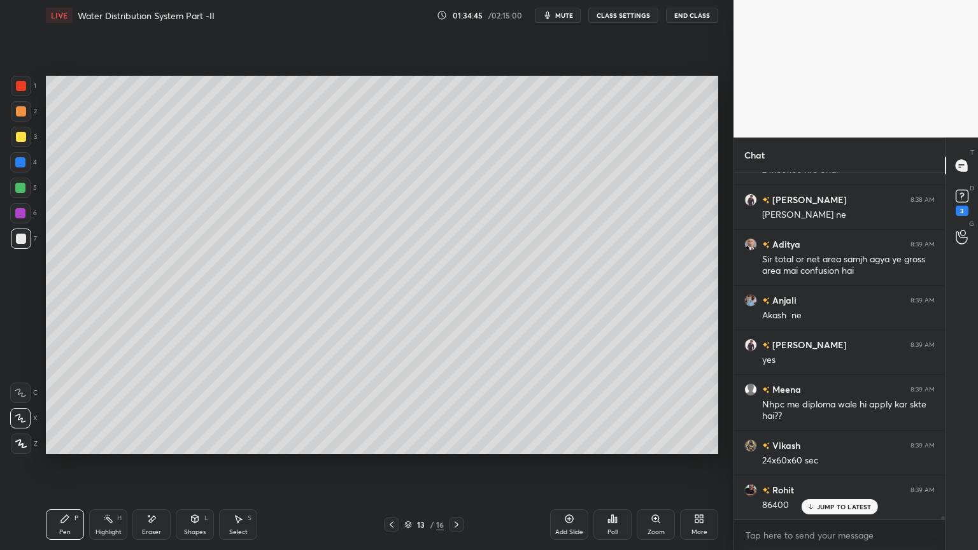
click at [460, 442] on icon at bounding box center [456, 524] width 10 height 10
click at [838, 442] on p "JUMP TO LATEST" at bounding box center [844, 507] width 55 height 8
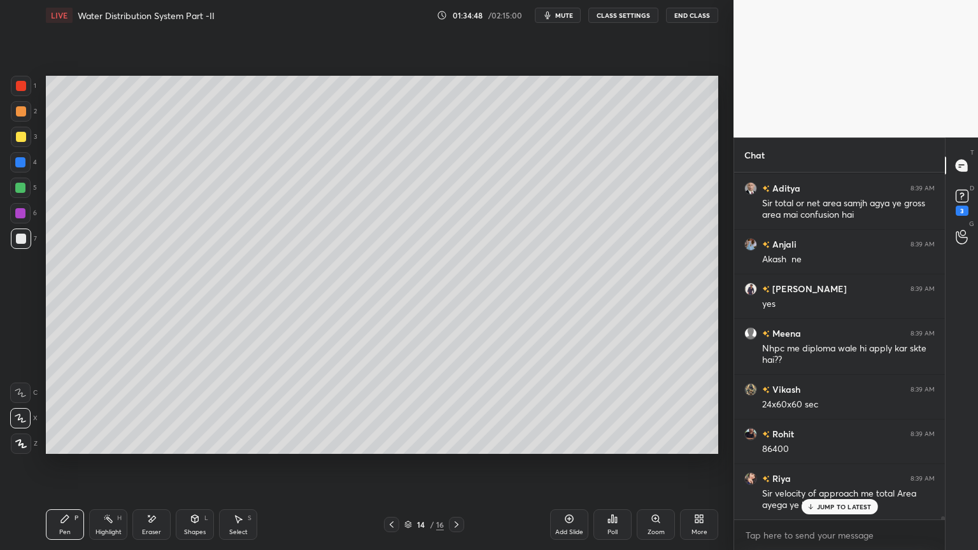
click at [451, 442] on icon at bounding box center [456, 524] width 10 height 10
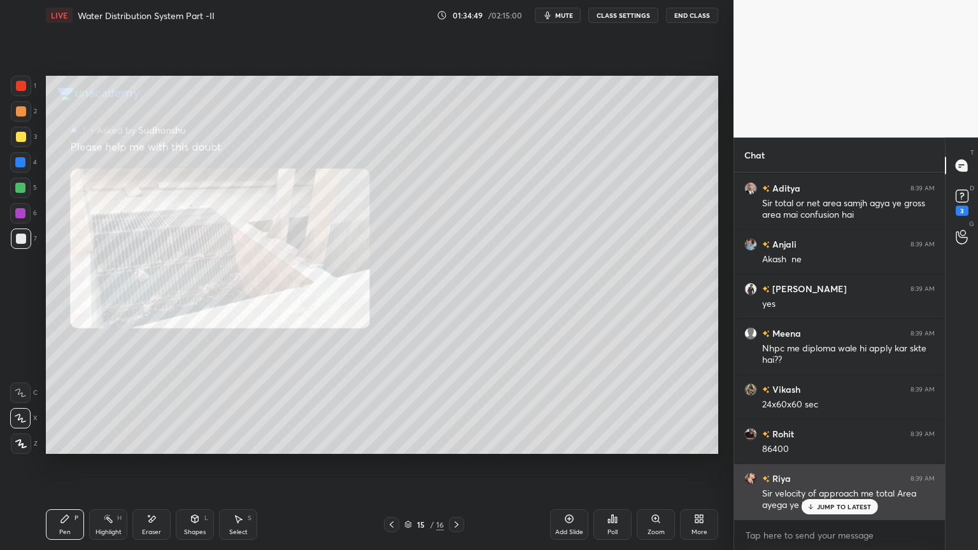
click at [835, 442] on p "JUMP TO LATEST" at bounding box center [844, 507] width 55 height 8
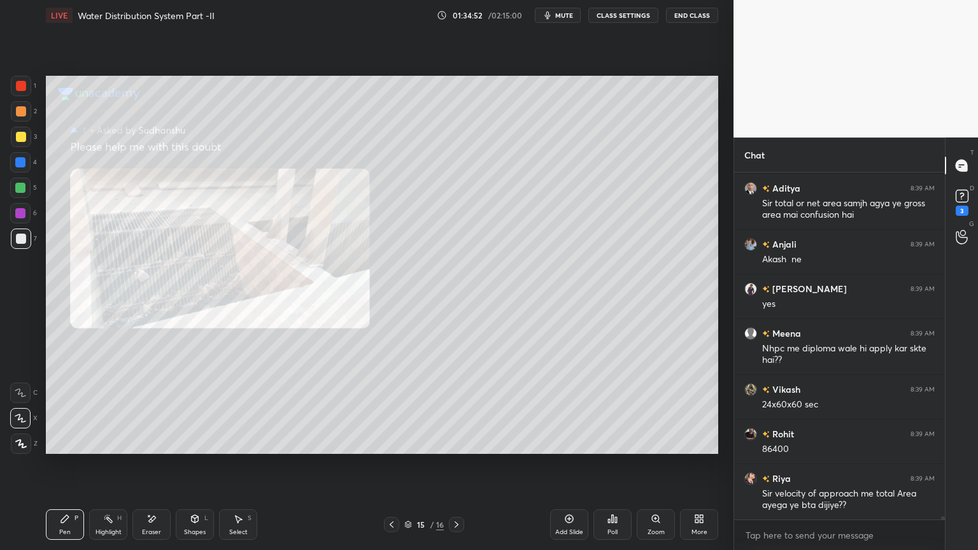
click at [390, 442] on icon at bounding box center [391, 524] width 10 height 10
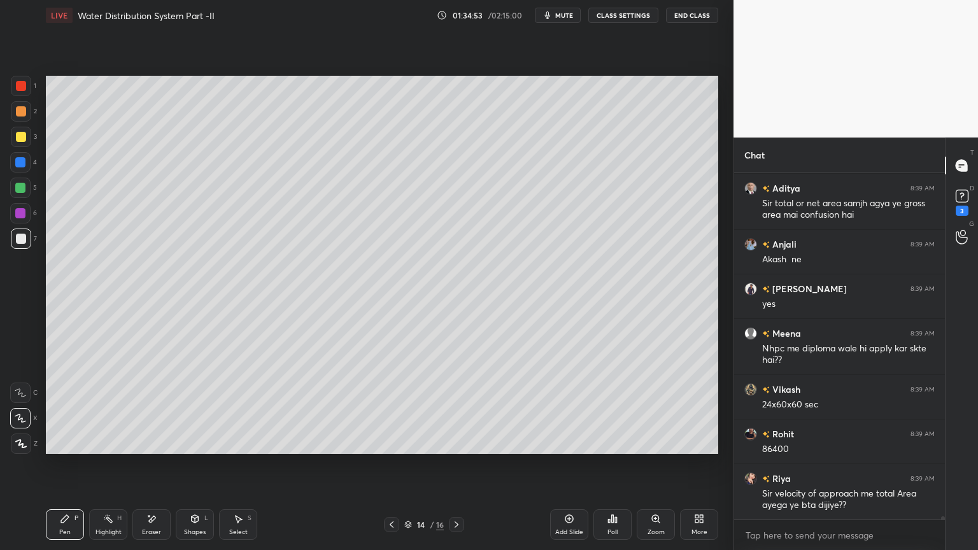
click at [391, 442] on icon at bounding box center [391, 524] width 10 height 10
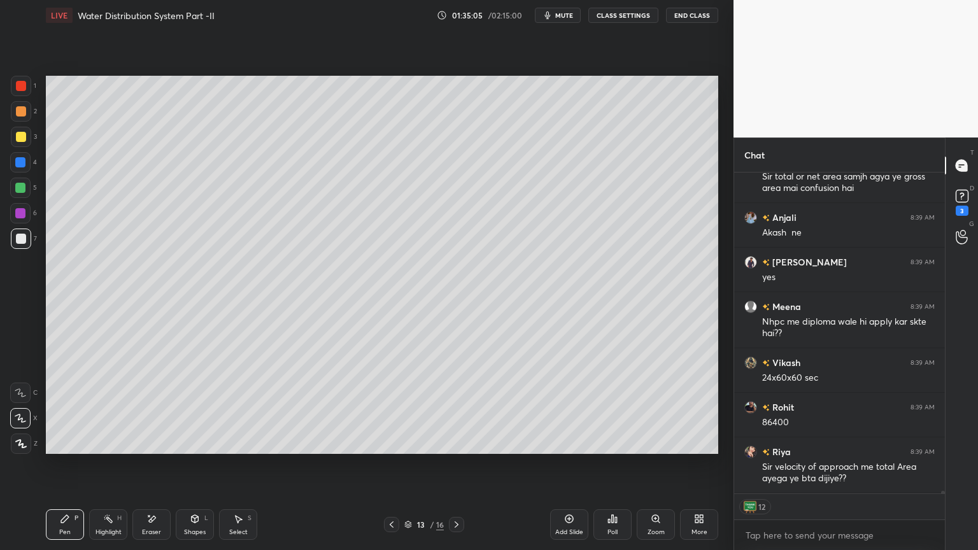
scroll to position [36931, 0]
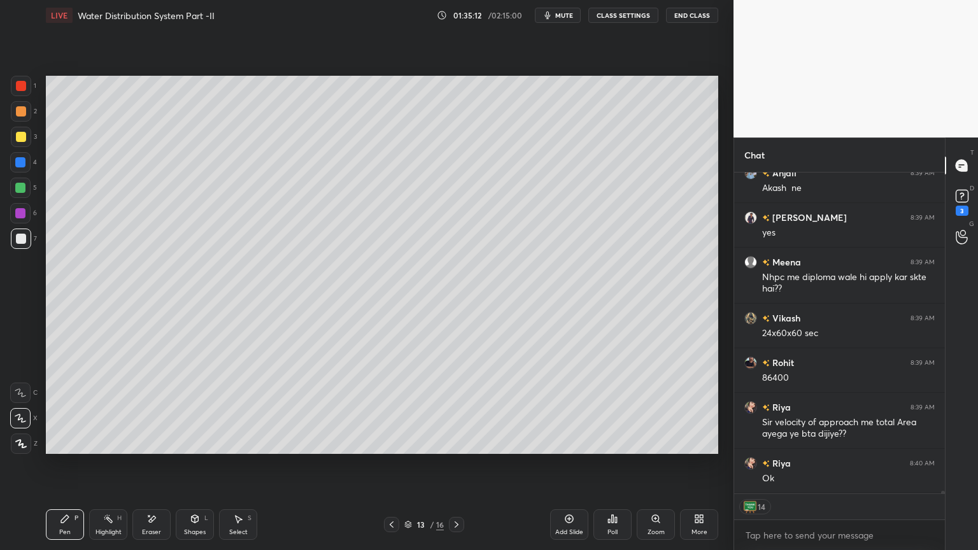
click at [459, 442] on div at bounding box center [456, 524] width 15 height 15
click at [393, 442] on div at bounding box center [391, 524] width 15 height 15
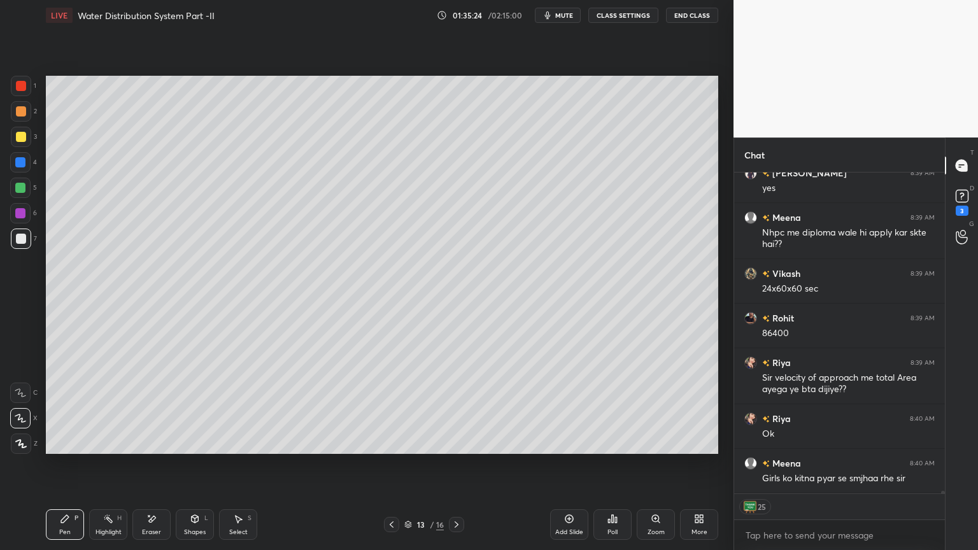
scroll to position [37020, 0]
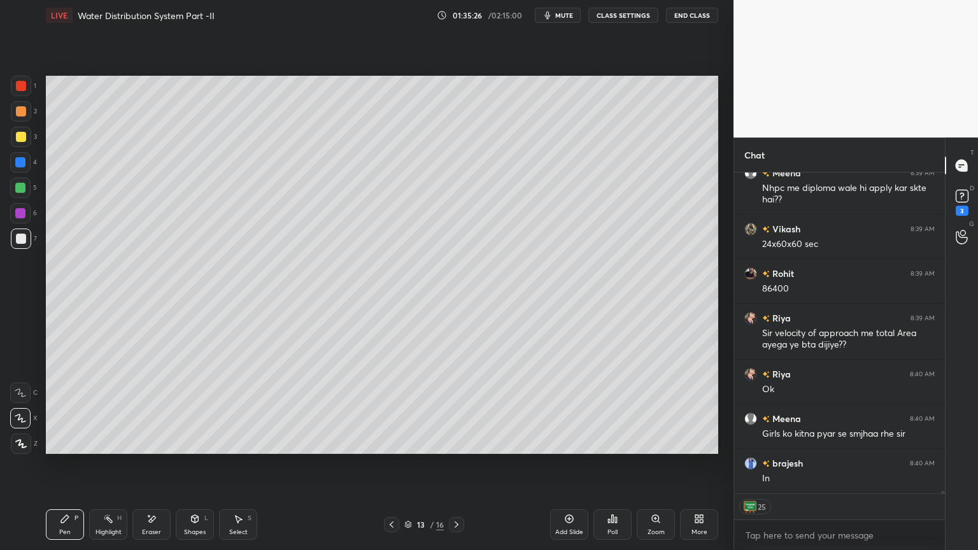
click at [453, 442] on div "Pen P Highlight H Eraser Shapes L Select S 13 / 16 Add Slide Poll Zoom More" at bounding box center [382, 524] width 672 height 51
click at [459, 442] on icon at bounding box center [456, 524] width 10 height 10
click at [391, 442] on icon at bounding box center [391, 524] width 10 height 10
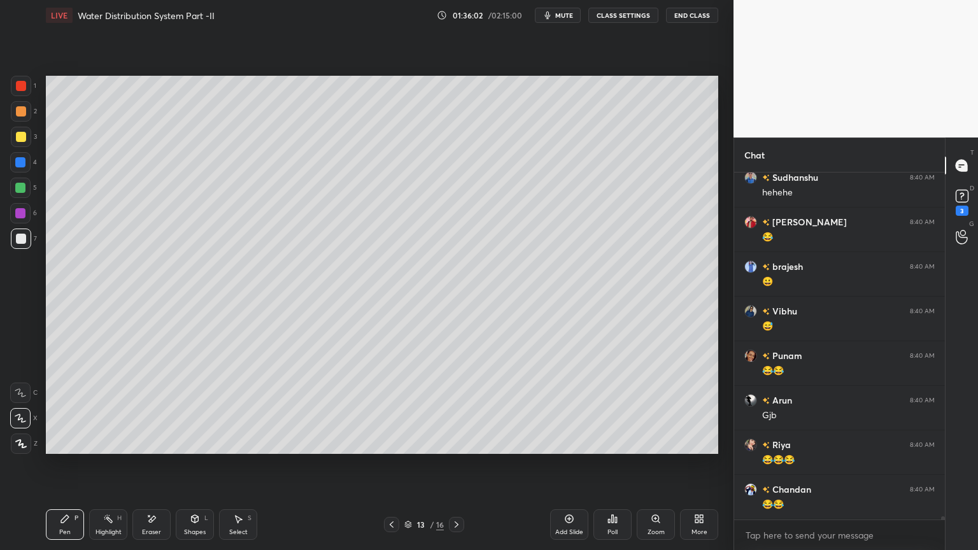
scroll to position [37585, 0]
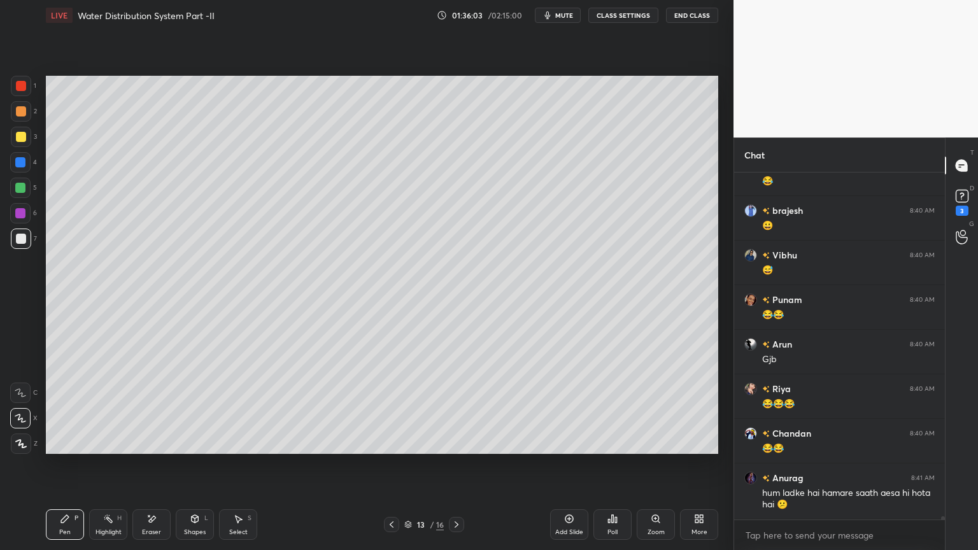
click at [704, 20] on button "End Class" at bounding box center [692, 15] width 52 height 15
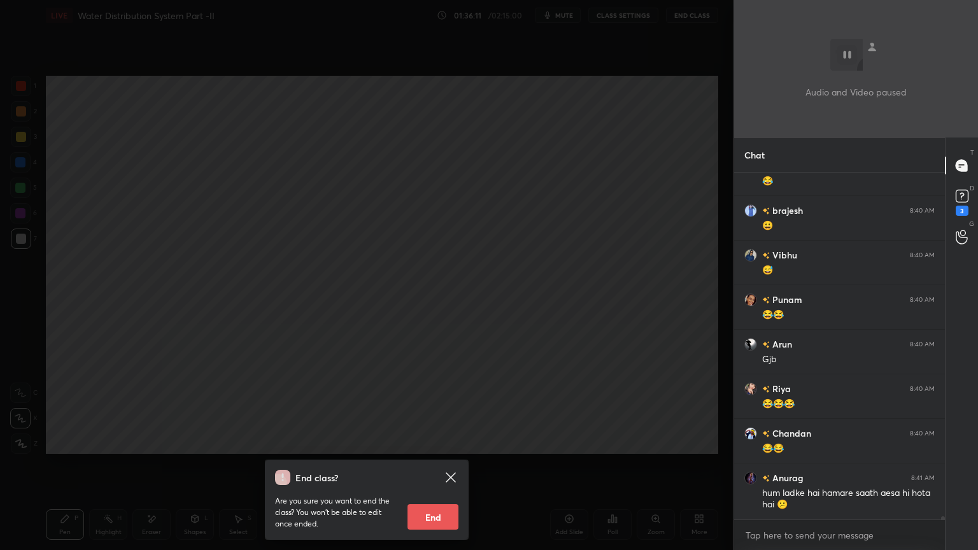
click at [527, 234] on div "End class? Are you sure you want to end the class? You won’t be able to edit on…" at bounding box center [366, 275] width 733 height 550
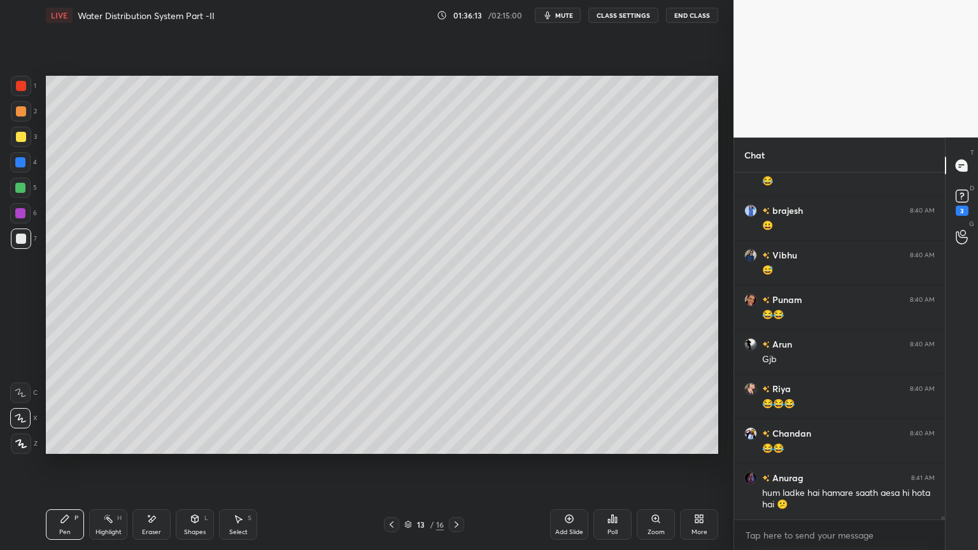
scroll to position [37629, 0]
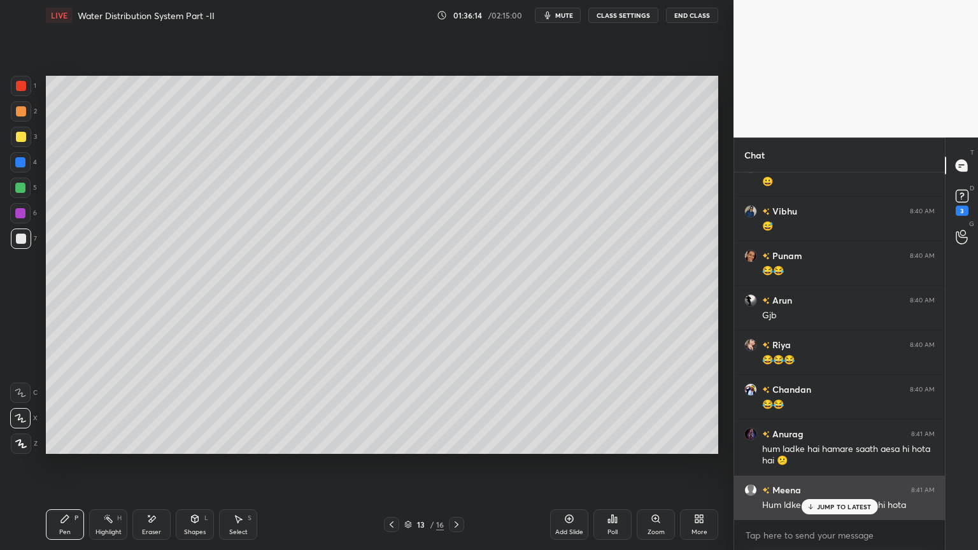
click at [856, 442] on p "JUMP TO LATEST" at bounding box center [844, 507] width 55 height 8
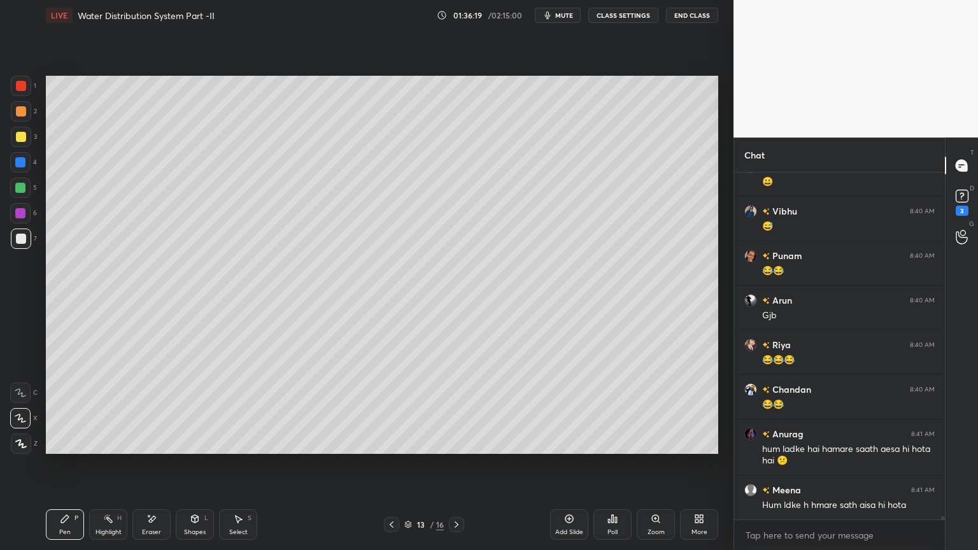
scroll to position [37674, 0]
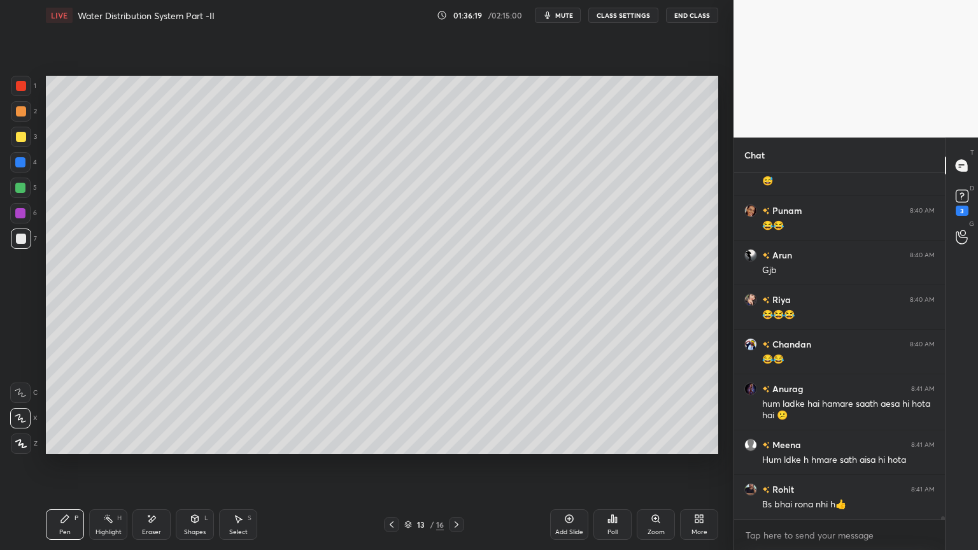
click at [461, 442] on icon at bounding box center [456, 524] width 10 height 10
click at [457, 442] on icon at bounding box center [456, 524] width 10 height 10
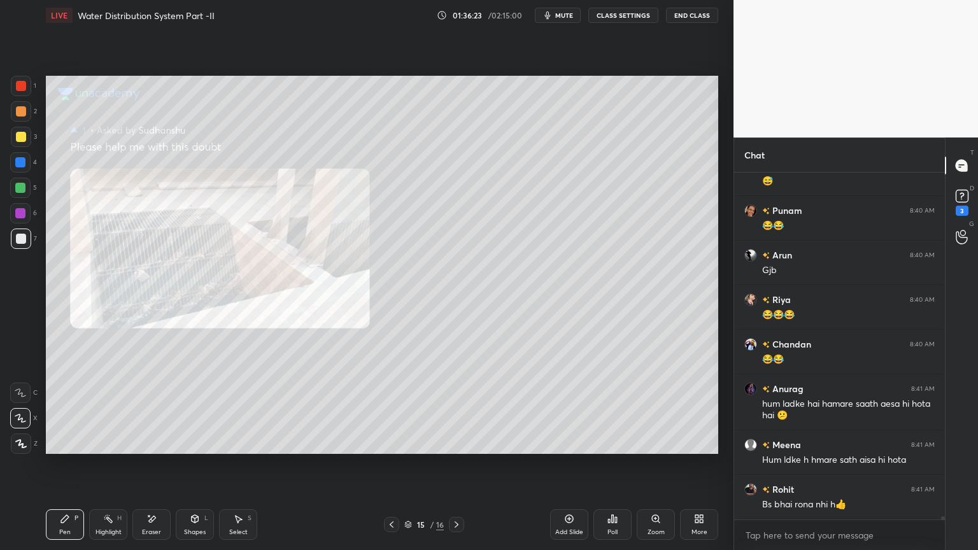
scroll to position [37718, 0]
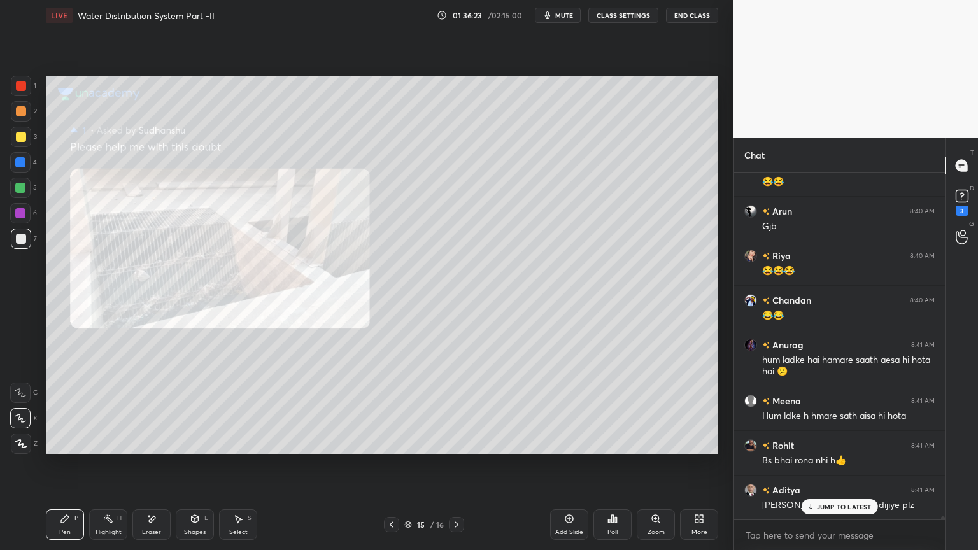
click at [391, 442] on icon at bounding box center [391, 524] width 10 height 10
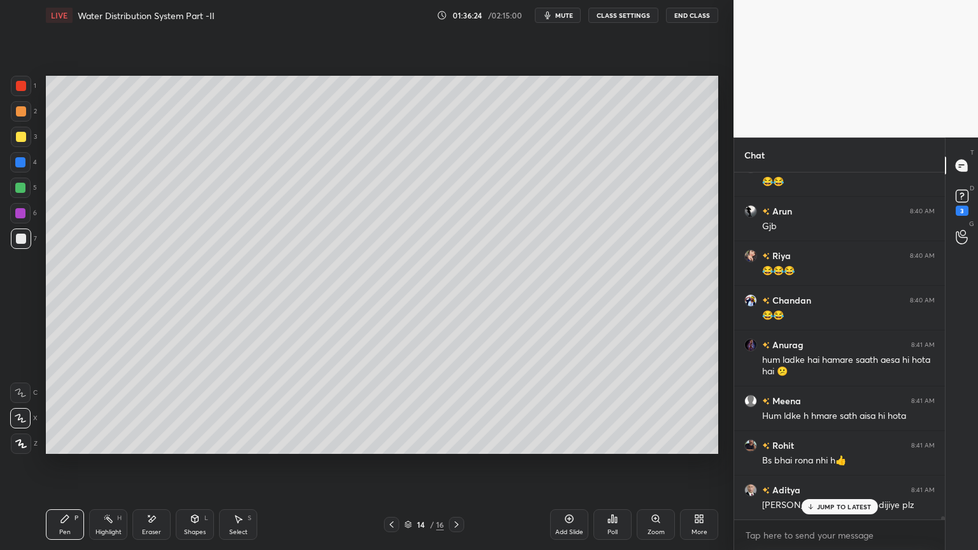
click at [571, 442] on div "Add Slide" at bounding box center [569, 524] width 38 height 31
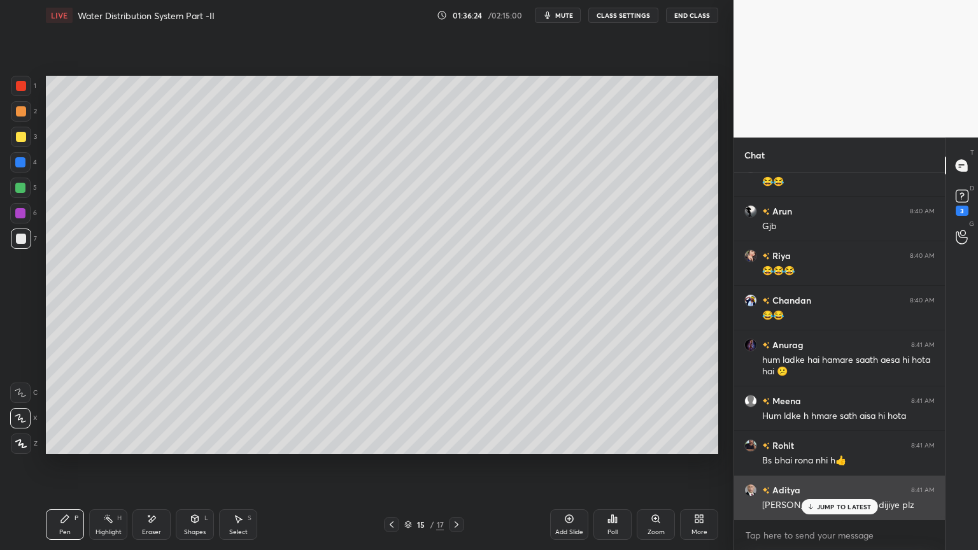
click at [836, 442] on p "JUMP TO LATEST" at bounding box center [844, 507] width 55 height 8
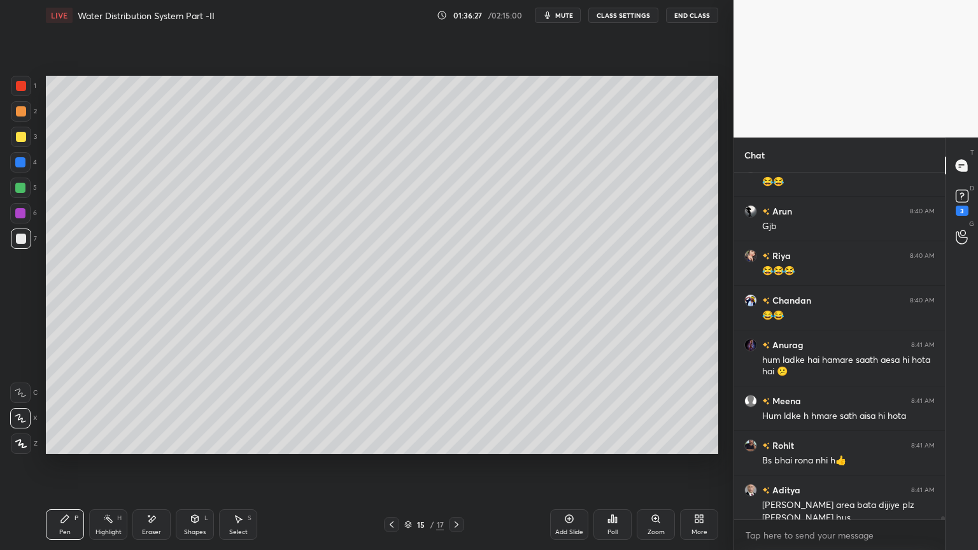
scroll to position [37731, 0]
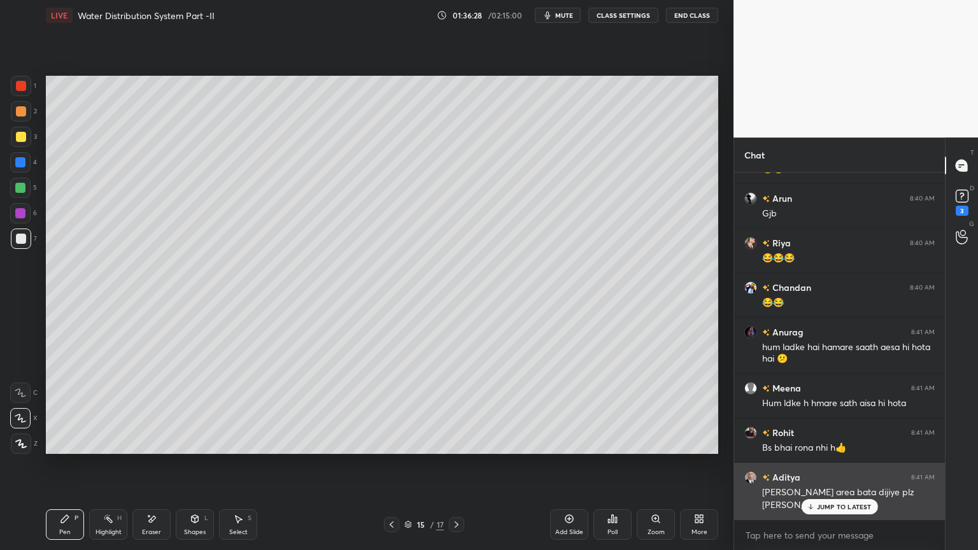
click at [830, 442] on p "JUMP TO LATEST" at bounding box center [844, 507] width 55 height 8
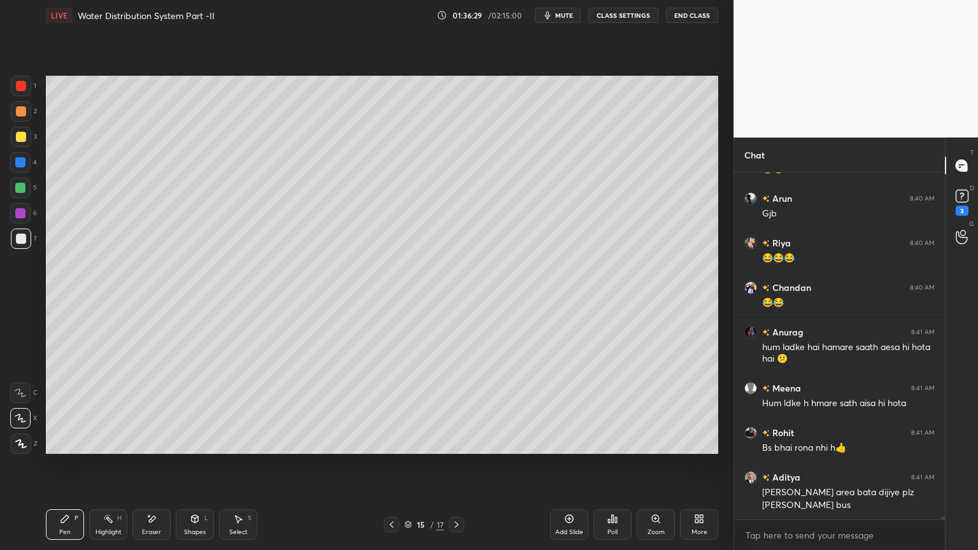
scroll to position [37776, 0]
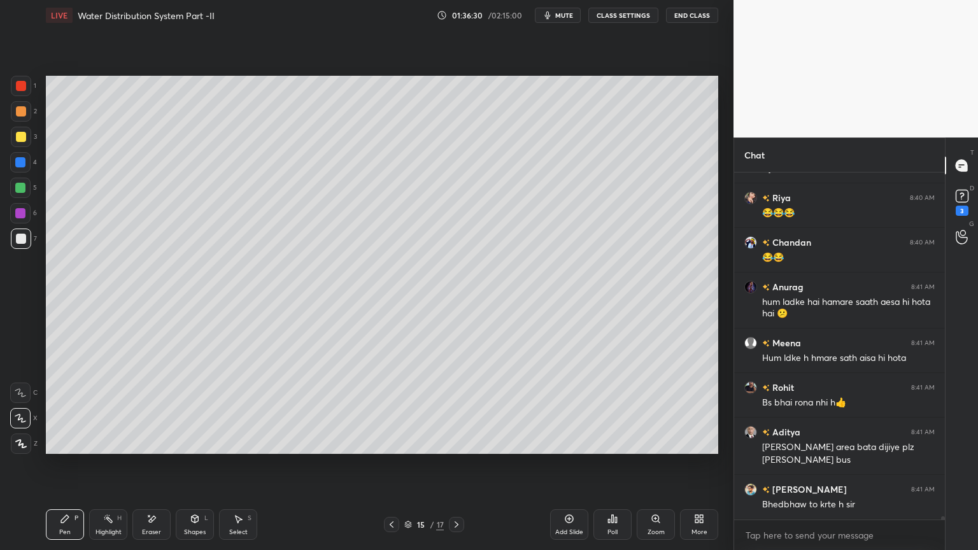
click at [17, 134] on div at bounding box center [21, 137] width 10 height 10
click at [71, 442] on div "Pen P" at bounding box center [65, 524] width 38 height 31
click at [200, 442] on div "Shapes" at bounding box center [195, 532] width 22 height 6
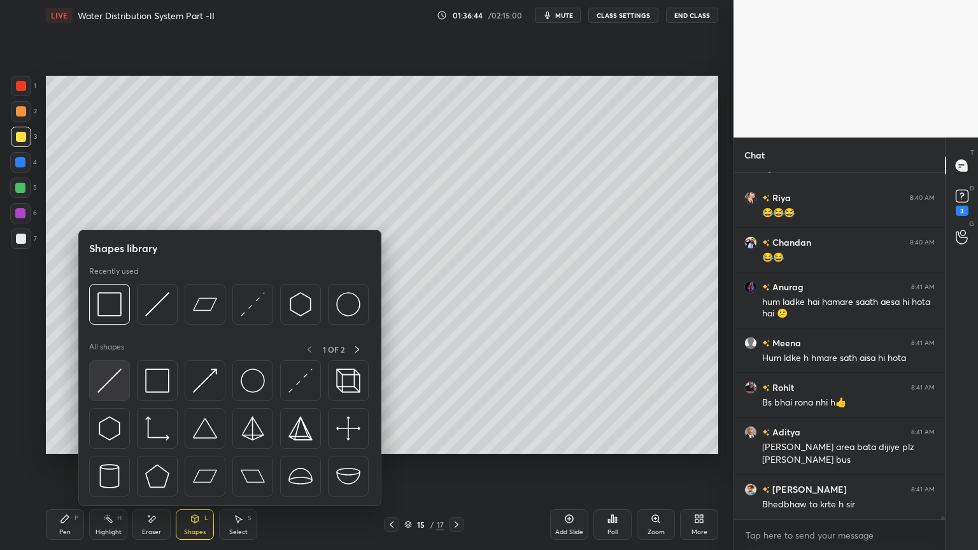
click at [107, 392] on img at bounding box center [109, 381] width 24 height 24
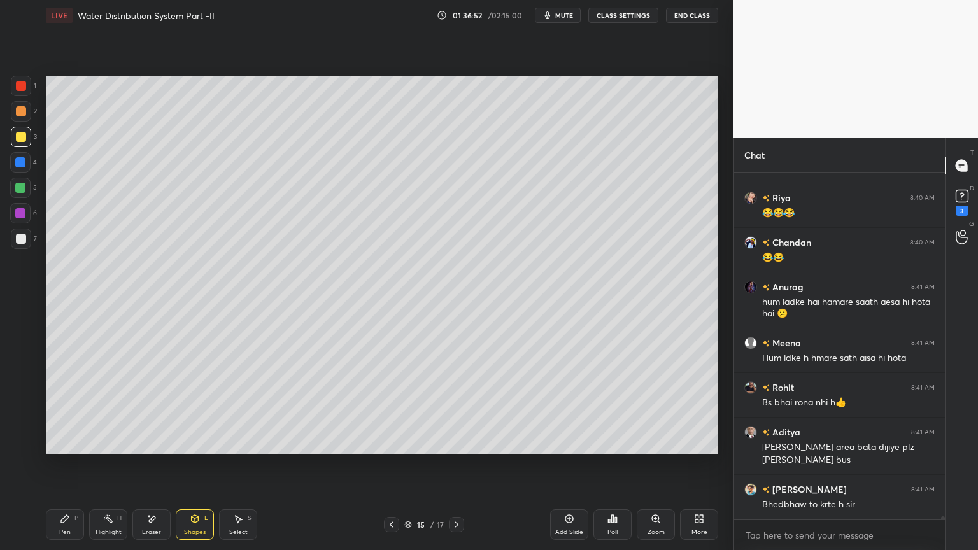
scroll to position [37820, 0]
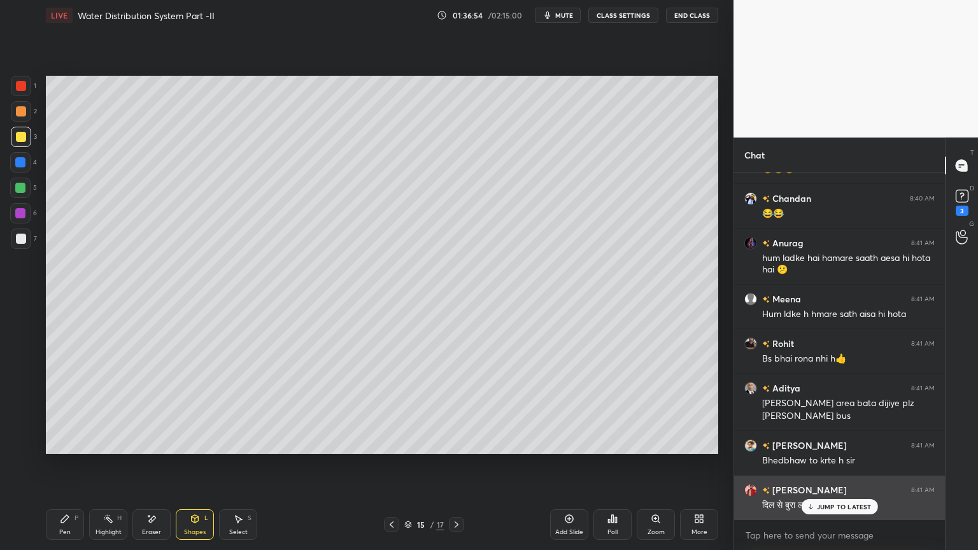
click at [836, 442] on p "JUMP TO LATEST" at bounding box center [844, 507] width 55 height 8
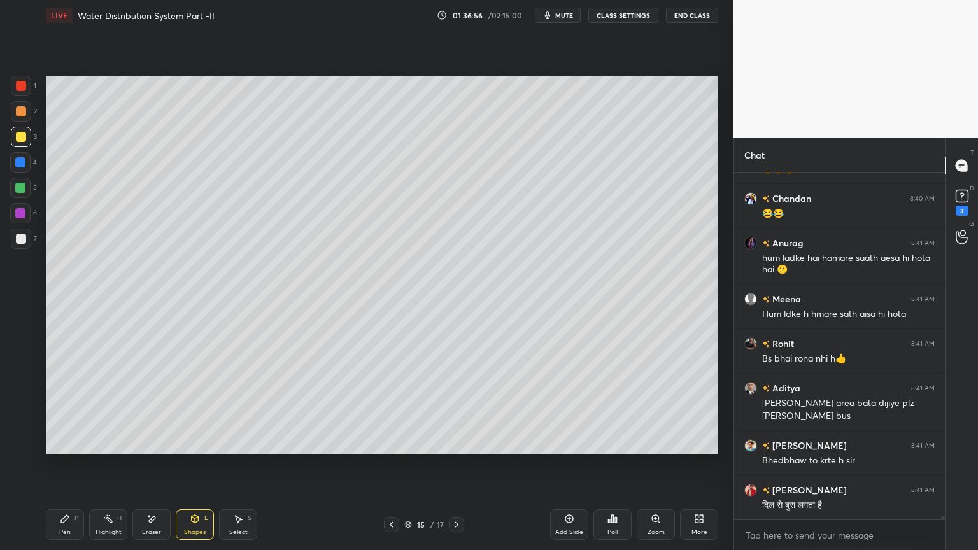
click at [389, 442] on div at bounding box center [391, 524] width 15 height 15
click at [388, 442] on icon at bounding box center [391, 524] width 10 height 10
click at [454, 442] on div "Pen P Highlight H Eraser Shapes L Select S 13 / 17 Add Slide Poll Zoom More" at bounding box center [382, 524] width 672 height 51
click at [452, 442] on icon at bounding box center [456, 524] width 10 height 10
click at [457, 442] on icon at bounding box center [456, 524] width 10 height 10
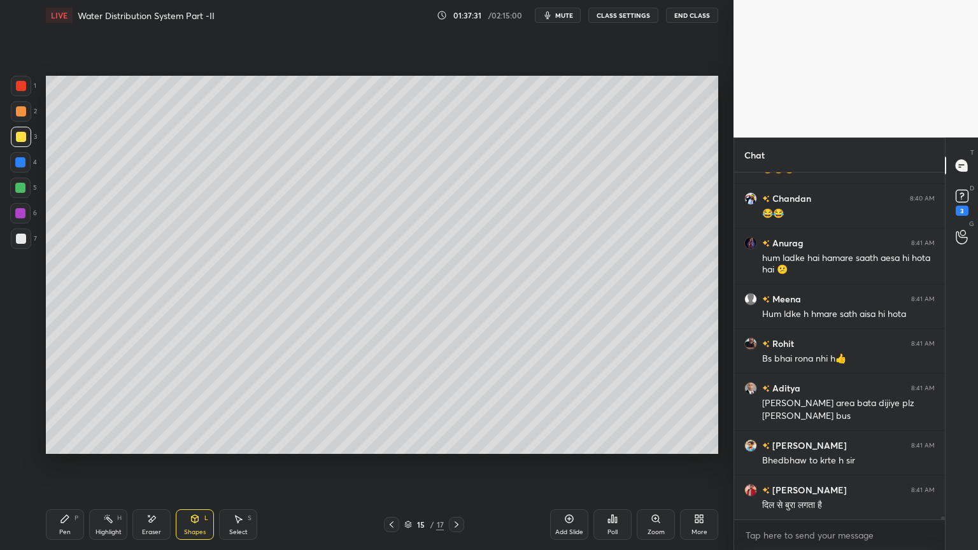
click at [17, 238] on div at bounding box center [21, 239] width 10 height 10
click at [55, 442] on div "Pen P" at bounding box center [65, 524] width 38 height 31
click at [13, 237] on div at bounding box center [21, 238] width 20 height 20
click at [388, 442] on icon at bounding box center [391, 524] width 10 height 10
click at [390, 442] on icon at bounding box center [391, 524] width 10 height 10
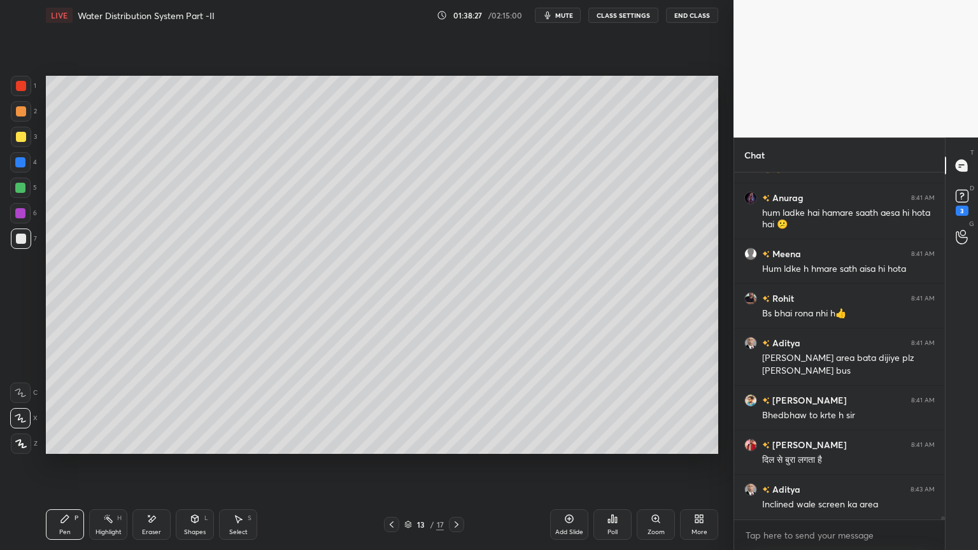
scroll to position [37878, 0]
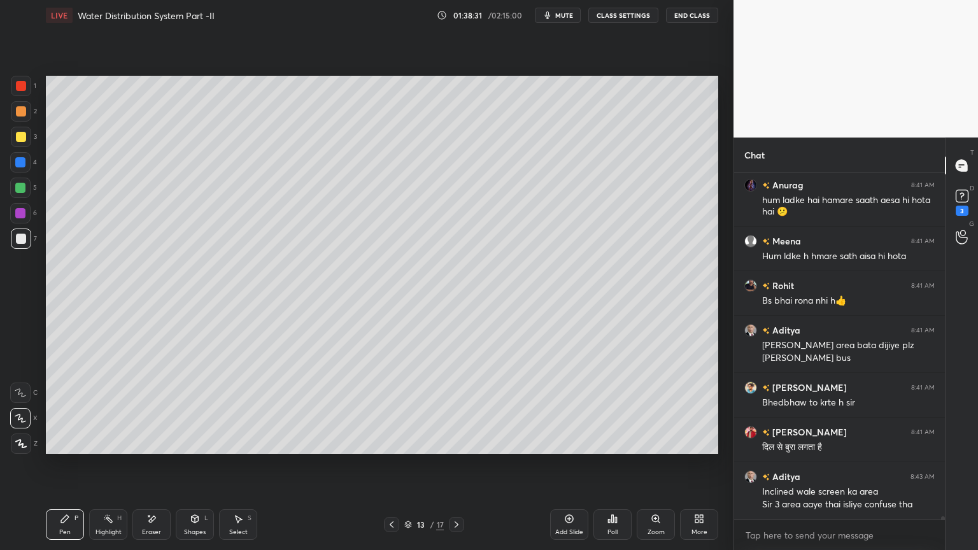
click at [451, 442] on icon at bounding box center [456, 524] width 10 height 10
click at [451, 442] on div at bounding box center [456, 524] width 15 height 15
click at [15, 234] on div at bounding box center [21, 238] width 20 height 20
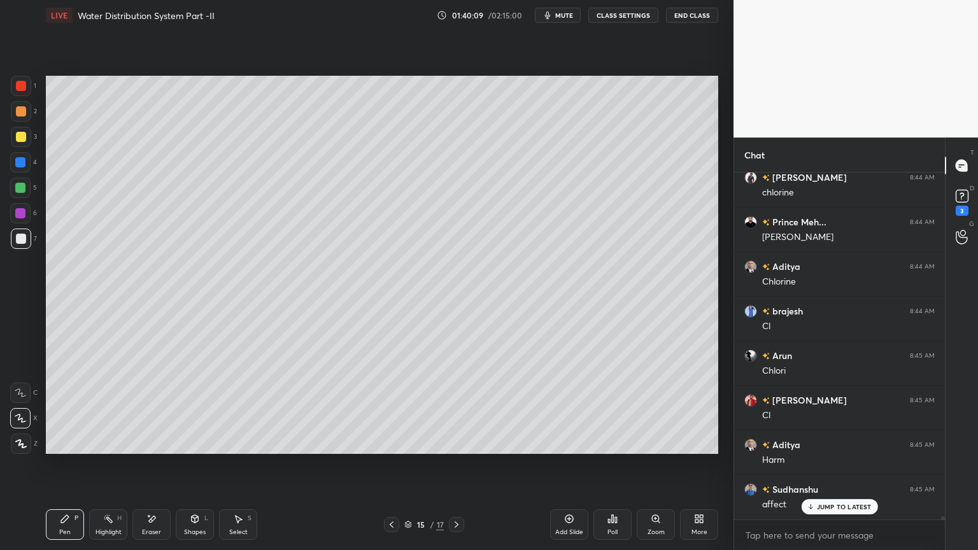
scroll to position [39258, 0]
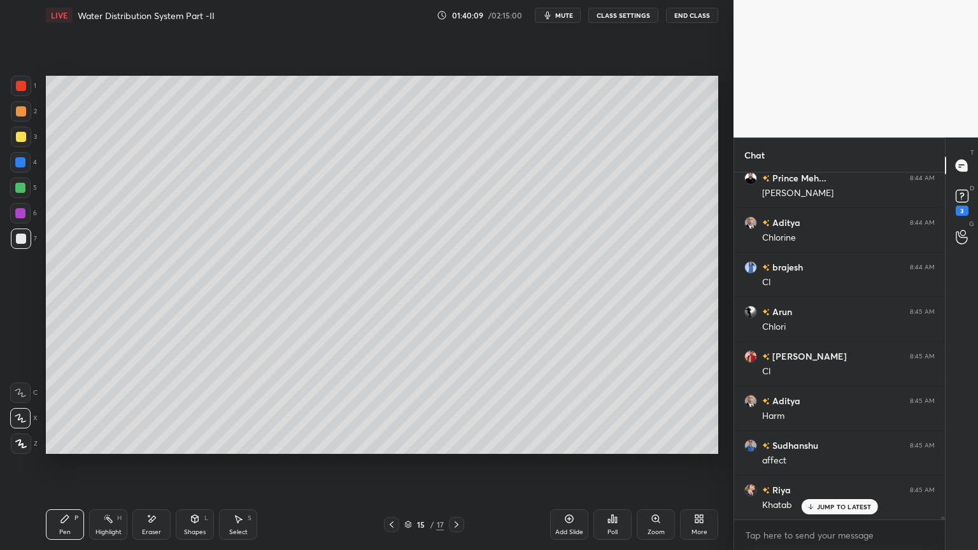
click at [153, 442] on div "Eraser" at bounding box center [151, 524] width 38 height 31
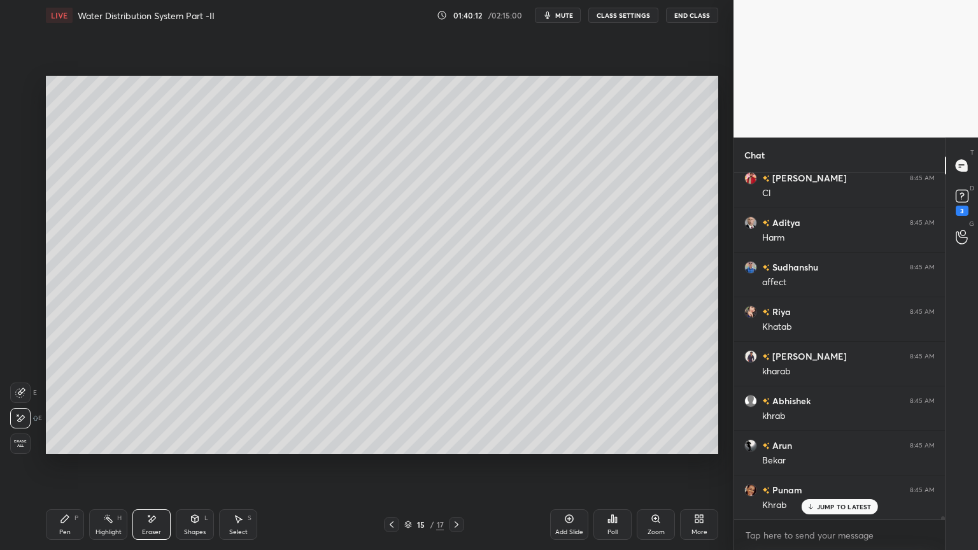
scroll to position [39482, 0]
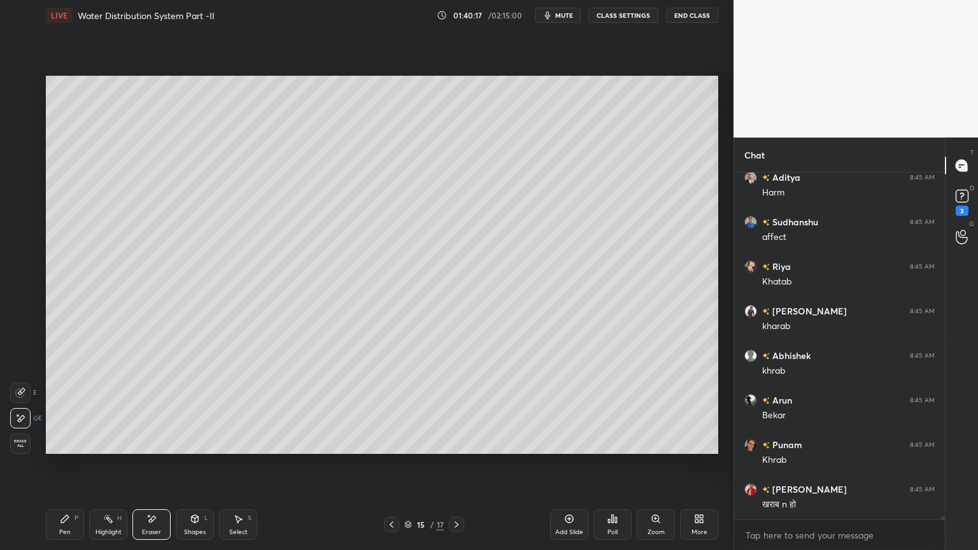
click at [66, 442] on div "Pen P" at bounding box center [65, 524] width 38 height 31
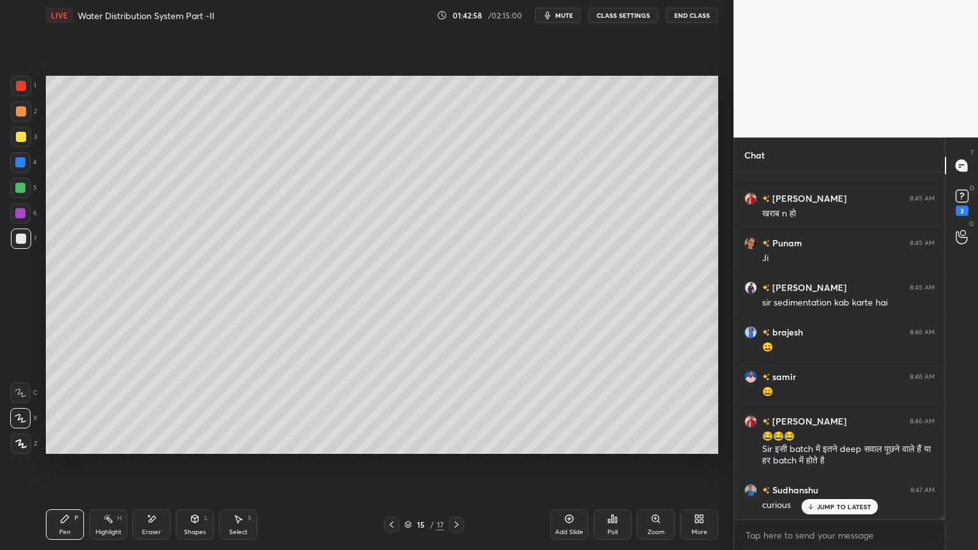
scroll to position [39828, 0]
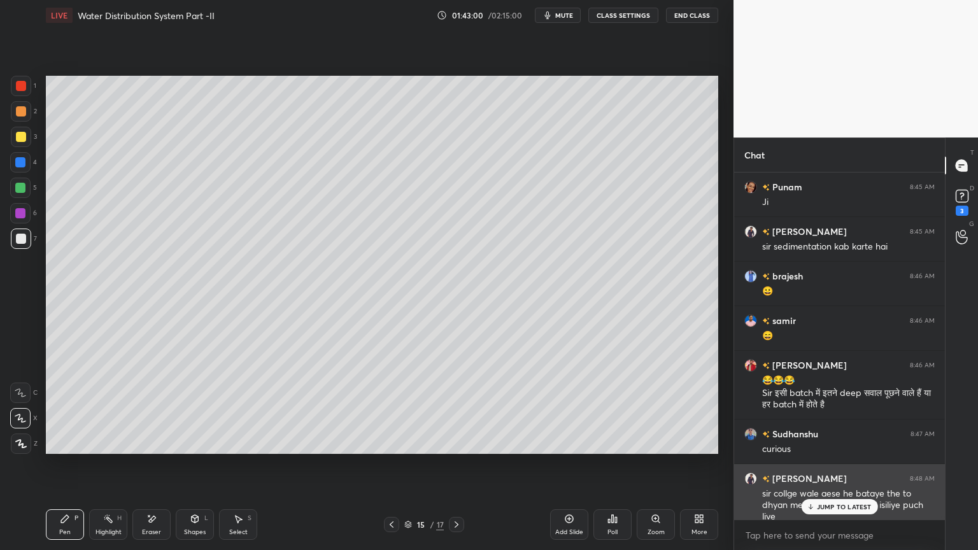
click at [843, 442] on p "JUMP TO LATEST" at bounding box center [844, 507] width 55 height 8
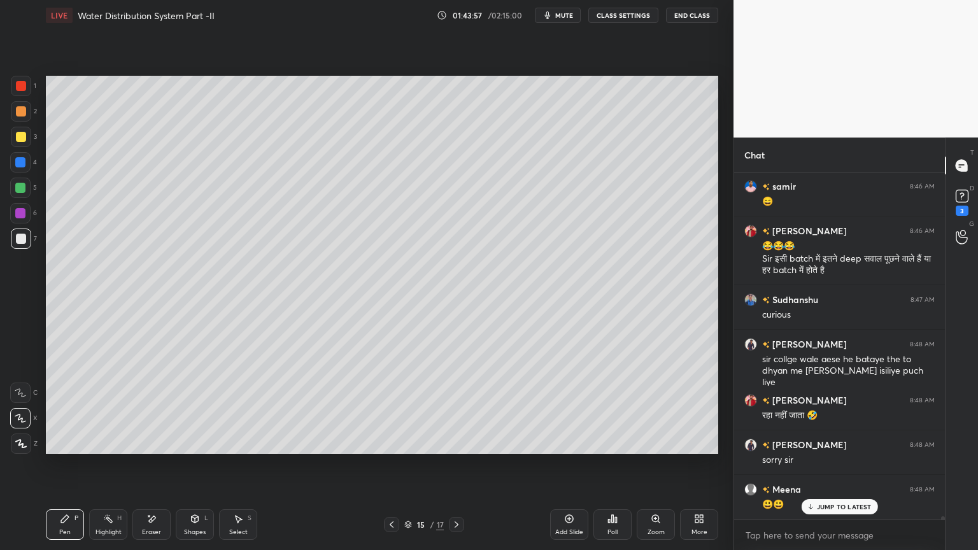
scroll to position [40007, 0]
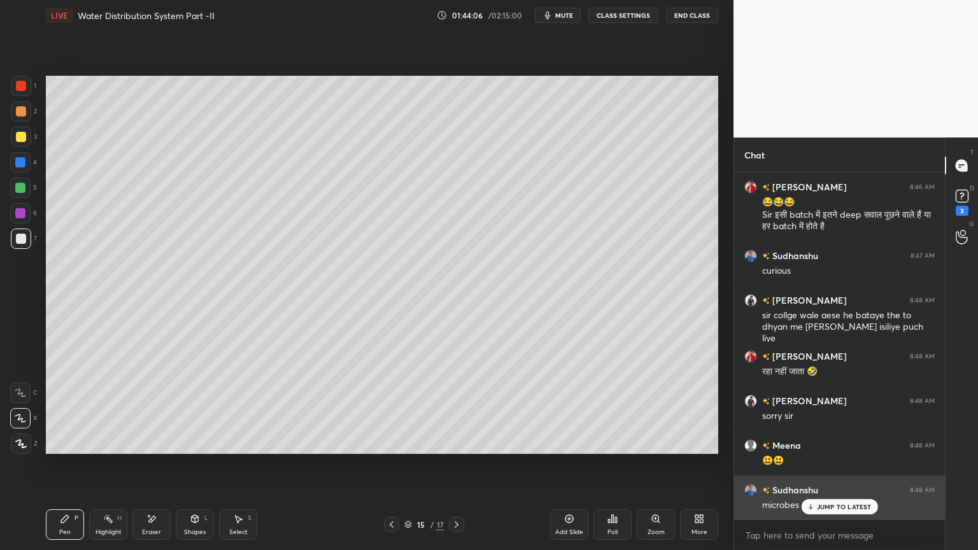
click at [833, 442] on p "JUMP TO LATEST" at bounding box center [844, 507] width 55 height 8
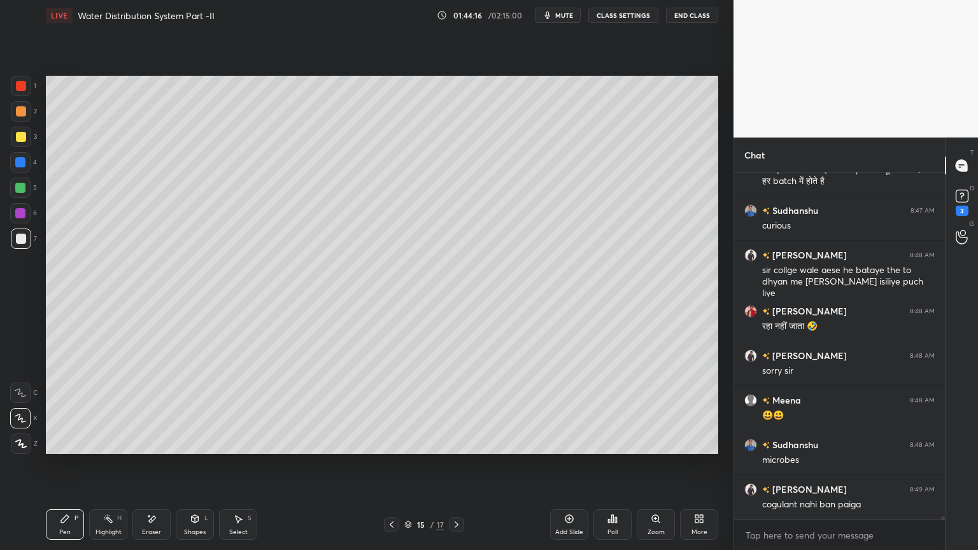
scroll to position [40096, 0]
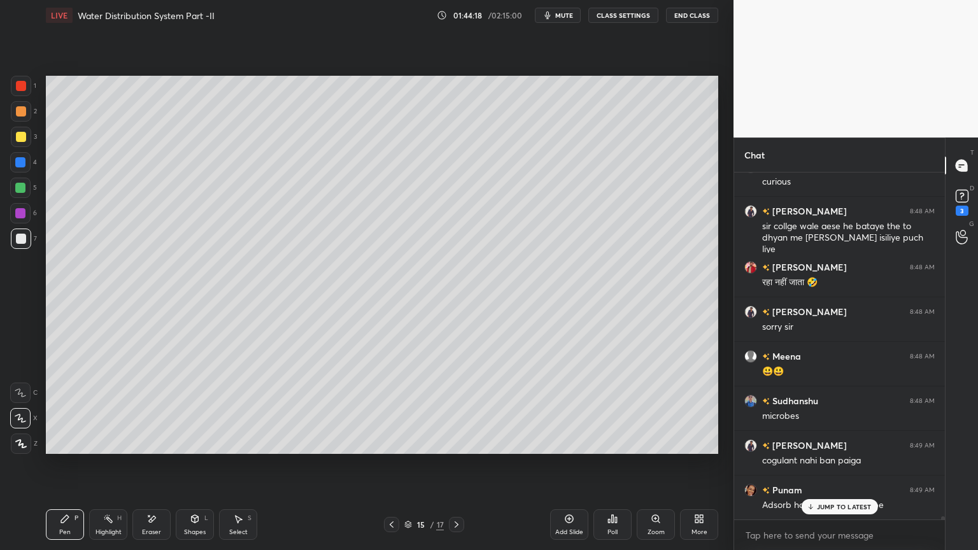
click at [827, 442] on p "JUMP TO LATEST" at bounding box center [844, 507] width 55 height 8
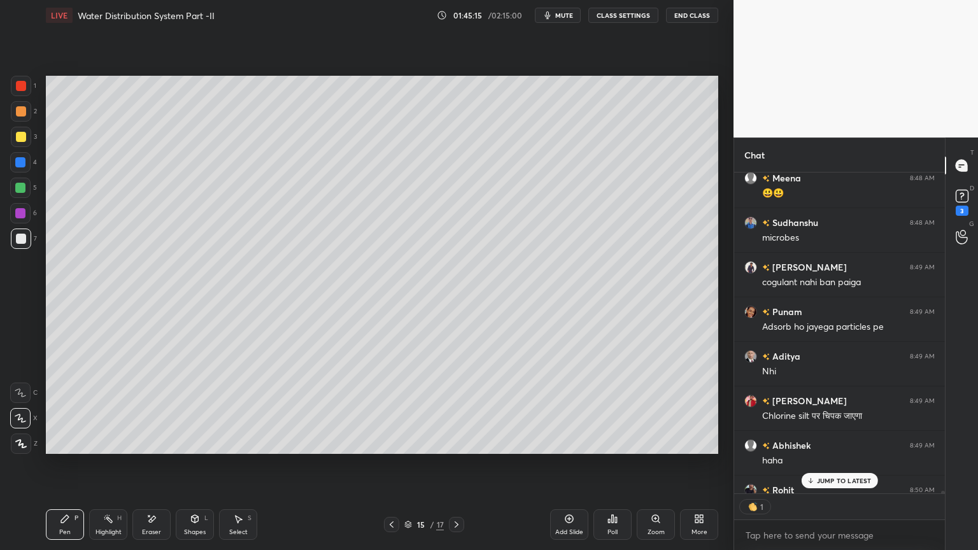
scroll to position [4, 4]
click at [840, 442] on p "JUMP TO LATEST" at bounding box center [844, 481] width 55 height 8
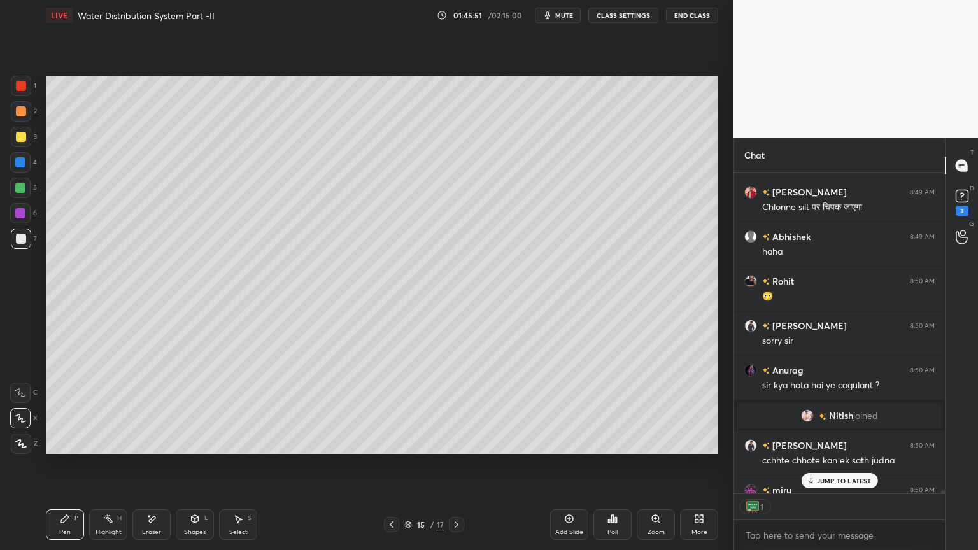
scroll to position [318, 207]
click at [835, 442] on p "JUMP TO LATEST" at bounding box center [844, 481] width 55 height 8
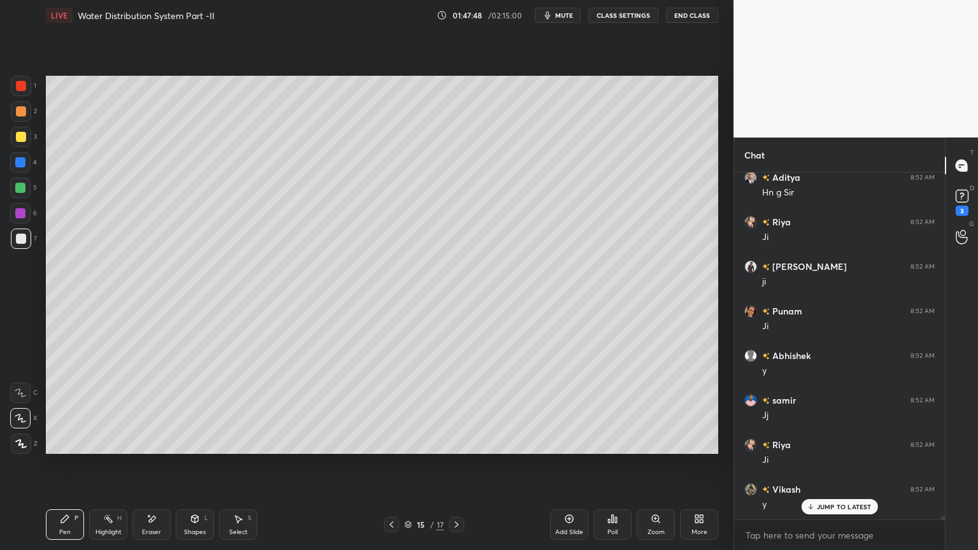
scroll to position [37652, 0]
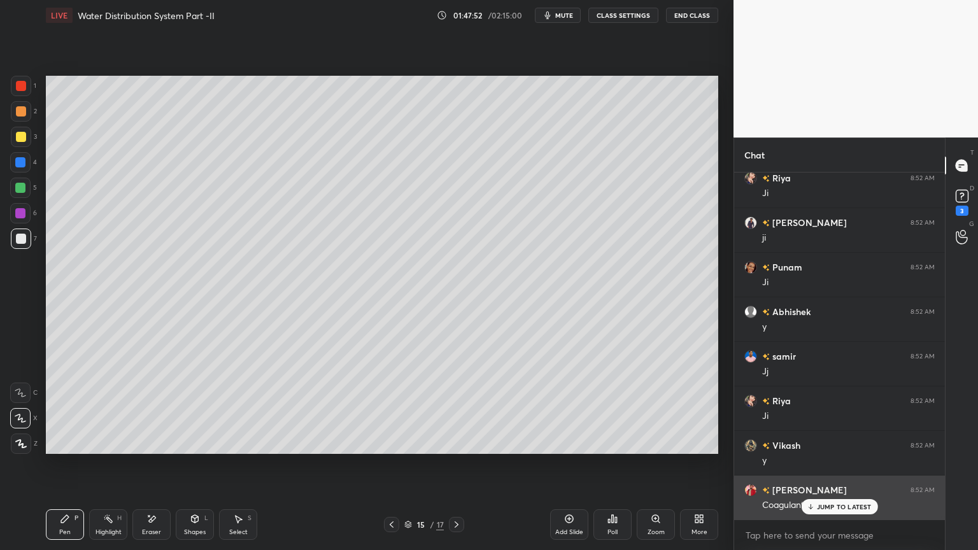
click at [822, 442] on p "JUMP TO LATEST" at bounding box center [844, 507] width 55 height 8
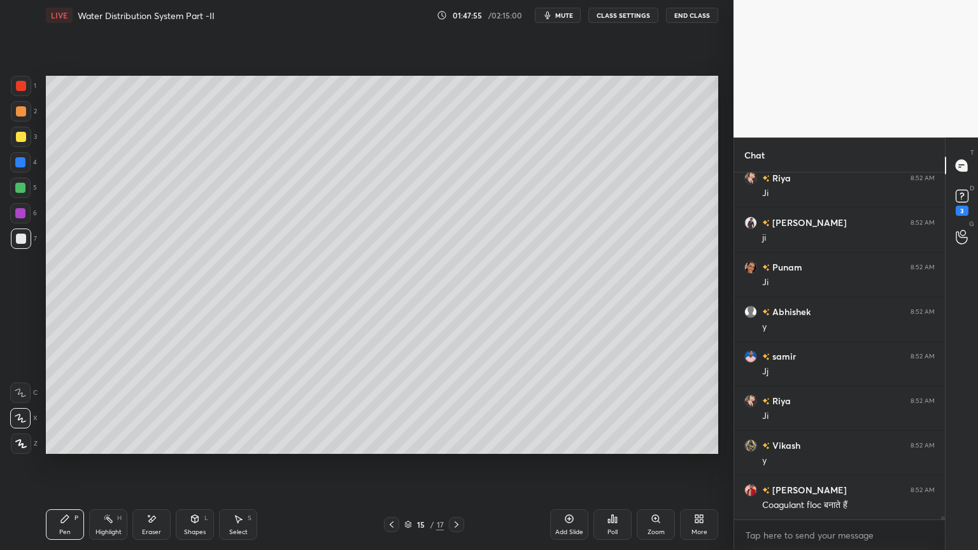
scroll to position [37697, 0]
click at [580, 442] on div "Add Slide" at bounding box center [569, 524] width 38 height 31
click at [17, 115] on div at bounding box center [21, 111] width 10 height 10
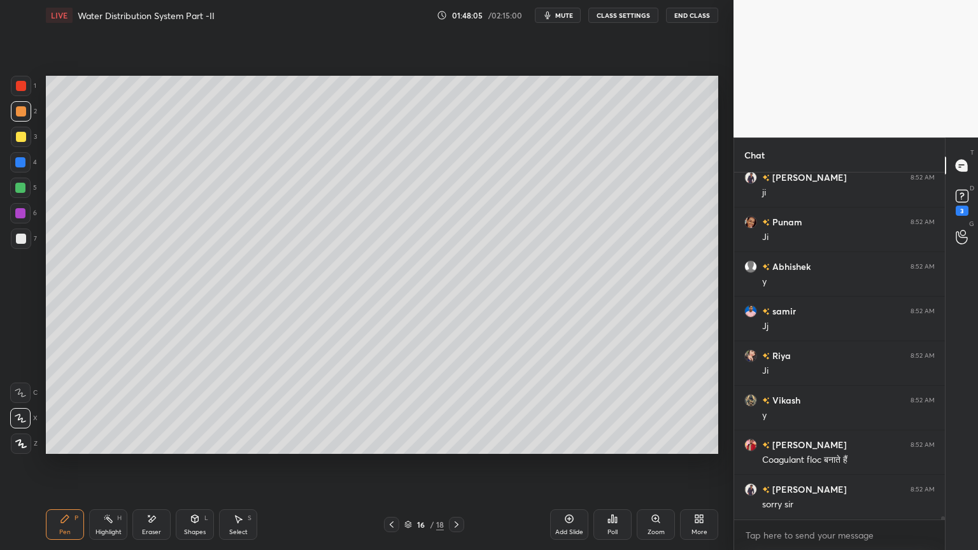
click at [18, 138] on div at bounding box center [21, 137] width 10 height 10
click at [68, 442] on div "Pen" at bounding box center [64, 532] width 11 height 6
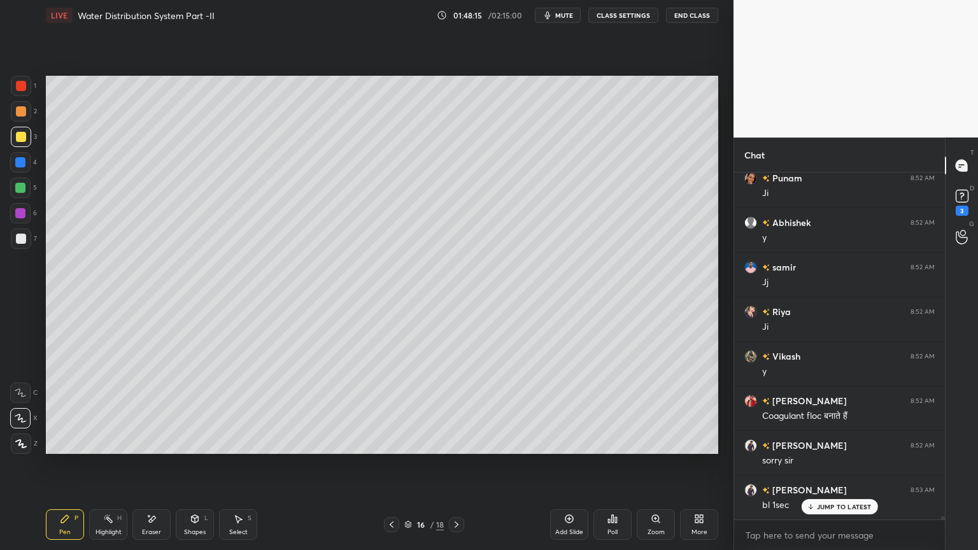
click at [195, 442] on div "Shapes" at bounding box center [195, 532] width 22 height 6
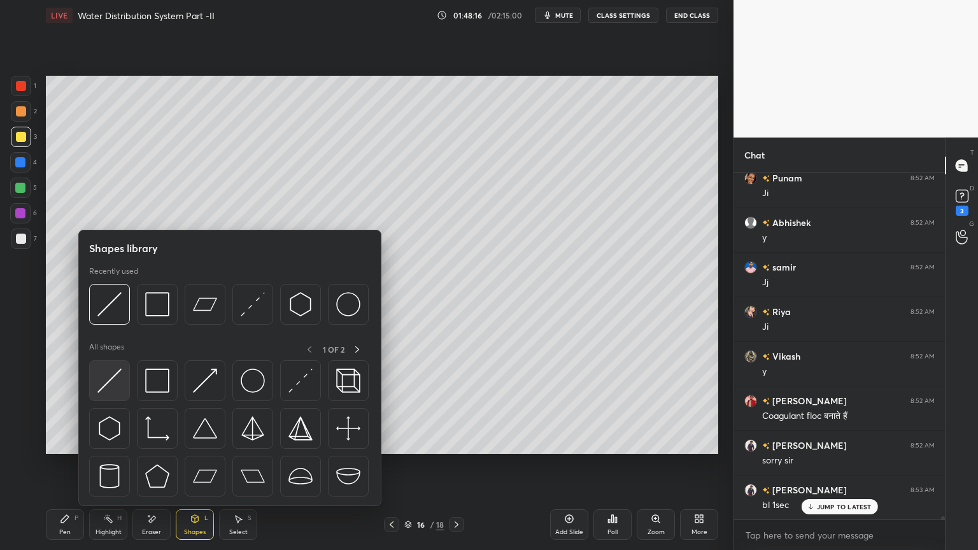
click at [107, 389] on img at bounding box center [109, 381] width 24 height 24
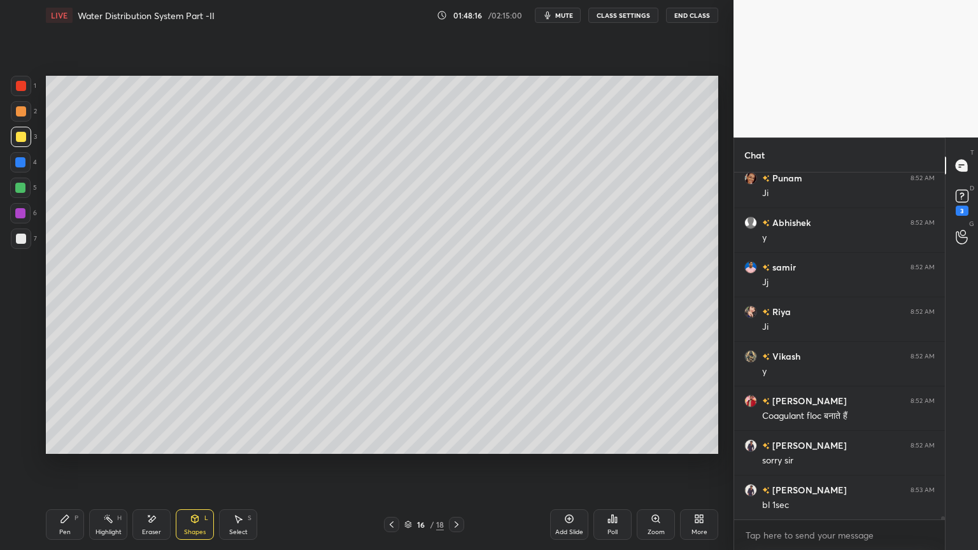
scroll to position [37786, 0]
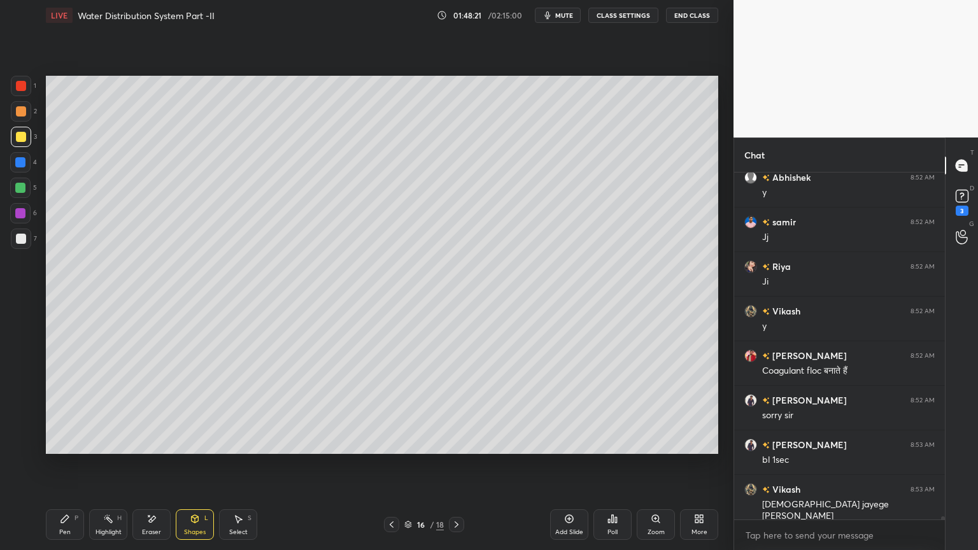
click at [391, 442] on icon at bounding box center [392, 524] width 4 height 6
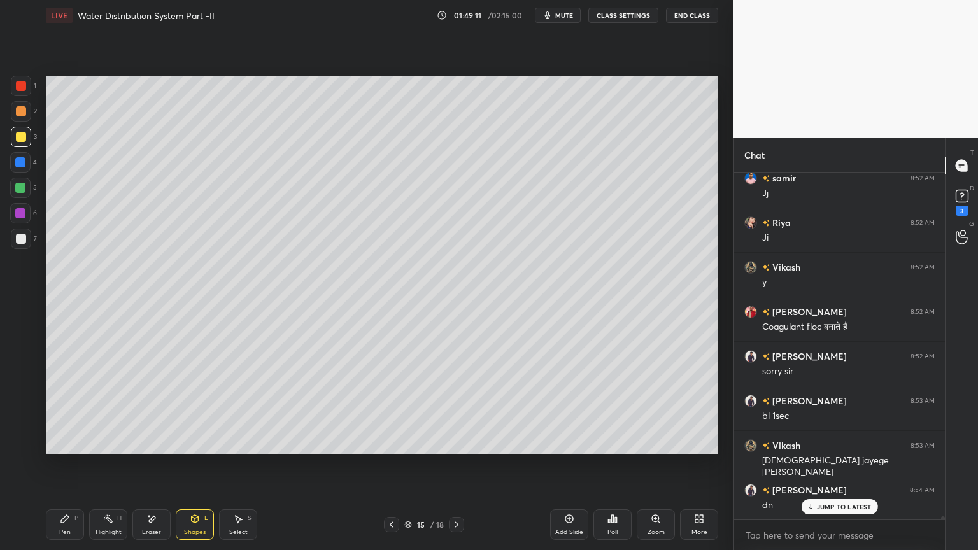
click at [458, 442] on icon at bounding box center [456, 524] width 10 height 10
click at [701, 20] on button "End Class" at bounding box center [692, 15] width 52 height 15
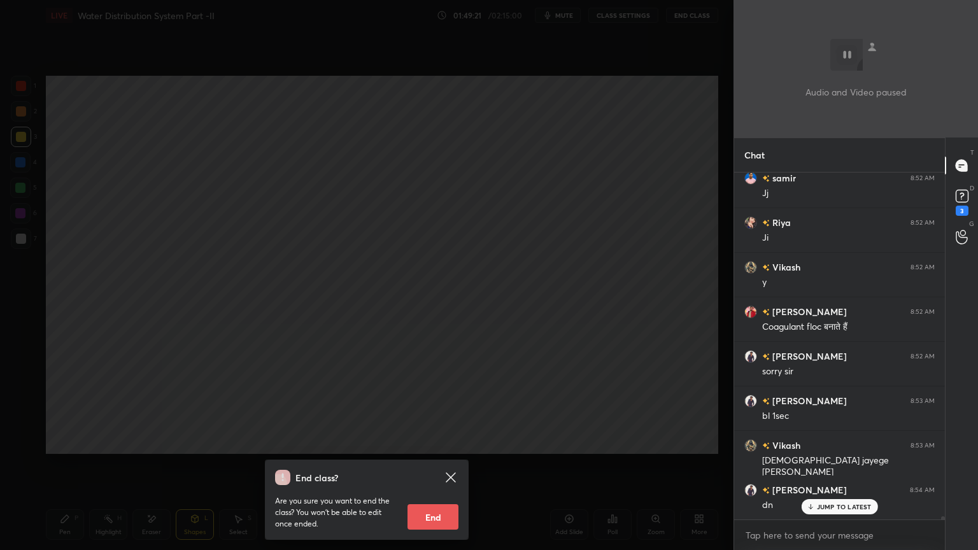
click at [544, 150] on div "End class? Are you sure you want to end the class? You won’t be able to edit on…" at bounding box center [366, 275] width 733 height 550
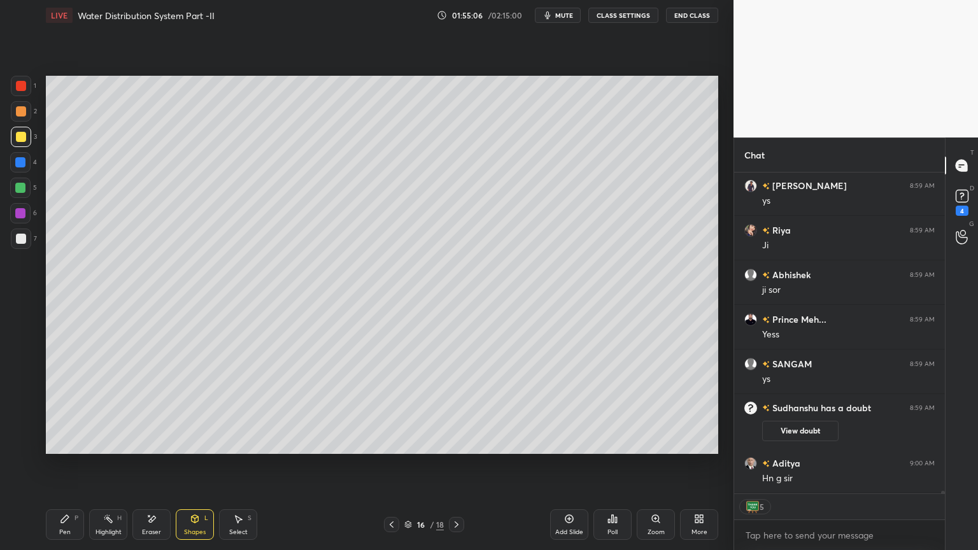
scroll to position [44230, 0]
click at [960, 209] on div "4" at bounding box center [961, 211] width 13 height 10
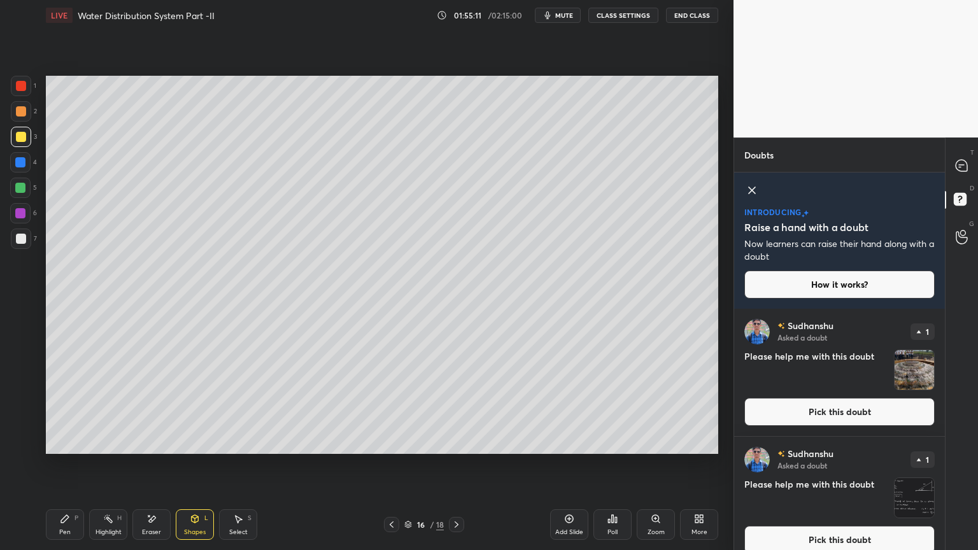
click at [871, 415] on button "Pick this doubt" at bounding box center [839, 412] width 190 height 28
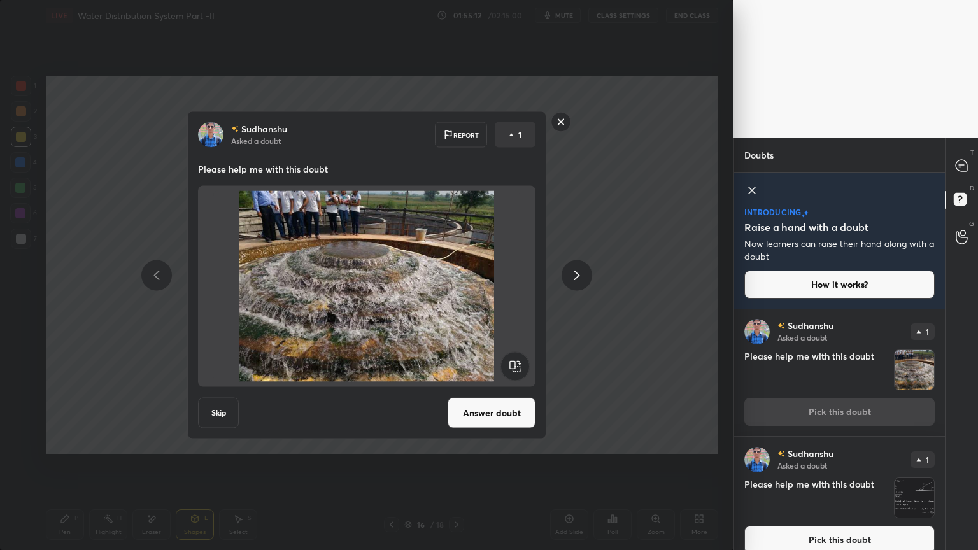
click at [563, 126] on rect at bounding box center [561, 122] width 20 height 20
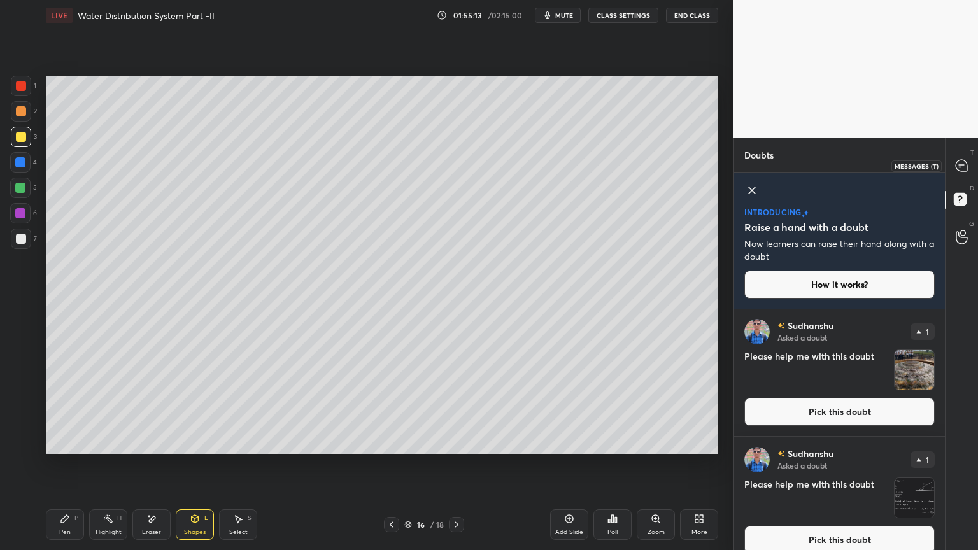
click at [963, 165] on icon at bounding box center [960, 165] width 11 height 11
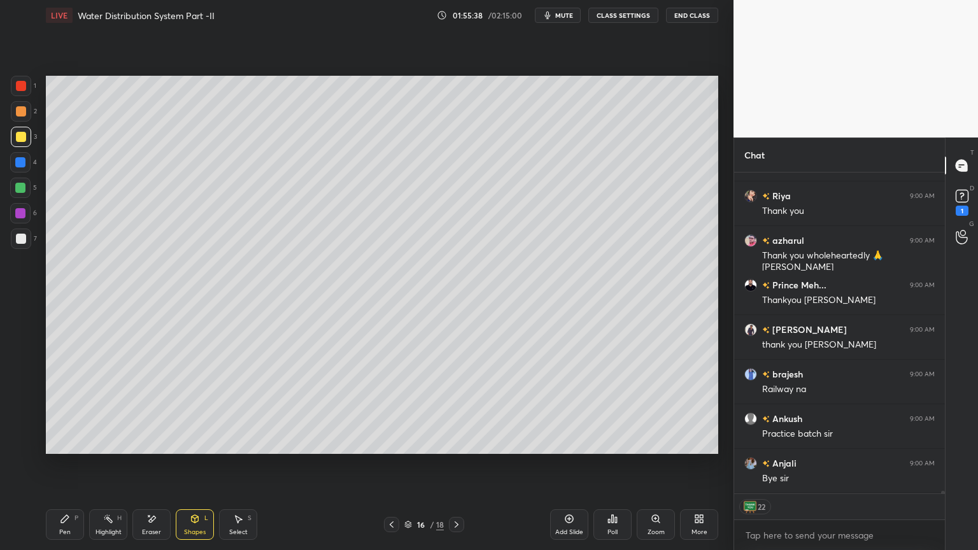
scroll to position [45431, 0]
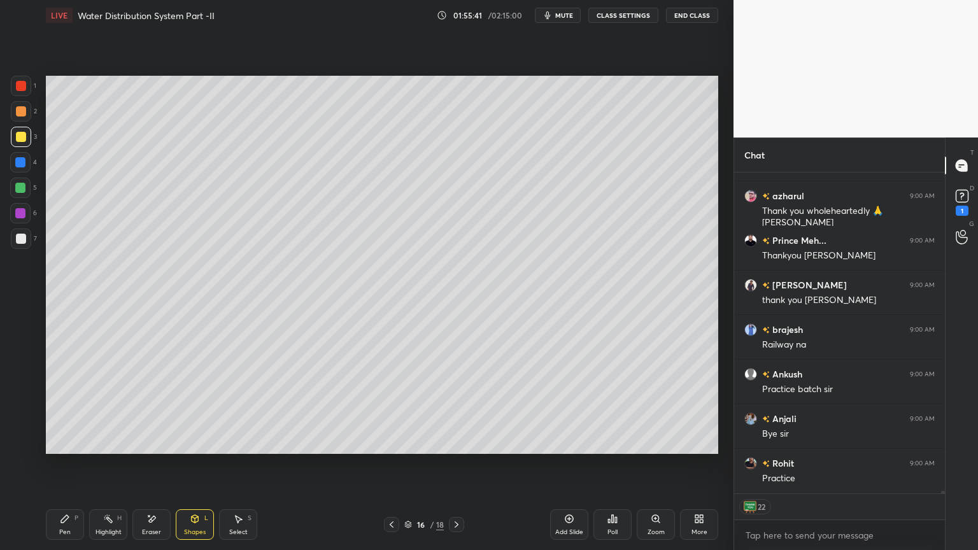
click at [691, 17] on button "End Class" at bounding box center [692, 15] width 52 height 15
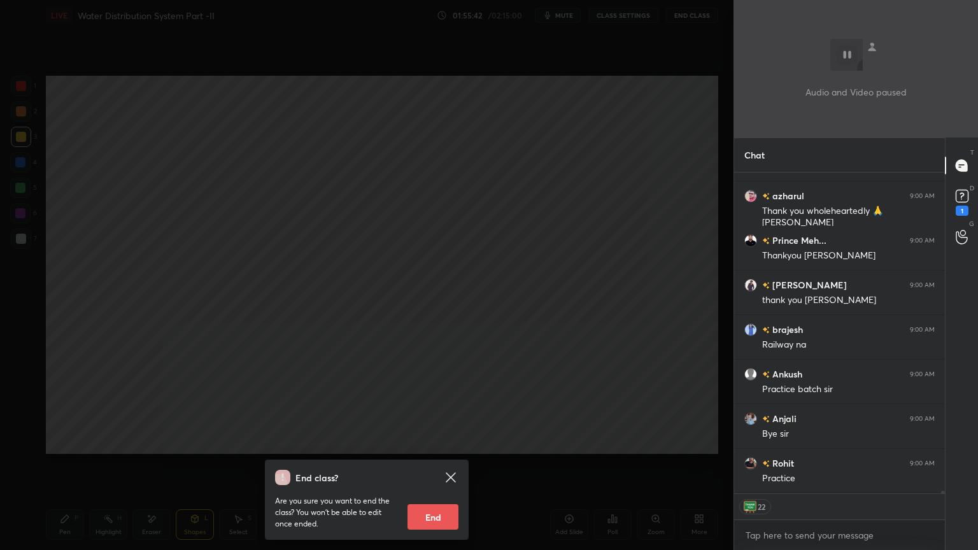
scroll to position [45475, 0]
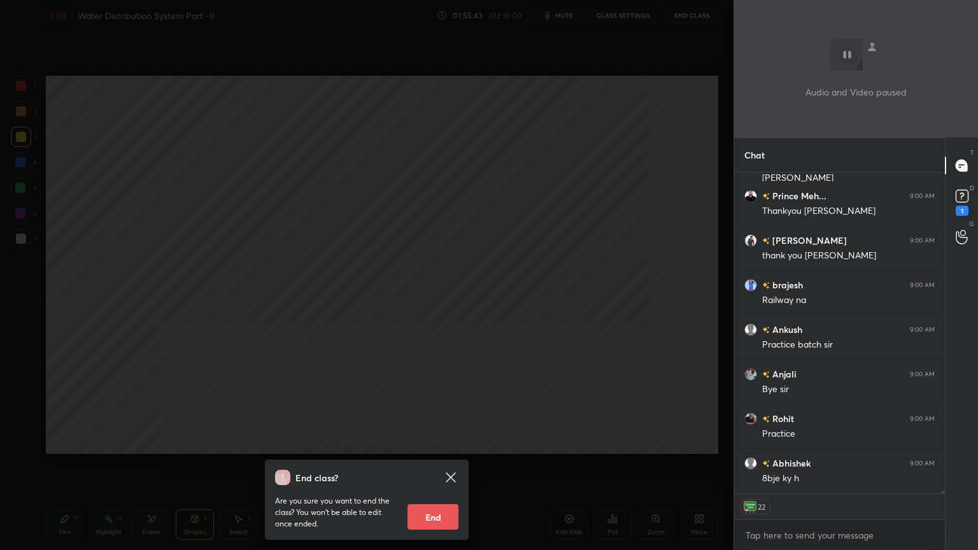
click at [446, 442] on button "End" at bounding box center [432, 516] width 51 height 25
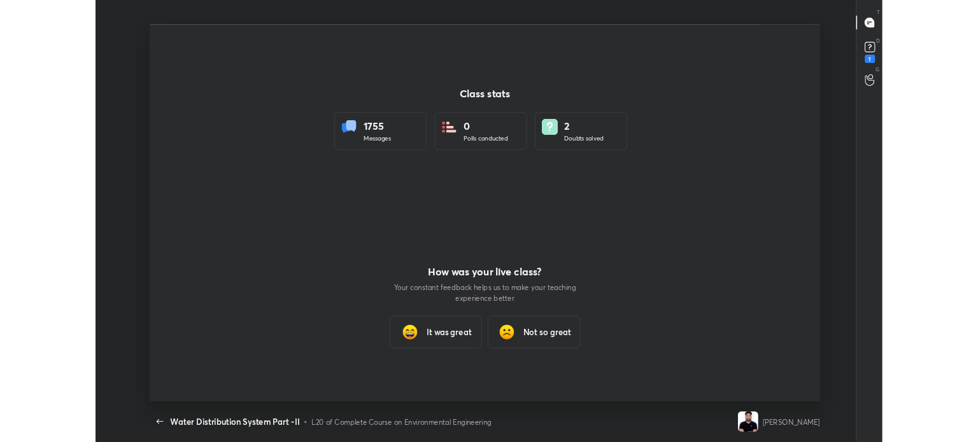
scroll to position [0, 0]
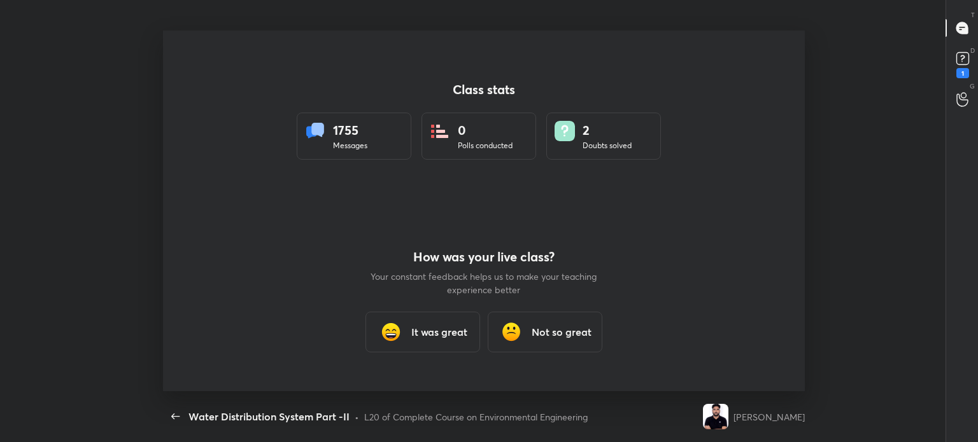
type textarea "x"
click at [429, 342] on div "It was great" at bounding box center [422, 332] width 115 height 41
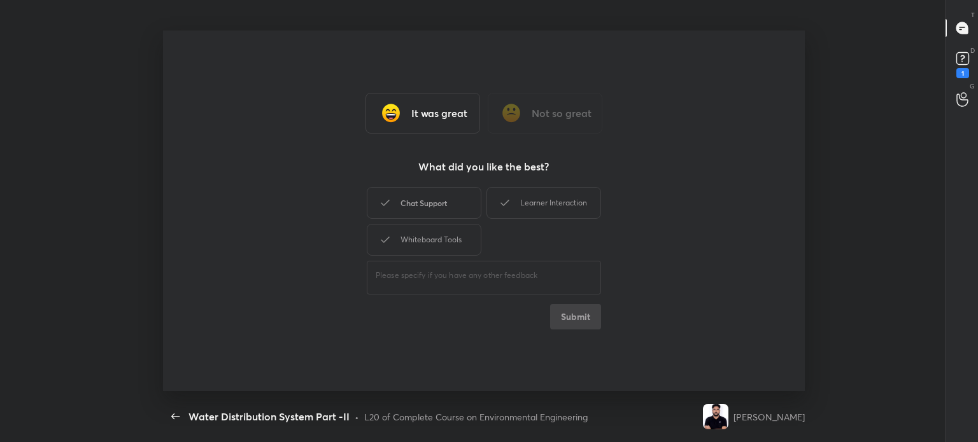
click at [432, 199] on div "Chat Support" at bounding box center [424, 203] width 115 height 32
click at [500, 202] on icon at bounding box center [504, 202] width 15 height 15
click at [437, 228] on div "Whiteboard Tools" at bounding box center [424, 240] width 115 height 32
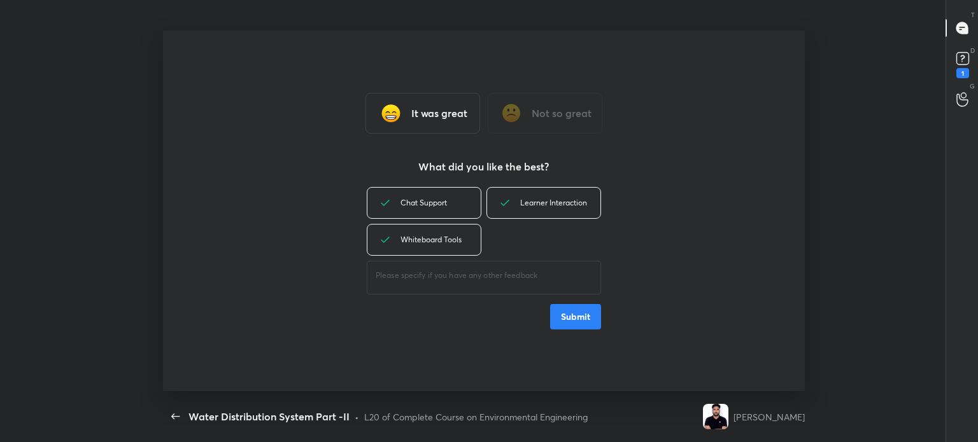
click at [575, 307] on button "Submit" at bounding box center [575, 316] width 51 height 25
